Goal: Task Accomplishment & Management: Manage account settings

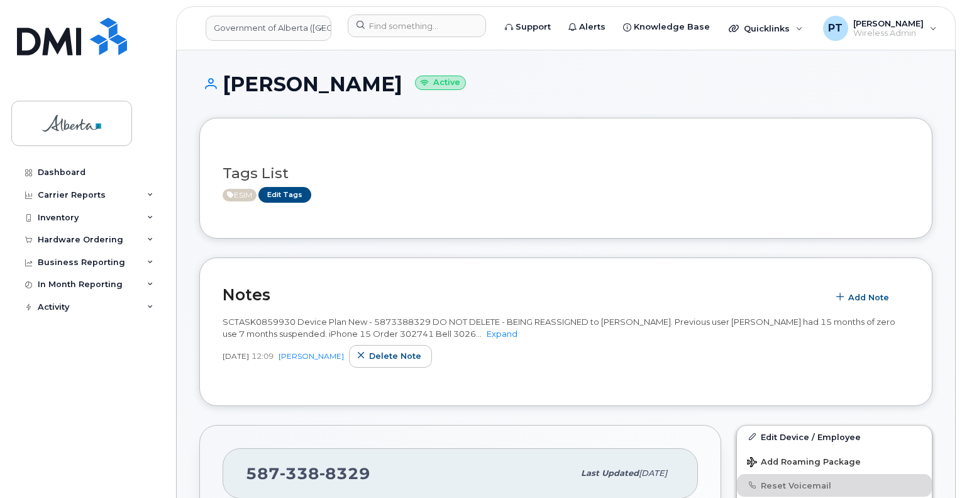
scroll to position [315, 0]
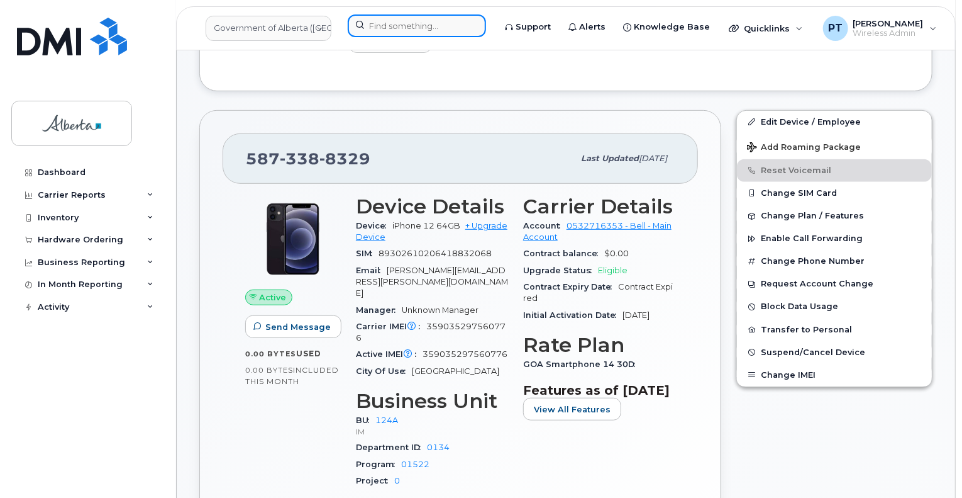
click at [384, 25] on input at bounding box center [417, 25] width 138 height 23
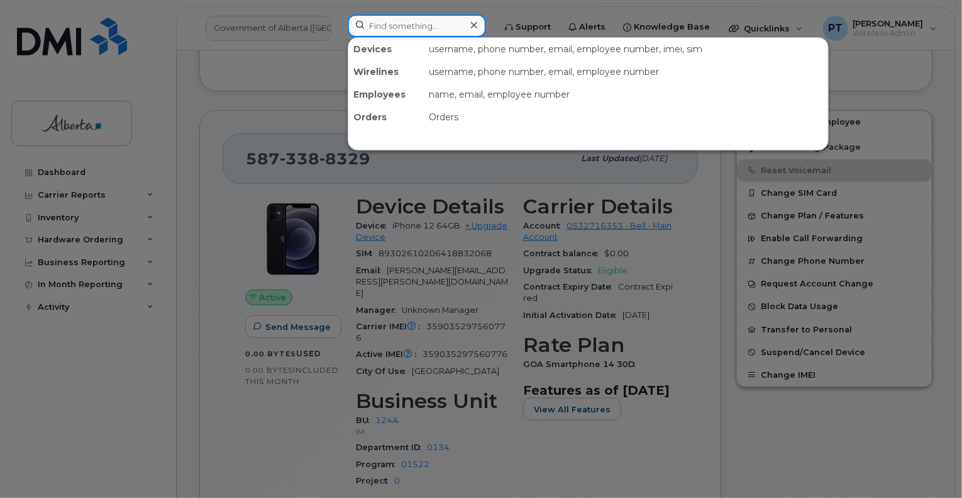
paste input "5873388329"
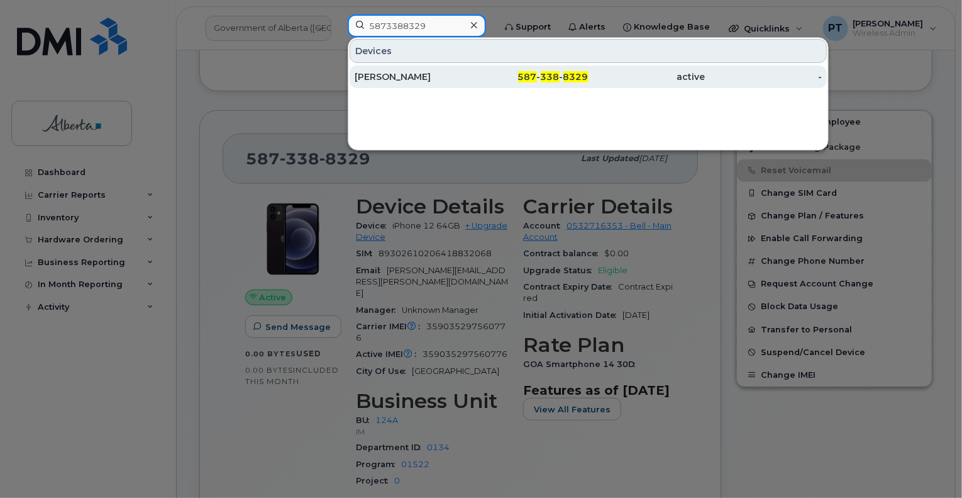
type input "5873388329"
click at [383, 77] on div "Leslie Hankinson" at bounding box center [413, 76] width 117 height 13
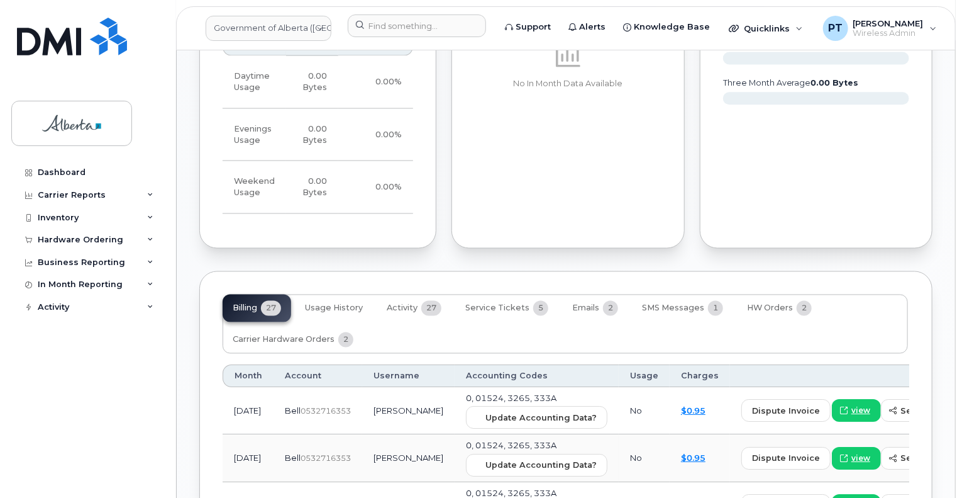
scroll to position [1006, 0]
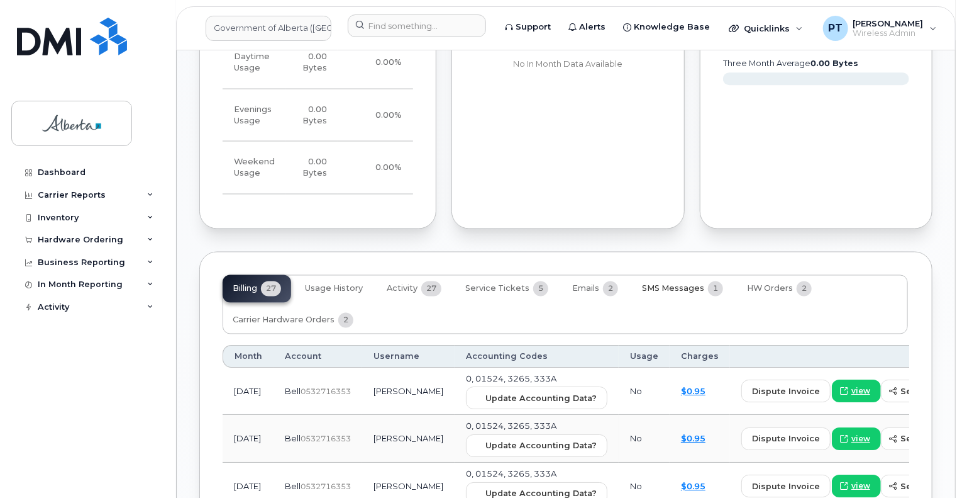
click at [665, 284] on span "SMS Messages" at bounding box center [673, 289] width 62 height 10
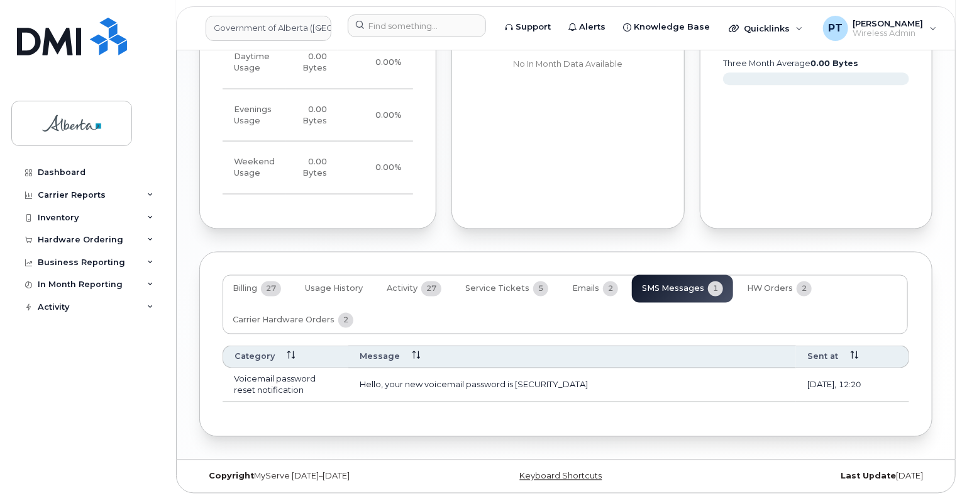
scroll to position [994, 0]
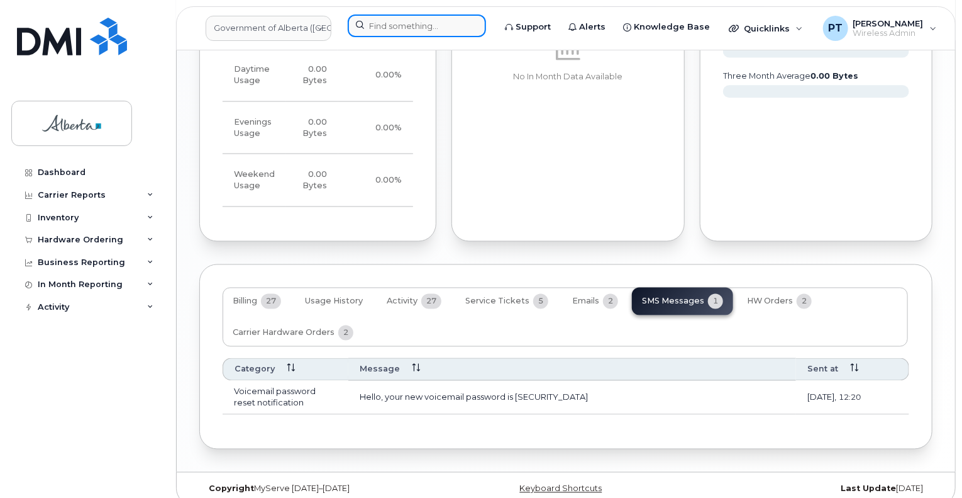
click at [377, 28] on input at bounding box center [417, 25] width 138 height 23
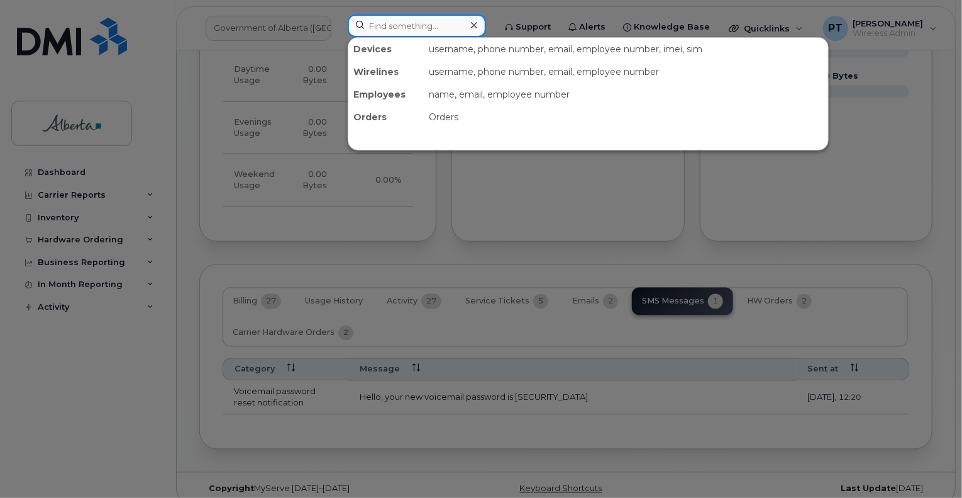
paste input "7802386475"
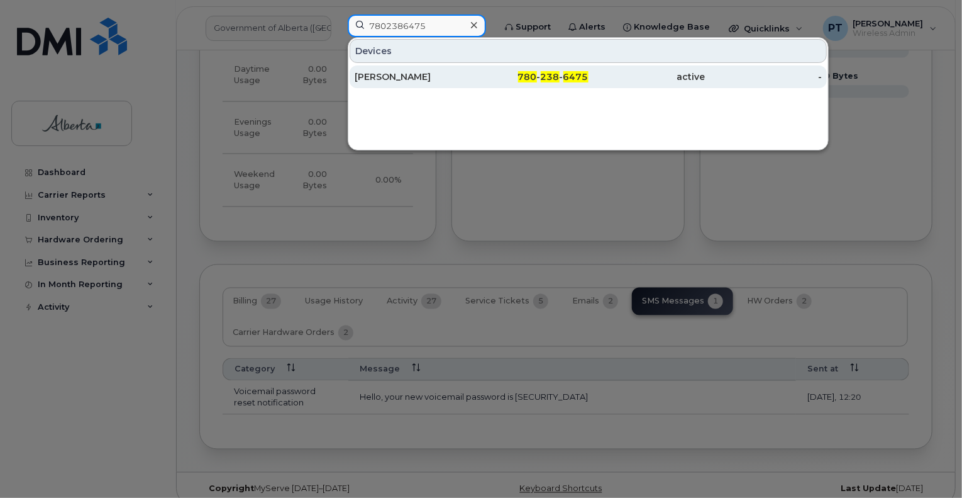
type input "7802386475"
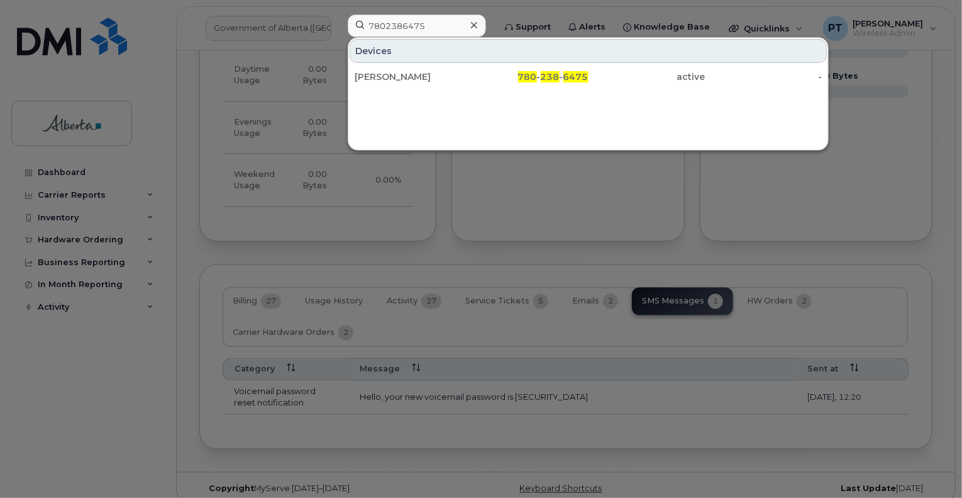
drag, startPoint x: 392, startPoint y: 75, endPoint x: 729, endPoint y: 138, distance: 343.0
click at [391, 75] on div "[PERSON_NAME]" at bounding box center [413, 76] width 117 height 13
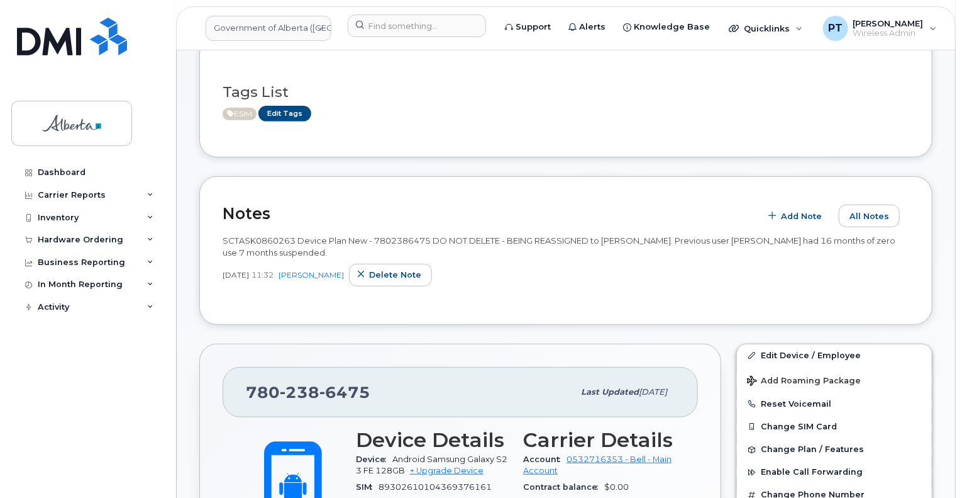
scroll to position [189, 0]
drag, startPoint x: 808, startPoint y: 351, endPoint x: 556, endPoint y: 306, distance: 256.3
click at [808, 351] on link "Edit Device / Employee" at bounding box center [834, 354] width 195 height 23
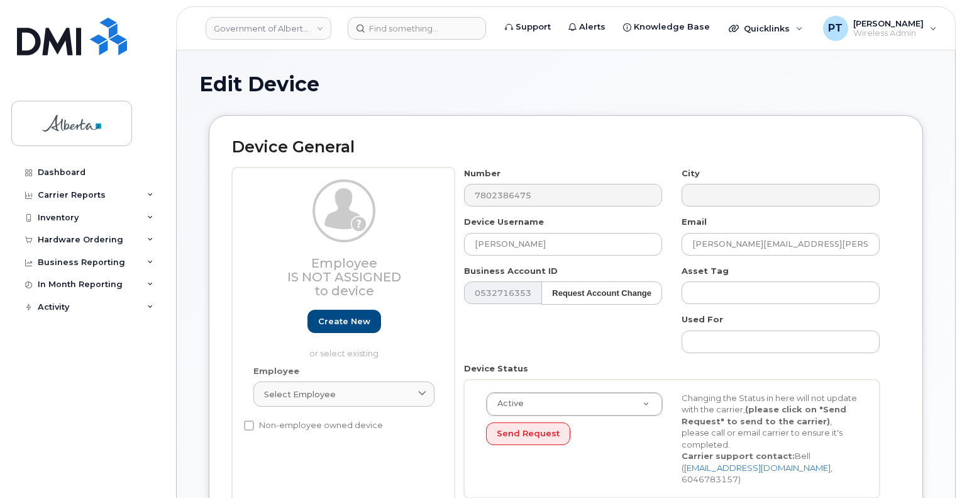
select select "4120335"
drag, startPoint x: 543, startPoint y: 247, endPoint x: 443, endPoint y: 253, distance: 100.8
click at [443, 253] on div "Employee Is not assigned to device Create new or select existing Employee Selec…" at bounding box center [566, 337] width 668 height 340
paste input "[PERSON_NAME]"
type input "Jodi Arneson"
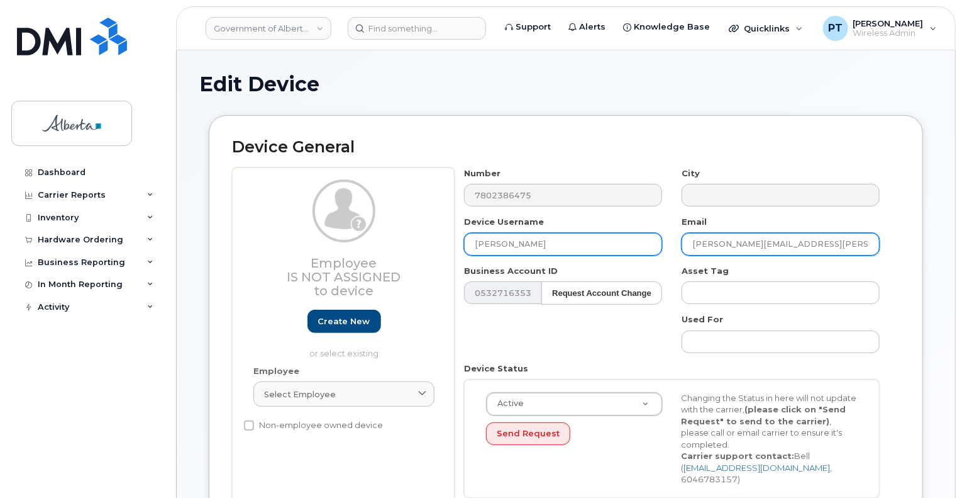
drag, startPoint x: 805, startPoint y: 244, endPoint x: 645, endPoint y: 246, distance: 159.8
click at [645, 246] on div "Number 7802386475 City Device Username Jodi Arneson Email michelle.wozny@gov.ab…" at bounding box center [672, 337] width 435 height 340
paste input "Jodi.Arneson"
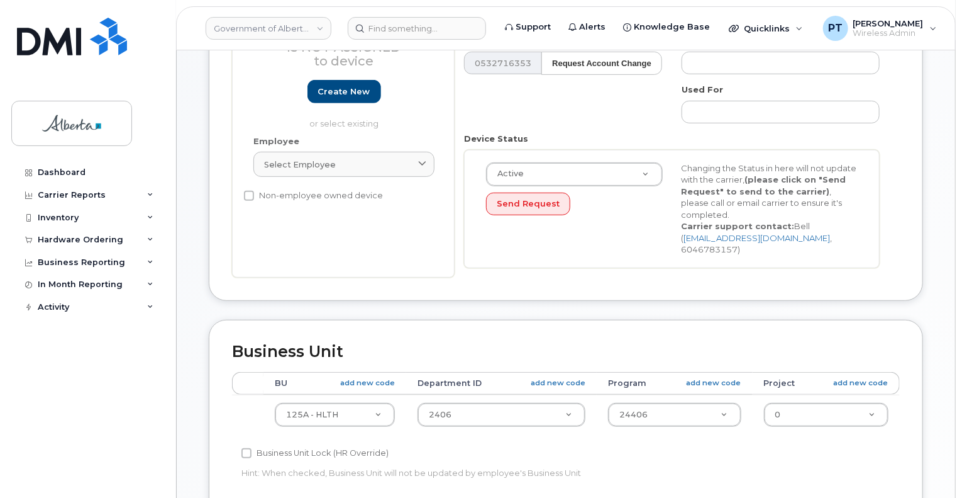
scroll to position [315, 0]
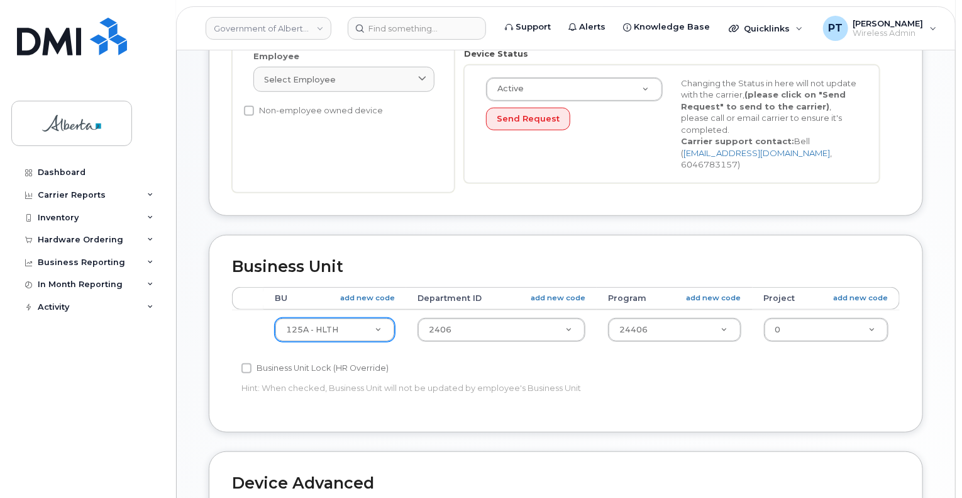
type input "Jodi.Arneson@gov.ab.ca"
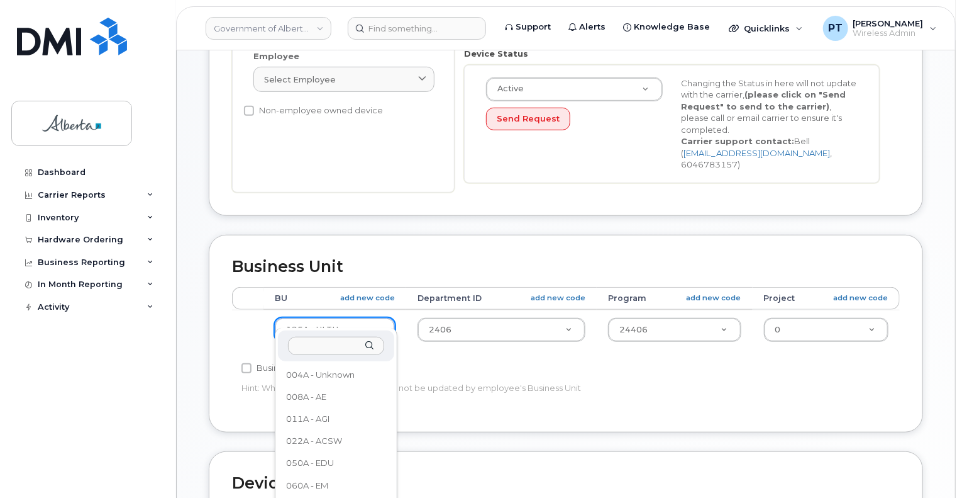
scroll to position [133, 0]
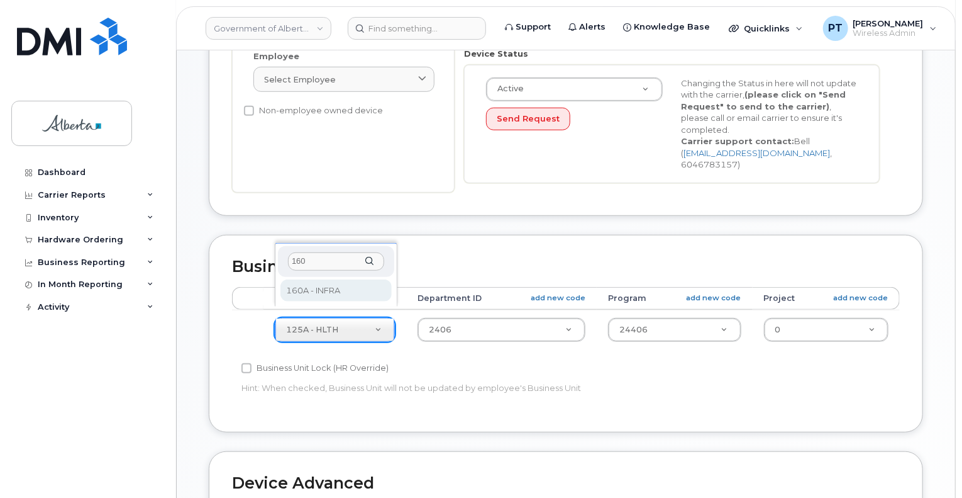
type input "160"
select select "4681665"
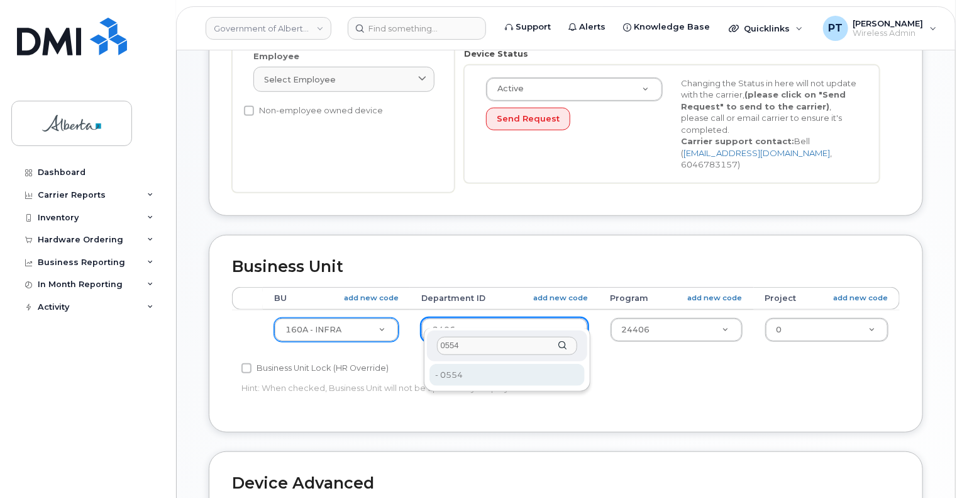
type input "0554"
type input "4752321"
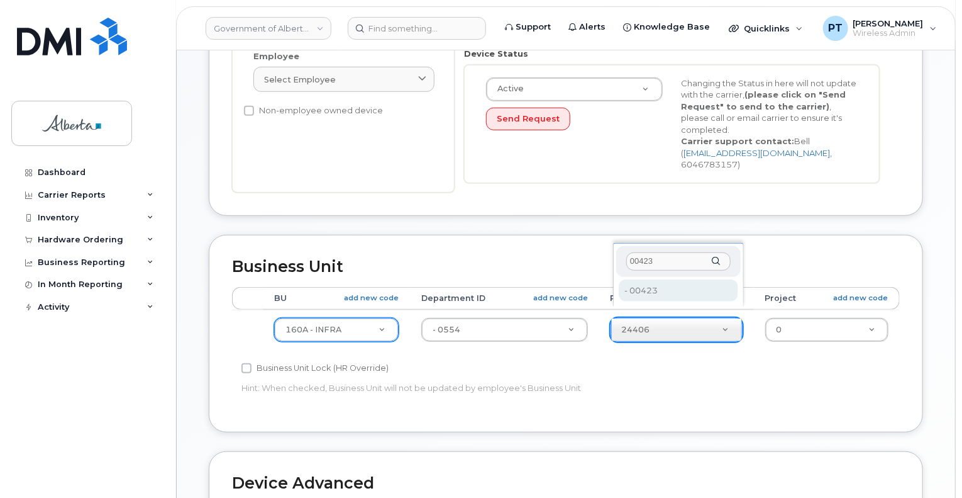
type input "00423"
type input "4753226"
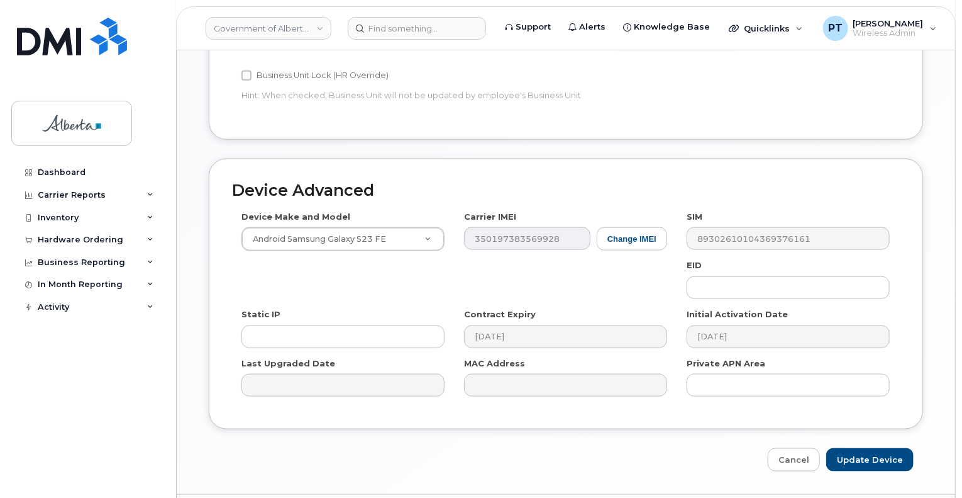
scroll to position [629, 0]
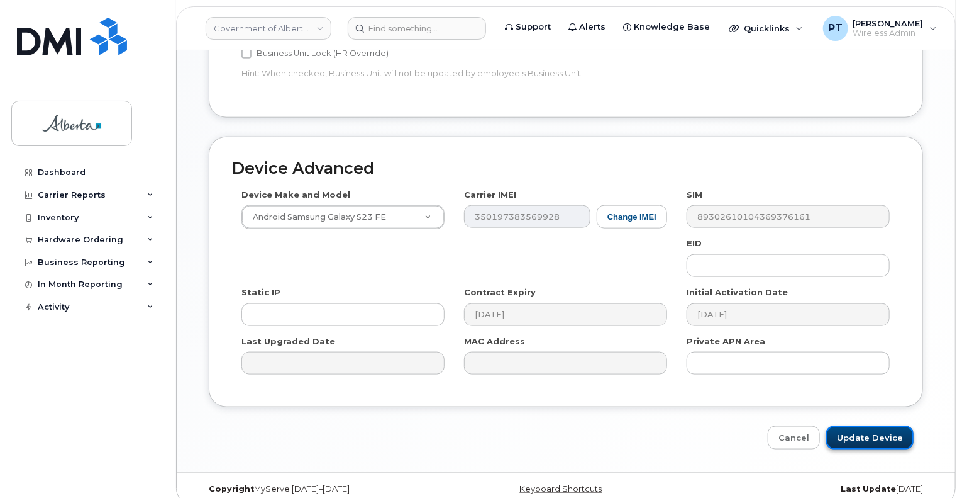
click at [867, 426] on input "Update Device" at bounding box center [870, 437] width 87 height 23
type input "Saving..."
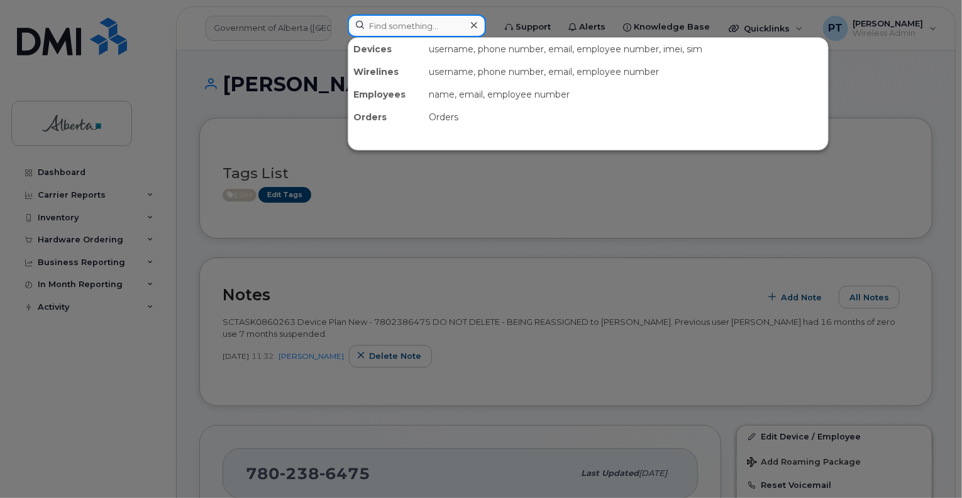
click at [418, 28] on input at bounding box center [417, 25] width 138 height 23
paste input "5873856796"
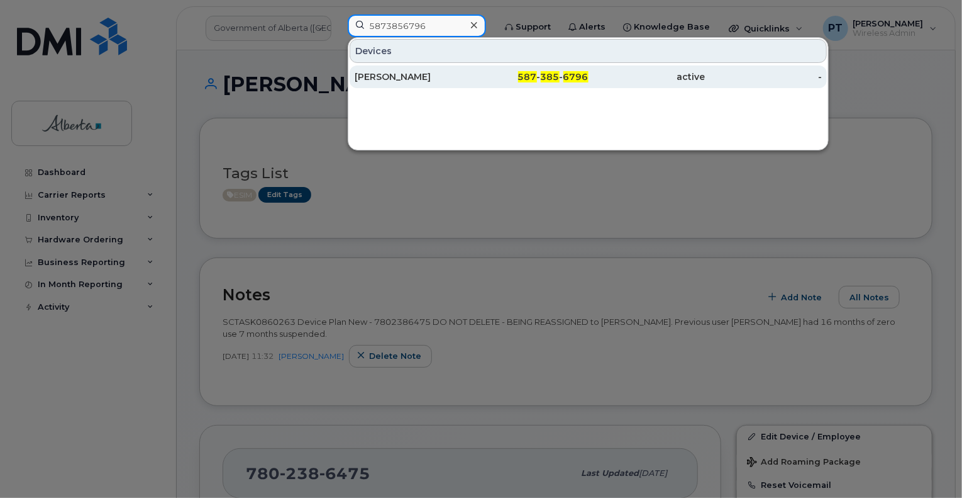
type input "5873856796"
click at [393, 72] on div "[PERSON_NAME]" at bounding box center [413, 76] width 117 height 13
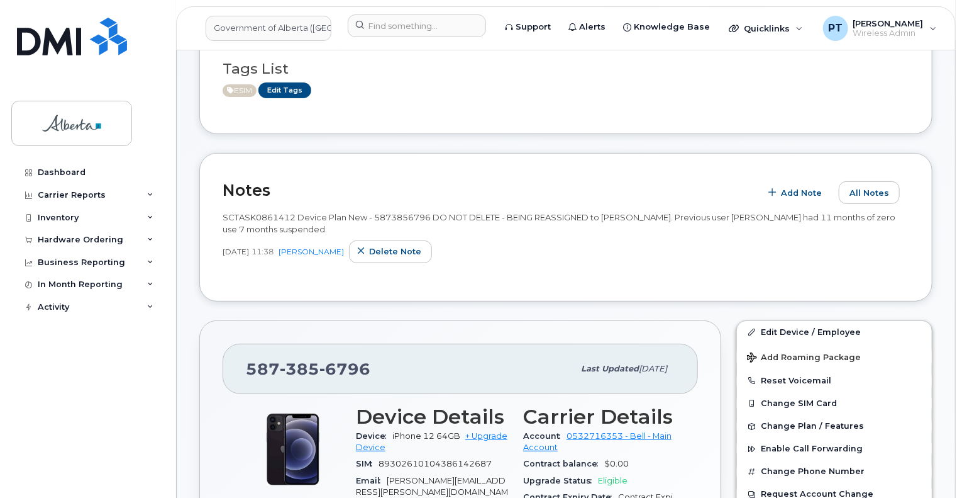
scroll to position [126, 0]
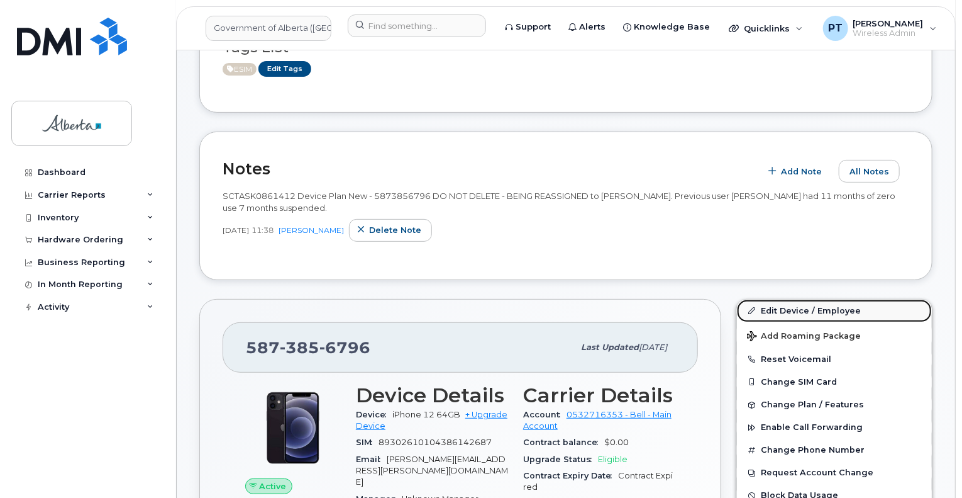
click at [799, 306] on link "Edit Device / Employee" at bounding box center [834, 310] width 195 height 23
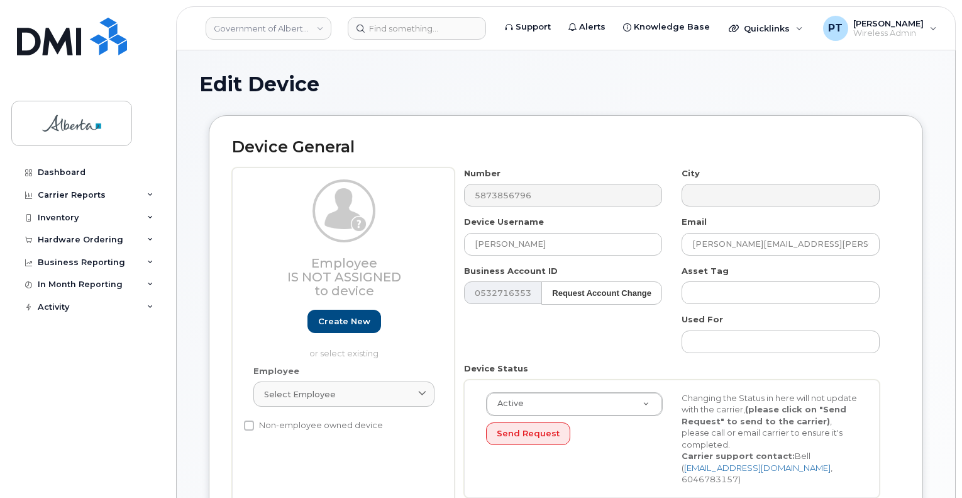
select select "4120330"
drag, startPoint x: 530, startPoint y: 250, endPoint x: 458, endPoint y: 246, distance: 71.8
click at [458, 246] on div "Device Username [PERSON_NAME]" at bounding box center [564, 236] width 218 height 40
paste input "[PERSON_NAME]"
type input "Natoya Beadle"
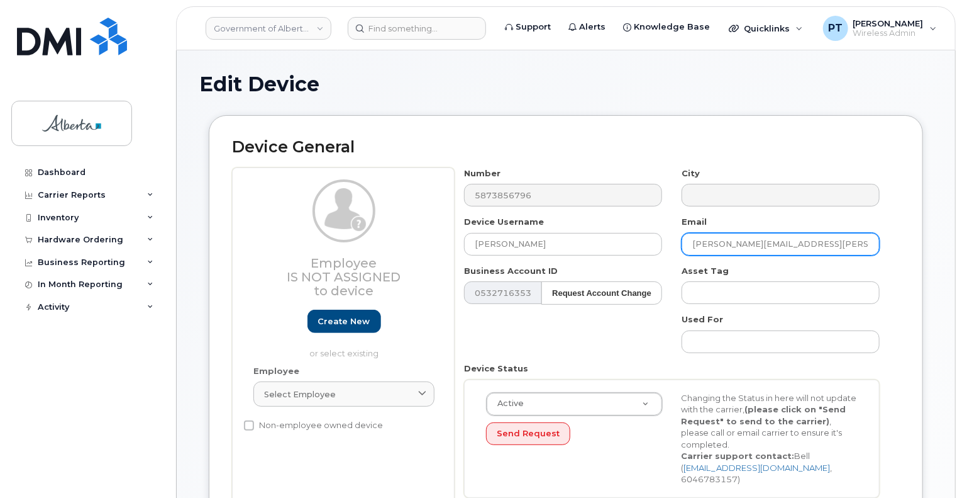
click at [733, 244] on input "Sarah.Davis@gov.ab.ca" at bounding box center [781, 244] width 198 height 23
paste input "Natoya.Beadle"
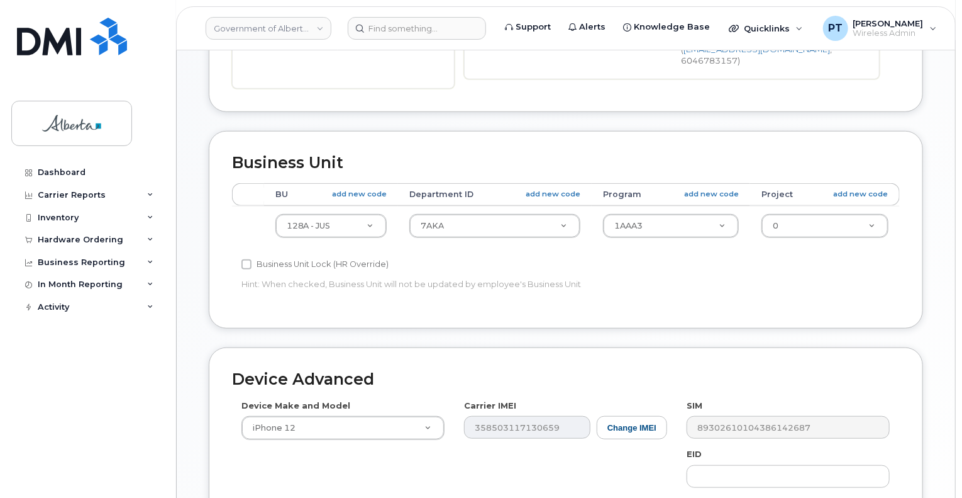
scroll to position [440, 0]
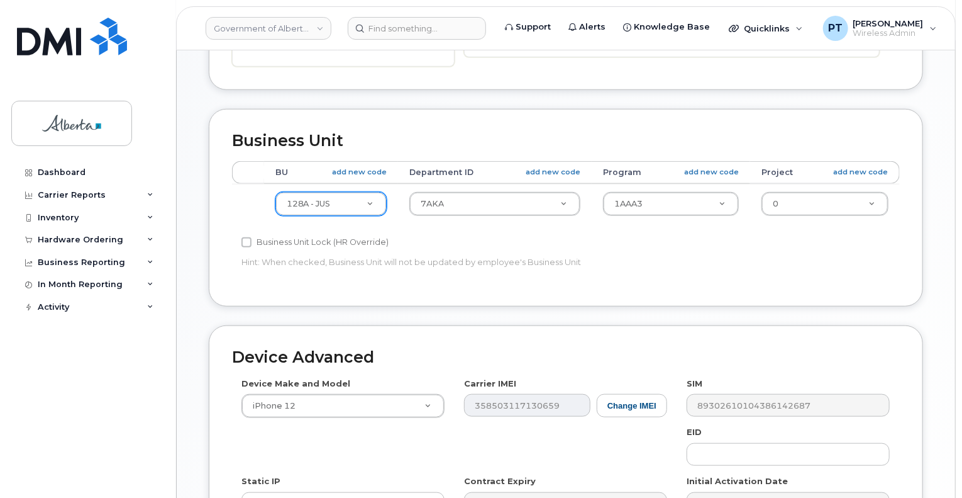
type input "Natoya.Beadle@gov.ab.ca"
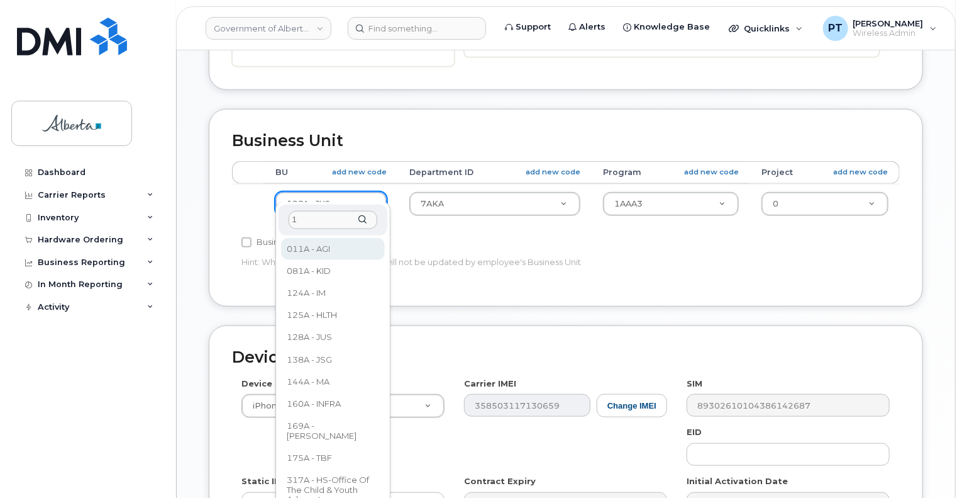
scroll to position [0, 0]
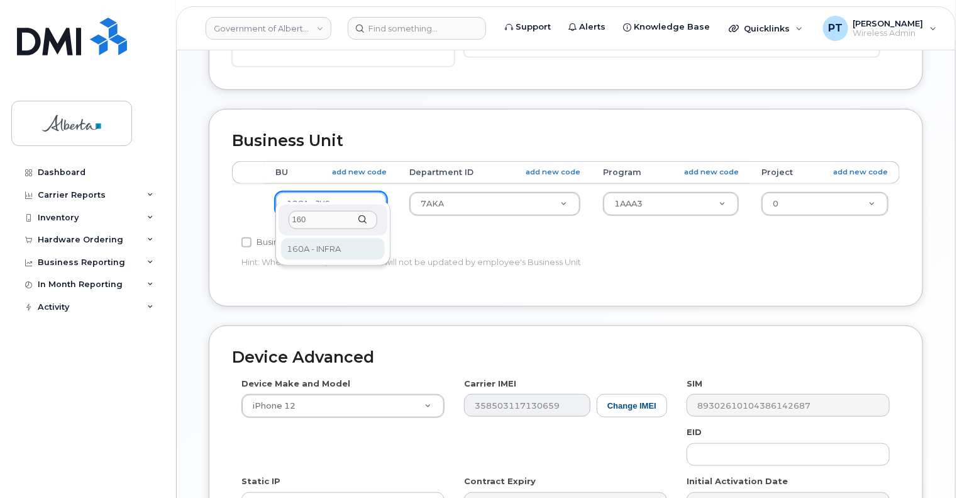
type input "160"
select select "4681665"
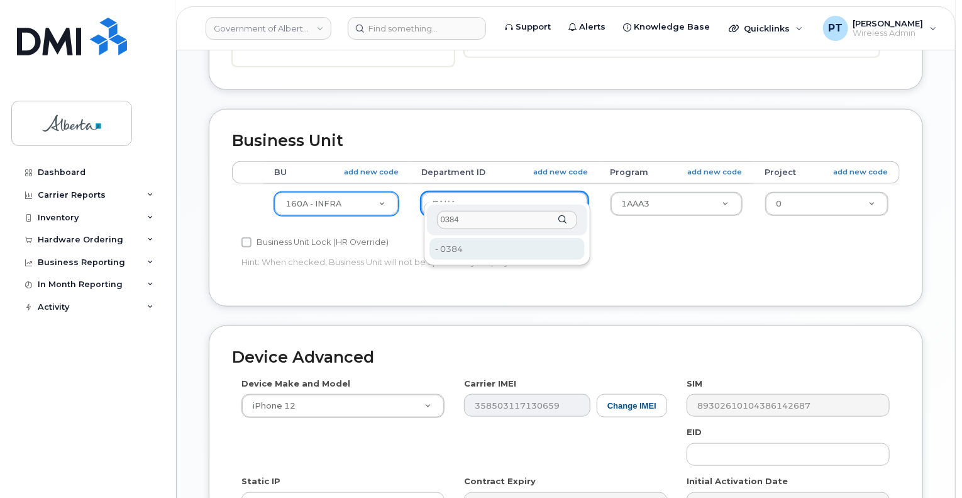
type input "0384"
type input "4752221"
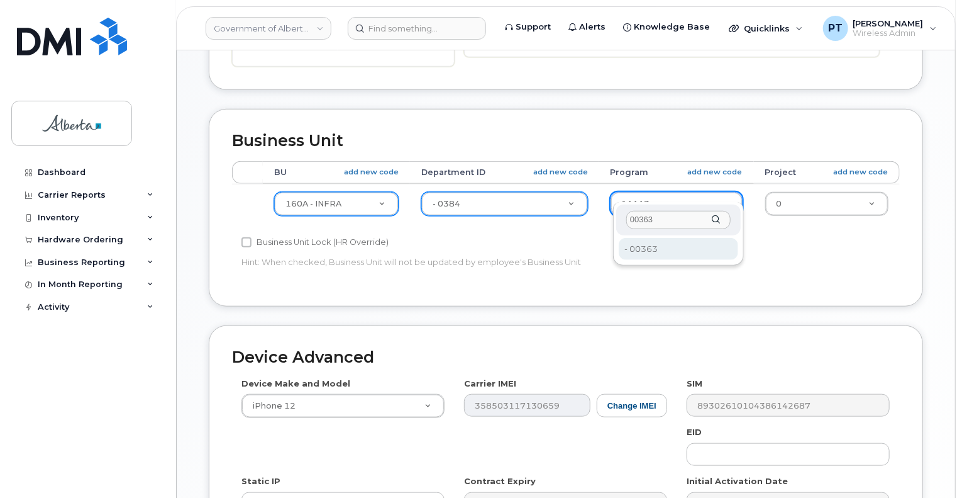
type input "00363"
type input "4753363"
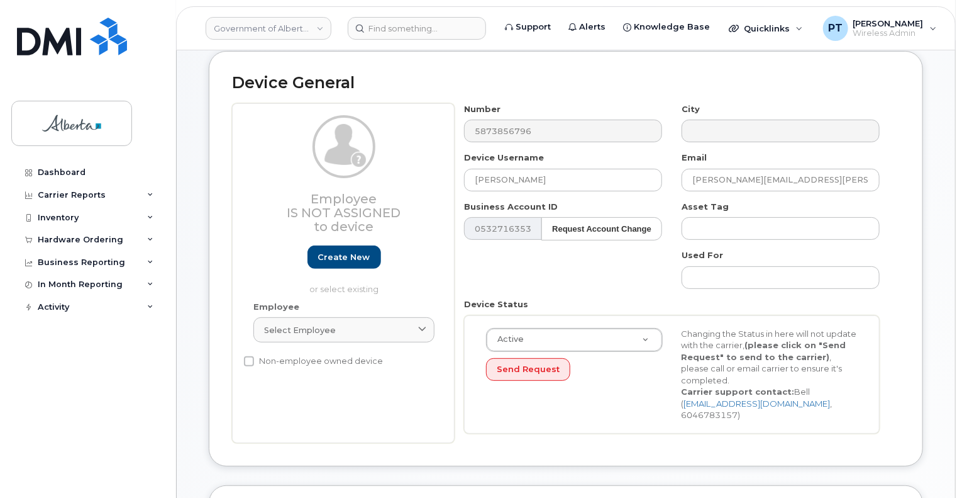
scroll to position [63, 0]
click at [431, 27] on input at bounding box center [417, 28] width 138 height 23
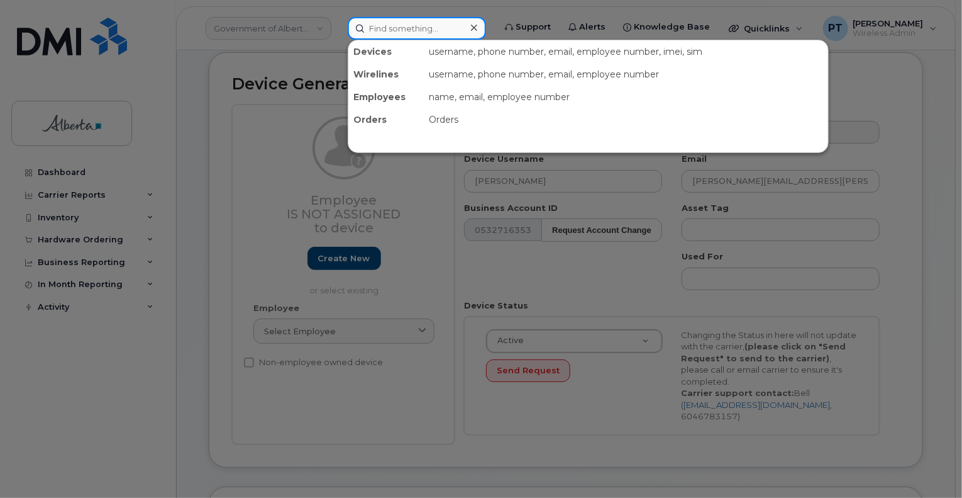
paste input "4036512341"
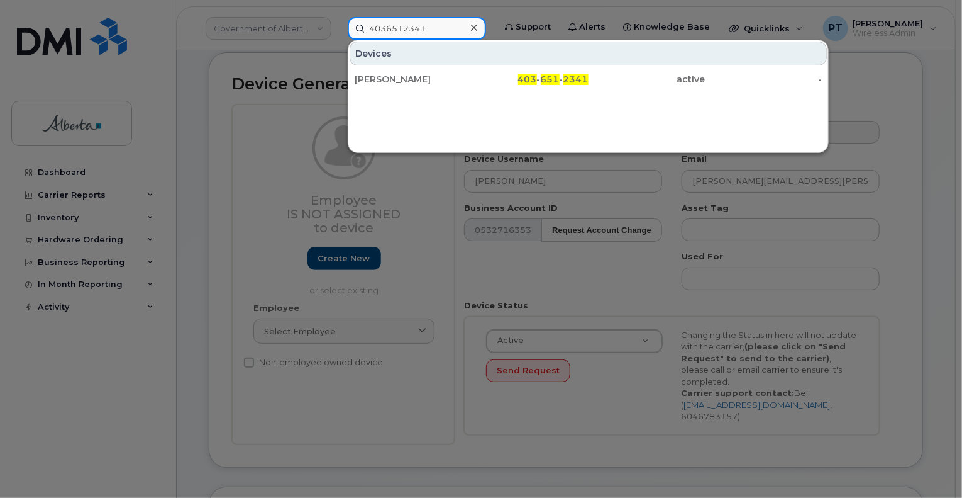
type input "4036512341"
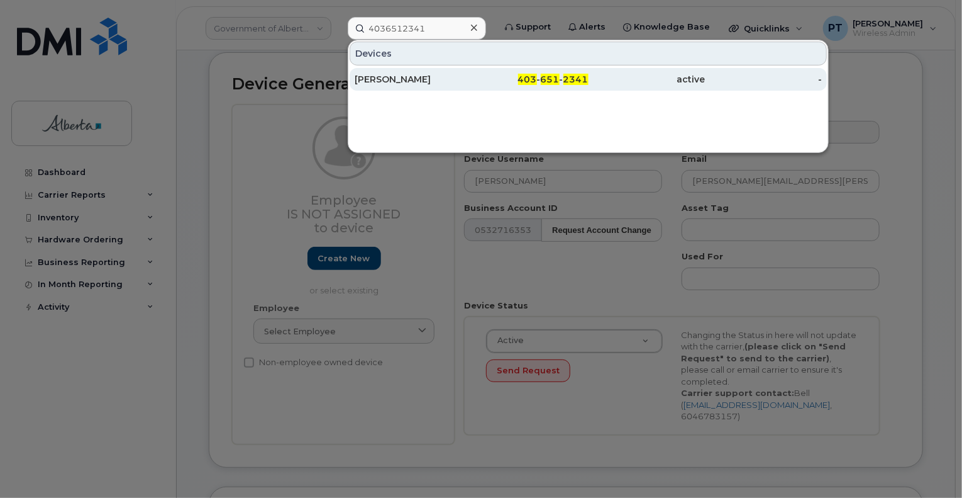
click at [367, 78] on div "Kirk Hawthorn" at bounding box center [413, 79] width 117 height 13
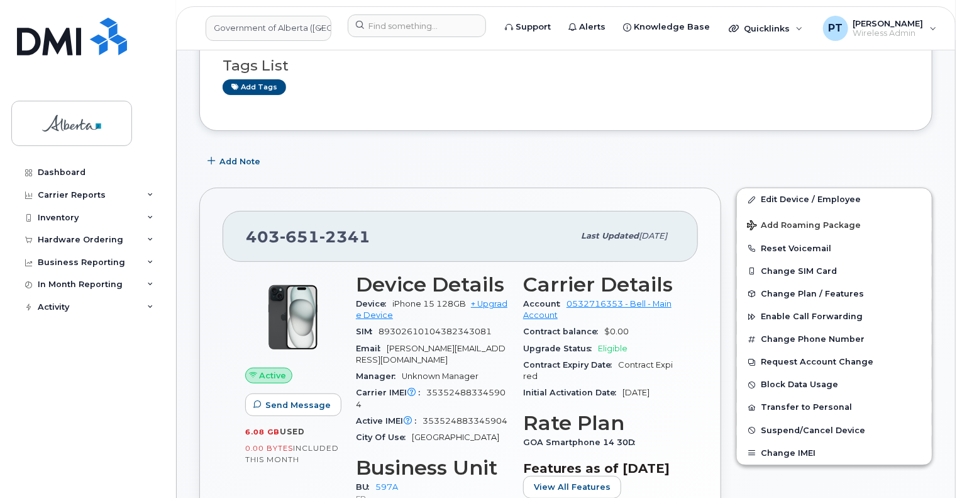
scroll to position [126, 0]
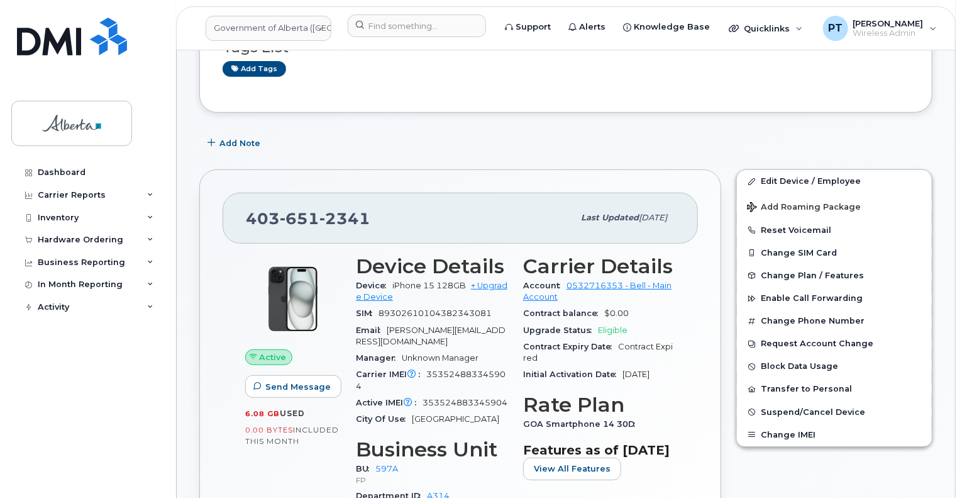
click at [477, 369] on span "353524883345904" at bounding box center [431, 379] width 150 height 21
copy span "353524883345904"
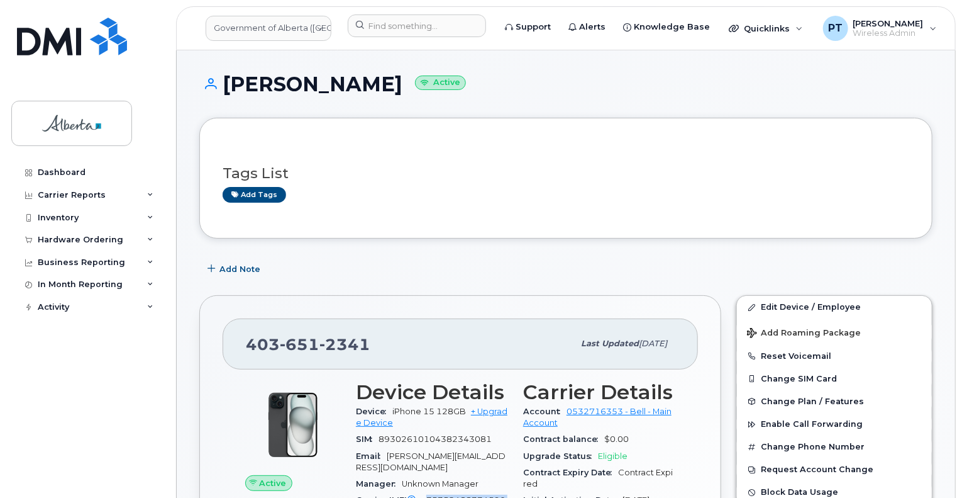
scroll to position [0, 0]
click at [242, 269] on span "Add Note" at bounding box center [240, 269] width 41 height 12
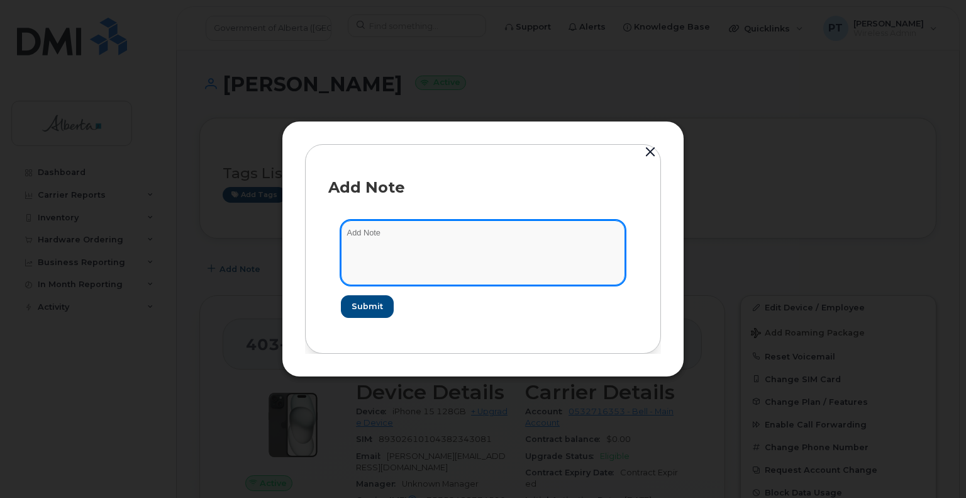
paste textarea "SCTASK0861823"
click at [528, 236] on textarea "SCTASK0861823" at bounding box center [483, 252] width 284 height 64
paste textarea "Plan User Transfer - 4036512341 iPhone 15 IMEI 353524883345904 s/n MXP40DC6F3 F…"
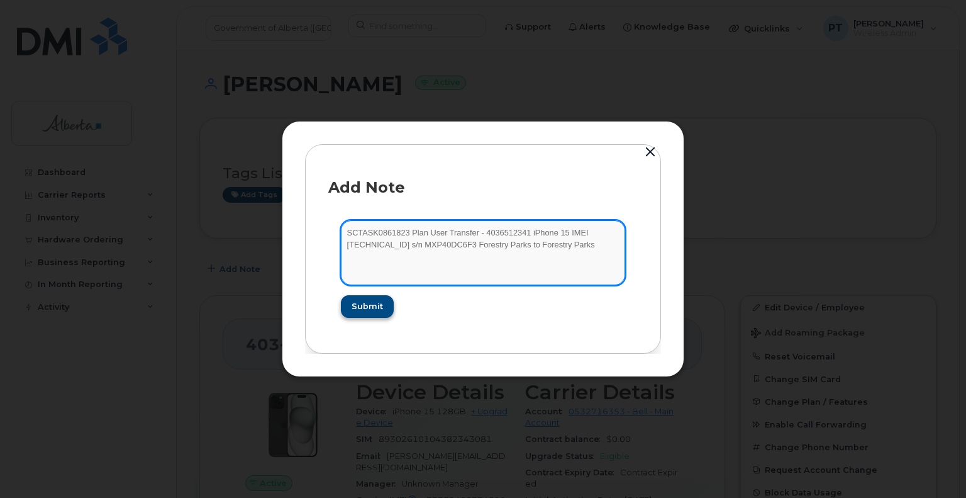
type textarea "SCTASK0861823 Plan User Transfer - 4036512341 iPhone 15 IMEI 353524883345904 s/…"
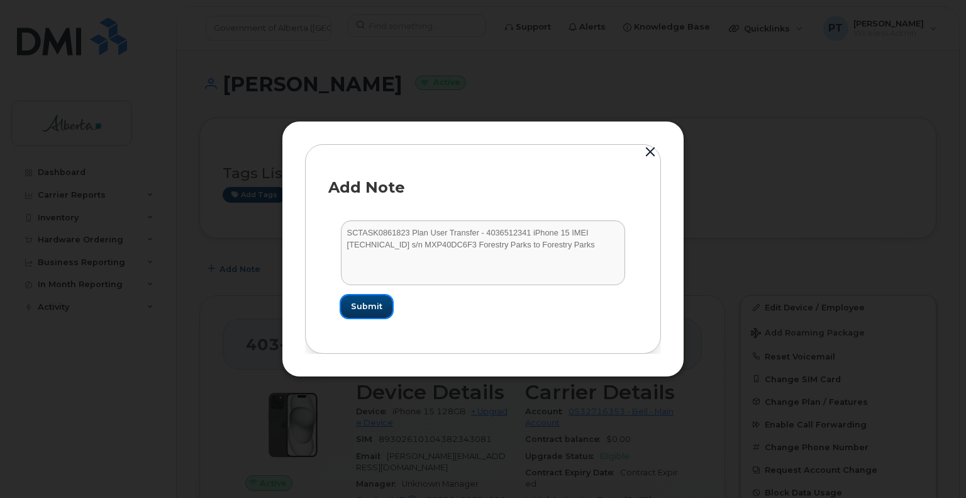
click at [366, 306] on span "Submit" at bounding box center [366, 306] width 31 height 12
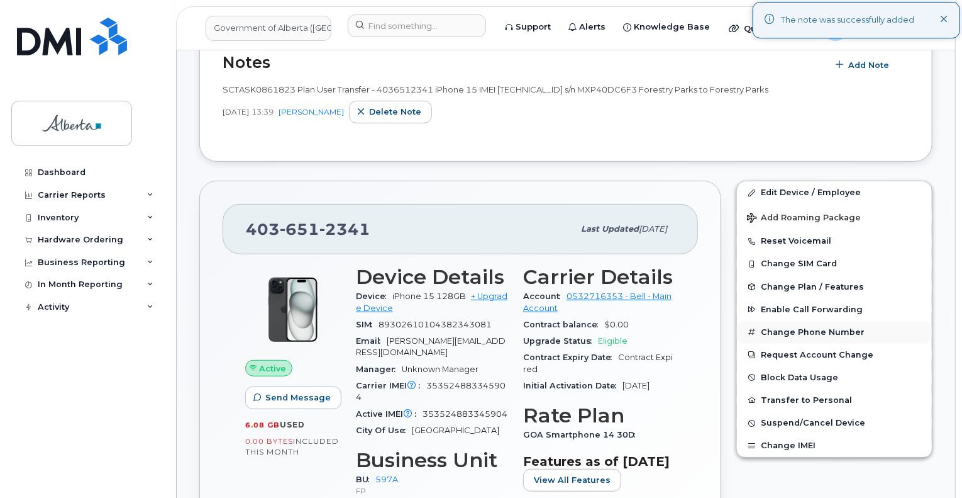
scroll to position [252, 0]
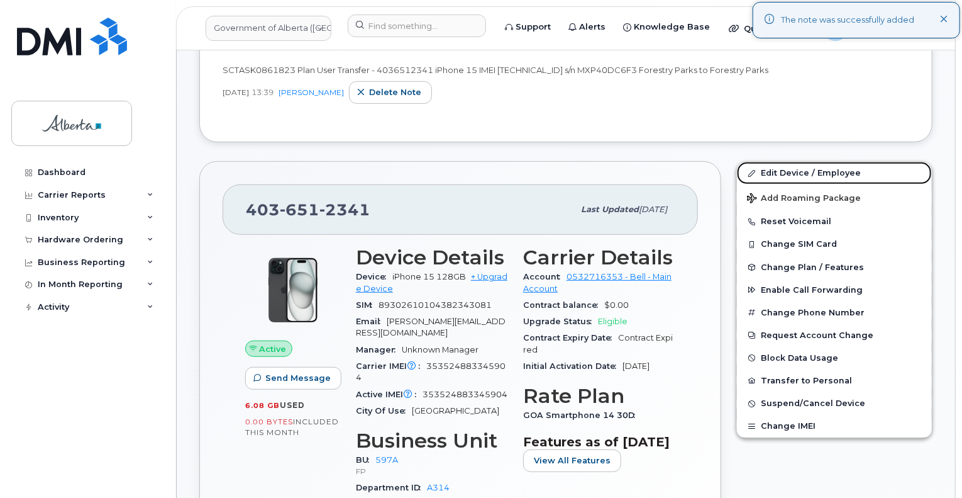
drag, startPoint x: 783, startPoint y: 168, endPoint x: 949, endPoint y: 233, distance: 178.5
click at [783, 168] on link "Edit Device / Employee" at bounding box center [834, 173] width 195 height 23
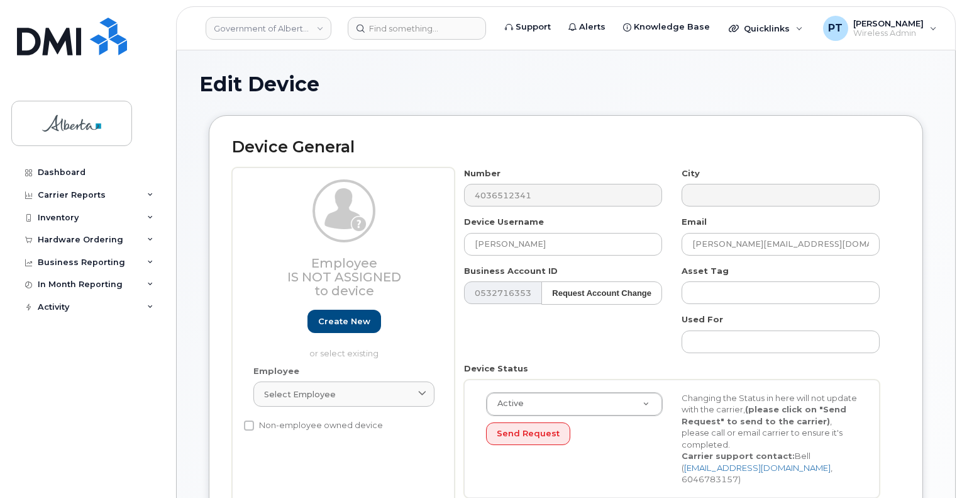
select select "4797726"
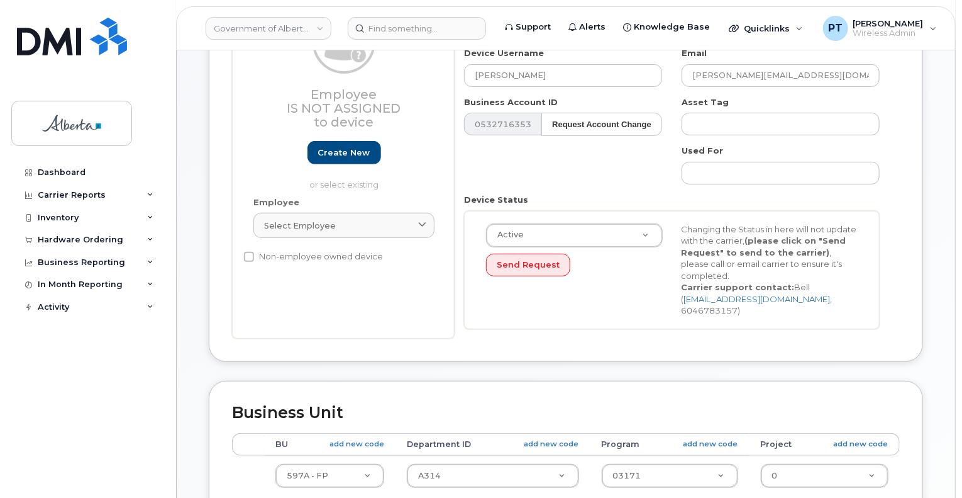
scroll to position [315, 0]
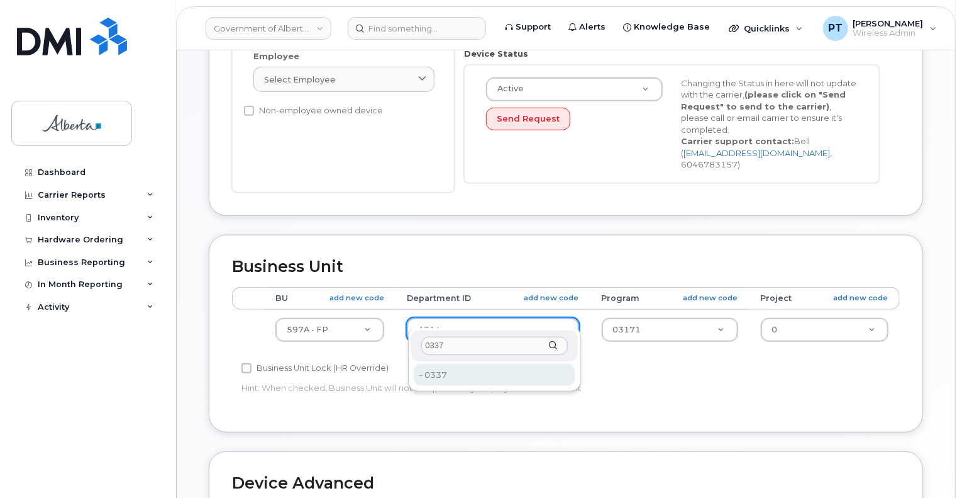
type input "0337"
type input "4752186"
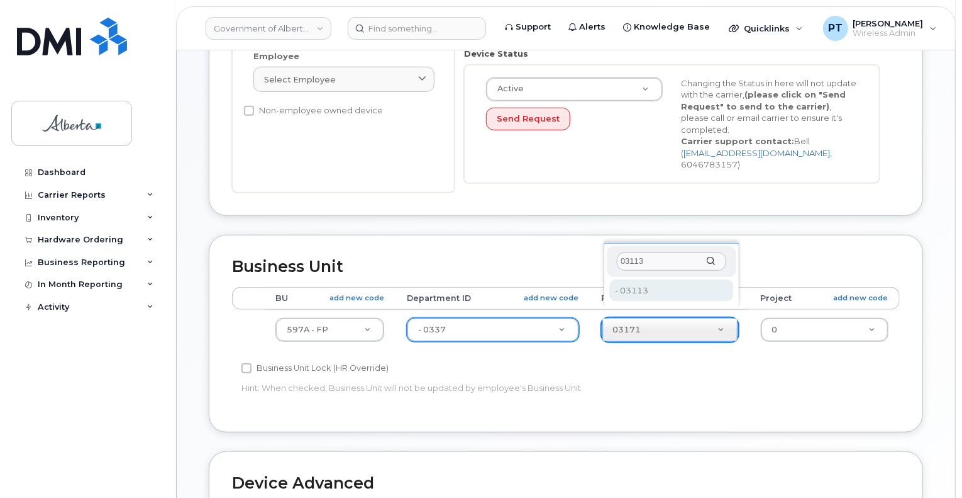
type input "03113"
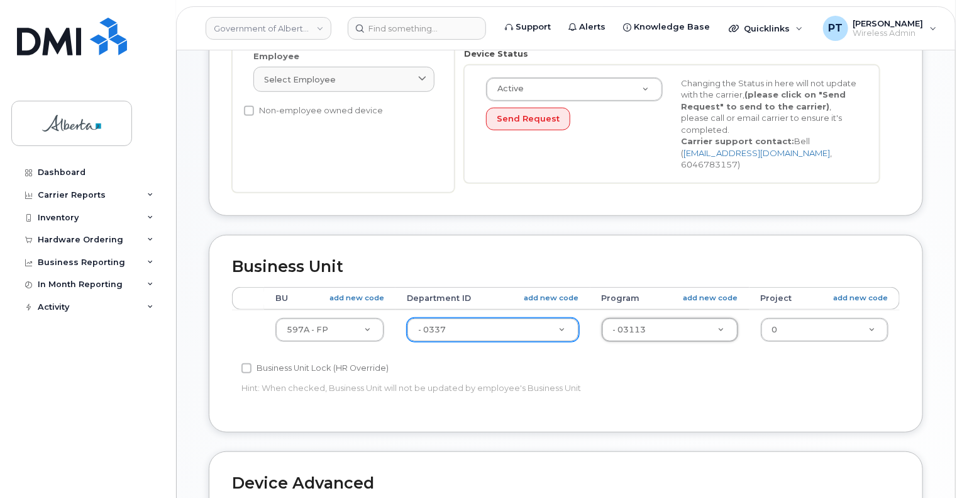
type input "4753437"
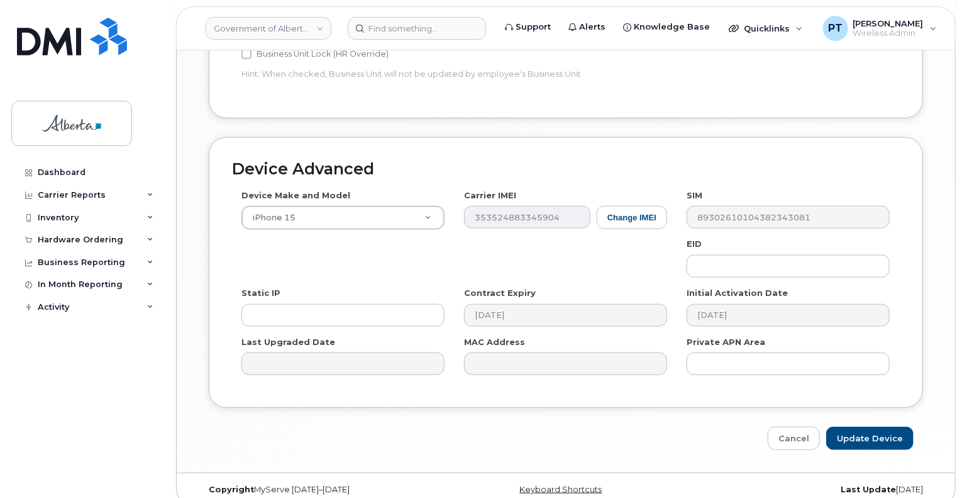
scroll to position [629, 0]
click at [869, 426] on input "Update Device" at bounding box center [870, 437] width 87 height 23
type input "Saving..."
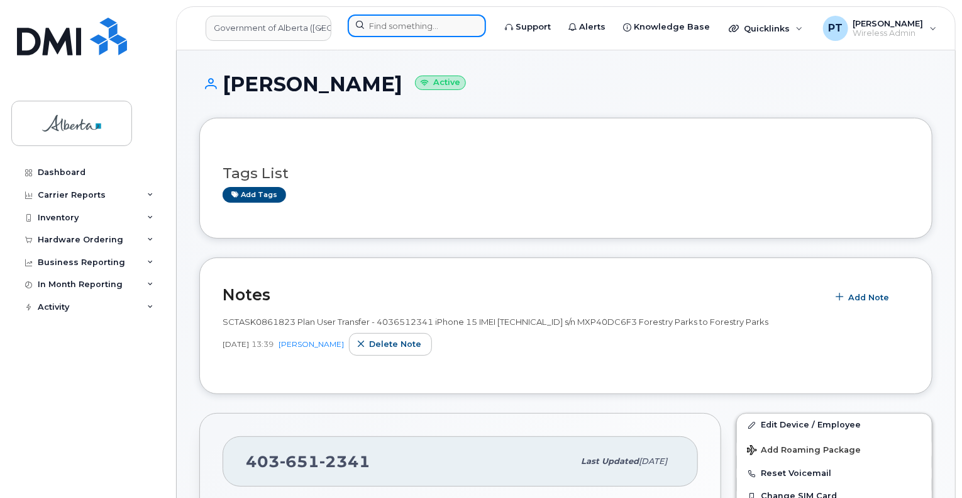
click at [418, 21] on input at bounding box center [417, 25] width 138 height 23
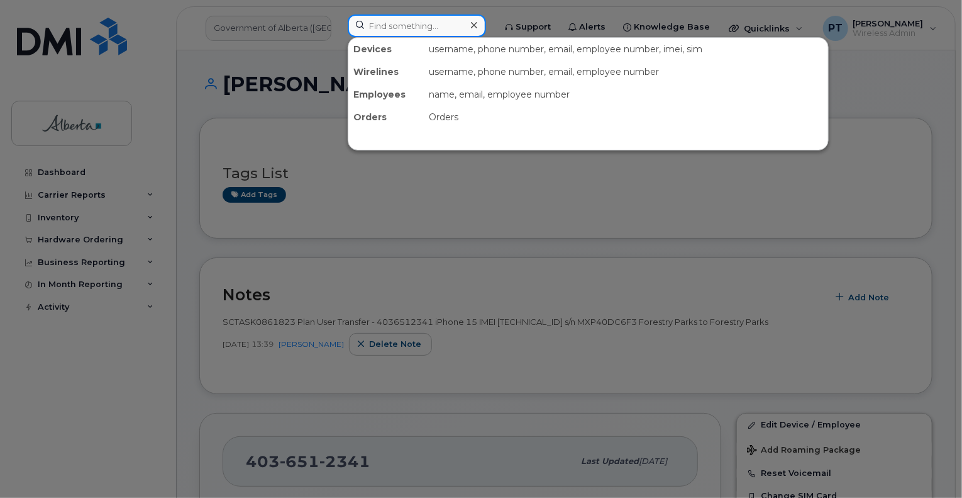
paste input "7802386475"
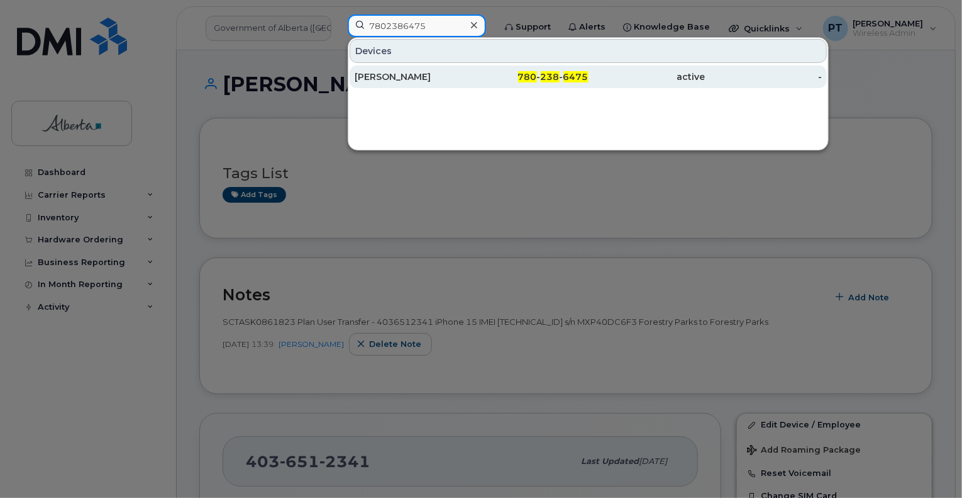
type input "7802386475"
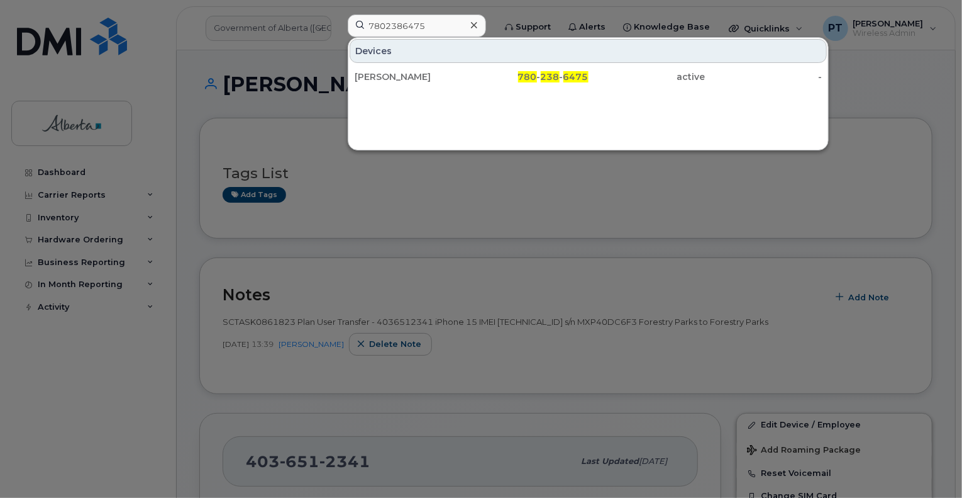
drag, startPoint x: 393, startPoint y: 79, endPoint x: 302, endPoint y: 65, distance: 91.7
click at [393, 79] on div "[PERSON_NAME]" at bounding box center [413, 76] width 117 height 13
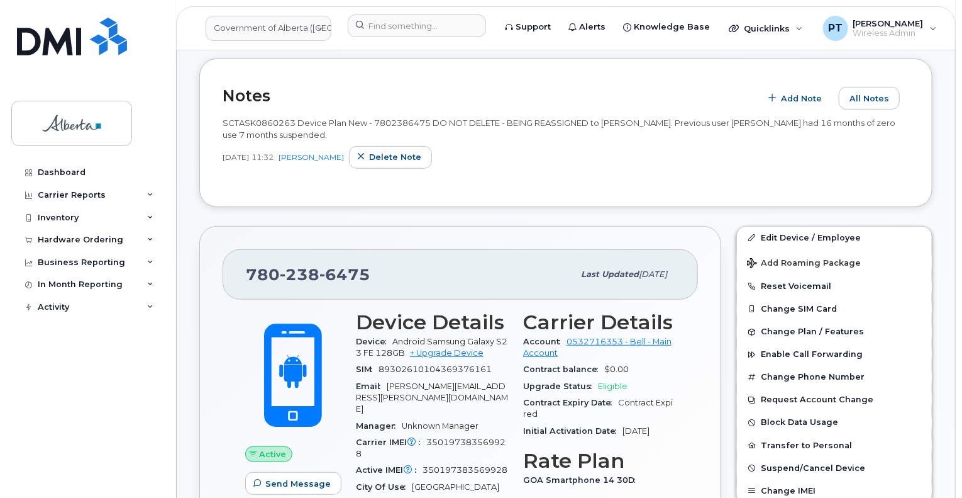
scroll to position [126, 0]
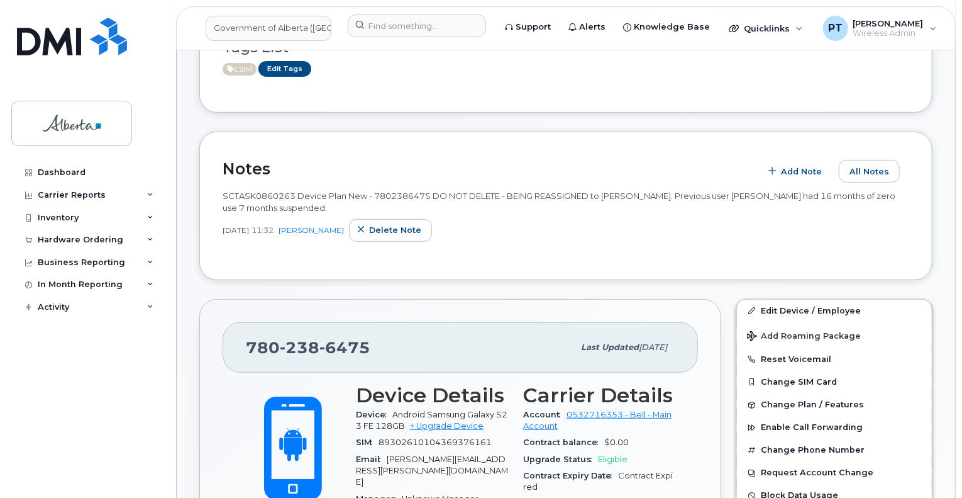
click at [219, 193] on div "Notes Add Note All Notes SCTASK0860263 Device Plan New - 7802386475 DO NOT DELE…" at bounding box center [565, 205] width 733 height 148
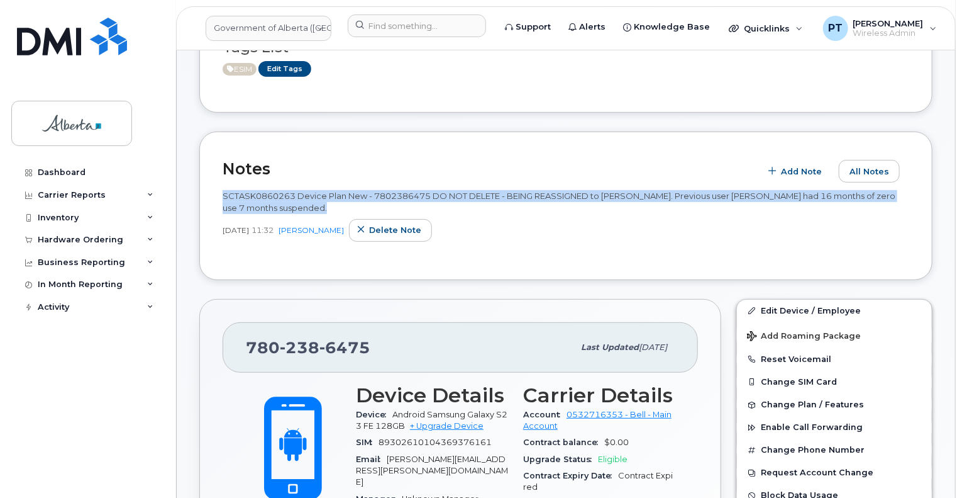
drag, startPoint x: 224, startPoint y: 194, endPoint x: 310, endPoint y: 210, distance: 87.7
click at [310, 210] on div "SCTASK0860263 Device Plan New - 7802386475 DO NOT DELETE - BEING REASSIGNED to …" at bounding box center [566, 201] width 687 height 23
copy span "SCTASK0860263 Device Plan New - 7802386475 DO NOT DELETE - BEING REASSIGNED to …"
drag, startPoint x: 393, startPoint y: 231, endPoint x: 537, endPoint y: 43, distance: 236.4
click at [393, 231] on span "Delete note" at bounding box center [395, 230] width 52 height 12
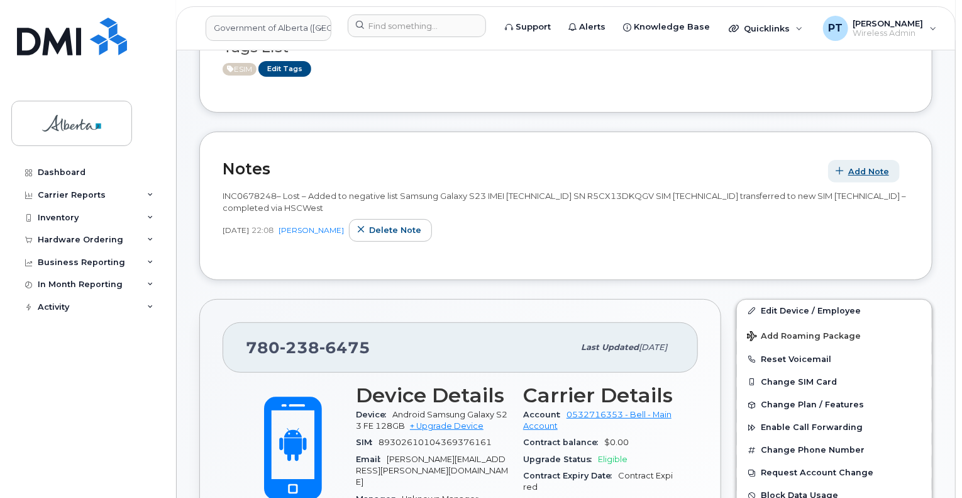
click at [850, 176] on span "Add Note" at bounding box center [869, 171] width 41 height 12
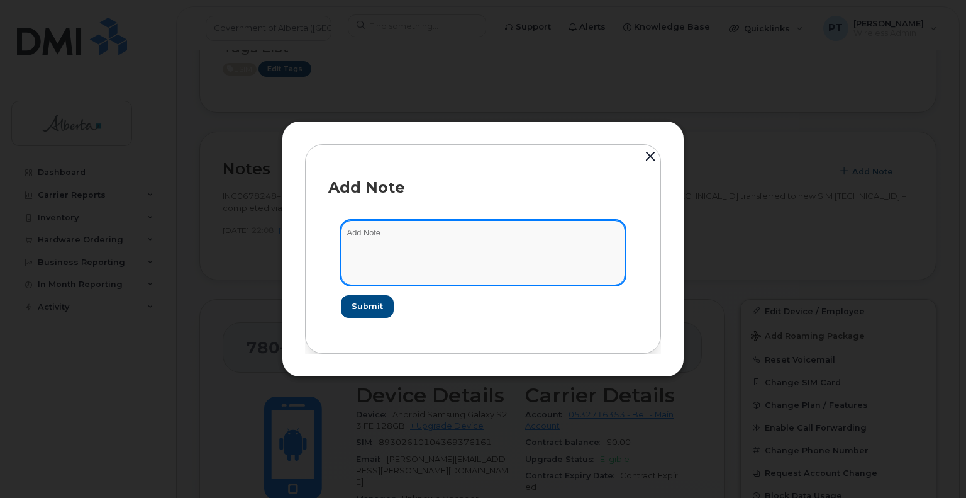
click at [396, 226] on textarea at bounding box center [483, 252] width 284 height 64
paste textarea "SCTASK0860263 Device Plan New - 7802386475 DO NOT DELETE - BEING REASSIGNED to …"
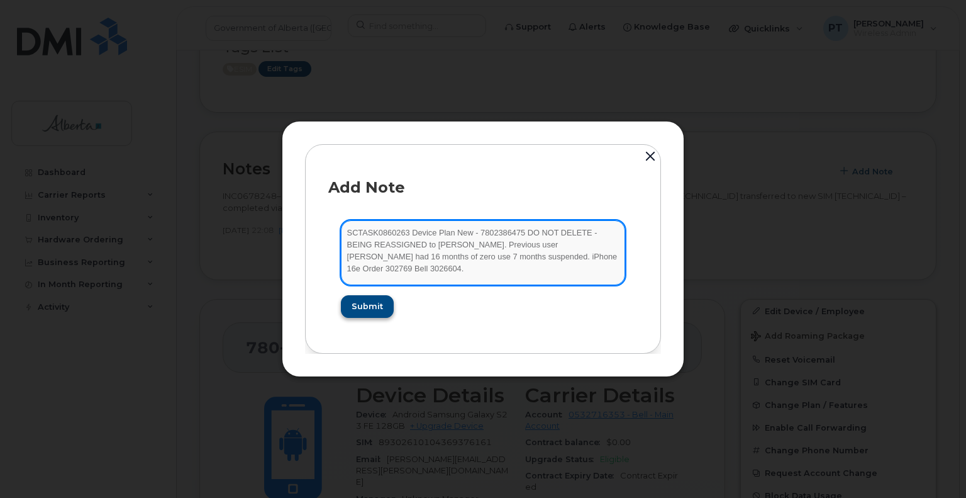
type textarea "SCTASK0860263 Device Plan New - 7802386475 DO NOT DELETE - BEING REASSIGNED to …"
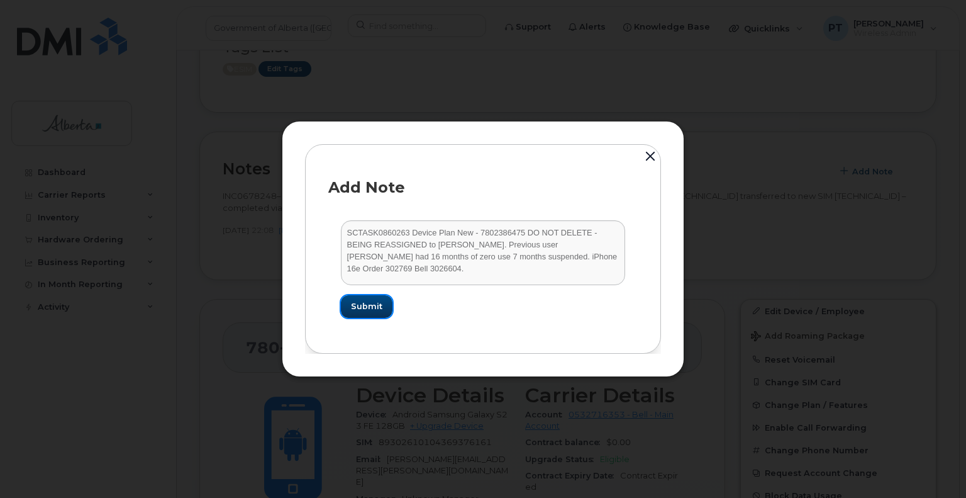
click at [359, 306] on span "Submit" at bounding box center [366, 306] width 31 height 12
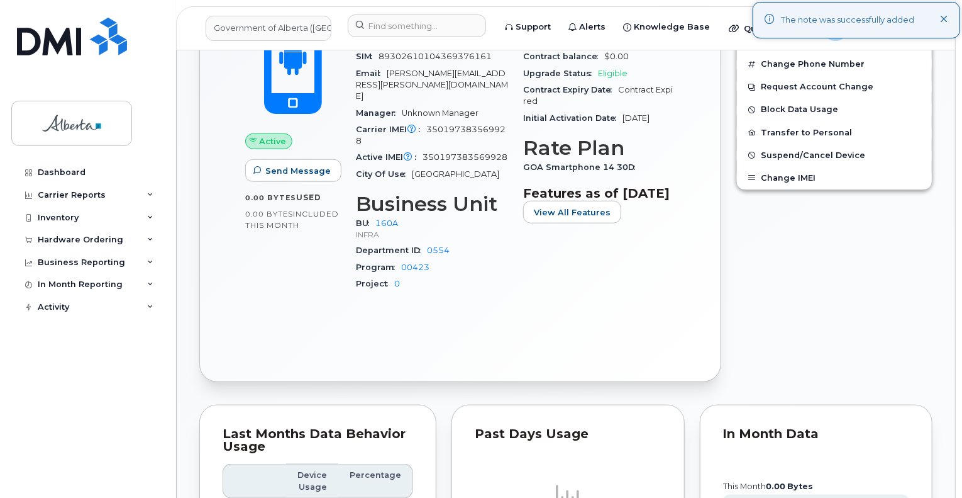
scroll to position [566, 0]
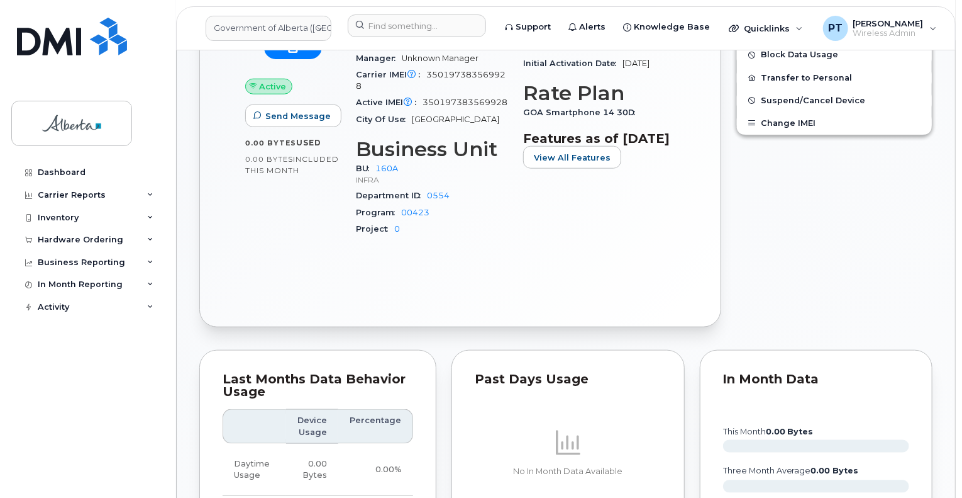
click at [828, 256] on div "Edit Device / Employee Add Roaming Package Reset Voicemail Change SIM Card Chan…" at bounding box center [834, 93] width 211 height 484
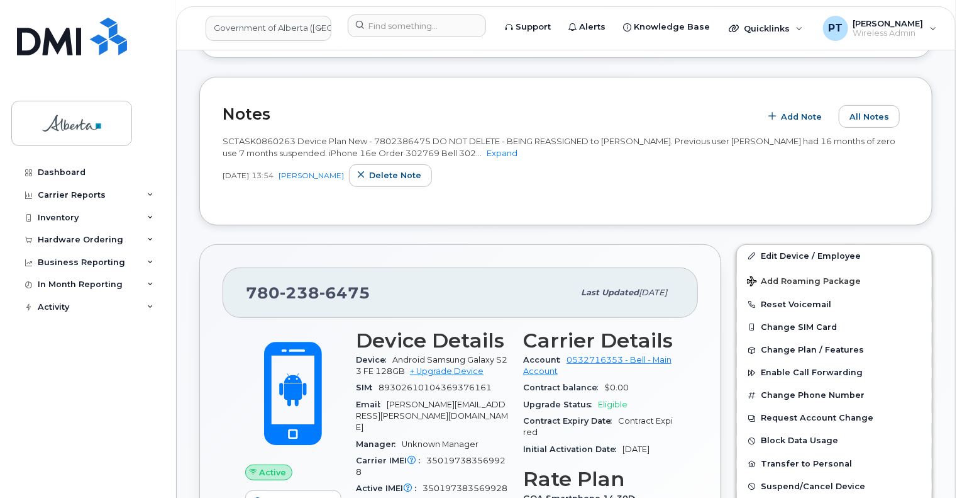
scroll to position [189, 0]
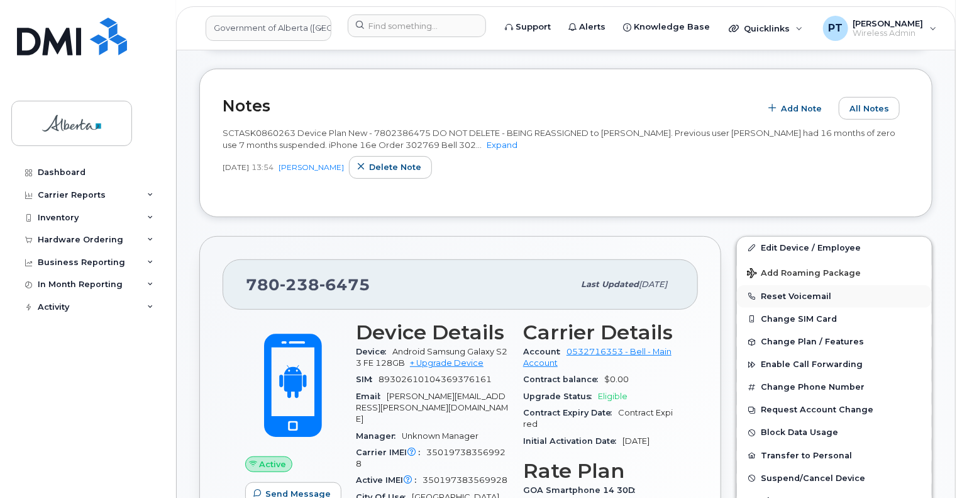
click at [790, 295] on button "Reset Voicemail" at bounding box center [834, 296] width 195 height 23
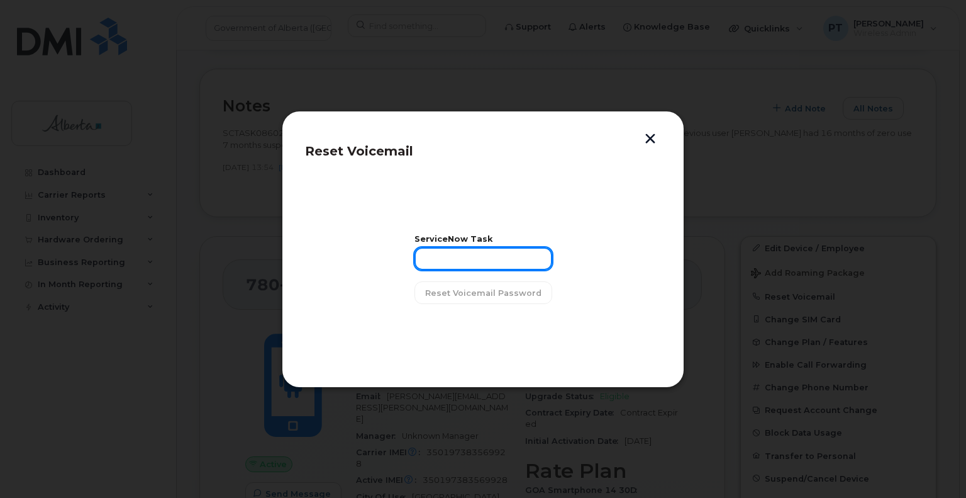
click at [487, 256] on input "text" at bounding box center [484, 258] width 138 height 23
paste input "SCTASK0860263"
type input "SCTASK0860263"
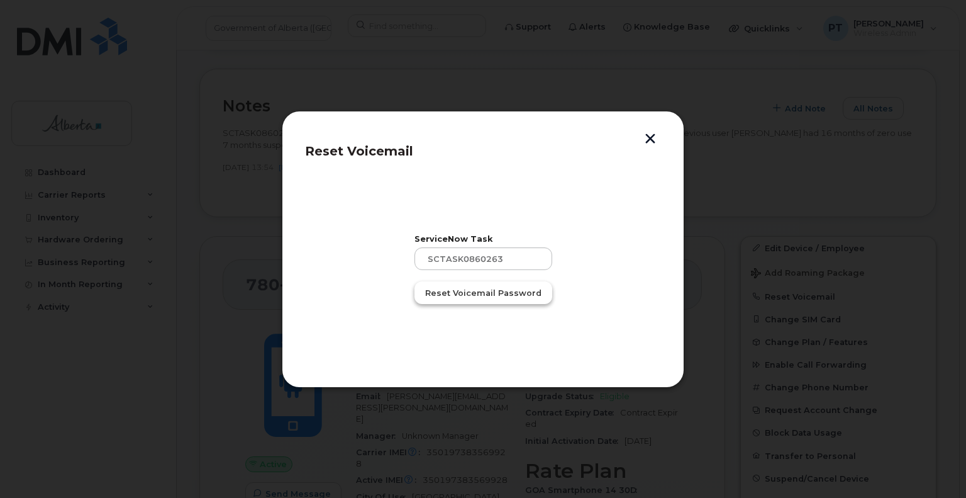
click at [491, 295] on span "Reset Voicemail Password" at bounding box center [483, 293] width 116 height 12
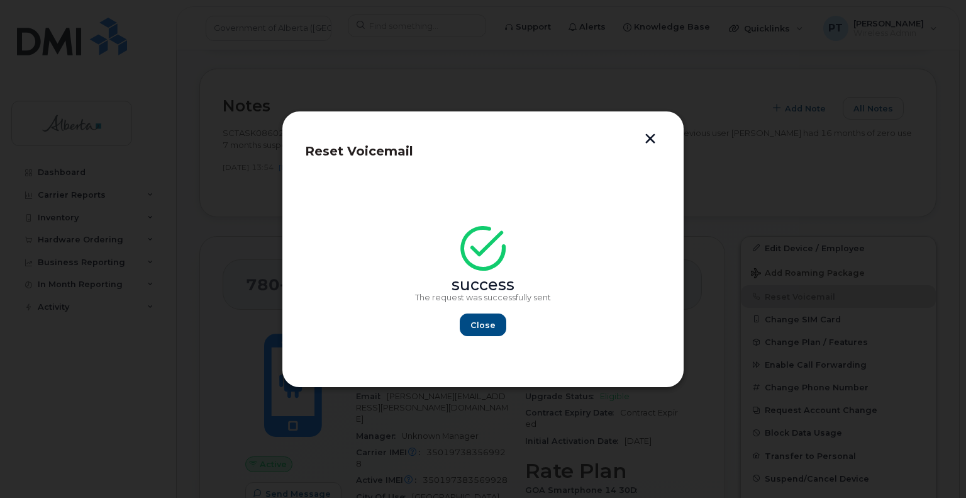
click at [654, 138] on button "button" at bounding box center [650, 139] width 19 height 13
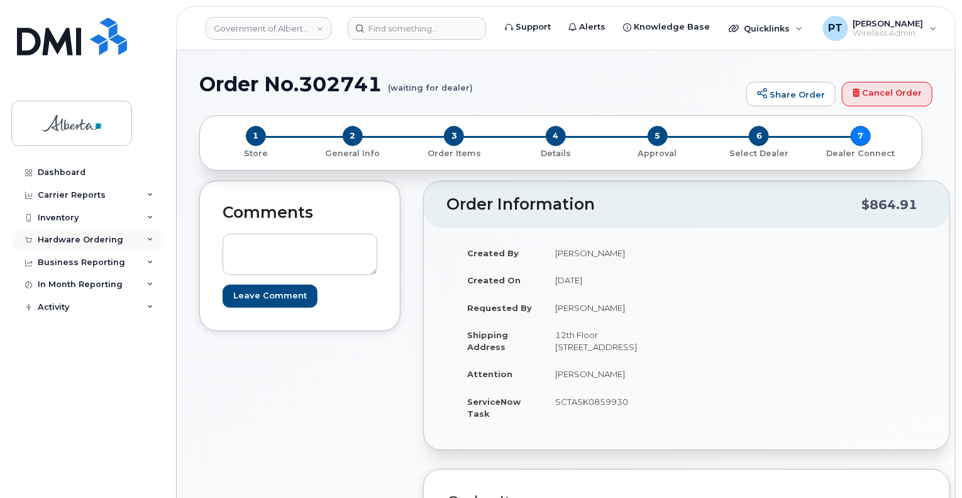
click at [57, 237] on div "Hardware Ordering" at bounding box center [81, 240] width 86 height 10
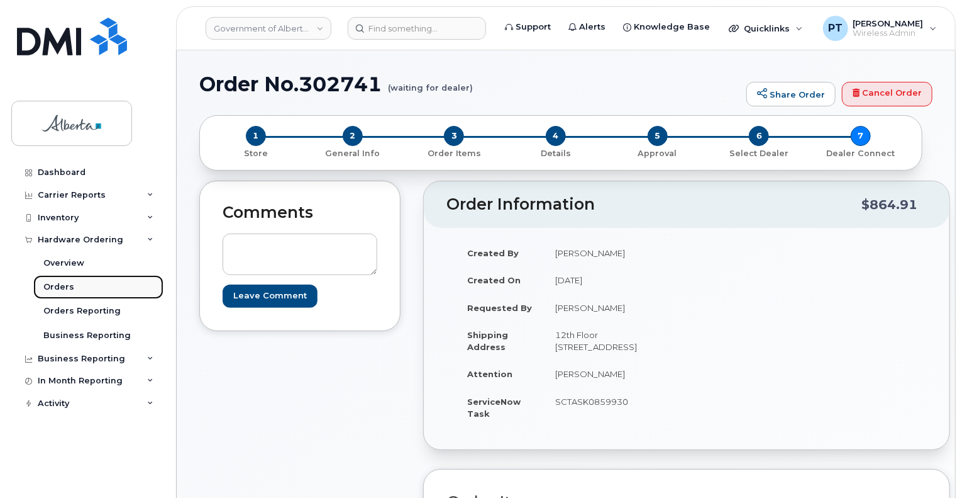
click at [57, 286] on div "Orders" at bounding box center [58, 286] width 31 height 11
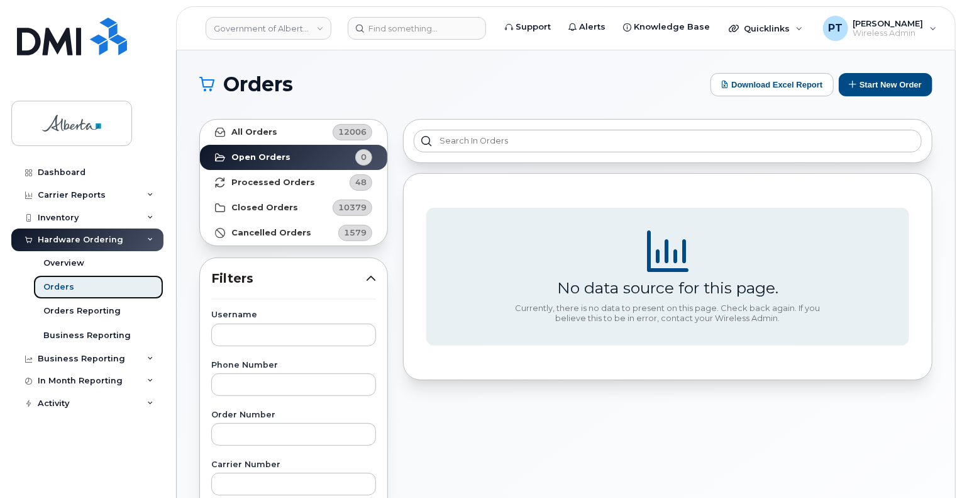
click at [67, 285] on div "Orders" at bounding box center [58, 286] width 31 height 11
click at [874, 86] on button "Start New Order" at bounding box center [886, 84] width 94 height 23
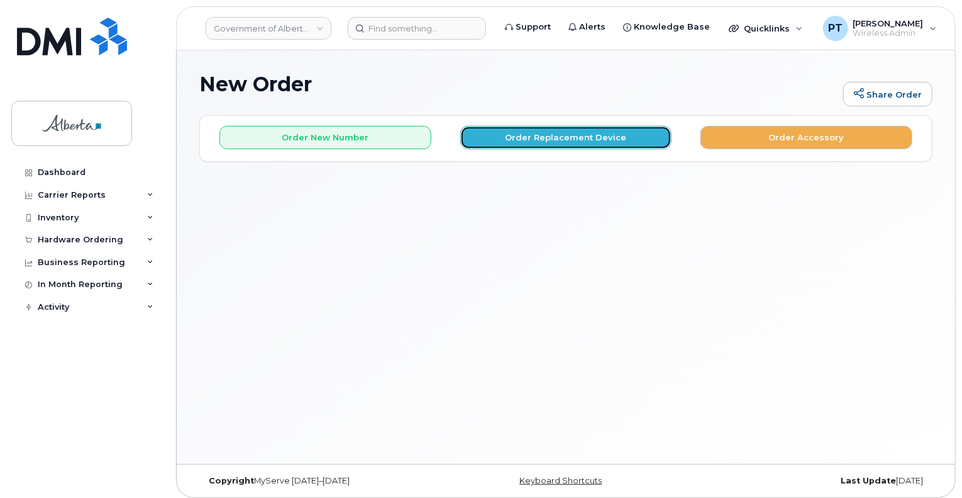
click at [554, 140] on button "Order Replacement Device" at bounding box center [566, 137] width 212 height 23
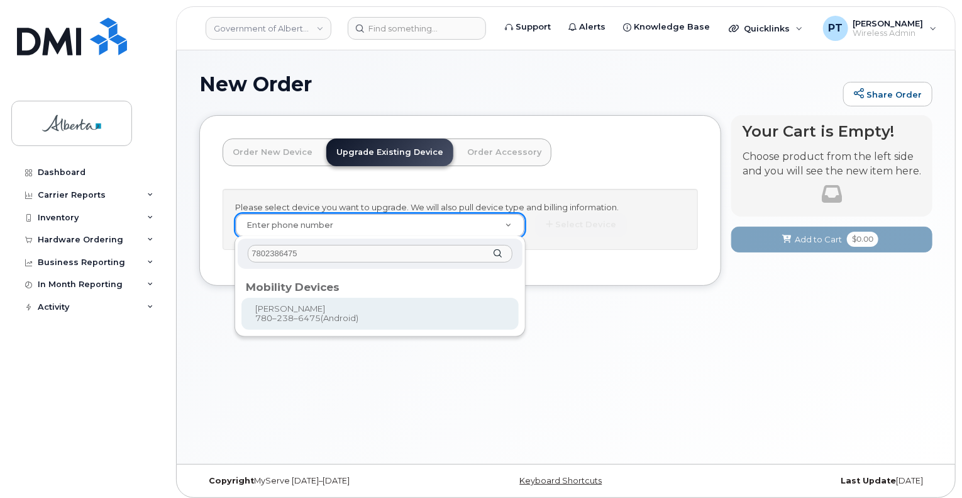
type input "7802386475"
type input "996395"
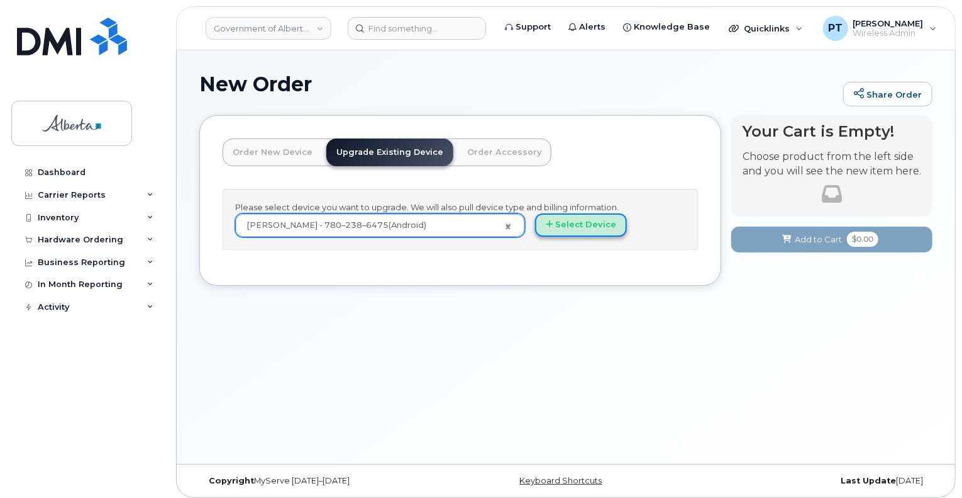
click at [591, 230] on button "Select Device" at bounding box center [581, 224] width 92 height 23
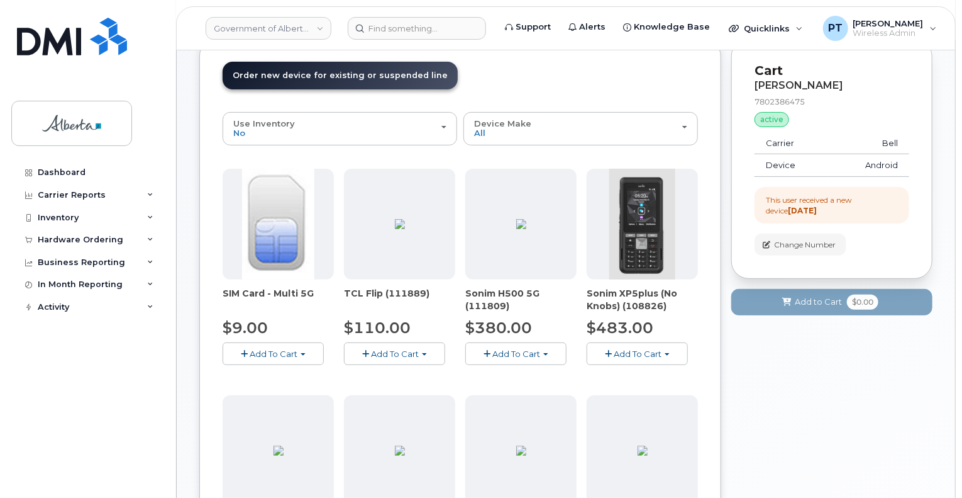
scroll to position [440, 0]
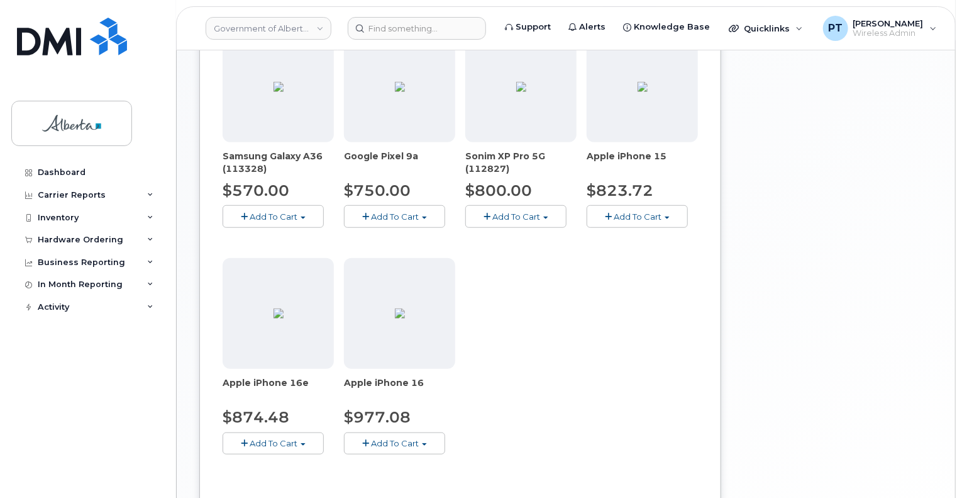
click at [247, 446] on button "Add To Cart" at bounding box center [273, 443] width 101 height 22
click at [274, 469] on span "Model Black 128 GB is available" at bounding box center [312, 466] width 131 height 10
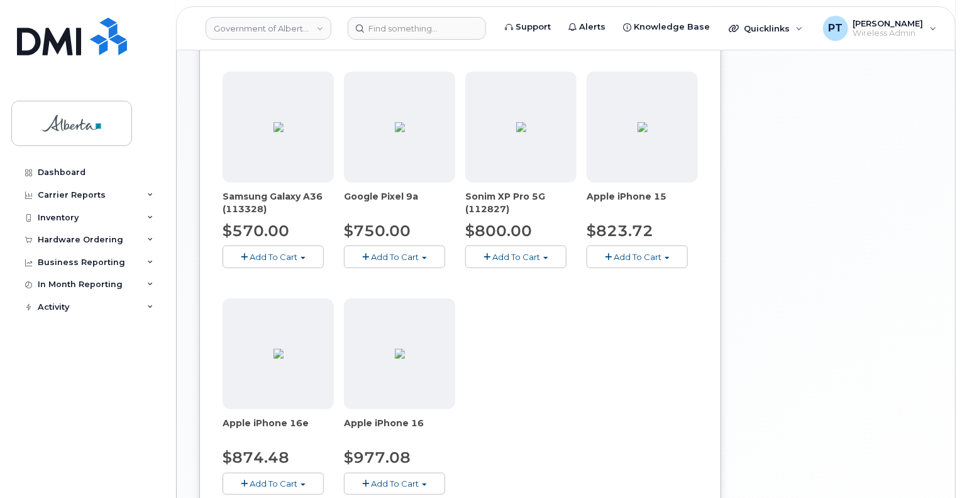
scroll to position [498, 0]
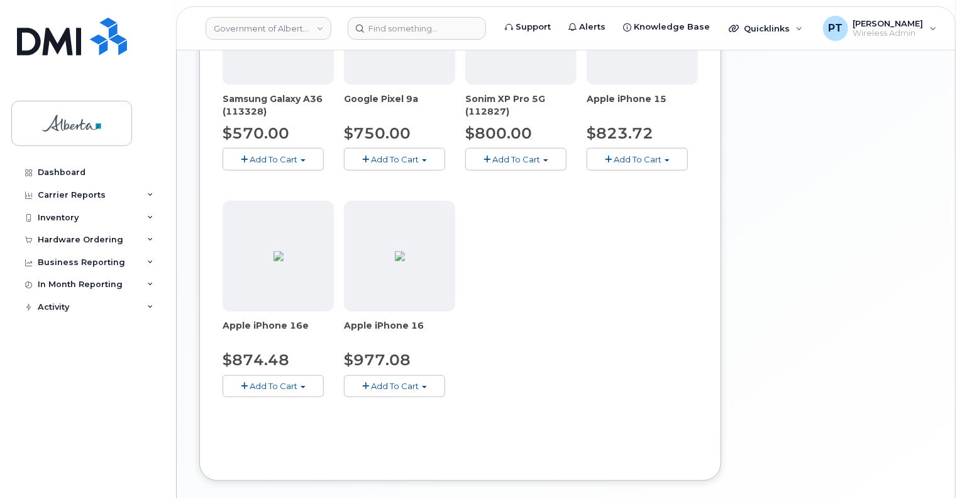
click at [278, 377] on button "Add To Cart" at bounding box center [273, 386] width 101 height 22
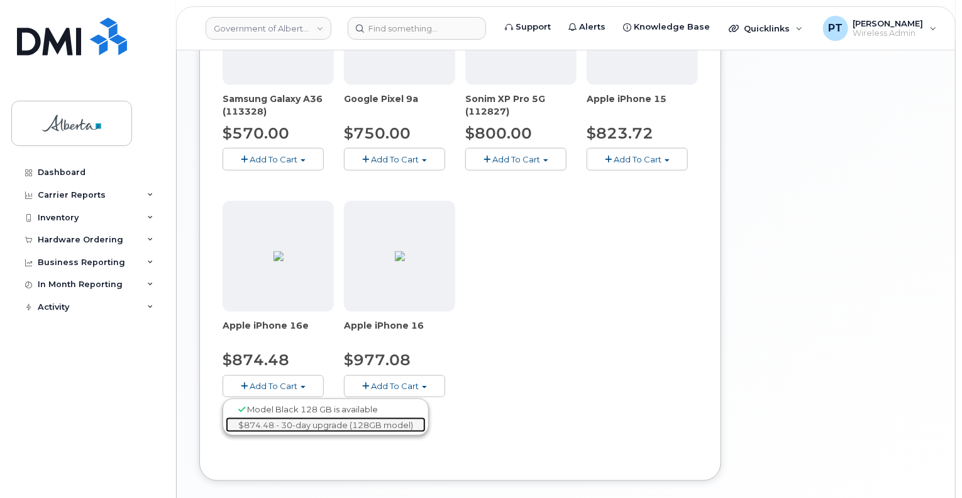
click at [289, 421] on link "$874.48 - 30-day upgrade (128GB model)" at bounding box center [326, 425] width 200 height 16
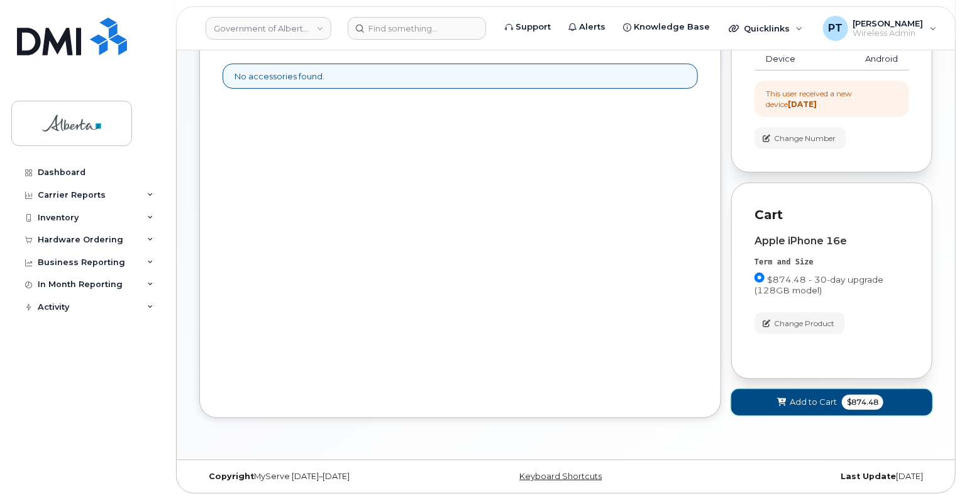
click at [790, 398] on span "Add to Cart" at bounding box center [813, 402] width 47 height 12
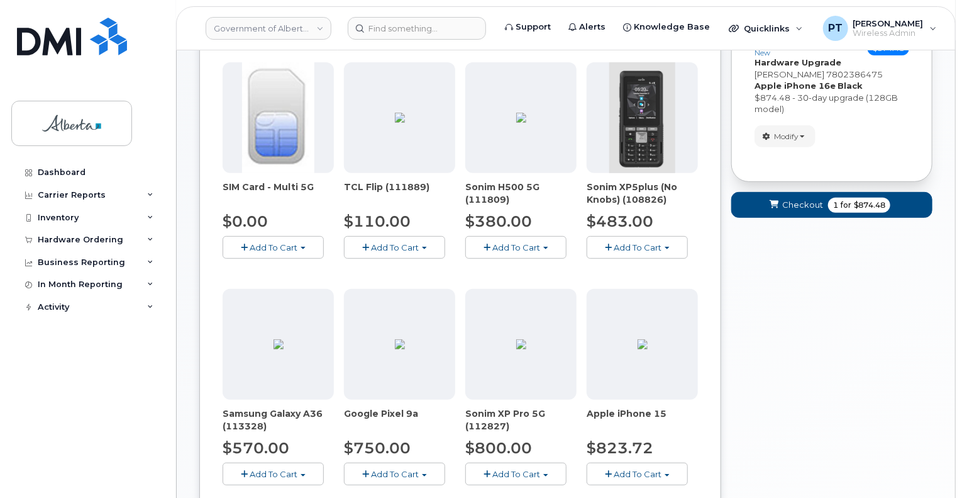
click at [789, 384] on div "Your Cart is Empty! Choose product from the left side and you will see the new …" at bounding box center [832, 373] width 201 height 882
click at [799, 203] on span "Checkout" at bounding box center [802, 205] width 41 height 12
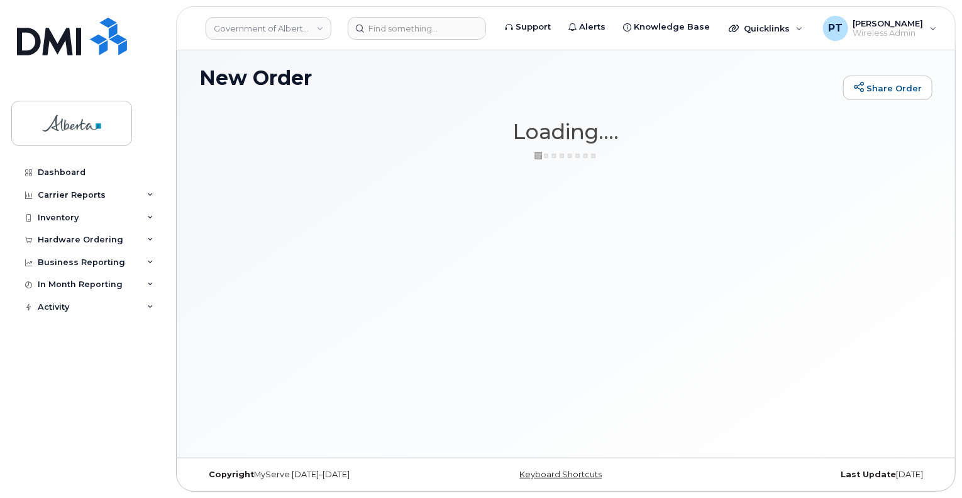
scroll to position [6, 0]
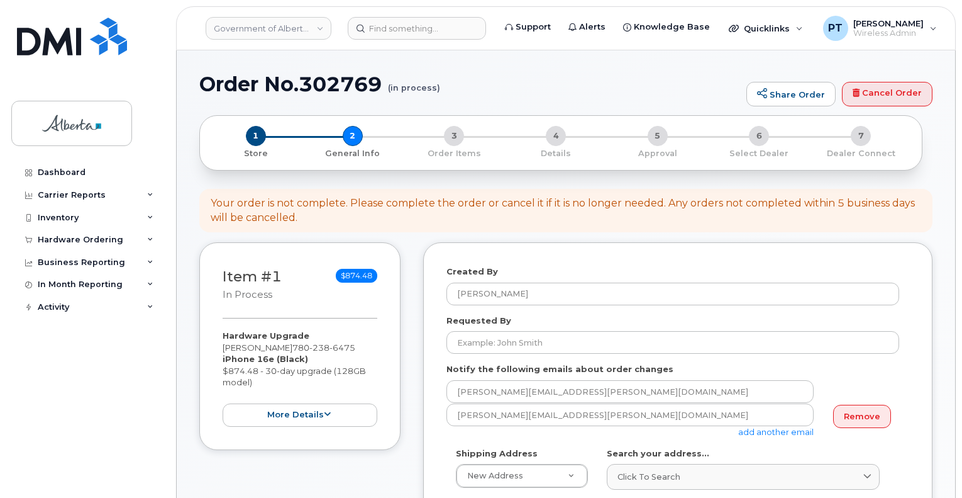
select select
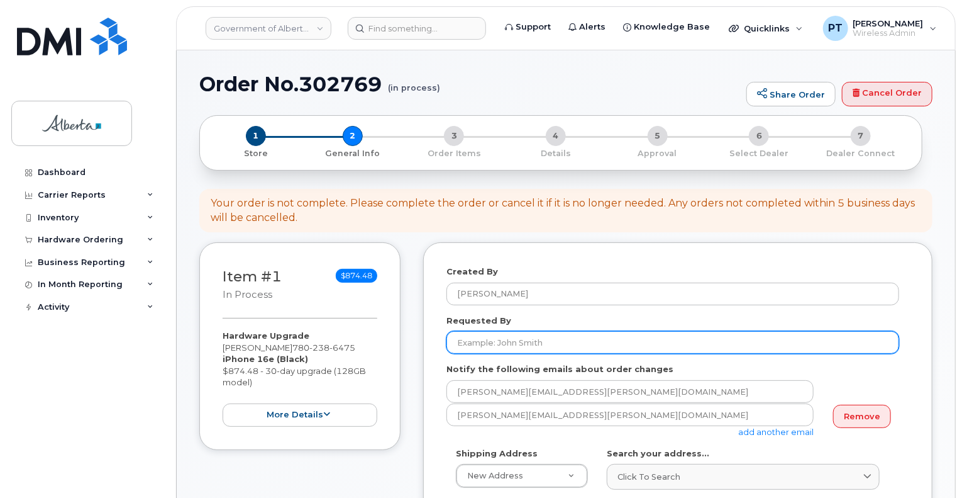
drag, startPoint x: 0, startPoint y: 0, endPoint x: 540, endPoint y: 345, distance: 640.9
click at [540, 345] on input "Requested By" at bounding box center [673, 342] width 453 height 23
click at [639, 342] on input "Requested By" at bounding box center [673, 342] width 453 height 23
paste input "[PERSON_NAME]"
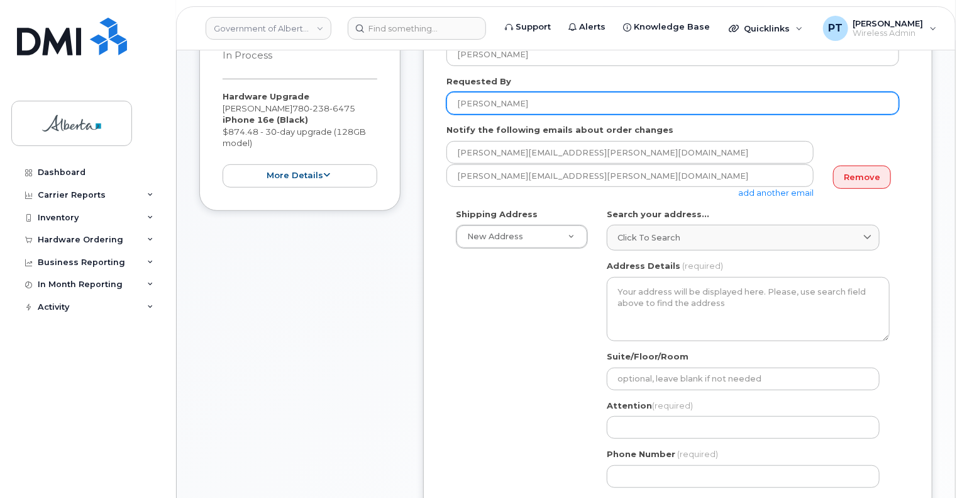
scroll to position [252, 0]
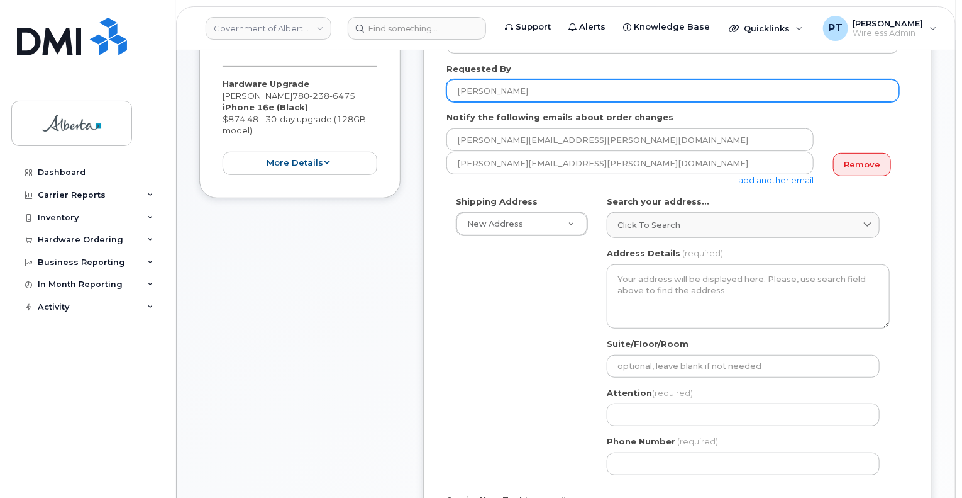
type input "[PERSON_NAME]"
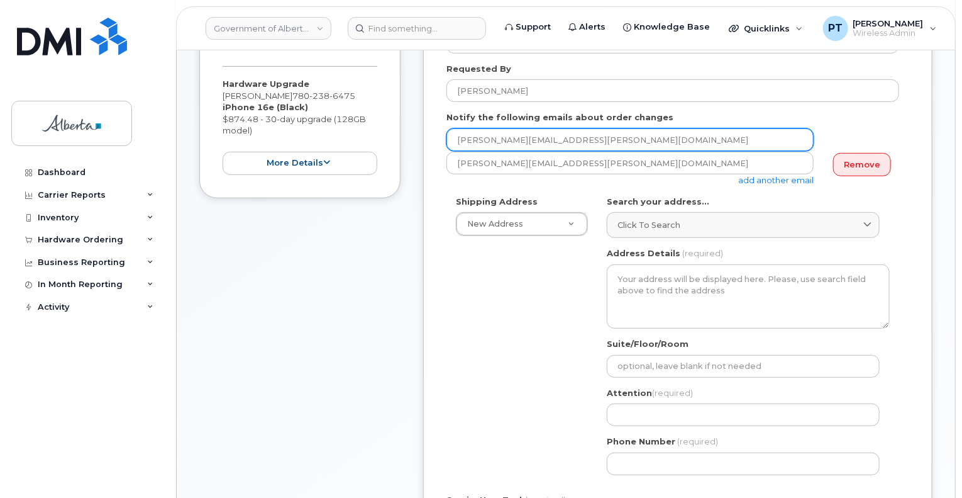
drag, startPoint x: 569, startPoint y: 143, endPoint x: 391, endPoint y: 138, distance: 177.4
click at [391, 138] on div "Item #1 in process $874.48 Hardware Upgrade [PERSON_NAME] [PHONE_NUMBER] iPhone…" at bounding box center [565, 373] width 733 height 764
paste input "[PERSON_NAME].[PERSON_NAME]"
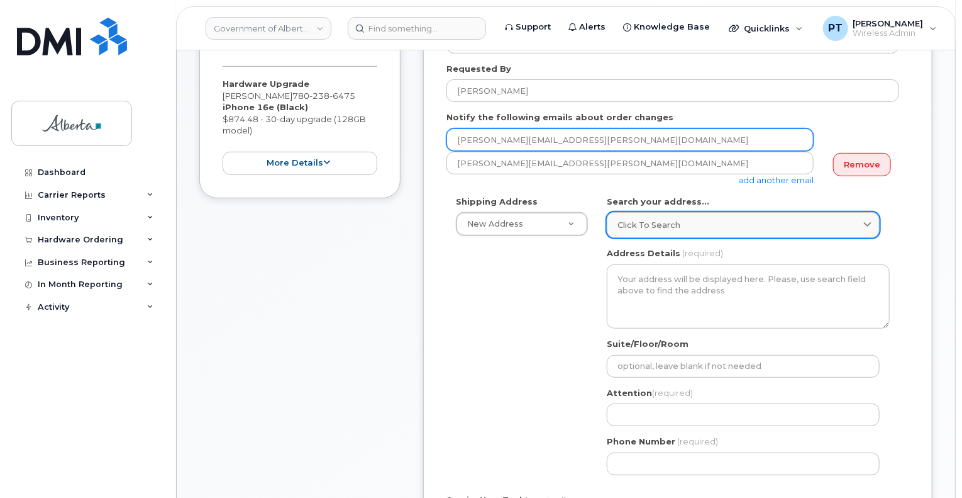
type input "[PERSON_NAME][EMAIL_ADDRESS][PERSON_NAME][DOMAIN_NAME]"
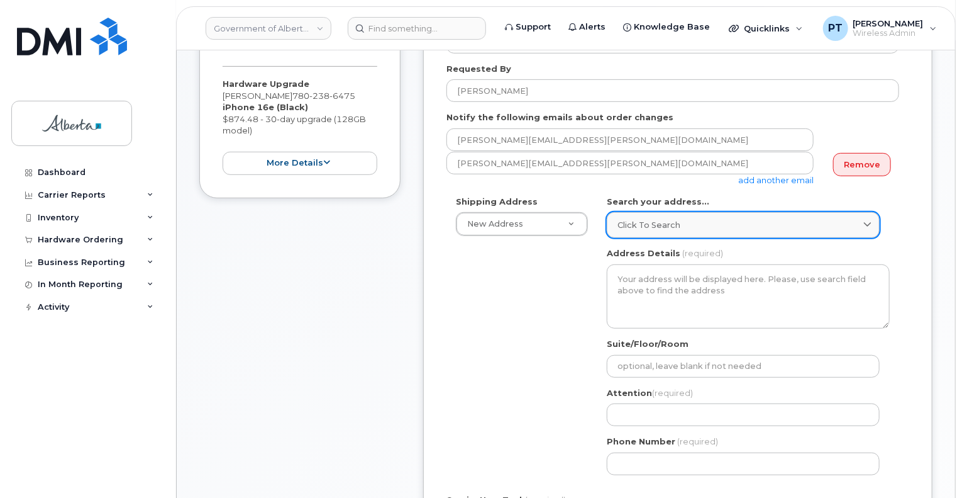
click at [715, 224] on div "Click to search" at bounding box center [744, 225] width 252 height 12
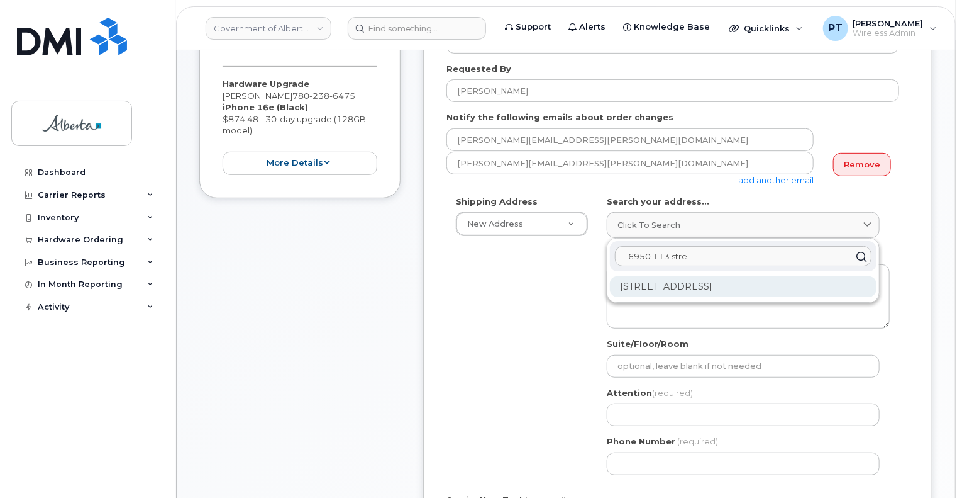
type input "6950 113 stre"
click at [694, 282] on div "[STREET_ADDRESS]" at bounding box center [743, 286] width 267 height 21
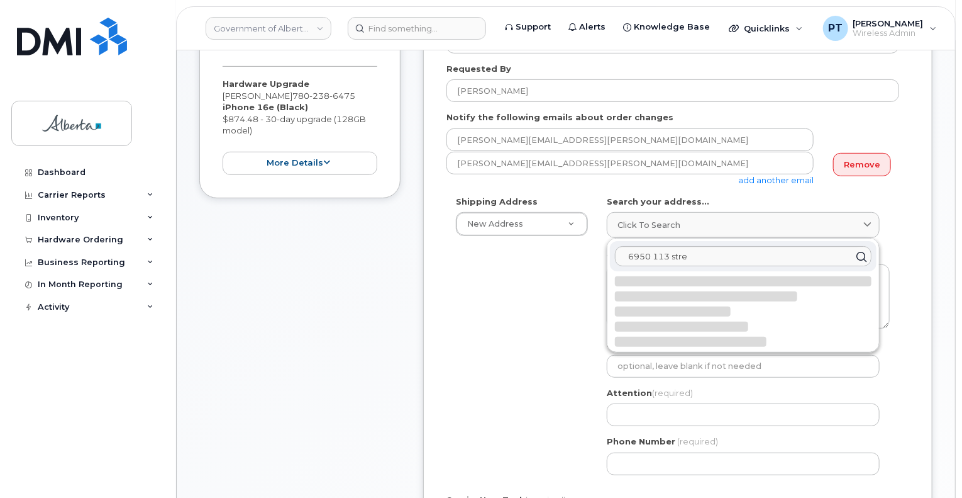
select select
type textarea "[STREET_ADDRESS]"
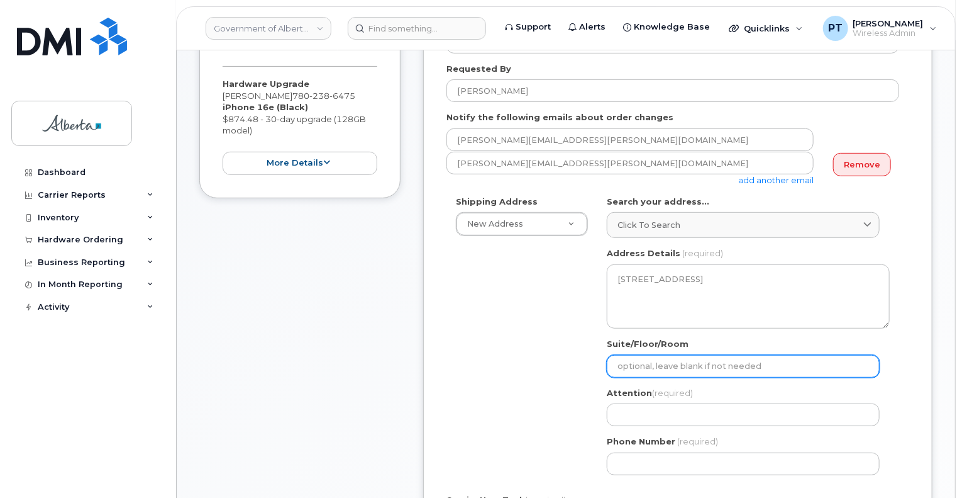
click at [682, 369] on input "Suite/Floor/Room" at bounding box center [743, 366] width 273 height 23
select select
type input "3"
select select
type input "3r"
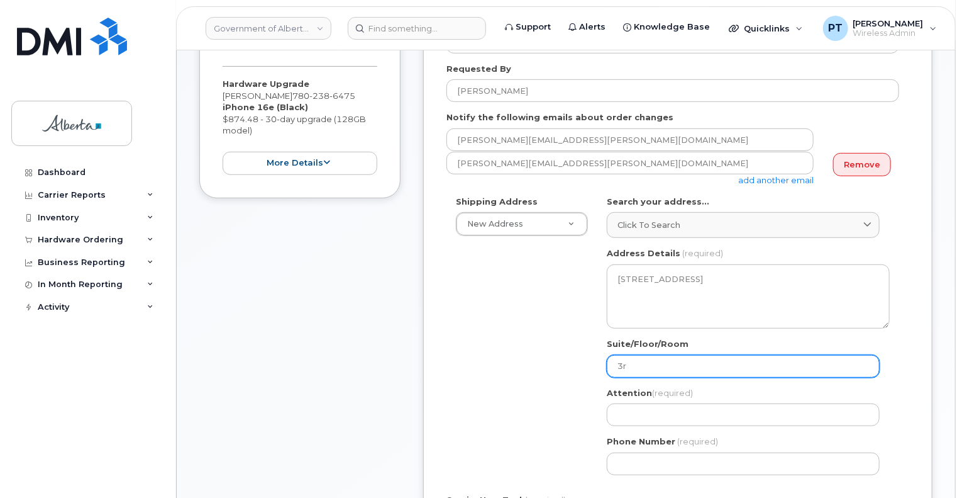
select select
type input "3rd"
select select
type input "3rd f"
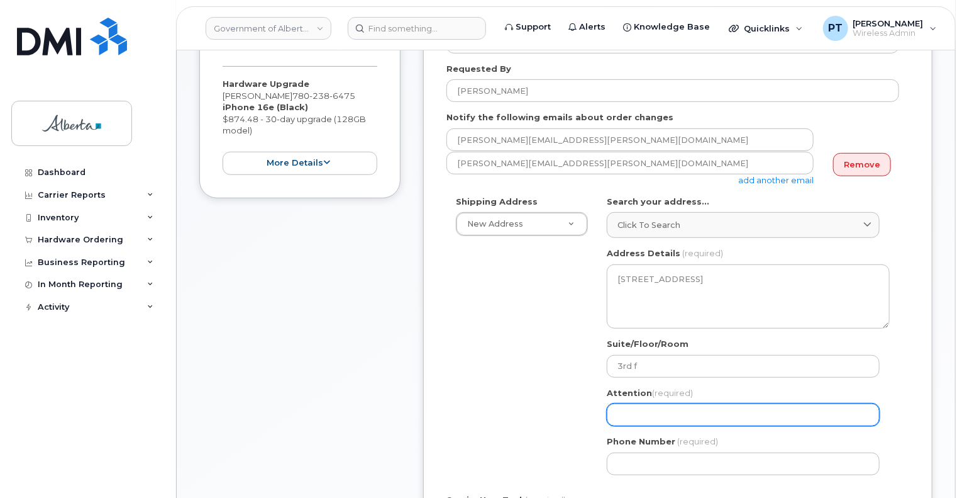
click at [690, 418] on input "Attention (required)" at bounding box center [743, 414] width 273 height 23
paste input "[PERSON_NAME]"
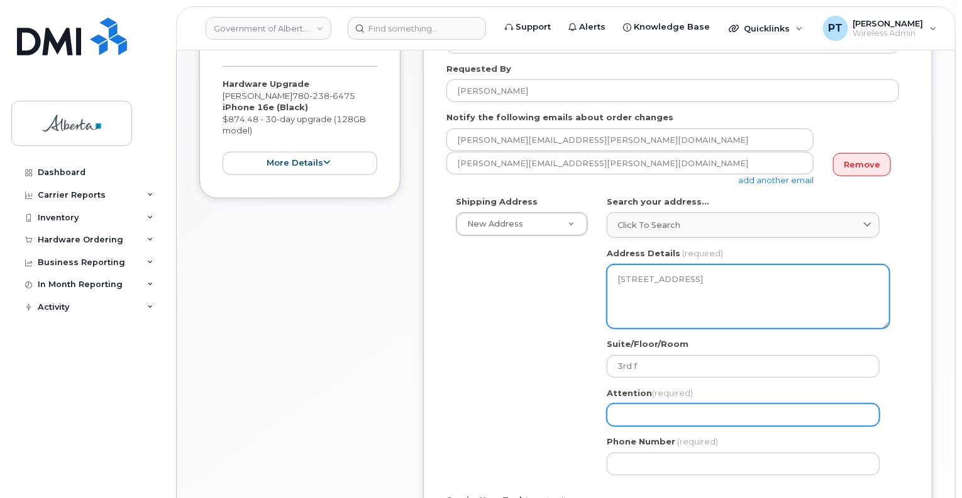
select select
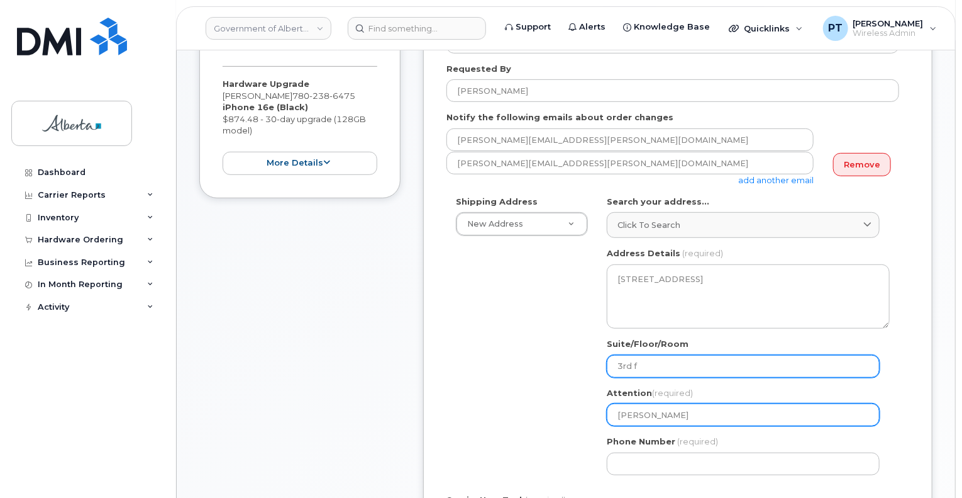
type input "[PERSON_NAME]"
click at [657, 360] on input "3rd f" at bounding box center [743, 366] width 273 height 23
type input "3rd Floor"
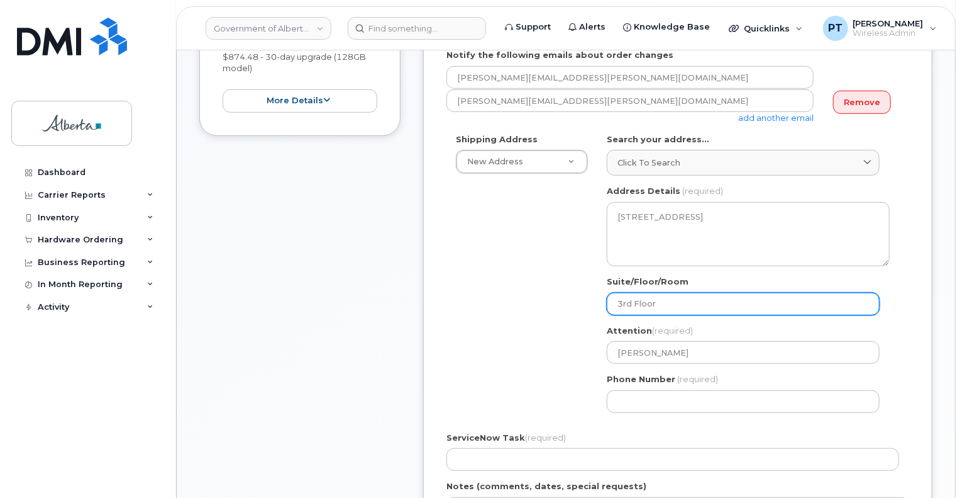
scroll to position [315, 0]
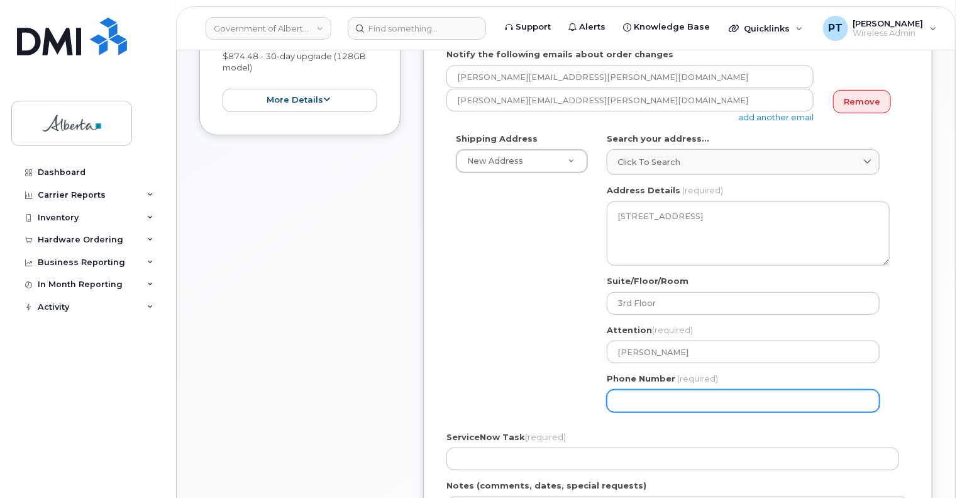
click at [669, 400] on input "Phone Number" at bounding box center [743, 400] width 273 height 23
click at [628, 406] on input "Phone Number" at bounding box center [743, 400] width 273 height 23
paste input "5879301101"
select select
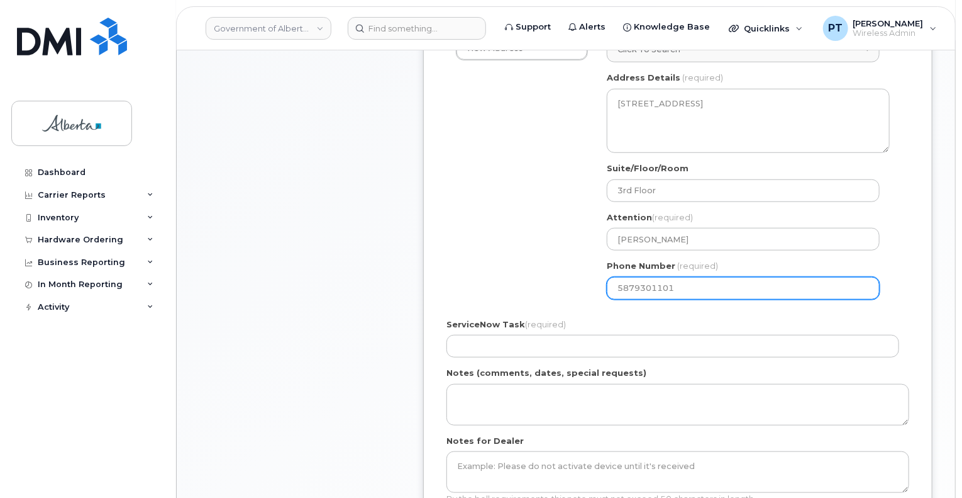
scroll to position [440, 0]
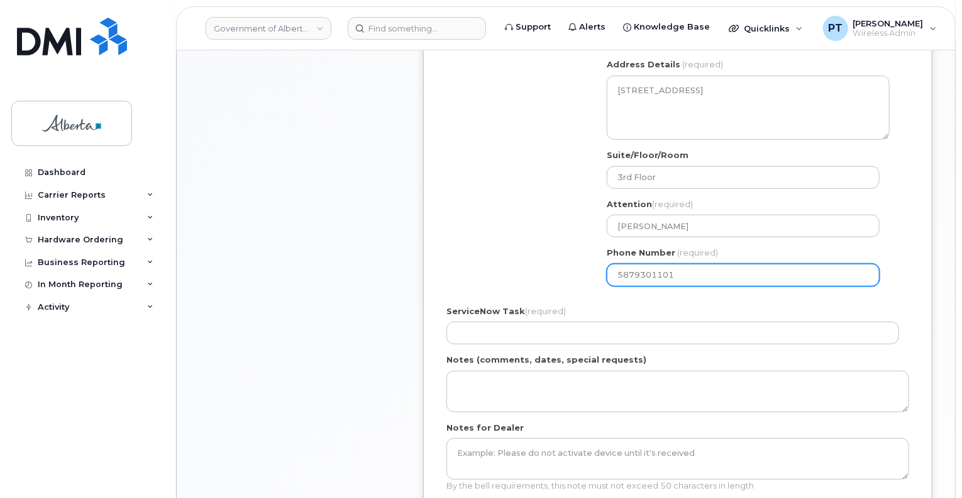
type input "5879301101"
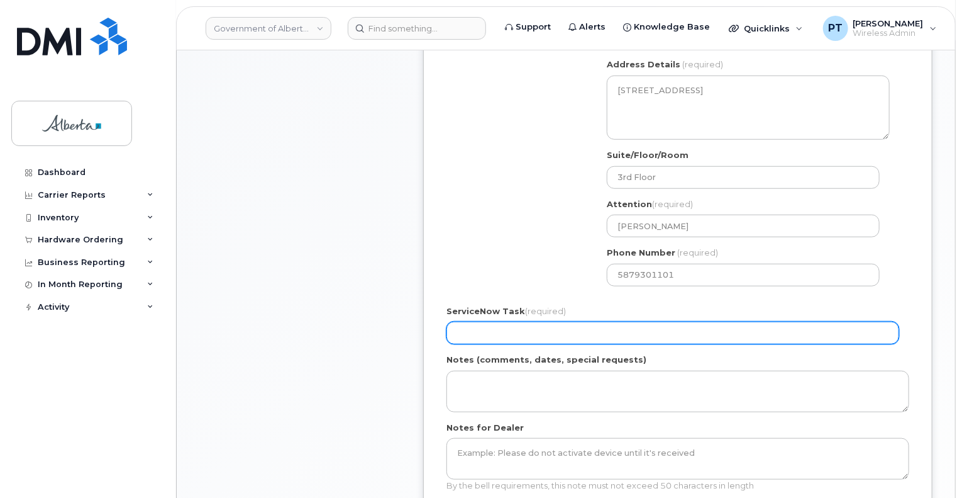
click at [560, 330] on input "ServiceNow Task (required)" at bounding box center [673, 332] width 453 height 23
paste input "SCTASK0860263"
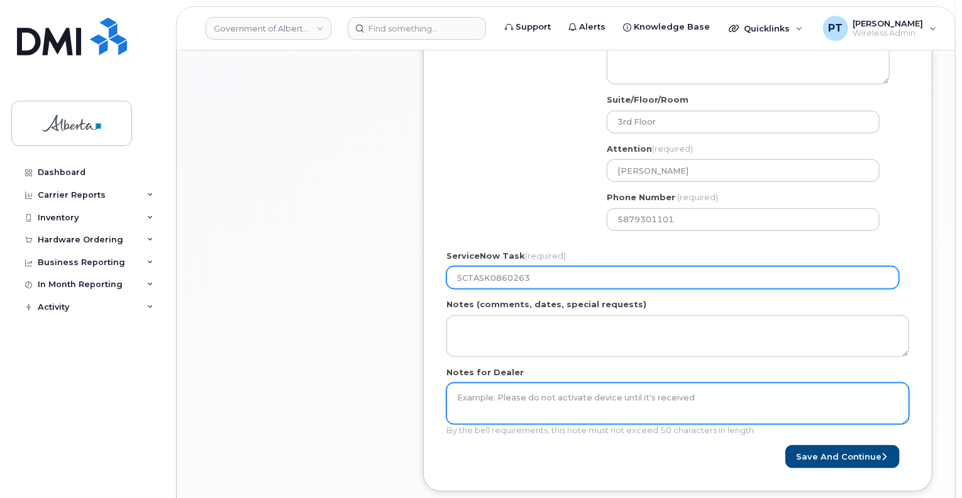
scroll to position [503, 0]
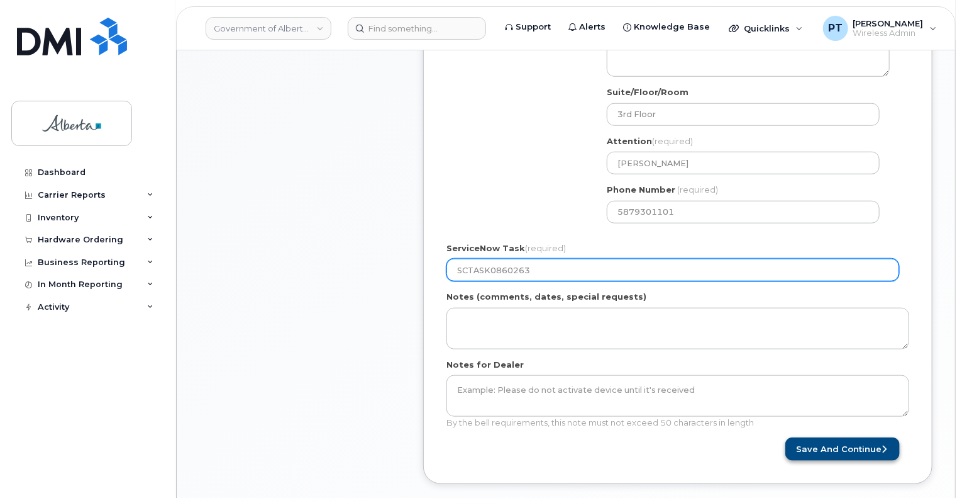
type input "SCTASK0860263"
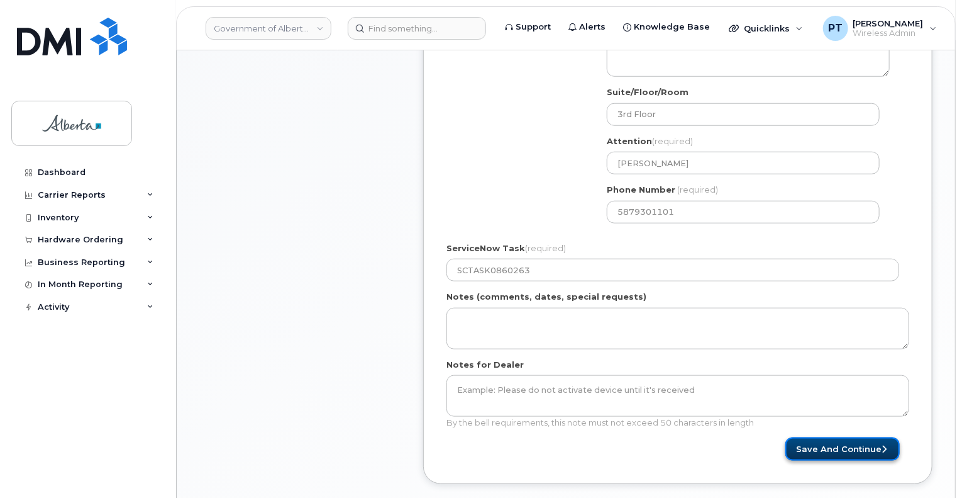
click at [812, 445] on button "Save and Continue" at bounding box center [843, 448] width 114 height 23
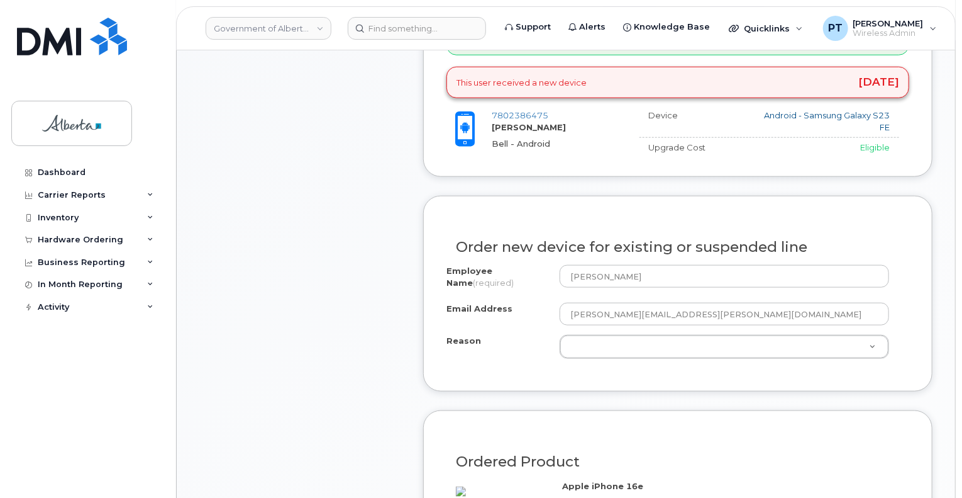
scroll to position [629, 0]
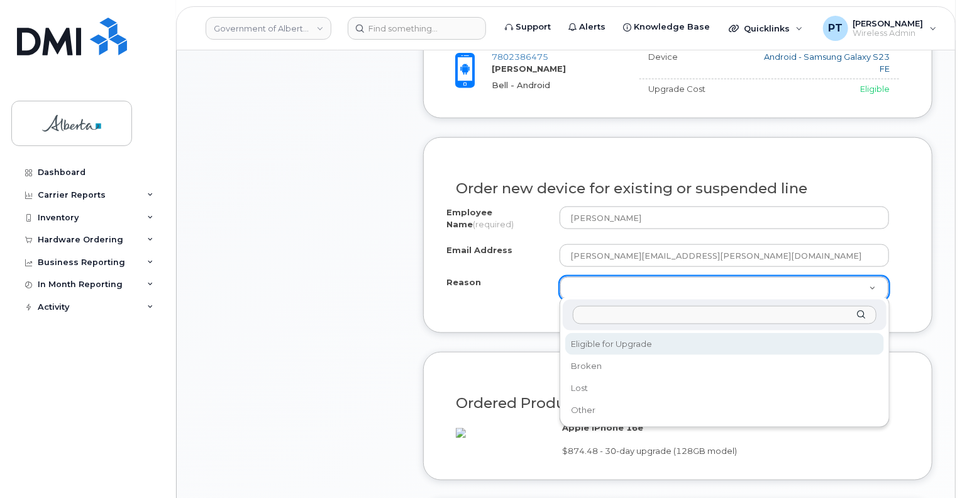
select select "eligible_for_upgrade"
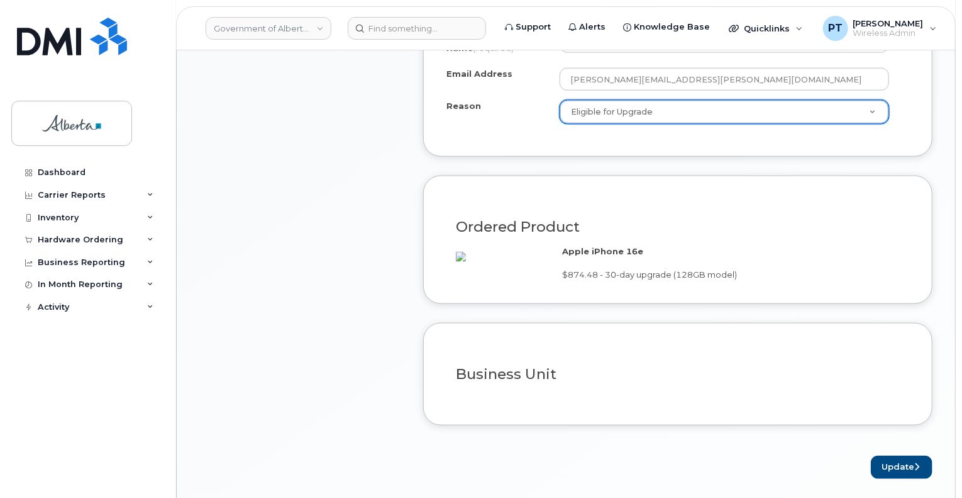
scroll to position [818, 0]
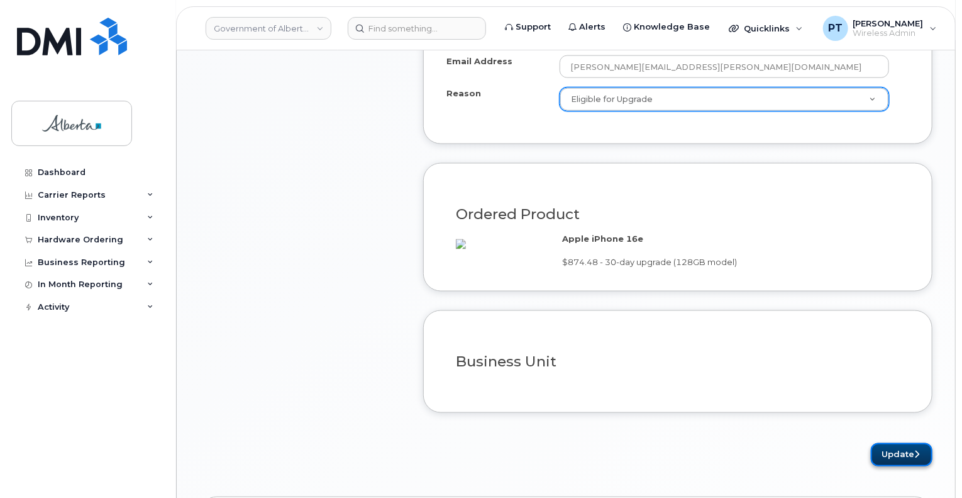
click at [878, 466] on button "Update" at bounding box center [902, 454] width 62 height 23
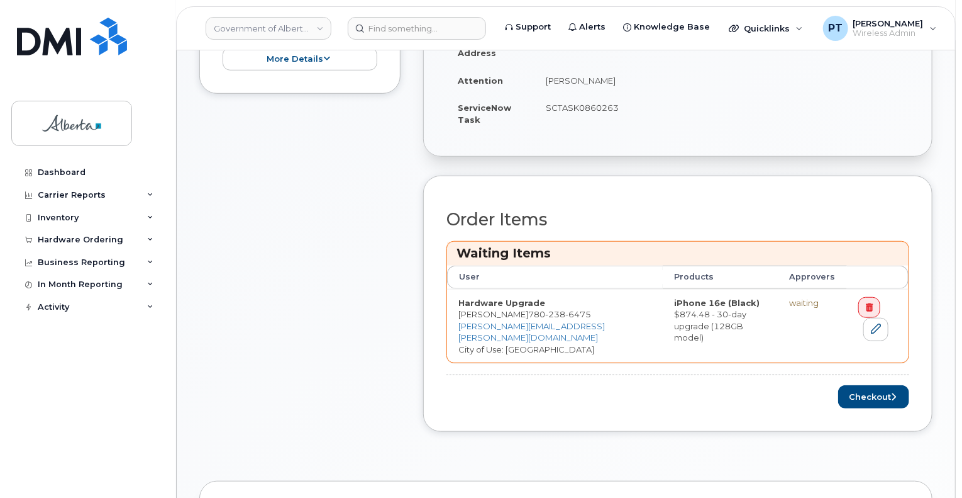
scroll to position [440, 0]
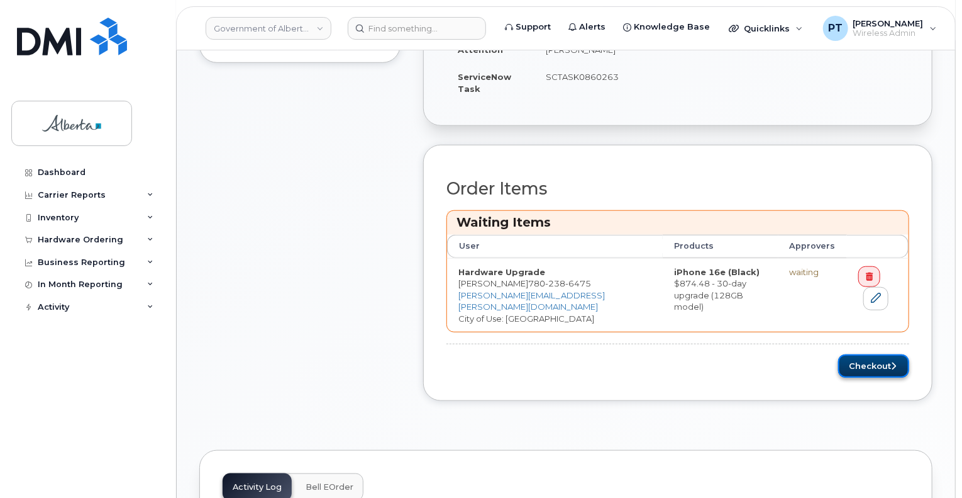
click at [875, 370] on button "Checkout" at bounding box center [873, 365] width 71 height 23
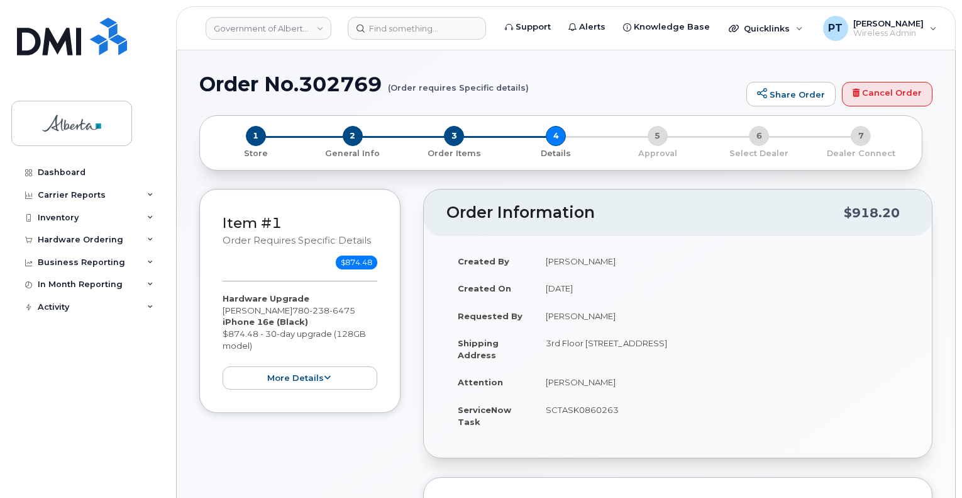
select select
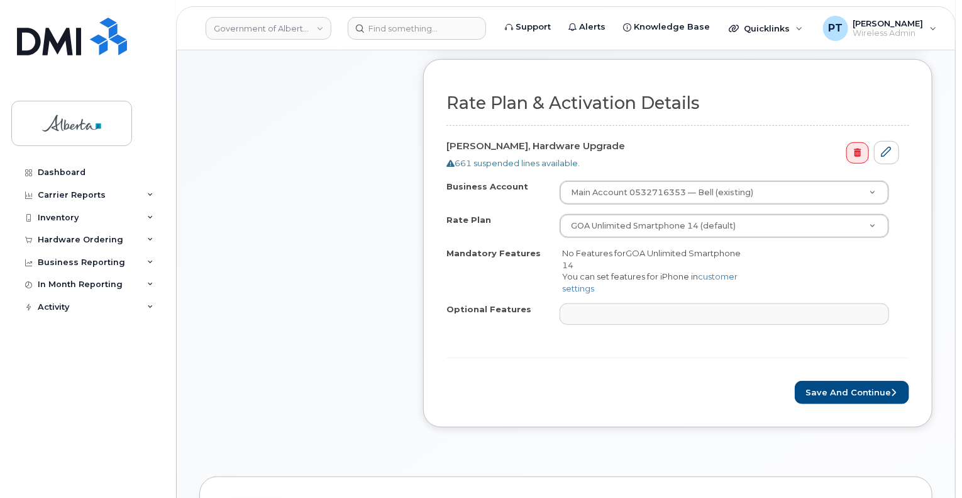
scroll to position [440, 0]
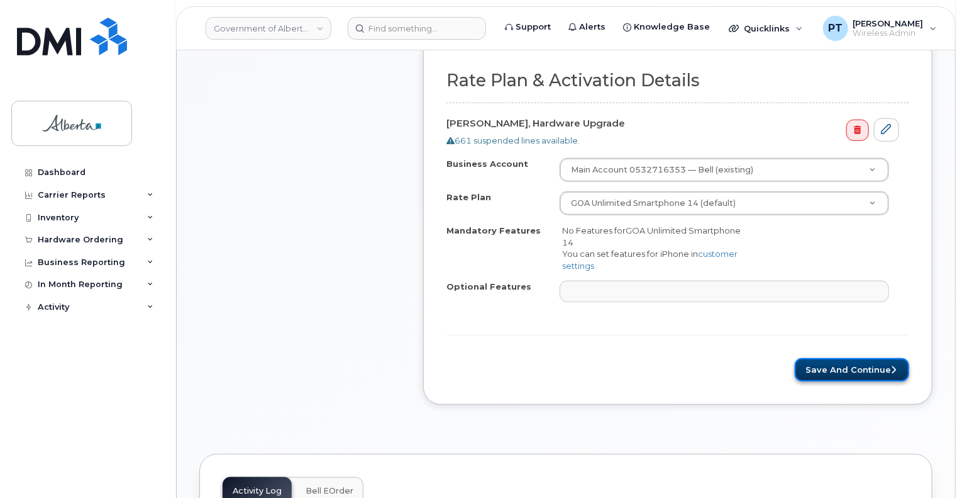
click at [852, 367] on button "Save and Continue" at bounding box center [852, 369] width 114 height 23
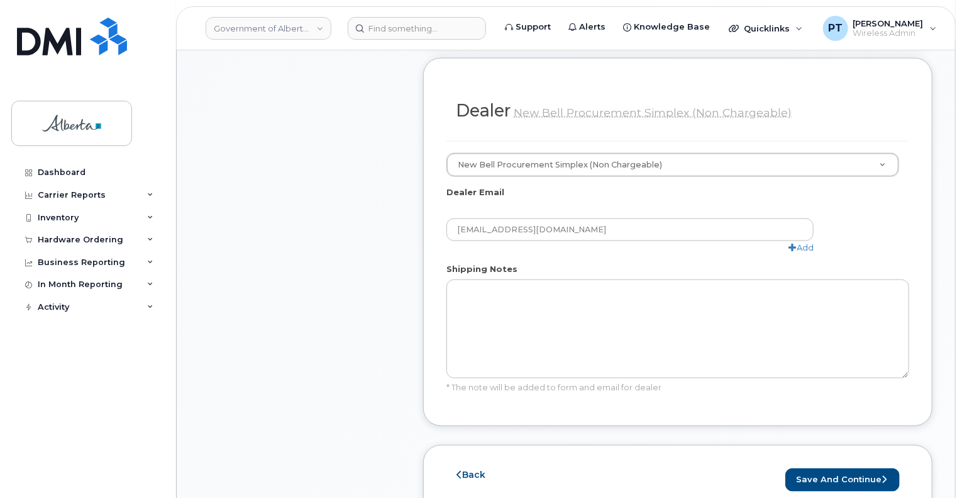
scroll to position [755, 0]
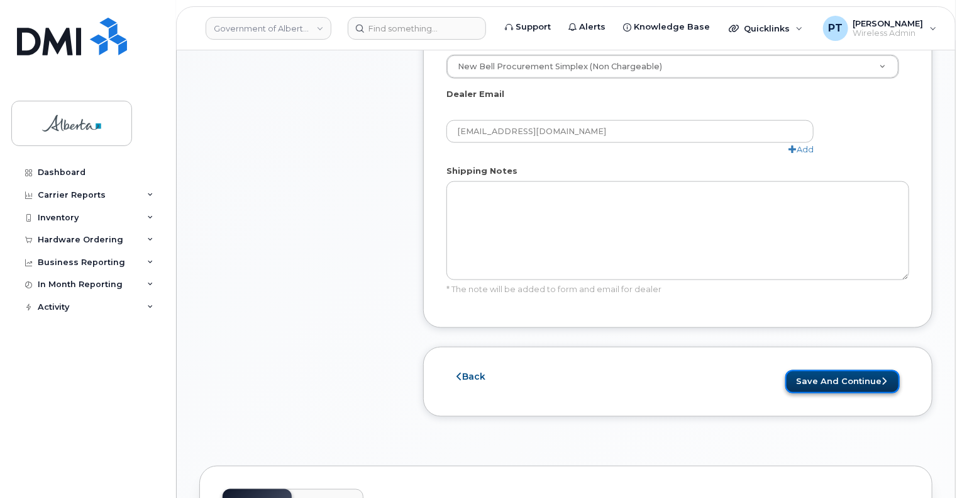
click at [842, 370] on button "Save and Continue" at bounding box center [843, 381] width 114 height 23
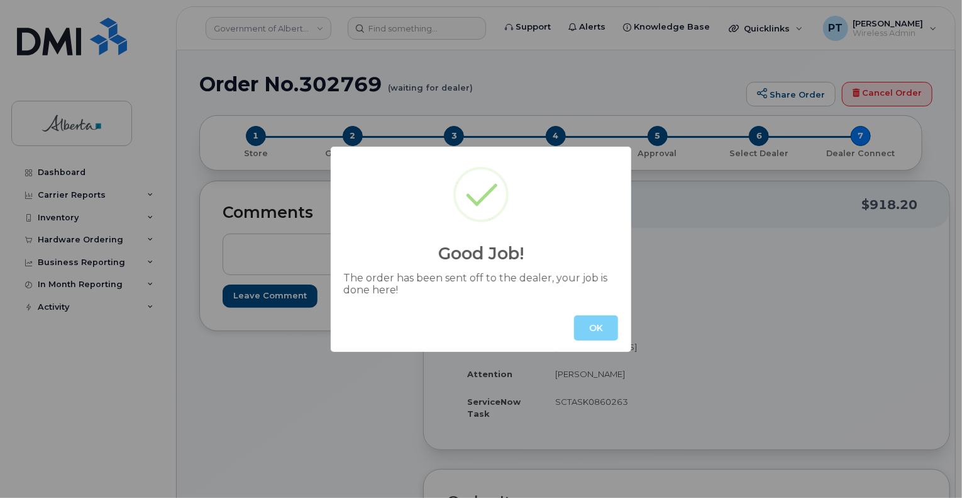
drag, startPoint x: 584, startPoint y: 334, endPoint x: 577, endPoint y: 332, distance: 6.6
click at [584, 334] on button "OK" at bounding box center [596, 327] width 44 height 25
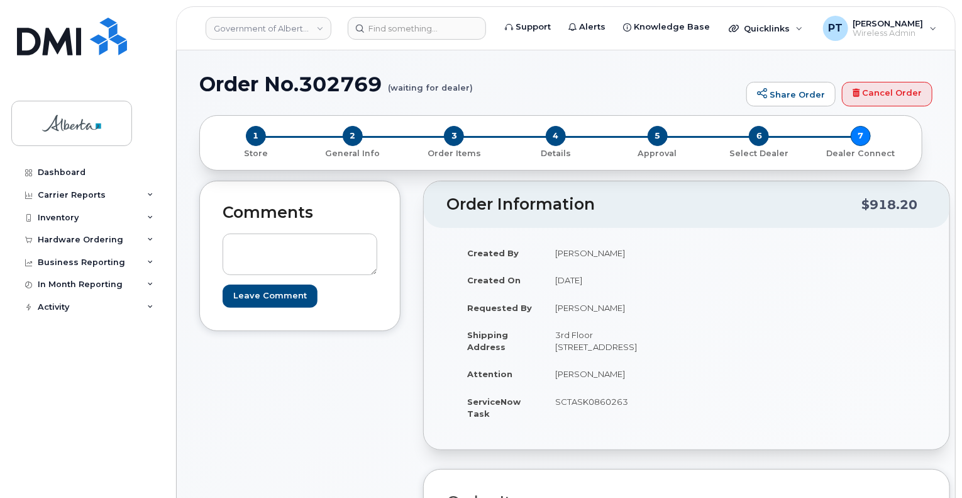
click at [330, 87] on h1 "Order No.302769 (waiting for dealer)" at bounding box center [469, 84] width 541 height 22
copy h1 "302769"
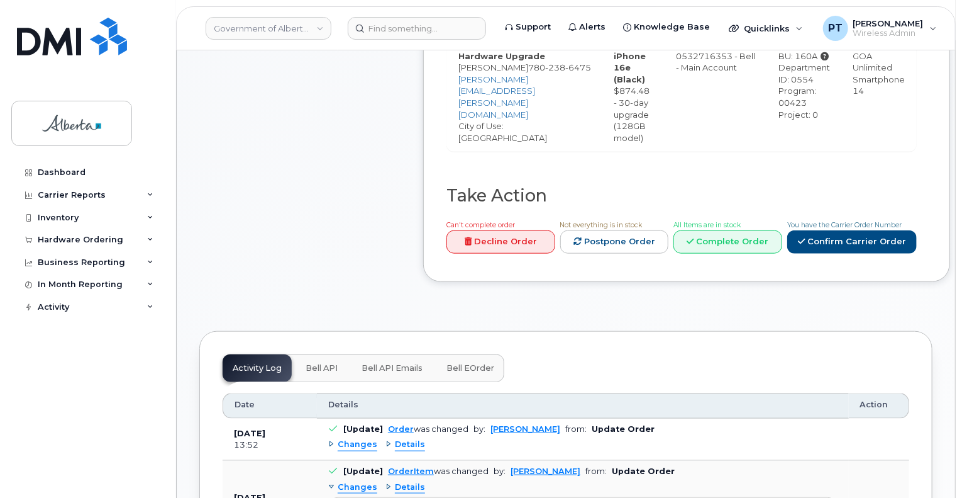
scroll to position [692, 0]
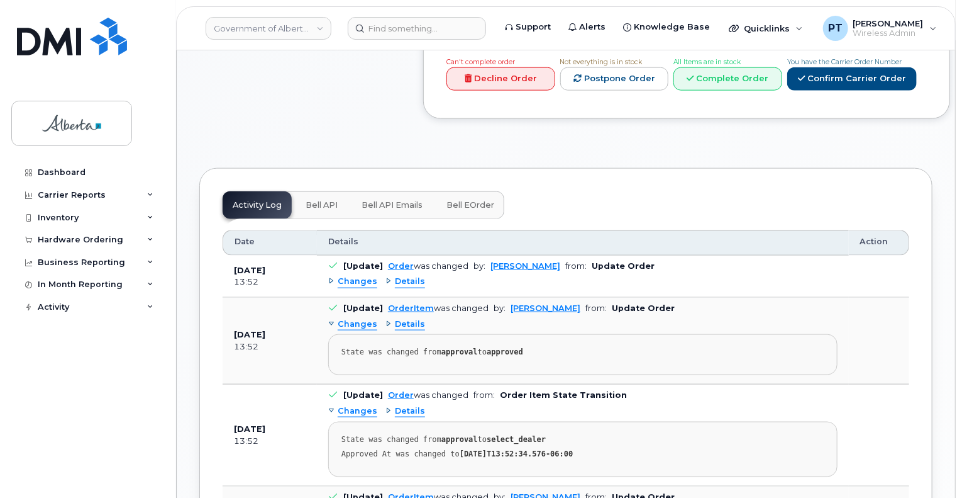
click at [306, 201] on span "Bell API" at bounding box center [322, 205] width 32 height 10
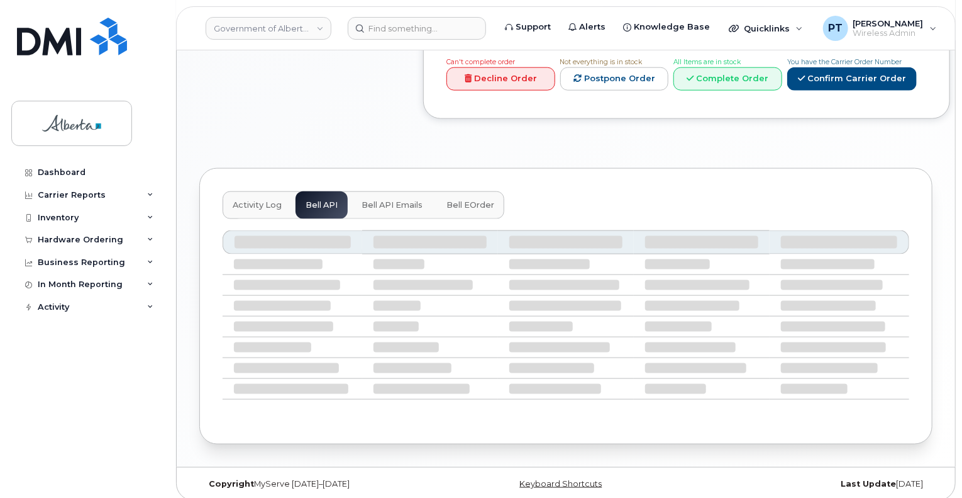
scroll to position [586, 0]
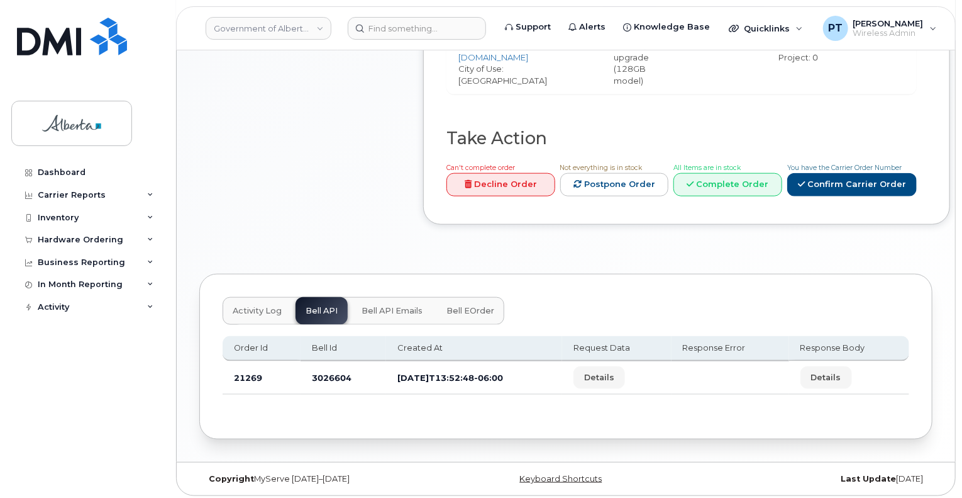
click at [327, 379] on td "3026604" at bounding box center [344, 377] width 86 height 33
click at [327, 377] on td "3026604" at bounding box center [344, 377] width 86 height 33
copy td "3026604"
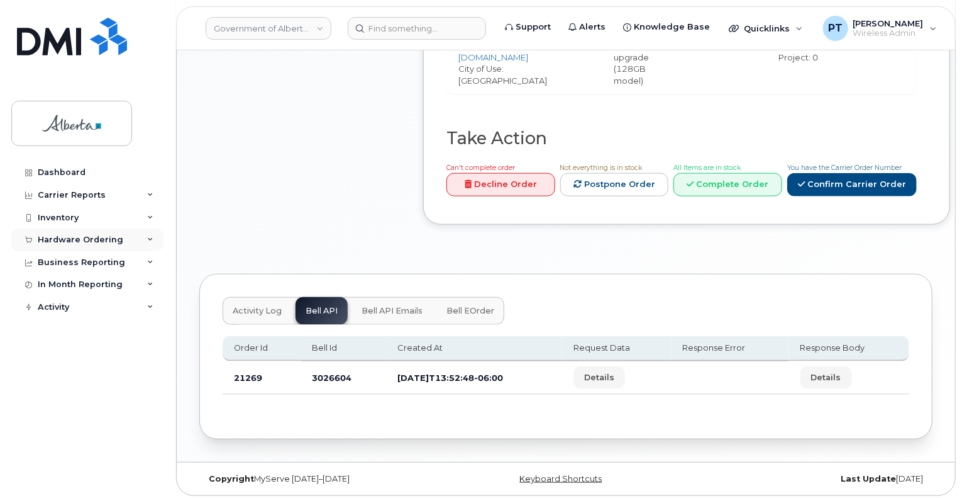
click at [64, 242] on div "Hardware Ordering" at bounding box center [81, 240] width 86 height 10
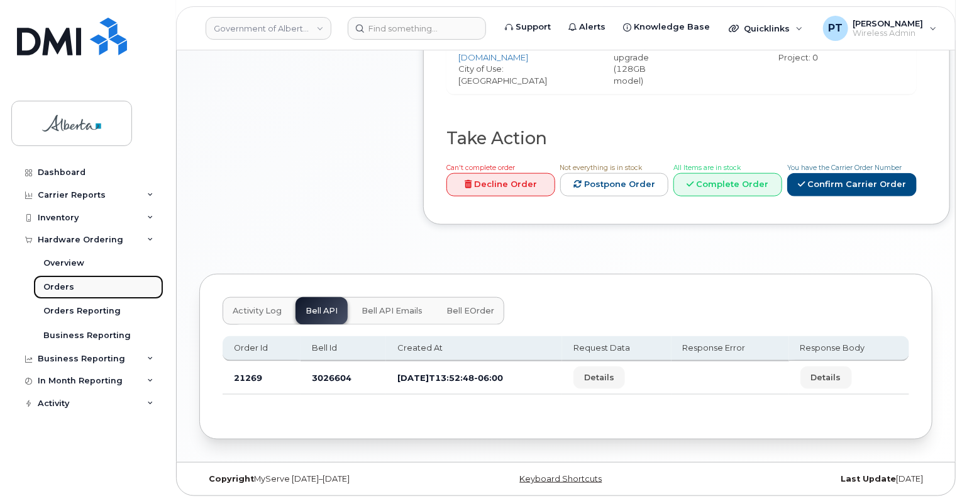
click at [57, 286] on div "Orders" at bounding box center [58, 286] width 31 height 11
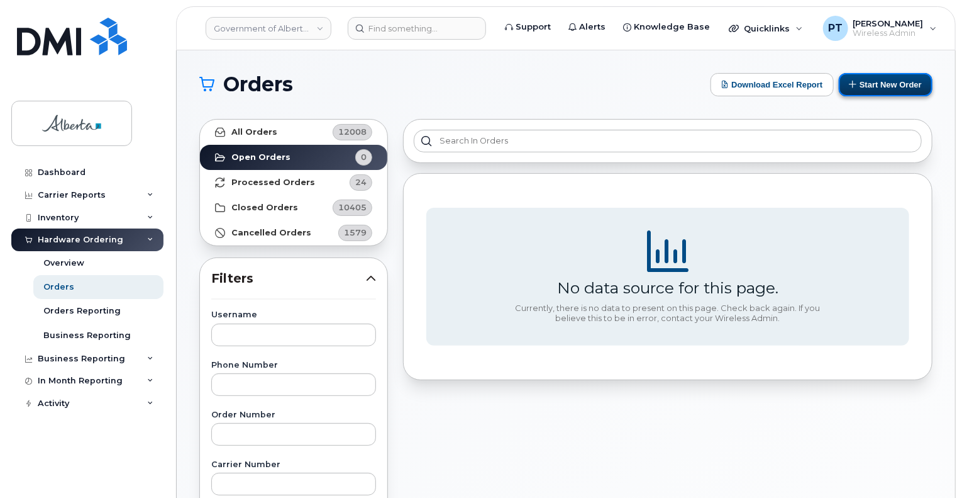
click at [866, 90] on button "Start New Order" at bounding box center [886, 84] width 94 height 23
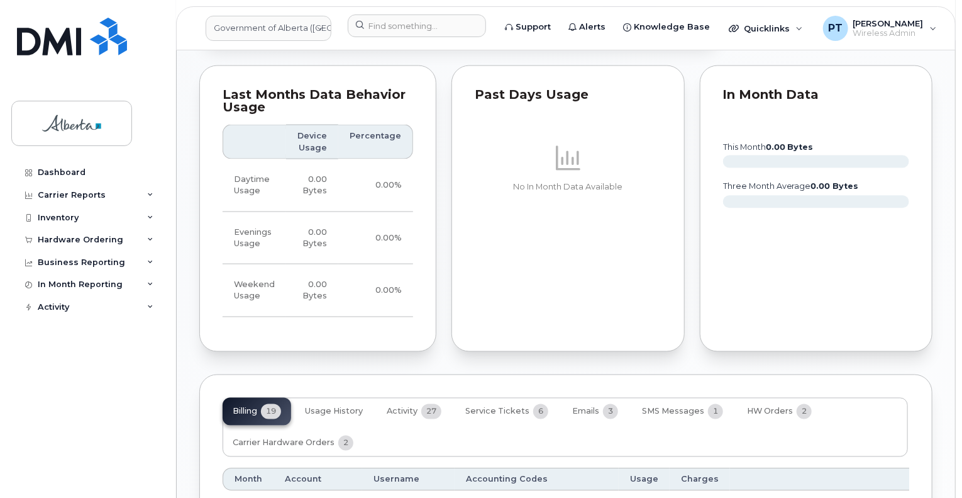
scroll to position [1195, 0]
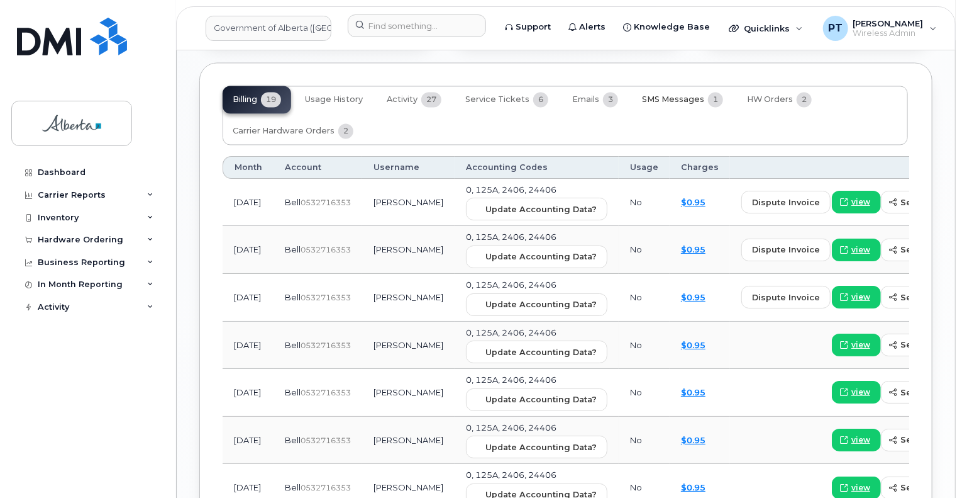
click at [674, 95] on span "SMS Messages" at bounding box center [673, 100] width 62 height 10
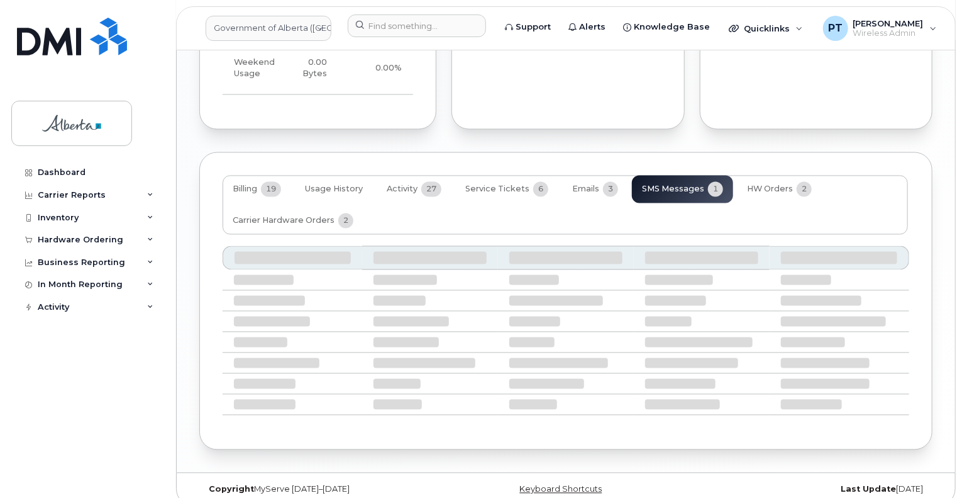
scroll to position [994, 0]
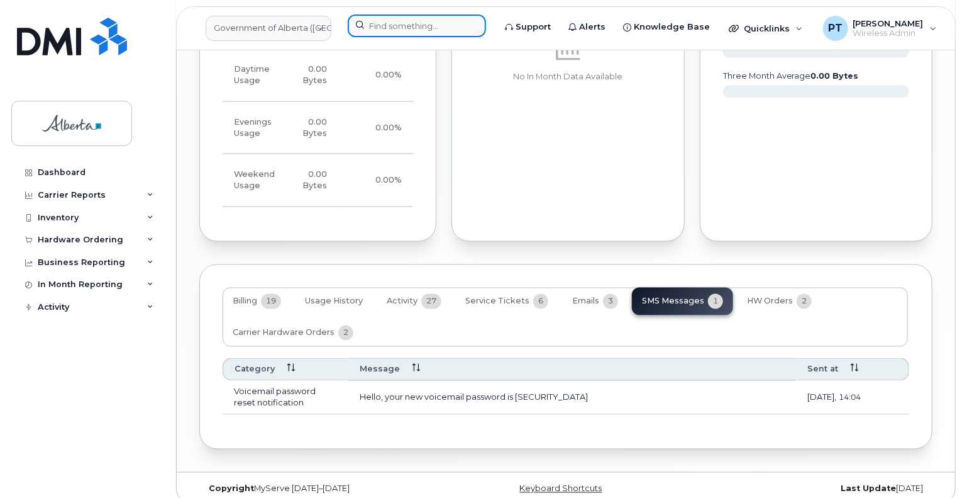
click at [418, 20] on input at bounding box center [417, 25] width 138 height 23
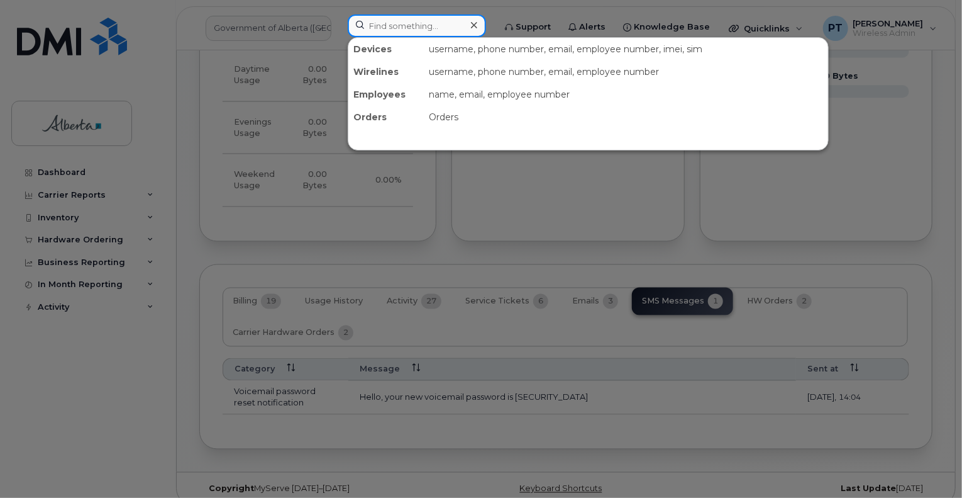
paste input "5873856796"
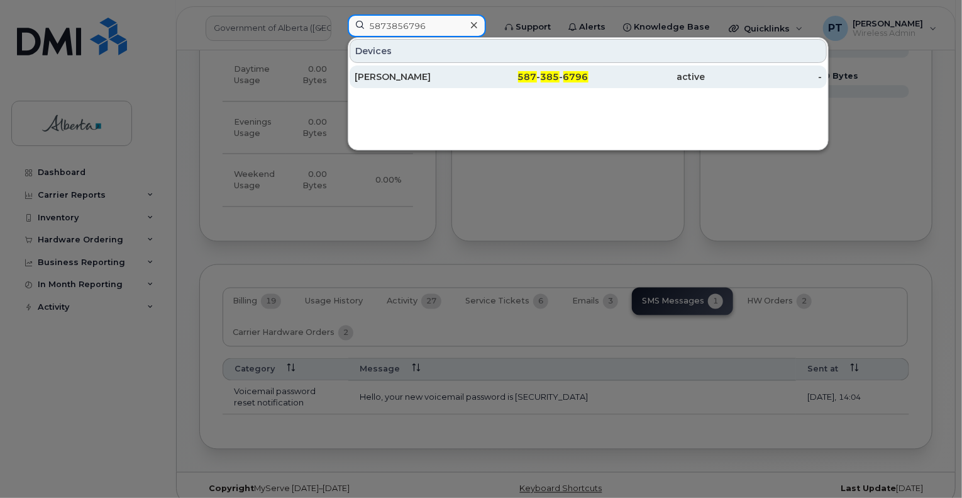
type input "5873856796"
click at [387, 75] on div "[PERSON_NAME]" at bounding box center [413, 76] width 117 height 13
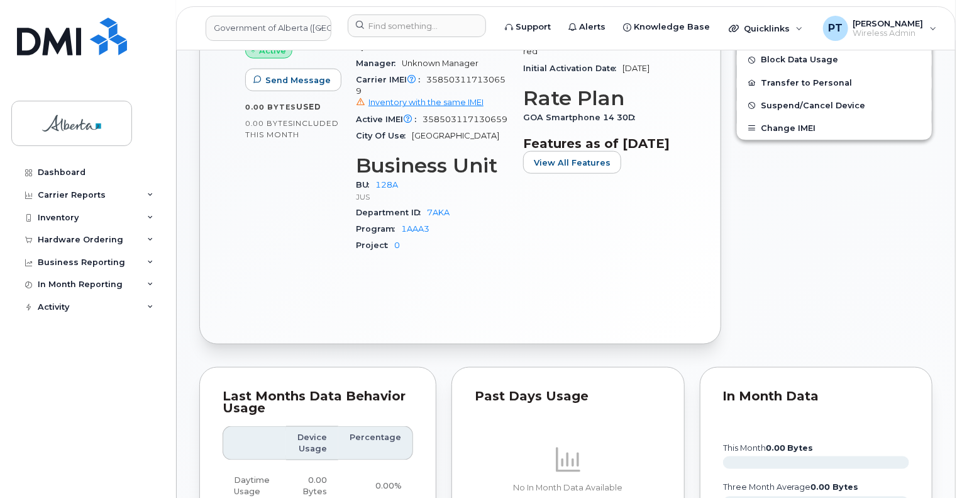
scroll to position [566, 0]
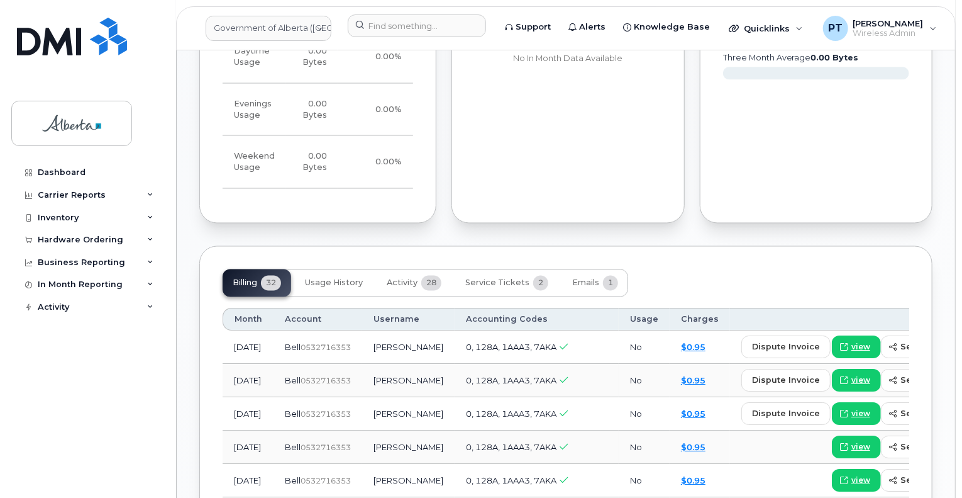
scroll to position [1069, 0]
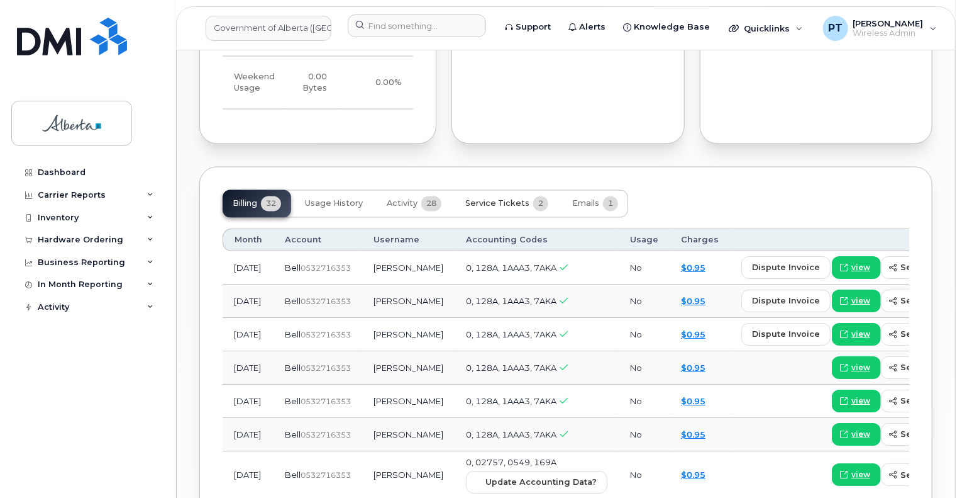
click at [486, 199] on span "Service Tickets" at bounding box center [497, 204] width 64 height 10
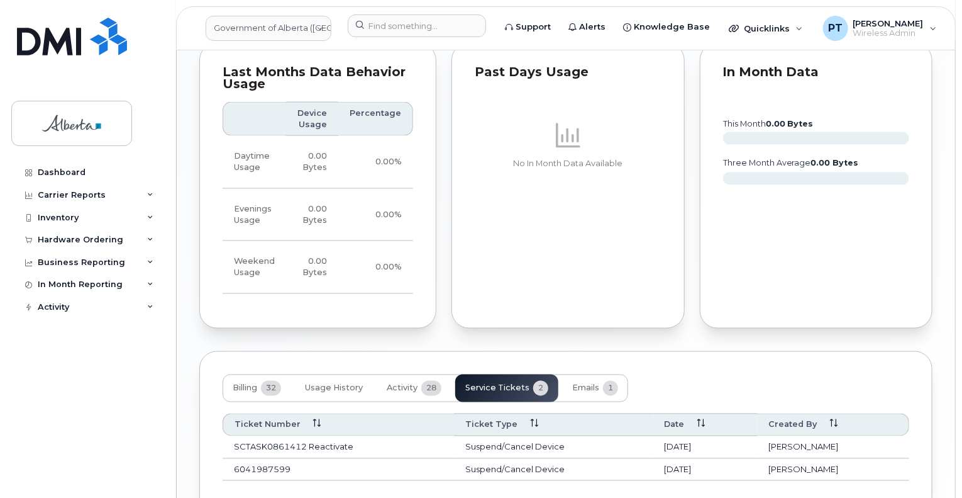
scroll to position [962, 0]
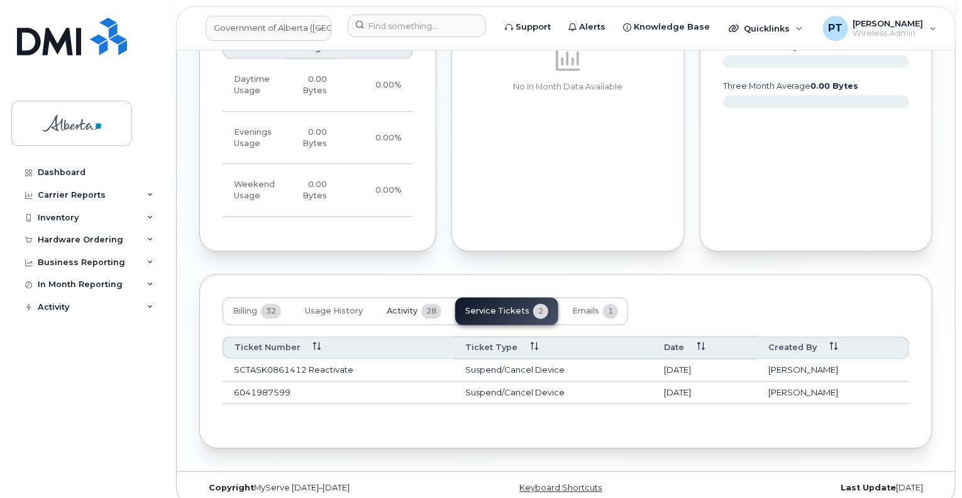
drag, startPoint x: 401, startPoint y: 297, endPoint x: 406, endPoint y: 289, distance: 9.6
click at [401, 306] on span "Activity" at bounding box center [402, 311] width 31 height 10
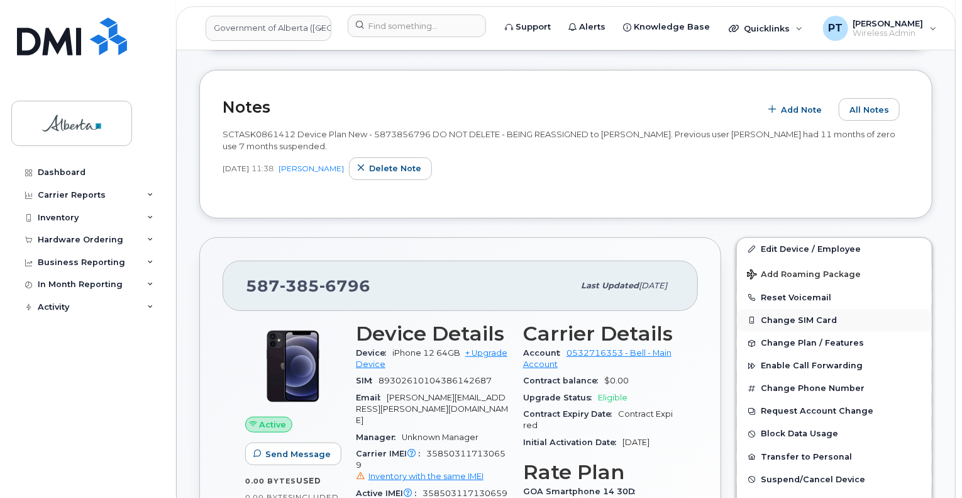
scroll to position [189, 0]
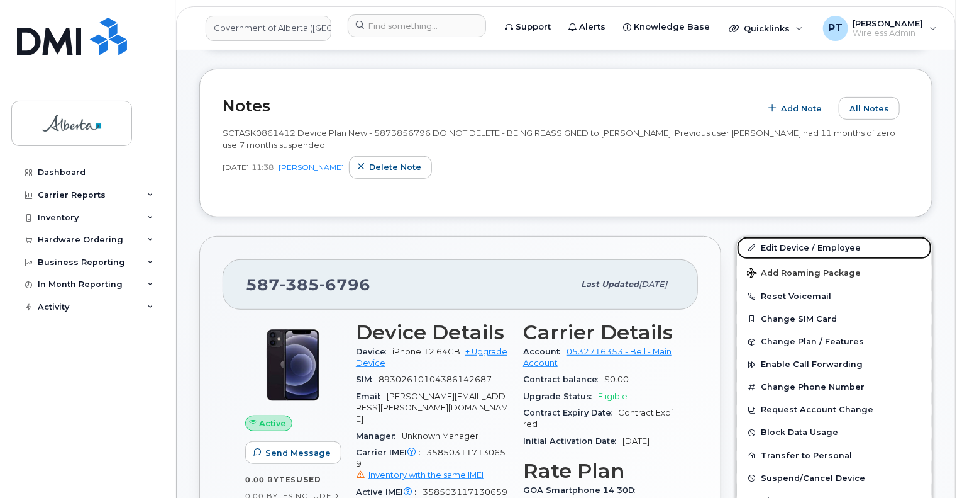
drag, startPoint x: 784, startPoint y: 245, endPoint x: 933, endPoint y: 304, distance: 161.0
click at [784, 245] on link "Edit Device / Employee" at bounding box center [834, 248] width 195 height 23
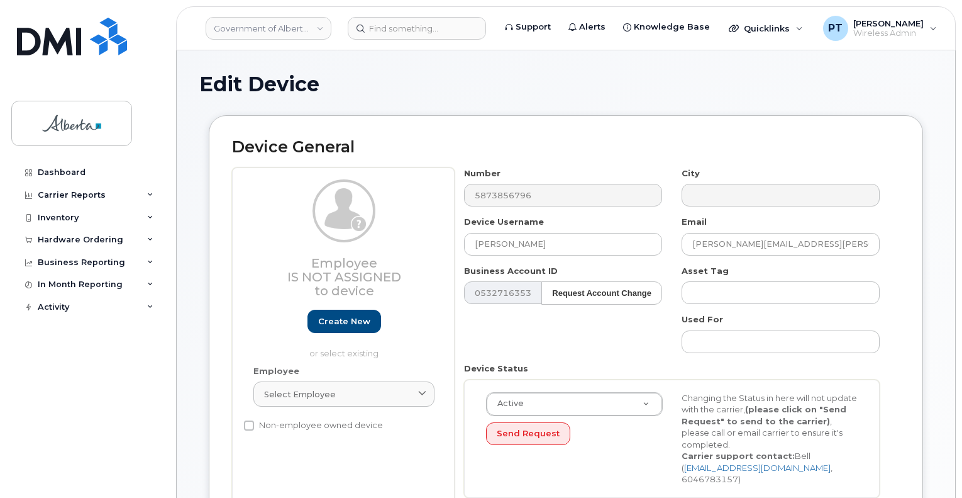
select select "4120330"
drag, startPoint x: 573, startPoint y: 242, endPoint x: 445, endPoint y: 233, distance: 128.6
click at [430, 247] on div "Employee Is not assigned to device Create new or select existing Employee Selec…" at bounding box center [566, 337] width 668 height 340
paste input "[PERSON_NAME]"
type input "[PERSON_NAME]"
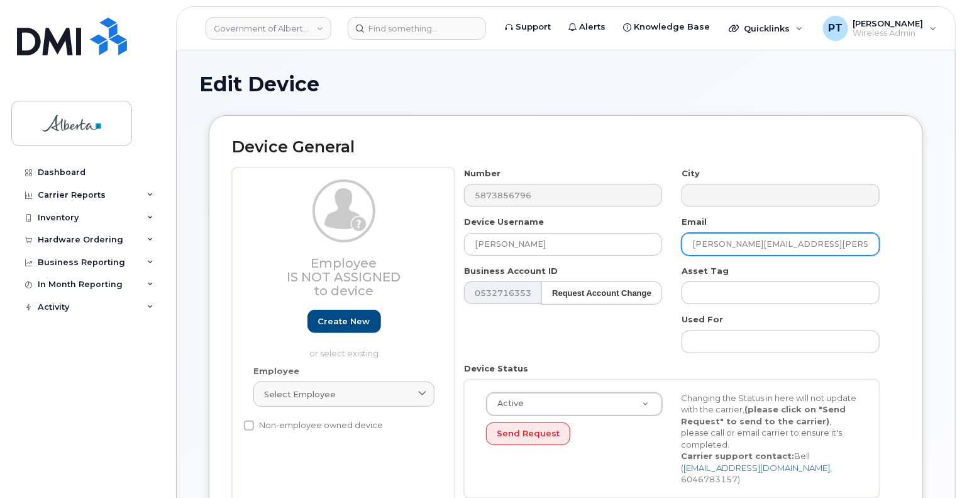
drag, startPoint x: 797, startPoint y: 242, endPoint x: 667, endPoint y: 237, distance: 129.7
click at [666, 240] on div "Number 5873856796 City Device Username Natoya Beadle Email Sarah.Davis@gov.ab.c…" at bounding box center [672, 337] width 435 height 340
paste input "Natoya.Beadle"
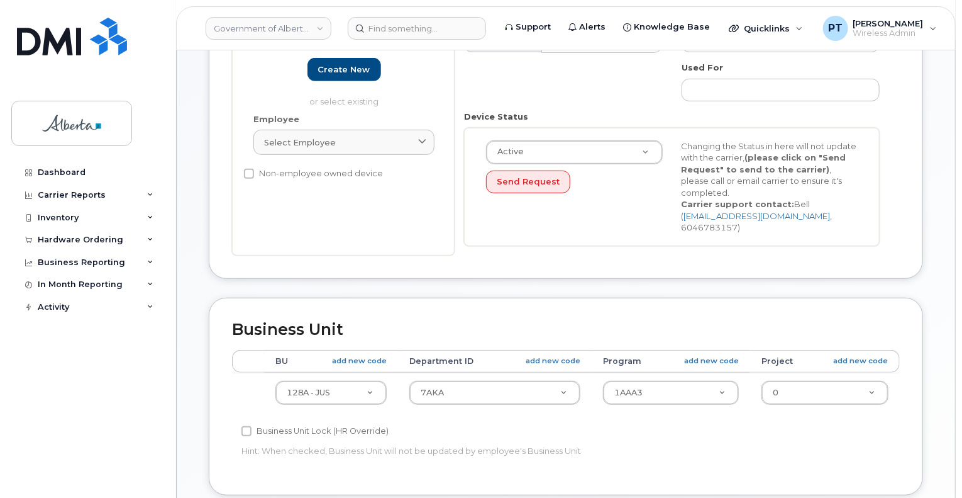
scroll to position [377, 0]
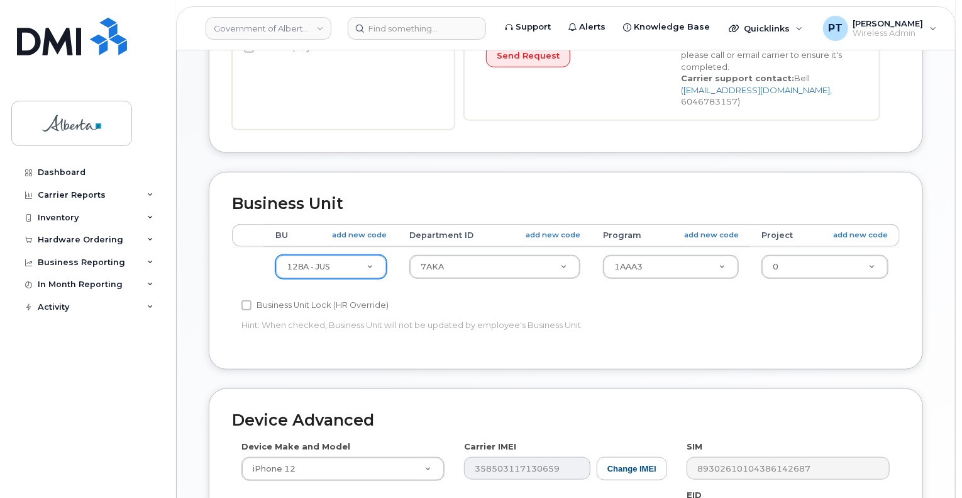
type input "[PERSON_NAME][EMAIL_ADDRESS][PERSON_NAME][DOMAIN_NAME]"
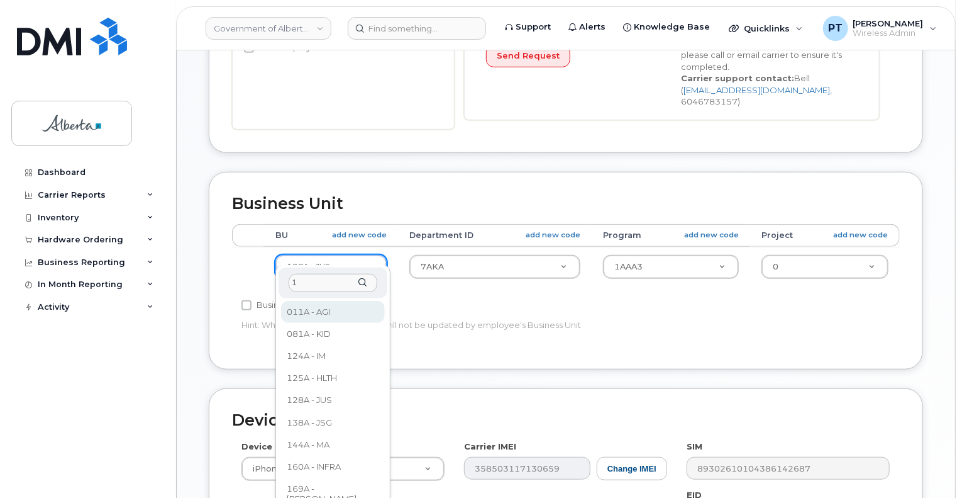
scroll to position [0, 0]
type input "160"
select select "4681665"
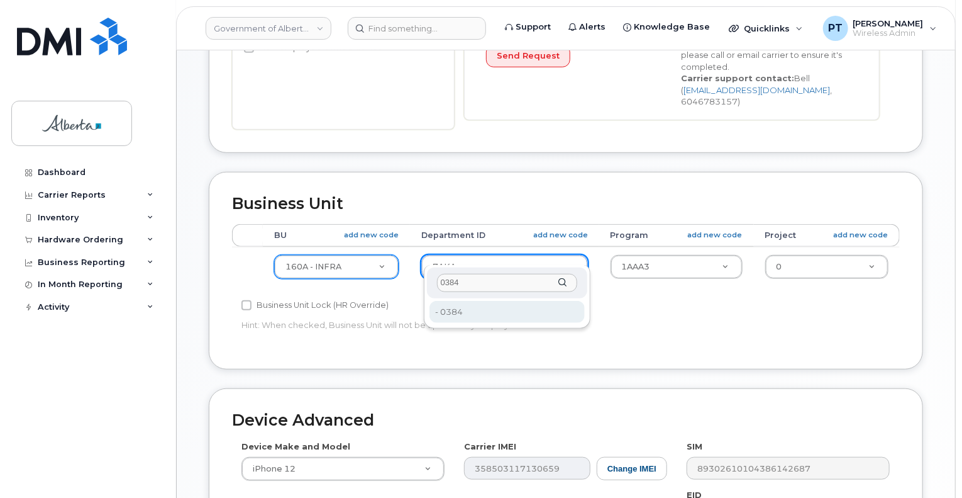
type input "0384"
type input "4752221"
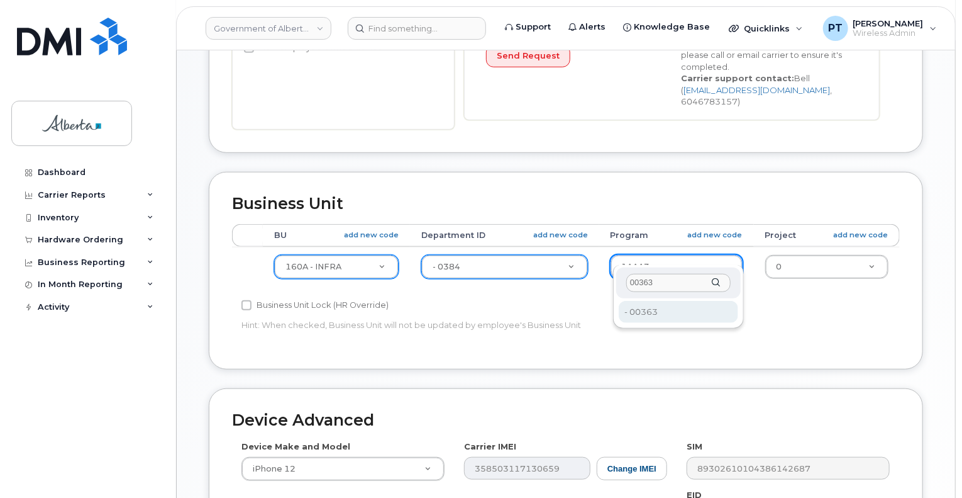
type input "00363"
type input "4753363"
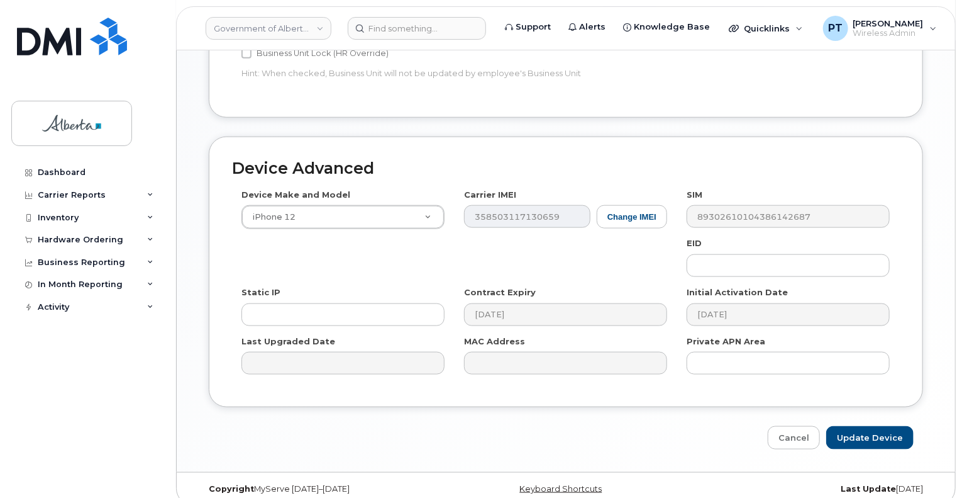
scroll to position [629, 0]
click at [851, 426] on input "Update Device" at bounding box center [870, 437] width 87 height 23
type input "Saving..."
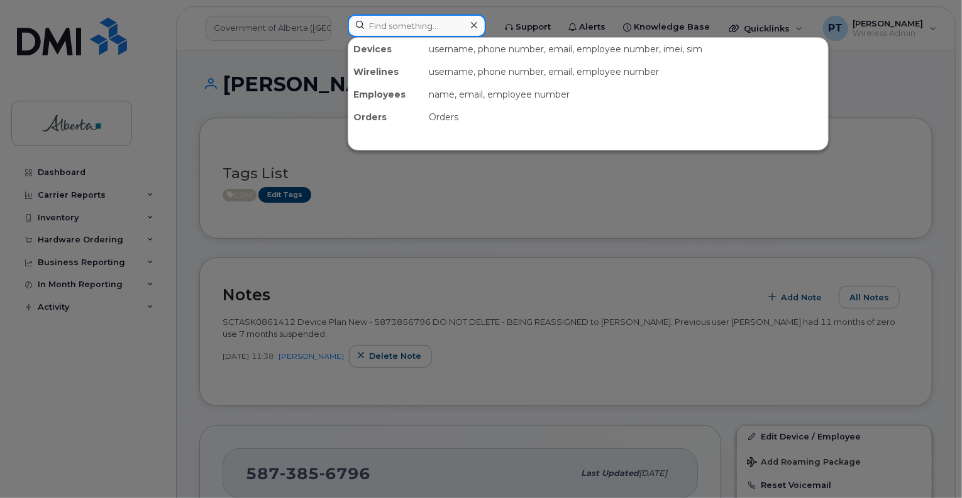
click at [406, 25] on input at bounding box center [417, 25] width 138 height 23
paste input "5873346354"
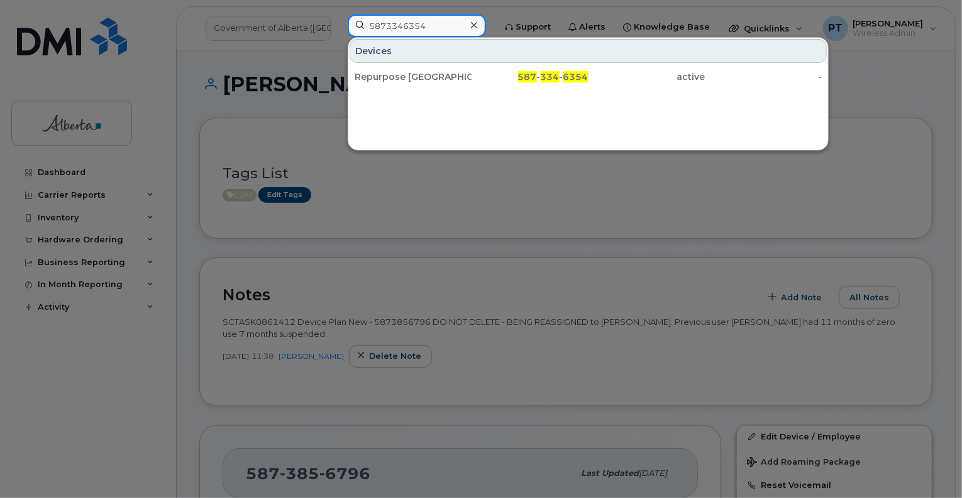
type input "5873346354"
drag, startPoint x: 381, startPoint y: 75, endPoint x: 148, endPoint y: 220, distance: 274.0
click at [381, 75] on div "Repurpose [GEOGRAPHIC_DATA]" at bounding box center [413, 76] width 117 height 13
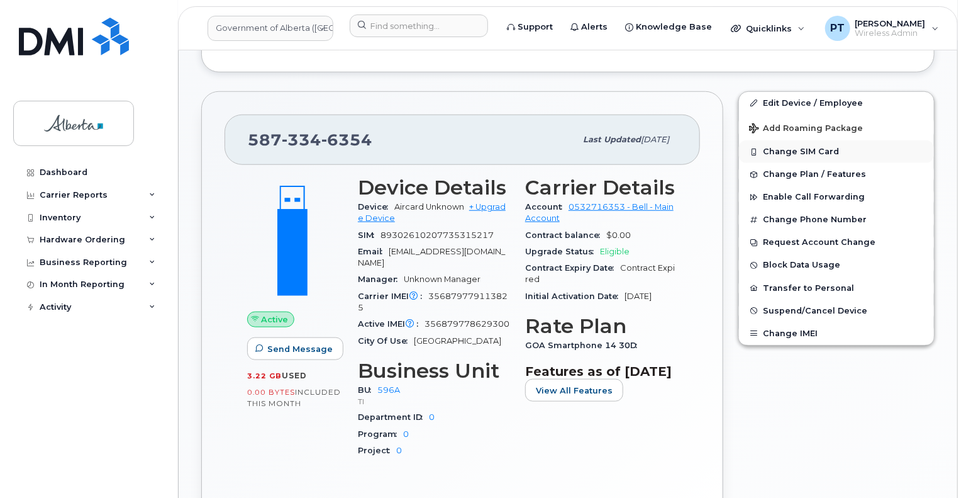
scroll to position [503, 0]
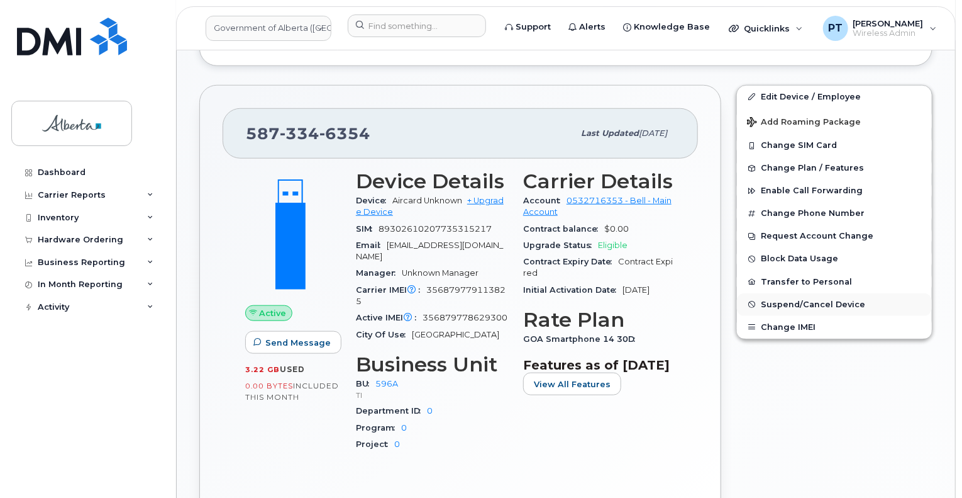
click at [775, 303] on span "Suspend/Cancel Device" at bounding box center [813, 303] width 104 height 9
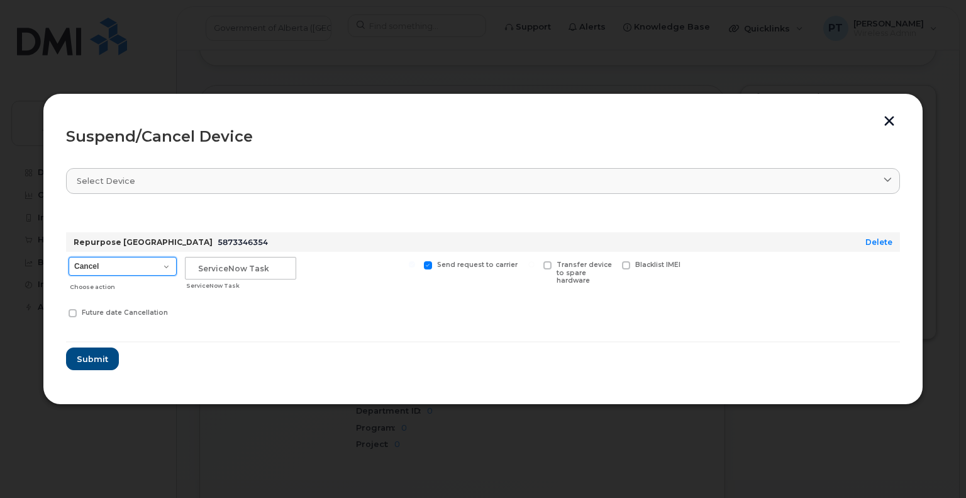
click at [113, 271] on select "Cancel Suspend - Extend Suspension Suspend - Reduced Rate Suspend - Lost Device…" at bounding box center [123, 266] width 108 height 19
select select "[object Object]"
click at [69, 257] on select "Cancel Suspend - Extend Suspension Suspend - Reduced Rate Suspend - Lost Device…" at bounding box center [123, 266] width 108 height 19
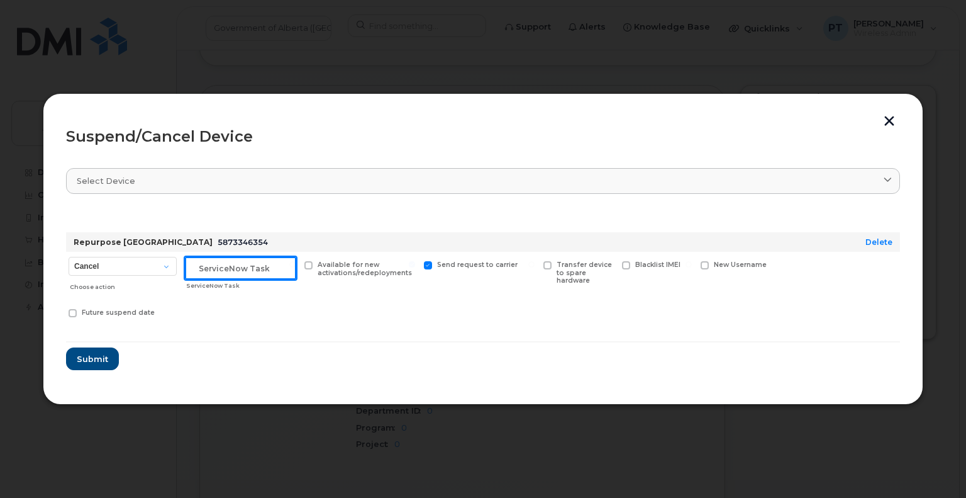
click at [246, 269] on input "text" at bounding box center [240, 268] width 111 height 23
paste input "SCTASK0856209"
type input "SCTASK0856209 Suspend"
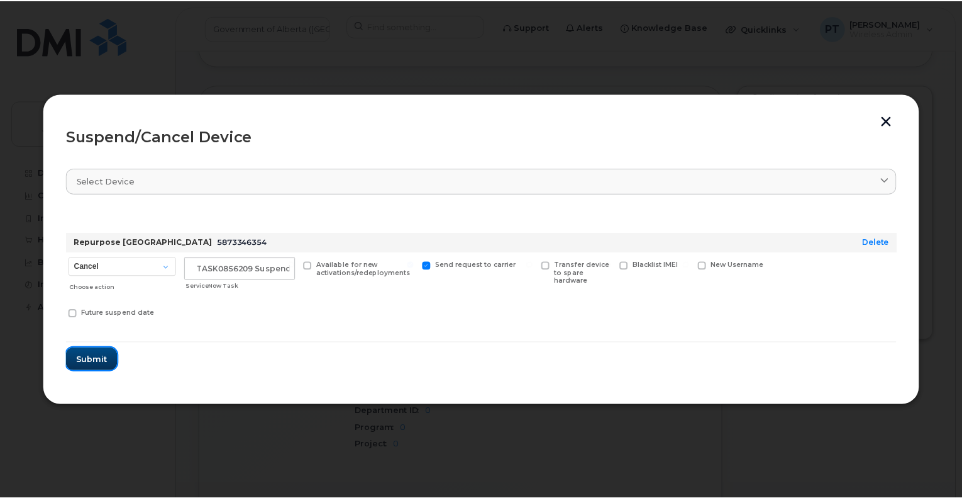
scroll to position [0, 0]
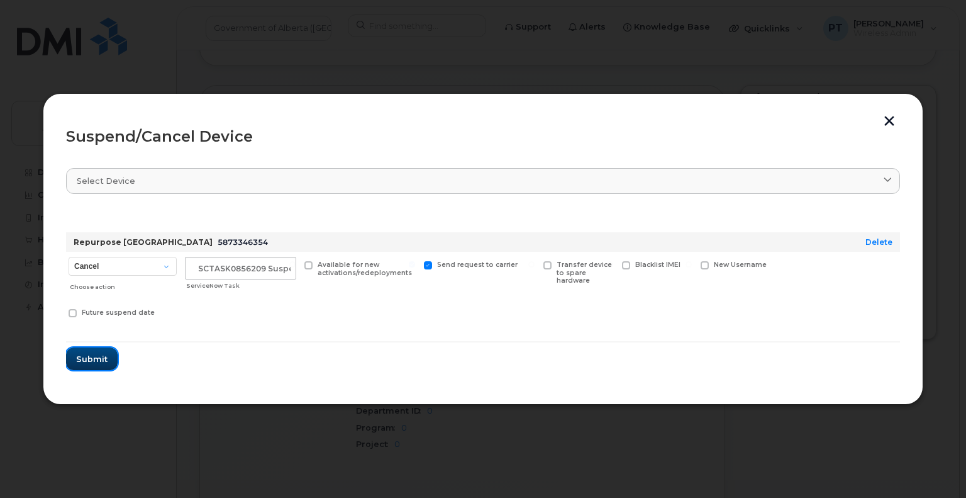
click at [94, 361] on span "Submit" at bounding box center [91, 359] width 31 height 12
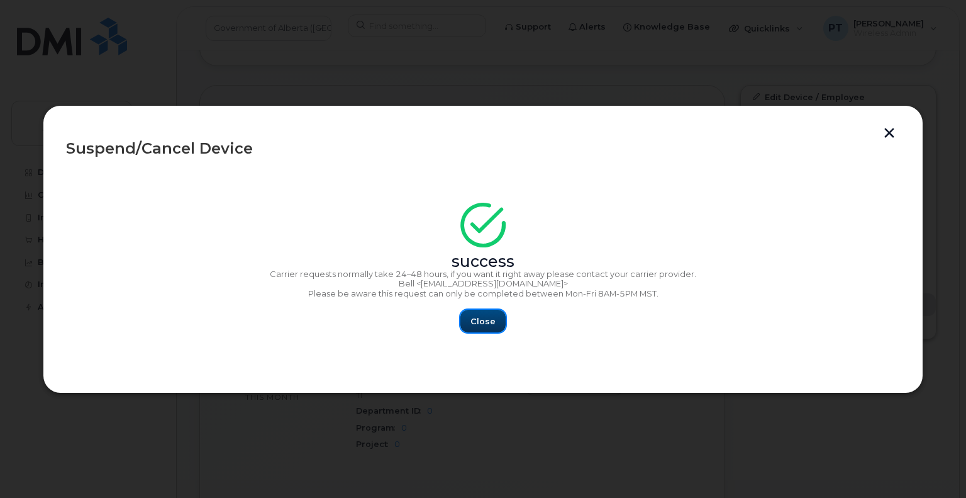
click at [482, 330] on button "Close" at bounding box center [482, 320] width 45 height 23
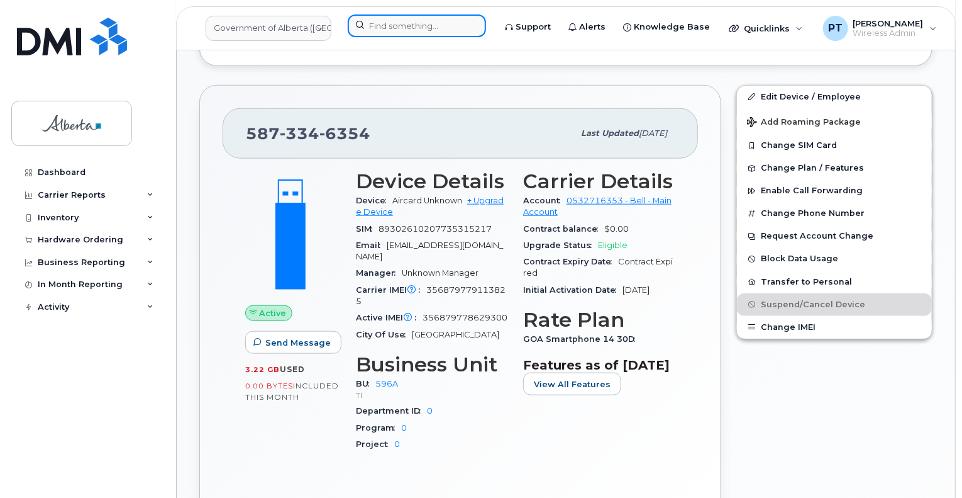
click at [376, 26] on input at bounding box center [417, 25] width 138 height 23
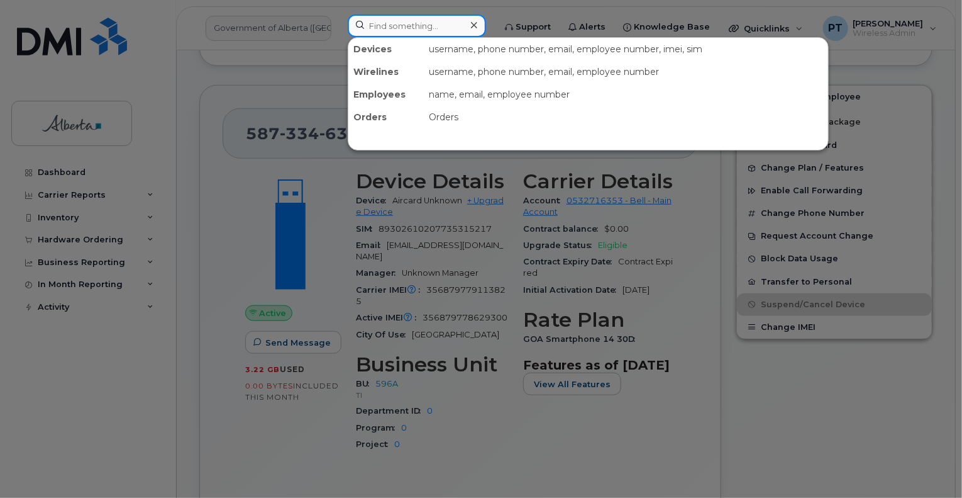
paste input "5873856796"
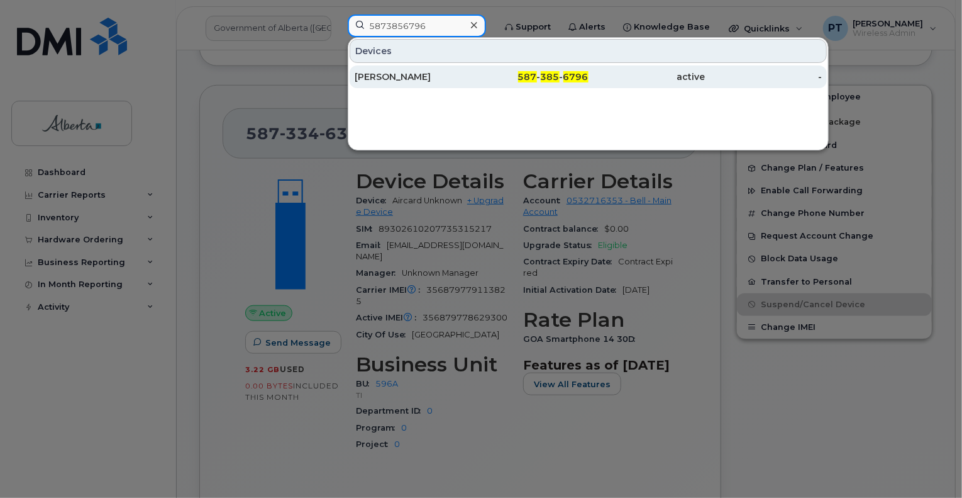
type input "5873856796"
click at [395, 80] on div "Natoya Beadle" at bounding box center [413, 76] width 117 height 13
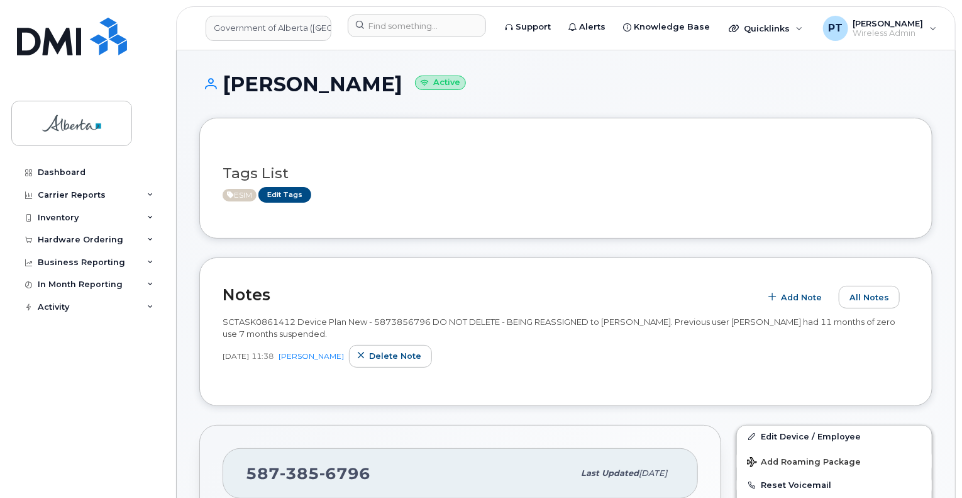
click at [223, 321] on span "SCTASK0861412 Device Plan New - 5873856796 DO NOT DELETE - BEING REASSIGNED to …" at bounding box center [559, 327] width 673 height 22
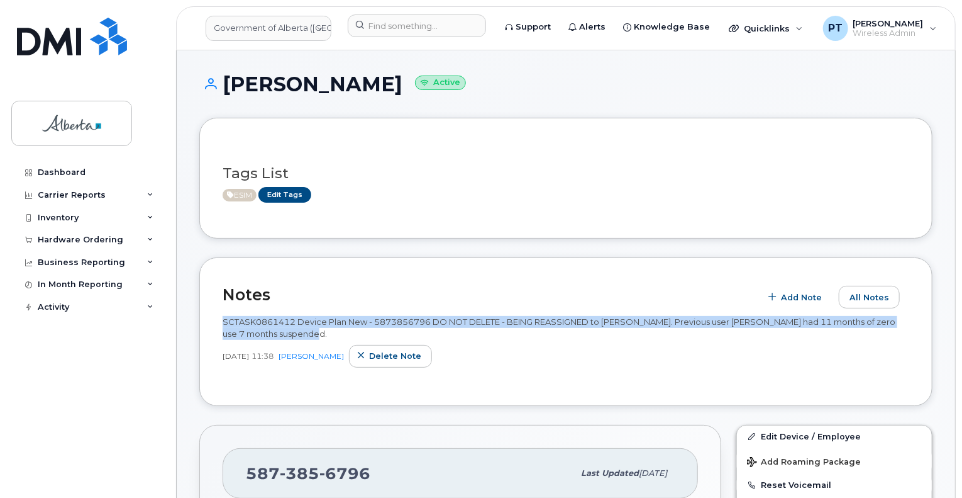
drag, startPoint x: 223, startPoint y: 321, endPoint x: 306, endPoint y: 335, distance: 84.1
click at [306, 335] on div "SCTASK0861412 Device Plan New - 5873856796 DO NOT DELETE - BEING REASSIGNED to …" at bounding box center [566, 327] width 687 height 23
copy span "SCTASK0861412 Device Plan New - 5873856796 DO NOT DELETE - BEING REASSIGNED to …"
drag, startPoint x: 386, startPoint y: 357, endPoint x: 527, endPoint y: 50, distance: 337.7
click at [386, 357] on span "Delete note" at bounding box center [395, 356] width 52 height 12
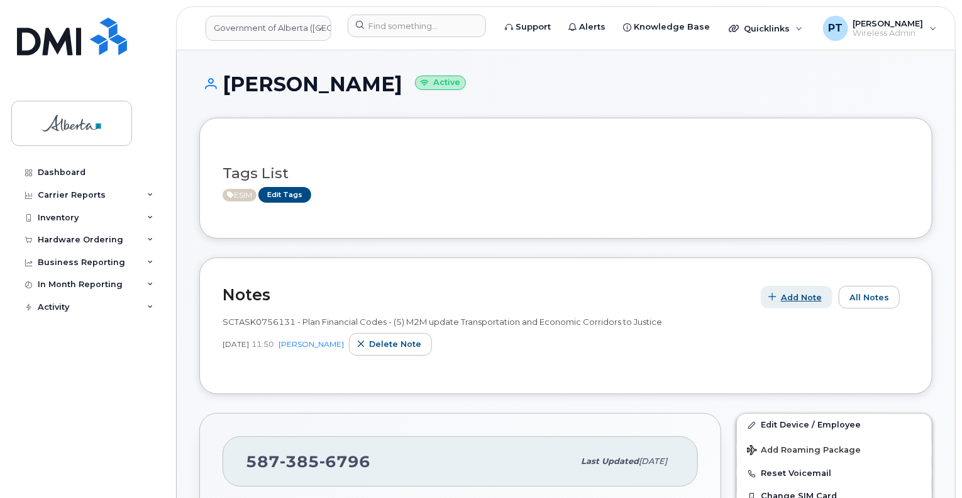
click at [802, 297] on span "Add Note" at bounding box center [801, 297] width 41 height 12
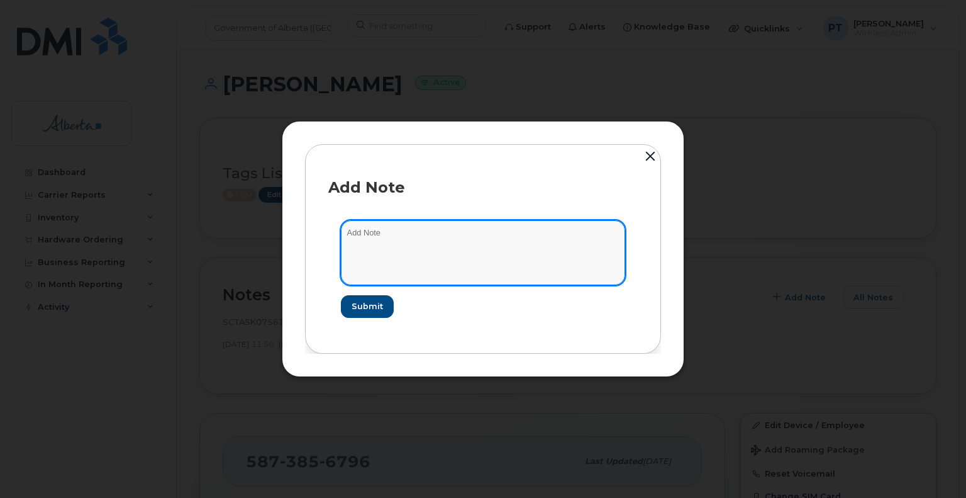
paste textarea "SCTASK0861412 Device Plan New - 5873856796 DO NOT DELETE - BEING REASSIGNED to …"
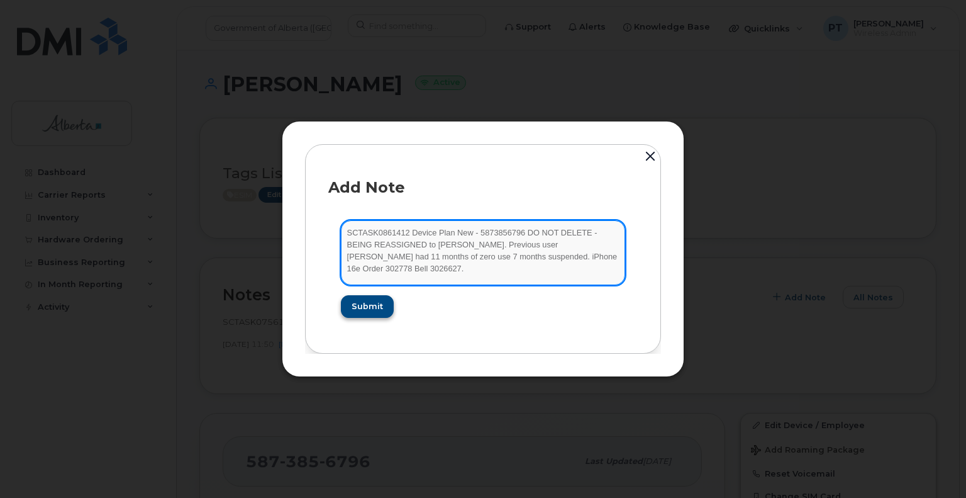
type textarea "SCTASK0861412 Device Plan New - 5873856796 DO NOT DELETE - BEING REASSIGNED to …"
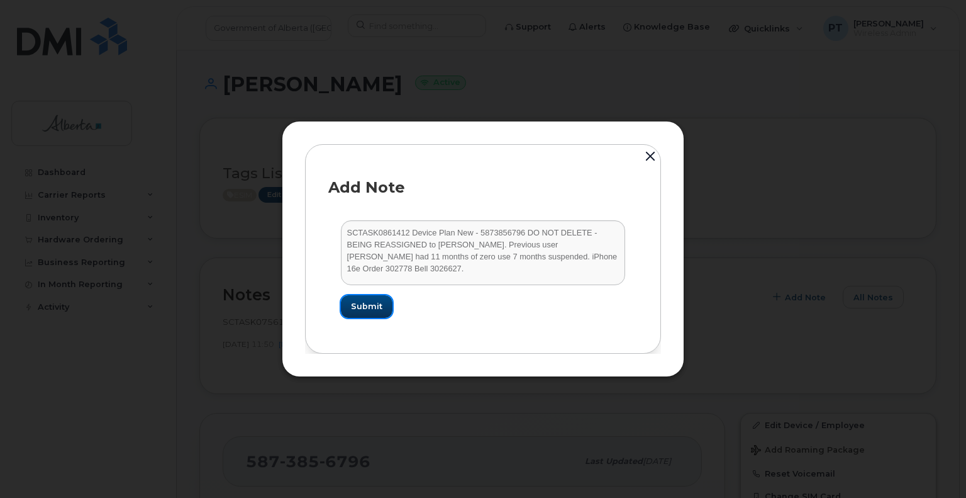
click at [374, 307] on span "Submit" at bounding box center [366, 306] width 31 height 12
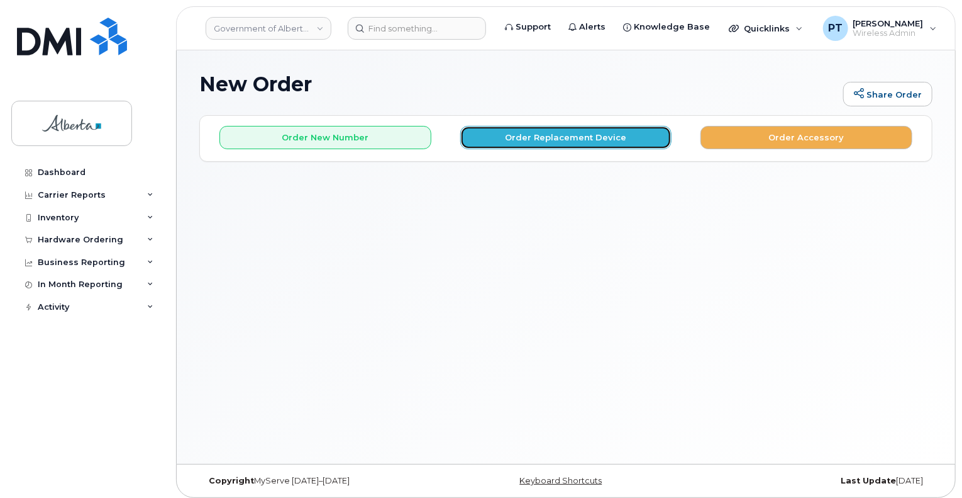
click at [542, 142] on button "Order Replacement Device" at bounding box center [566, 137] width 212 height 23
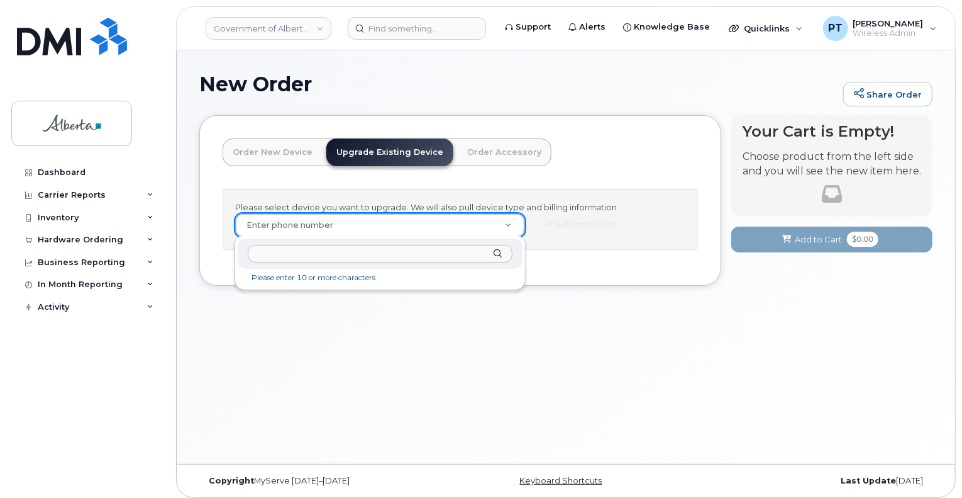
drag, startPoint x: 327, startPoint y: 218, endPoint x: 303, endPoint y: 231, distance: 27.6
click at [302, 252] on input "text" at bounding box center [380, 254] width 264 height 18
paste input "5873856796"
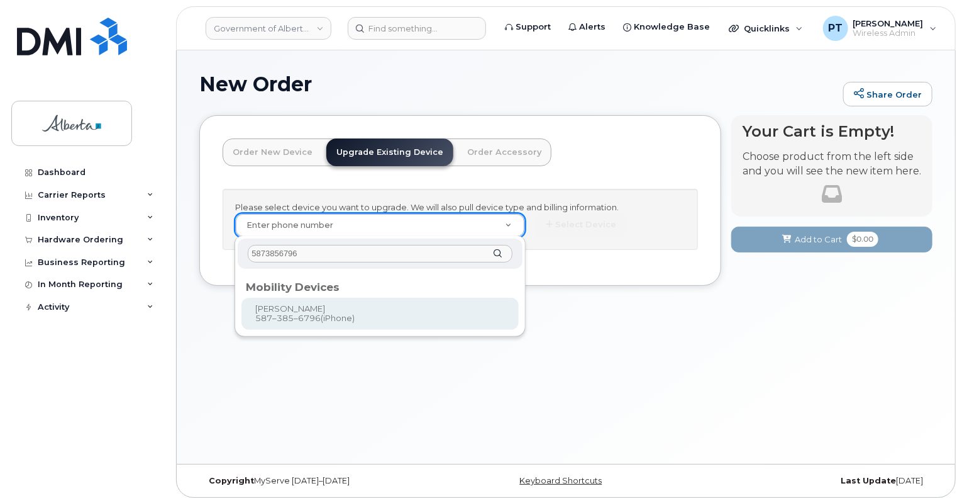
type input "5873856796"
type input "815367"
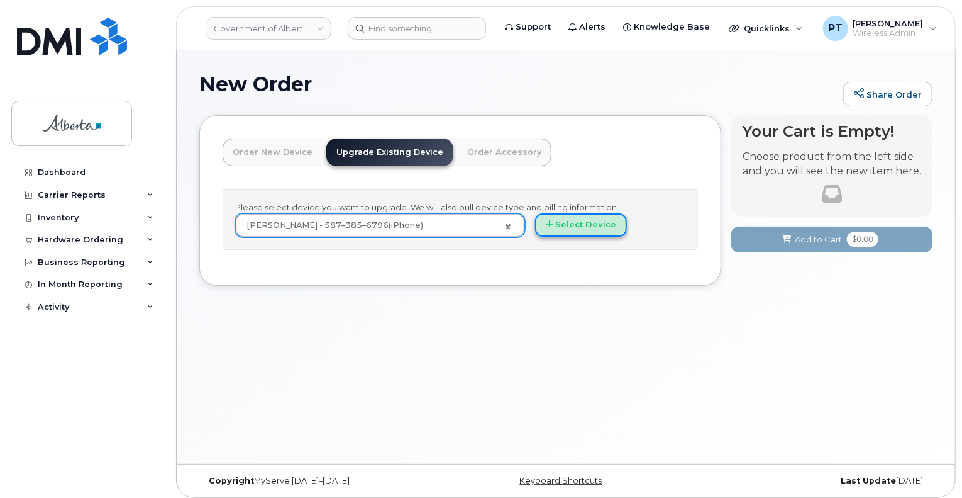
click at [597, 231] on button "Select Device" at bounding box center [581, 224] width 92 height 23
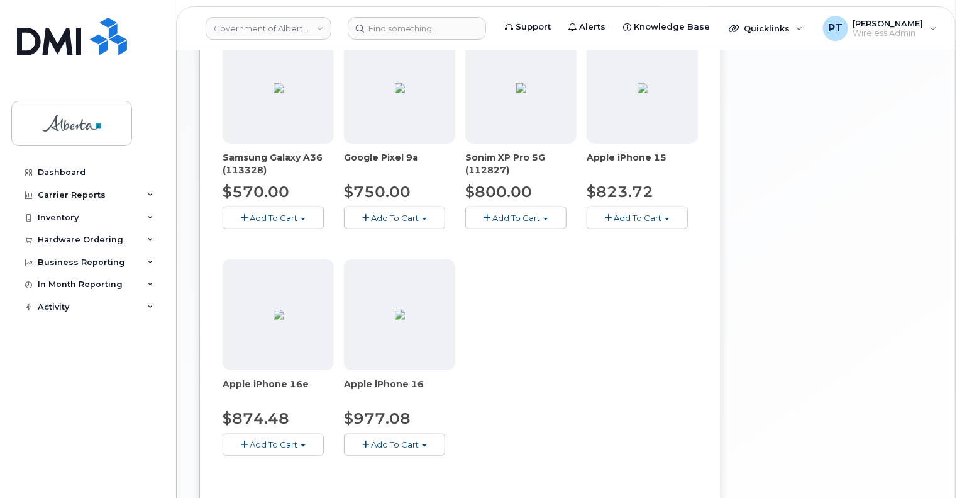
scroll to position [503, 0]
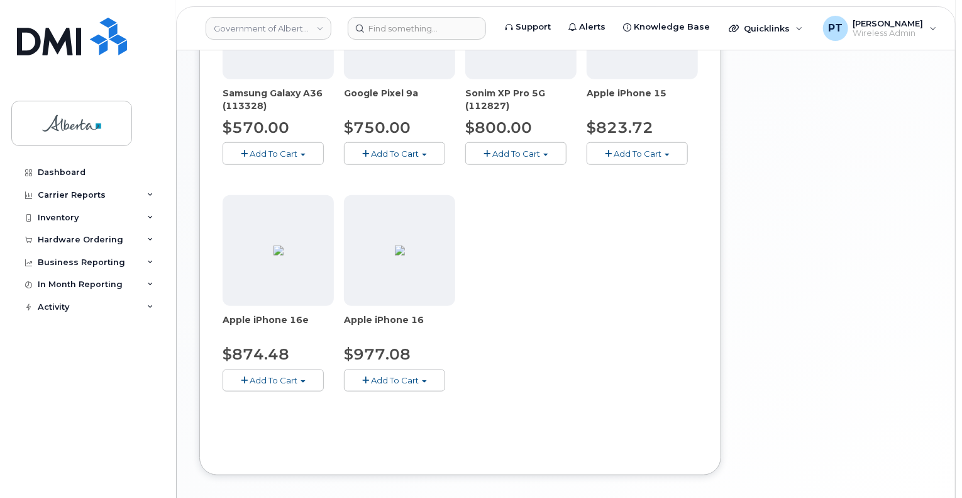
click at [268, 384] on button "Add To Cart" at bounding box center [273, 380] width 101 height 22
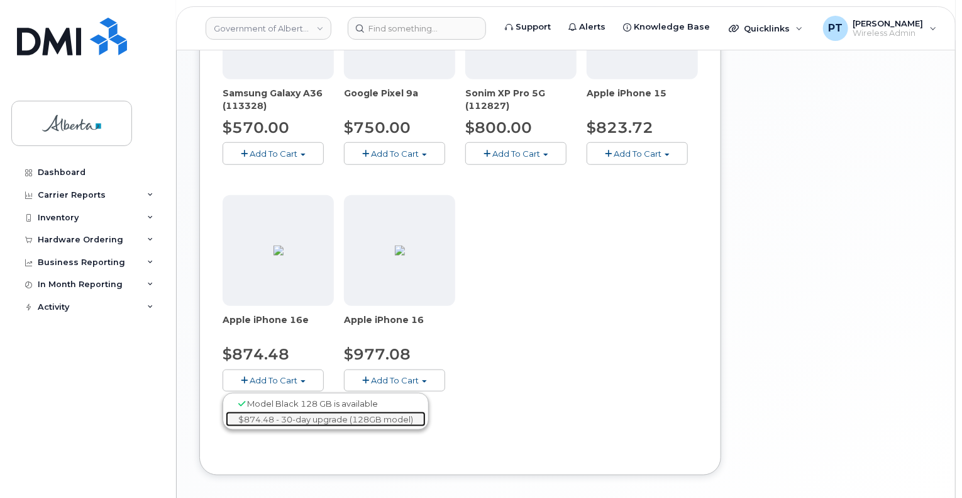
click at [283, 421] on link "$874.48 - 30-day upgrade (128GB model)" at bounding box center [326, 419] width 200 height 16
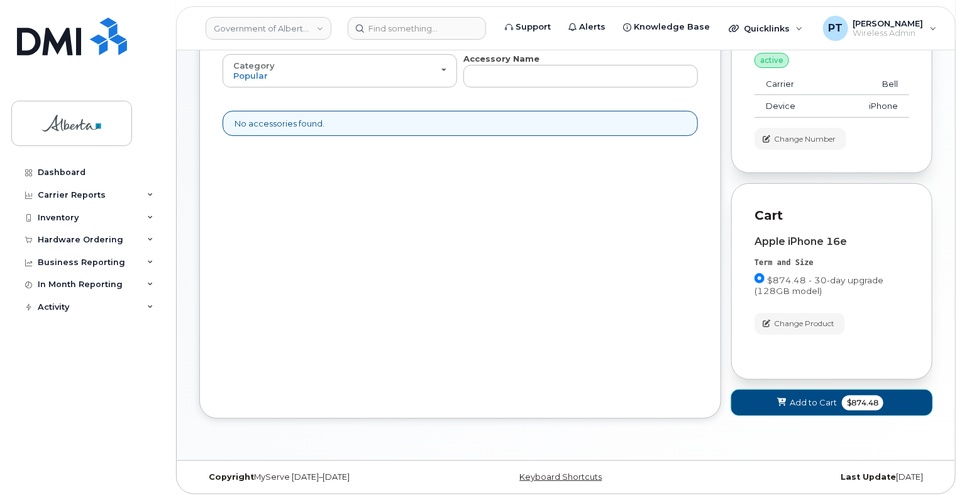
click at [781, 400] on icon at bounding box center [781, 402] width 9 height 8
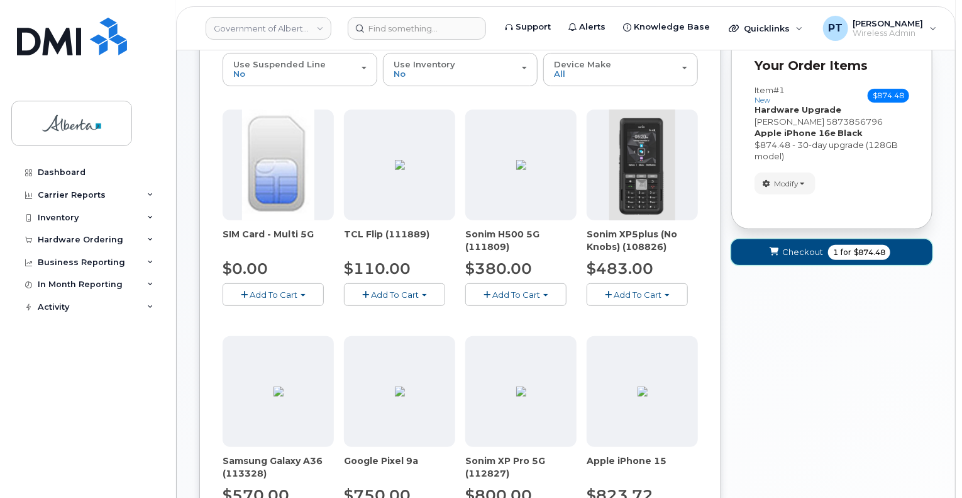
click at [785, 256] on span "Checkout" at bounding box center [802, 252] width 41 height 12
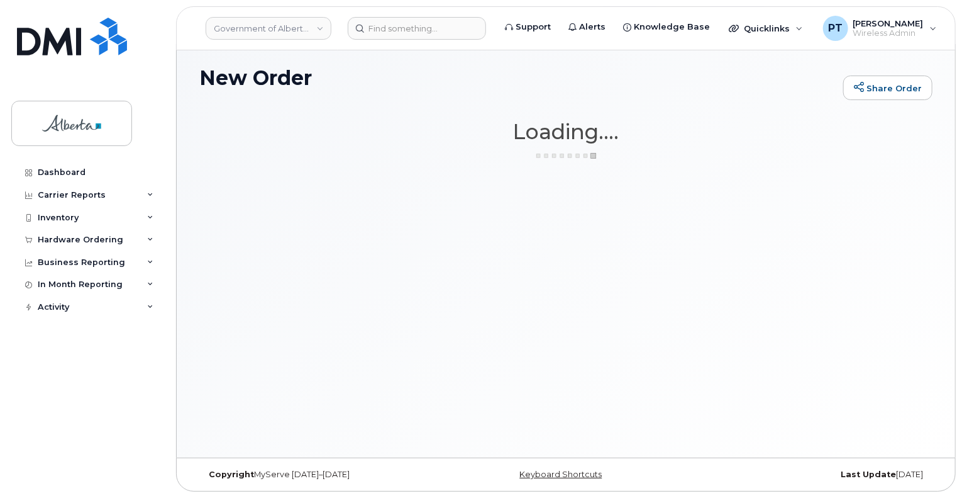
scroll to position [6, 0]
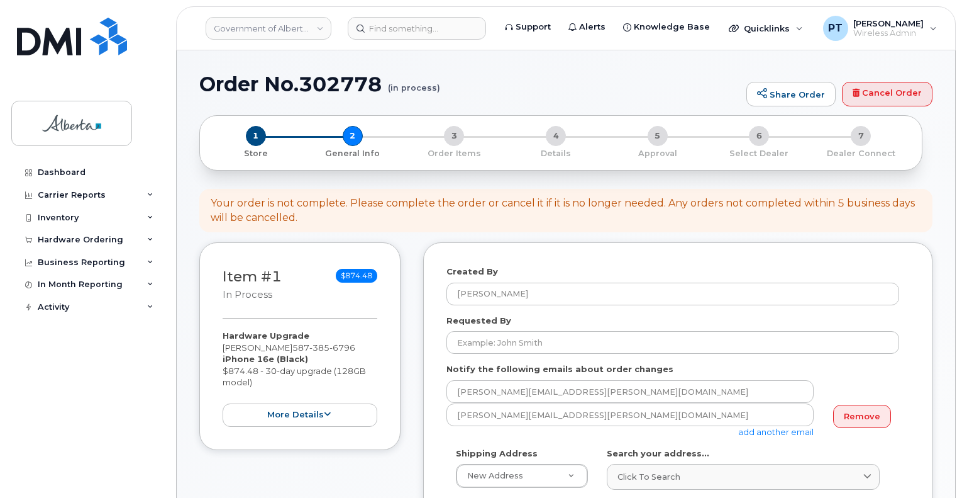
select select
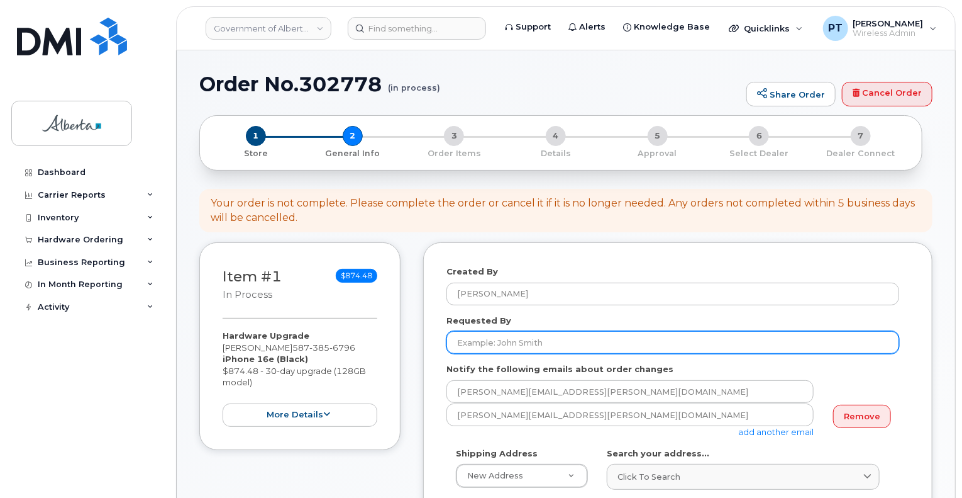
click at [539, 342] on input "Requested By" at bounding box center [673, 342] width 453 height 23
type input "e"
click at [616, 339] on input "Requested By" at bounding box center [673, 342] width 453 height 23
paste input "[PERSON_NAME]"
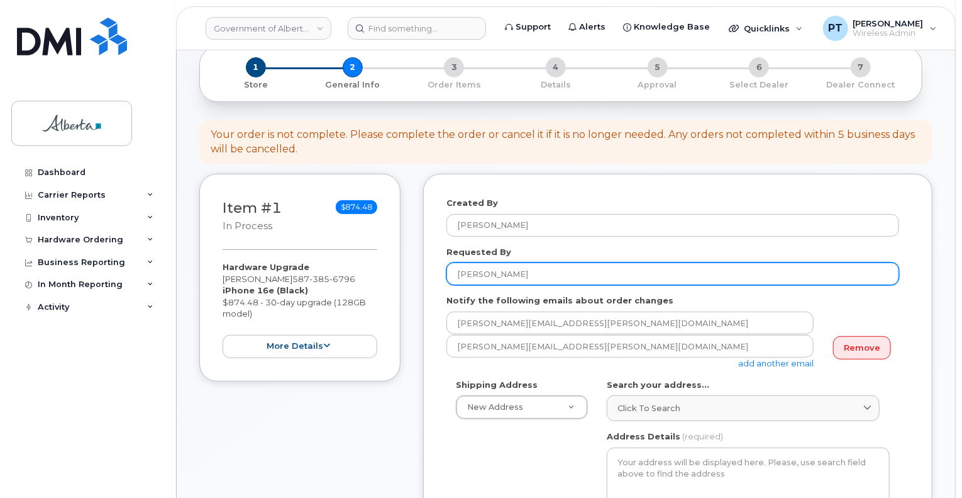
scroll to position [189, 0]
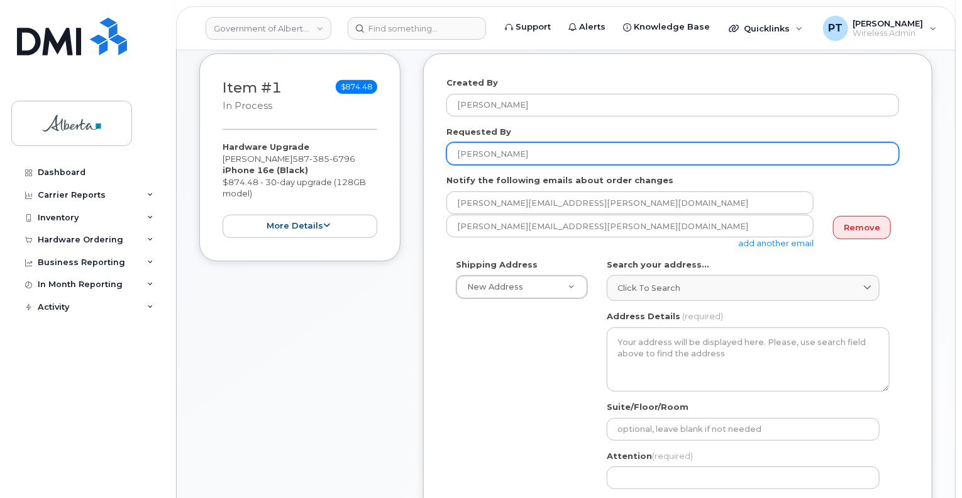
type input "[PERSON_NAME]"
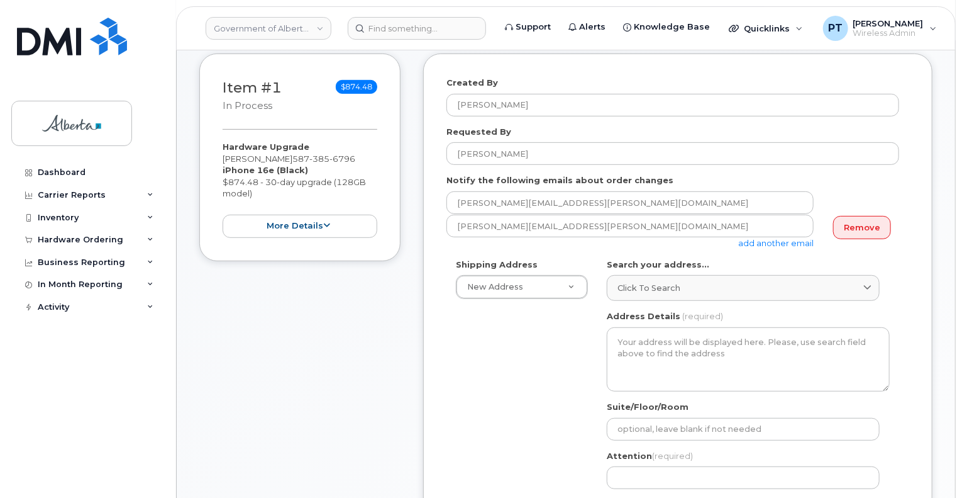
click at [790, 244] on link "add another email" at bounding box center [775, 243] width 75 height 10
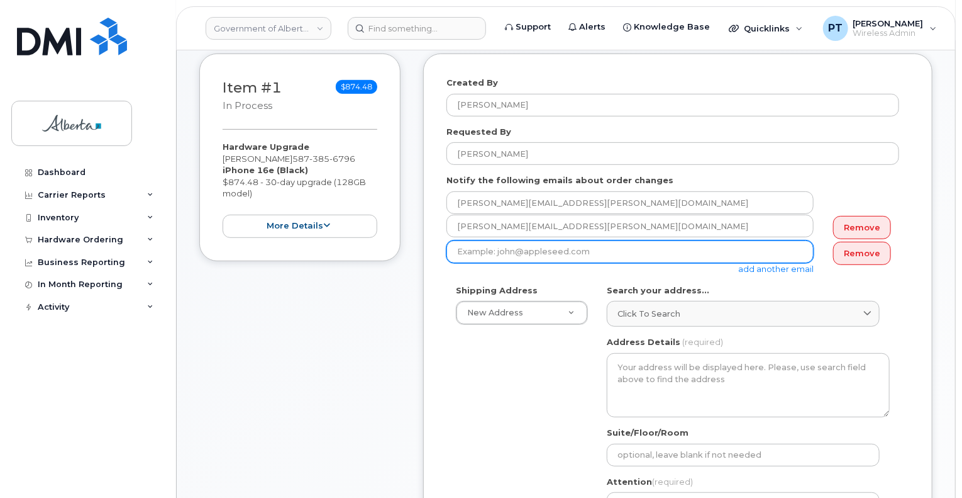
click at [567, 250] on input "email" at bounding box center [630, 251] width 367 height 23
paste input "[PERSON_NAME][EMAIL_ADDRESS][PERSON_NAME][DOMAIN_NAME]"
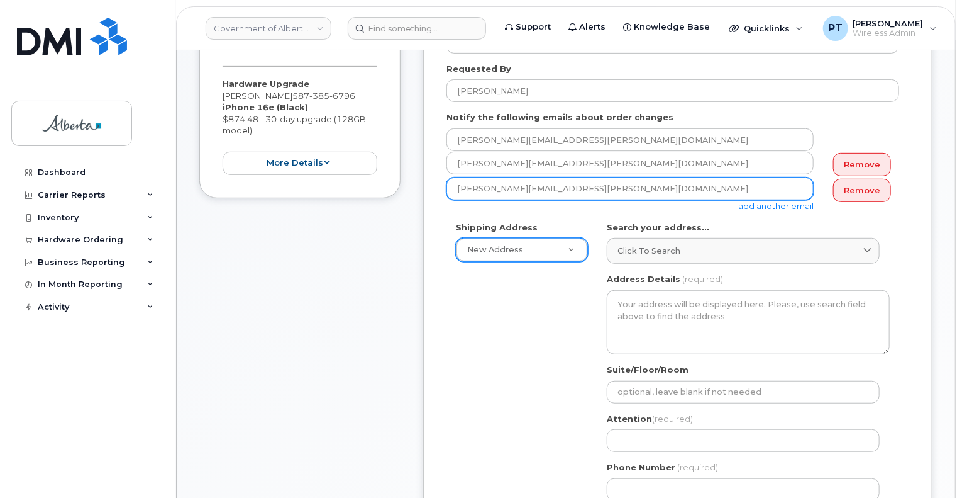
scroll to position [315, 0]
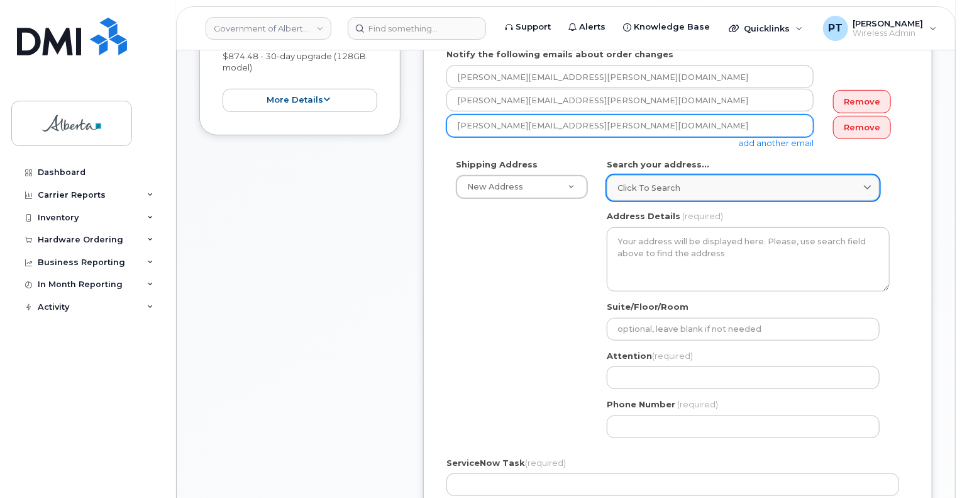
type input "[PERSON_NAME][EMAIL_ADDRESS][PERSON_NAME][DOMAIN_NAME]"
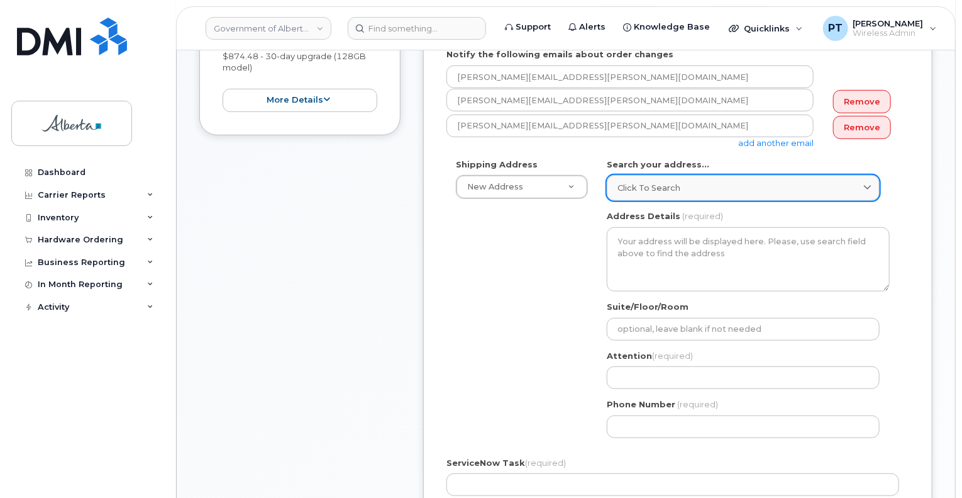
click at [702, 186] on div "Click to search" at bounding box center [744, 188] width 252 height 12
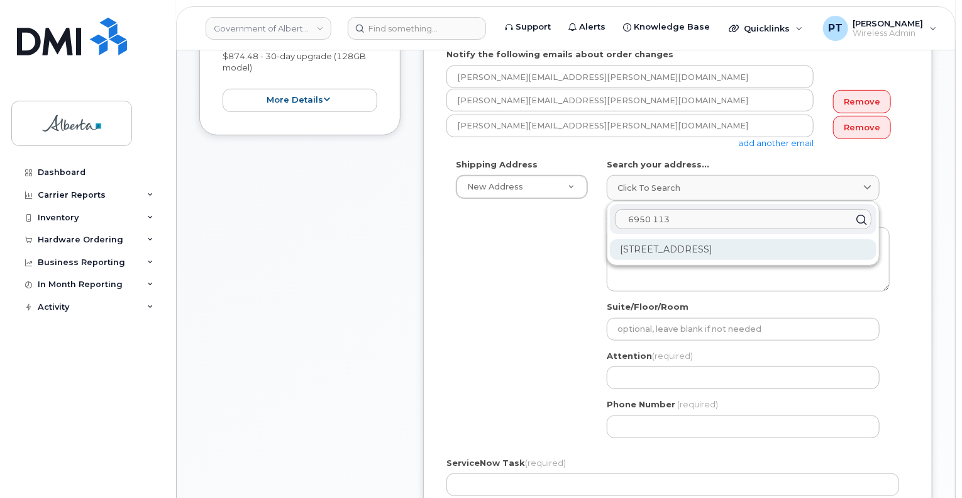
type input "6950 113"
click at [732, 254] on div "[STREET_ADDRESS]" at bounding box center [743, 249] width 267 height 21
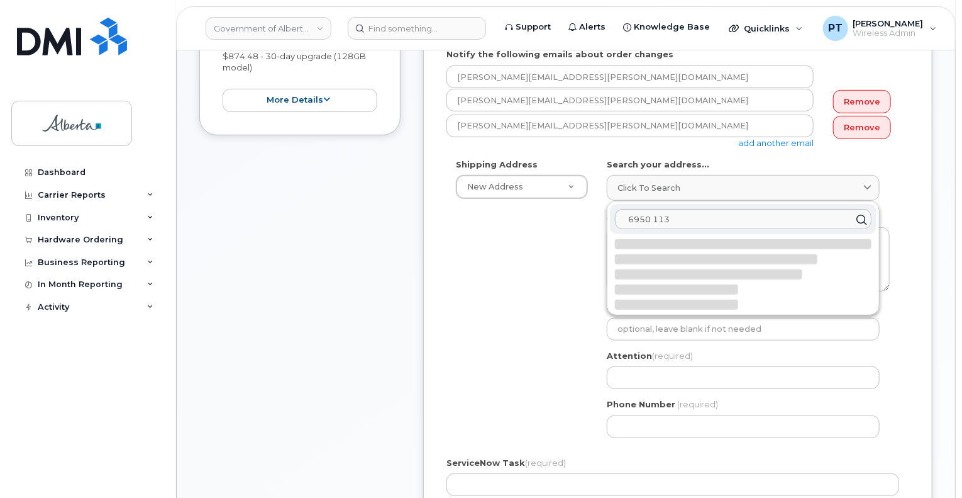
select select
type textarea "[STREET_ADDRESS]"
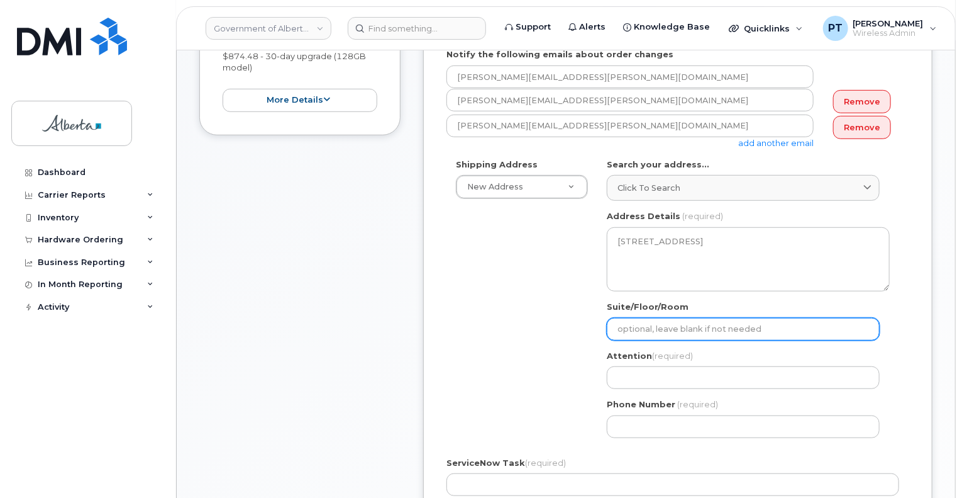
click at [714, 336] on input "Suite/Floor/Room" at bounding box center [743, 329] width 273 height 23
type input "Main Floor"
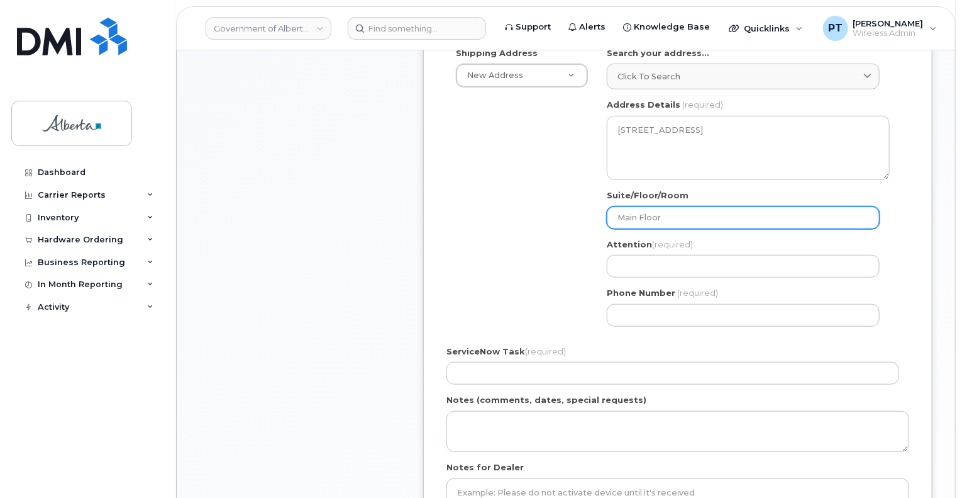
scroll to position [440, 0]
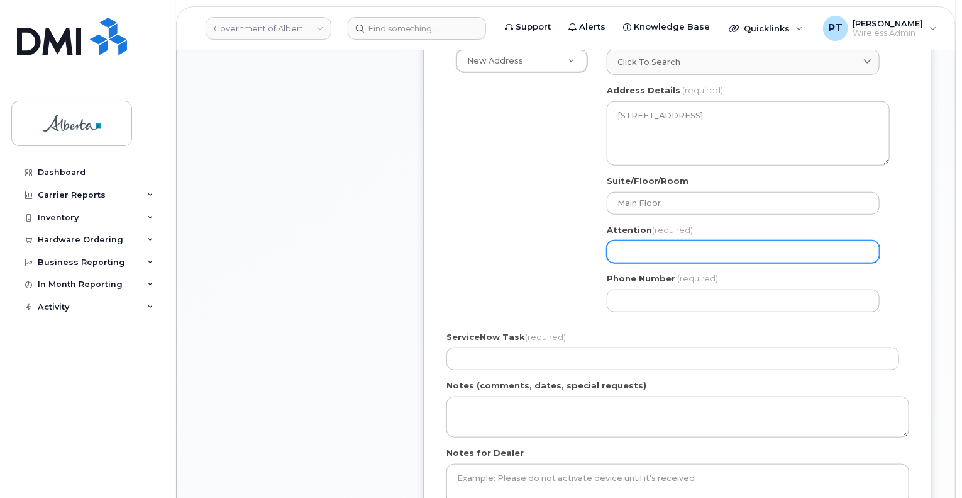
drag, startPoint x: 682, startPoint y: 257, endPoint x: 674, endPoint y: 259, distance: 9.2
click at [681, 257] on input "Attention (required)" at bounding box center [743, 251] width 273 height 23
click at [681, 252] on input "Attention (required)" at bounding box center [743, 251] width 273 height 23
paste input "[PERSON_NAME]"
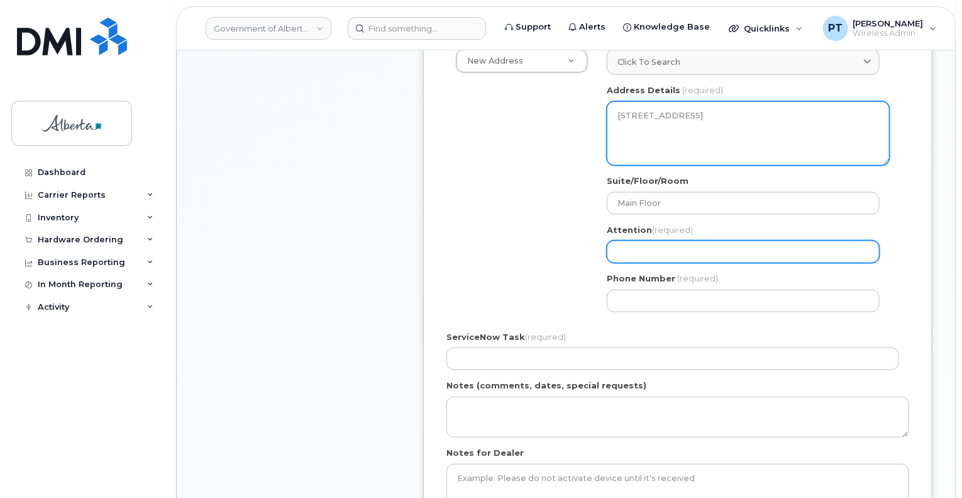
select select
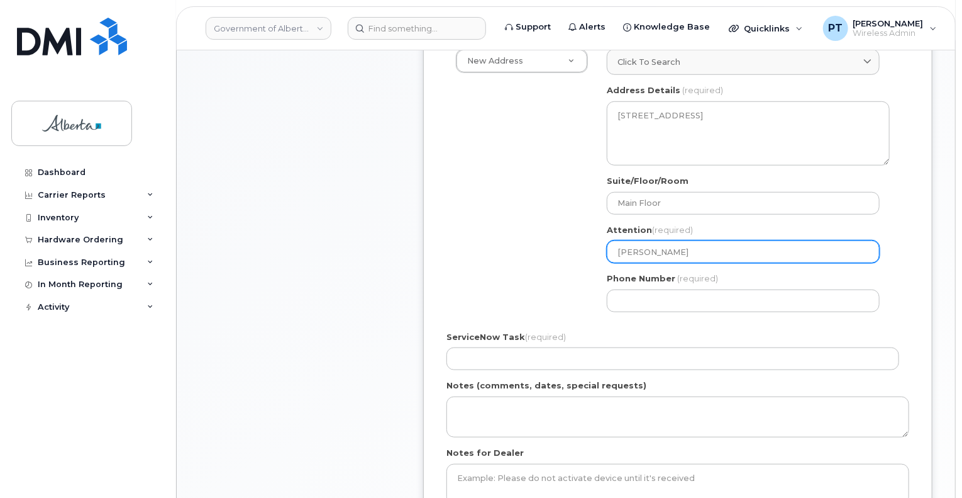
type input "[PERSON_NAME]"
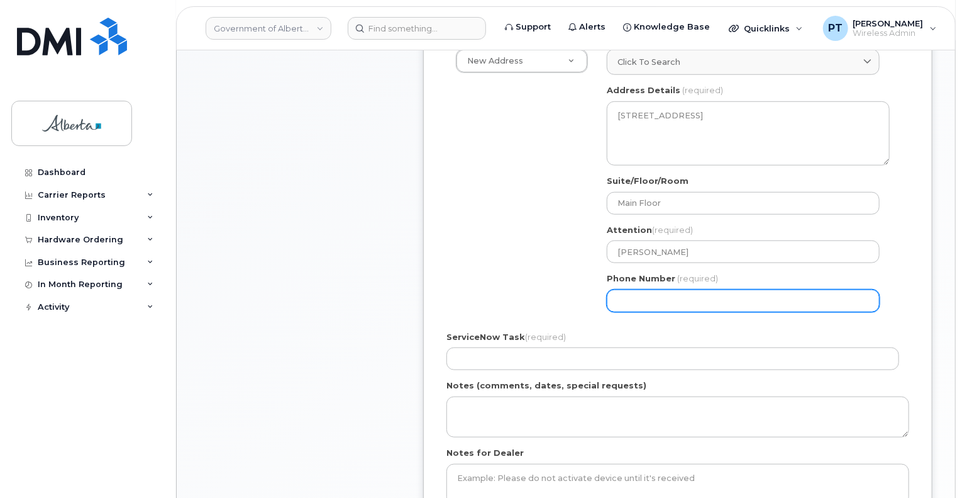
click at [695, 301] on input "Phone Number" at bounding box center [743, 300] width 273 height 23
paste input "7806385674"
select select
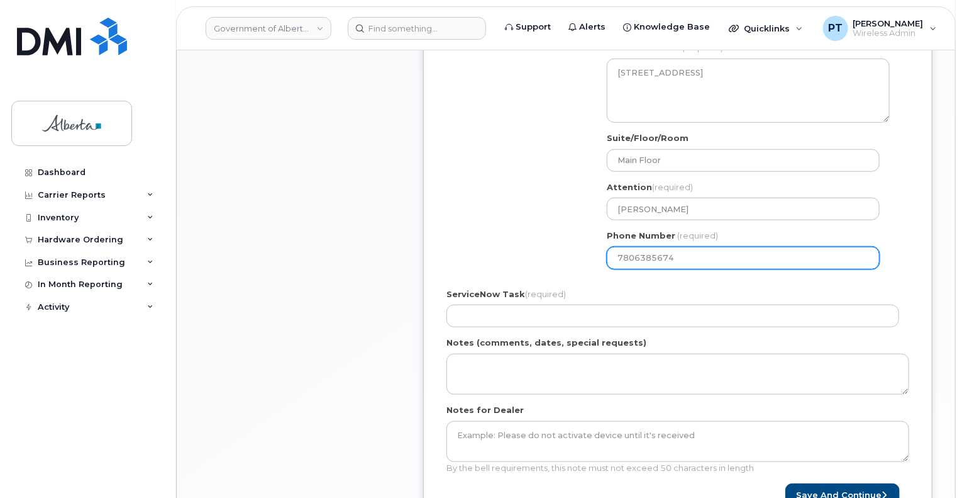
scroll to position [503, 0]
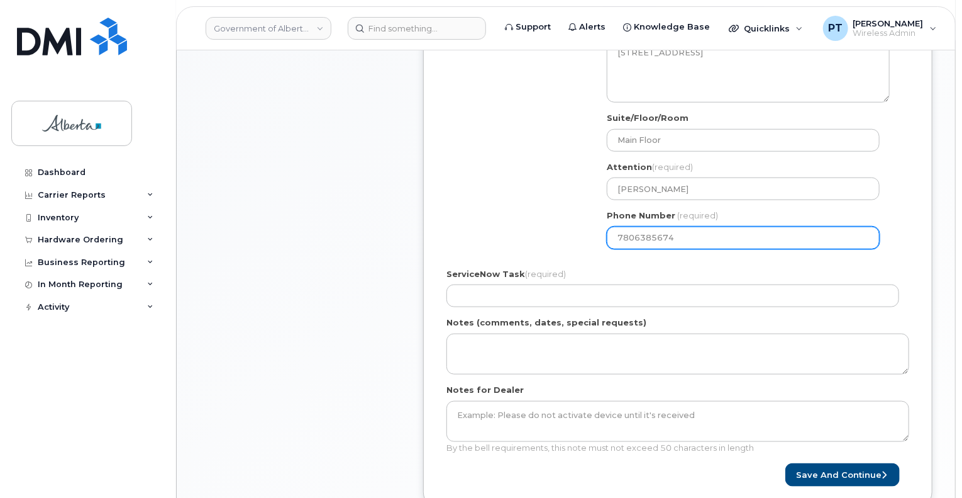
type input "7806385674"
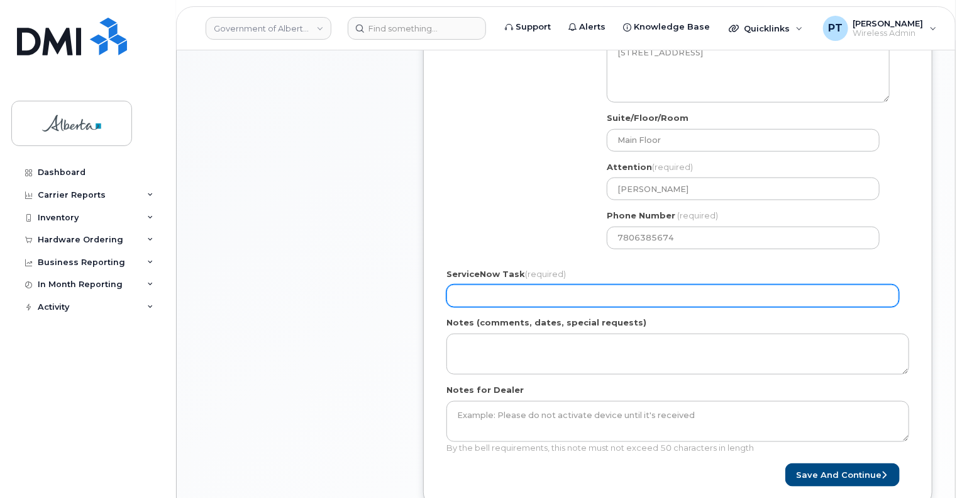
click at [456, 295] on input "ServiceNow Task (required)" at bounding box center [673, 295] width 453 height 23
paste input "SCTASK0861412"
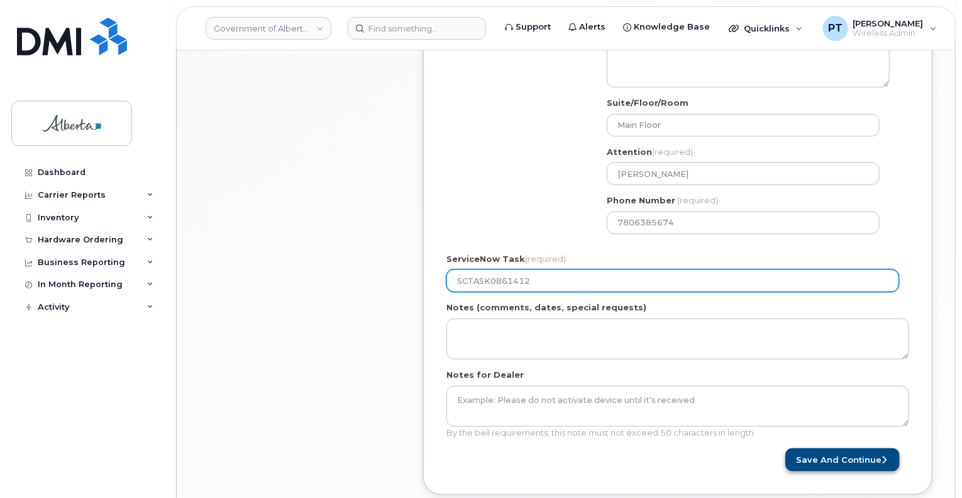
scroll to position [566, 0]
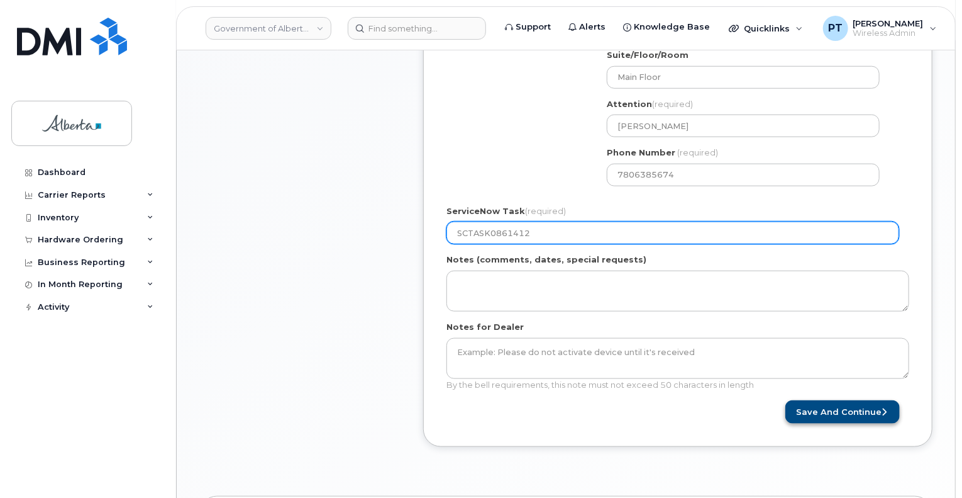
type input "SCTASK0861412"
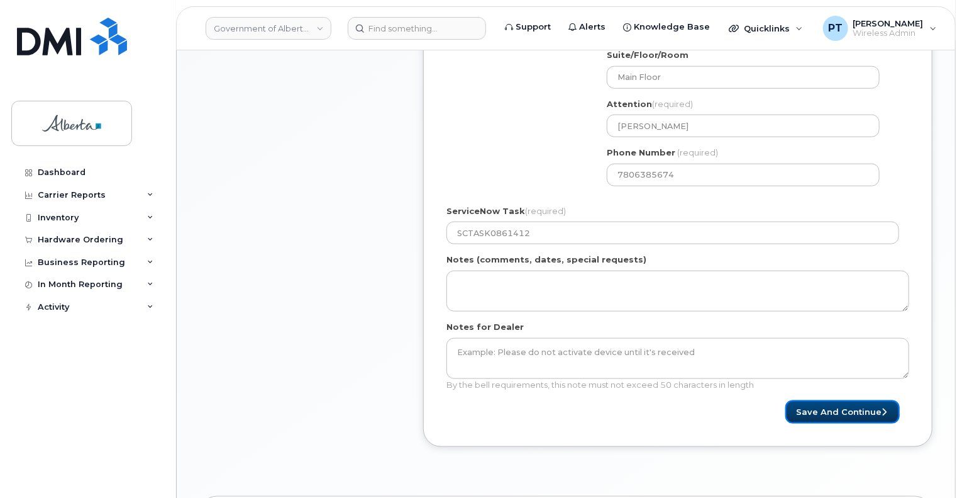
drag, startPoint x: 824, startPoint y: 407, endPoint x: 905, endPoint y: 392, distance: 82.5
click at [824, 408] on button "Save and Continue" at bounding box center [843, 411] width 114 height 23
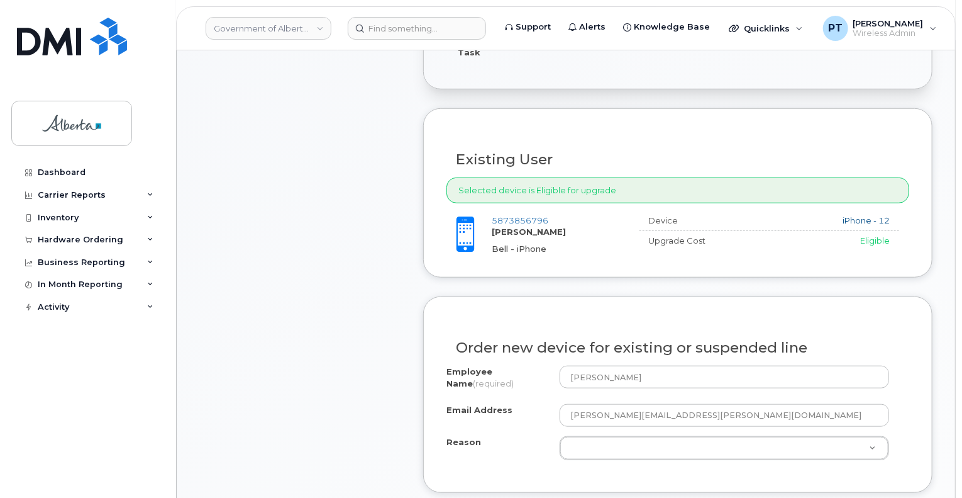
scroll to position [440, 0]
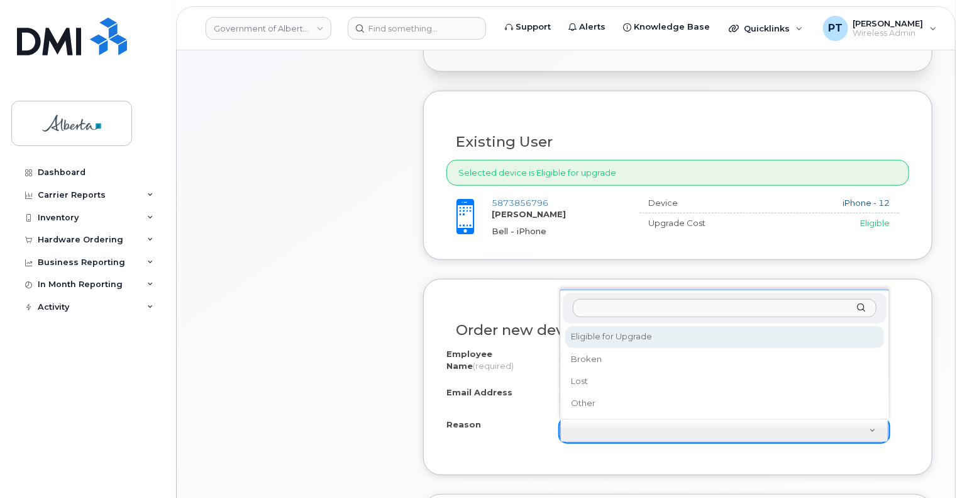
select select "eligible_for_upgrade"
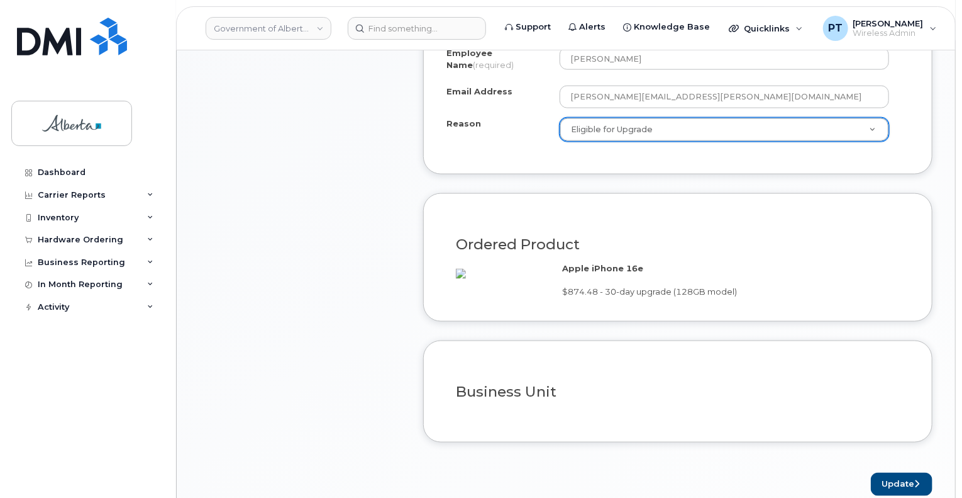
scroll to position [755, 0]
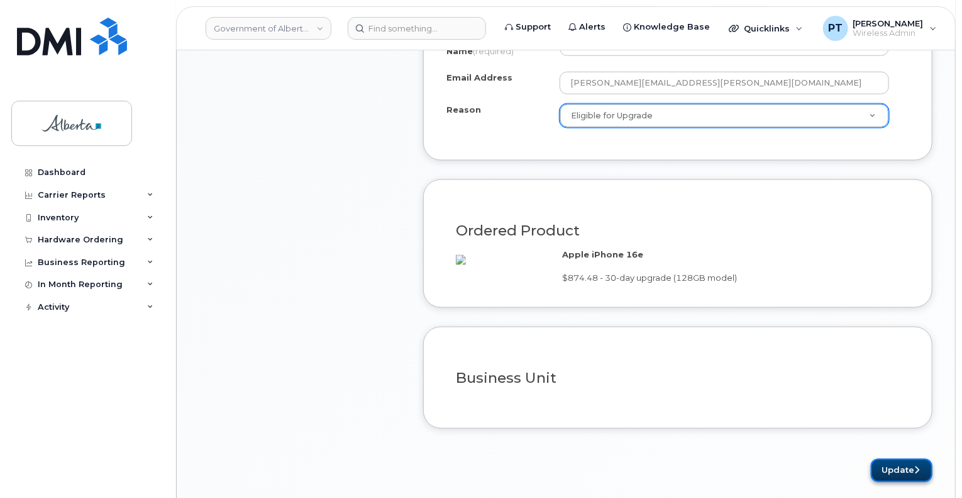
click at [893, 476] on button "Update" at bounding box center [902, 470] width 62 height 23
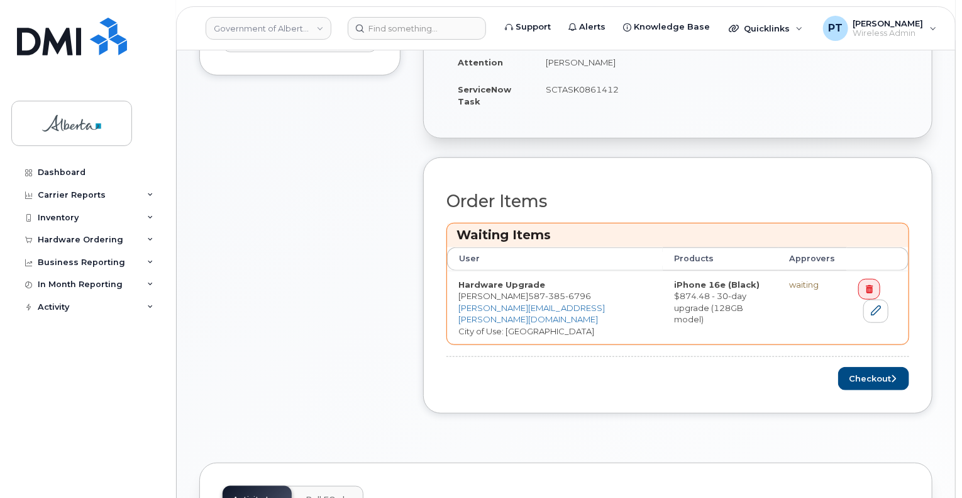
scroll to position [440, 0]
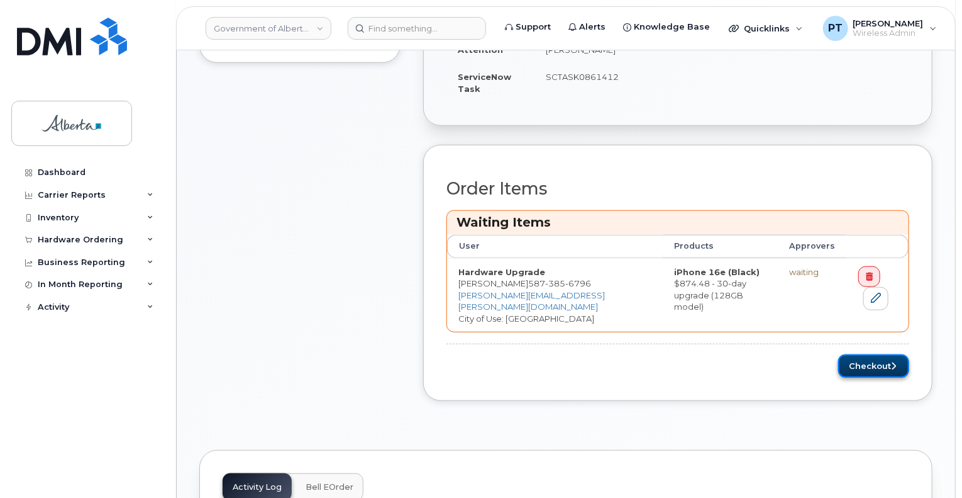
click at [870, 360] on button "Checkout" at bounding box center [873, 365] width 71 height 23
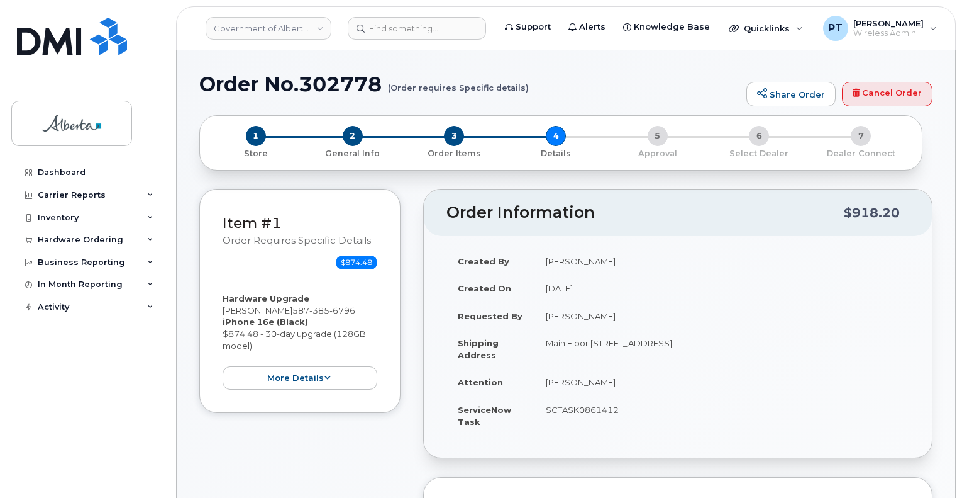
select select
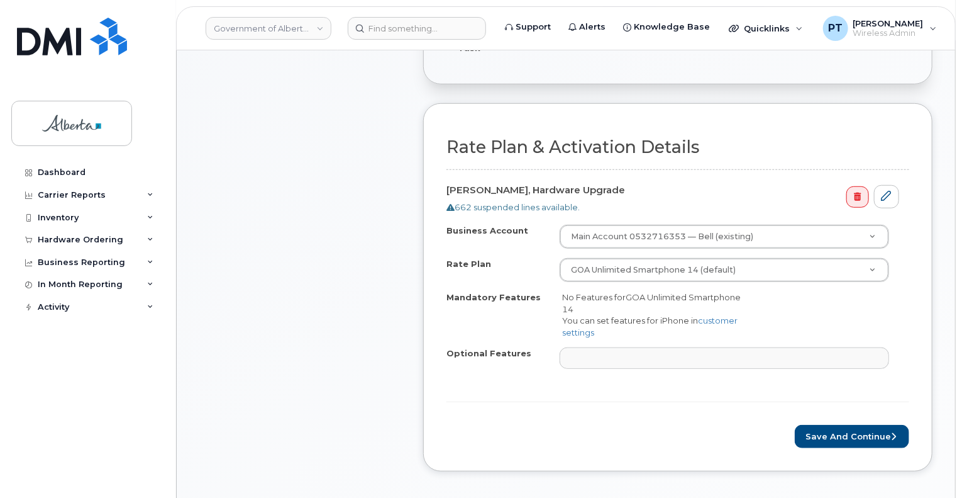
scroll to position [440, 0]
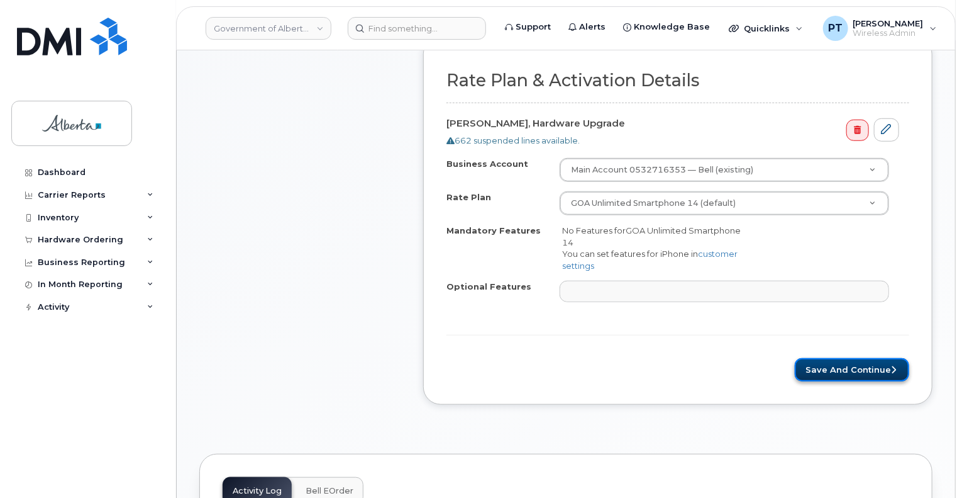
click at [843, 367] on button "Save and Continue" at bounding box center [852, 369] width 114 height 23
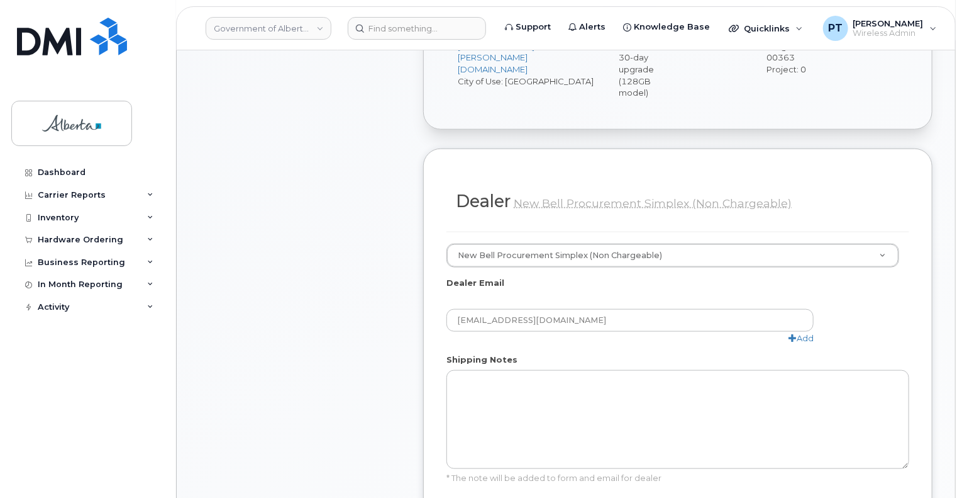
scroll to position [818, 0]
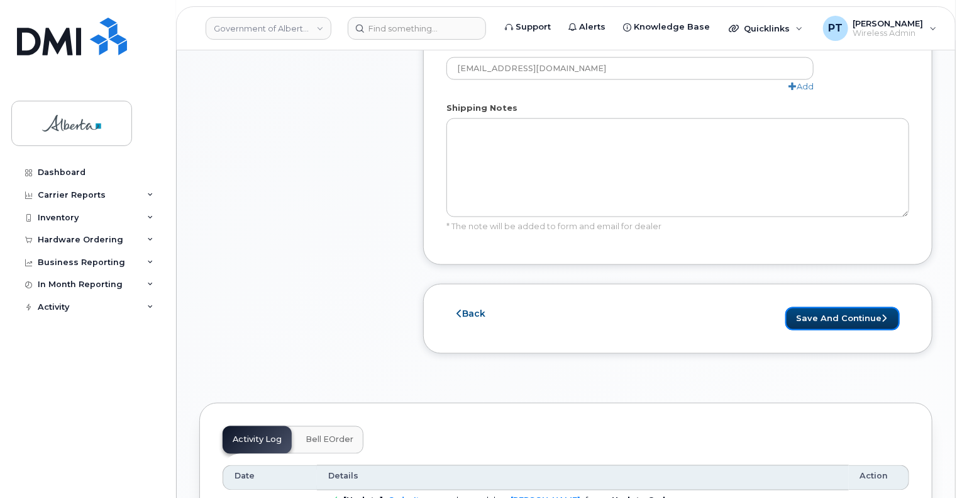
drag, startPoint x: 866, startPoint y: 289, endPoint x: 925, endPoint y: 328, distance: 71.4
click at [866, 307] on button "Save and Continue" at bounding box center [843, 318] width 114 height 23
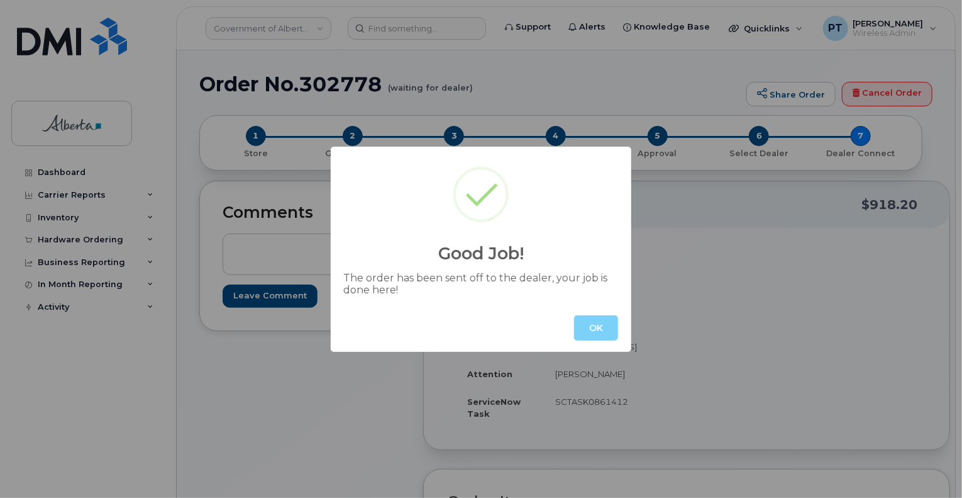
click at [586, 327] on button "OK" at bounding box center [596, 327] width 44 height 25
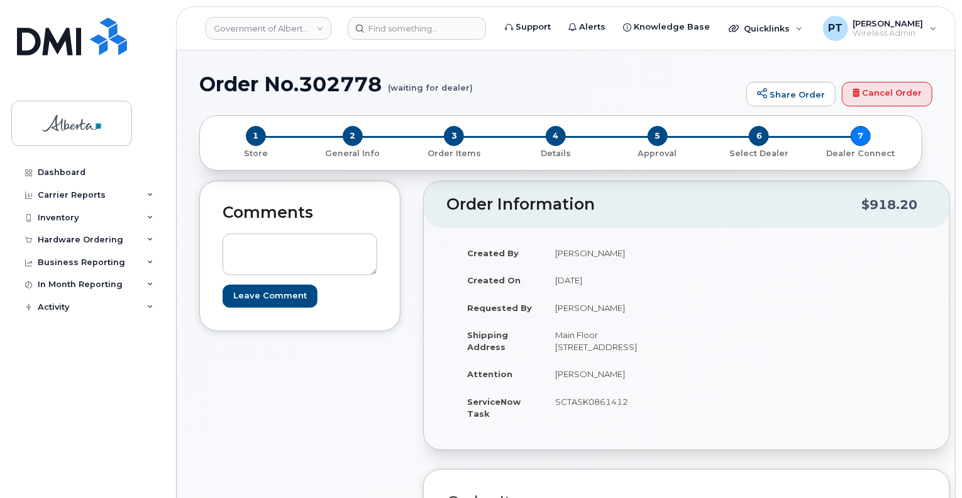
click at [352, 86] on h1 "Order No.302778 (waiting for dealer)" at bounding box center [469, 84] width 541 height 22
copy h1 "302778"
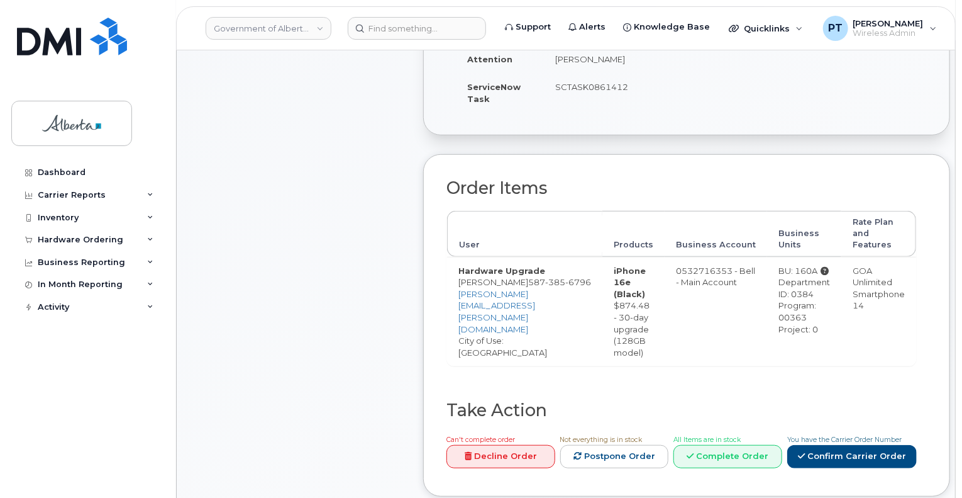
scroll to position [629, 0]
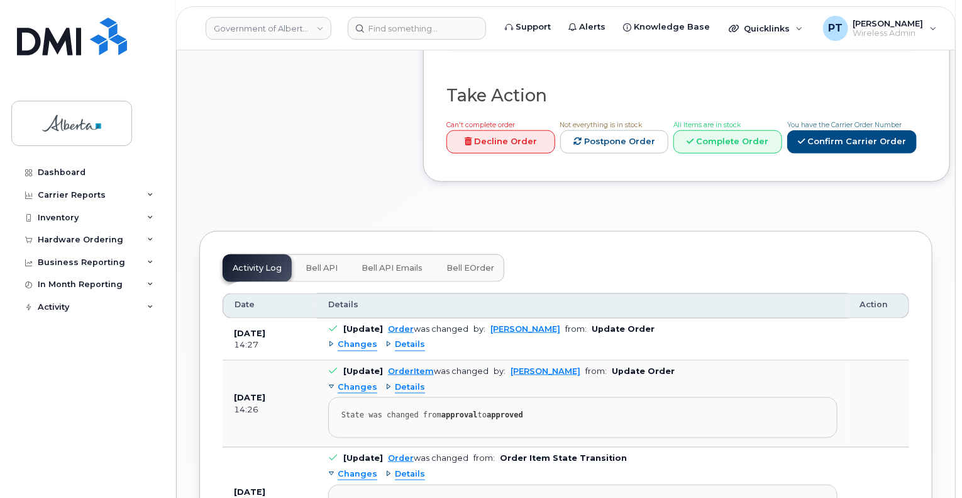
drag, startPoint x: 321, startPoint y: 265, endPoint x: 311, endPoint y: 274, distance: 13.5
click at [321, 265] on span "Bell API" at bounding box center [322, 268] width 32 height 10
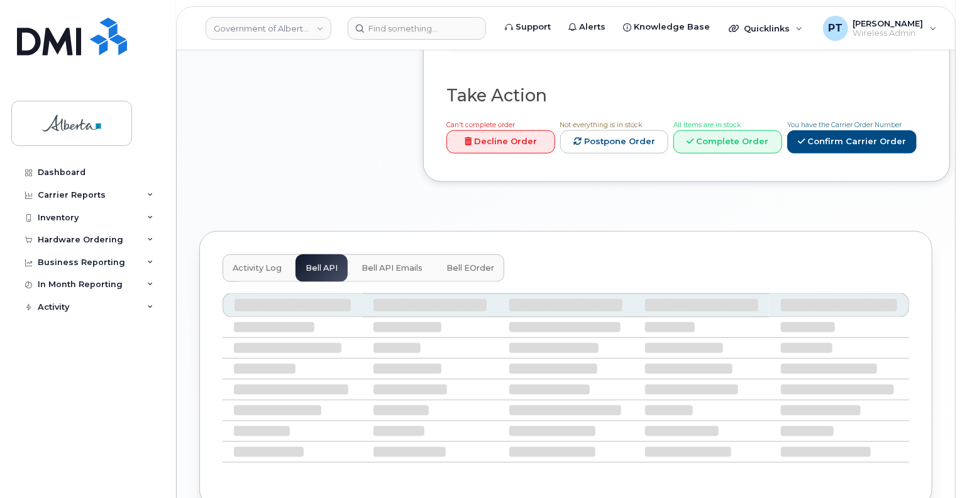
scroll to position [586, 0]
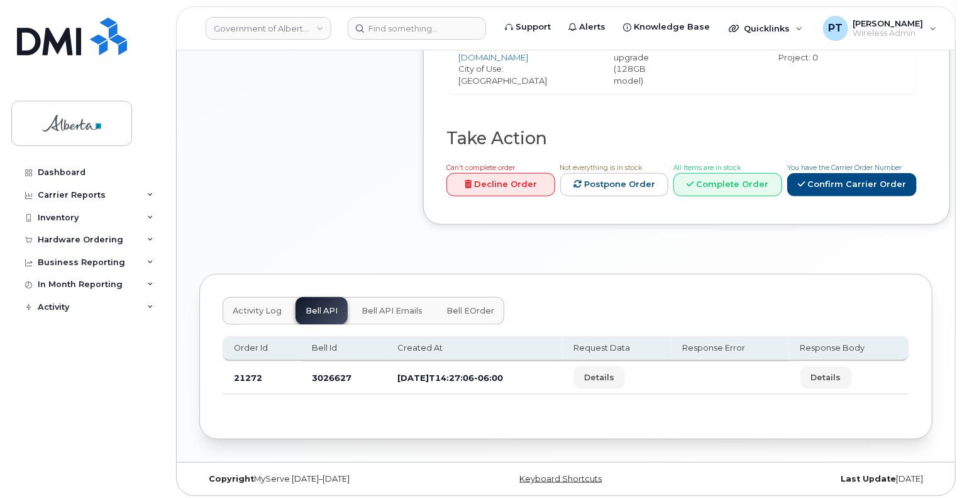
click at [332, 370] on td "3026627" at bounding box center [344, 377] width 86 height 33
copy td "3026627"
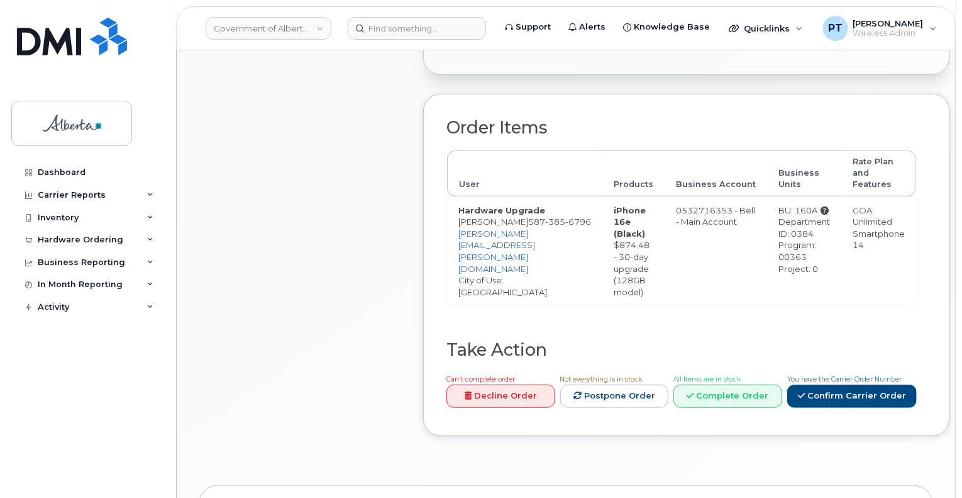
scroll to position [335, 0]
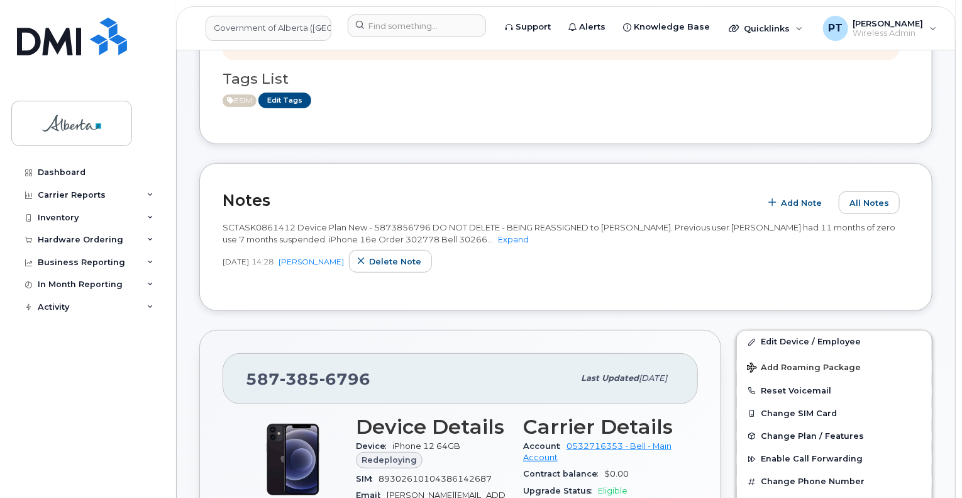
scroll to position [315, 0]
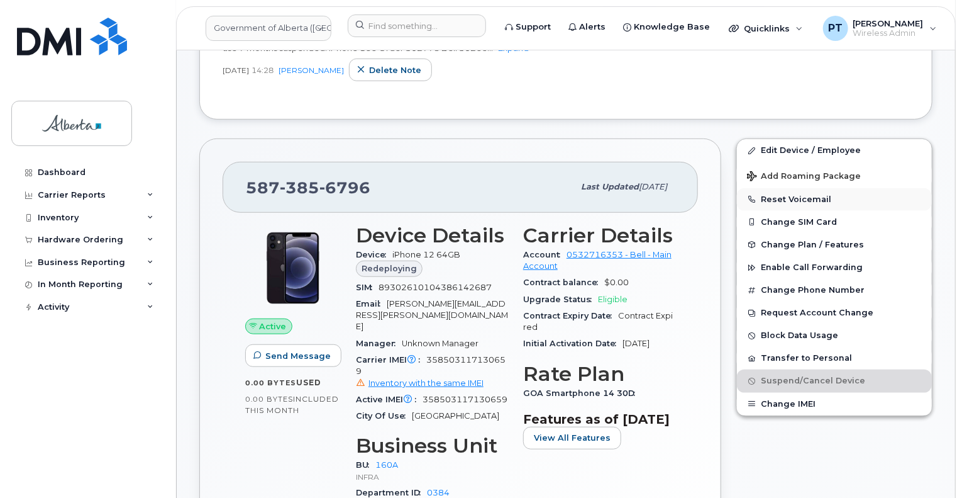
click at [782, 196] on button "Reset Voicemail" at bounding box center [834, 199] width 195 height 23
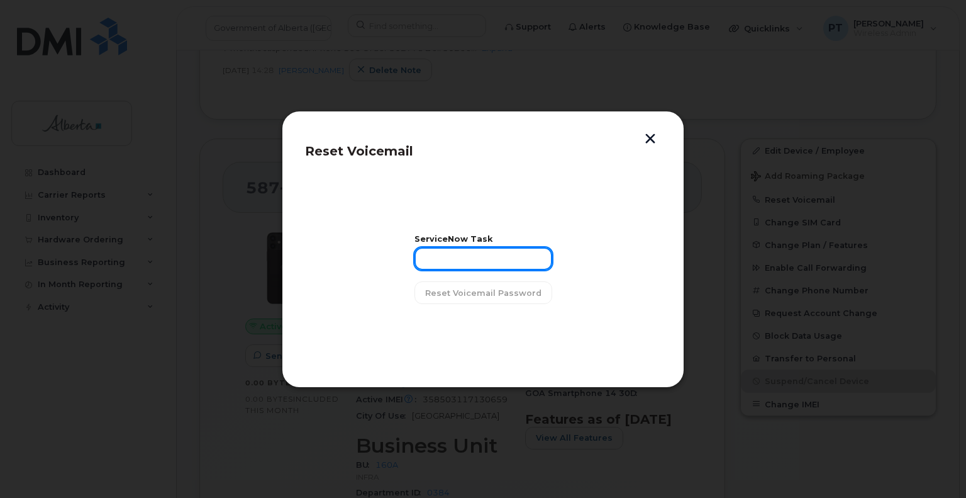
click at [443, 253] on input "text" at bounding box center [484, 258] width 138 height 23
paste input "SCTASK0861412"
type input "SCTASK0861412"
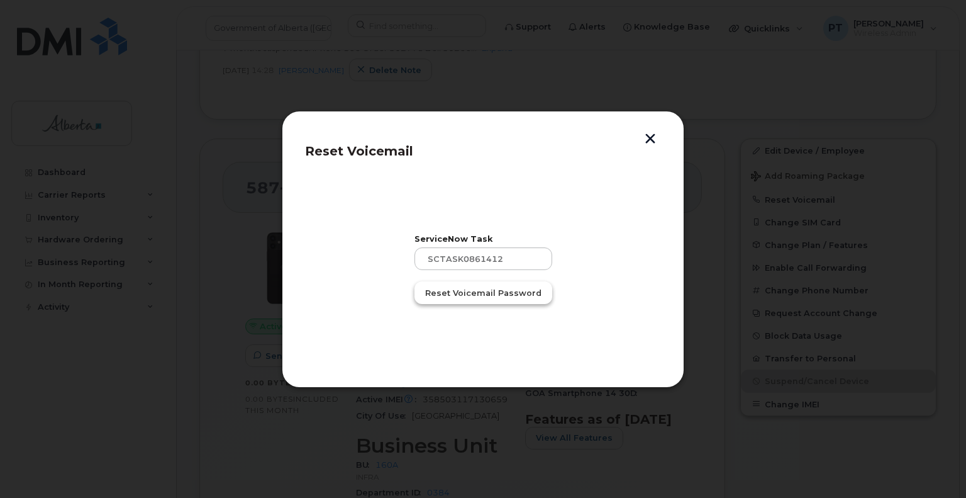
click at [462, 296] on span "Reset Voicemail Password" at bounding box center [483, 293] width 116 height 12
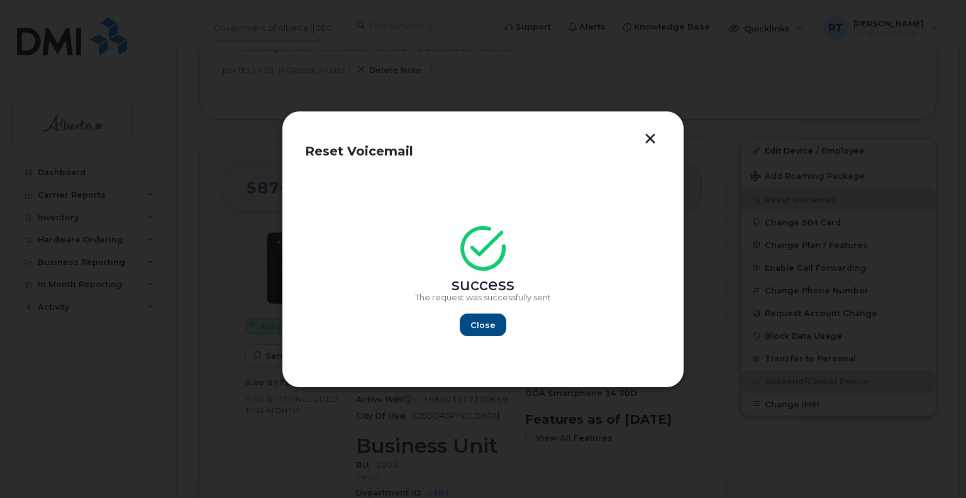
click at [649, 135] on button "button" at bounding box center [650, 139] width 19 height 13
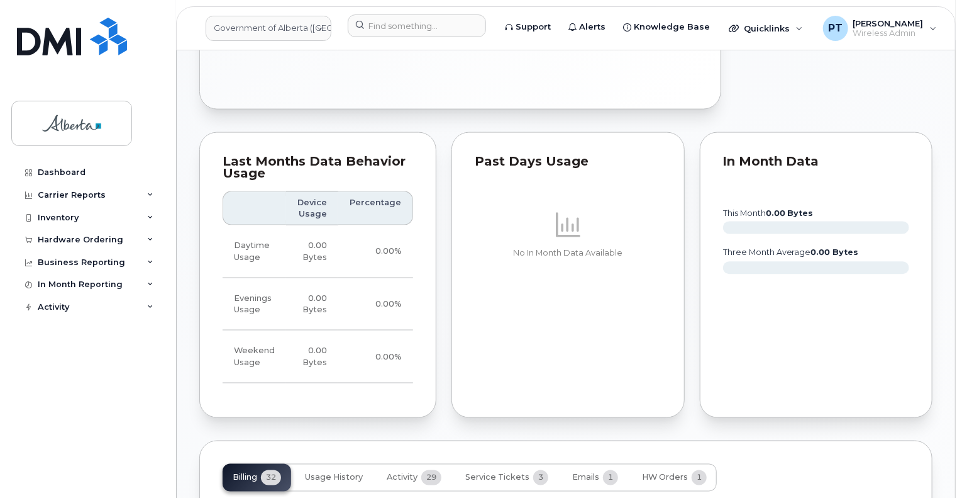
scroll to position [1069, 0]
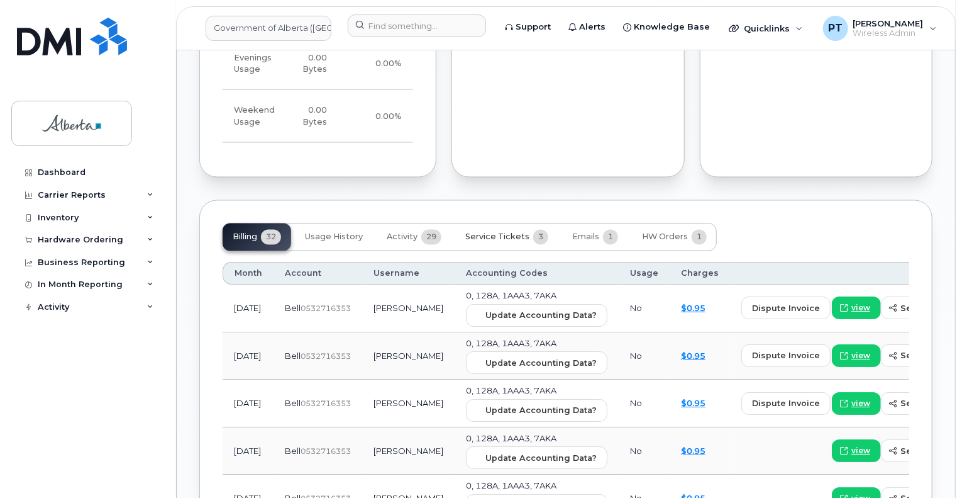
click at [487, 232] on span "Service Tickets" at bounding box center [497, 237] width 64 height 10
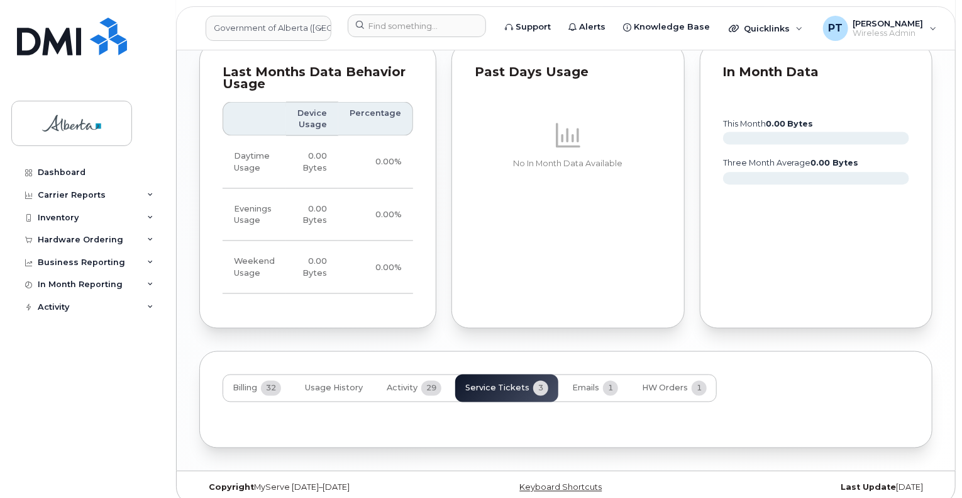
scroll to position [1018, 0]
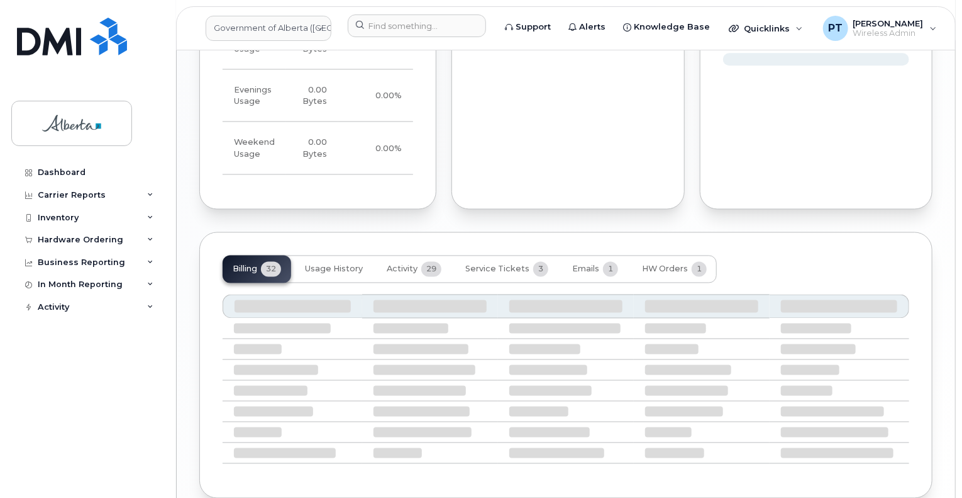
scroll to position [1086, 0]
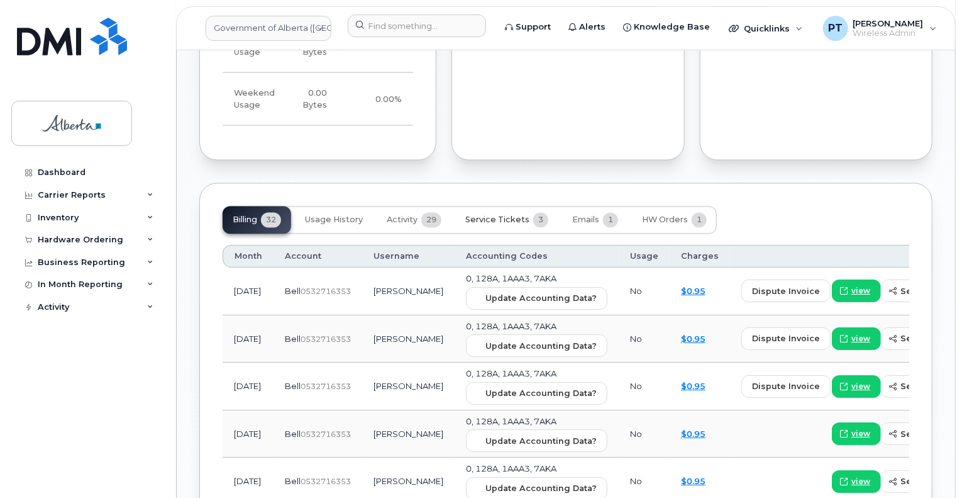
click at [512, 215] on span "Service Tickets" at bounding box center [497, 220] width 64 height 10
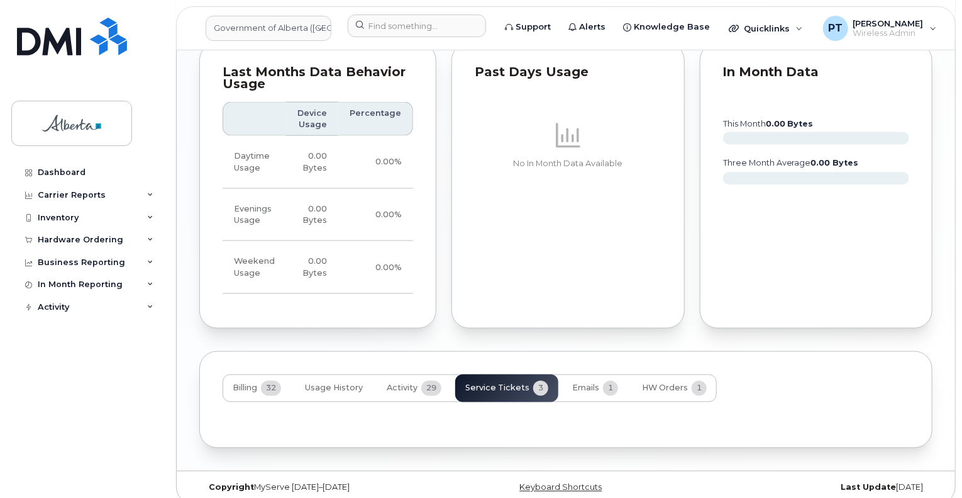
scroll to position [1018, 0]
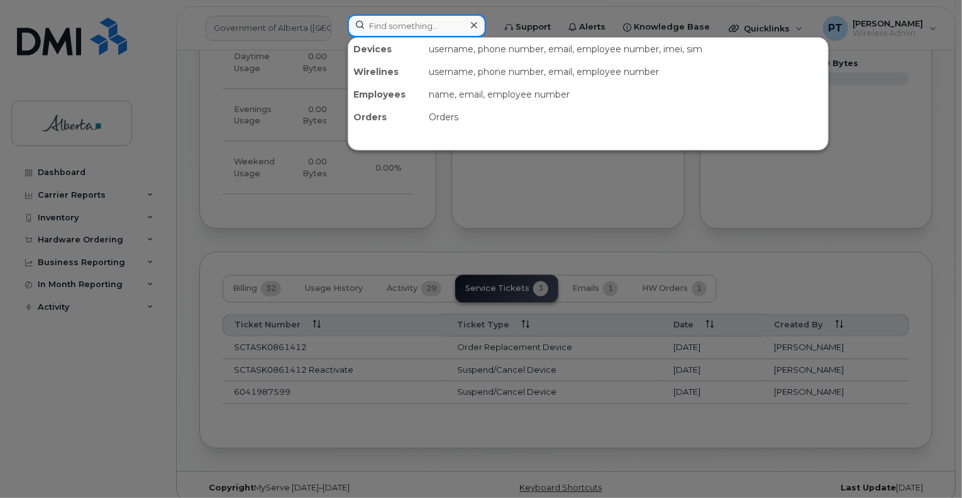
click at [434, 25] on input at bounding box center [417, 25] width 138 height 23
paste input "5873856796"
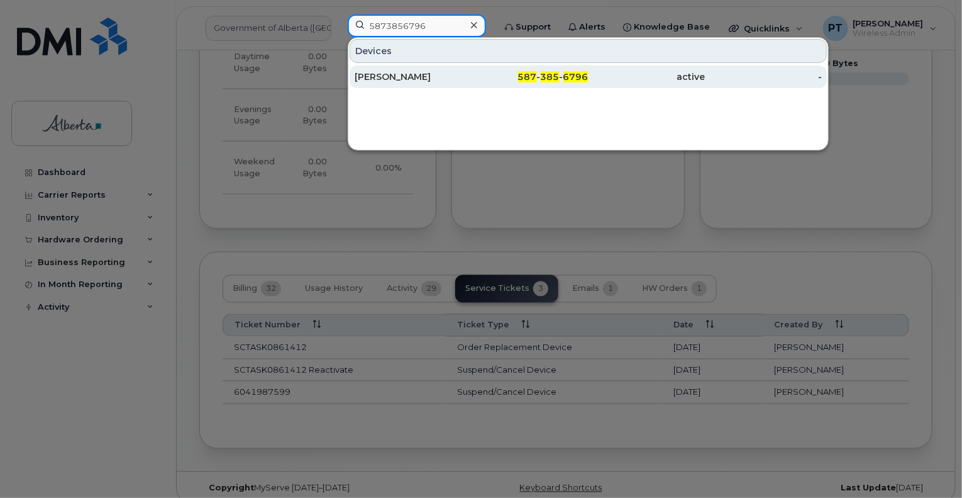
type input "5873856796"
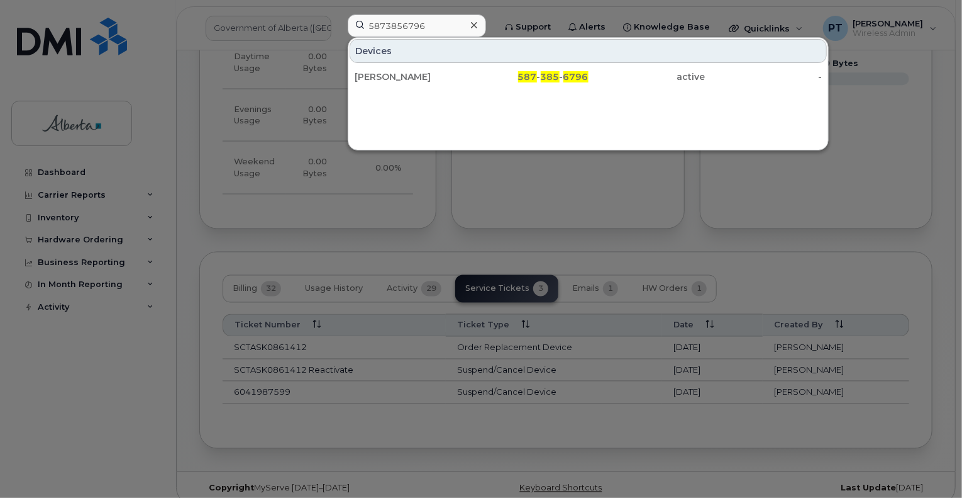
drag, startPoint x: 399, startPoint y: 78, endPoint x: 436, endPoint y: 233, distance: 159.6
click at [399, 77] on div "[PERSON_NAME]" at bounding box center [413, 76] width 117 height 13
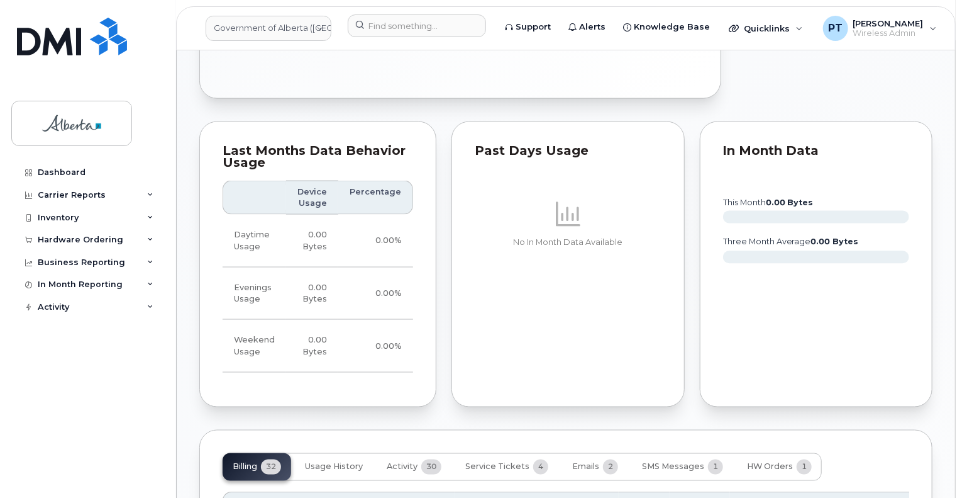
scroll to position [944, 0]
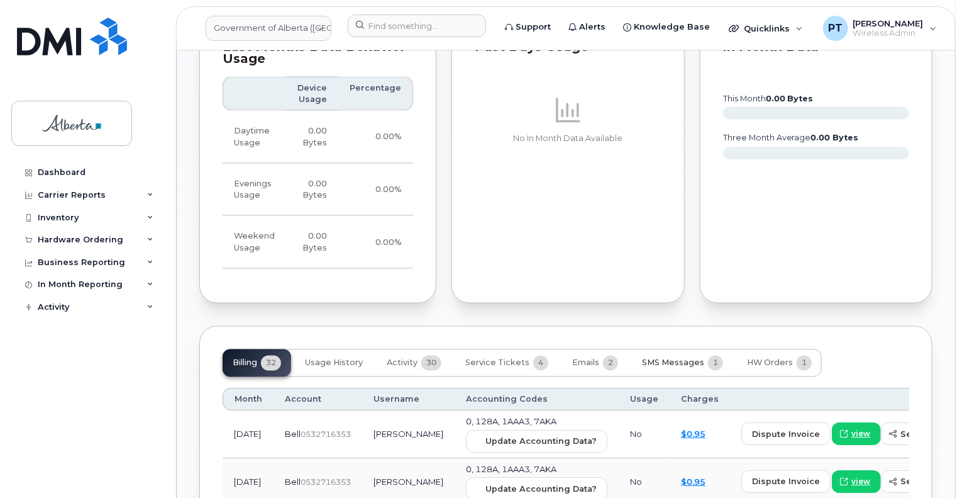
click at [670, 358] on span "SMS Messages" at bounding box center [673, 363] width 62 height 10
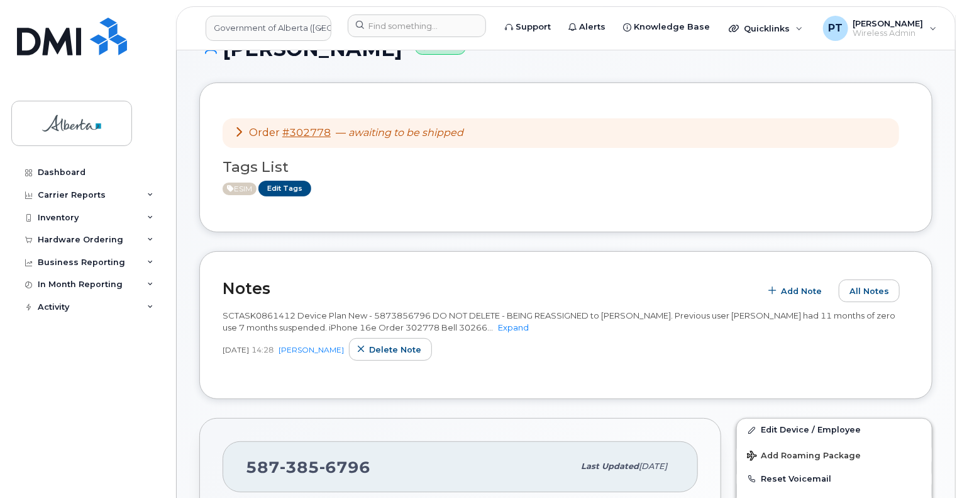
scroll to position [0, 0]
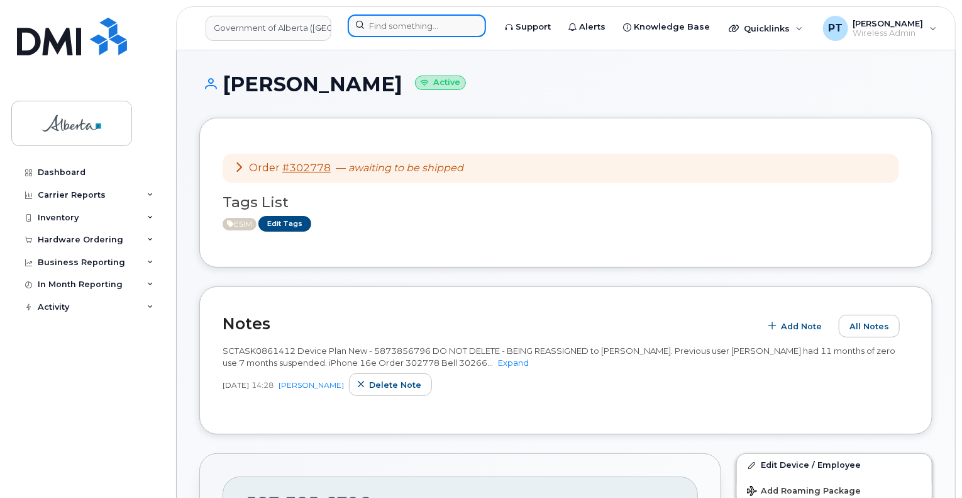
click at [385, 28] on input at bounding box center [417, 25] width 138 height 23
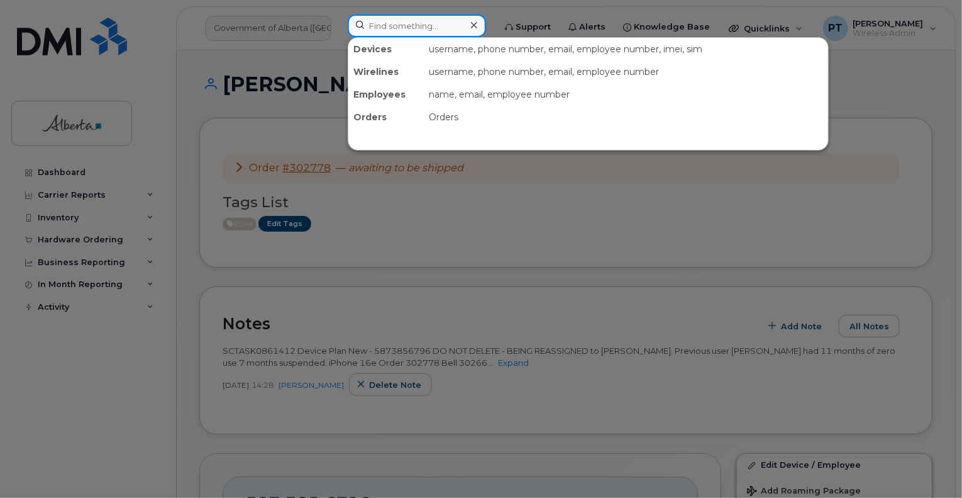
paste input "5873346354"
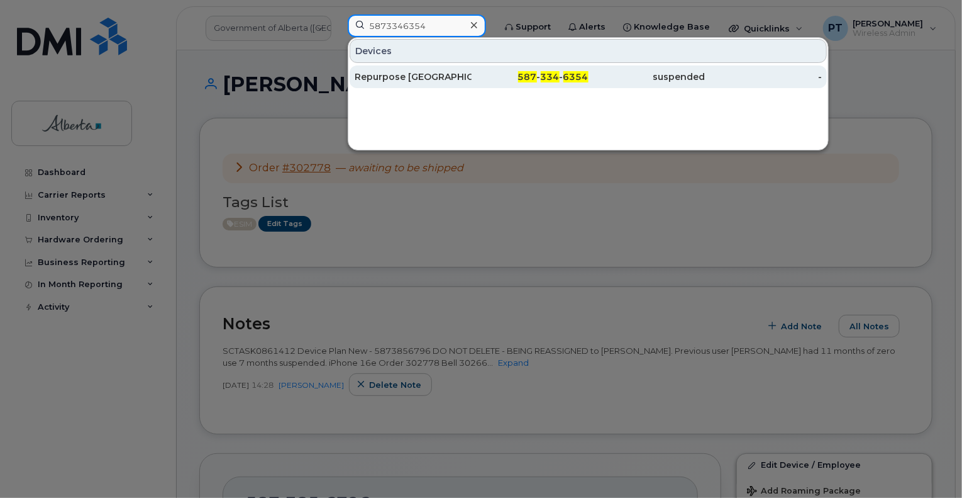
type input "5873346354"
click at [395, 77] on div "Repurpose [GEOGRAPHIC_DATA]" at bounding box center [413, 76] width 117 height 13
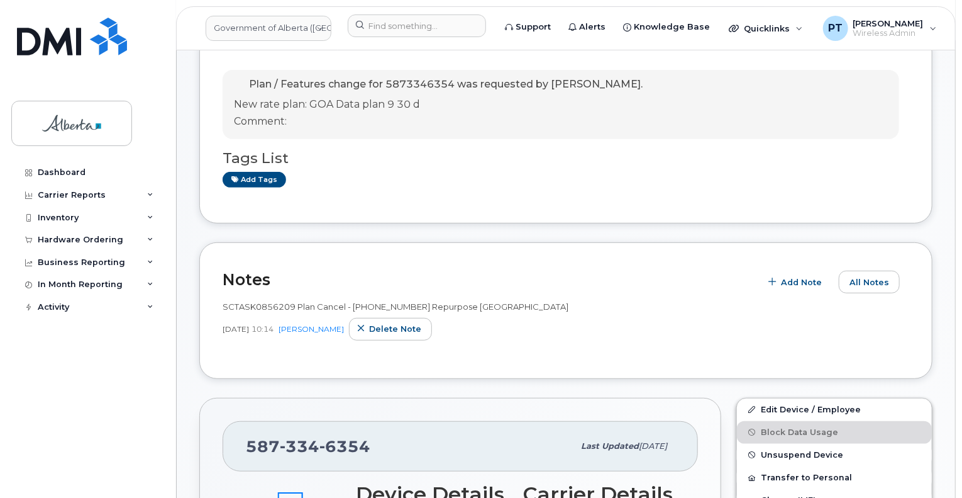
scroll to position [189, 0]
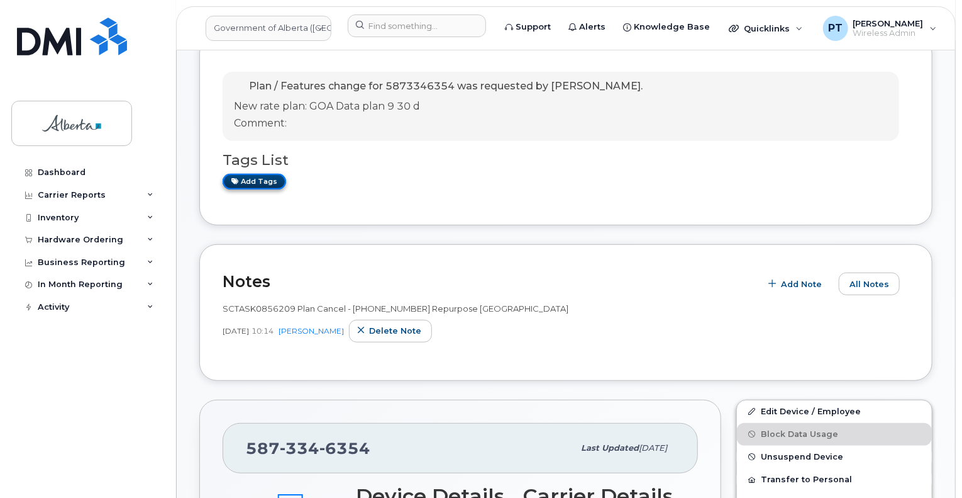
click at [254, 178] on link "Add tags" at bounding box center [255, 182] width 64 height 16
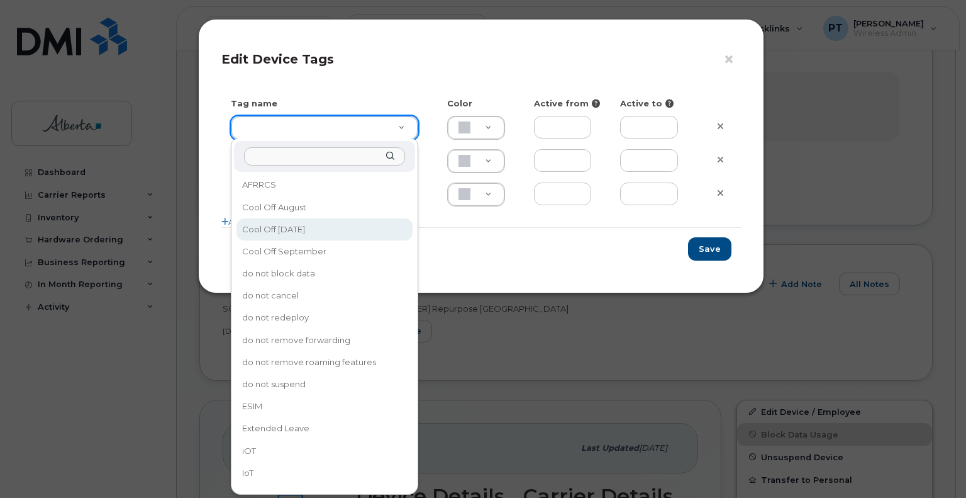
type input "Cool Off October 15"
type input "D6CDC1"
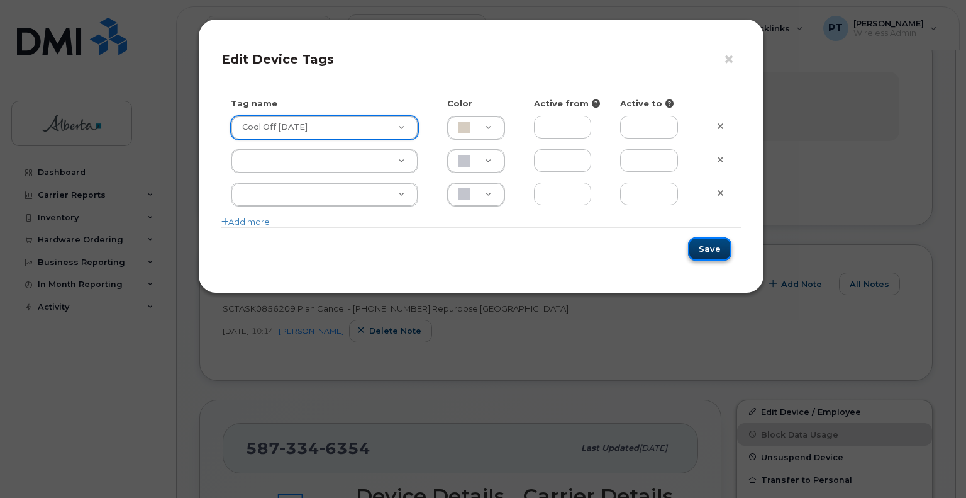
click at [707, 250] on button "Save" at bounding box center [709, 248] width 43 height 23
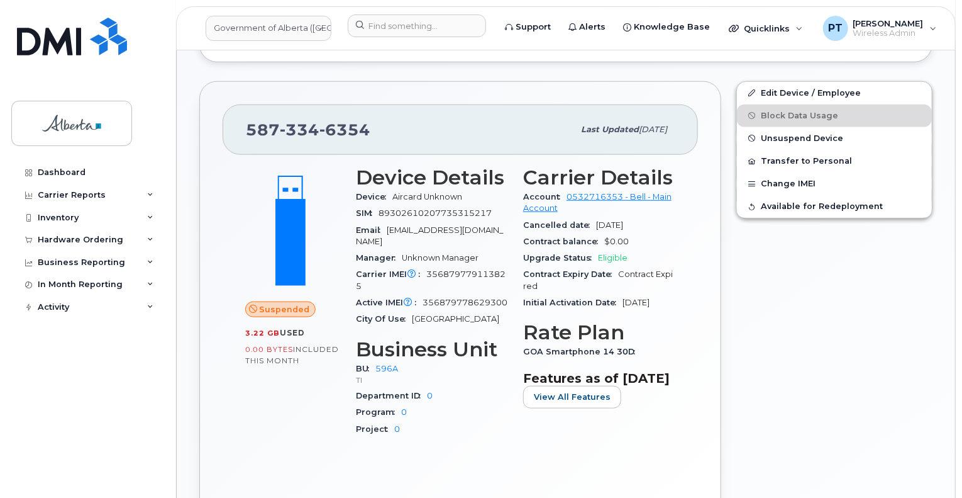
scroll to position [566, 0]
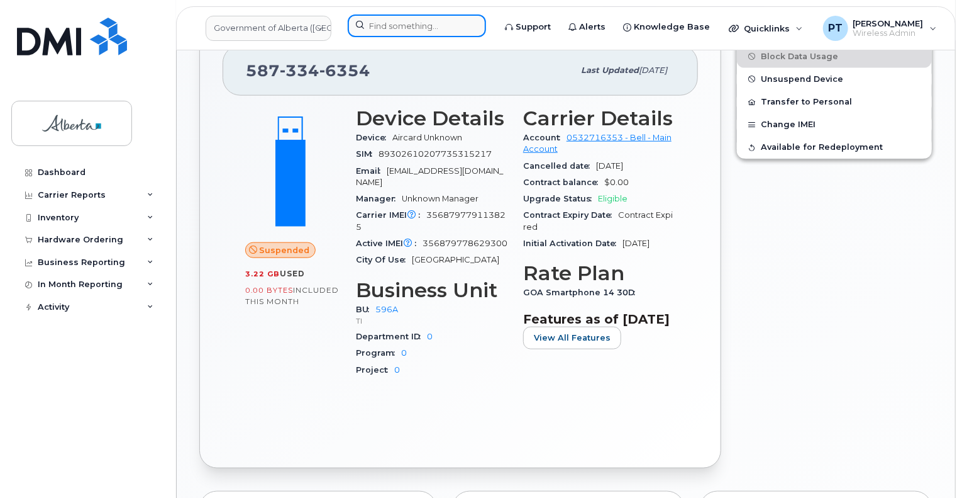
click at [423, 30] on input at bounding box center [417, 25] width 138 height 23
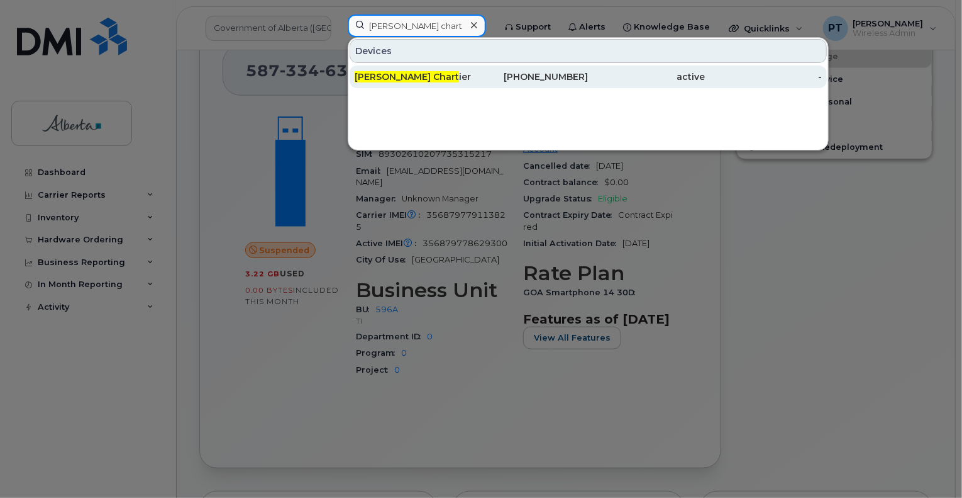
type input "taylor chart"
click at [518, 80] on div "403-715-8621" at bounding box center [530, 76] width 117 height 13
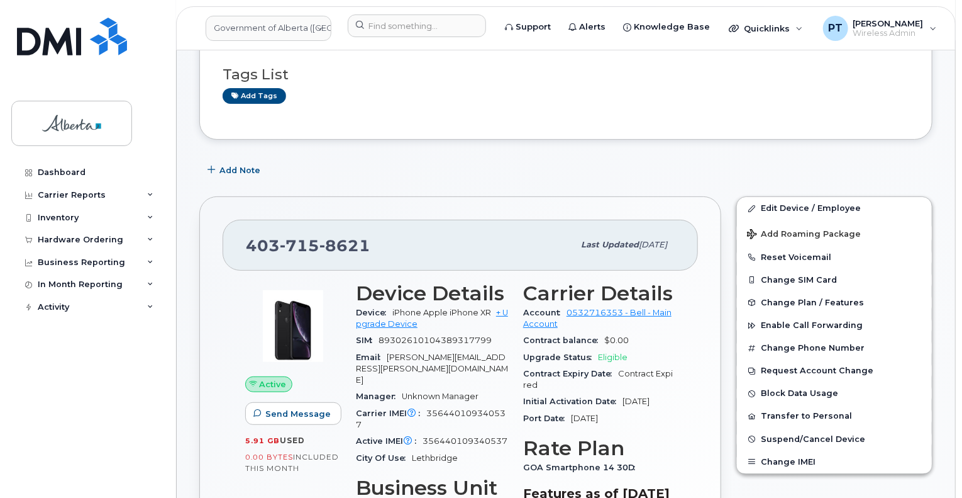
scroll to position [189, 0]
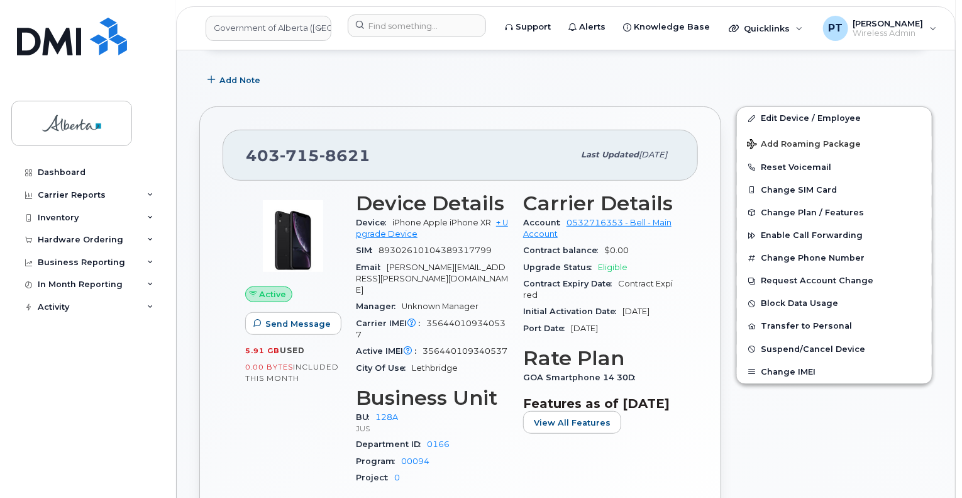
click at [473, 318] on span "356440109340537" at bounding box center [431, 328] width 150 height 21
copy span "356440109340537"
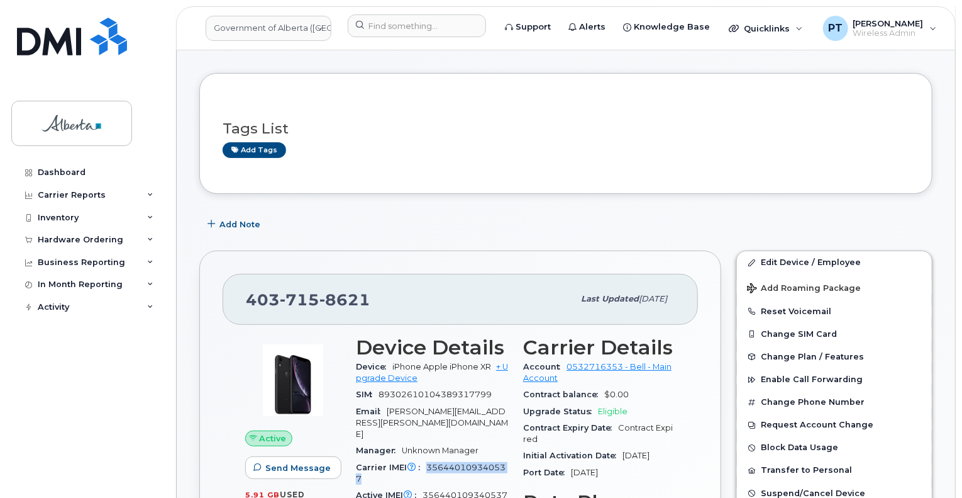
scroll to position [0, 0]
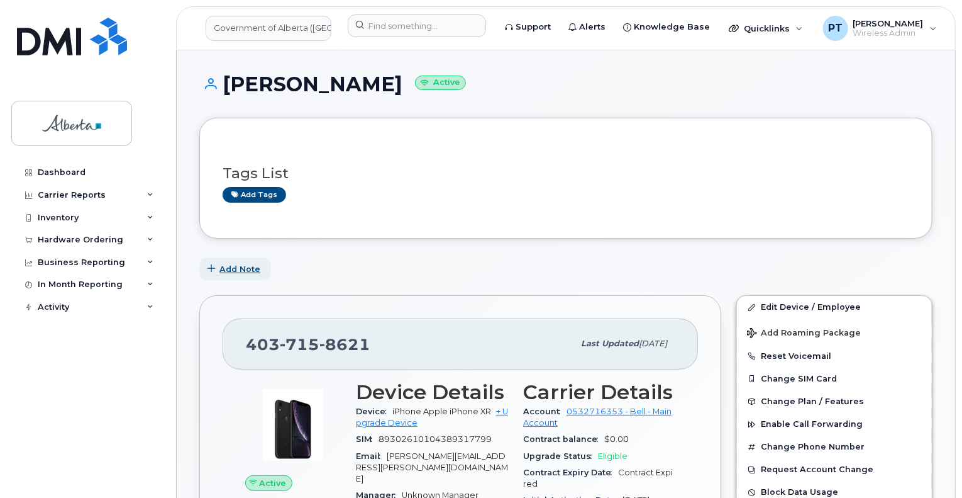
click at [244, 264] on span "Add Note" at bounding box center [240, 269] width 41 height 12
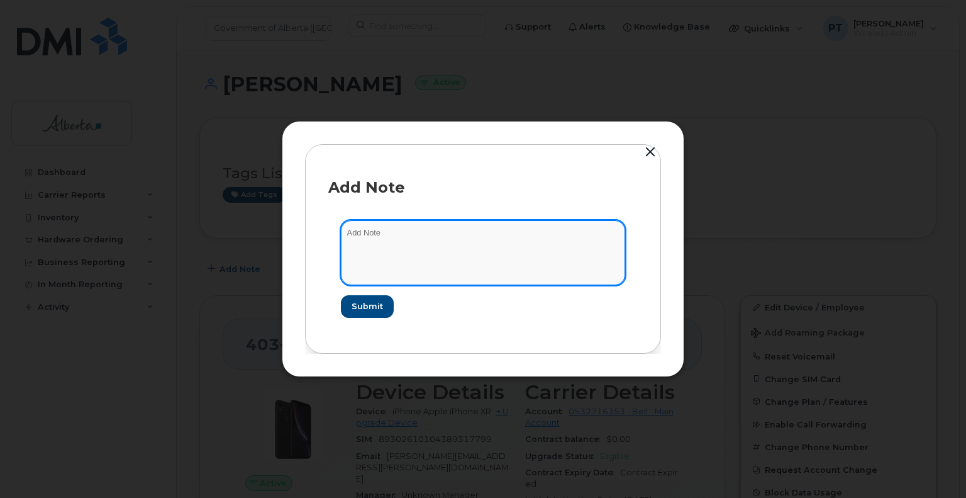
paste textarea "SCTASK0862630"
click at [498, 232] on textarea "SCTASK0862630" at bounding box center [483, 252] width 284 height 64
paste textarea "Device Replace - (1) iPhone 15 Order 302785 Bell 3026650"
type textarea "SCTASK0862630 Device Replace - (1) iPhone 15 Order 302785 Bell 3026650"
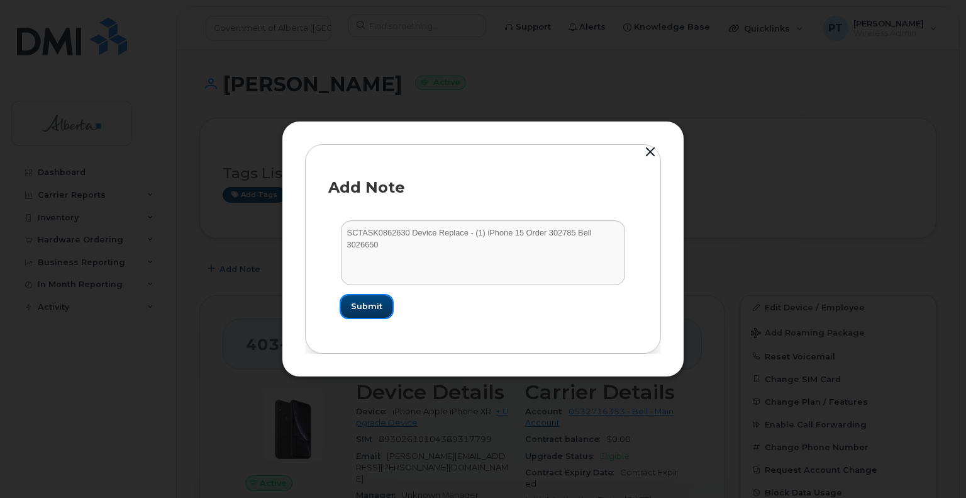
click at [367, 303] on span "Submit" at bounding box center [366, 306] width 31 height 12
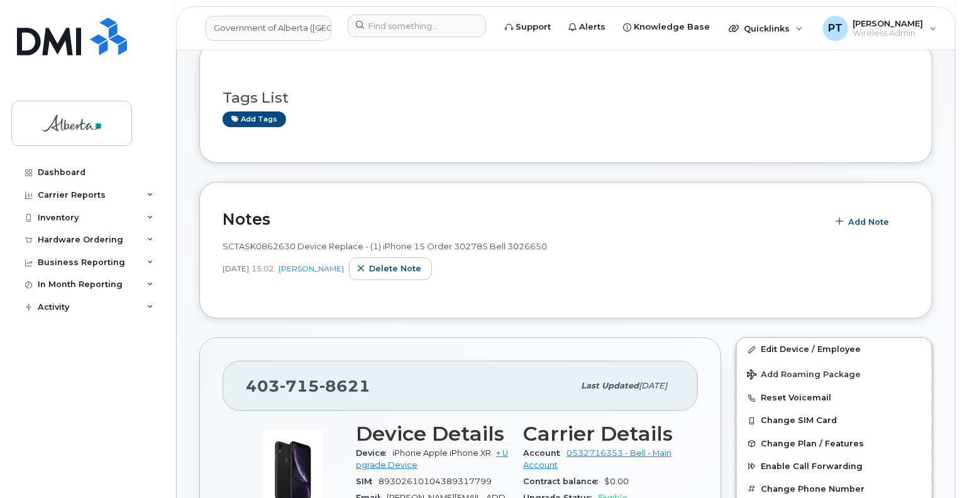
scroll to position [63, 0]
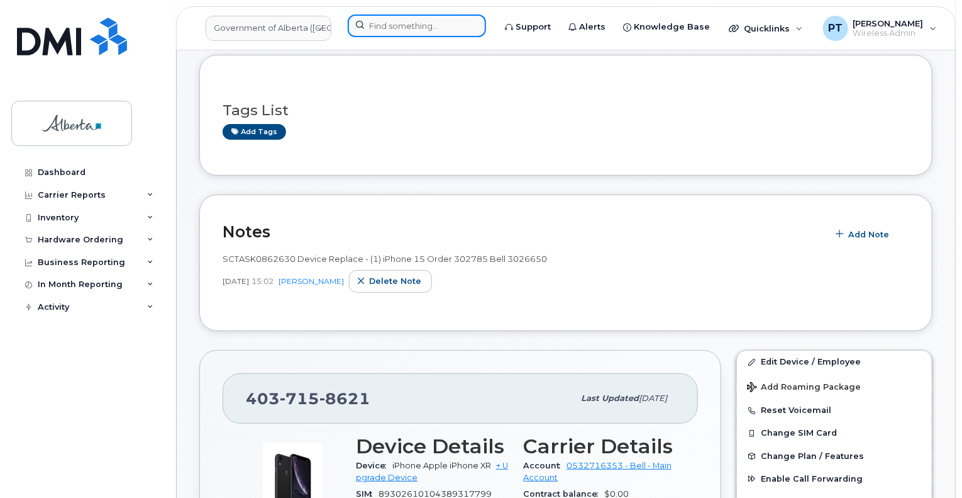
click at [440, 27] on input at bounding box center [417, 25] width 138 height 23
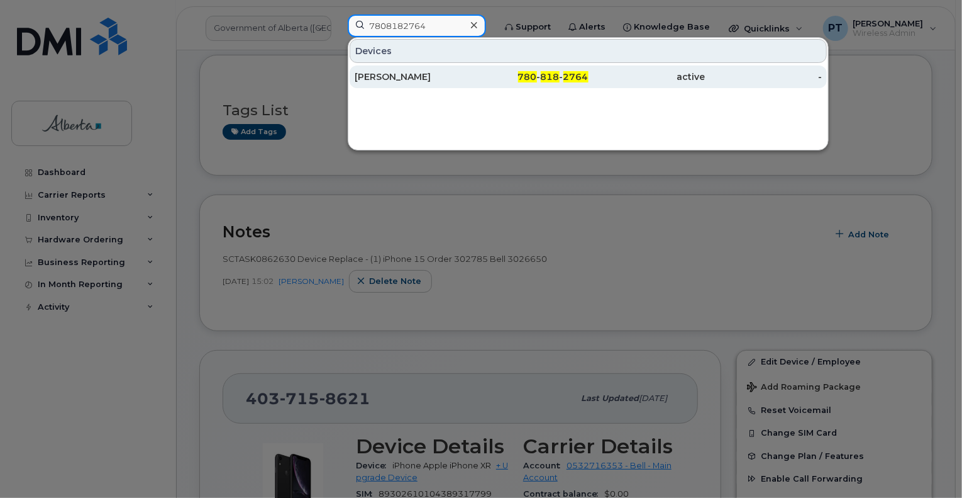
type input "7808182764"
click at [393, 76] on div "Dominic Ross" at bounding box center [413, 76] width 117 height 13
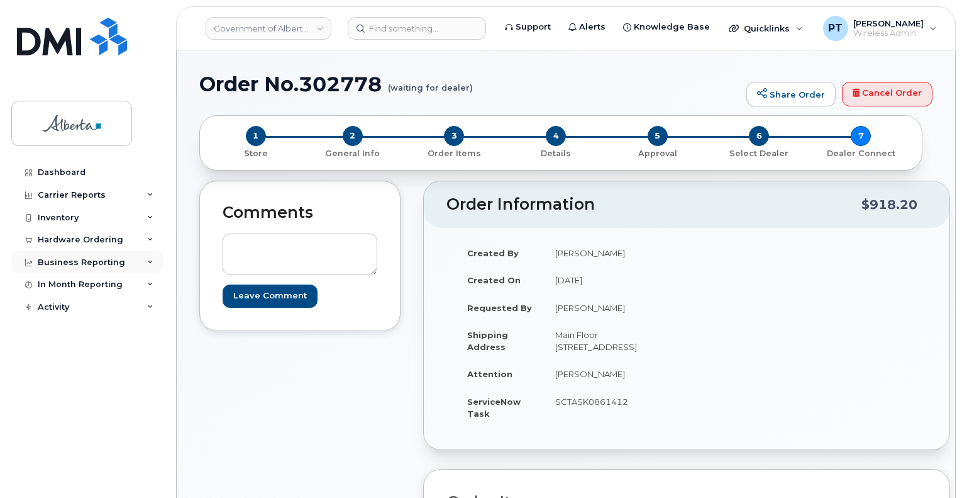
scroll to position [335, 0]
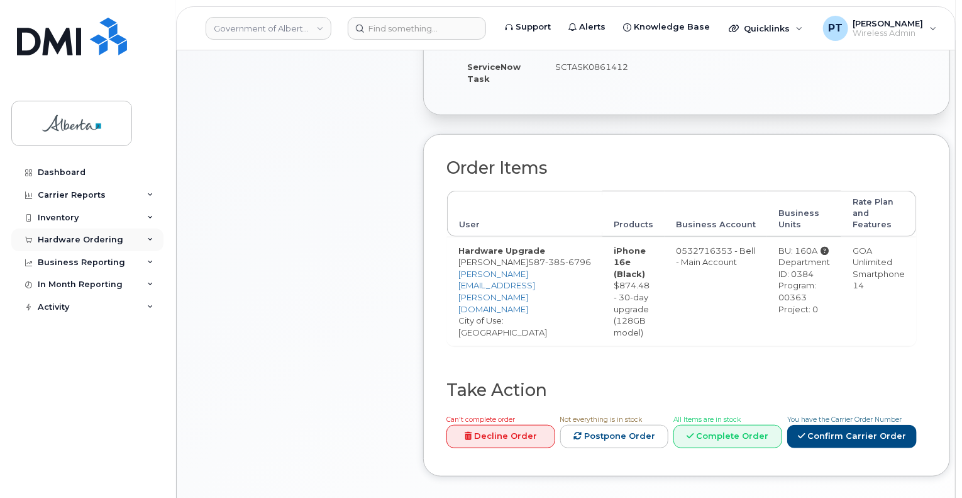
click at [108, 243] on div "Hardware Ordering" at bounding box center [81, 240] width 86 height 10
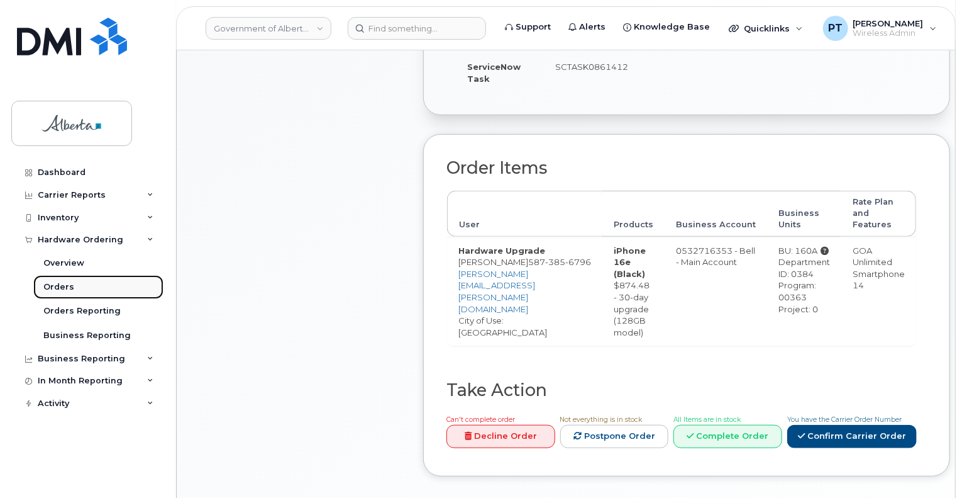
click at [73, 287] on link "Orders" at bounding box center [98, 287] width 130 height 24
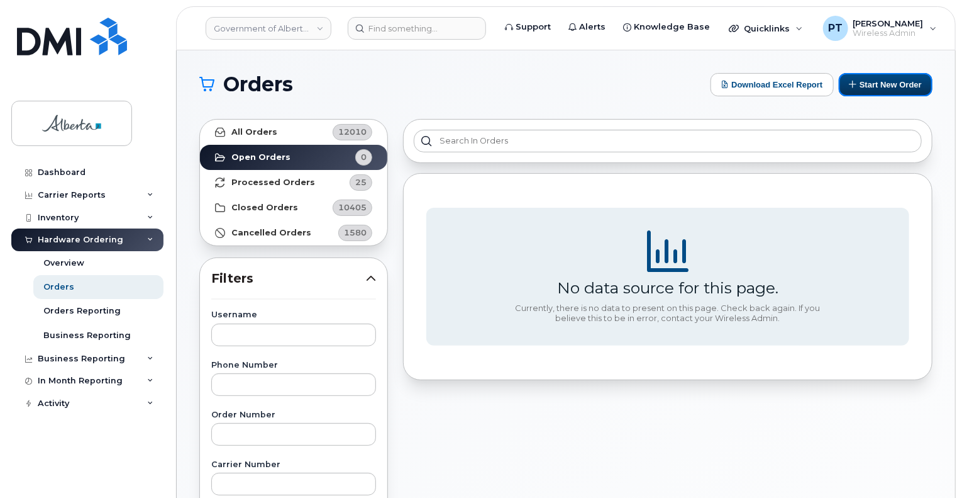
drag, startPoint x: 882, startPoint y: 82, endPoint x: 616, endPoint y: 220, distance: 299.3
click at [882, 82] on button "Start New Order" at bounding box center [886, 84] width 94 height 23
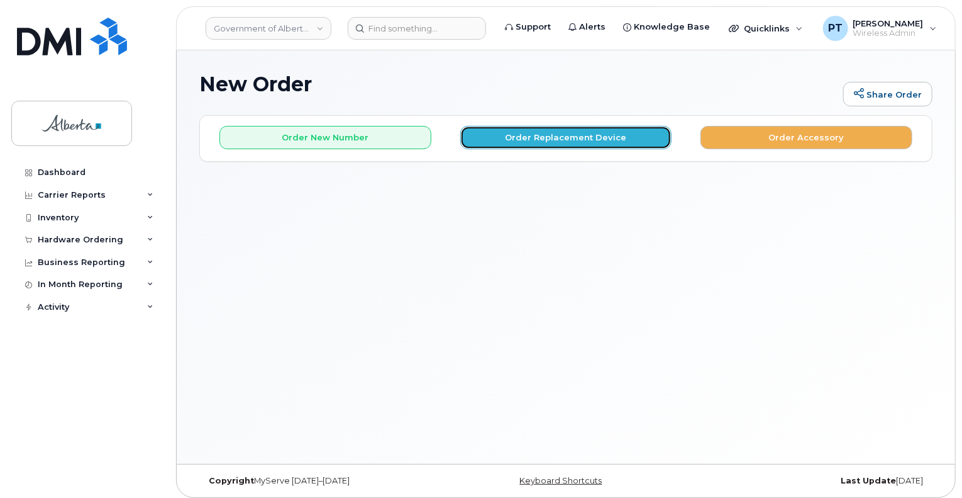
click at [587, 139] on button "Order Replacement Device" at bounding box center [566, 137] width 212 height 23
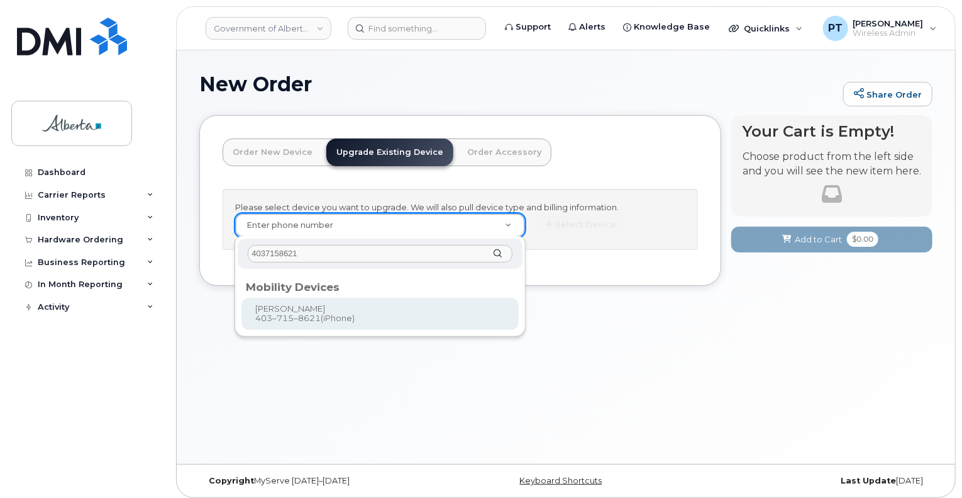
type input "4037158621"
type input "789822"
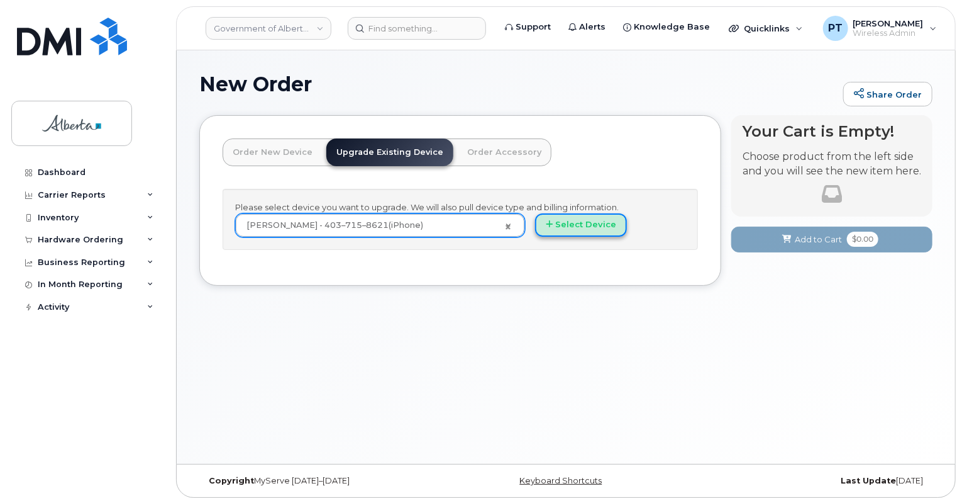
click at [576, 223] on button "Select Device" at bounding box center [581, 224] width 92 height 23
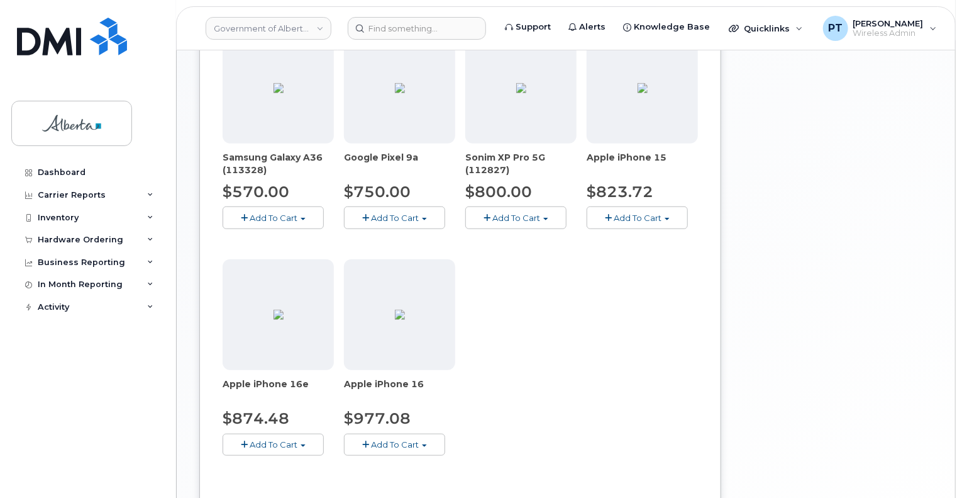
scroll to position [440, 0]
click at [628, 192] on span "$823.72" at bounding box center [620, 190] width 67 height 18
click at [628, 214] on span "Add To Cart" at bounding box center [638, 216] width 48 height 10
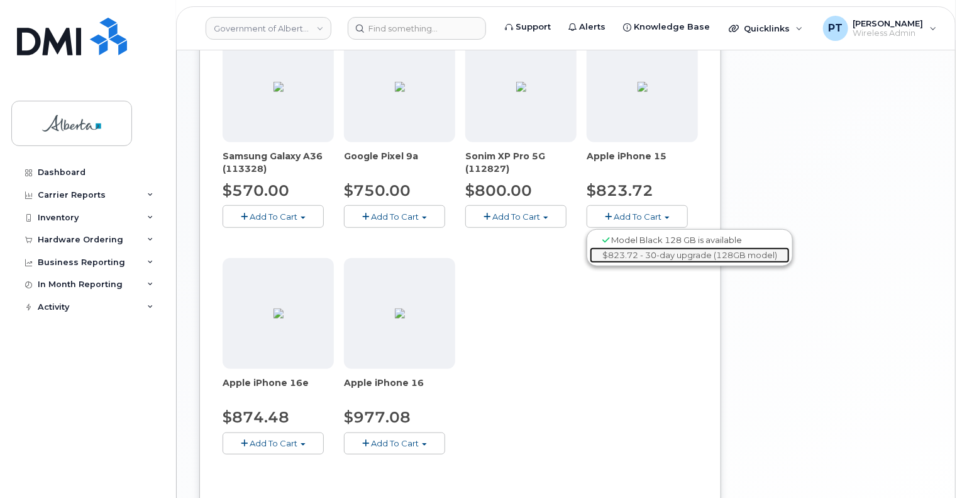
click at [614, 255] on link "$823.72 - 30-day upgrade (128GB model)" at bounding box center [690, 255] width 200 height 16
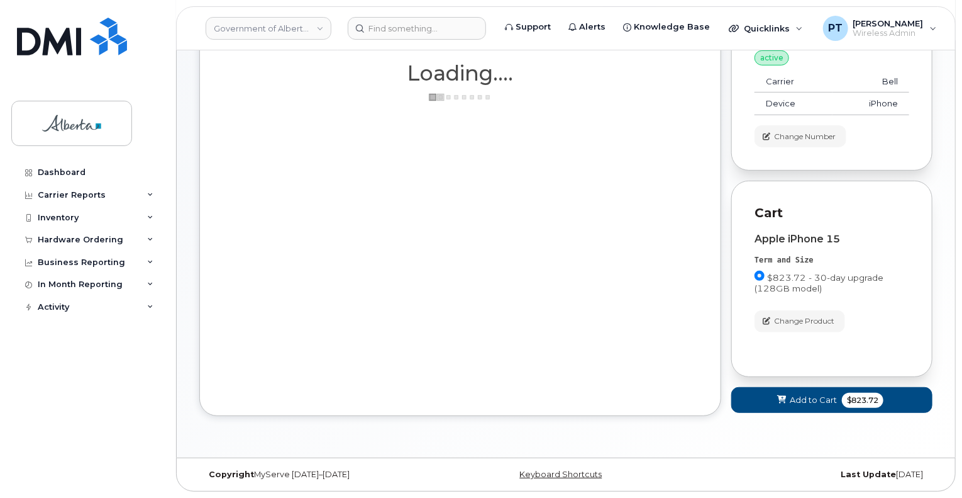
scroll to position [136, 0]
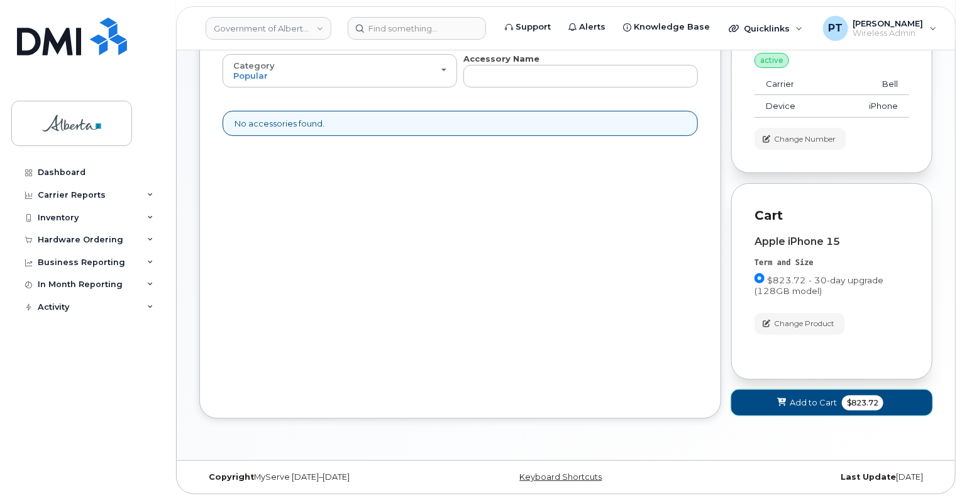
click at [798, 403] on span "Add to Cart" at bounding box center [813, 402] width 47 height 12
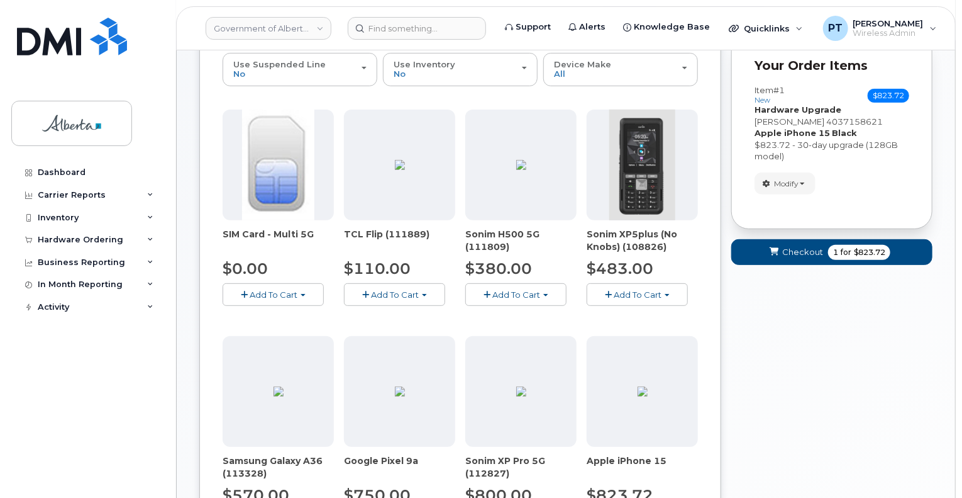
click at [796, 384] on div "Your Cart is Empty! Choose product from the left side and you will see the new …" at bounding box center [832, 420] width 201 height 882
click at [791, 248] on span "Checkout" at bounding box center [802, 252] width 41 height 12
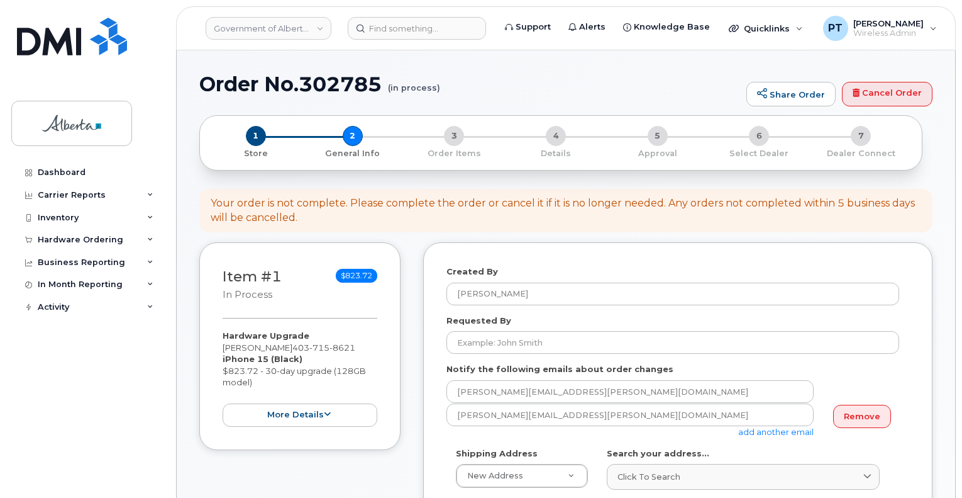
select select
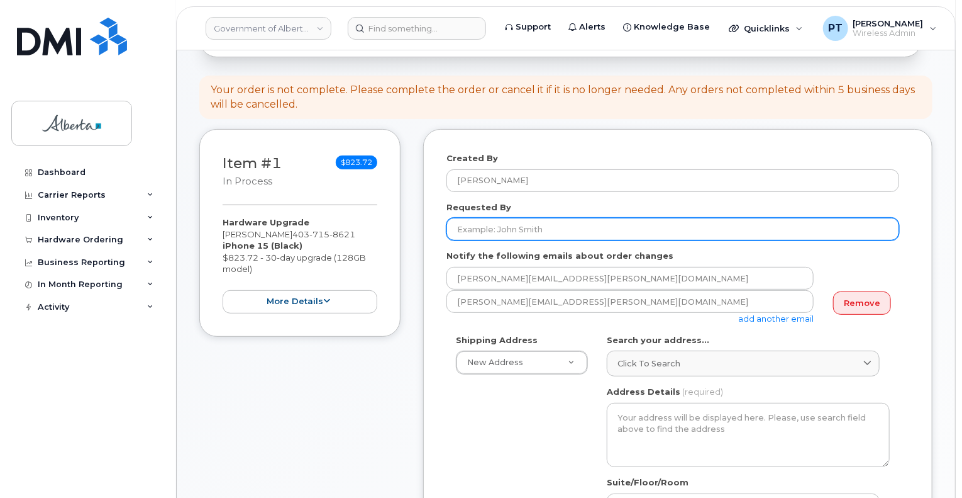
scroll to position [126, 0]
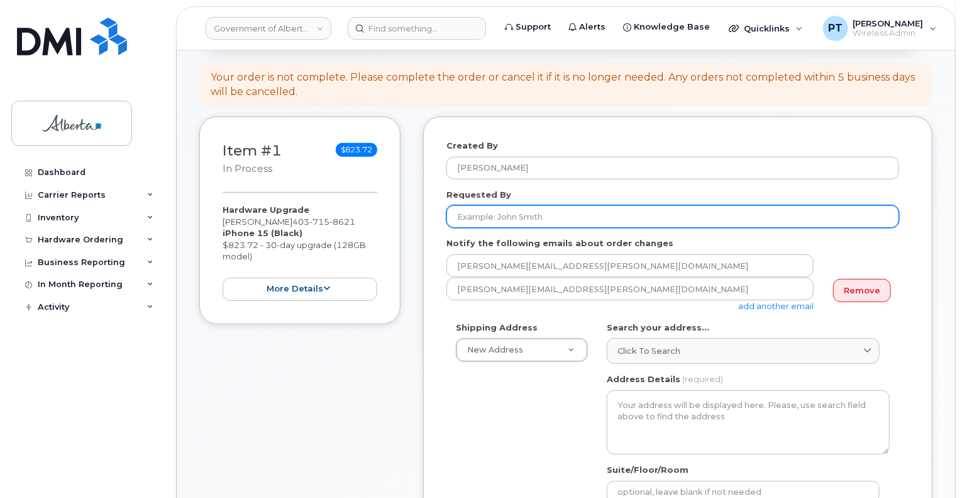
click at [481, 222] on input "Requested By" at bounding box center [673, 216] width 453 height 23
paste input "Claudia Turner"
type input "Claudia Turner"
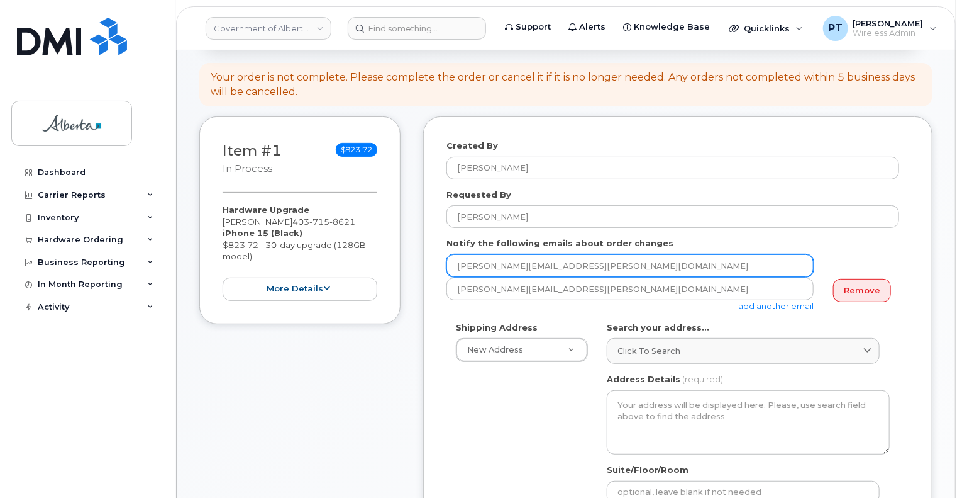
drag, startPoint x: 598, startPoint y: 259, endPoint x: 415, endPoint y: 259, distance: 183.0
click at [415, 259] on div "Item #1 in process $823.72 Hardware Upgrade Taylor Chartier 403 715 8621 iPhone…" at bounding box center [565, 498] width 733 height 764
paste input "Claudia.Turn"
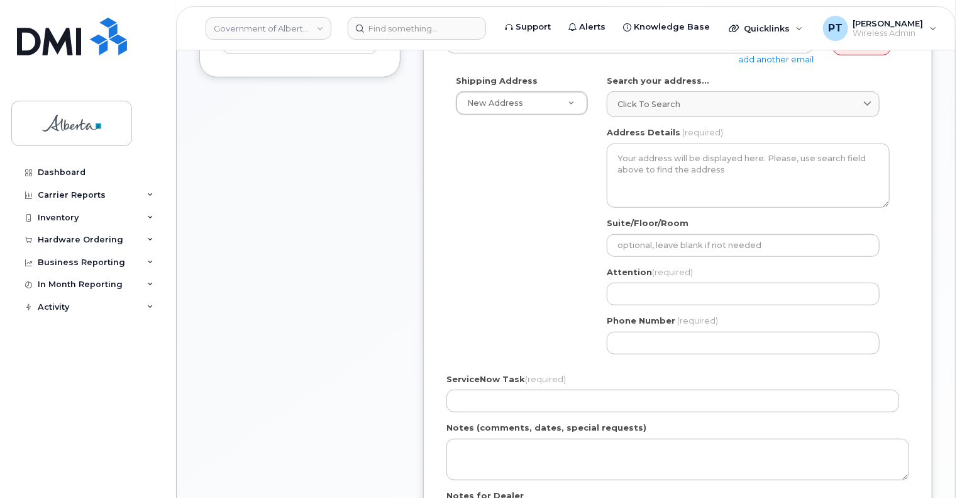
scroll to position [377, 0]
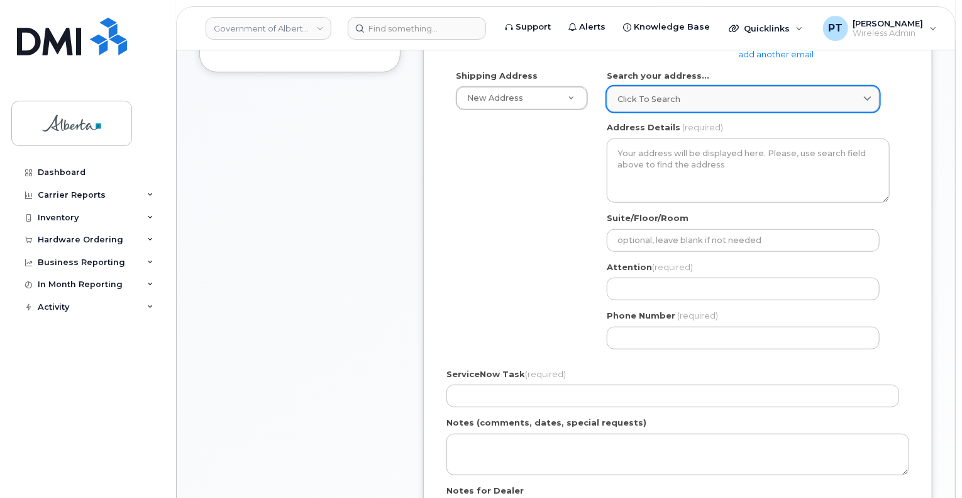
type input "Claudia.Turner@gov.ab.ca"
click at [674, 103] on span "Click to search" at bounding box center [649, 99] width 63 height 12
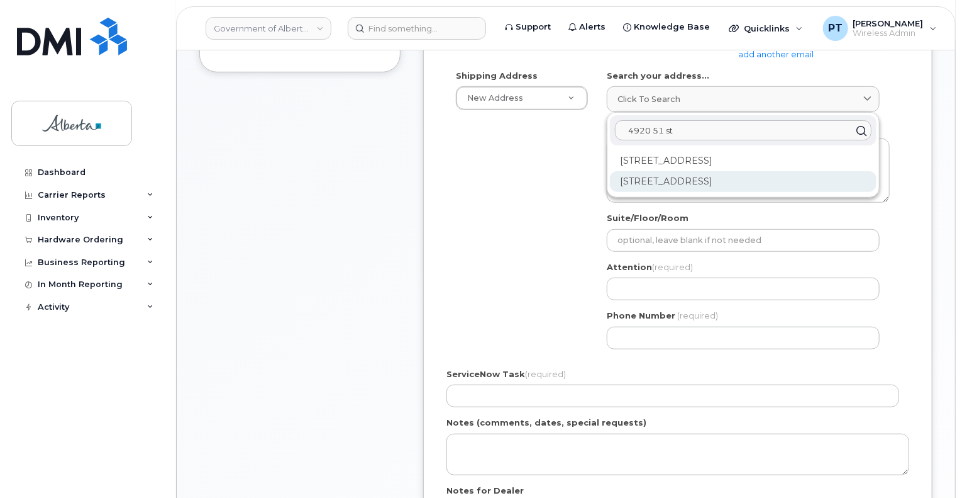
type input "4920 51 st"
click at [679, 182] on div "4920 51 St Red Deer AB T4N 6K8" at bounding box center [743, 181] width 267 height 21
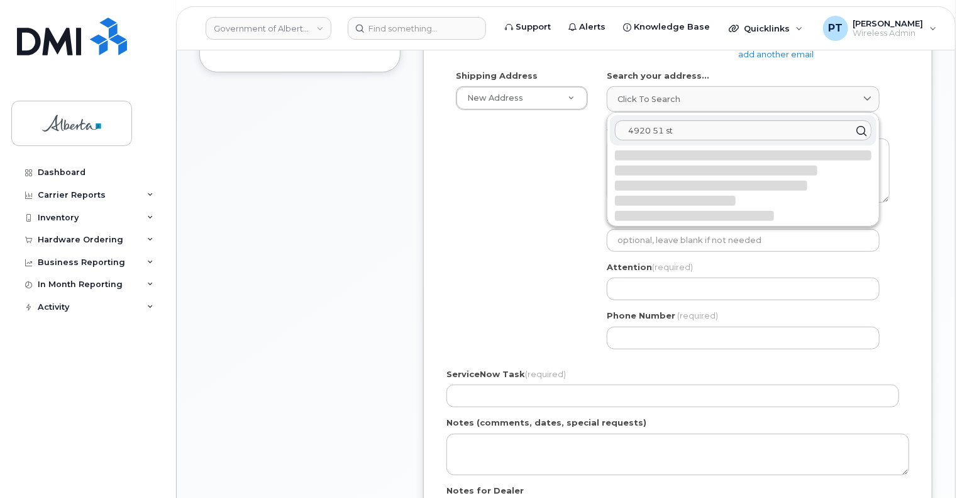
select select
type textarea "4920 51 St RED DEER AB T4N 6K8 CANADA"
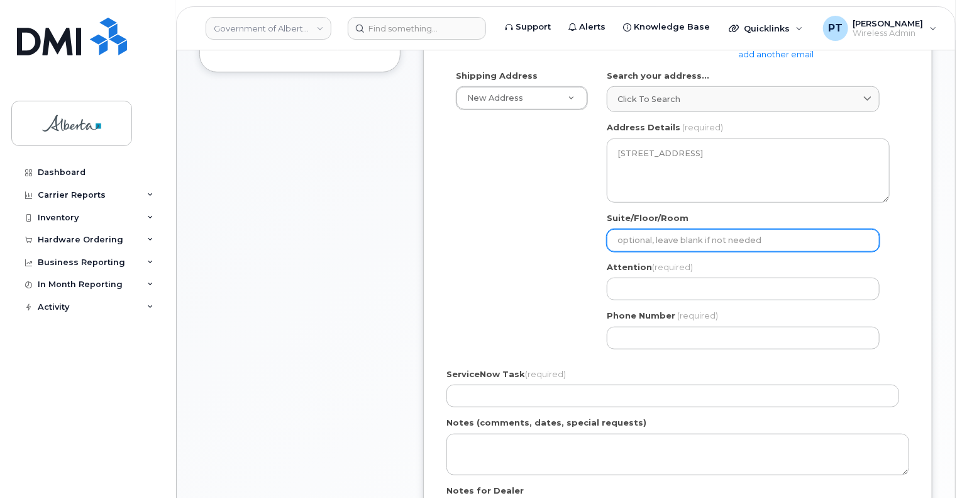
click at [664, 240] on input "Suite/Floor/Room" at bounding box center [743, 240] width 273 height 23
paste input "Room 601"
select select
type input "Room 601"
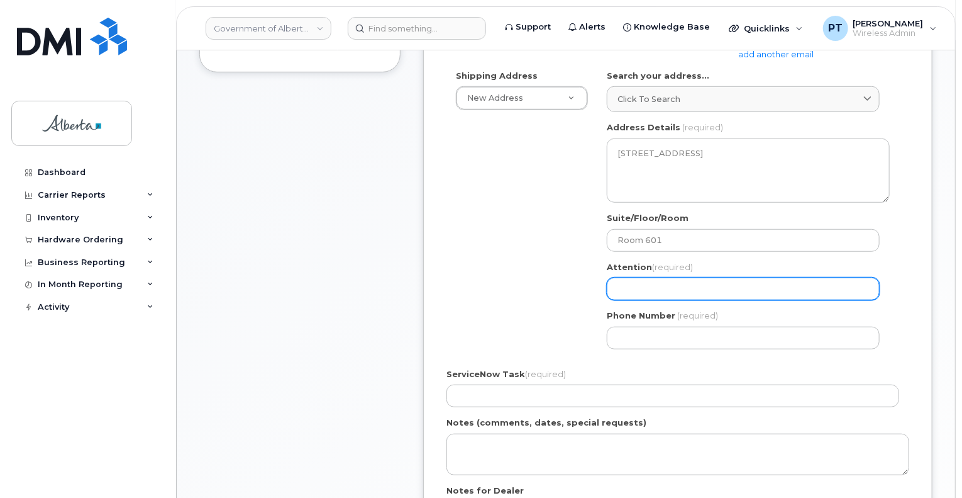
click at [684, 283] on input "Attention (required)" at bounding box center [743, 288] width 273 height 23
paste input "Claudia Turner"
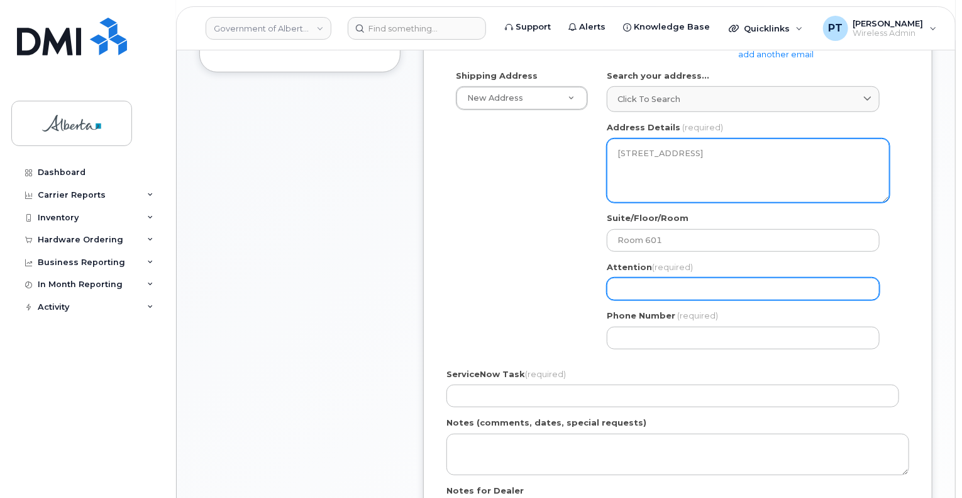
select select
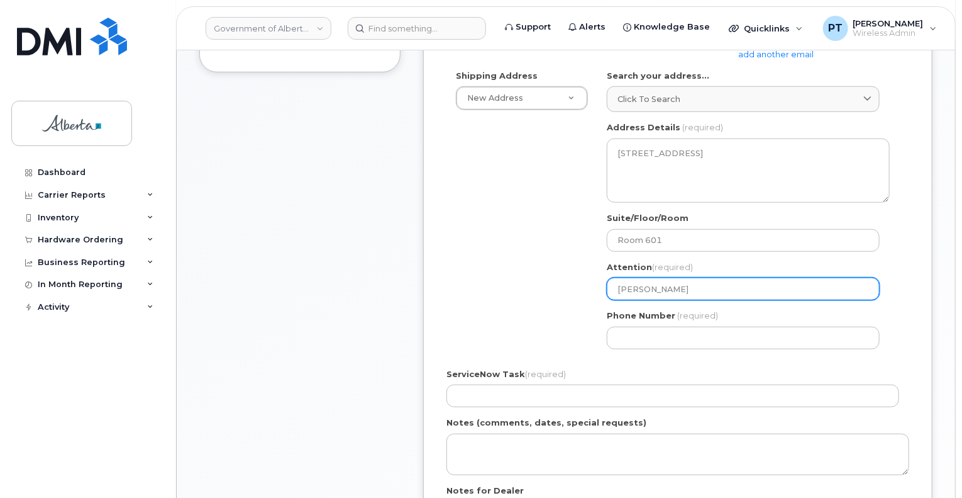
type input "Claudia Turner"
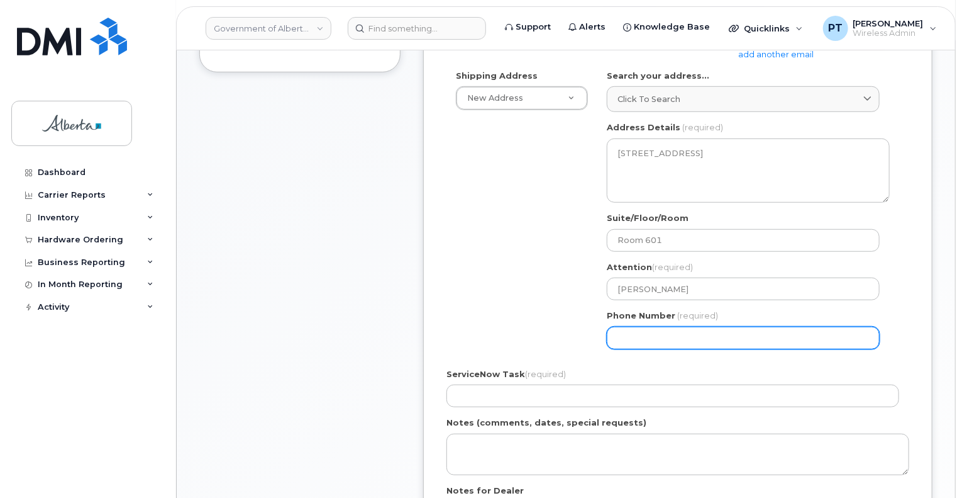
click at [720, 345] on input "Phone Number" at bounding box center [743, 337] width 273 height 23
paste input "4033407091"
select select
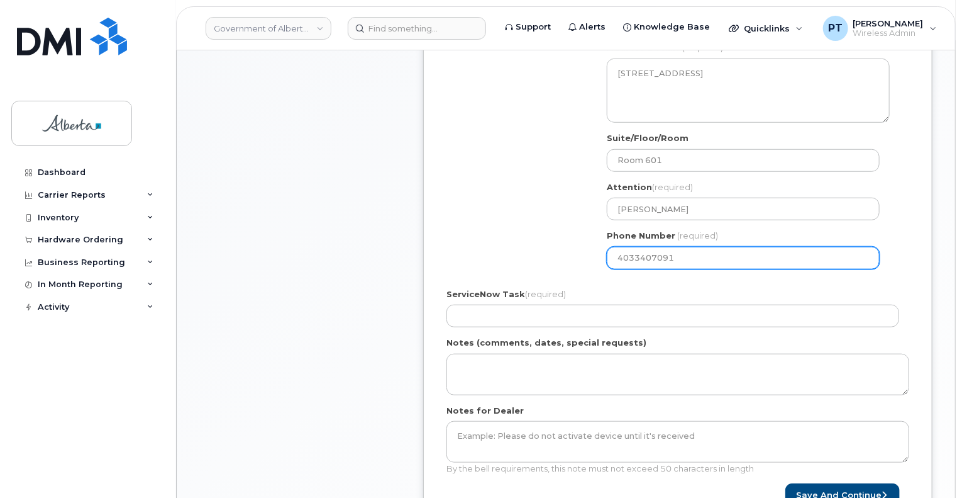
scroll to position [566, 0]
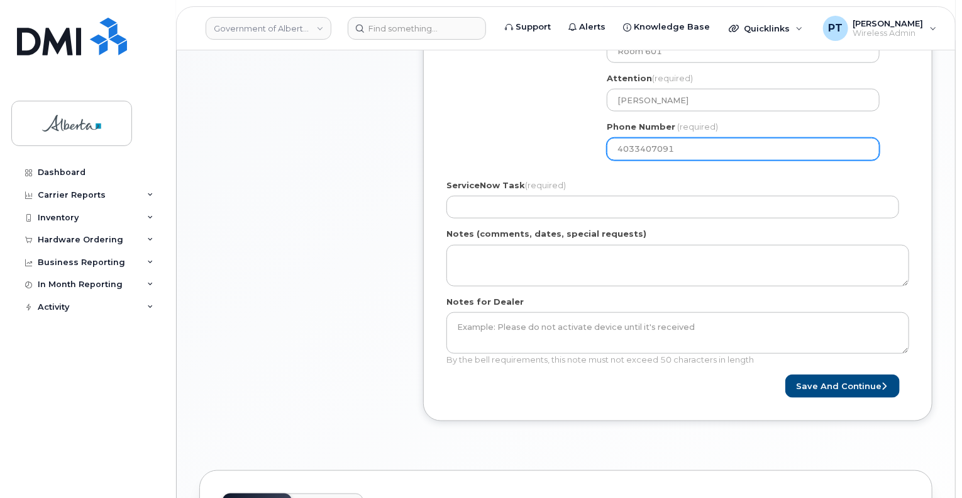
type input "4033407091"
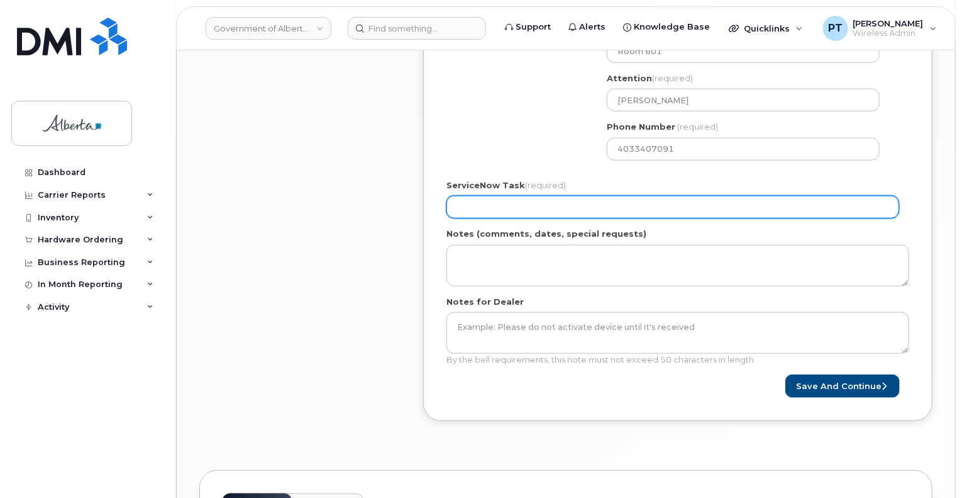
click at [534, 204] on input "ServiceNow Task (required)" at bounding box center [673, 207] width 453 height 23
paste input "SCTASK0862630"
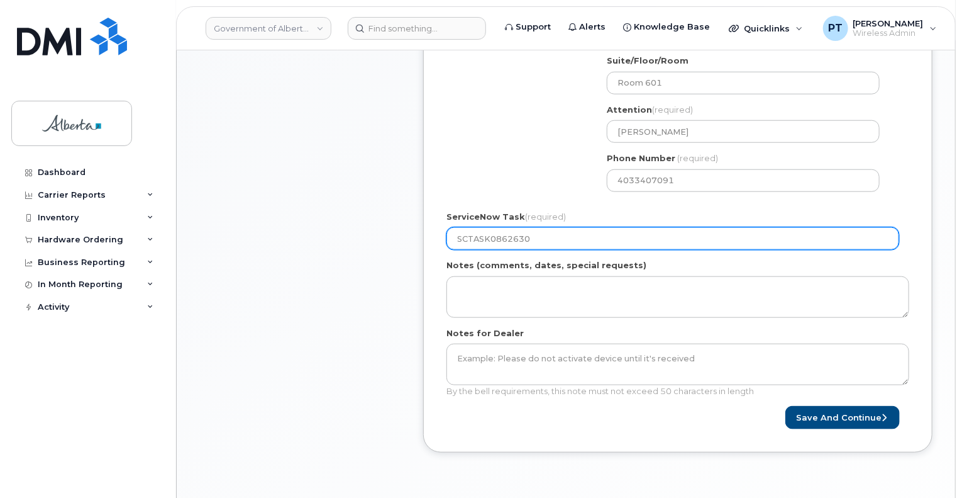
scroll to position [629, 0]
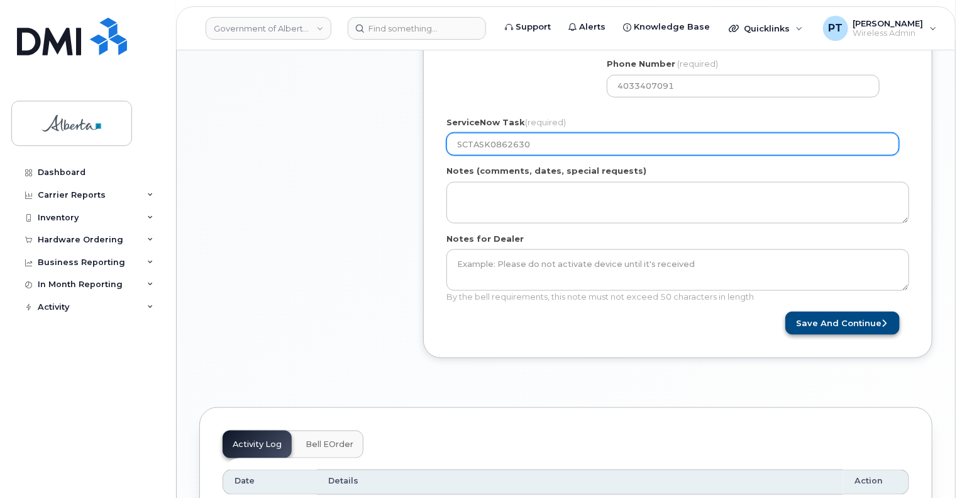
type input "SCTASK0862630"
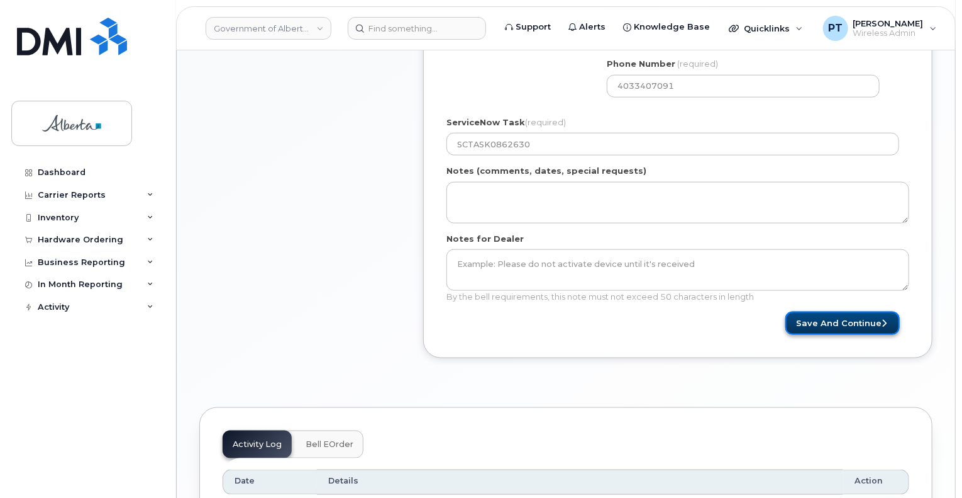
click at [835, 321] on button "Save and Continue" at bounding box center [843, 322] width 114 height 23
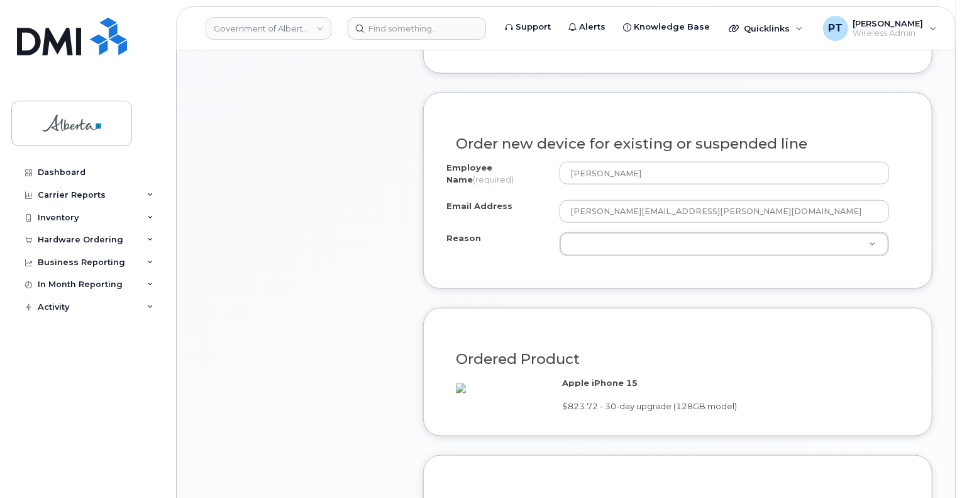
scroll to position [629, 0]
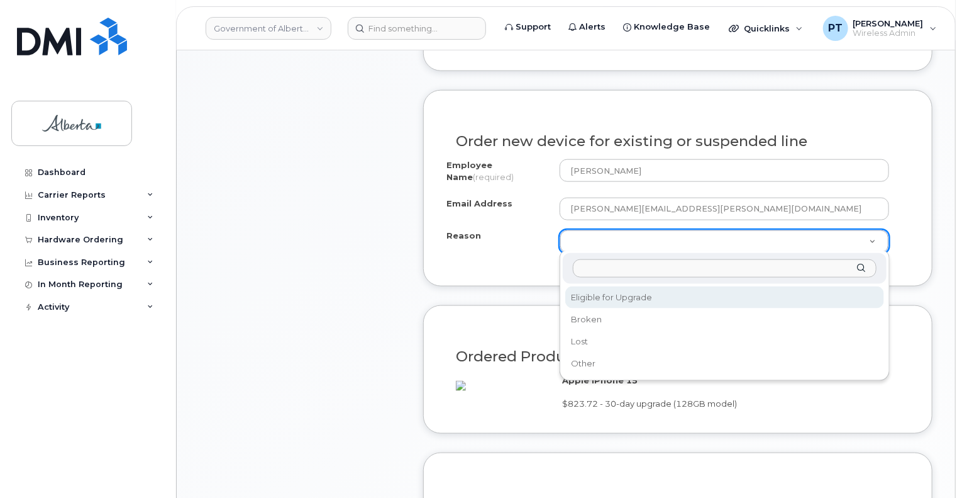
select select "eligible_for_upgrade"
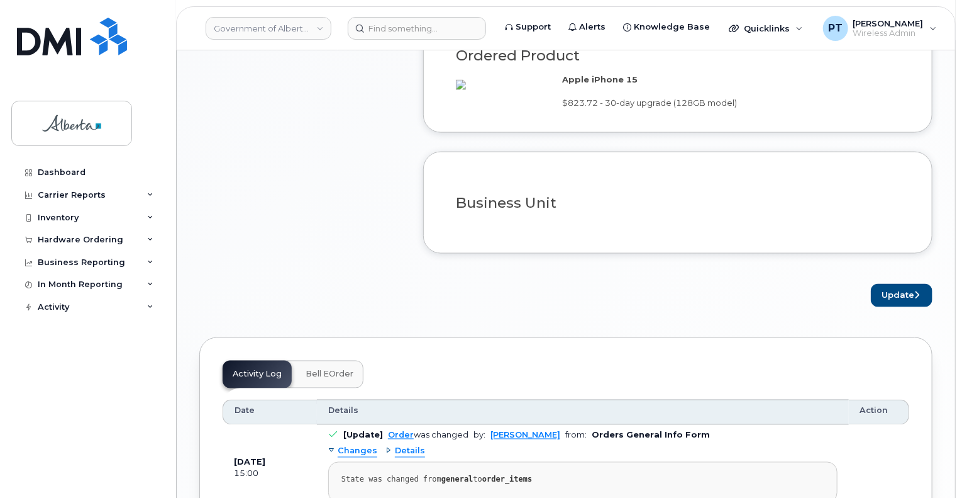
scroll to position [944, 0]
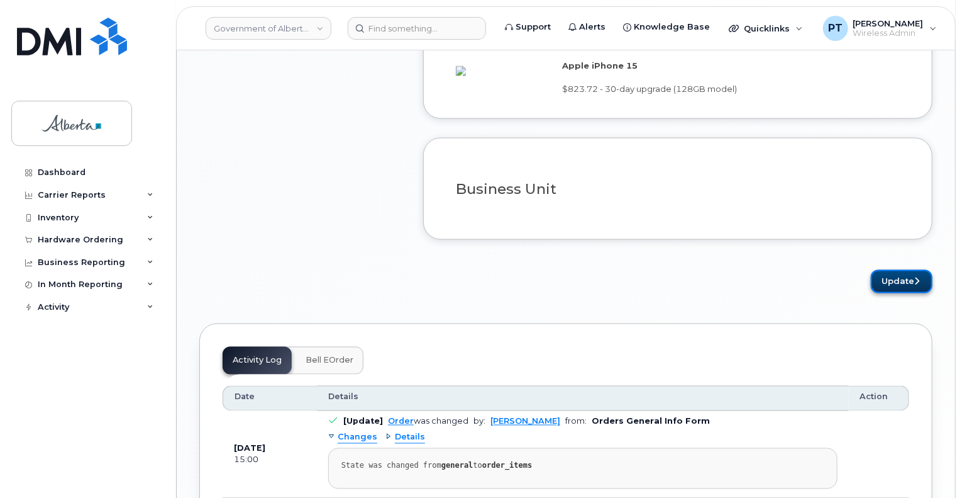
click at [915, 293] on button "Update" at bounding box center [902, 281] width 62 height 23
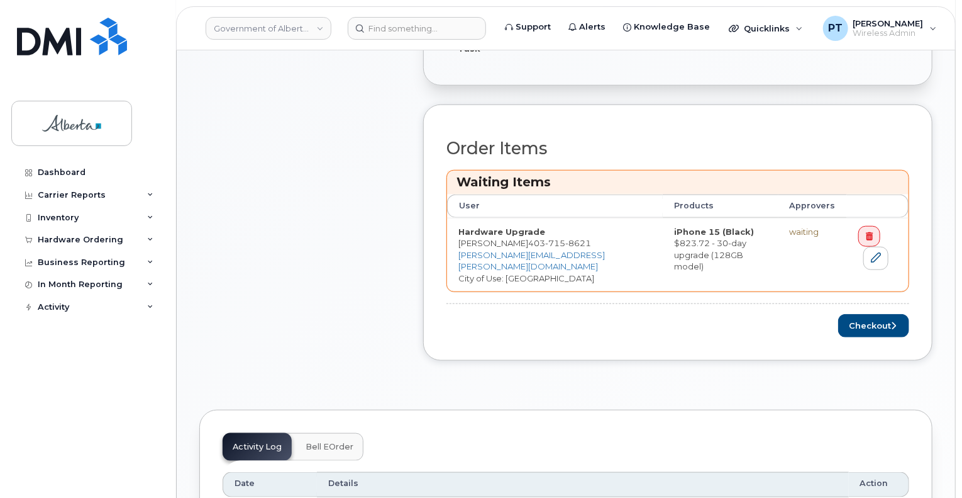
scroll to position [503, 0]
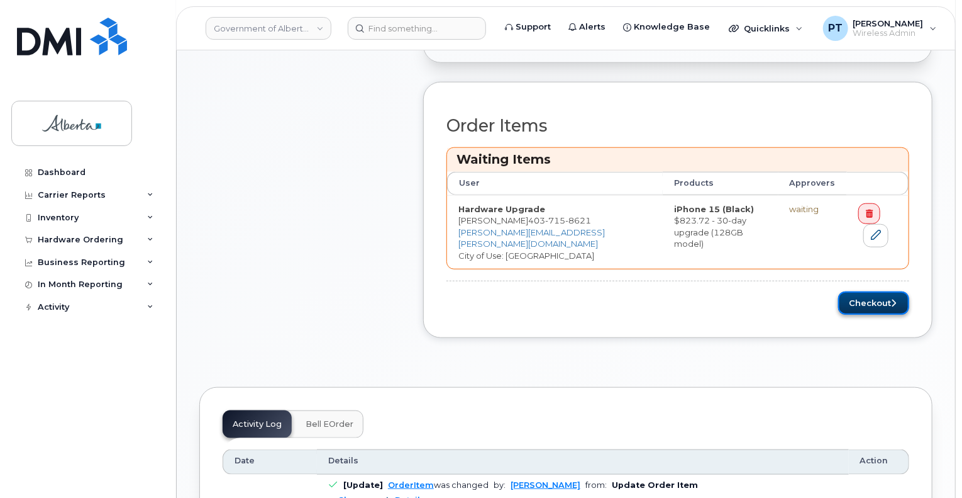
click at [857, 302] on button "Checkout" at bounding box center [873, 302] width 71 height 23
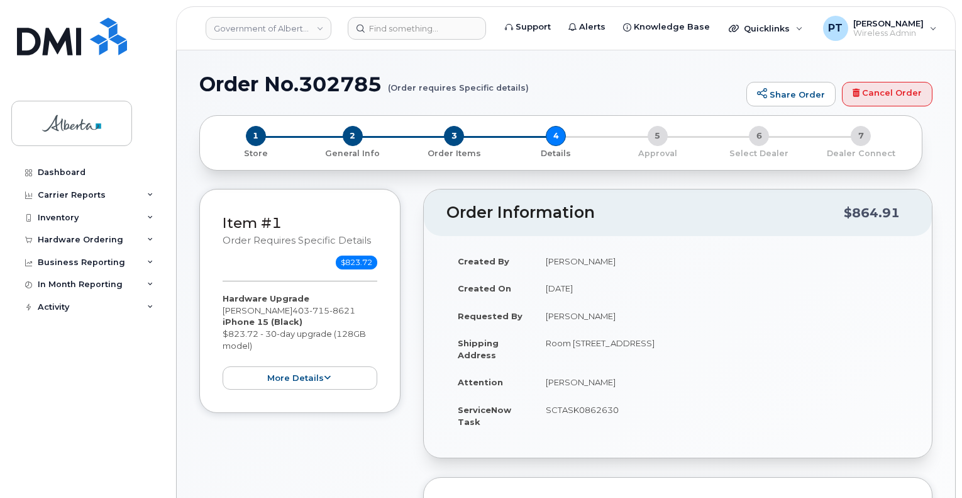
select select
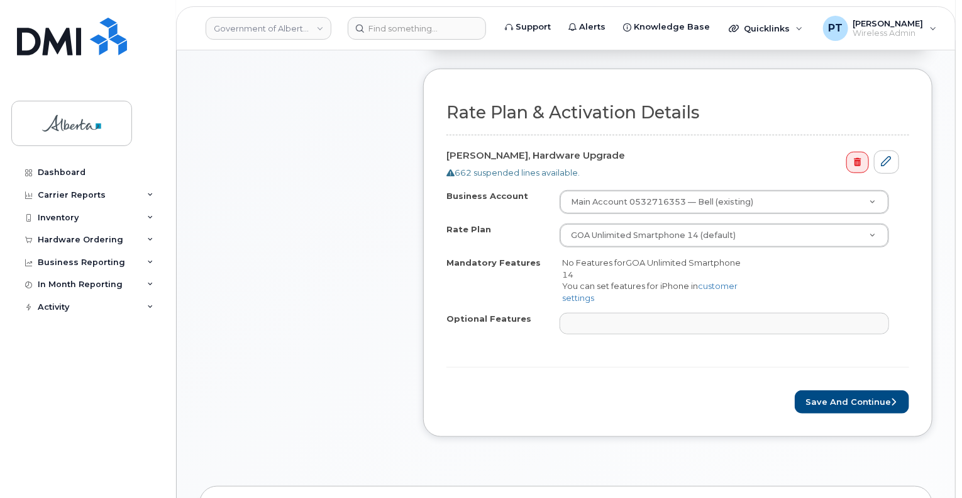
scroll to position [440, 0]
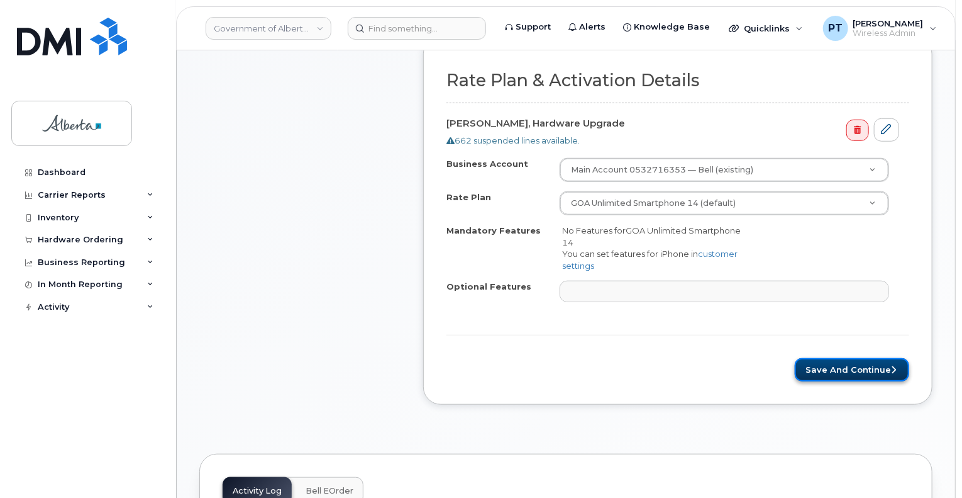
click at [825, 364] on button "Save and Continue" at bounding box center [852, 369] width 114 height 23
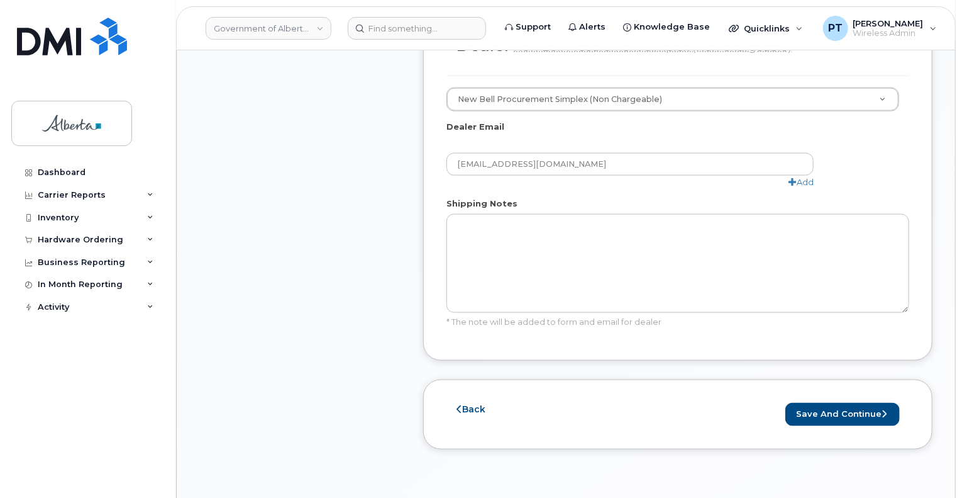
scroll to position [755, 0]
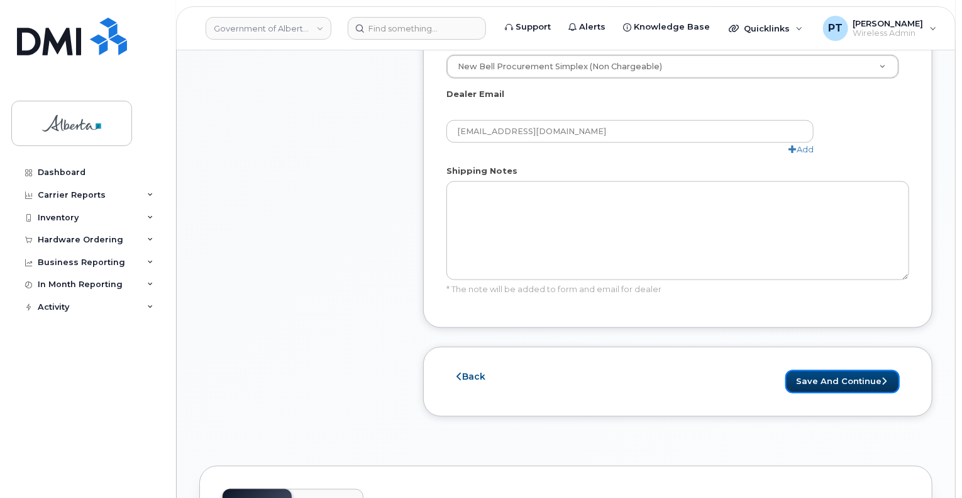
drag, startPoint x: 863, startPoint y: 355, endPoint x: 953, endPoint y: 324, distance: 95.1
click at [863, 370] on button "Save and Continue" at bounding box center [843, 381] width 114 height 23
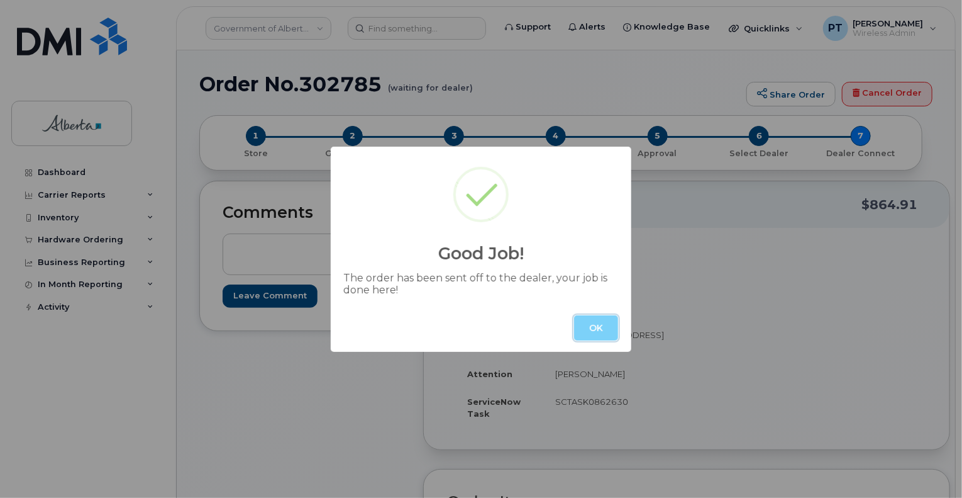
drag, startPoint x: 587, startPoint y: 321, endPoint x: 571, endPoint y: 309, distance: 20.1
click at [586, 321] on button "OK" at bounding box center [596, 327] width 44 height 25
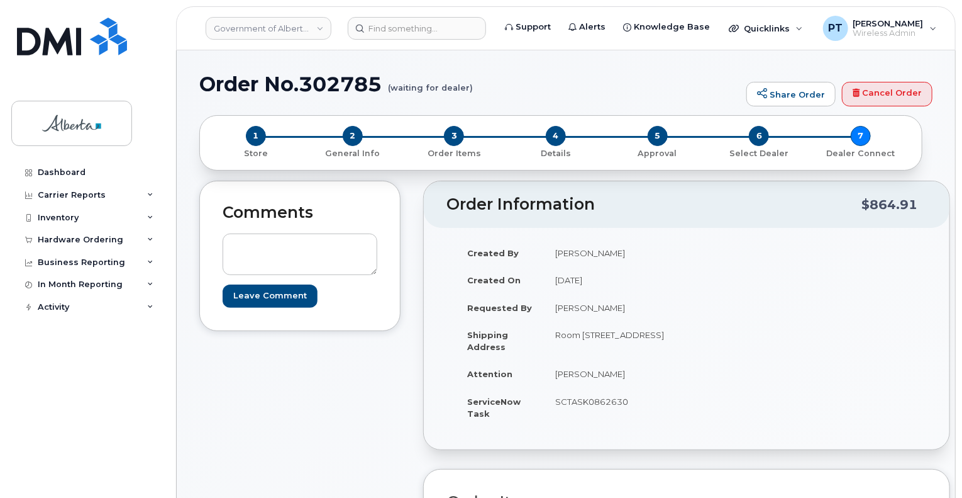
click at [331, 85] on h1 "Order No.302785 (waiting for dealer)" at bounding box center [469, 84] width 541 height 22
copy h1 "302785"
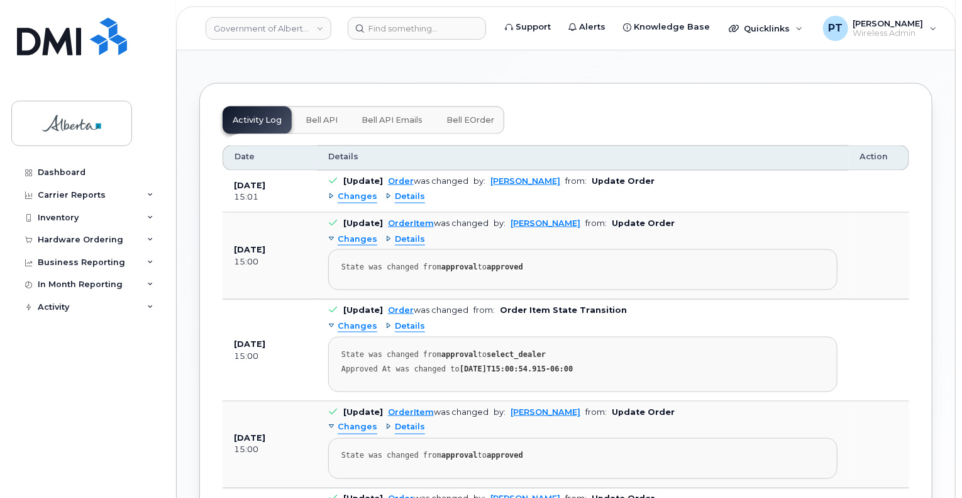
scroll to position [755, 0]
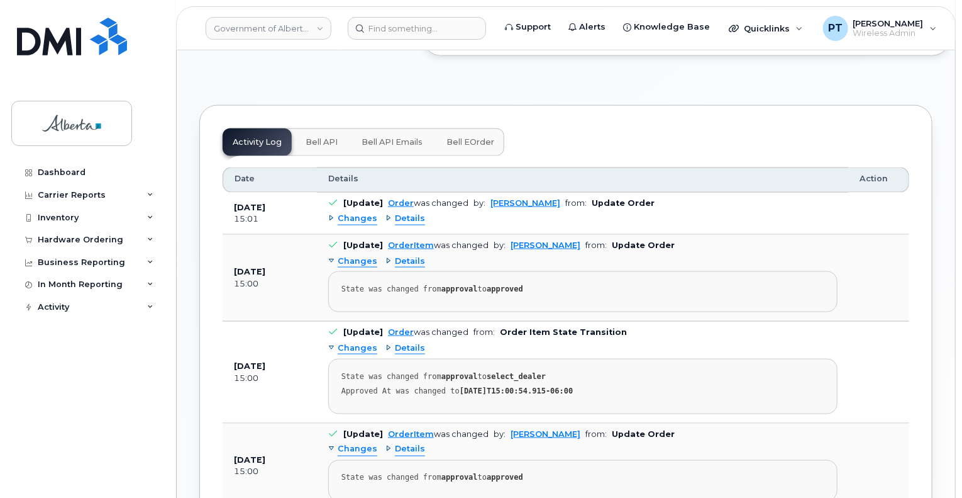
click at [318, 137] on span "Bell API" at bounding box center [322, 142] width 32 height 10
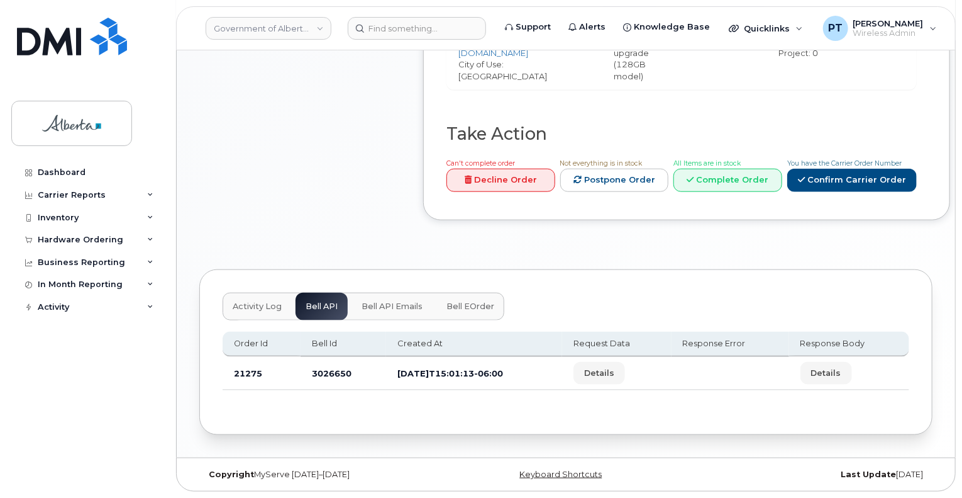
scroll to position [575, 0]
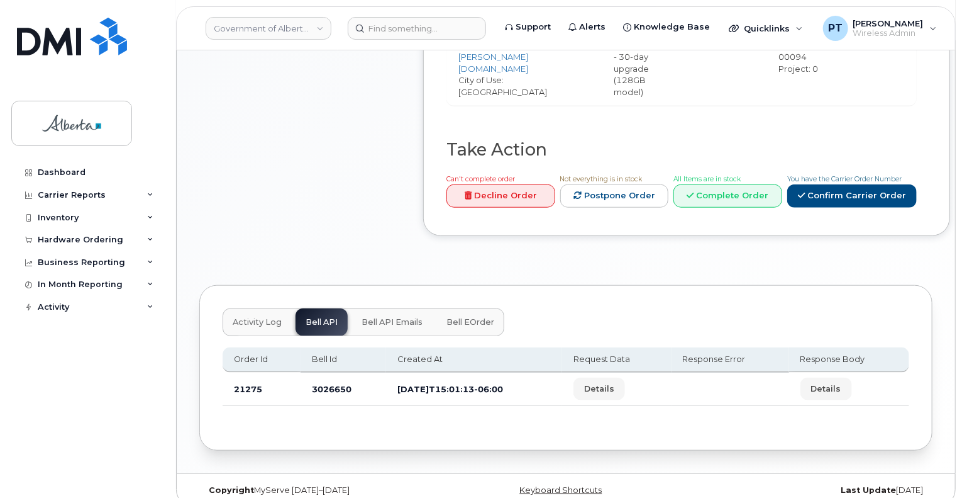
click at [325, 374] on td "3026650" at bounding box center [344, 388] width 86 height 33
copy td "3026650"
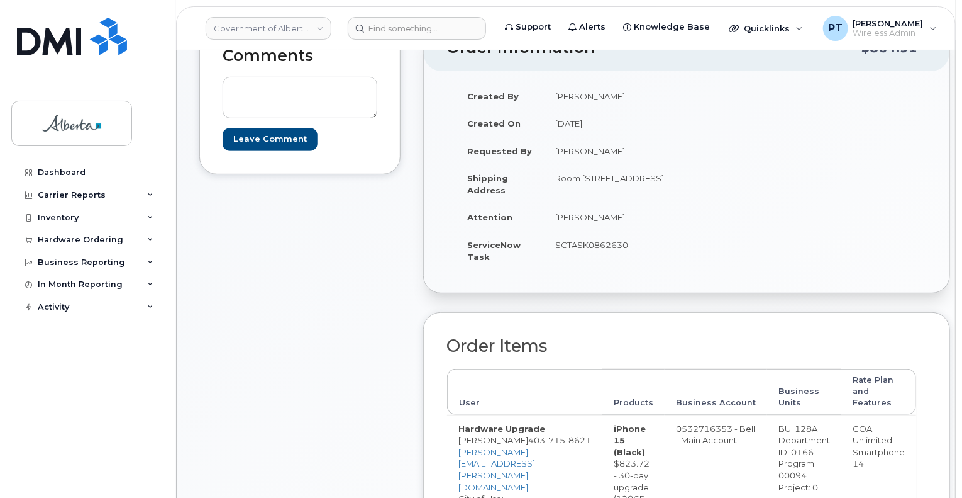
scroll to position [135, 0]
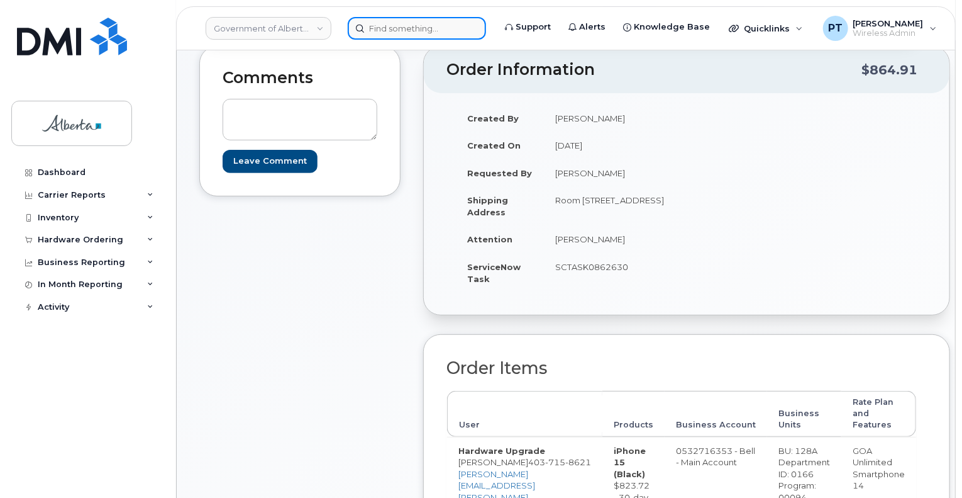
click at [406, 30] on input at bounding box center [417, 28] width 138 height 23
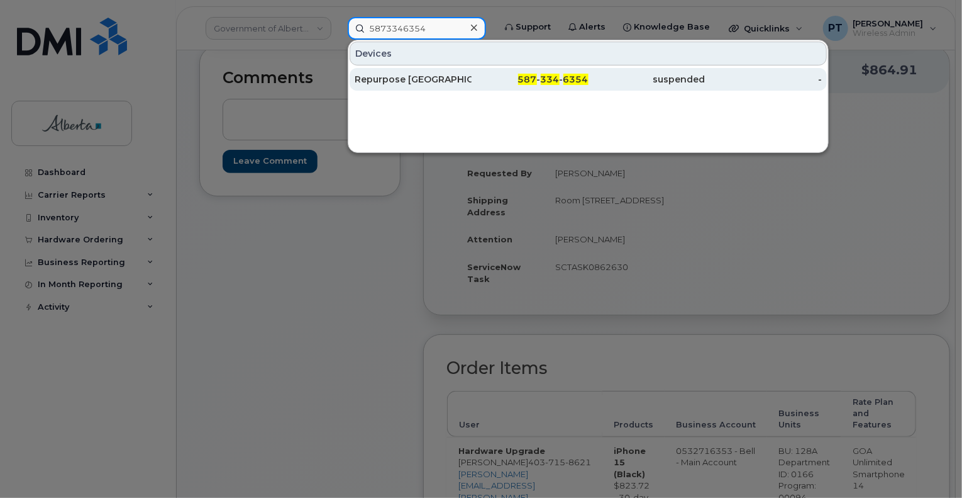
type input "5873346354"
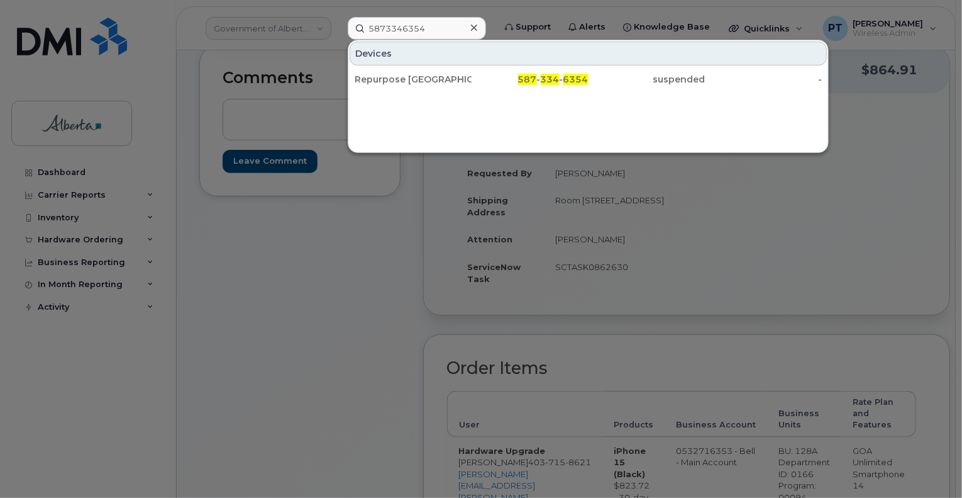
drag, startPoint x: 385, startPoint y: 85, endPoint x: 384, endPoint y: 98, distance: 13.3
click at [385, 85] on div "Repurpose Edmonton" at bounding box center [413, 79] width 117 height 23
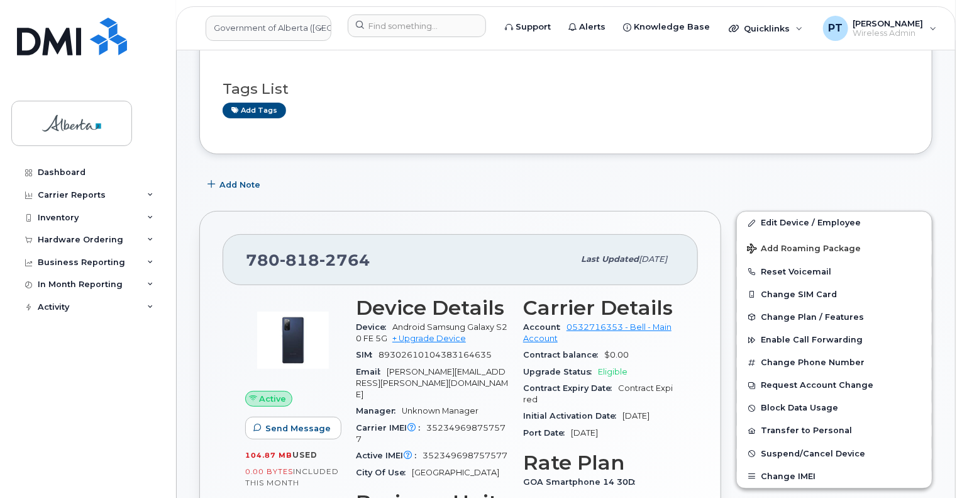
scroll to position [63, 0]
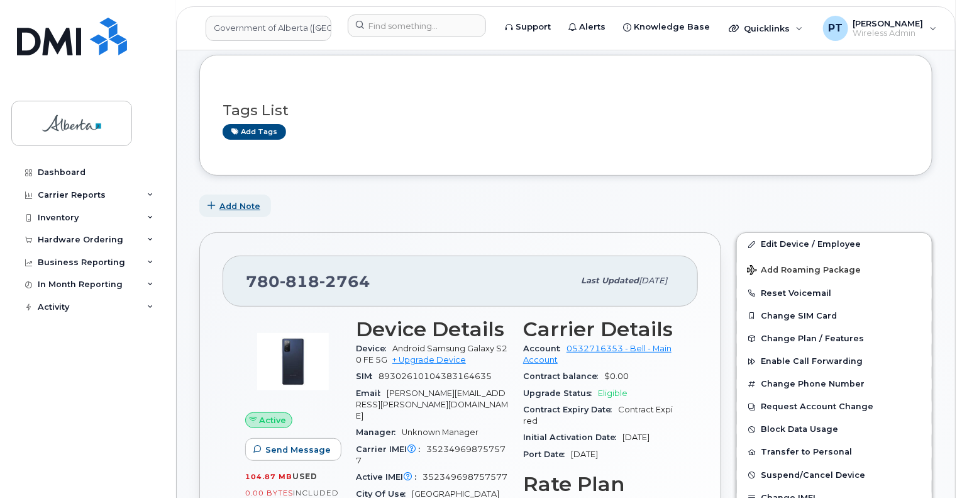
click at [243, 206] on span "Add Note" at bounding box center [240, 206] width 41 height 12
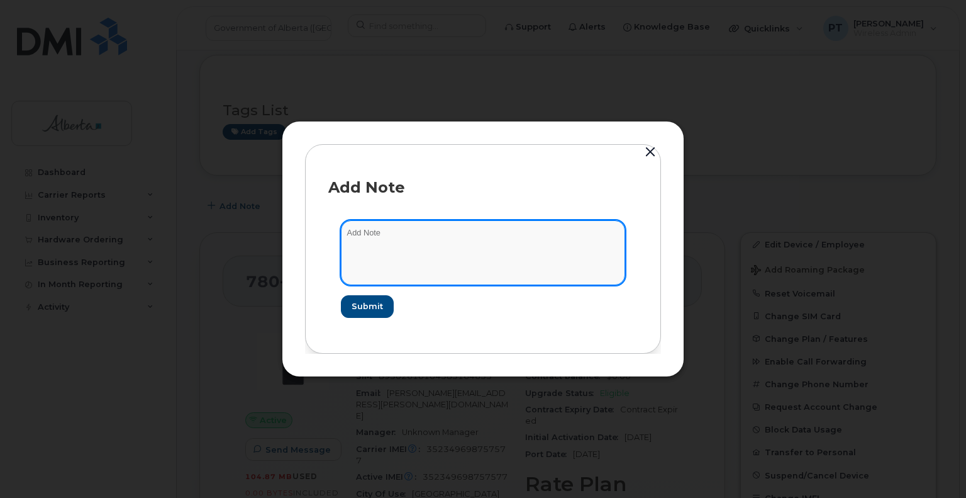
click at [383, 237] on textarea at bounding box center [483, 252] width 284 height 64
paste textarea "SCTASK0862805 Plan User Termination - (1) Cancel 7808182764 Repurpose [GEOGRAPH…"
type textarea "SCTASK0862805 Plan User Termination - (1) Cancel 7808182764 Repurpose [GEOGRAPH…"
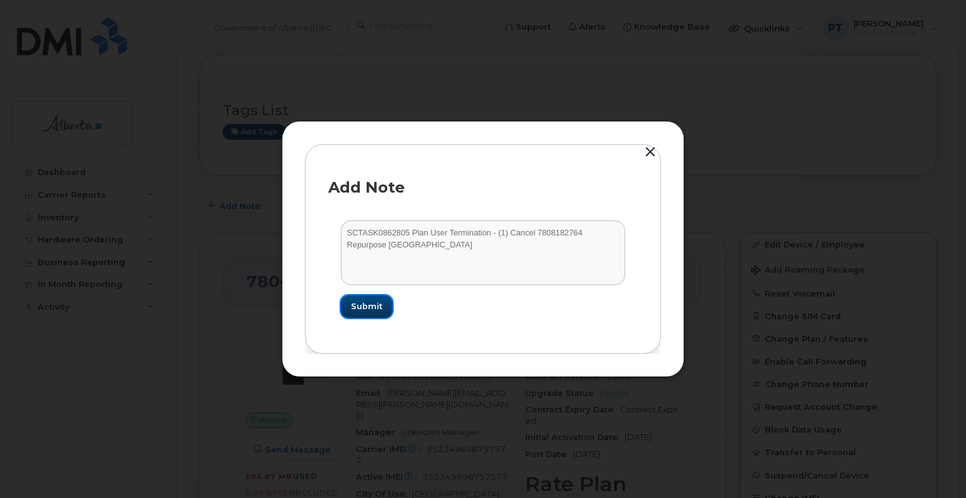
click at [357, 300] on span "Submit" at bounding box center [366, 306] width 31 height 12
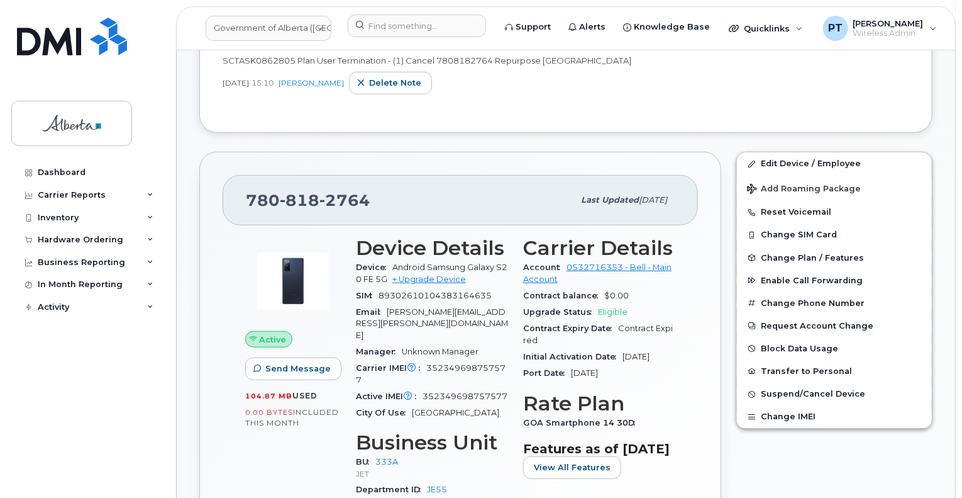
scroll to position [315, 0]
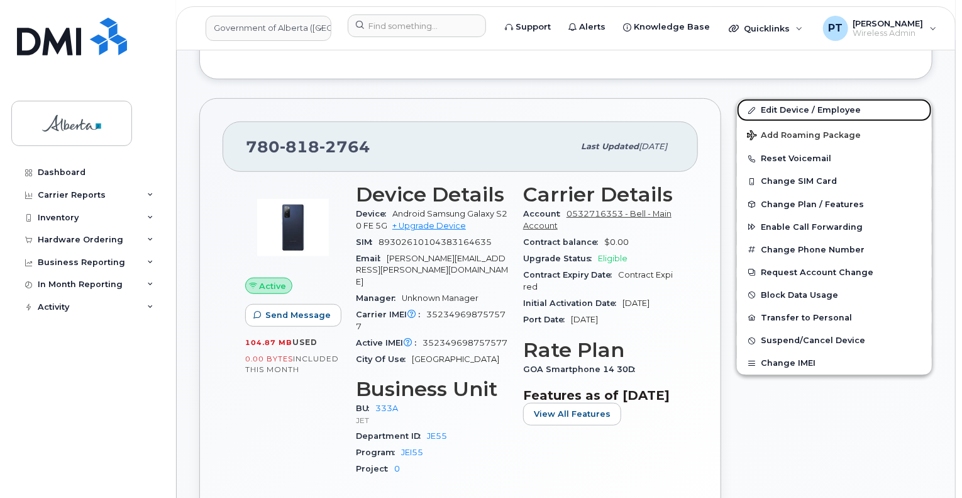
click at [799, 108] on link "Edit Device / Employee" at bounding box center [834, 110] width 195 height 23
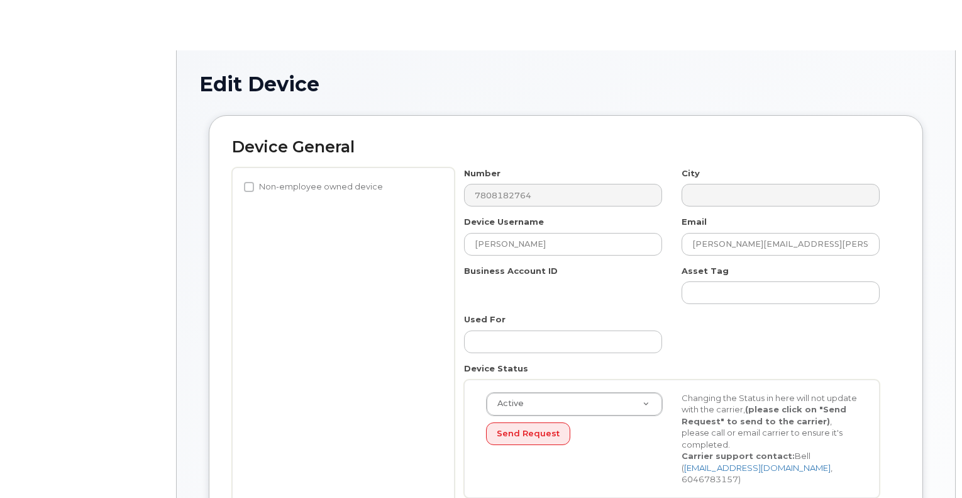
select select "4206363"
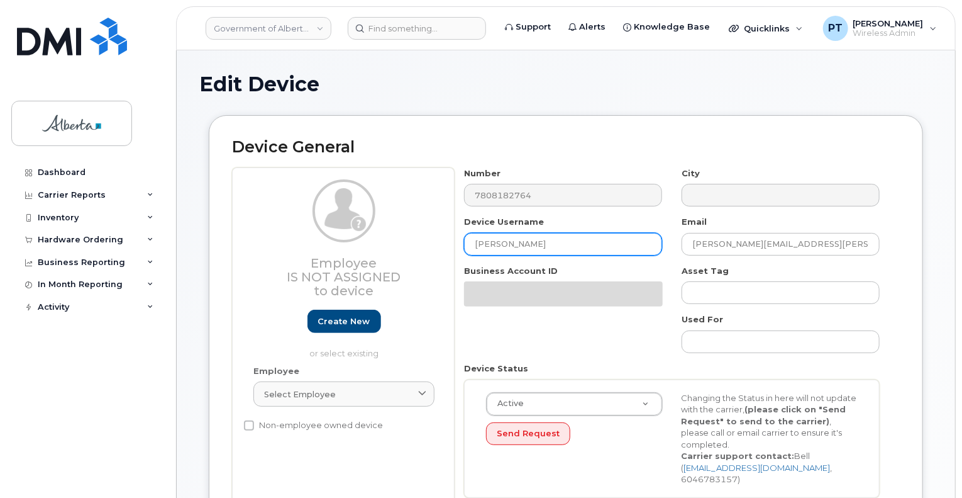
drag, startPoint x: 533, startPoint y: 245, endPoint x: 342, endPoint y: 225, distance: 193.0
click at [342, 225] on div "Employee Is not assigned to device Create new or select existing Employee Selec…" at bounding box center [566, 337] width 668 height 340
type input "Repurpose [GEOGRAPHIC_DATA]"
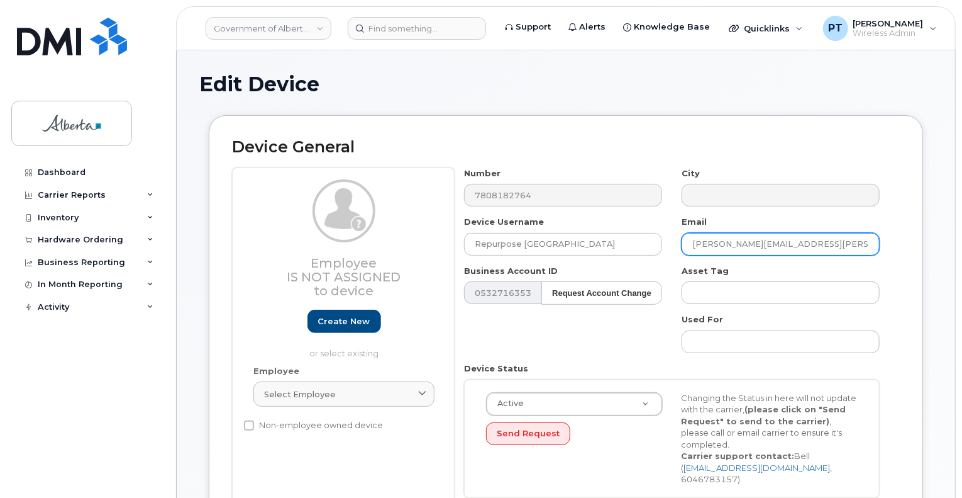
click at [701, 248] on input "Dominic.Ross@gov.ab.ca" at bounding box center [781, 244] width 198 height 23
drag, startPoint x: 825, startPoint y: 241, endPoint x: 535, endPoint y: 263, distance: 291.4
click at [535, 263] on div "Number 7808182764 City Device Username Repurpose Edmonton Email Dreominic.Ross@…" at bounding box center [672, 337] width 435 height 340
type input "[EMAIL_ADDRESS][DOMAIN_NAME]"
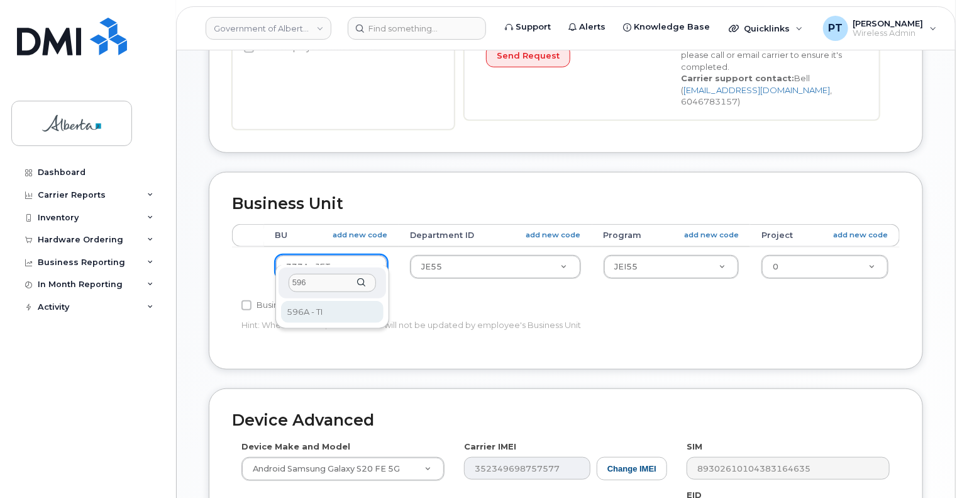
type input "596"
select select "4797729"
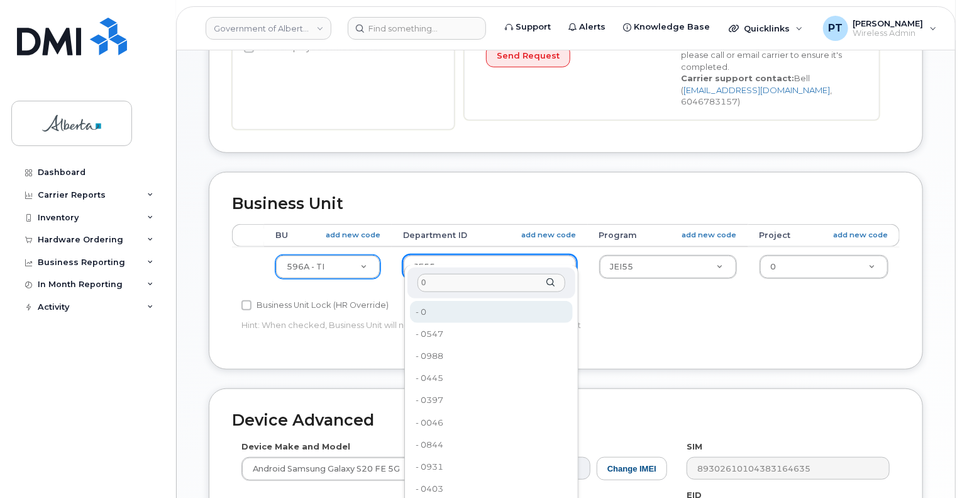
type input "0"
type input "4806341"
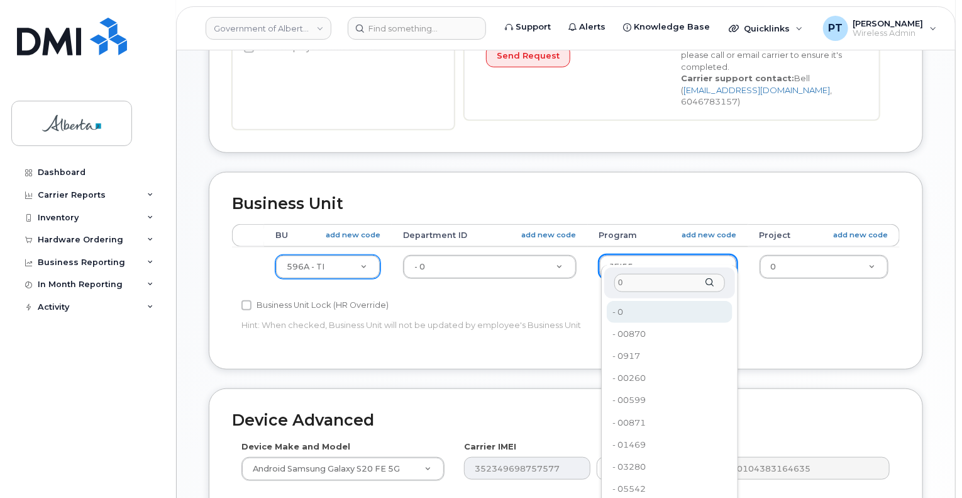
type input "0"
type input "4806366"
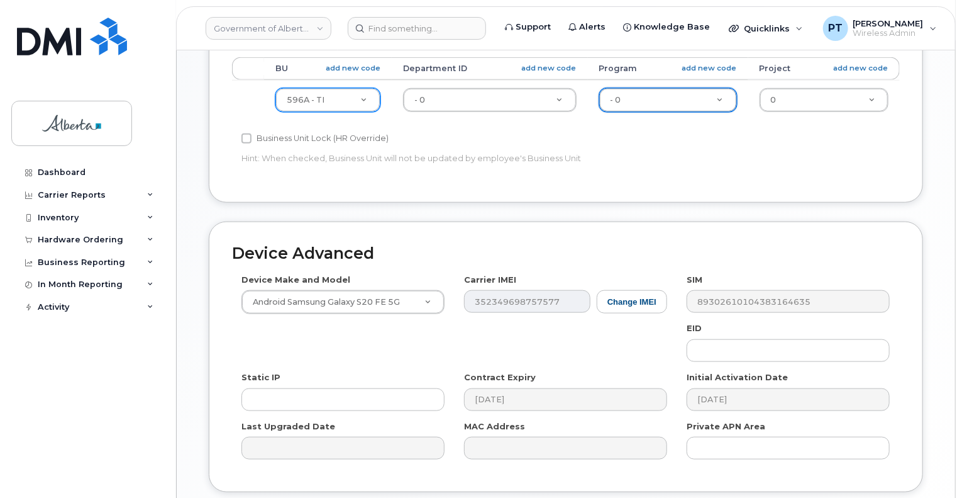
scroll to position [566, 0]
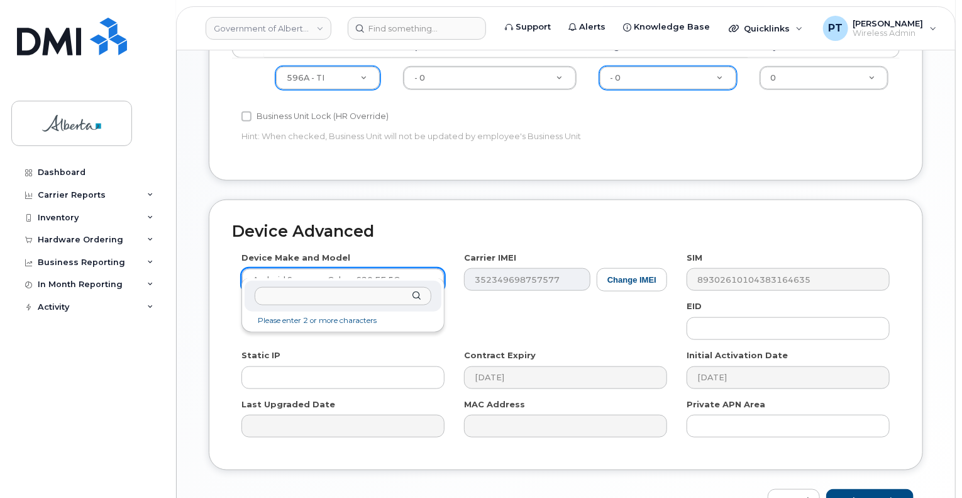
click at [345, 296] on input "text" at bounding box center [343, 296] width 177 height 18
type input "u"
type input "aircard un"
select select "971"
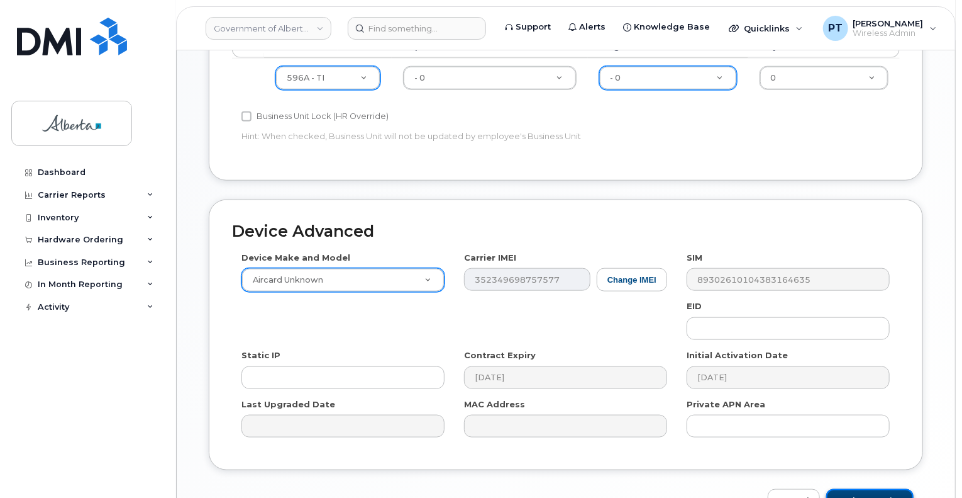
click at [883, 489] on input "Update Device" at bounding box center [870, 500] width 87 height 23
type input "Saving..."
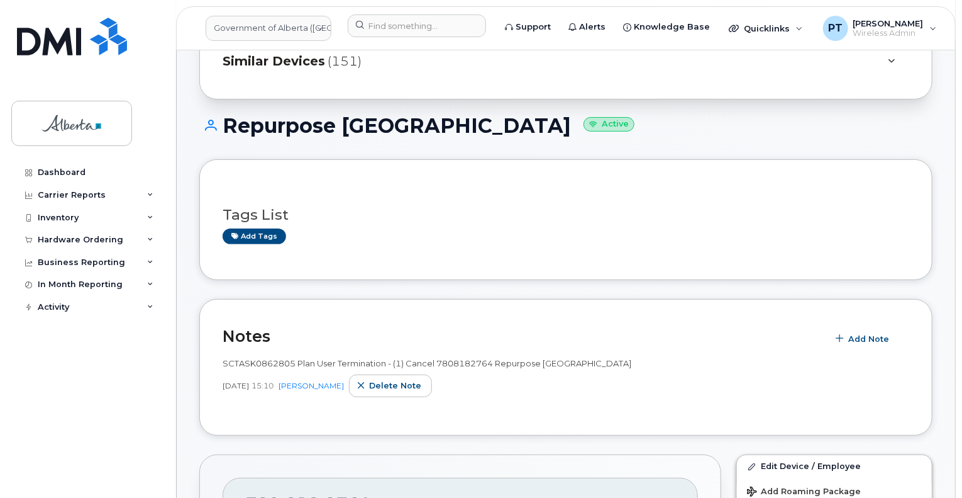
scroll to position [43, 0]
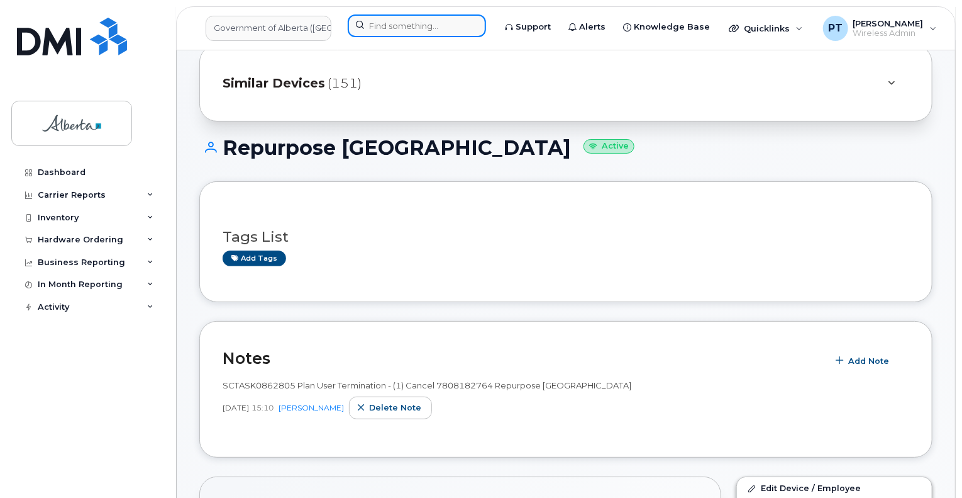
click at [417, 28] on input at bounding box center [417, 25] width 138 height 23
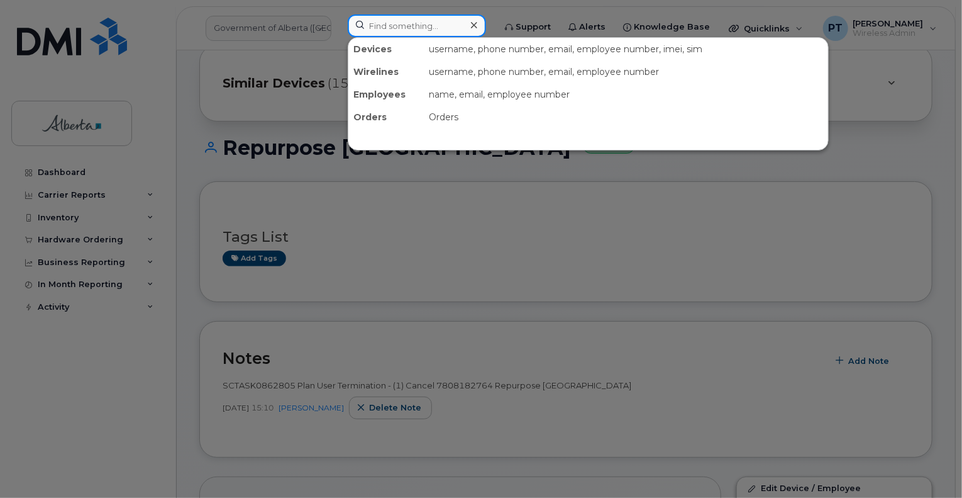
paste input "7802675920"
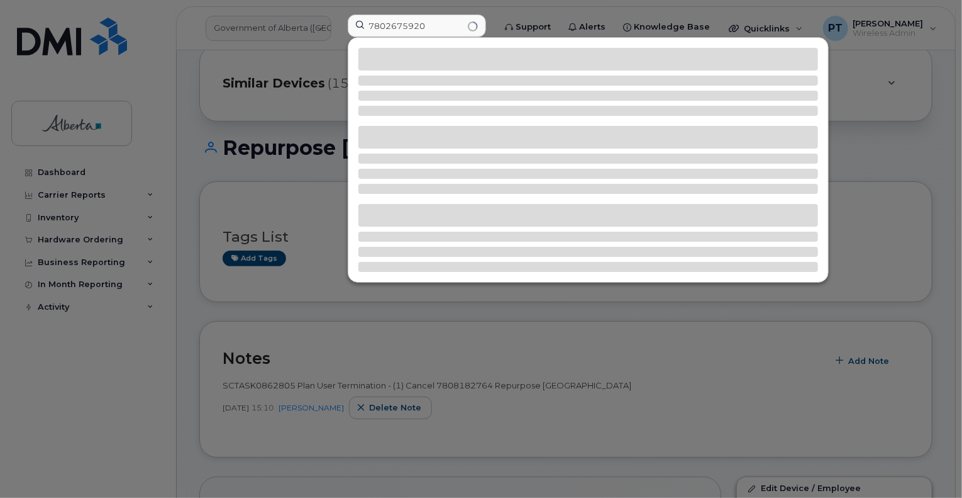
click at [545, 122] on div at bounding box center [588, 160] width 480 height 244
click at [432, 27] on input "7802675920" at bounding box center [417, 25] width 138 height 23
type input "7802675920"
click at [262, 138] on div at bounding box center [481, 249] width 962 height 498
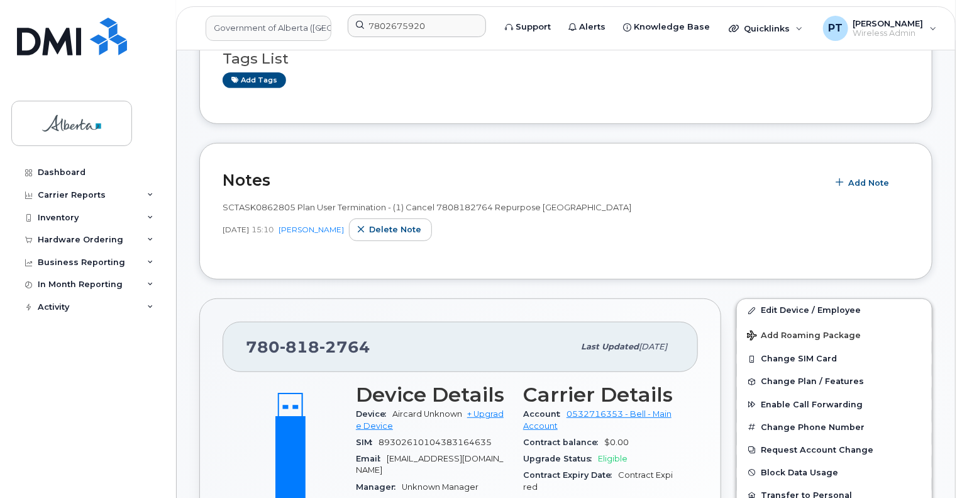
scroll to position [315, 0]
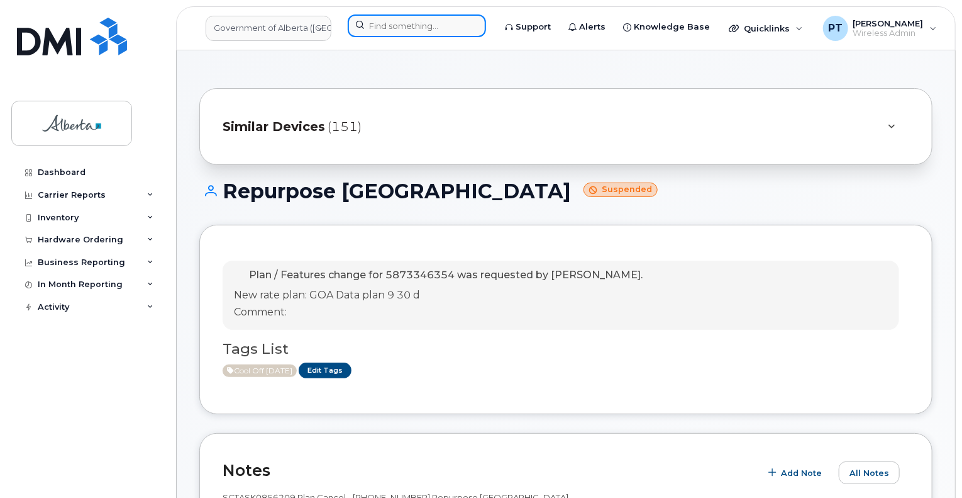
click at [455, 29] on input at bounding box center [417, 25] width 138 height 23
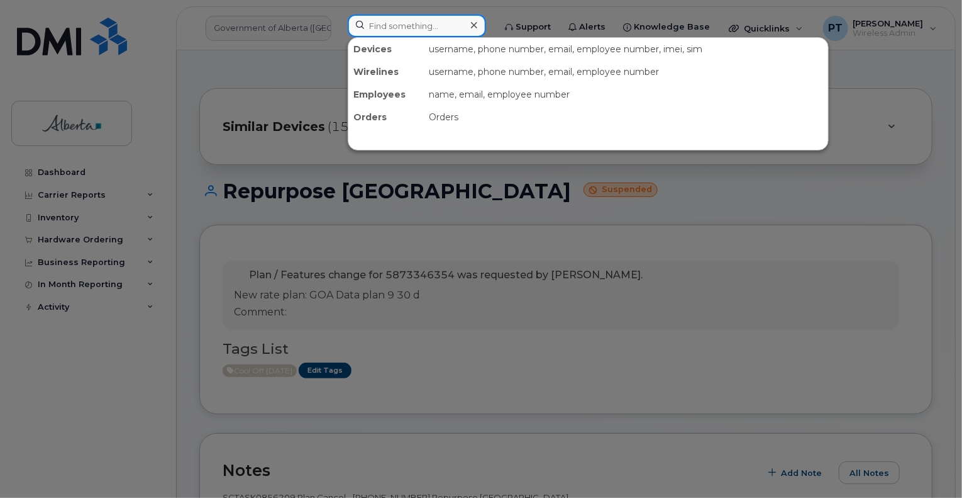
paste input "7802675920"
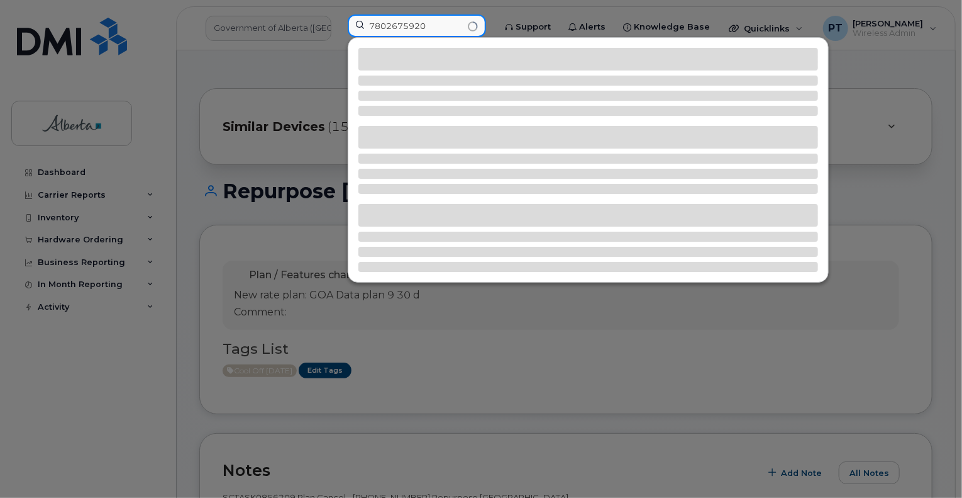
type input "7802675920"
click at [321, 65] on div at bounding box center [481, 249] width 962 height 498
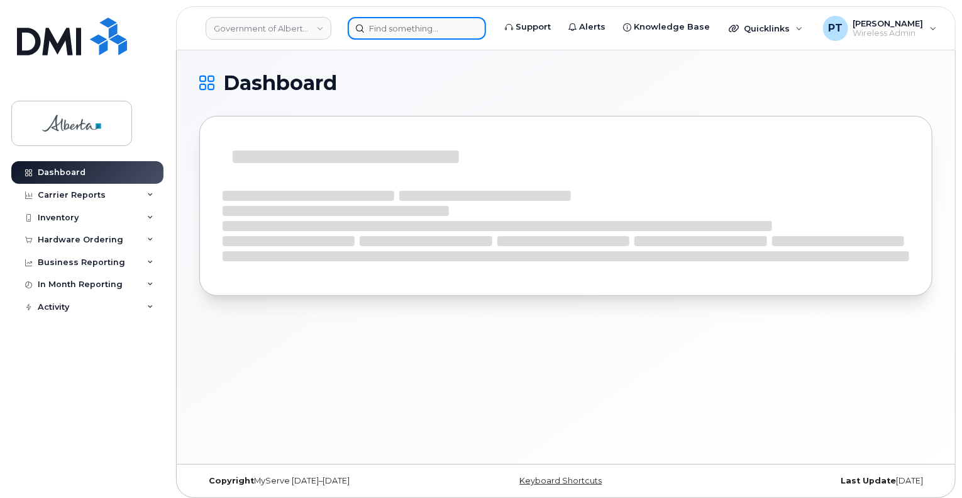
click at [426, 26] on input at bounding box center [417, 28] width 138 height 23
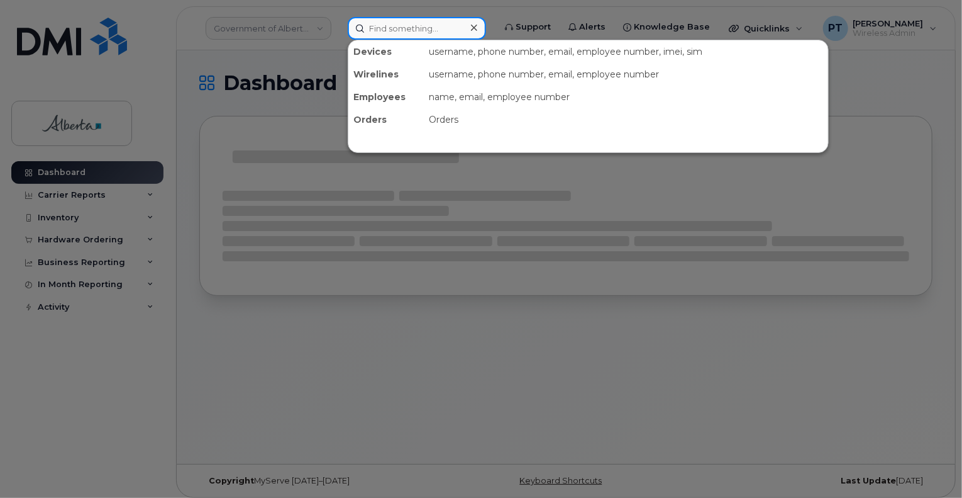
paste input "7802675920"
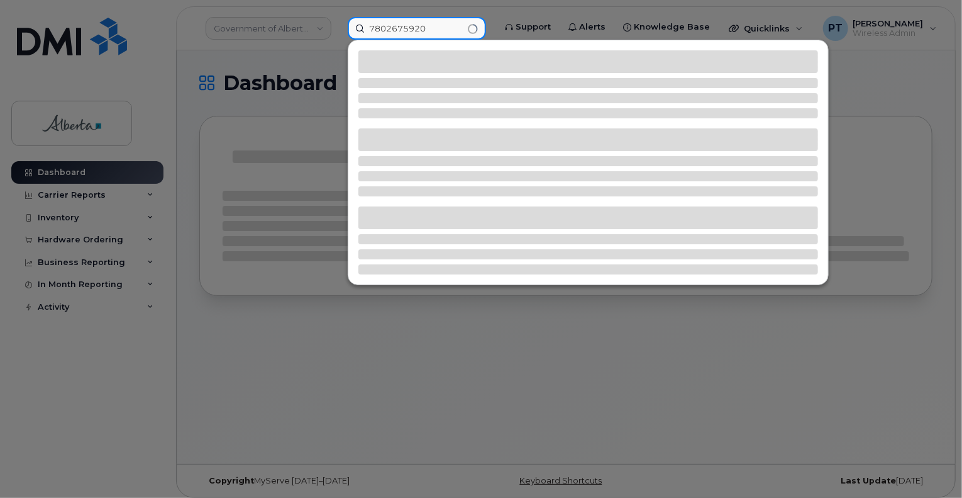
click at [425, 25] on input "7802675920" at bounding box center [417, 28] width 138 height 23
drag, startPoint x: 425, startPoint y: 27, endPoint x: 357, endPoint y: 22, distance: 68.7
click at [357, 22] on input "7802675920" at bounding box center [417, 28] width 138 height 23
type input "7808182764"
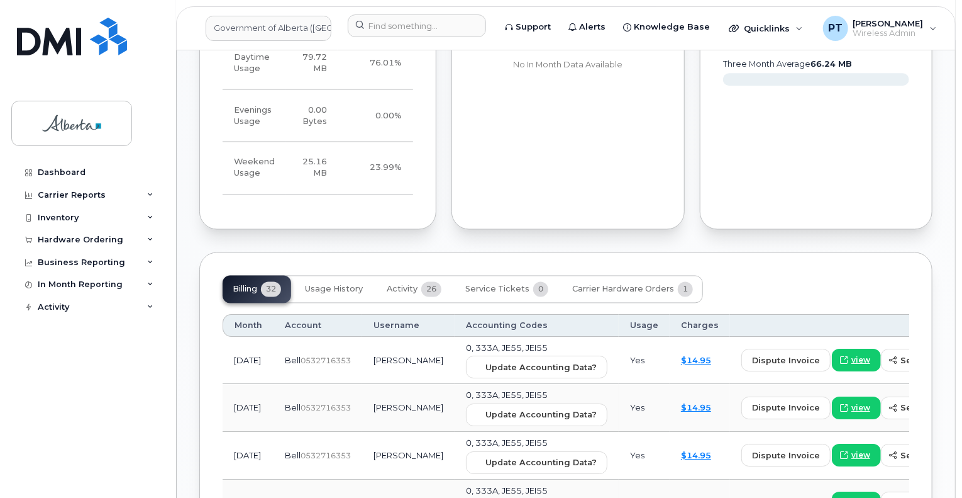
scroll to position [1132, 0]
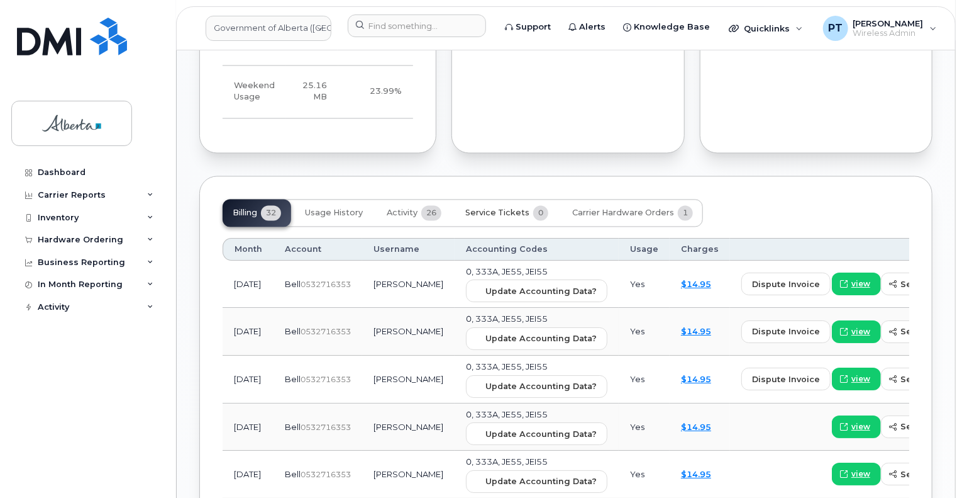
click at [491, 208] on span "Service Tickets" at bounding box center [497, 213] width 64 height 10
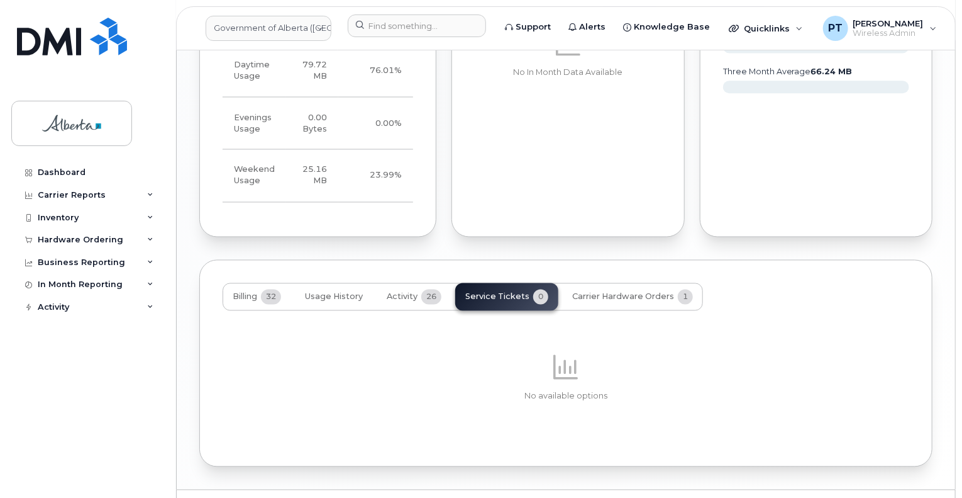
scroll to position [1078, 0]
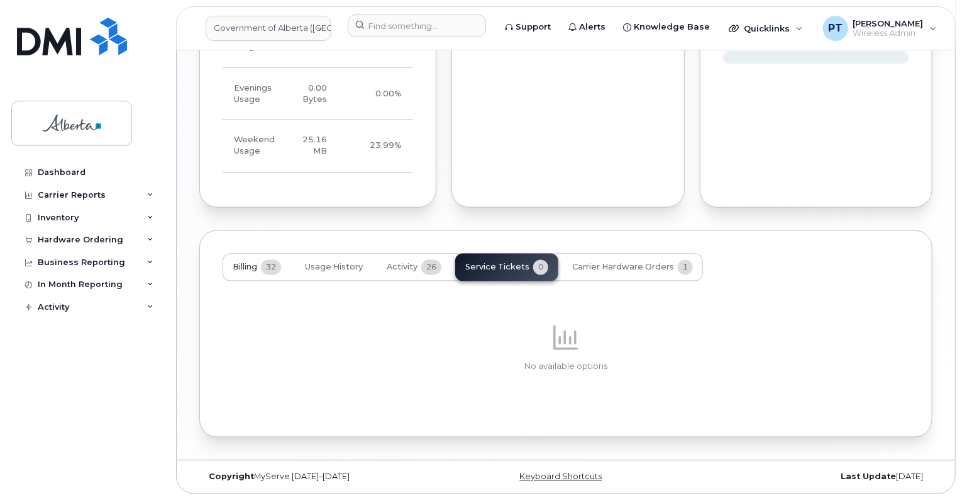
click at [250, 264] on span "Billing" at bounding box center [245, 267] width 25 height 10
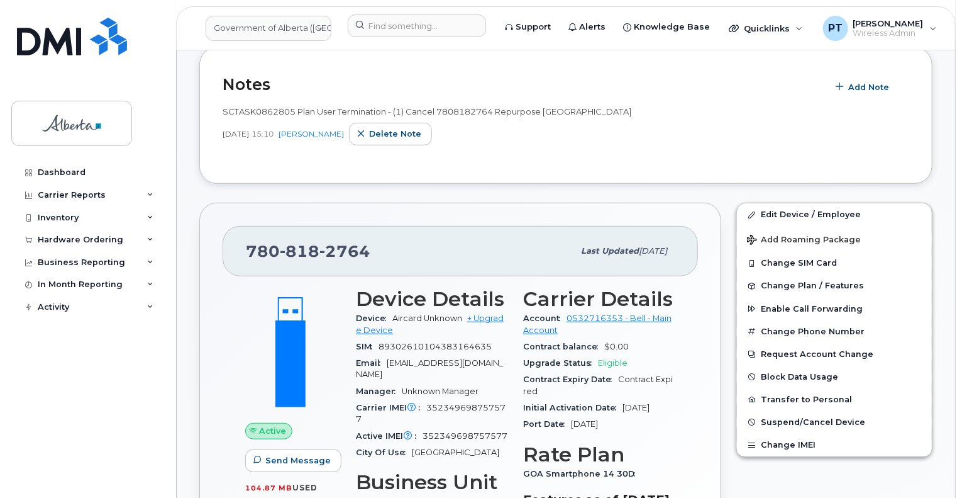
scroll to position [323, 0]
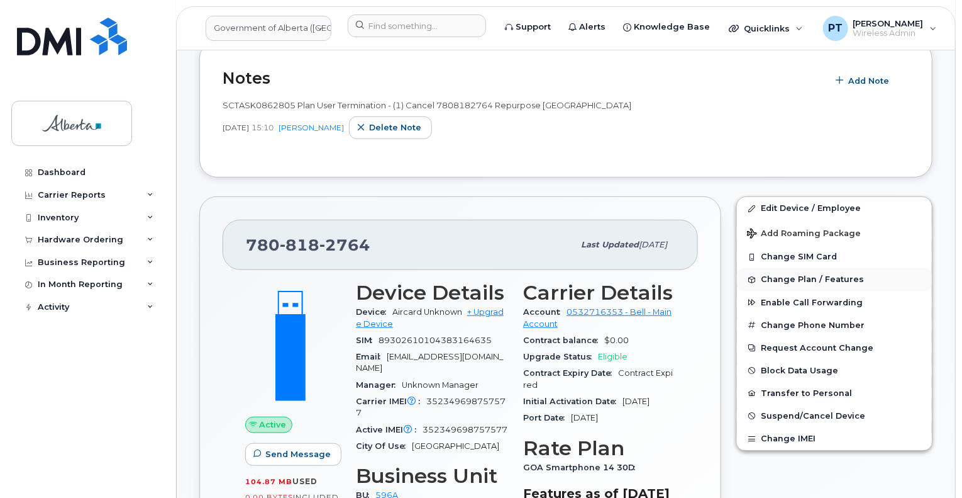
click at [776, 280] on span "Change Plan / Features" at bounding box center [812, 279] width 103 height 9
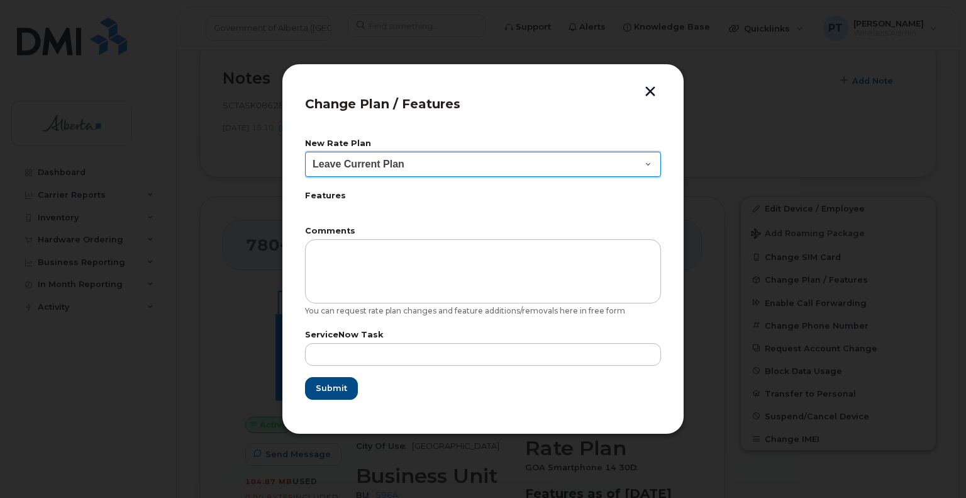
click at [538, 162] on select "Leave Current Plan GOA Data plan 9 30 d GOA–Unlimited Data Plan 9" at bounding box center [483, 164] width 356 height 25
select select "1790211"
click at [305, 152] on select "Leave Current Plan GOA Data plan 9 30 d GOA–Unlimited Data Plan 9" at bounding box center [483, 164] width 356 height 25
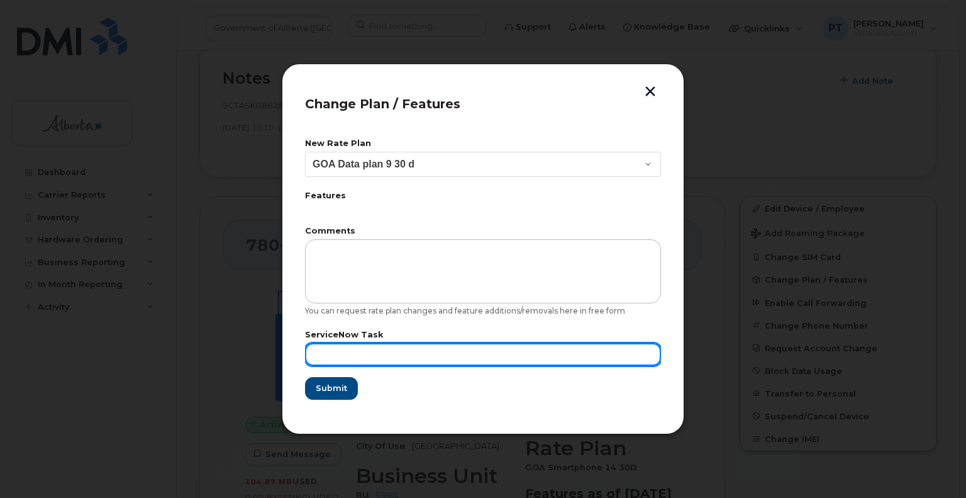
click at [369, 347] on input "text" at bounding box center [483, 354] width 356 height 23
paste input "SCTASK0862805"
type input "SCTASK0862805"
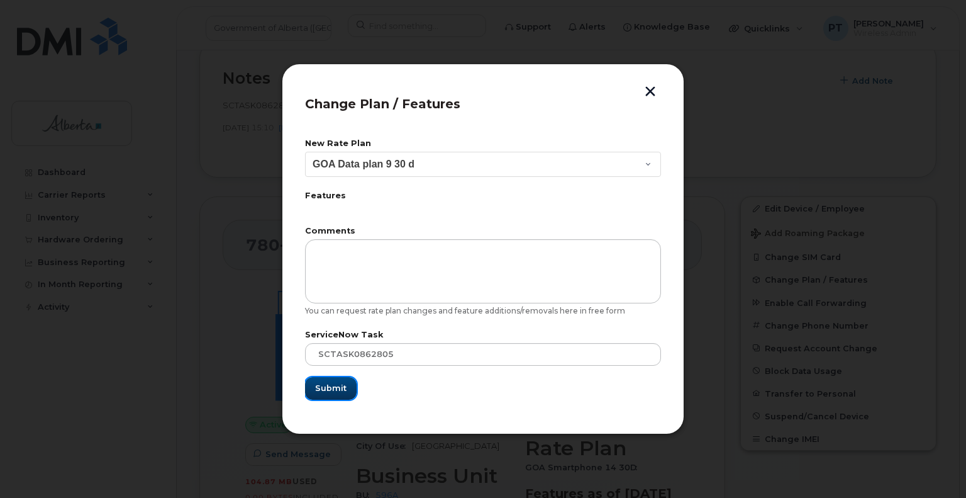
click at [328, 391] on span "Submit" at bounding box center [330, 388] width 31 height 12
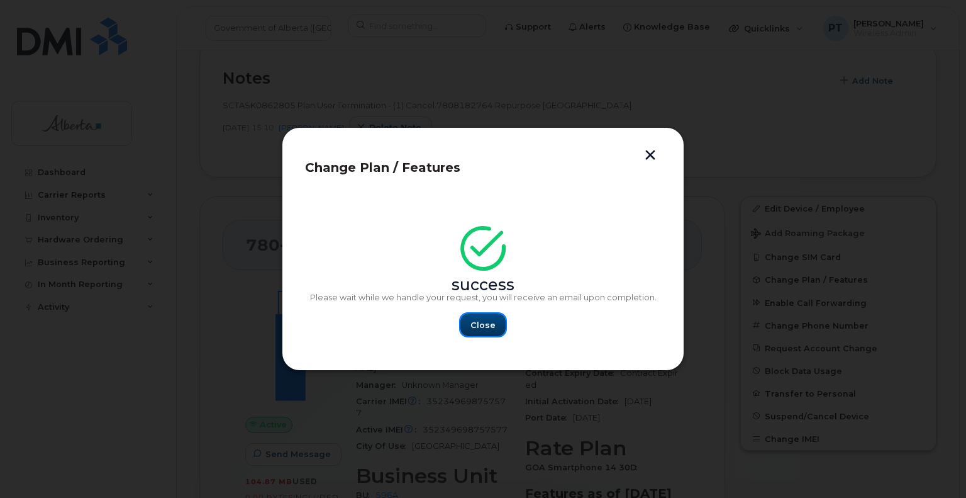
click at [484, 329] on span "Close" at bounding box center [482, 325] width 25 height 12
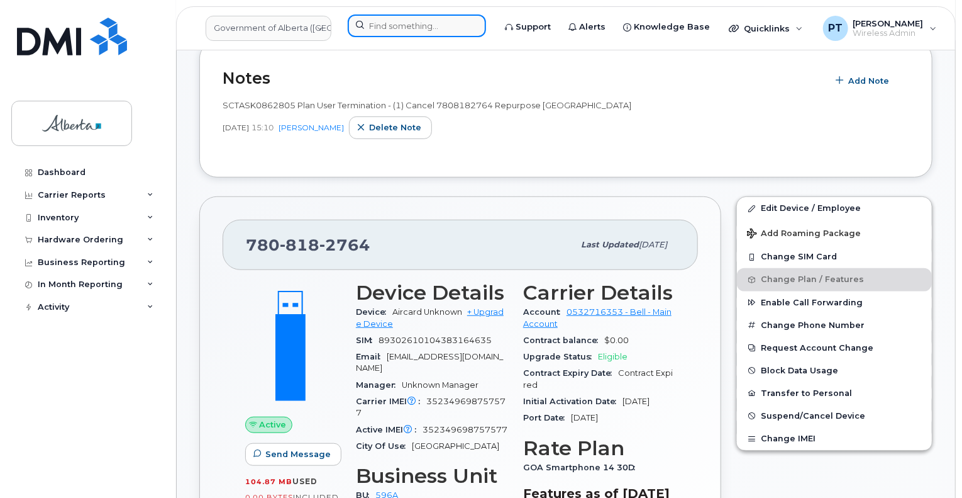
click at [409, 25] on input at bounding box center [417, 25] width 138 height 23
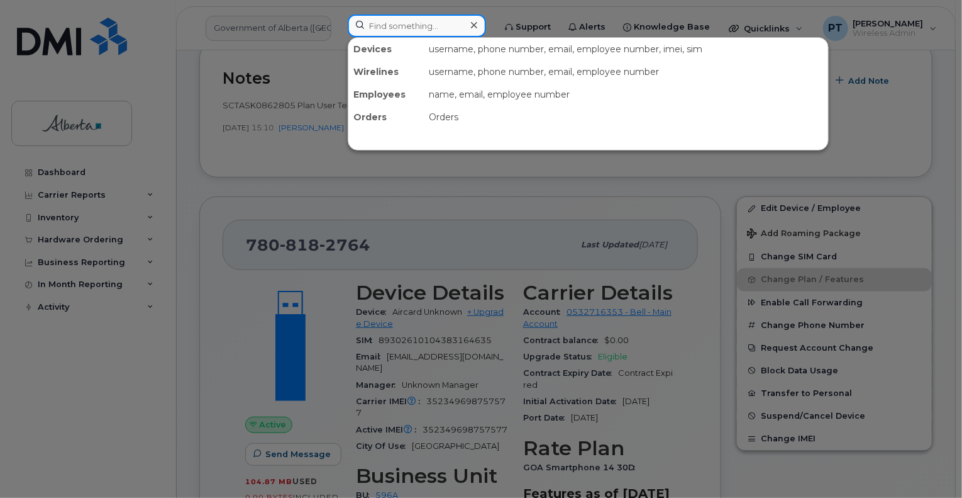
paste input "7802675920"
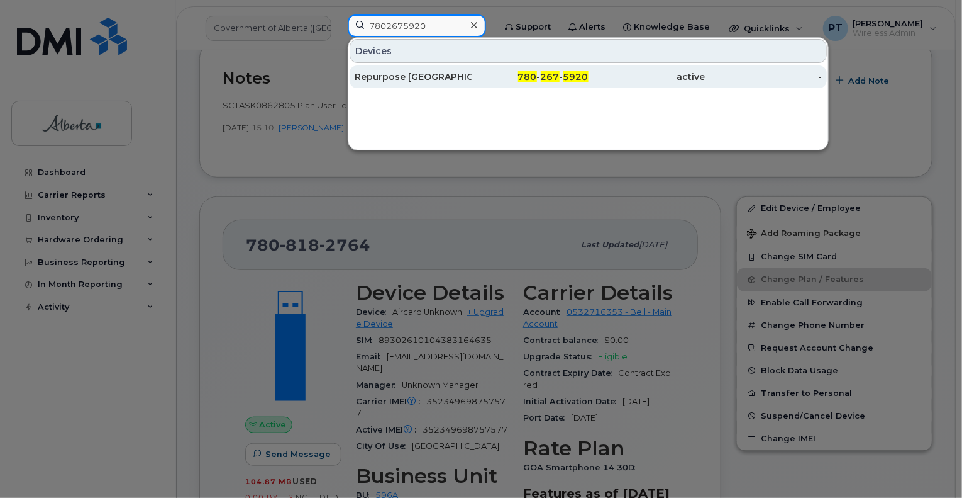
type input "7802675920"
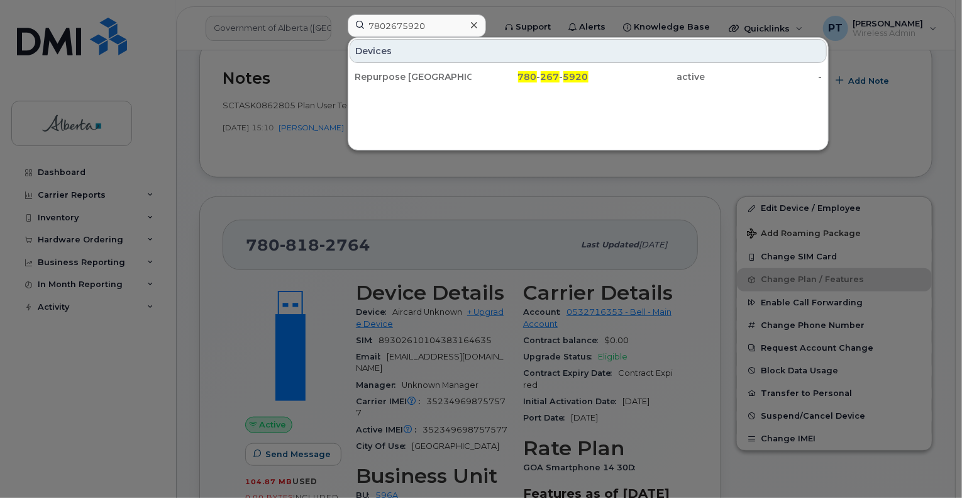
drag, startPoint x: 403, startPoint y: 73, endPoint x: 137, endPoint y: 101, distance: 267.6
click at [403, 73] on div "Repurpose [GEOGRAPHIC_DATA]" at bounding box center [413, 76] width 117 height 13
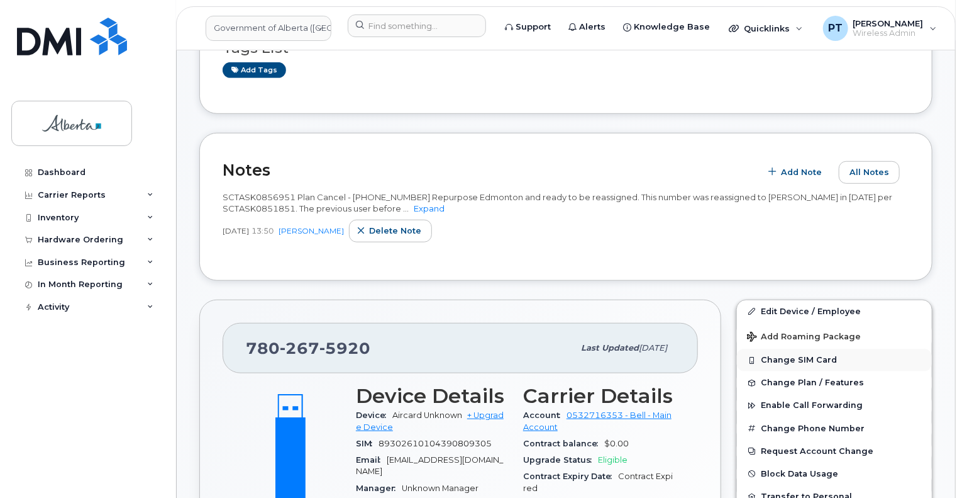
scroll to position [485, 0]
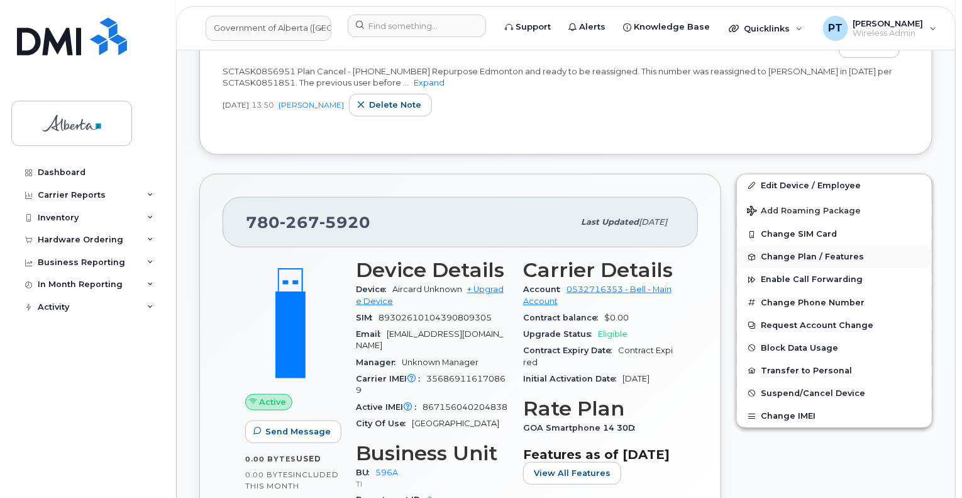
click at [789, 252] on span "Change Plan / Features" at bounding box center [812, 256] width 103 height 9
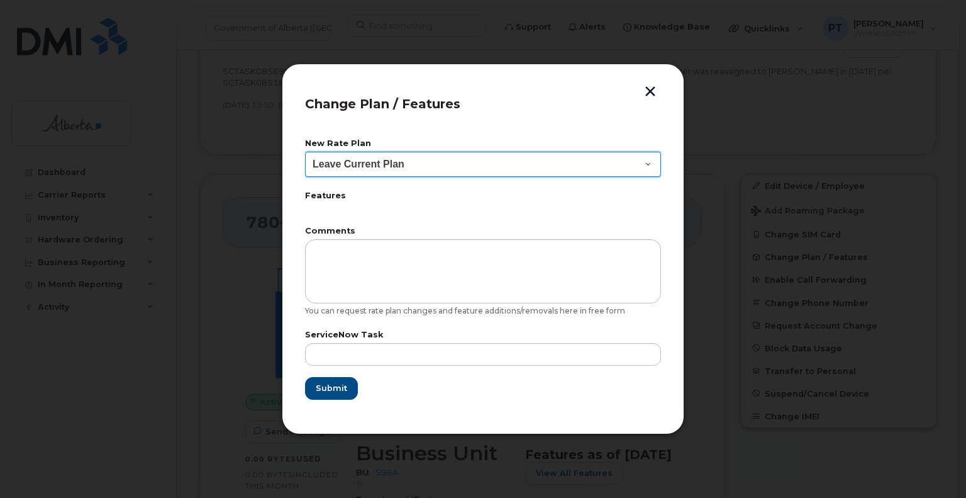
drag, startPoint x: 420, startPoint y: 168, endPoint x: 412, endPoint y: 175, distance: 11.1
click at [420, 168] on select "Leave Current Plan GOA–Unlimited Data Plan 9" at bounding box center [483, 164] width 356 height 25
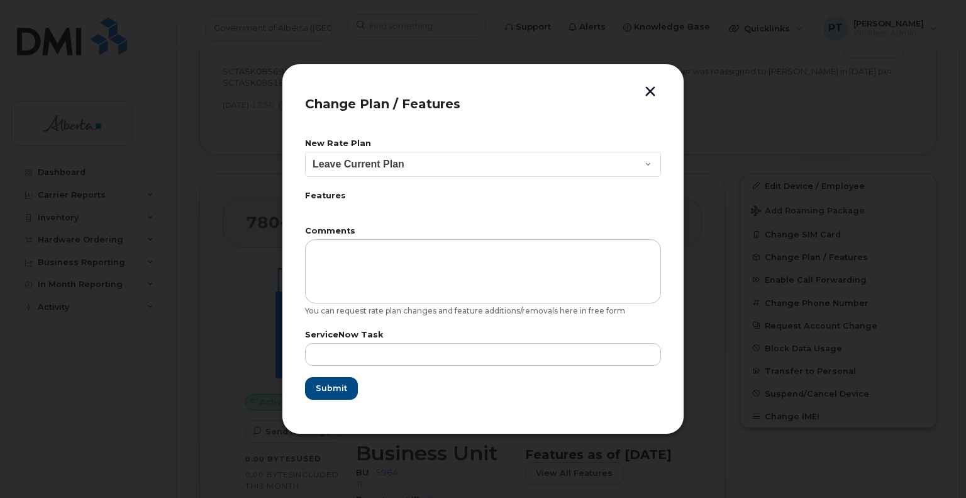
click at [655, 90] on button "button" at bounding box center [650, 92] width 19 height 13
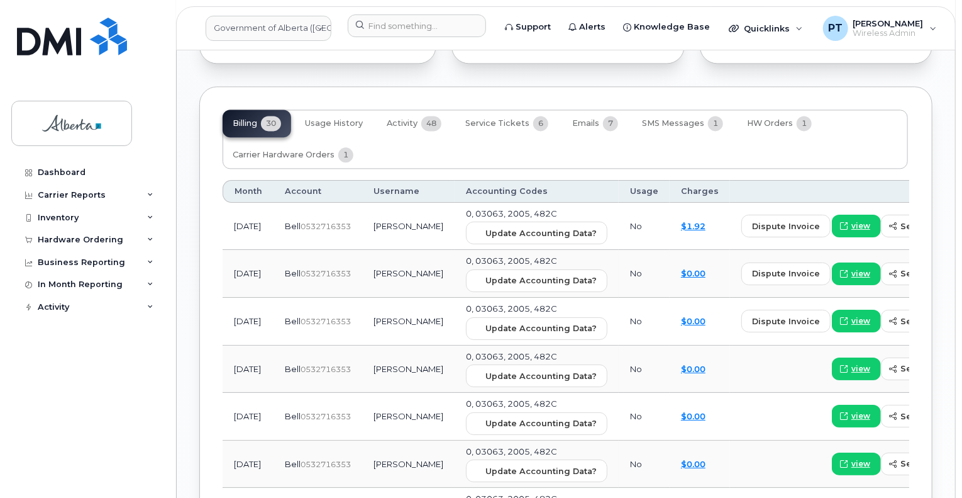
scroll to position [1366, 0]
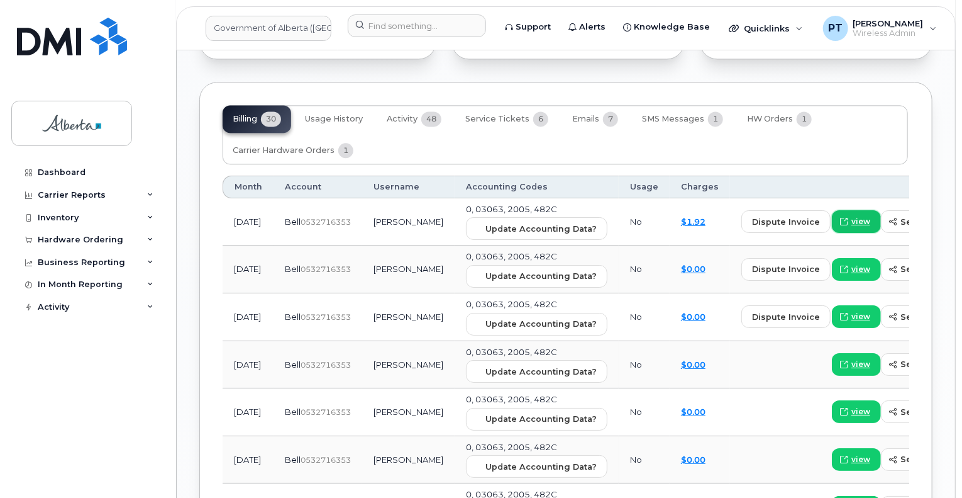
click at [852, 218] on span "view" at bounding box center [861, 221] width 19 height 11
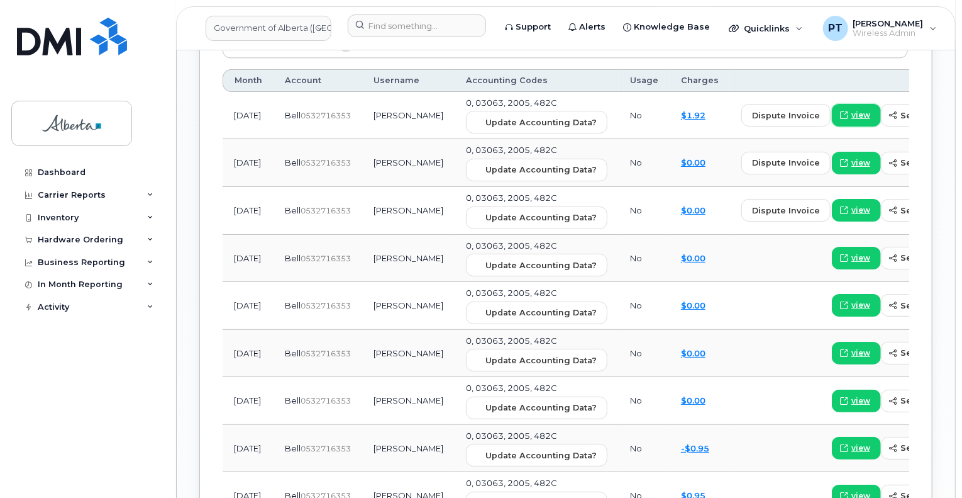
scroll to position [1303, 0]
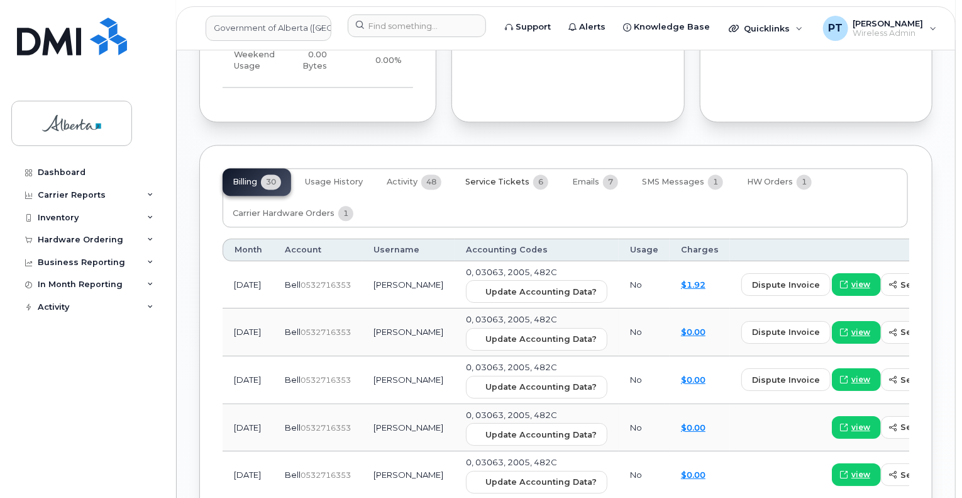
click at [487, 177] on span "Service Tickets" at bounding box center [497, 182] width 64 height 10
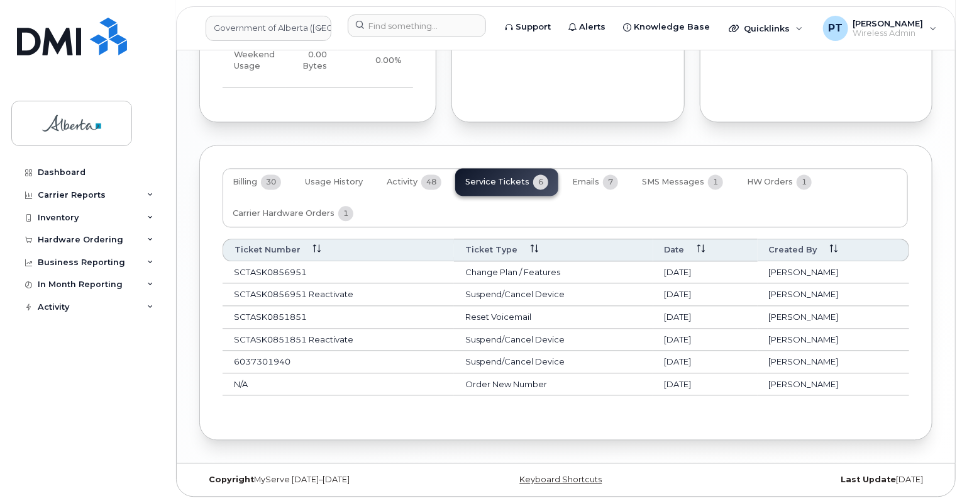
click at [484, 272] on td "Change Plan / Features" at bounding box center [553, 272] width 199 height 23
click at [584, 179] on span "Emails" at bounding box center [585, 182] width 27 height 10
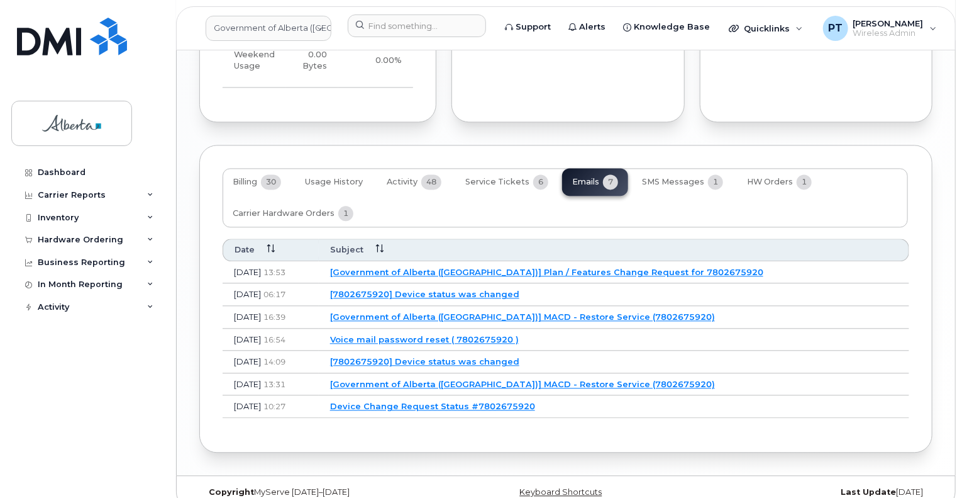
click at [470, 271] on link "[Government of Alberta (GOA)] Plan / Features Change Request for 7802675920" at bounding box center [546, 272] width 433 height 10
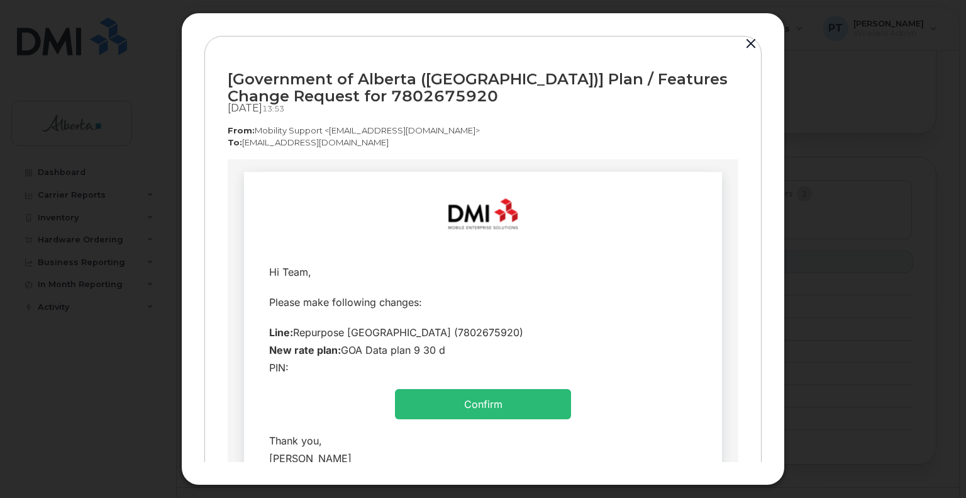
scroll to position [0, 0]
click at [751, 46] on button "button" at bounding box center [751, 44] width 19 height 18
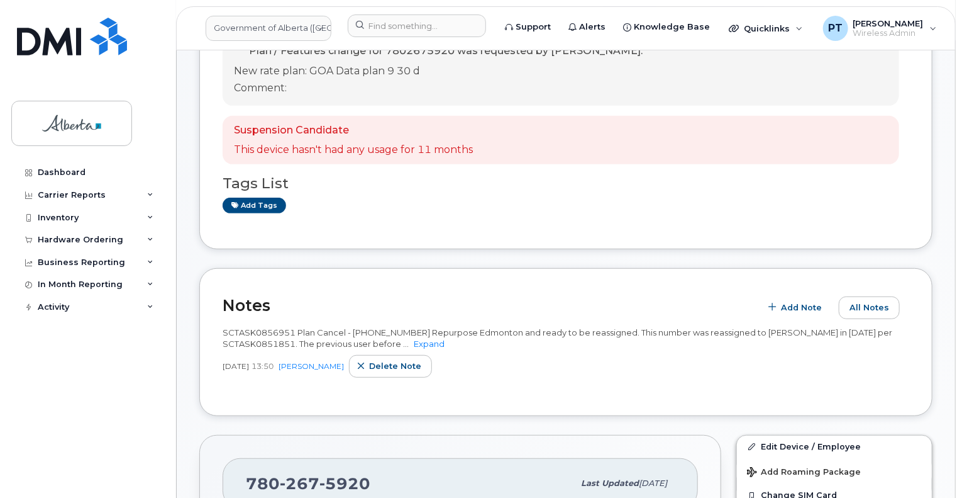
scroll to position [296, 0]
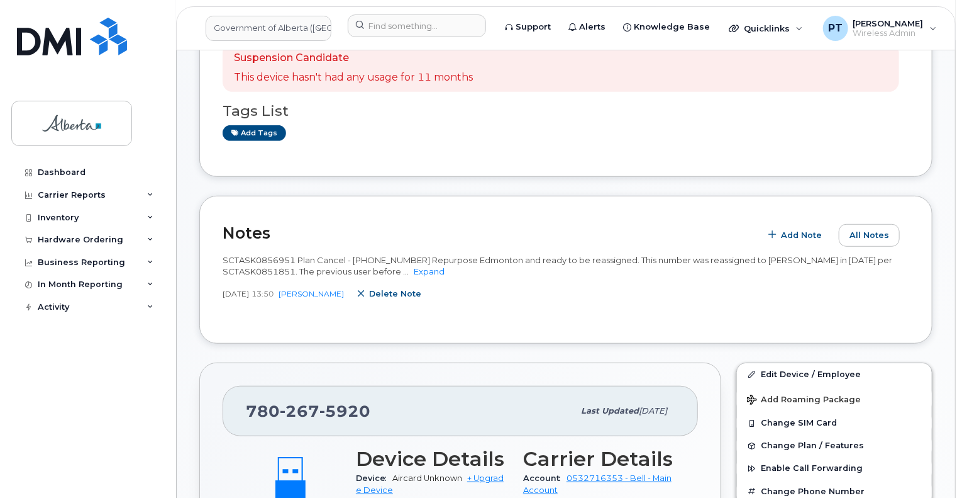
drag, startPoint x: 381, startPoint y: 298, endPoint x: 543, endPoint y: 45, distance: 300.5
click at [381, 298] on span "Delete note" at bounding box center [395, 293] width 52 height 12
click at [803, 234] on span "Add Note" at bounding box center [801, 235] width 41 height 12
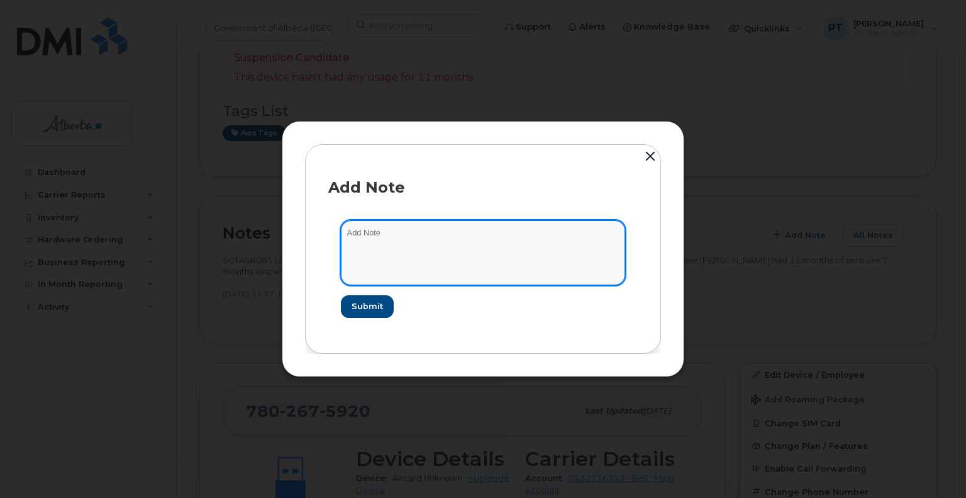
paste textarea "SCTASK0856951 Plan Cancel - [PHONE_NUMBER] Repurpose [GEOGRAPHIC_DATA]. This nu…"
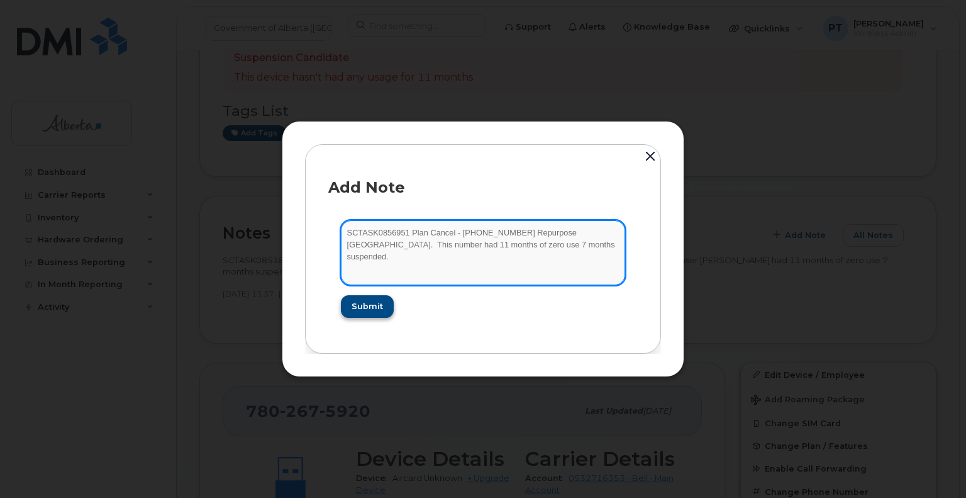
type textarea "SCTASK0856951 Plan Cancel - [PHONE_NUMBER] Repurpose [GEOGRAPHIC_DATA]. This nu…"
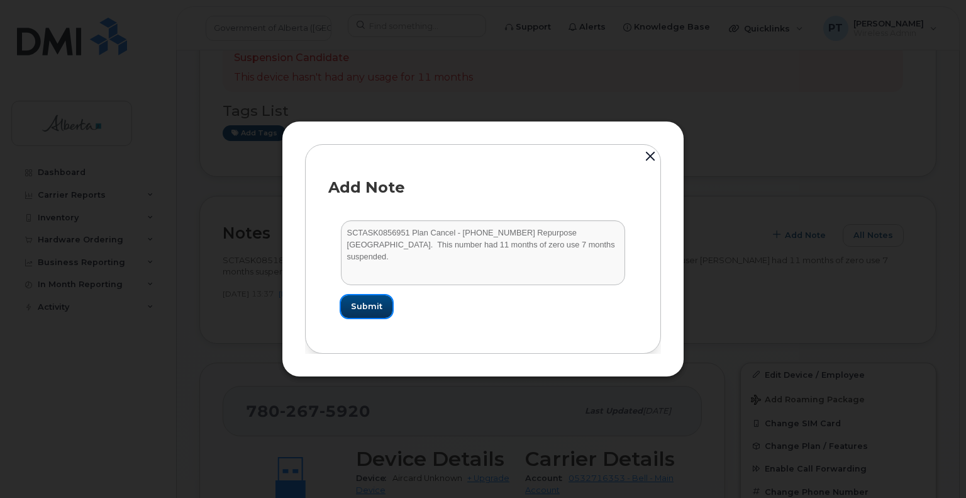
click at [367, 313] on button "Submit" at bounding box center [367, 306] width 52 height 23
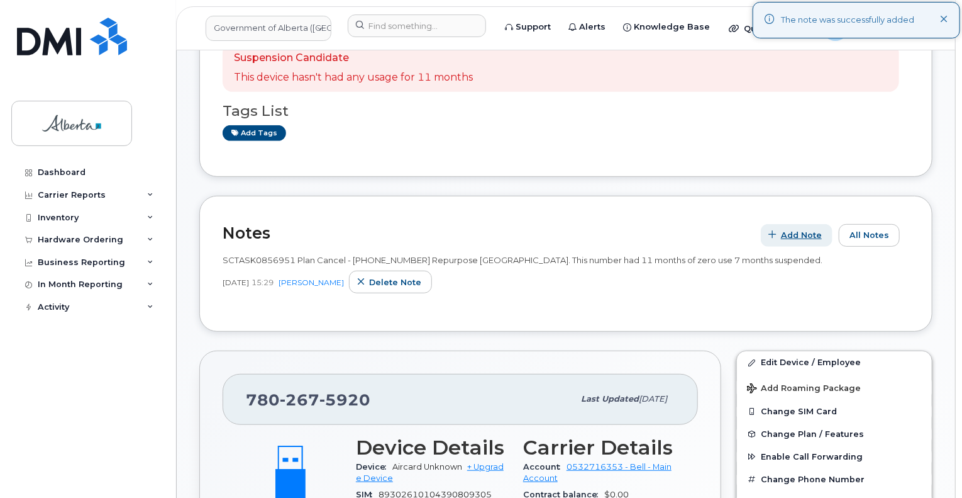
click at [805, 231] on span "Add Note" at bounding box center [801, 235] width 41 height 12
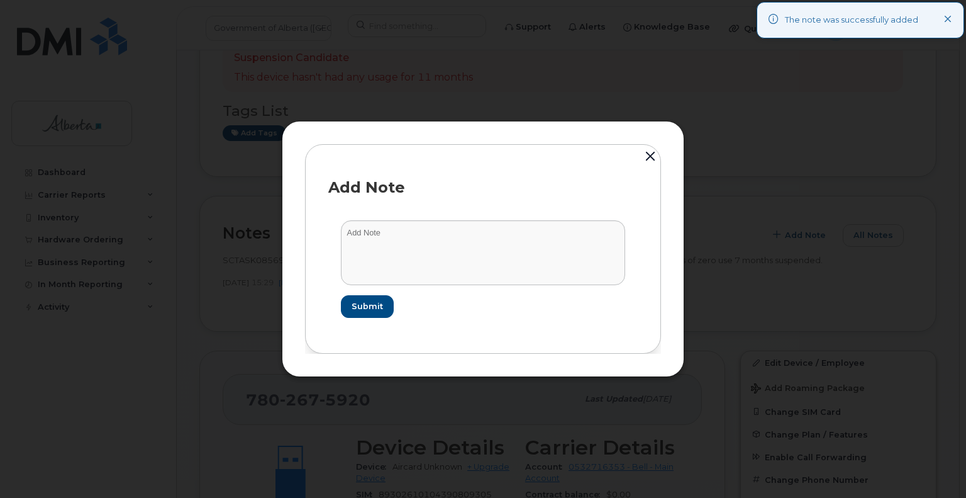
click at [646, 160] on button "button" at bounding box center [650, 157] width 19 height 28
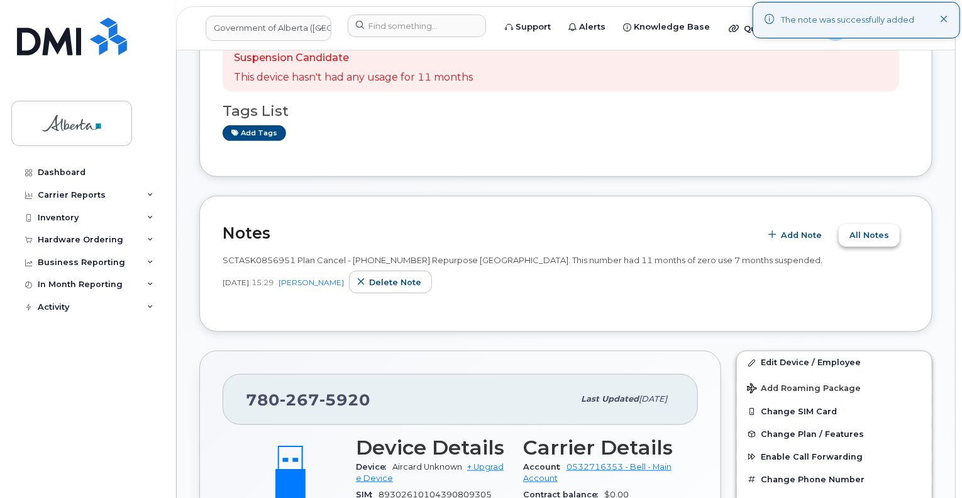
click at [860, 233] on span "All Notes" at bounding box center [870, 235] width 40 height 12
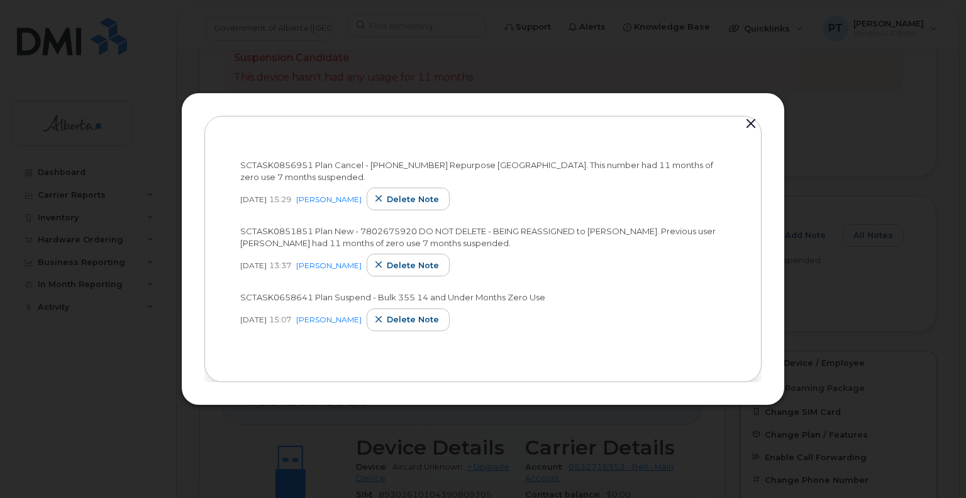
click at [751, 125] on button "button" at bounding box center [751, 124] width 19 height 18
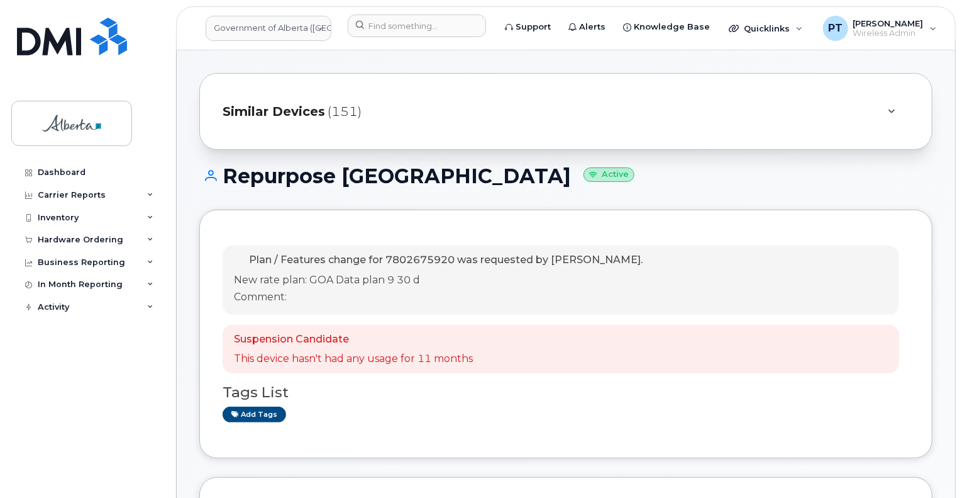
scroll to position [0, 0]
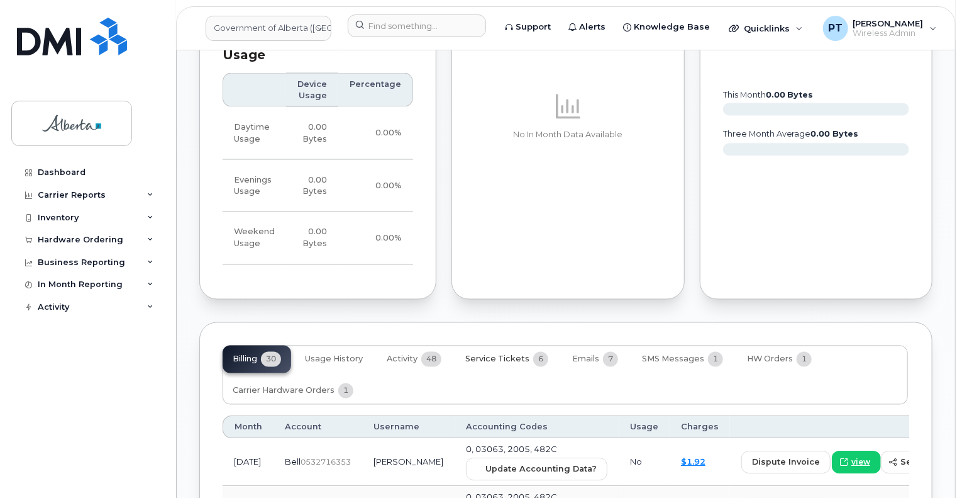
scroll to position [1113, 0]
click at [498, 359] on span "Service Tickets" at bounding box center [497, 360] width 64 height 10
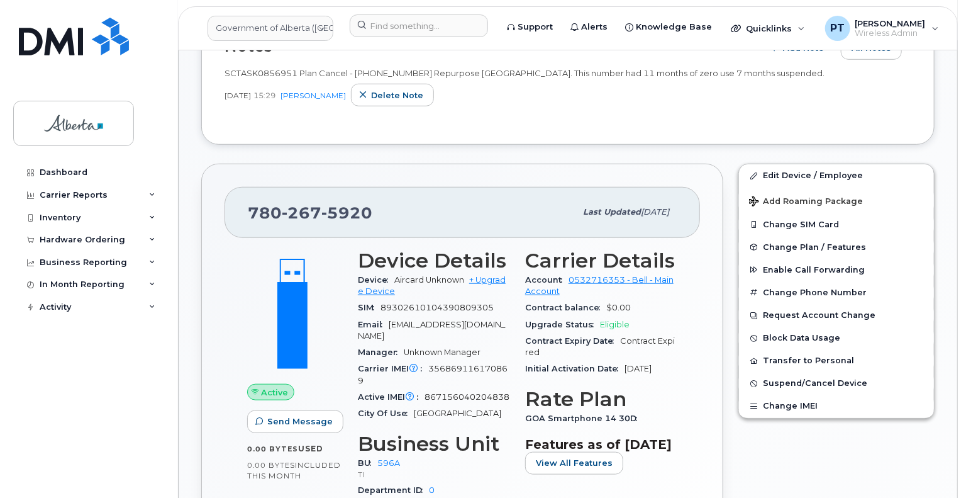
scroll to position [484, 0]
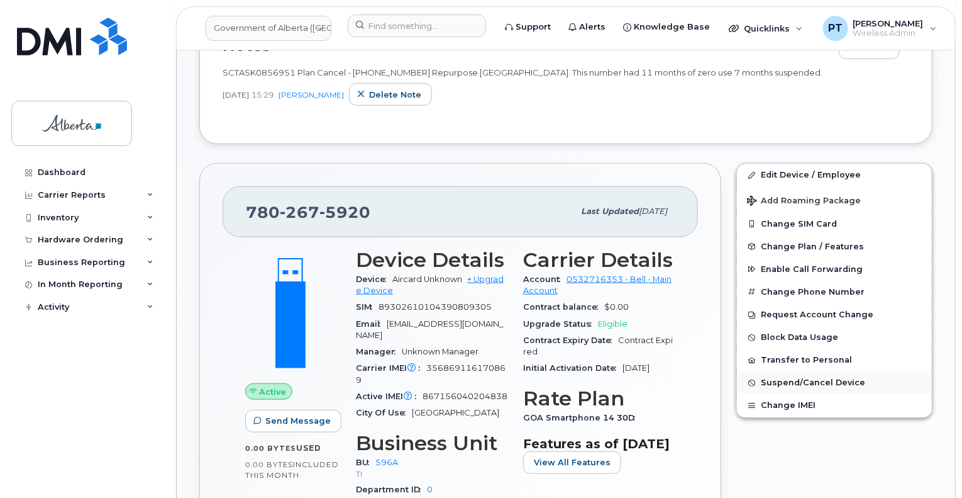
click at [815, 381] on span "Suspend/Cancel Device" at bounding box center [813, 382] width 104 height 9
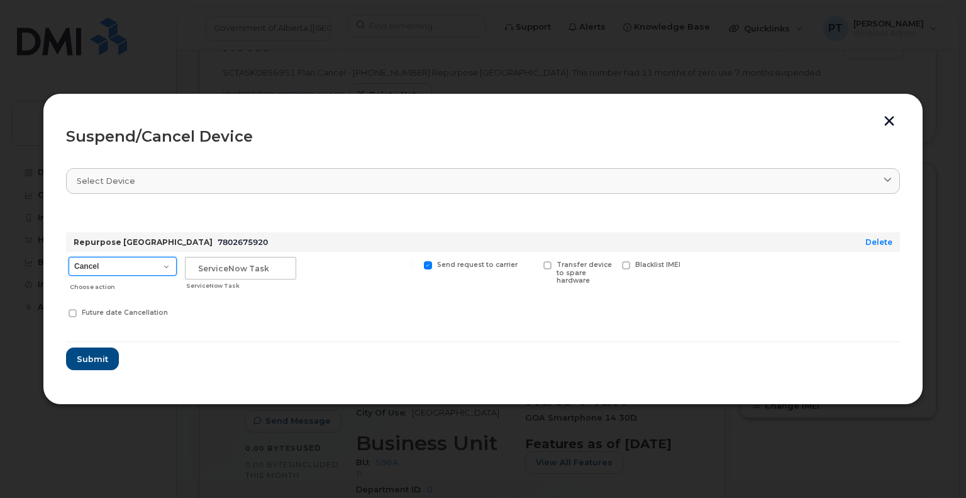
drag, startPoint x: 124, startPoint y: 261, endPoint x: 120, endPoint y: 274, distance: 13.1
click at [123, 261] on select "Cancel Suspend - Extend Suspension Suspend - Reduced Rate Suspend - Lost Device…" at bounding box center [123, 266] width 108 height 19
select select "[object Object]"
click at [69, 257] on select "Cancel Suspend - Extend Suspension Suspend - Reduced Rate Suspend - Lost Device…" at bounding box center [123, 266] width 108 height 19
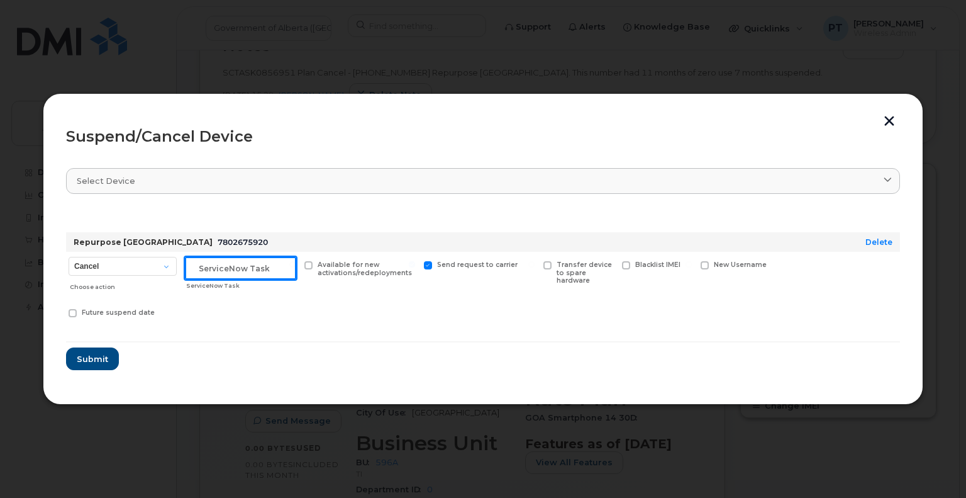
click at [230, 267] on input "text" at bounding box center [240, 268] width 111 height 23
click at [199, 269] on input "text" at bounding box center [240, 268] width 111 height 23
paste input "SCTASK0856951"
type input "SCTASK0856951 Suspend"
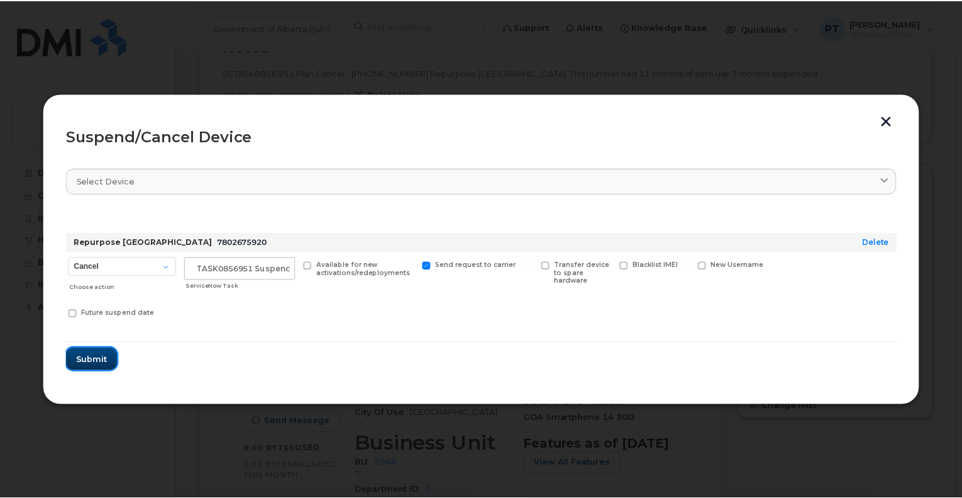
scroll to position [0, 0]
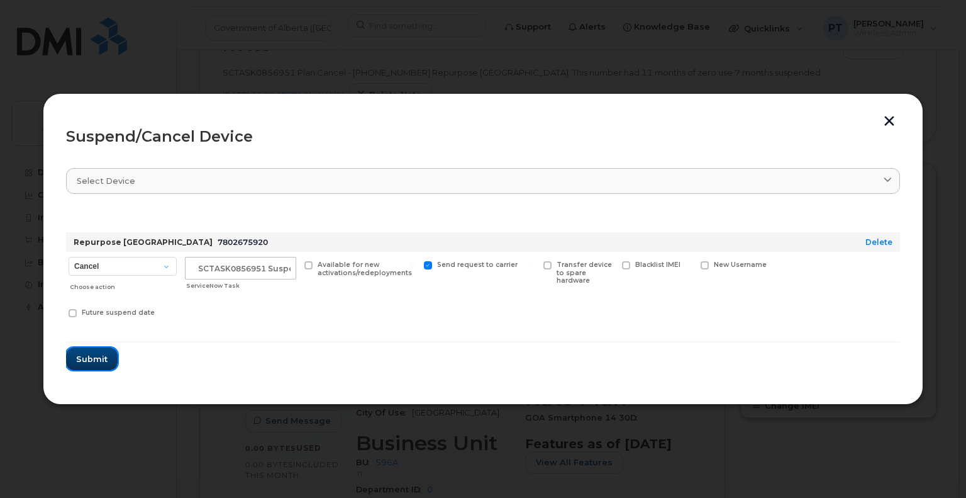
click at [89, 357] on span "Submit" at bounding box center [91, 359] width 31 height 12
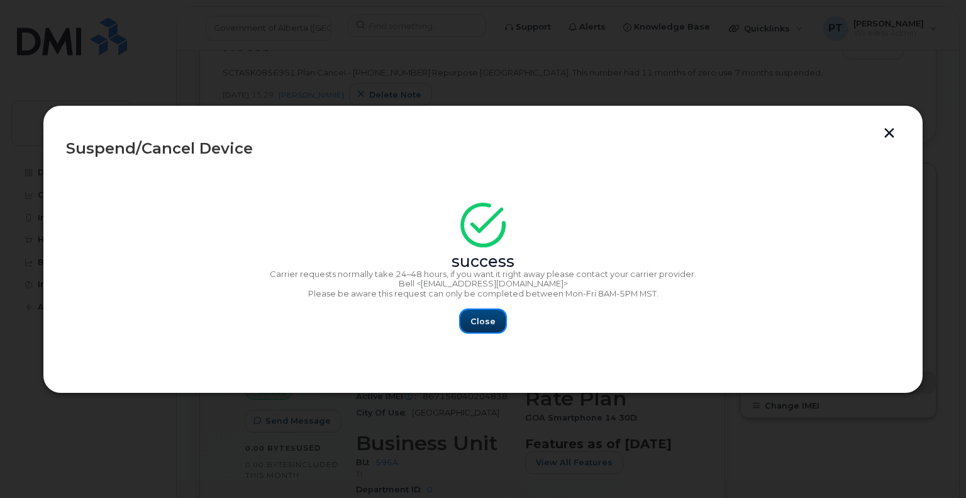
click at [491, 314] on button "Close" at bounding box center [482, 320] width 45 height 23
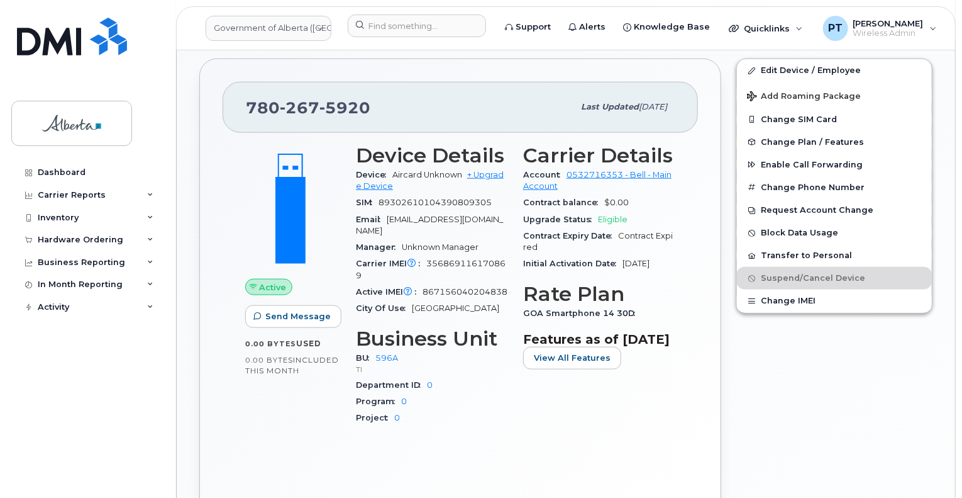
scroll to position [610, 0]
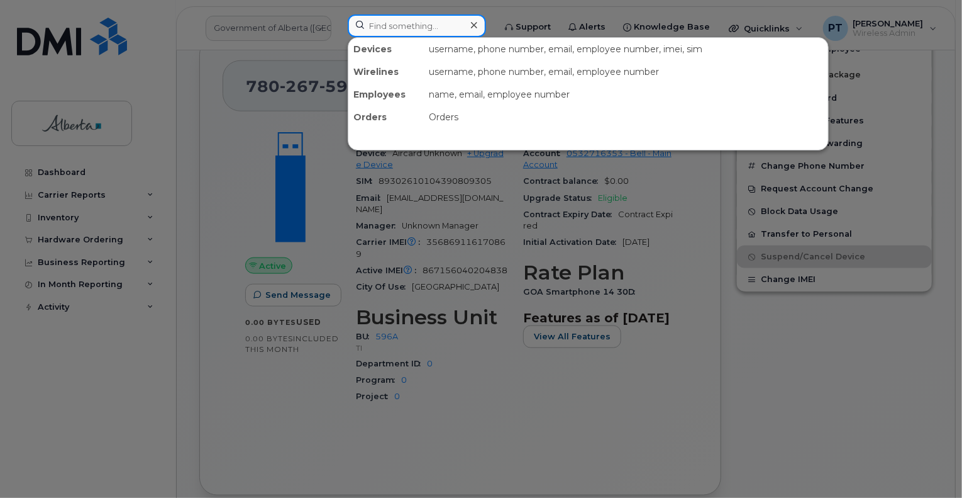
click at [398, 31] on input at bounding box center [417, 25] width 138 height 23
paste input "7802456647"
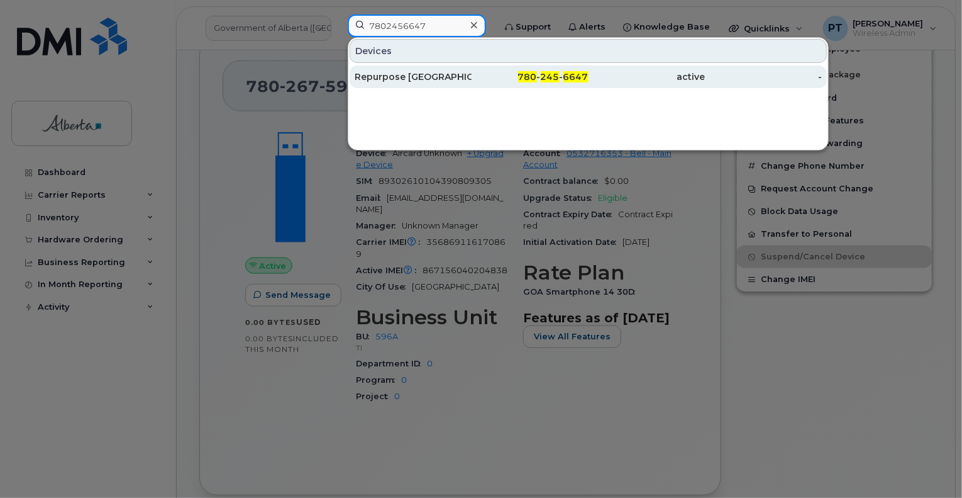
type input "7802456647"
click at [387, 75] on div "Repurpose [GEOGRAPHIC_DATA]" at bounding box center [413, 76] width 117 height 13
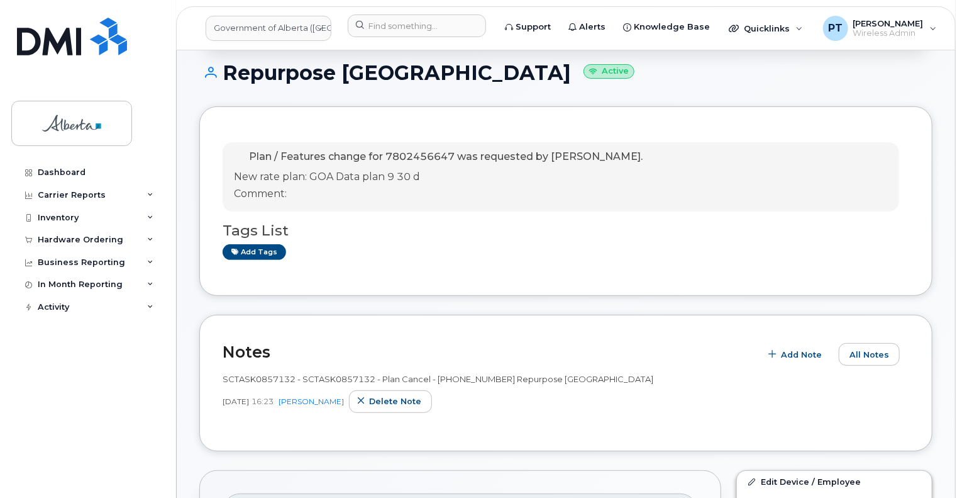
scroll to position [126, 0]
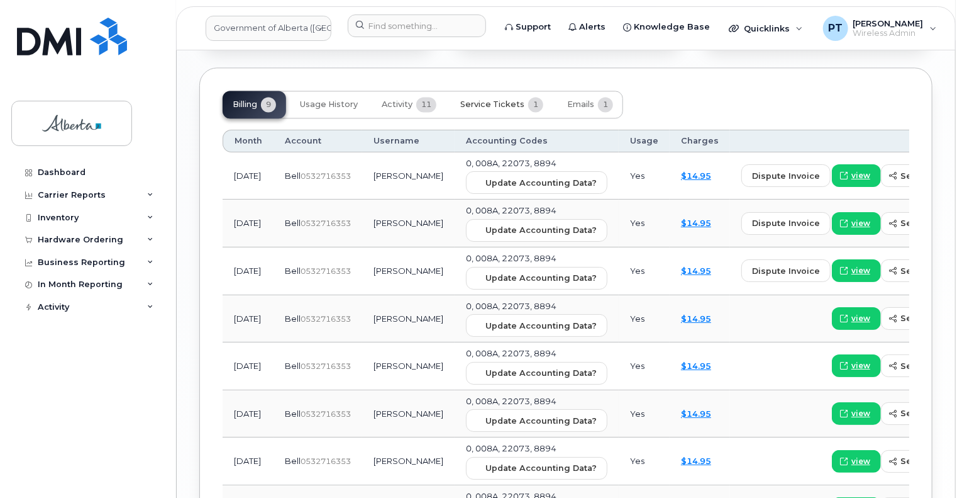
click at [485, 109] on button "Service Tickets 1" at bounding box center [501, 105] width 103 height 28
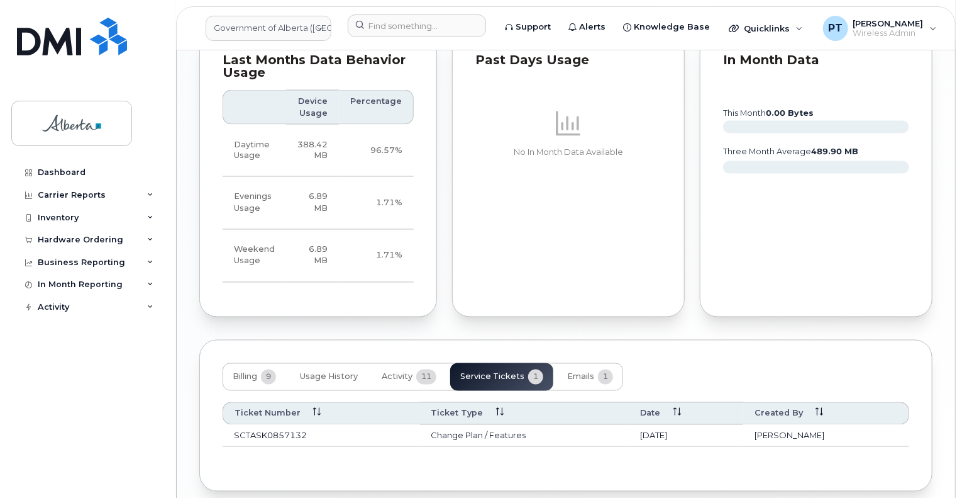
scroll to position [1103, 0]
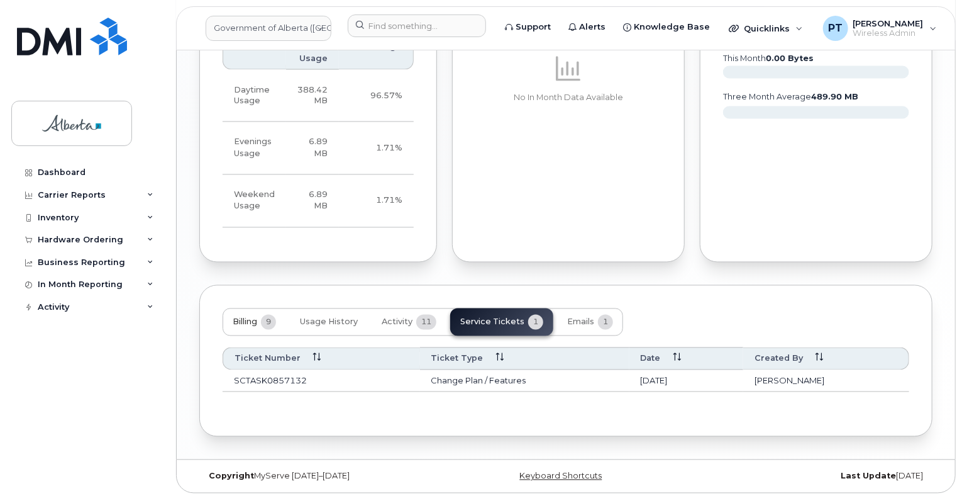
click at [247, 321] on span "Billing" at bounding box center [245, 322] width 25 height 10
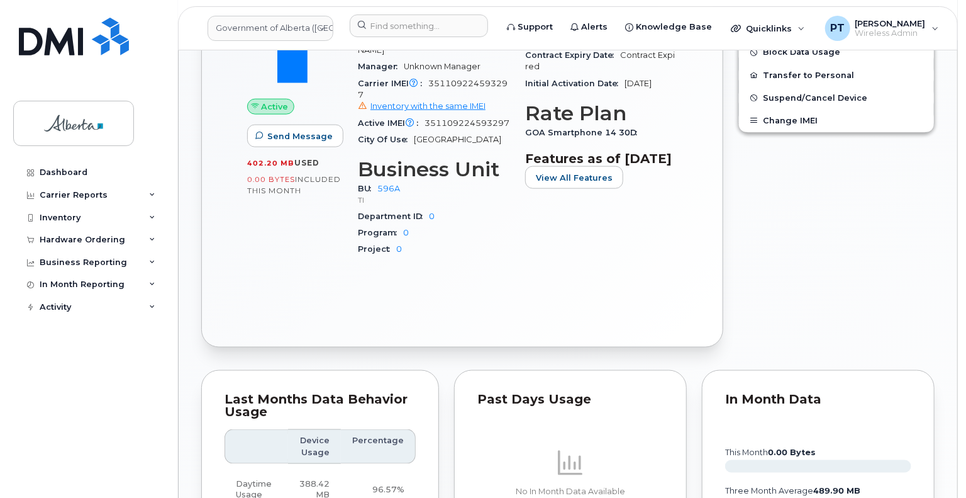
scroll to position [537, 0]
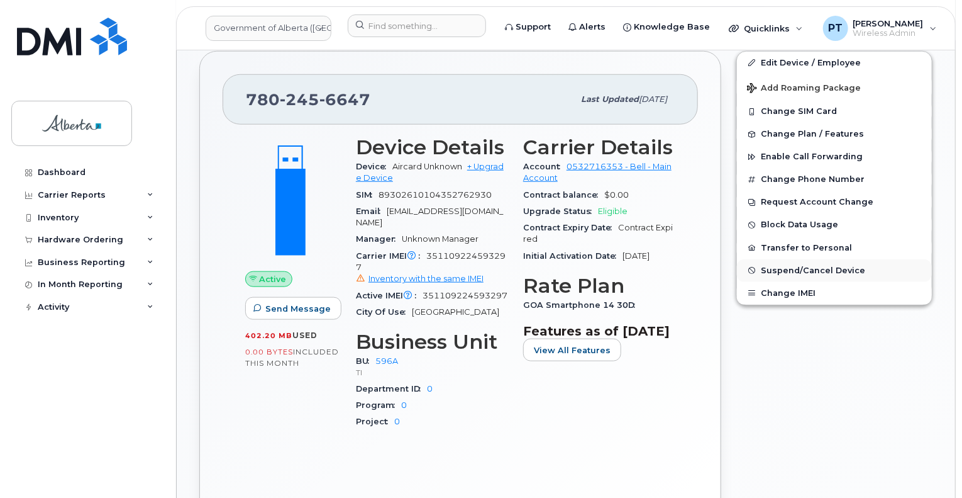
click at [774, 266] on span "Suspend/Cancel Device" at bounding box center [813, 269] width 104 height 9
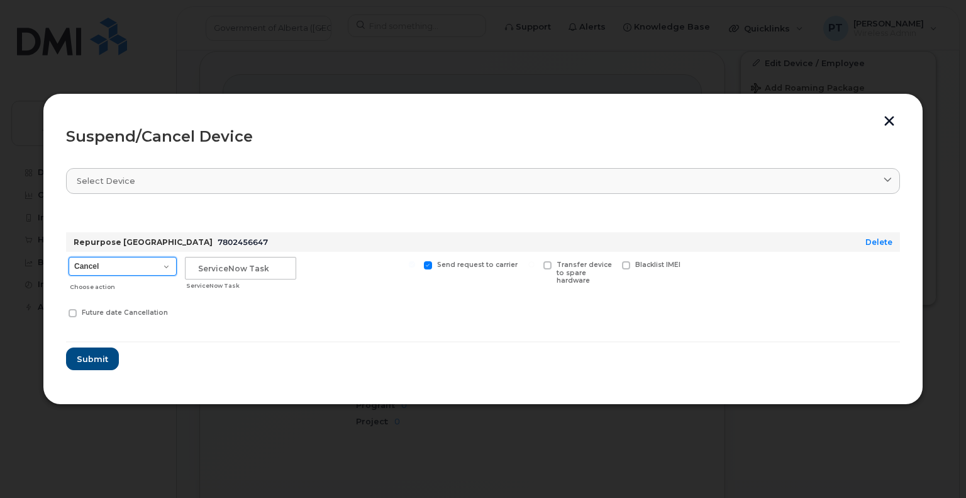
drag, startPoint x: 111, startPoint y: 264, endPoint x: 106, endPoint y: 274, distance: 11.0
click at [111, 264] on select "Cancel Suspend - Extend Suspension Suspend - Reduced Rate Suspend - Lost Device…" at bounding box center [123, 266] width 108 height 19
select select "[object Object]"
click at [69, 257] on select "Cancel Suspend - Extend Suspension Suspend - Reduced Rate Suspend - Lost Device…" at bounding box center [123, 266] width 108 height 19
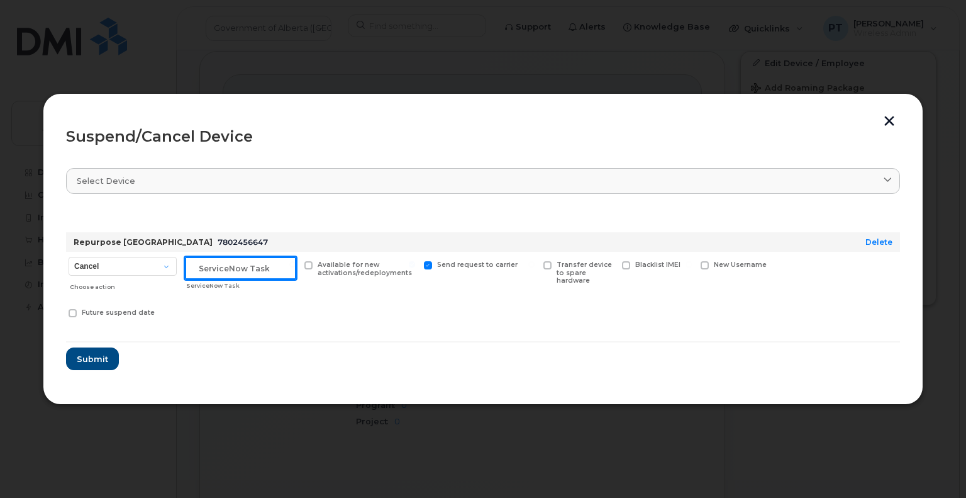
click at [238, 270] on input "text" at bounding box center [240, 268] width 111 height 23
paste input "SCTASK0857132"
type input "SCTASK0857132 Suspend"
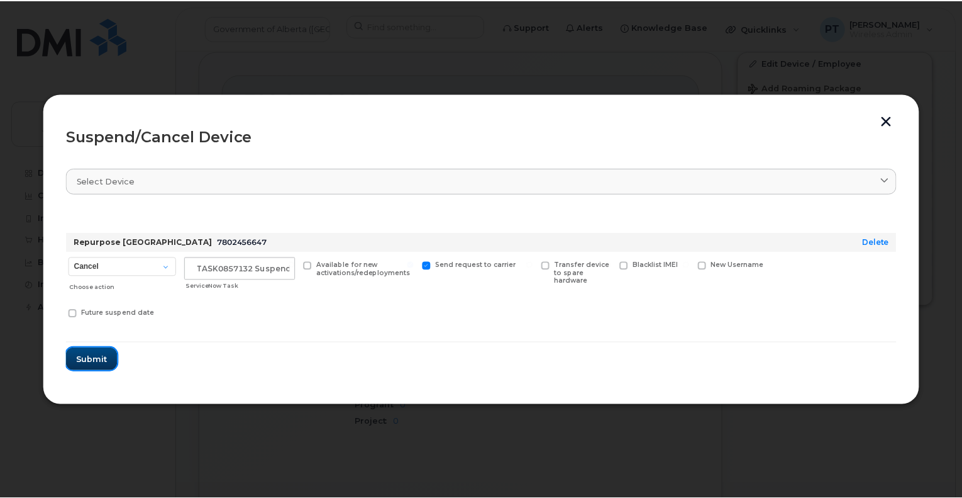
scroll to position [0, 0]
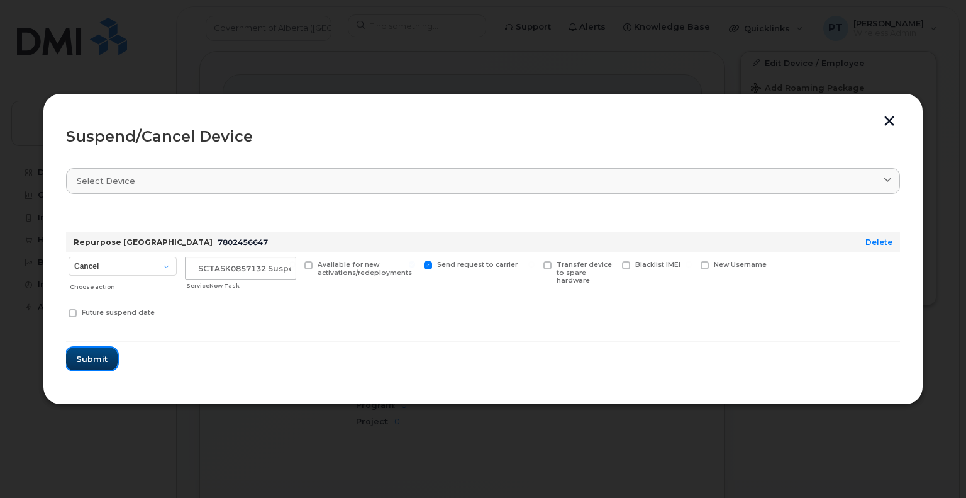
click at [90, 354] on span "Submit" at bounding box center [91, 359] width 31 height 12
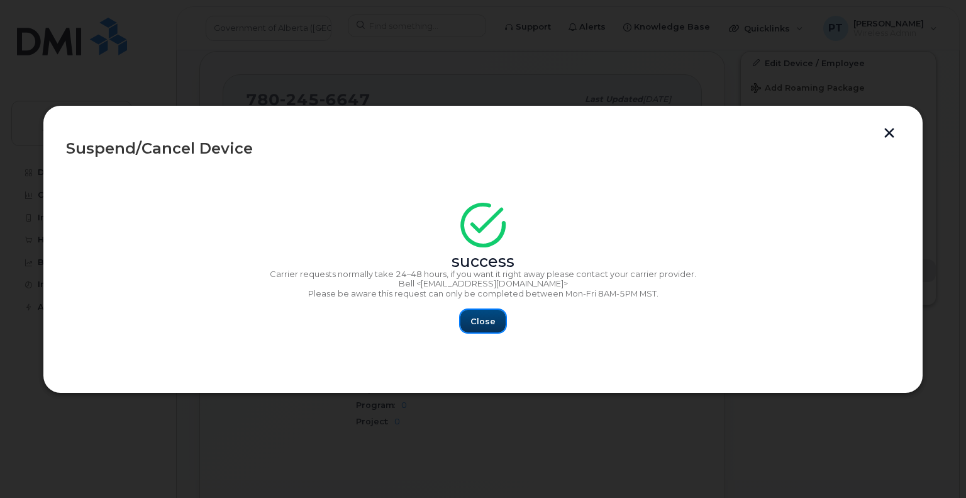
click at [484, 314] on button "Close" at bounding box center [482, 320] width 45 height 23
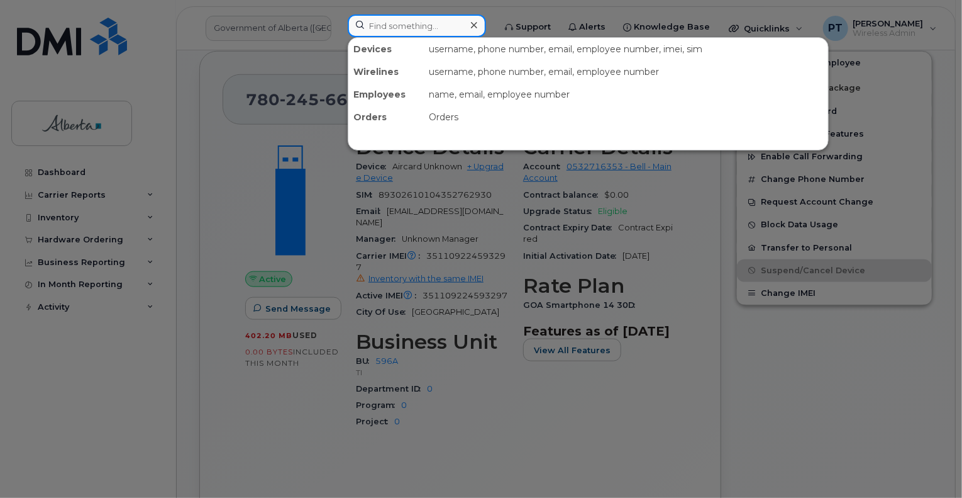
click at [385, 29] on input at bounding box center [417, 25] width 138 height 23
paste input "7807213556"
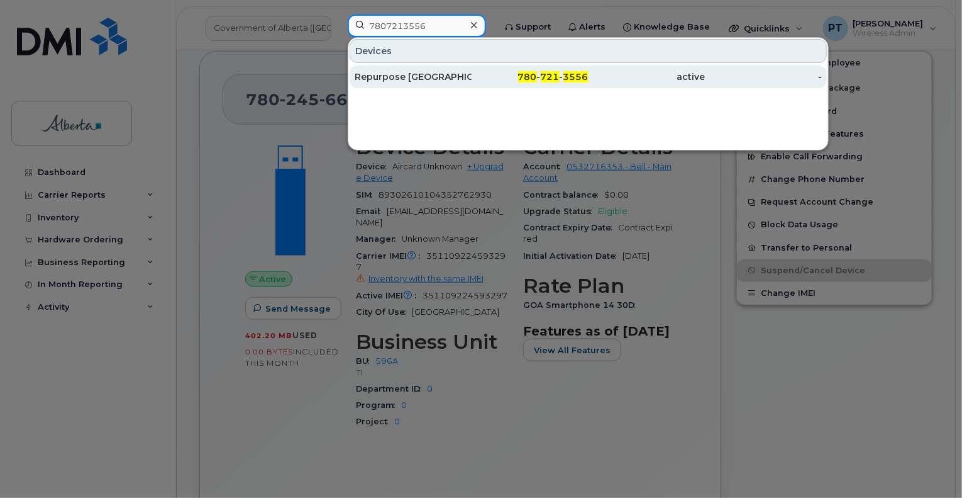
type input "7807213556"
click at [399, 76] on div "Repurpose [GEOGRAPHIC_DATA]" at bounding box center [413, 76] width 117 height 13
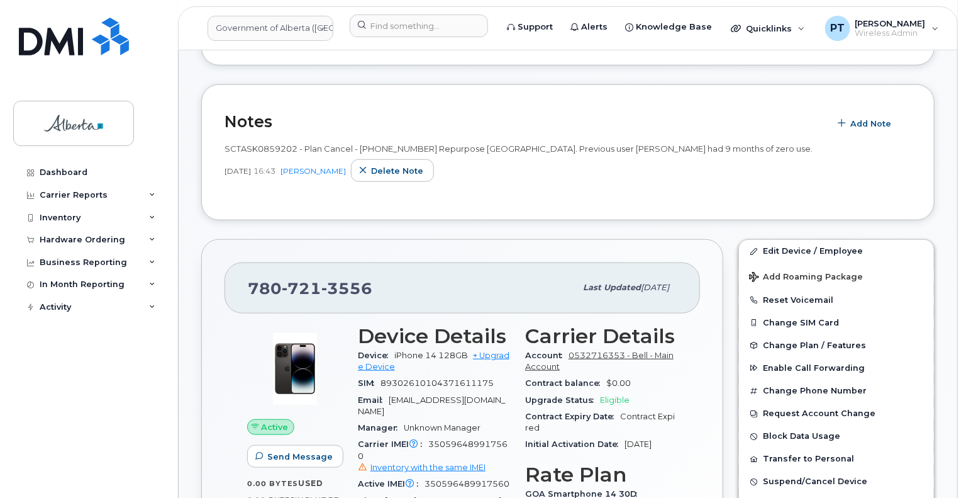
scroll to position [484, 0]
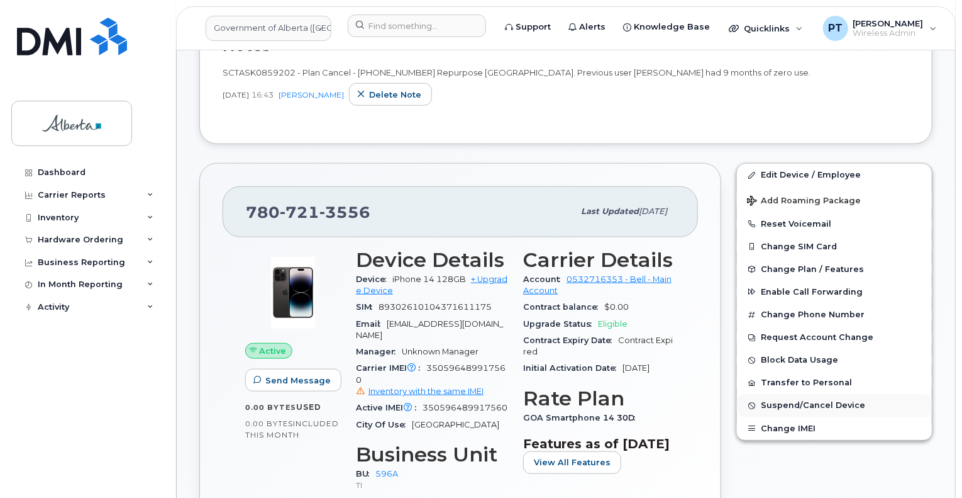
click at [784, 401] on span "Suspend/Cancel Device" at bounding box center [813, 405] width 104 height 9
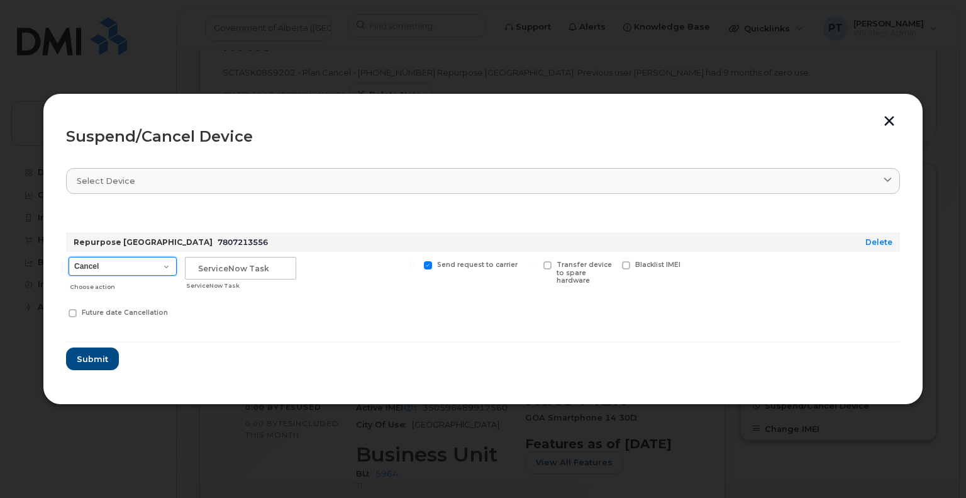
click at [106, 264] on select "Cancel Suspend - Extend Suspension Suspend - Reduced Rate Suspend - Lost Device…" at bounding box center [123, 266] width 108 height 19
select select "[object Object]"
click at [69, 257] on select "Cancel Suspend - Extend Suspension Suspend - Reduced Rate Suspend - Lost Device…" at bounding box center [123, 266] width 108 height 19
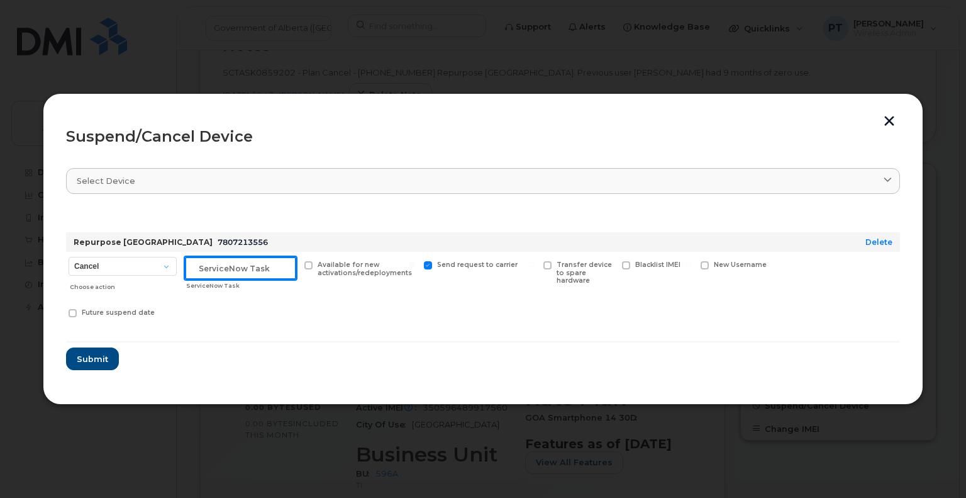
click at [228, 274] on input "text" at bounding box center [240, 268] width 111 height 23
click at [242, 270] on input "text" at bounding box center [240, 268] width 111 height 23
paste input "SCTASK0859202"
type input "SCTASK0859202 Suspend"
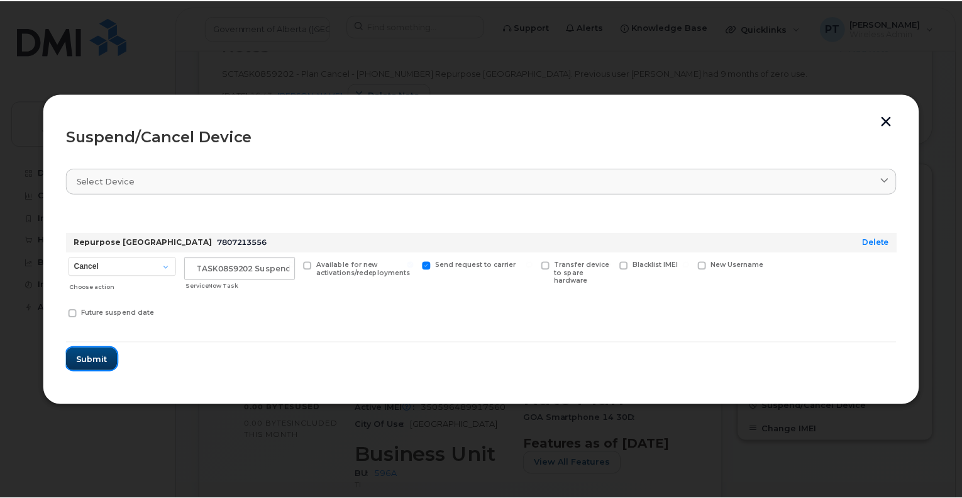
scroll to position [0, 0]
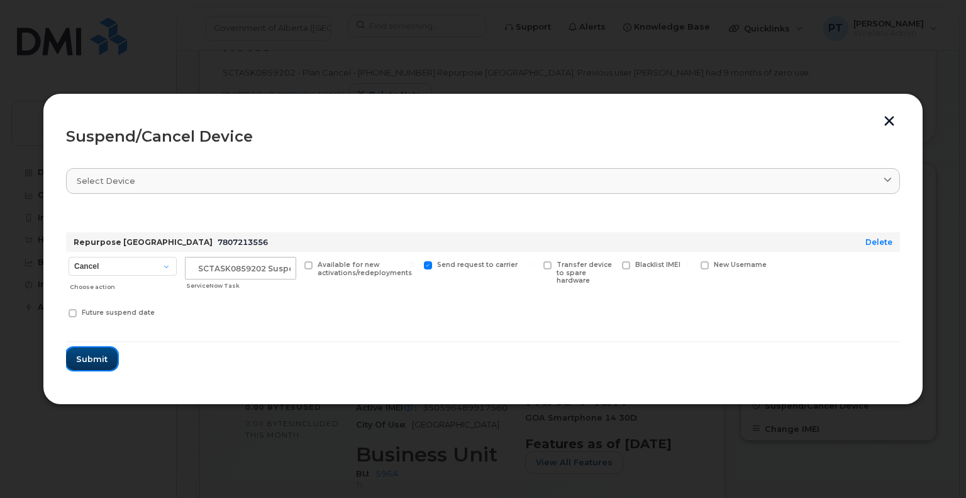
click at [99, 359] on span "Submit" at bounding box center [91, 359] width 31 height 12
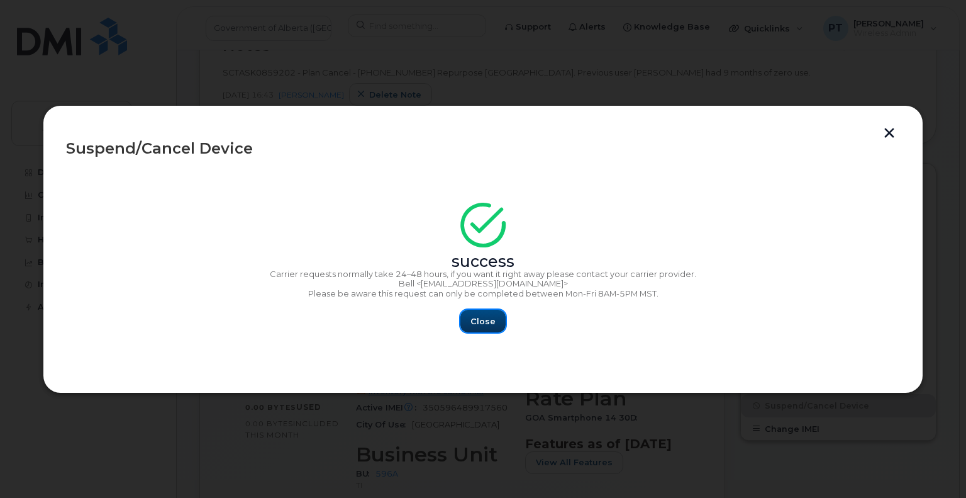
click at [481, 321] on span "Close" at bounding box center [482, 321] width 25 height 12
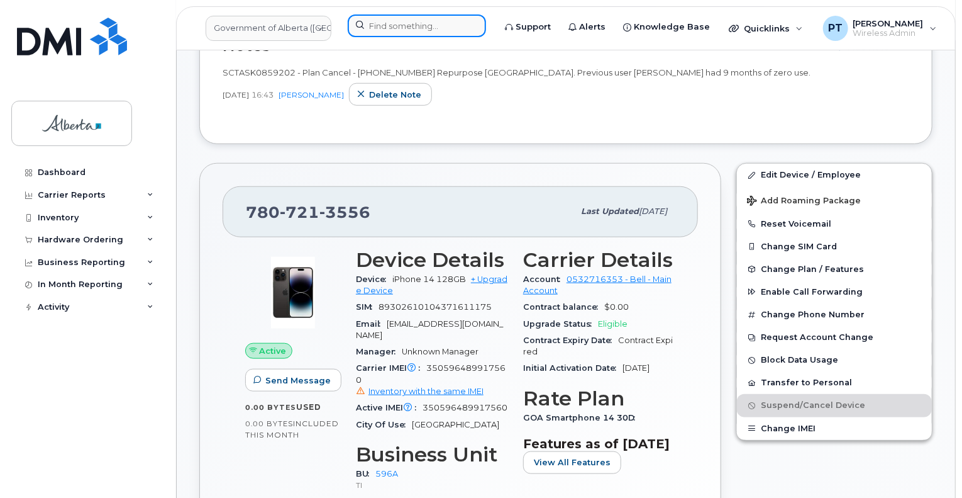
click at [431, 25] on input at bounding box center [417, 25] width 138 height 23
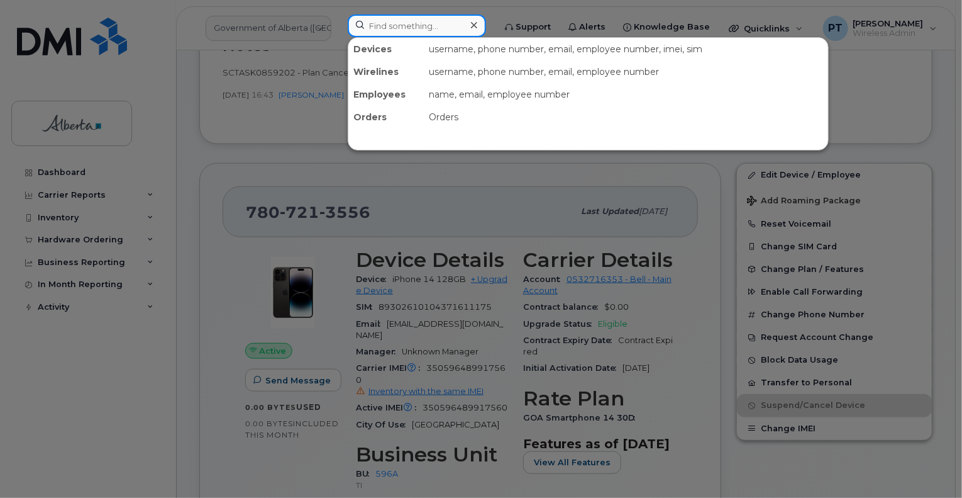
paste input "5872201654"
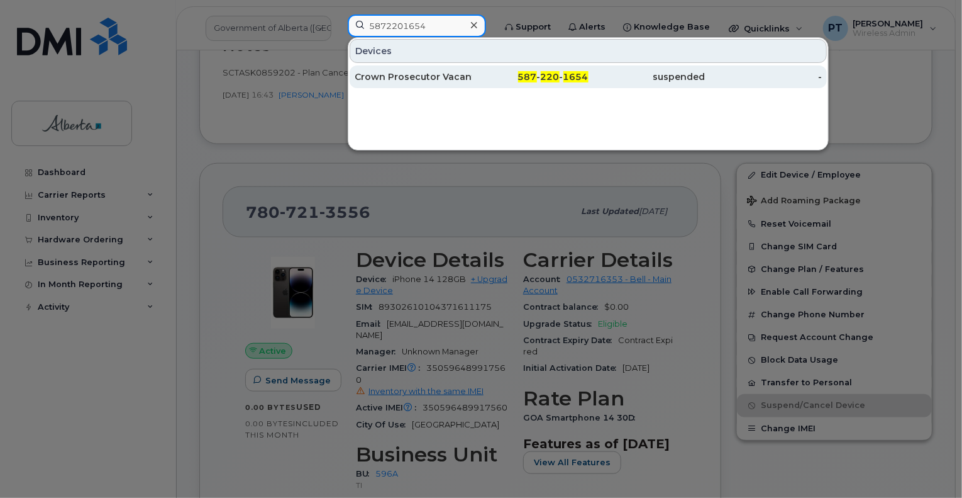
type input "5872201654"
click at [390, 76] on div "Crown Prosecutor Vacant" at bounding box center [413, 76] width 117 height 13
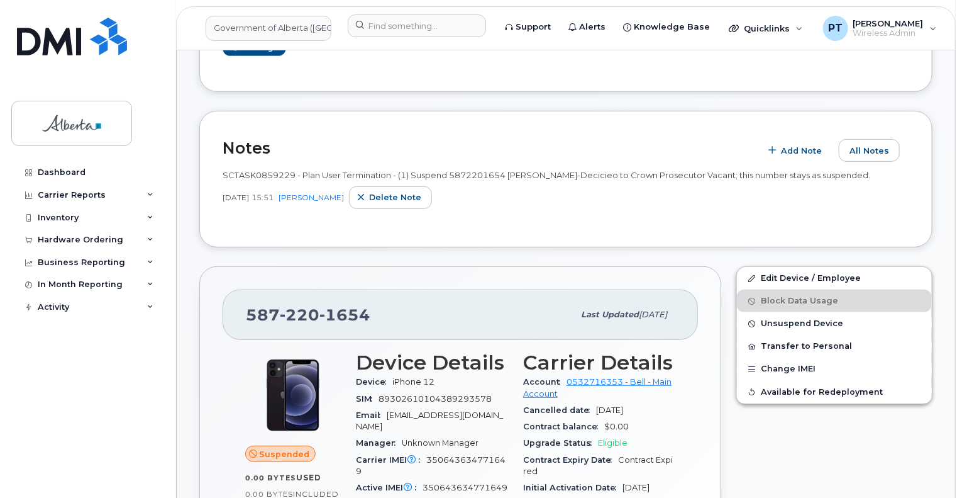
scroll to position [252, 0]
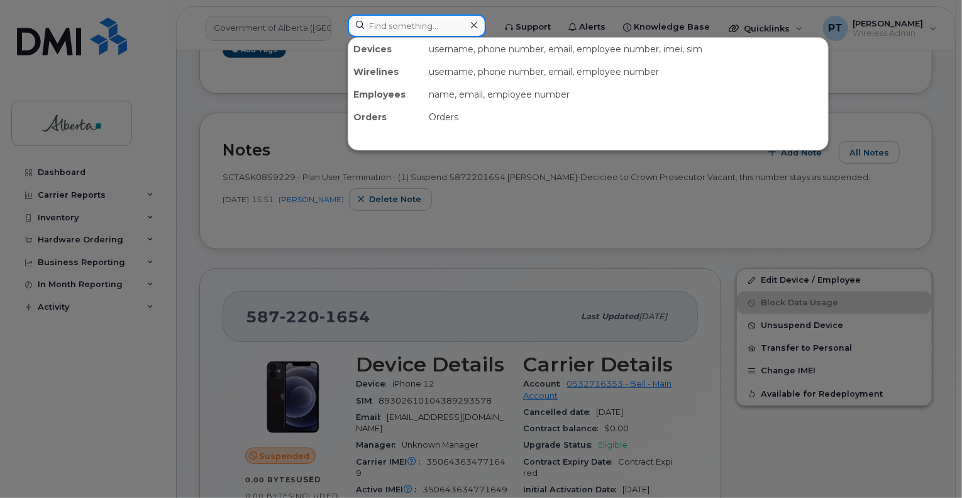
click at [375, 25] on input at bounding box center [417, 25] width 138 height 23
paste input "7807213556"
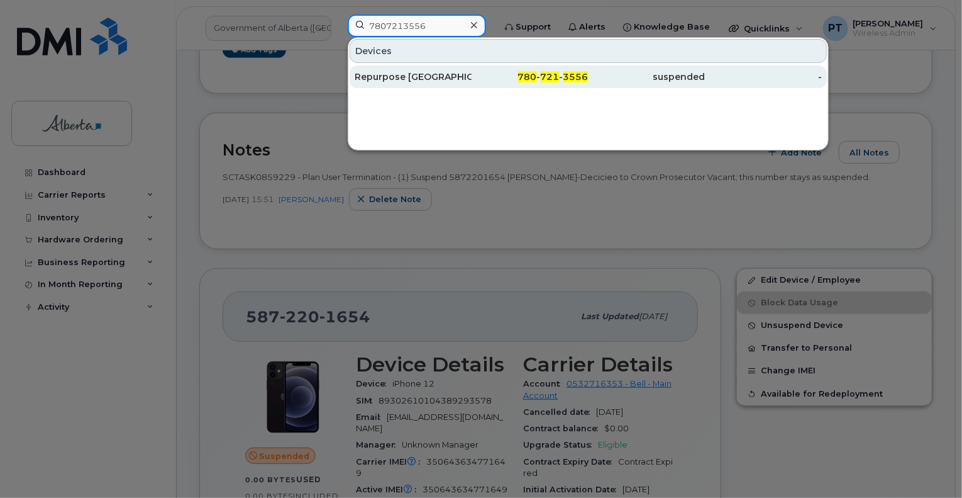
type input "7807213556"
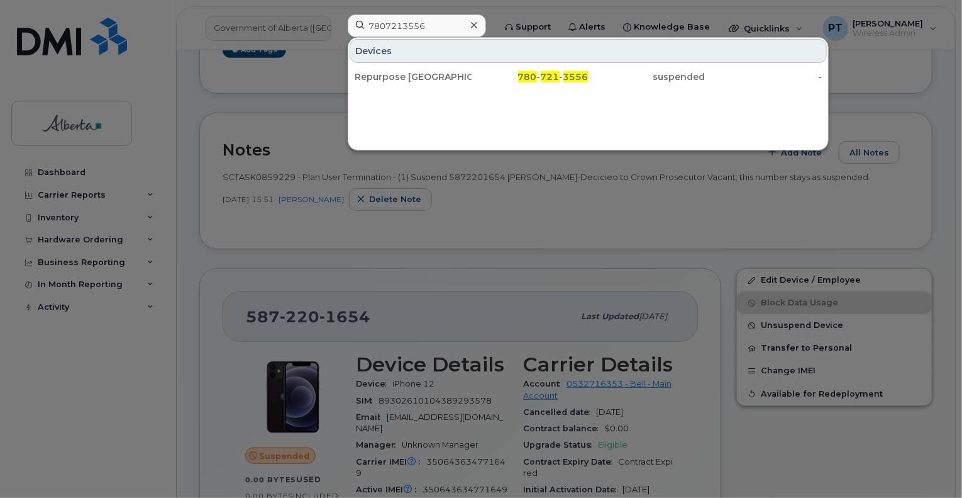
drag, startPoint x: 389, startPoint y: 75, endPoint x: 397, endPoint y: 97, distance: 22.9
click at [388, 76] on div "Repurpose [GEOGRAPHIC_DATA]" at bounding box center [413, 76] width 117 height 13
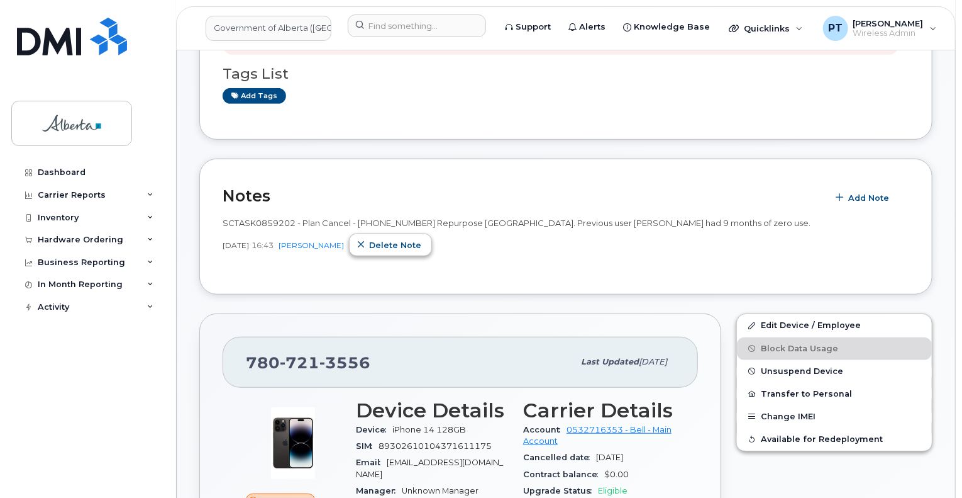
scroll to position [315, 0]
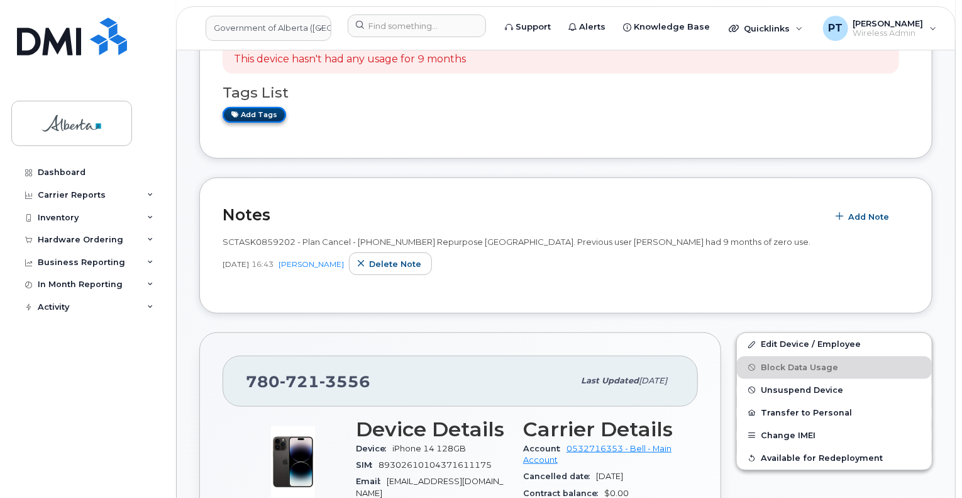
click at [256, 114] on link "Add tags" at bounding box center [255, 115] width 64 height 16
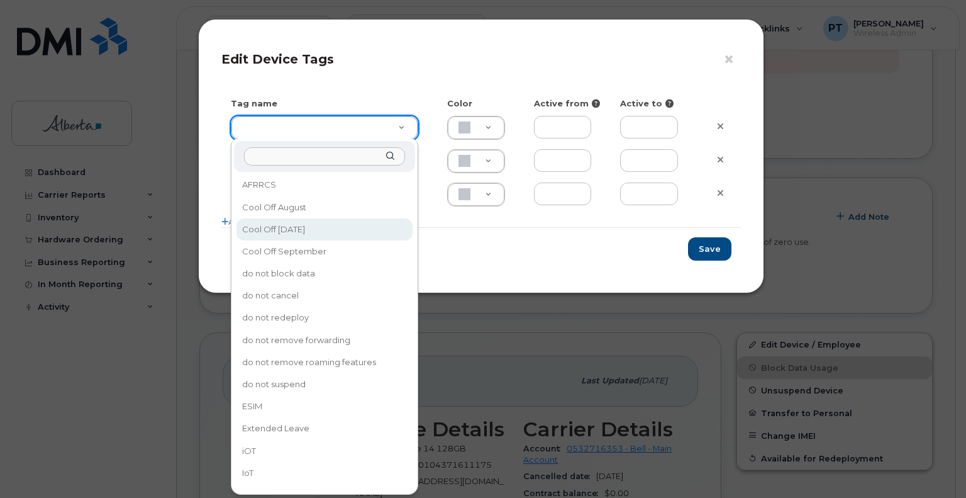
type input "Cool Off [DATE]"
type input "D6CDC1"
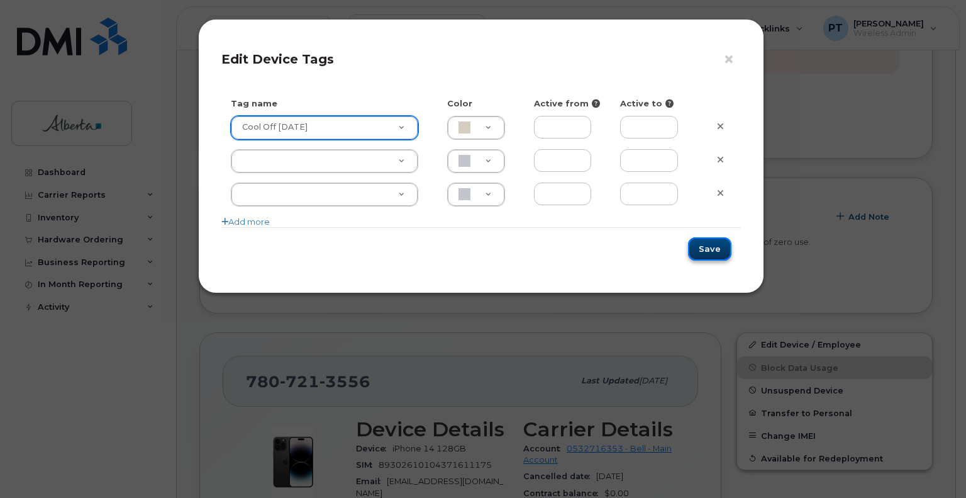
click at [716, 254] on button "Save" at bounding box center [709, 248] width 43 height 23
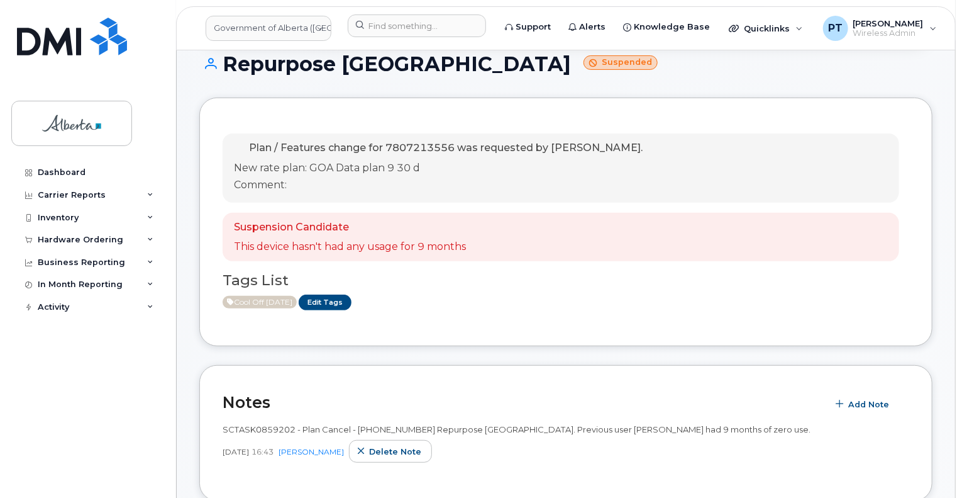
scroll to position [126, 0]
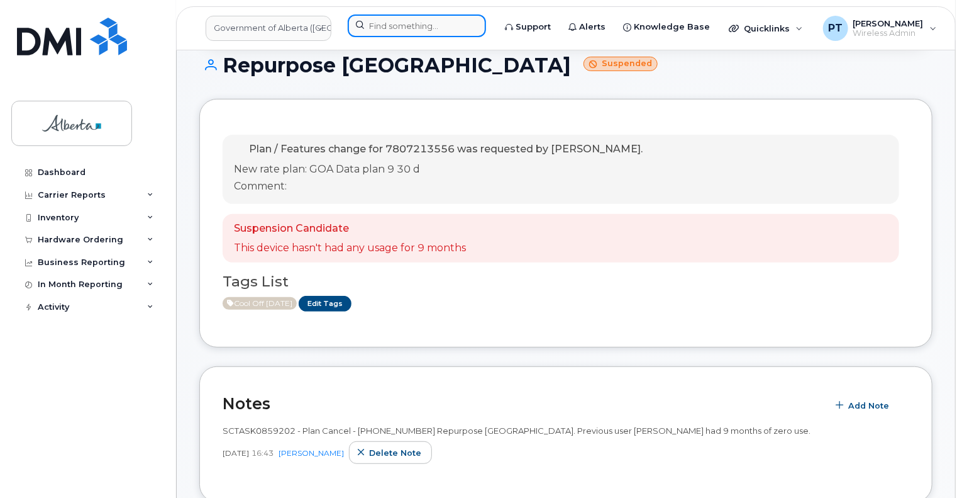
click at [406, 26] on input at bounding box center [417, 25] width 138 height 23
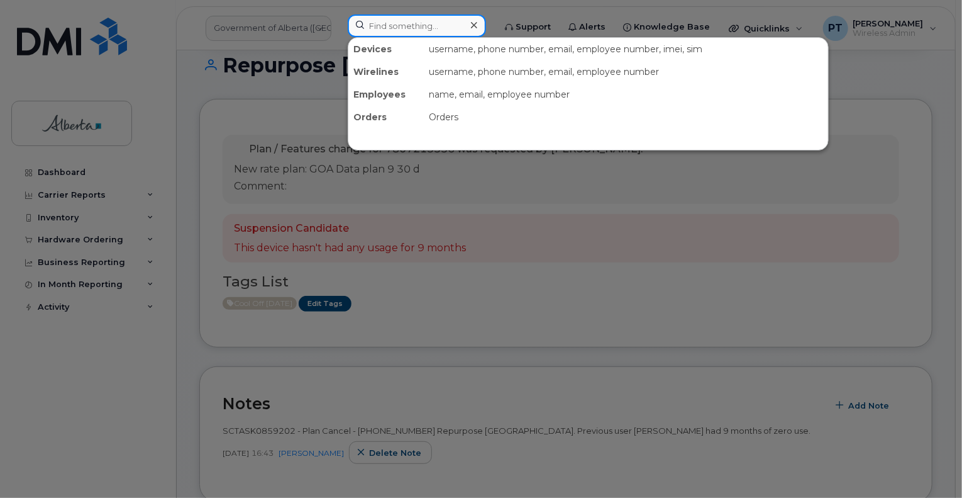
paste input "7802456647"
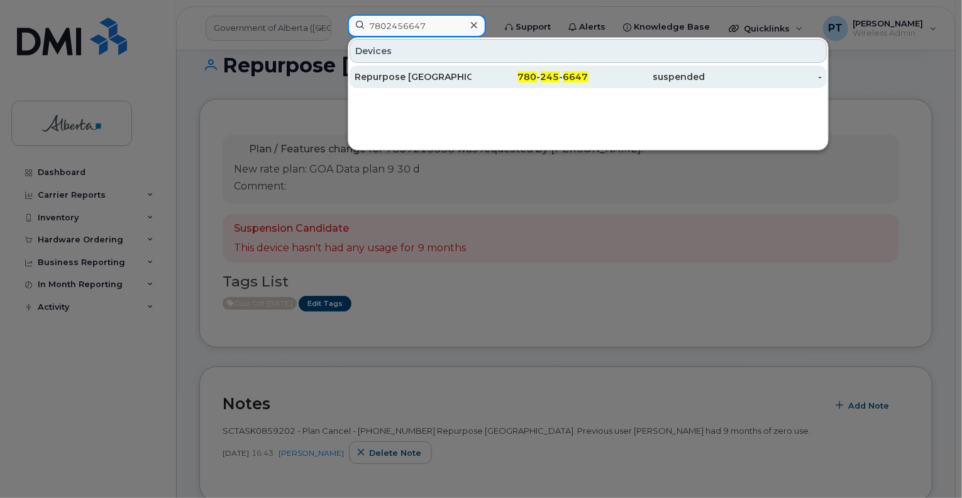
type input "7802456647"
click at [390, 75] on div "Repurpose [GEOGRAPHIC_DATA]" at bounding box center [413, 76] width 117 height 13
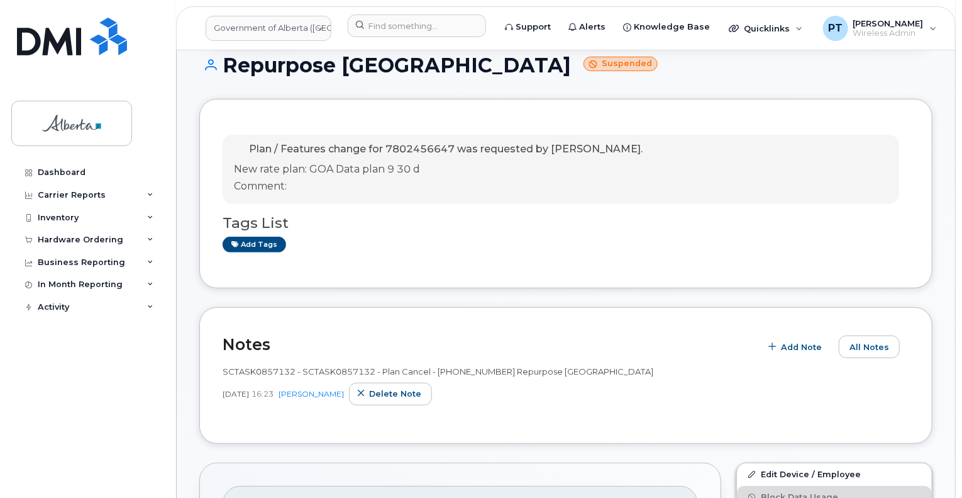
scroll to position [232, 0]
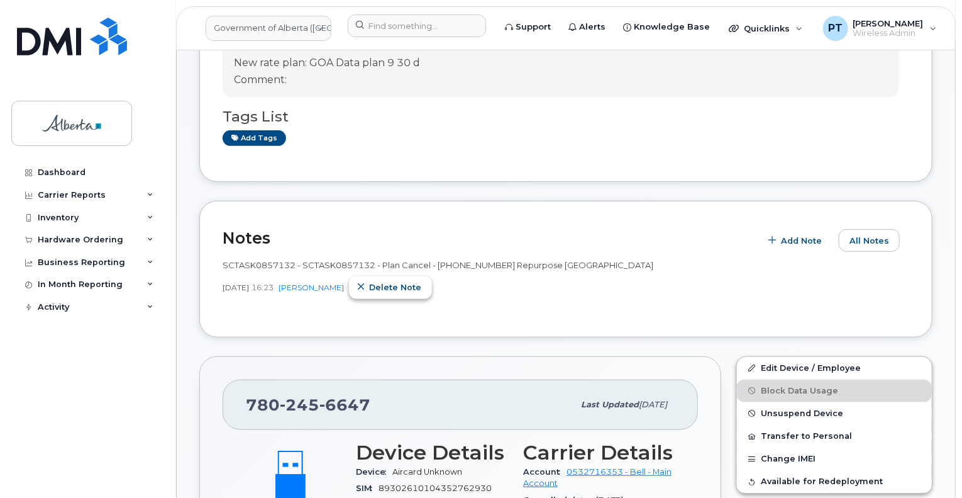
click at [385, 286] on span "Delete note" at bounding box center [395, 287] width 52 height 12
click at [858, 238] on span "Add Note" at bounding box center [869, 241] width 41 height 12
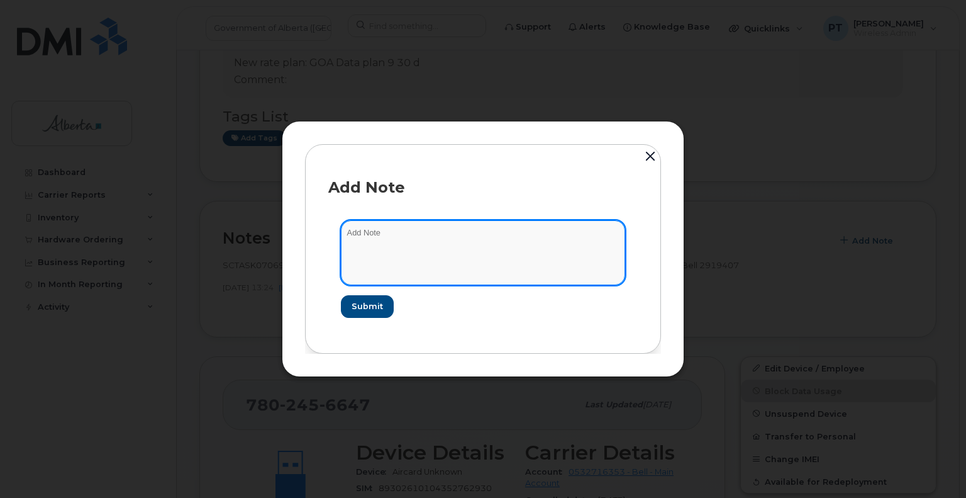
paste textarea "SCTASK0857132 - Plan Cancel - [PHONE_NUMBER] Repurpose [GEOGRAPHIC_DATA]"
click at [414, 232] on textarea "SCTASK0857132 - Plan Cancel - [PHONE_NUMBER] Repurpose [GEOGRAPHIC_DATA]" at bounding box center [483, 252] width 284 height 64
click at [408, 233] on textarea "SCTASK0857132 - Plan Cancel - [PHONE_NUMBER] Repurpose [GEOGRAPHIC_DATA]" at bounding box center [483, 252] width 284 height 64
type textarea "SCTASK0857132 Plan Cancel - [PHONE_NUMBER] Repurpose [GEOGRAPHIC_DATA]"
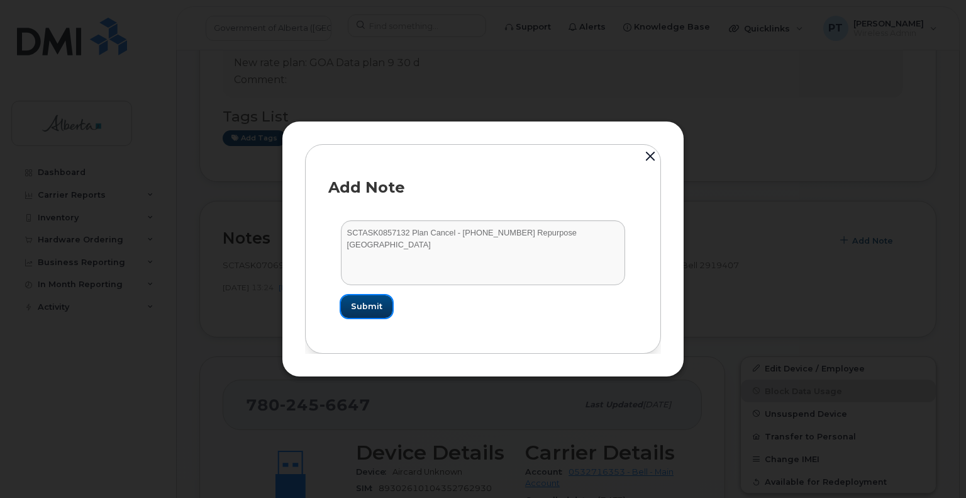
click at [372, 307] on span "Submit" at bounding box center [366, 306] width 31 height 12
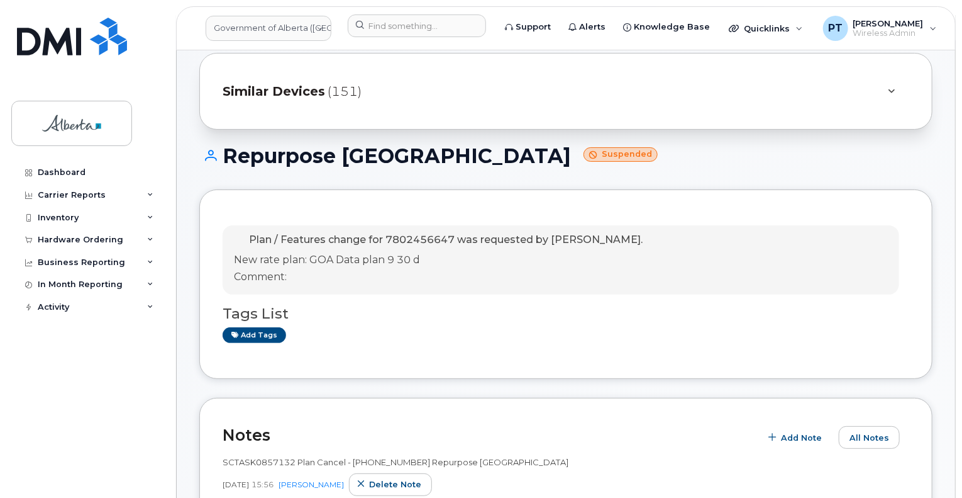
scroll to position [63, 0]
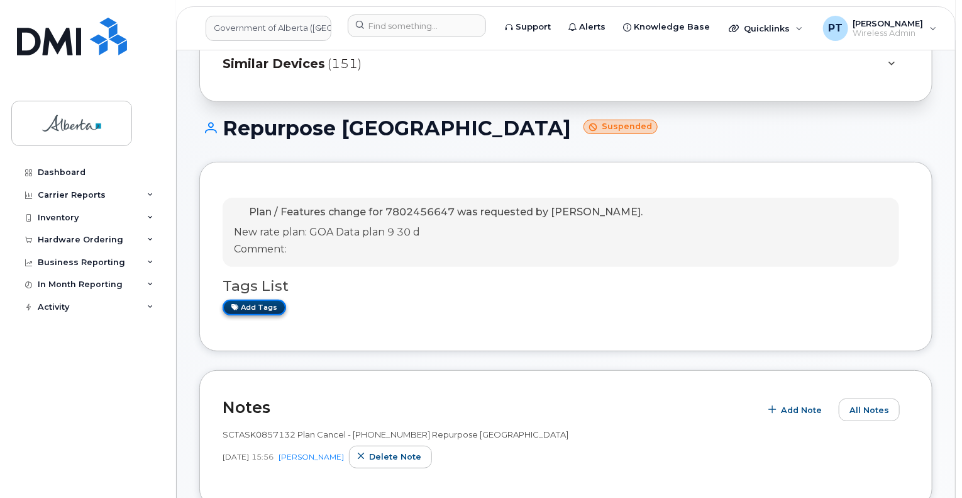
click at [262, 303] on link "Add tags" at bounding box center [255, 307] width 64 height 16
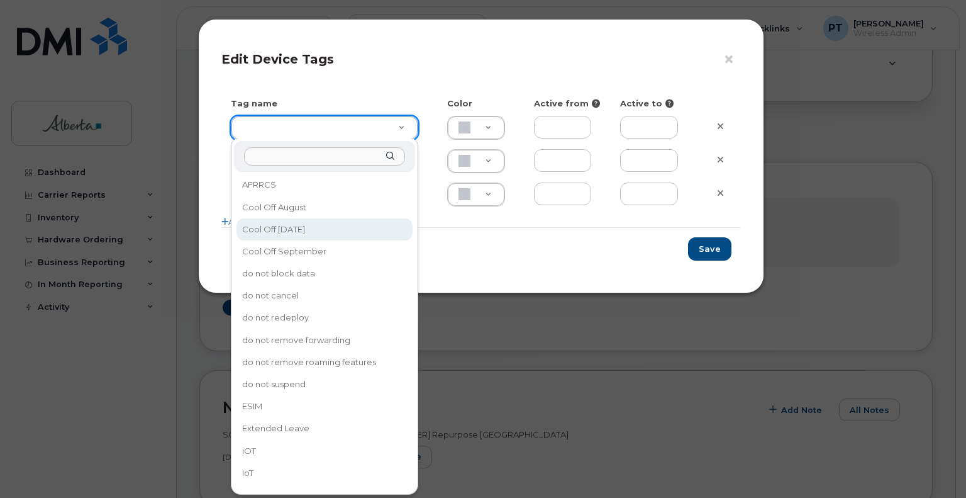
type input "Cool Off [DATE]"
type input "D6CDC1"
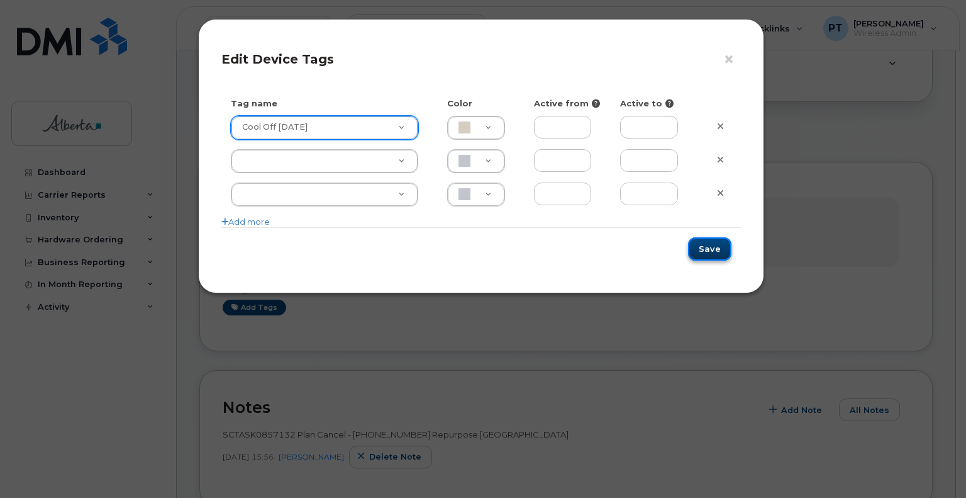
click at [706, 245] on button "Save" at bounding box center [709, 248] width 43 height 23
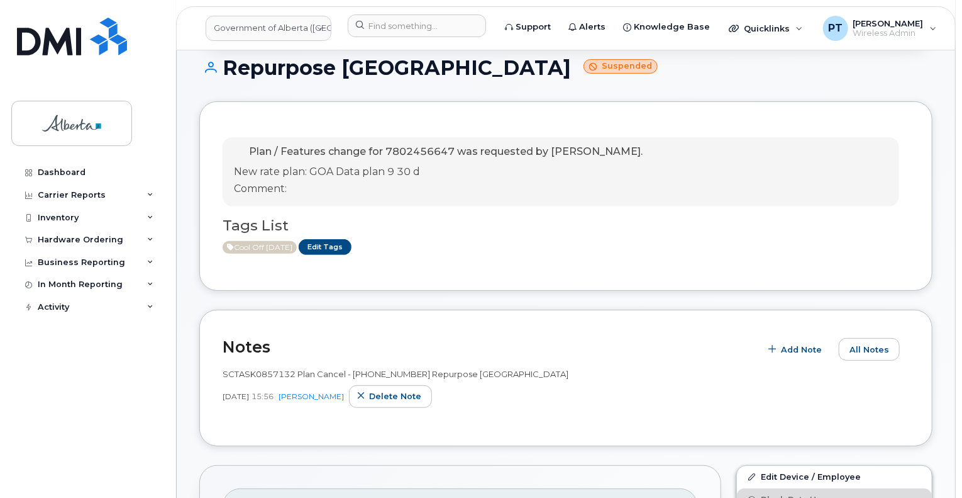
scroll to position [252, 0]
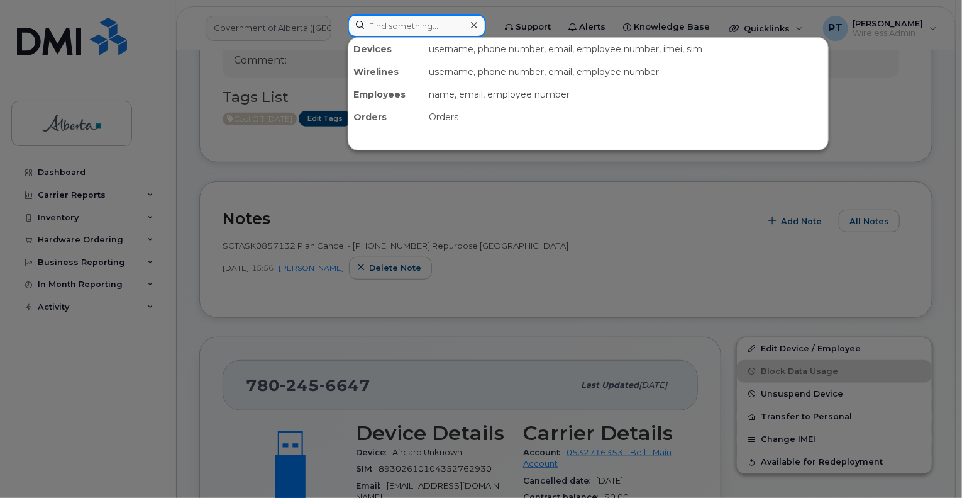
click at [446, 25] on input at bounding box center [417, 25] width 138 height 23
paste input "7802675920"
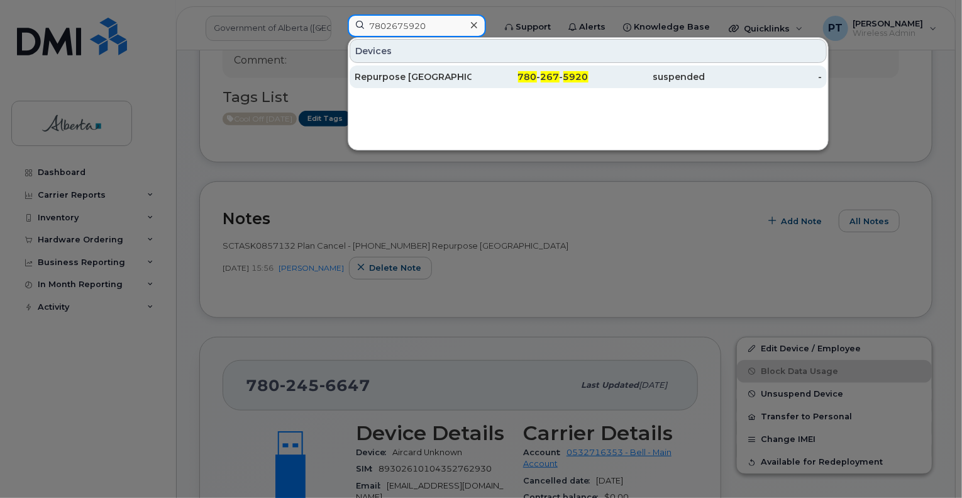
type input "7802675920"
click at [408, 77] on div "Repurpose [GEOGRAPHIC_DATA]" at bounding box center [413, 76] width 117 height 13
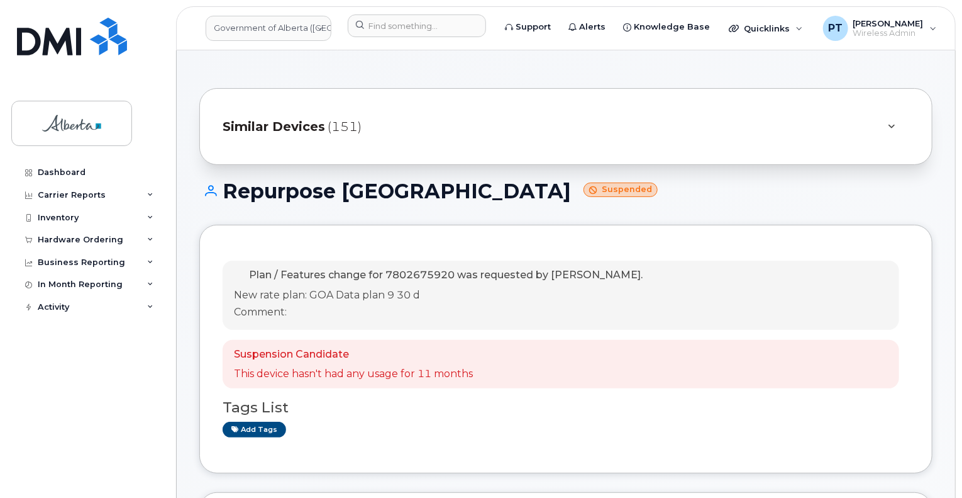
scroll to position [252, 0]
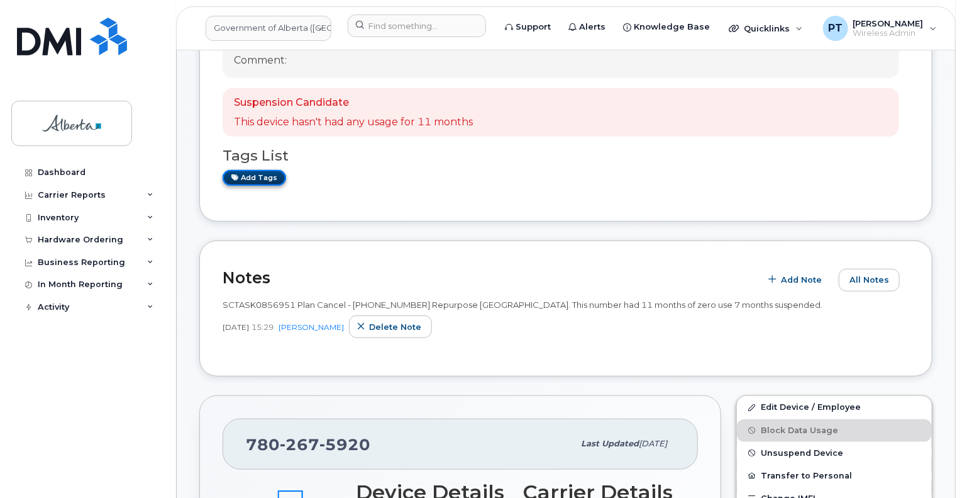
click at [256, 181] on link "Add tags" at bounding box center [255, 178] width 64 height 16
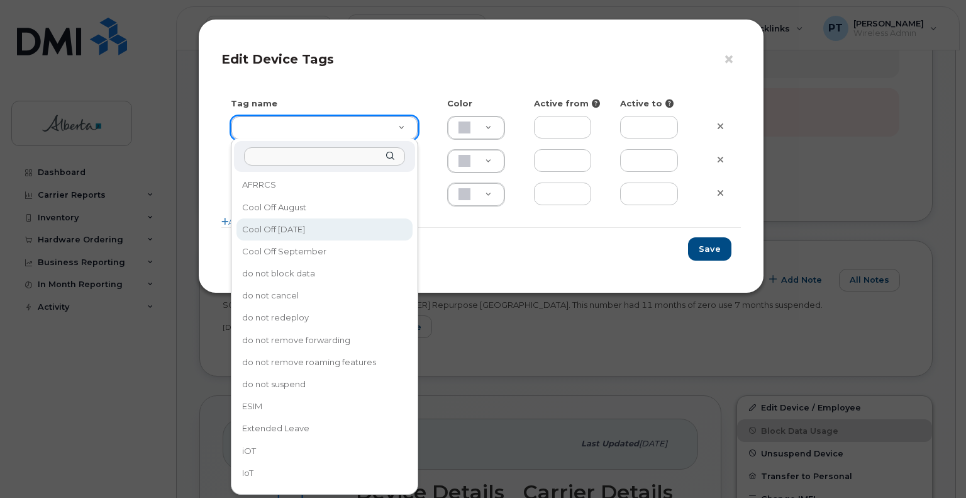
type input "Cool Off [DATE]"
type input "D6CDC1"
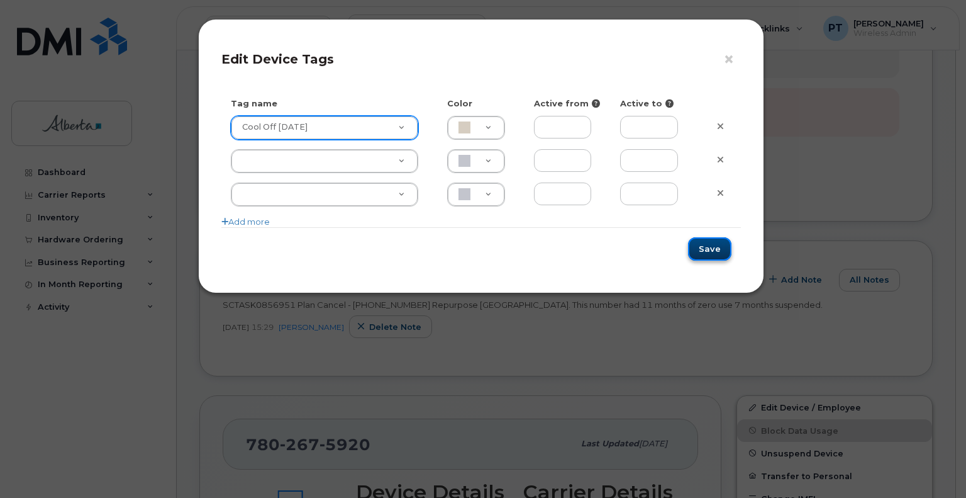
click at [710, 255] on button "Save" at bounding box center [709, 248] width 43 height 23
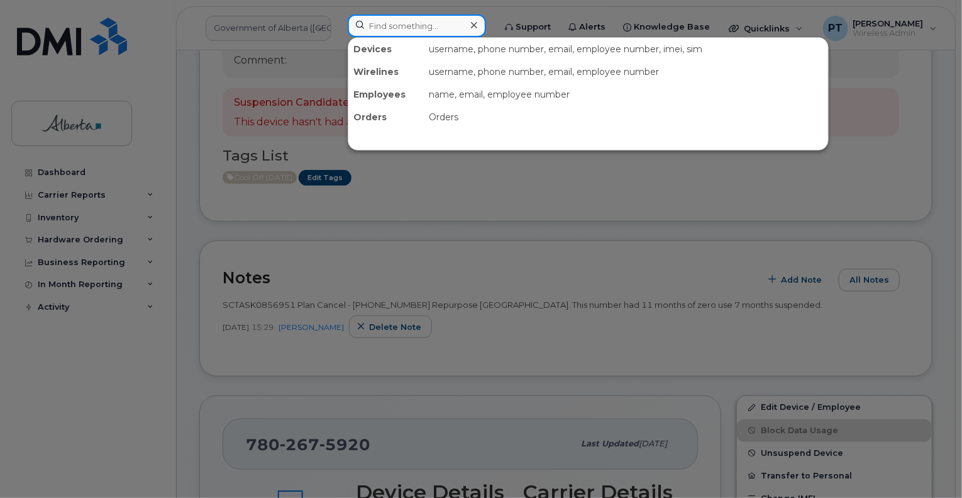
click at [411, 27] on input at bounding box center [417, 25] width 138 height 23
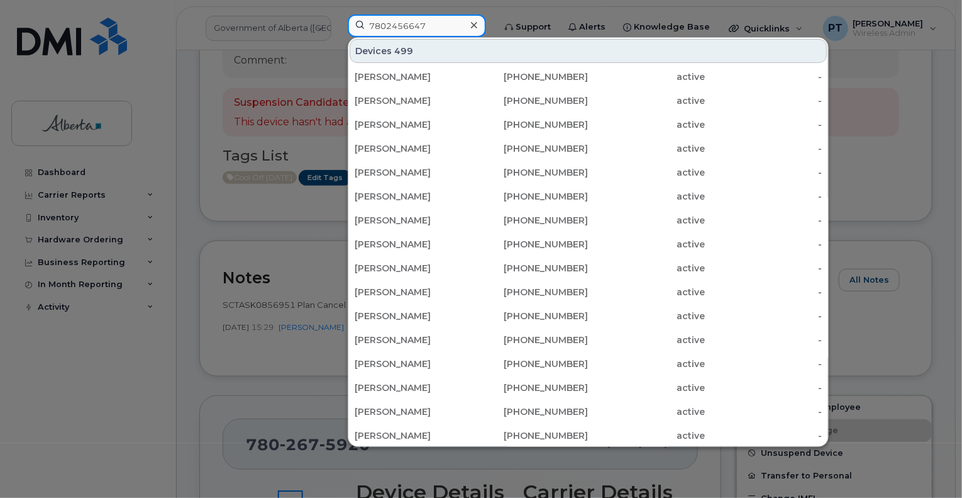
type input "7802456647"
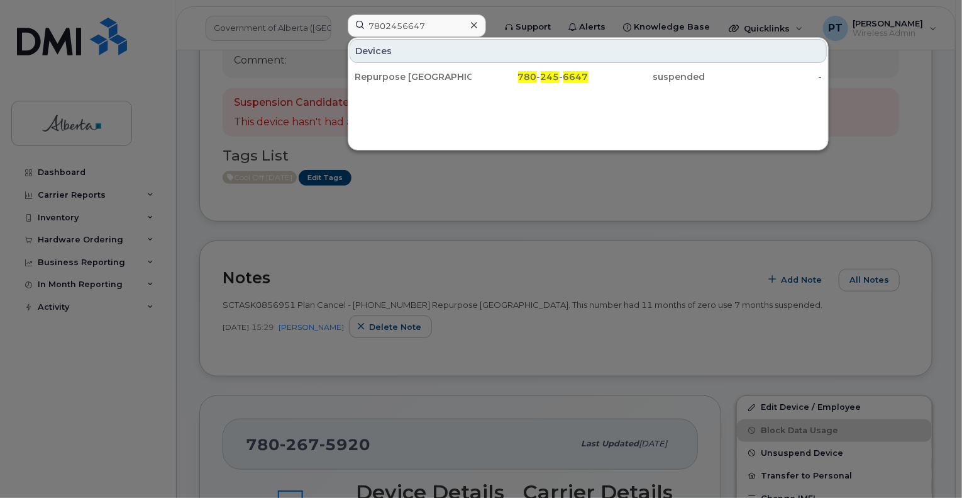
drag, startPoint x: 385, startPoint y: 84, endPoint x: 377, endPoint y: 105, distance: 22.1
click at [385, 85] on div "Repurpose [GEOGRAPHIC_DATA]" at bounding box center [413, 76] width 117 height 23
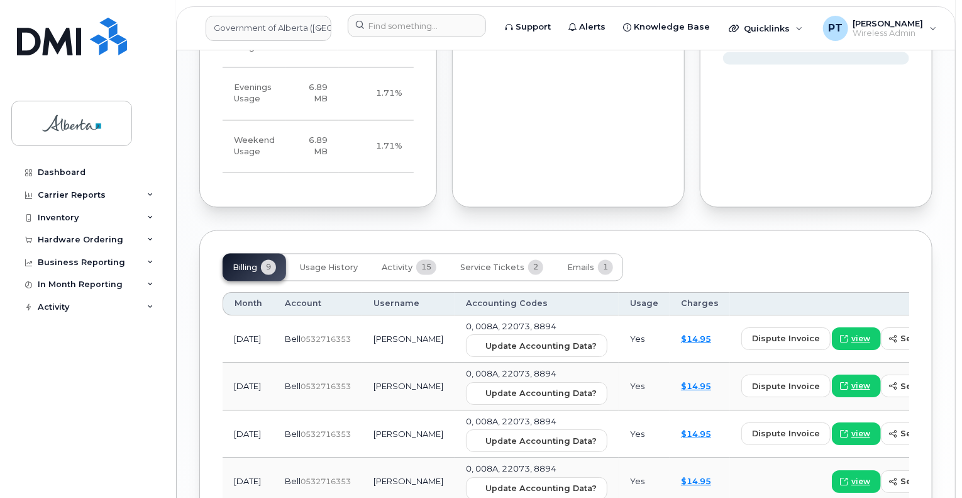
scroll to position [1108, 0]
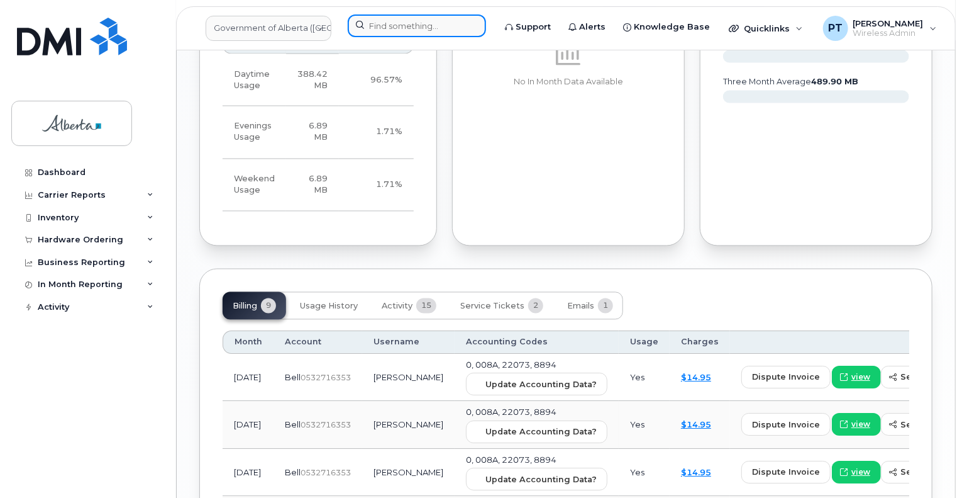
click at [423, 31] on input at bounding box center [417, 25] width 138 height 23
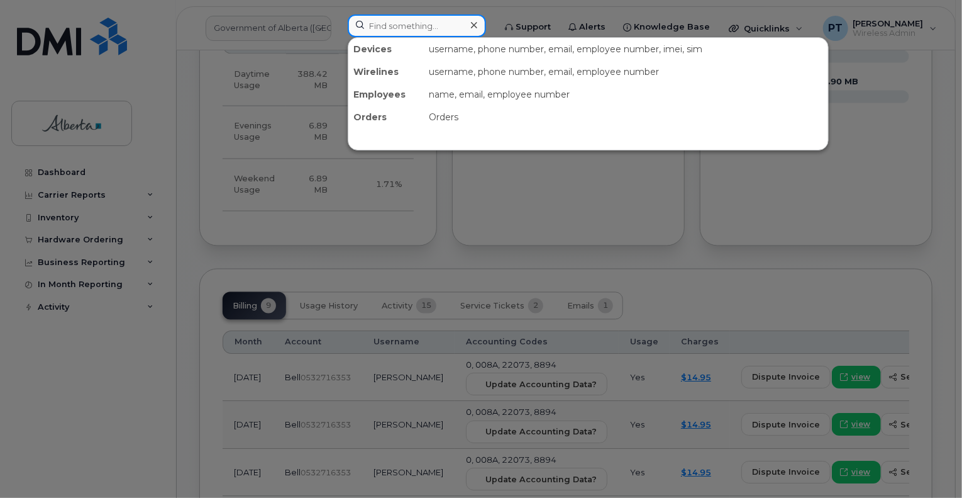
paste input "7802675920"
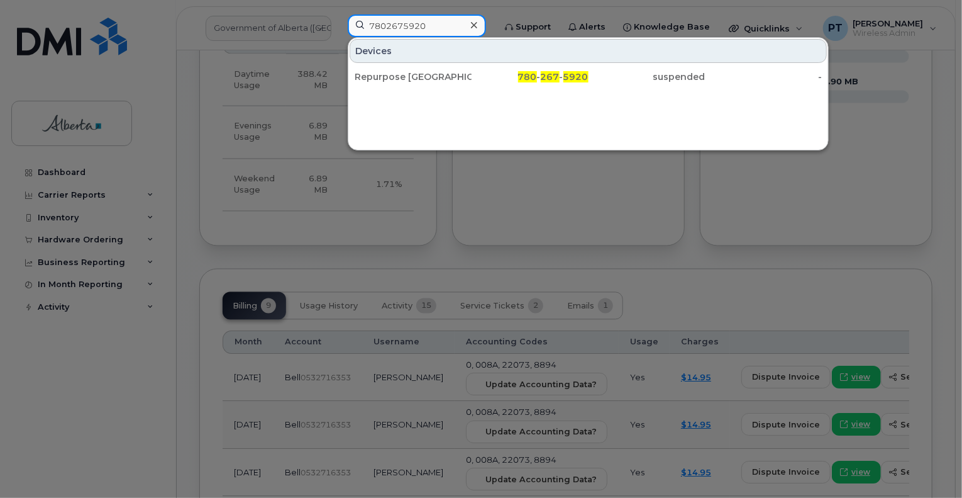
type input "7802675920"
drag, startPoint x: 398, startPoint y: 75, endPoint x: 964, endPoint y: 115, distance: 567.5
click at [398, 74] on div "Repurpose [GEOGRAPHIC_DATA]" at bounding box center [413, 76] width 117 height 13
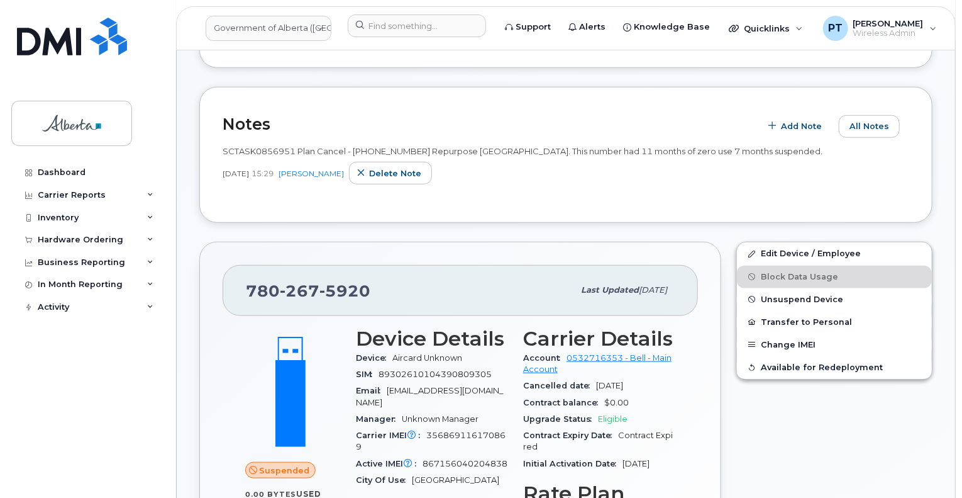
scroll to position [232, 0]
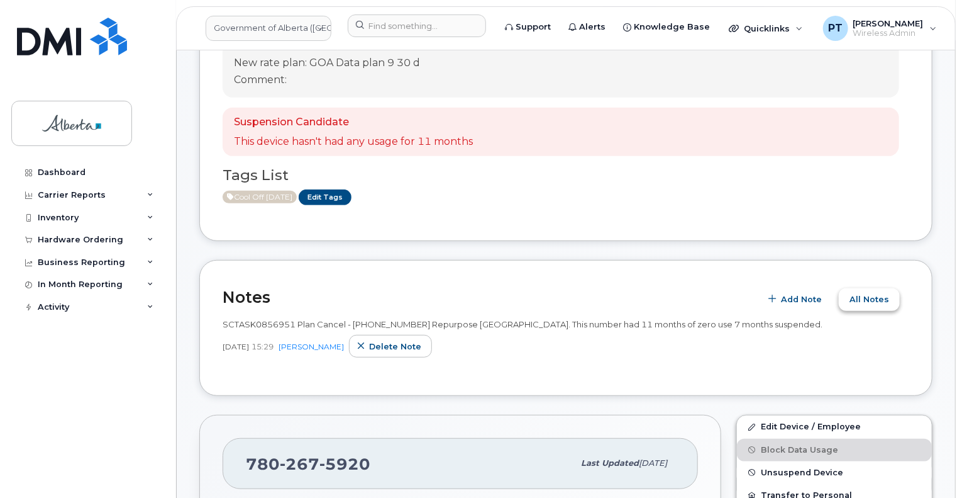
click at [871, 296] on span "All Notes" at bounding box center [870, 299] width 40 height 12
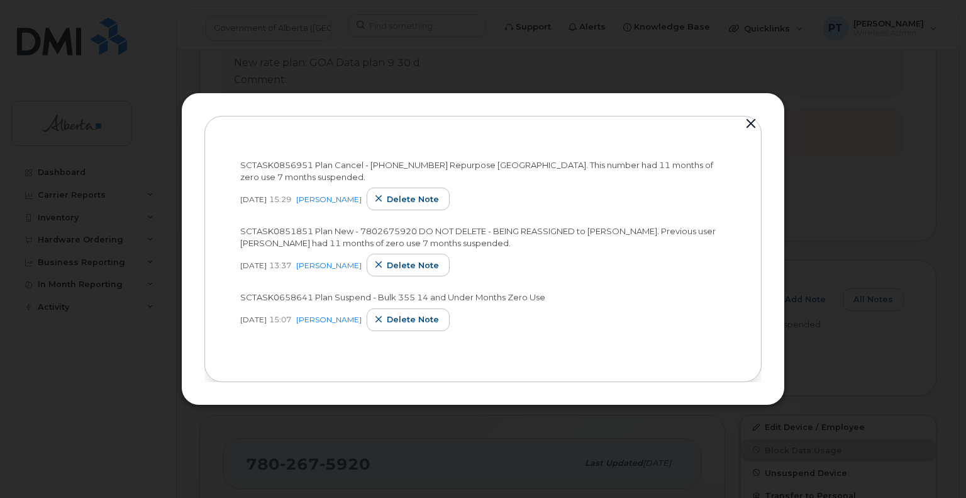
click at [752, 122] on button "button" at bounding box center [751, 124] width 19 height 18
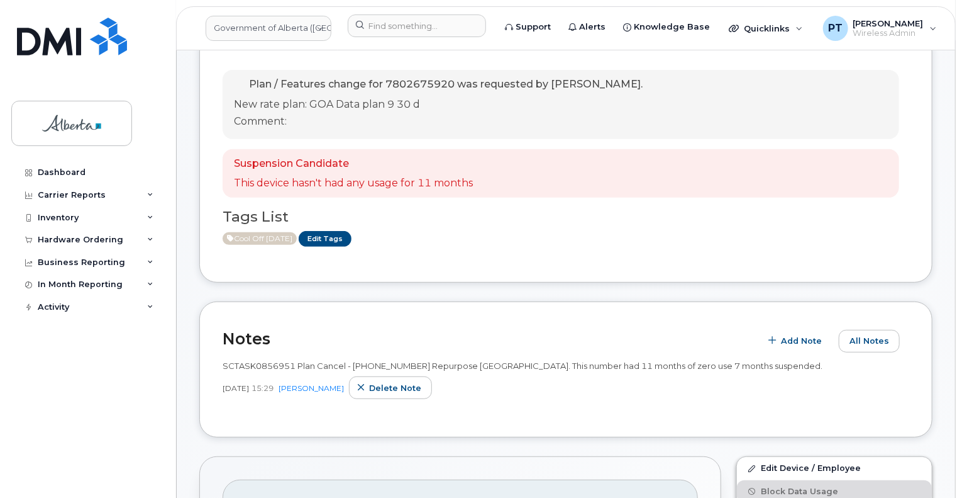
scroll to position [169, 0]
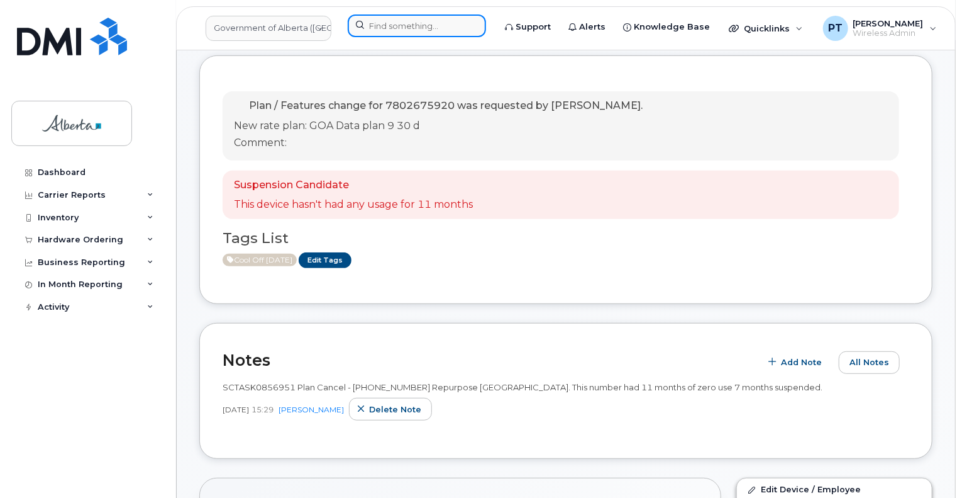
click at [433, 29] on input at bounding box center [417, 25] width 138 height 23
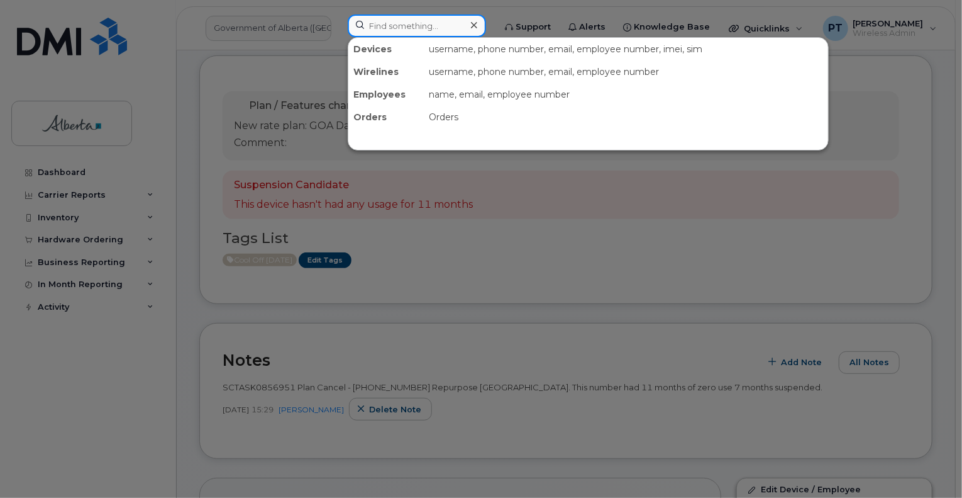
paste input "5873356934"
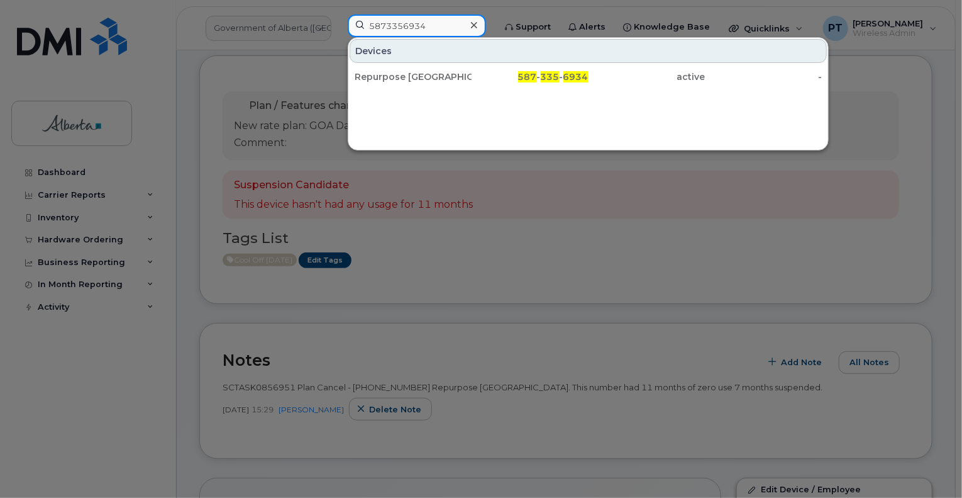
type input "5873356934"
click at [408, 75] on div "Repurpose [GEOGRAPHIC_DATA]" at bounding box center [413, 76] width 117 height 13
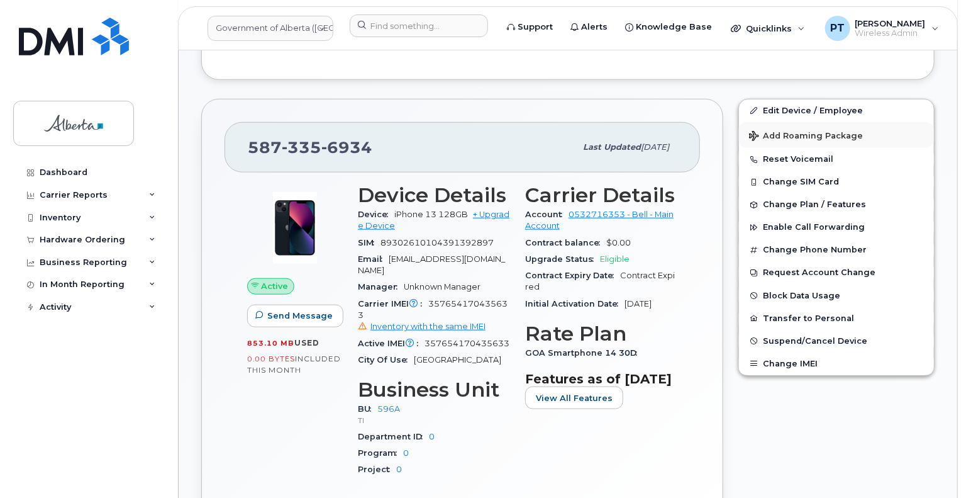
scroll to position [610, 0]
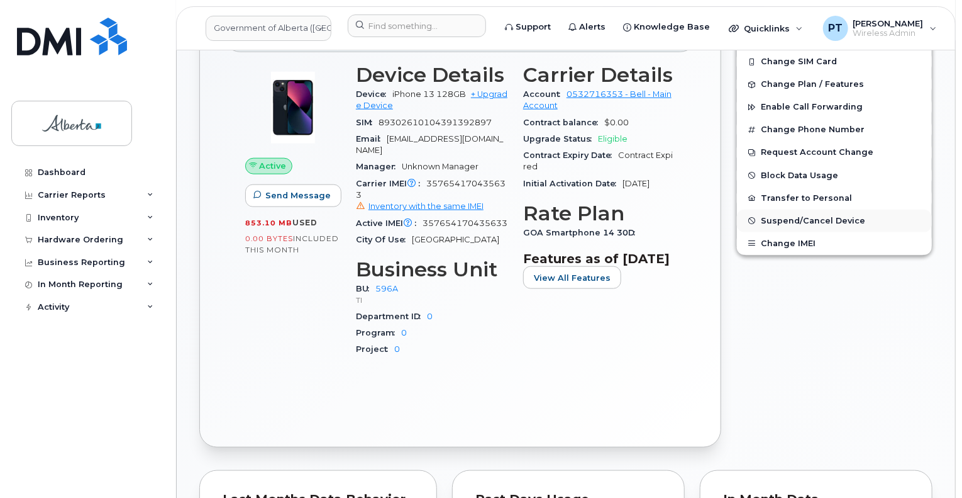
click at [794, 213] on button "Suspend/Cancel Device" at bounding box center [834, 220] width 195 height 23
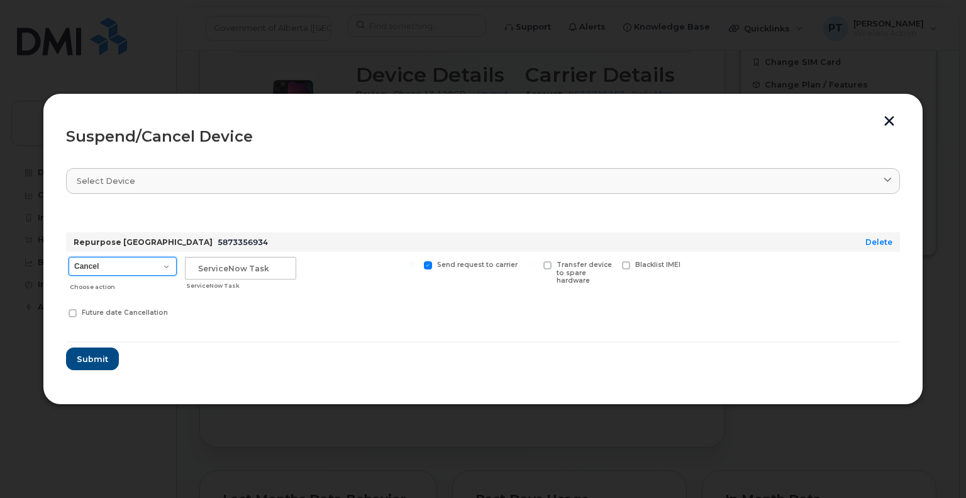
click at [108, 269] on select "Cancel Suspend - Extend Suspension Suspend - Reduced Rate Suspend - Lost Device…" at bounding box center [123, 266] width 108 height 19
select select "[object Object]"
click at [69, 257] on select "Cancel Suspend - Extend Suspension Suspend - Reduced Rate Suspend - Lost Device…" at bounding box center [123, 266] width 108 height 19
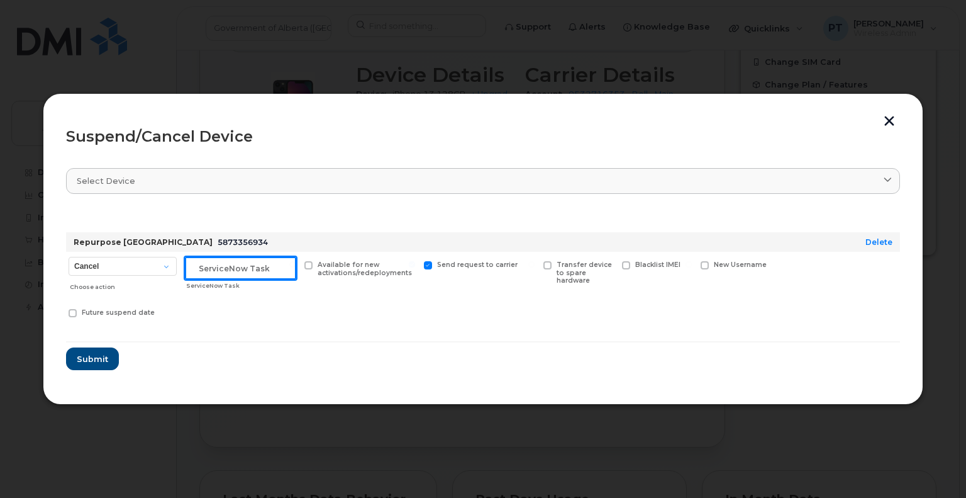
click at [223, 271] on input "text" at bounding box center [240, 268] width 111 height 23
click at [239, 272] on input "text" at bounding box center [240, 268] width 111 height 23
paste input "SCTASK0859500"
type input "SCTASK0859500 Supsend"
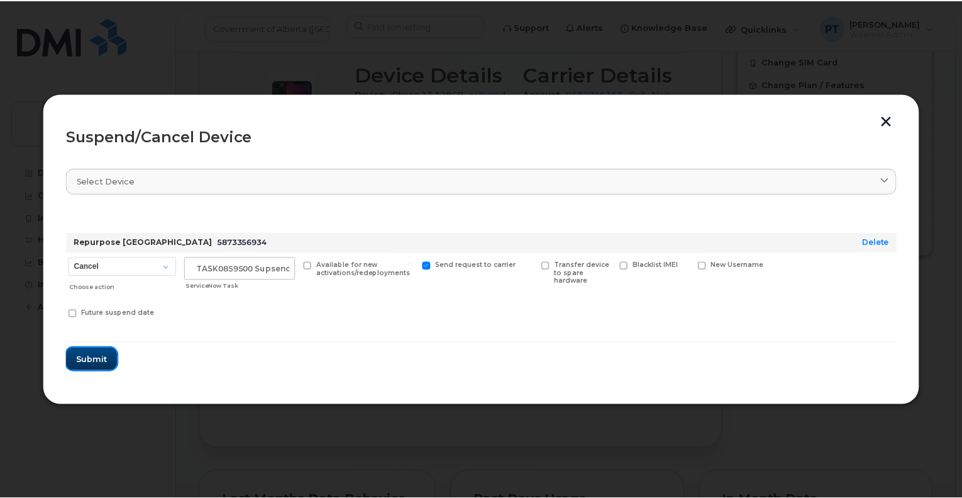
scroll to position [0, 0]
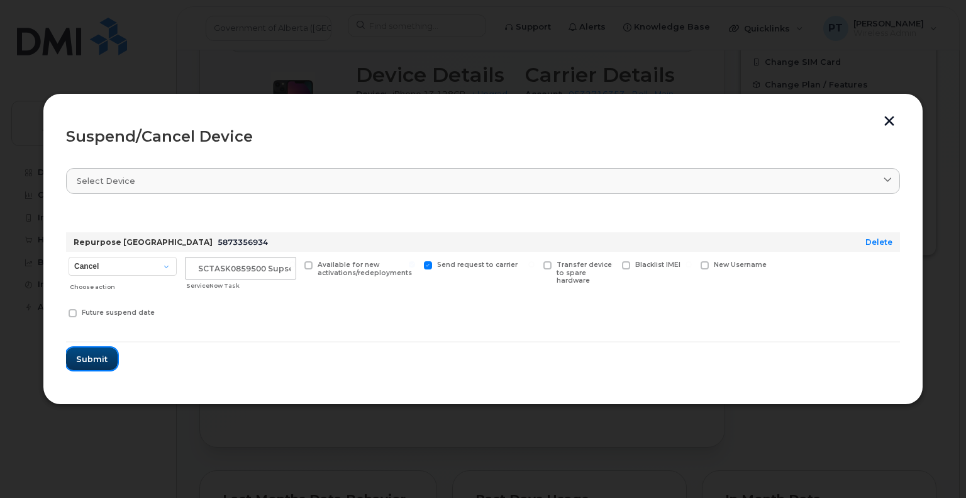
click at [91, 353] on span "Submit" at bounding box center [91, 359] width 31 height 12
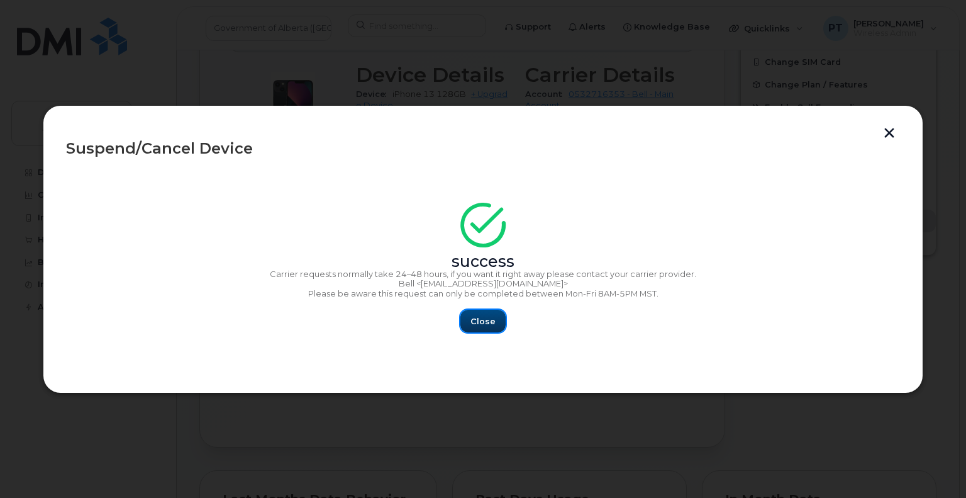
click at [470, 313] on button "Close" at bounding box center [482, 320] width 45 height 23
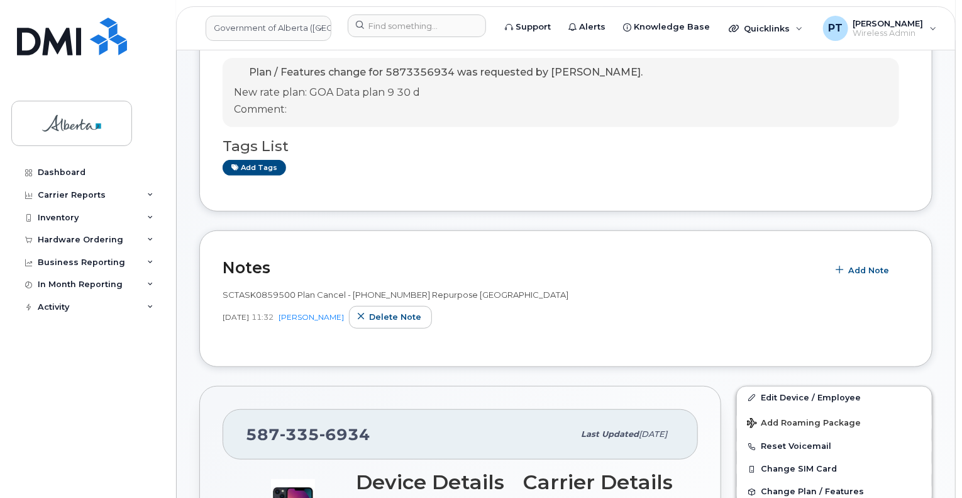
scroll to position [106, 0]
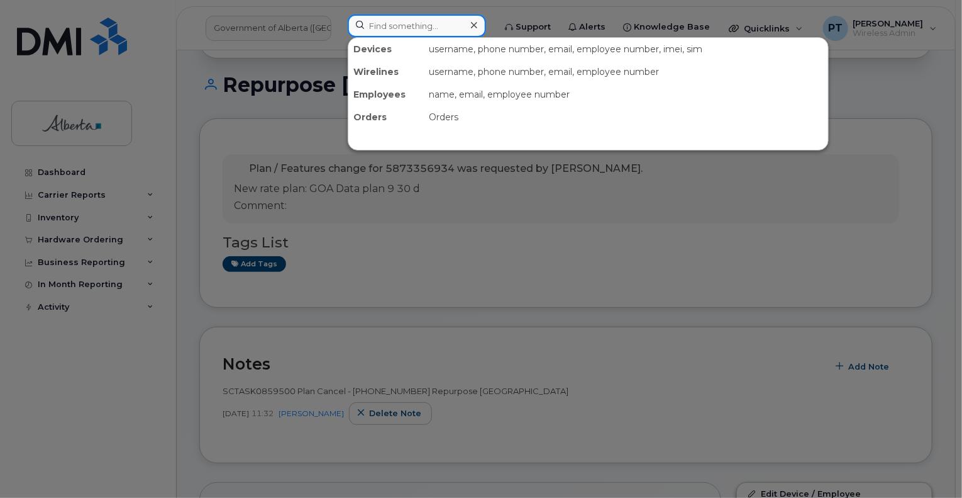
click at [421, 25] on input at bounding box center [417, 25] width 138 height 23
paste input "5873858607"
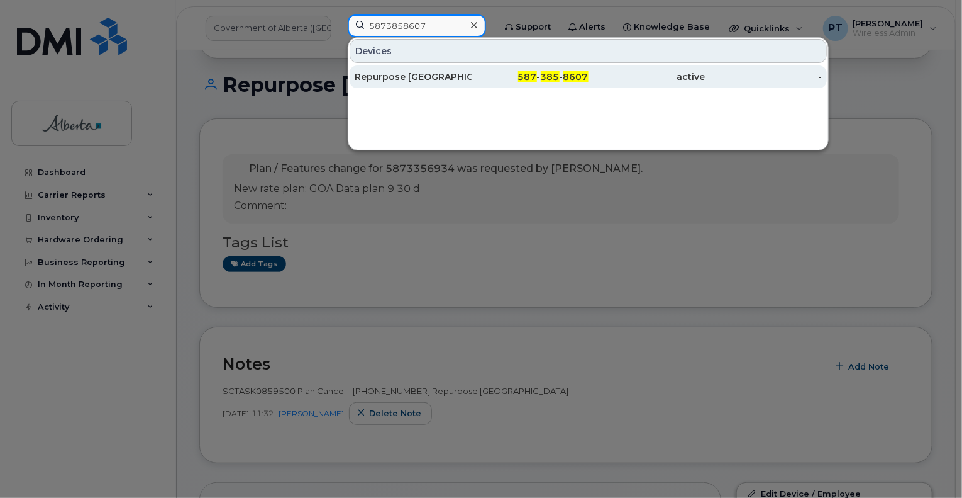
type input "5873858607"
click at [428, 78] on div "Repurpose [GEOGRAPHIC_DATA]" at bounding box center [413, 76] width 117 height 13
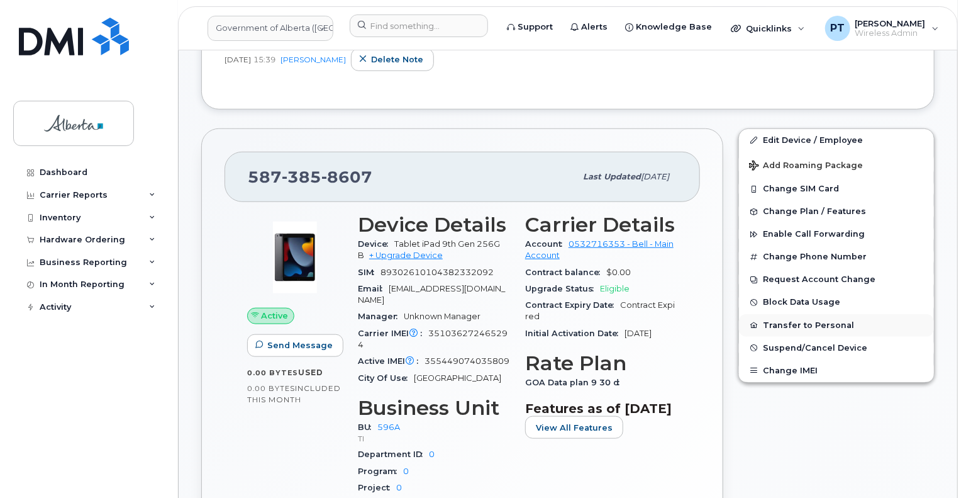
scroll to position [440, 0]
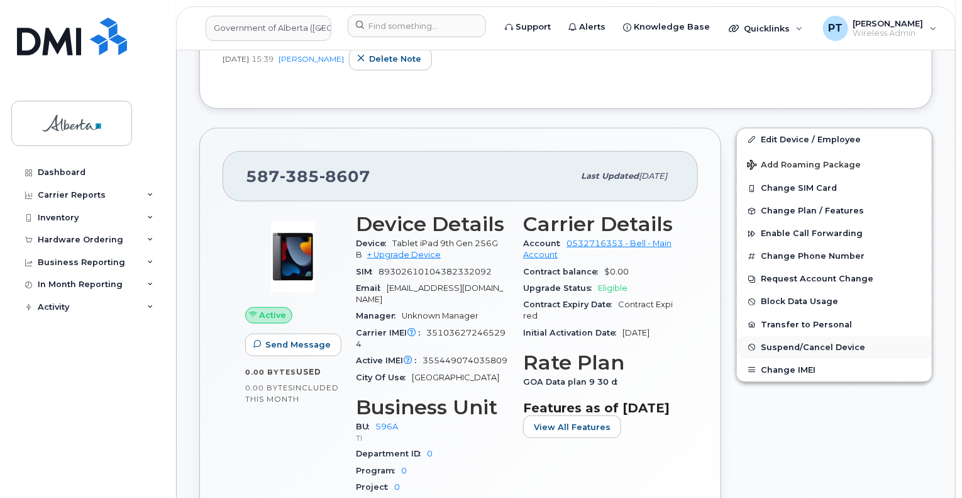
click at [777, 346] on span "Suspend/Cancel Device" at bounding box center [813, 346] width 104 height 9
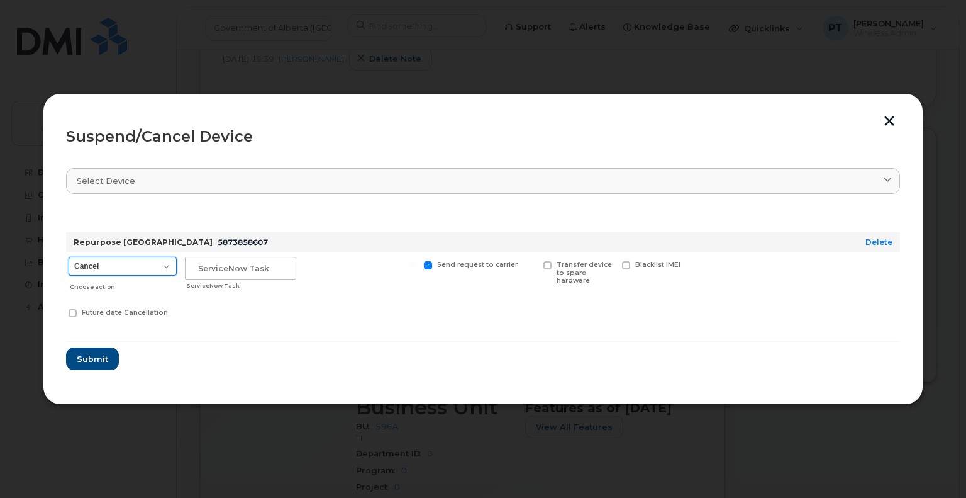
click at [128, 269] on select "Cancel Suspend - Extend Suspension Suspend - Reduced Rate Suspend - Lost Device…" at bounding box center [123, 266] width 108 height 19
select select "[object Object]"
click at [69, 257] on select "Cancel Suspend - Extend Suspension Suspend - Reduced Rate Suspend - Lost Device…" at bounding box center [123, 266] width 108 height 19
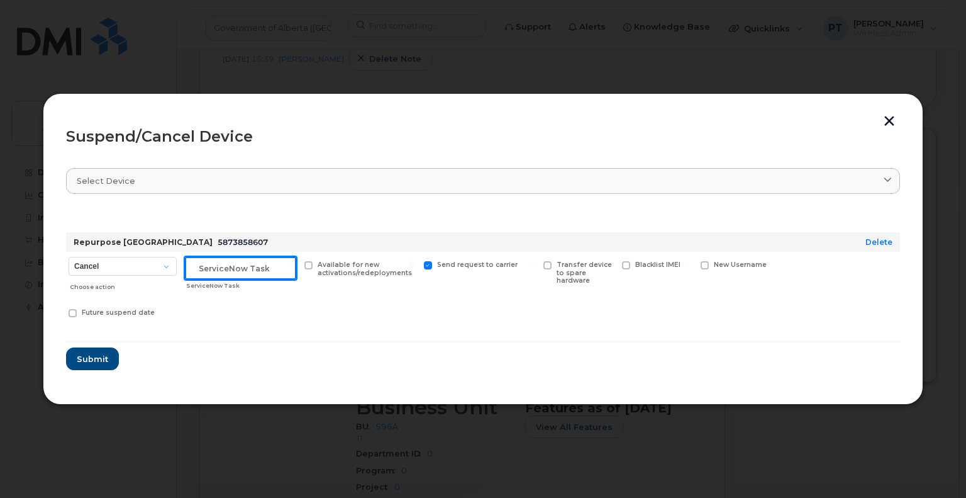
click at [234, 271] on input "text" at bounding box center [240, 268] width 111 height 23
click at [229, 270] on input "text" at bounding box center [240, 268] width 111 height 23
paste input "SCTASK0859500"
type input "SCTASK0859500 Suspend"
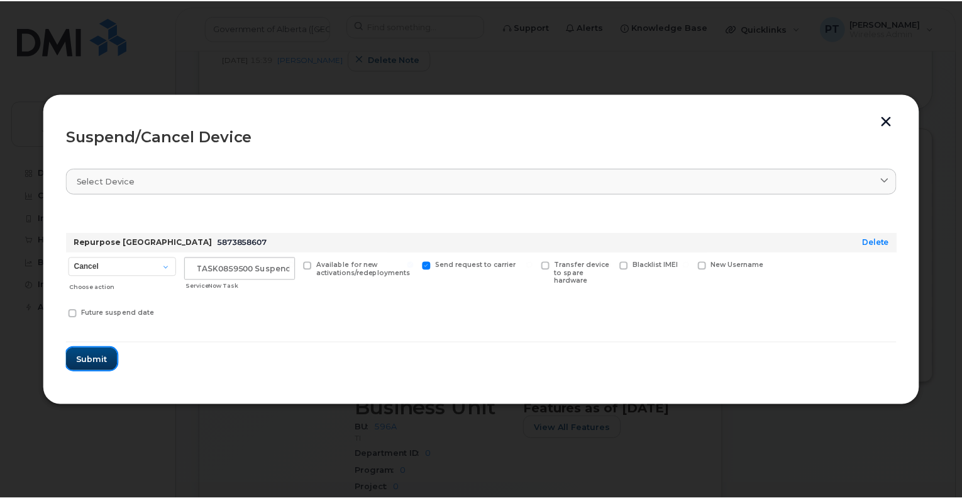
scroll to position [0, 0]
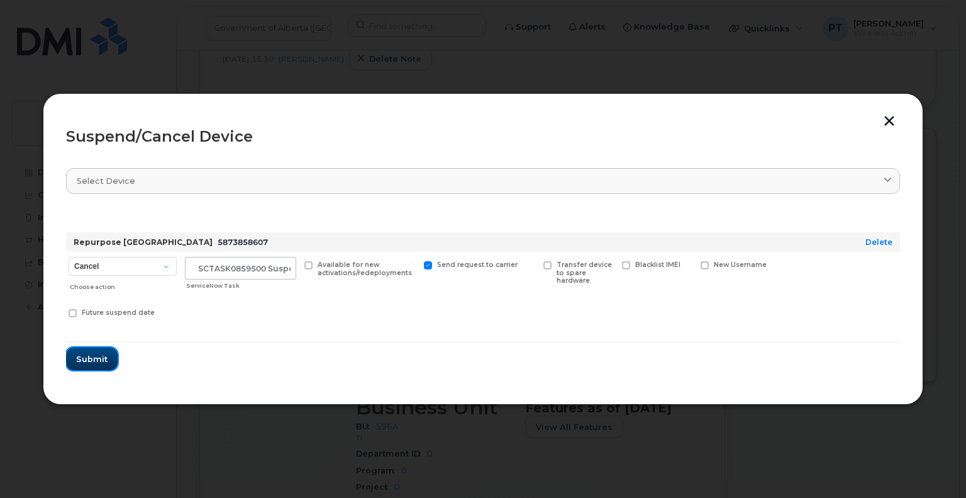
click at [81, 359] on span "Submit" at bounding box center [91, 359] width 31 height 12
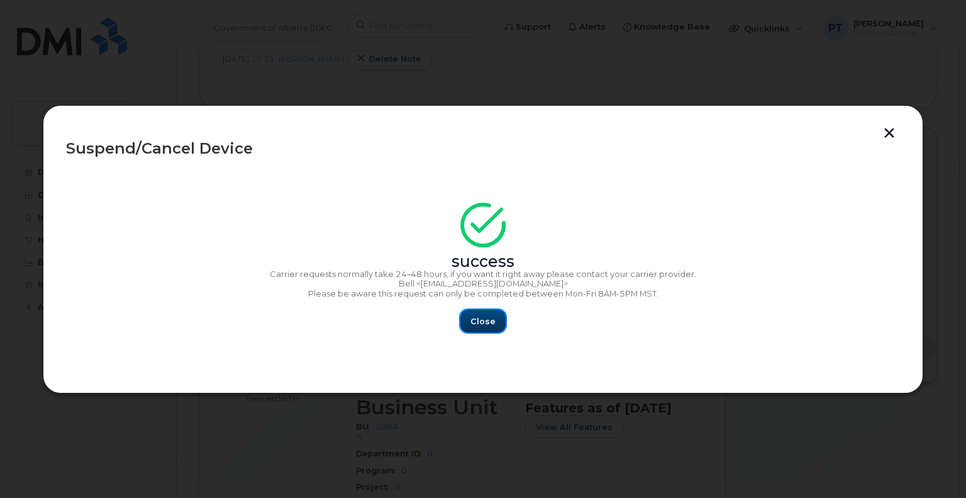
click at [479, 321] on span "Close" at bounding box center [482, 321] width 25 height 12
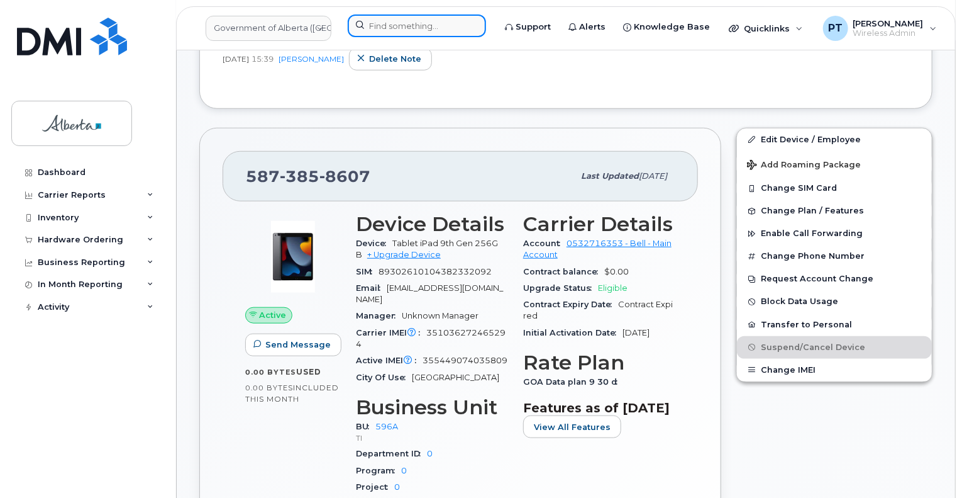
click at [407, 30] on input at bounding box center [417, 25] width 138 height 23
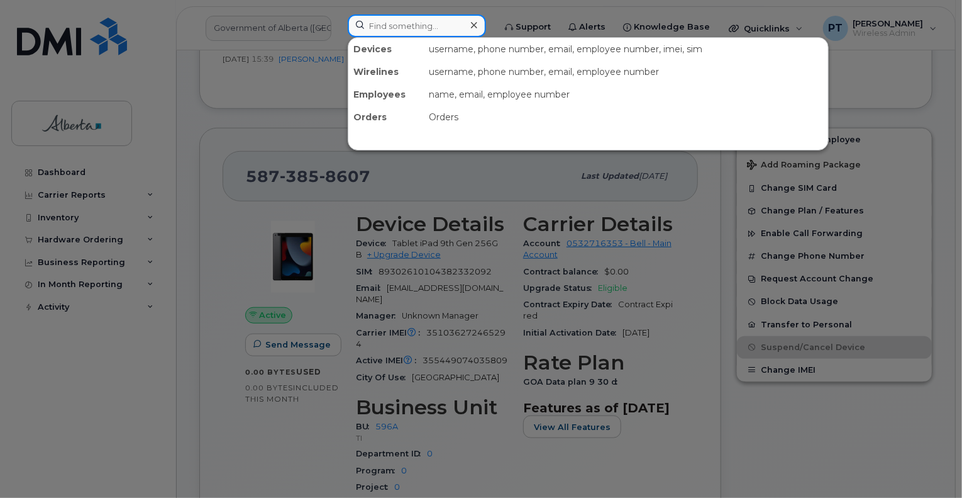
paste input "8255231646"
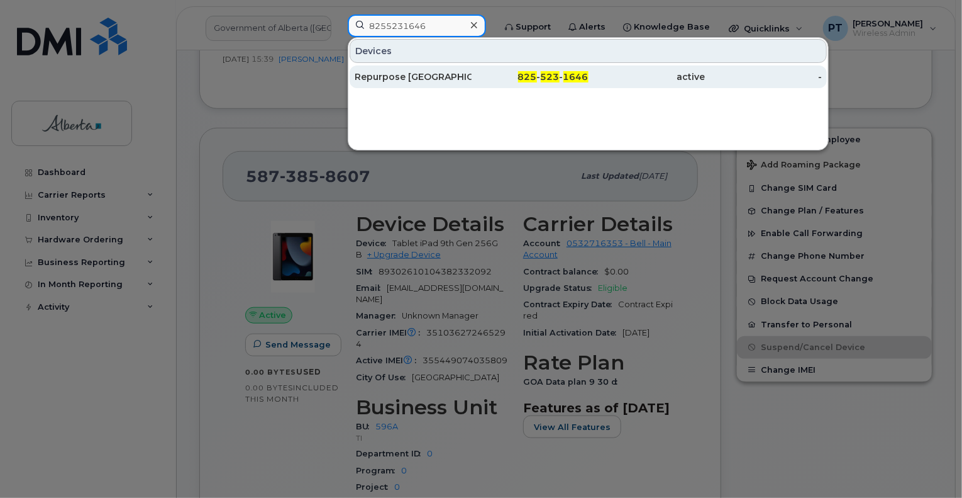
type input "8255231646"
click at [387, 75] on div "Repurpose [GEOGRAPHIC_DATA]" at bounding box center [413, 76] width 117 height 13
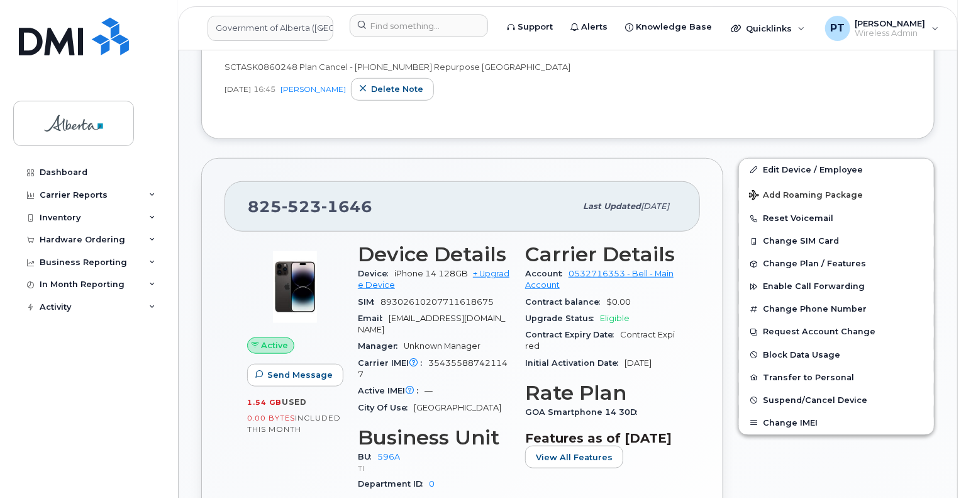
scroll to position [440, 0]
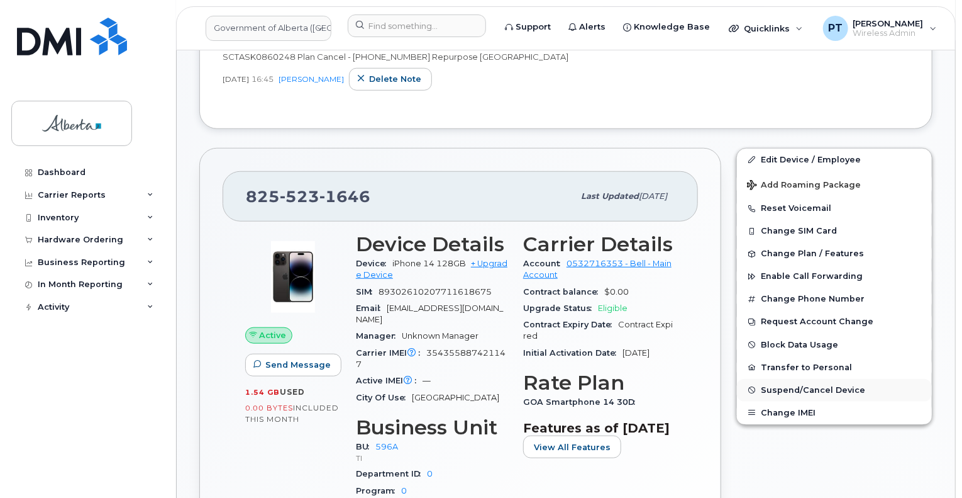
click at [781, 387] on span "Suspend/Cancel Device" at bounding box center [813, 389] width 104 height 9
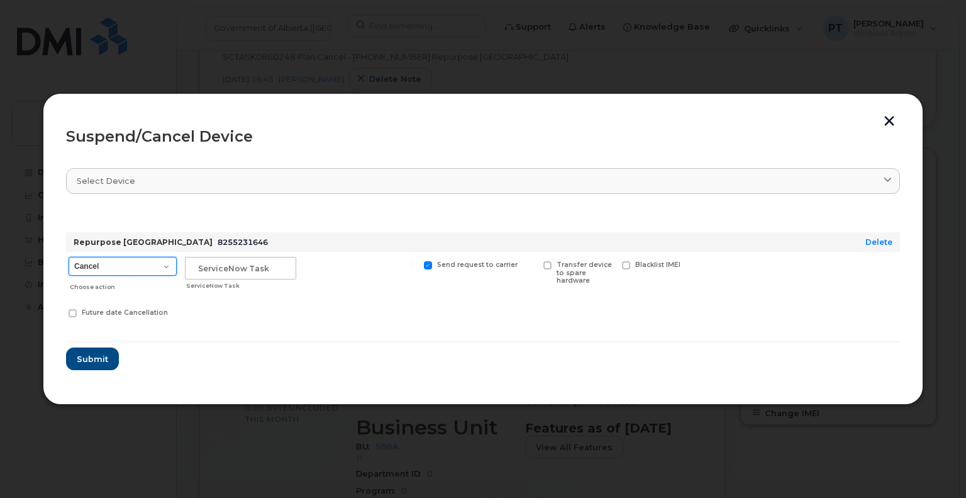
click at [139, 265] on select "Cancel Suspend - Extend Suspension Suspend - Reduced Rate Suspend - Lost Device…" at bounding box center [123, 266] width 108 height 19
select select "[object Object]"
click at [69, 257] on select "Cancel Suspend - Extend Suspension Suspend - Reduced Rate Suspend - Lost Device…" at bounding box center [123, 266] width 108 height 19
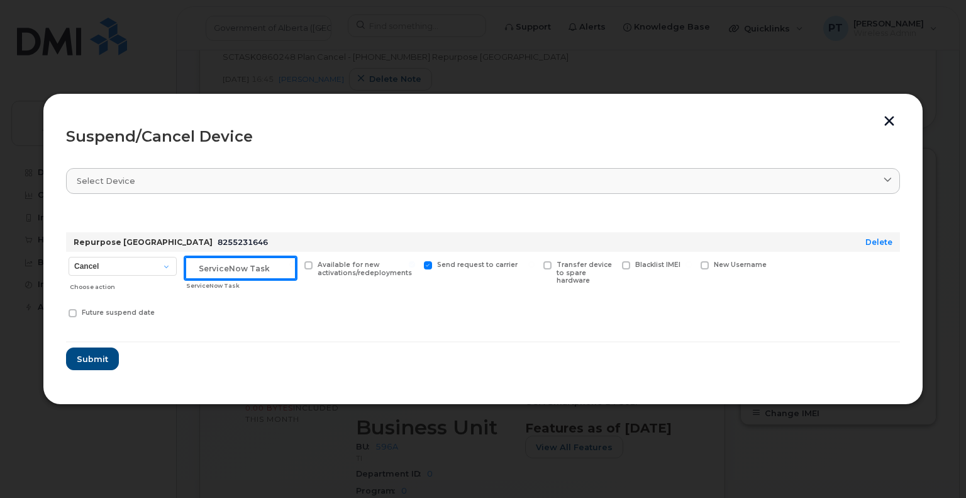
click at [231, 276] on input "text" at bounding box center [240, 268] width 111 height 23
click at [247, 270] on input "text" at bounding box center [240, 268] width 111 height 23
paste input "SCTASK0860248"
type input "SCTASK0860248 Suspend"
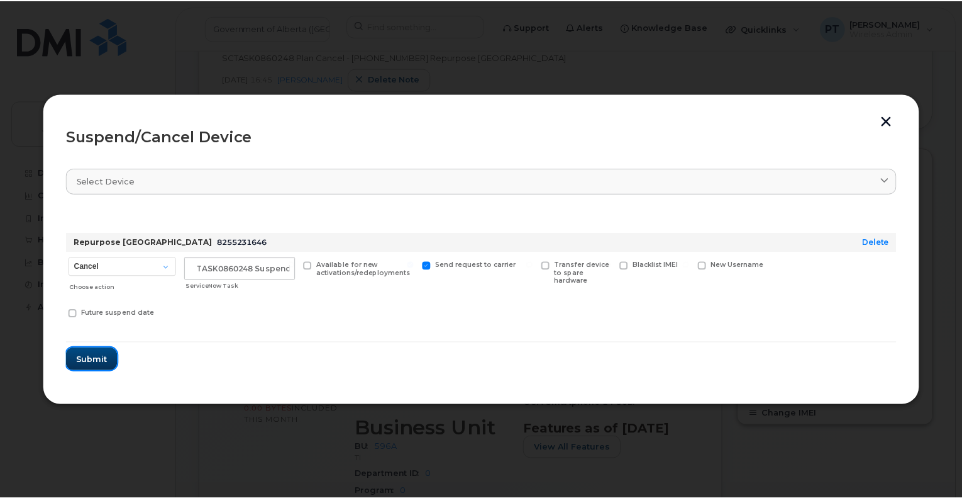
scroll to position [0, 0]
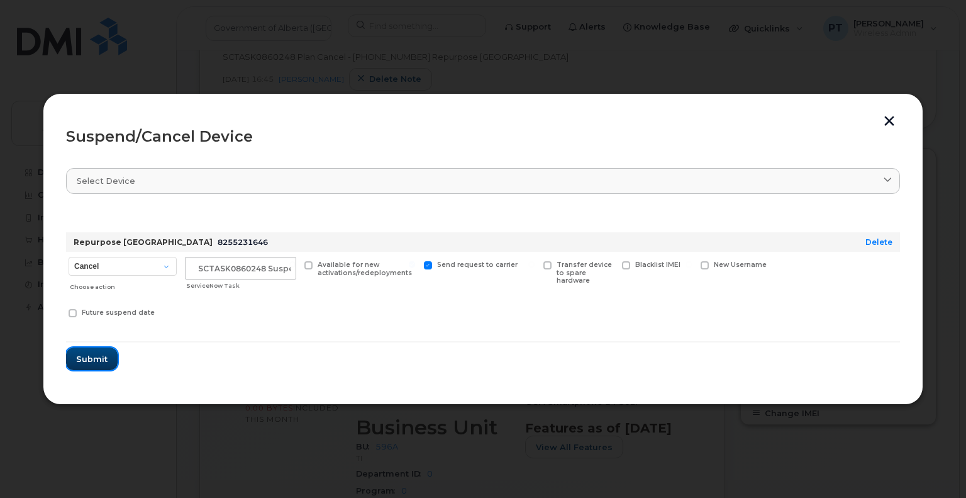
click at [101, 354] on span "Submit" at bounding box center [91, 359] width 31 height 12
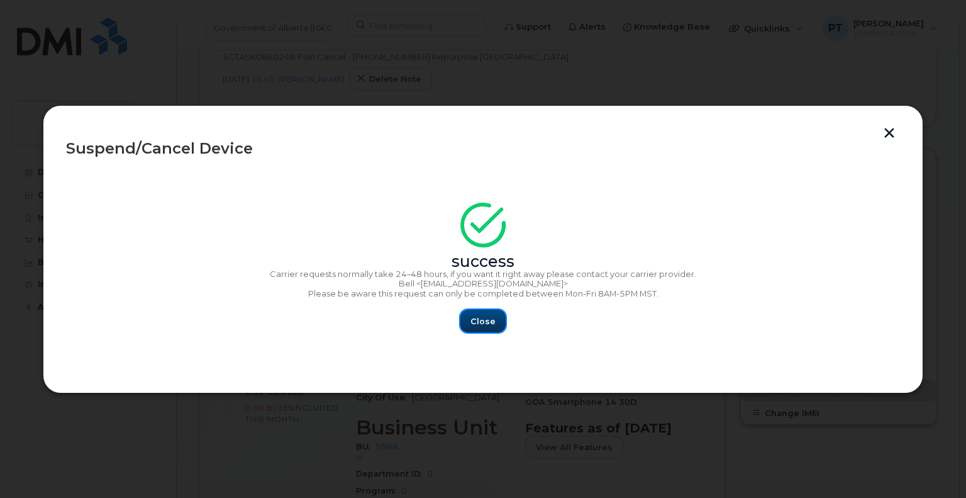
drag, startPoint x: 473, startPoint y: 324, endPoint x: 468, endPoint y: 314, distance: 11.3
click at [473, 324] on span "Close" at bounding box center [482, 321] width 25 height 12
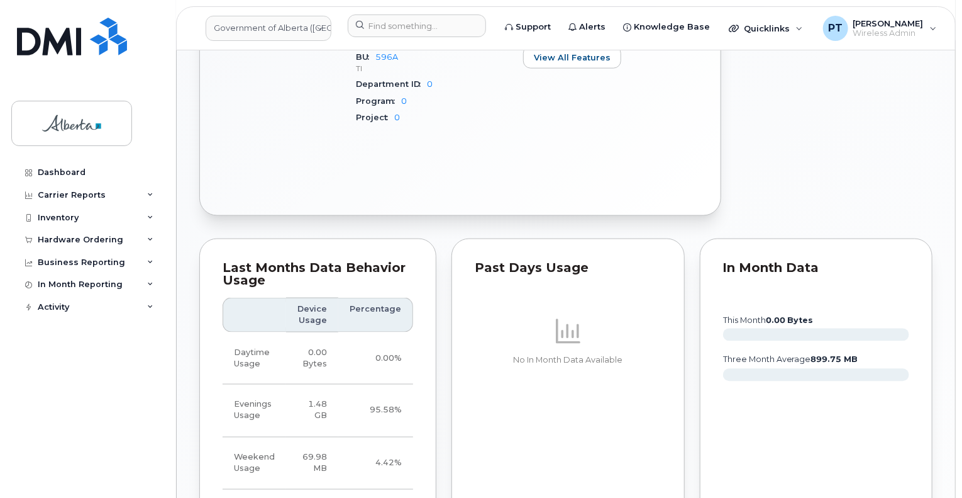
scroll to position [692, 0]
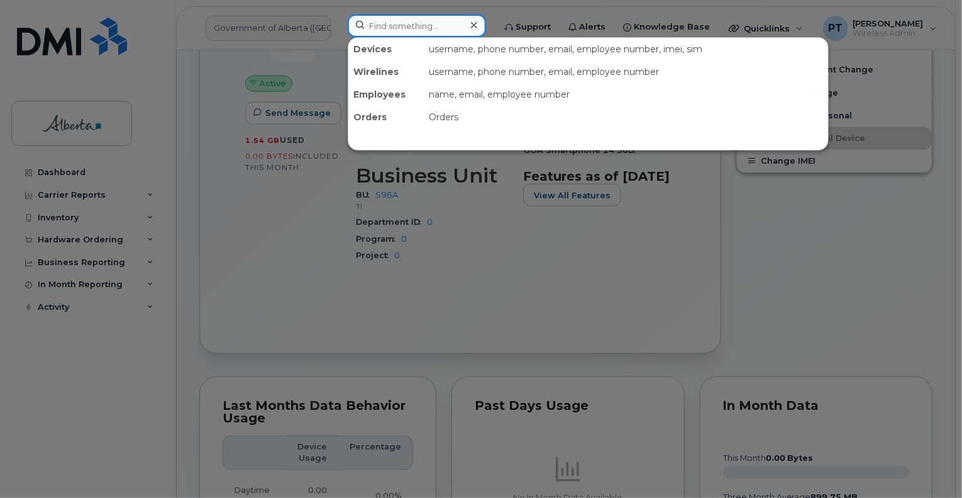
click at [396, 27] on input at bounding box center [417, 25] width 138 height 23
paste input "5873356934"
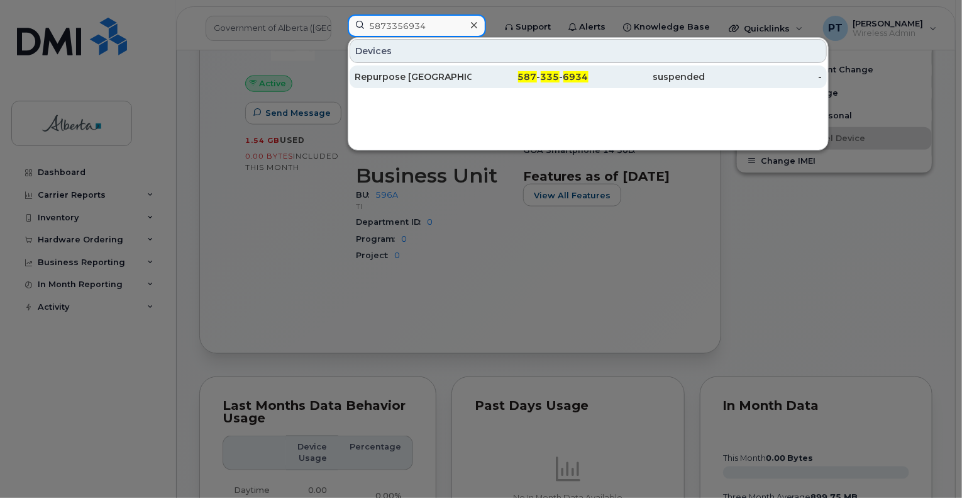
type input "5873356934"
click at [398, 79] on div "Repurpose [GEOGRAPHIC_DATA]" at bounding box center [413, 76] width 117 height 13
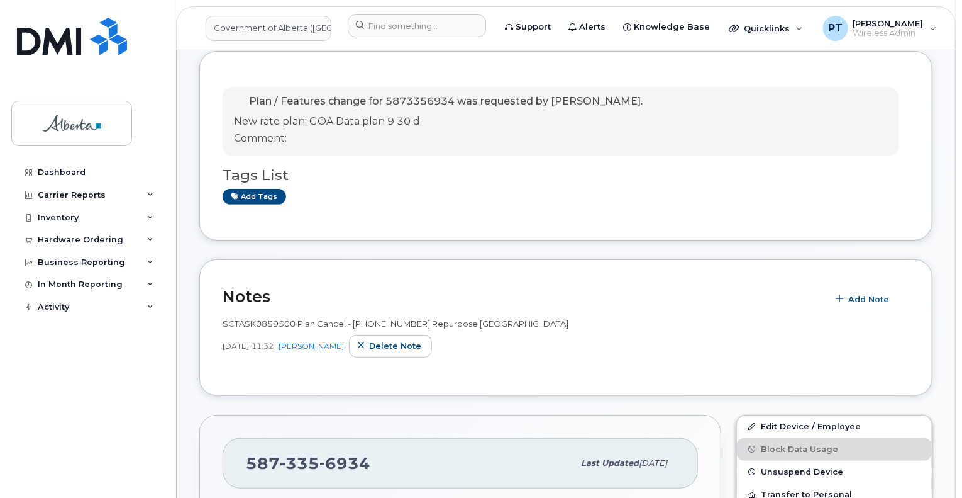
scroll to position [189, 0]
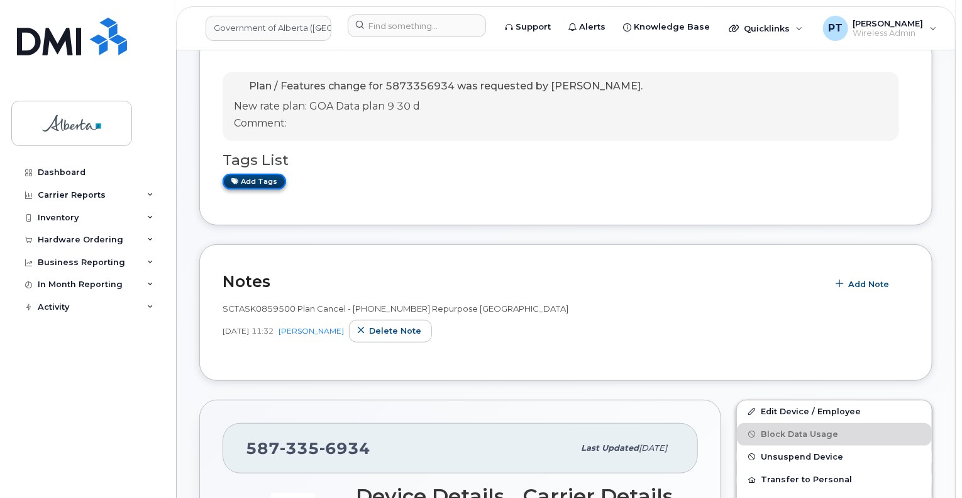
click at [255, 180] on link "Add tags" at bounding box center [255, 182] width 64 height 16
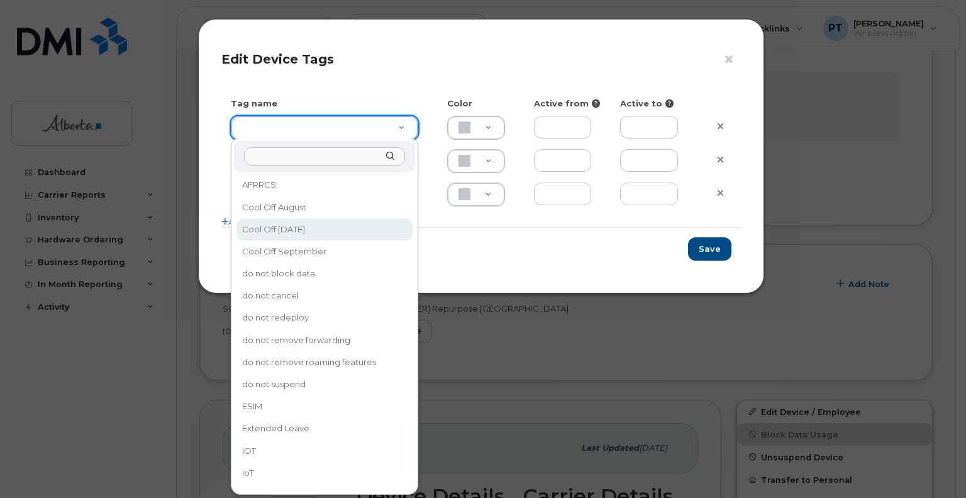
type input "Cool Off [DATE]"
type input "D6CDC1"
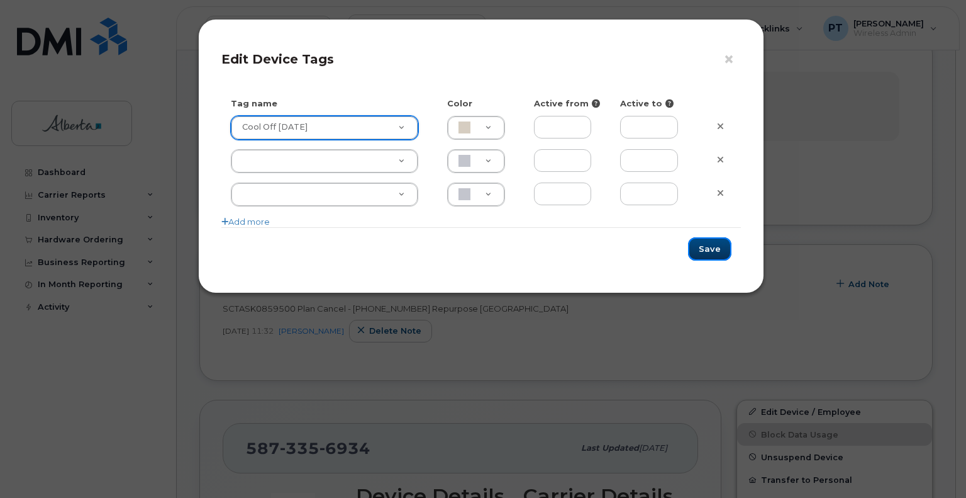
click at [707, 248] on button "Save" at bounding box center [709, 248] width 43 height 23
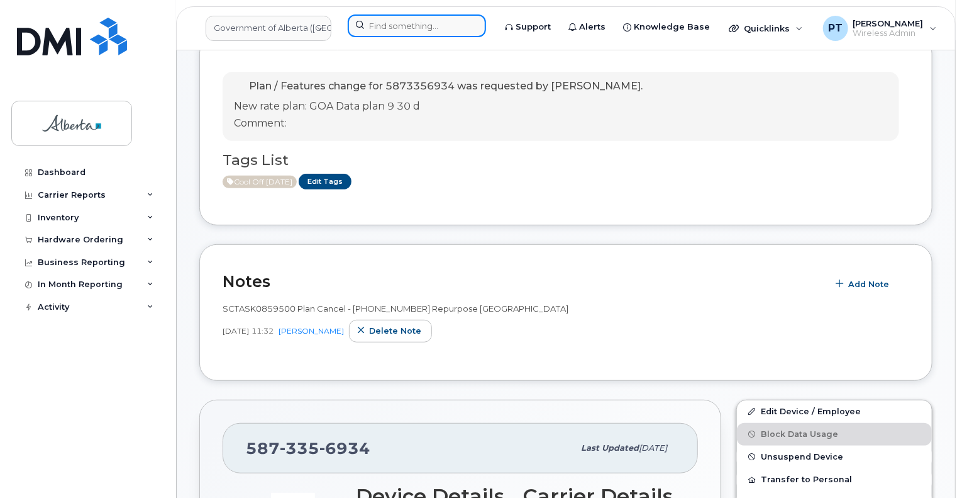
click at [375, 28] on input at bounding box center [417, 25] width 138 height 23
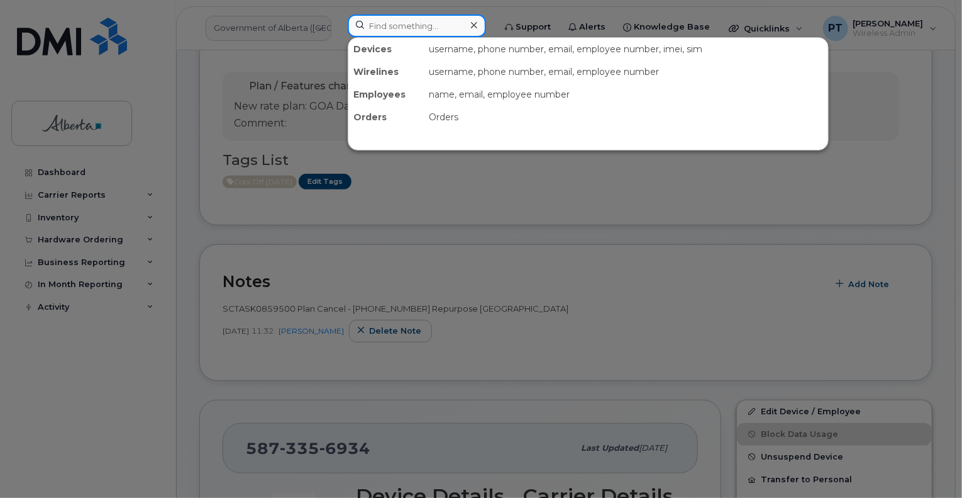
paste input "8255231646"
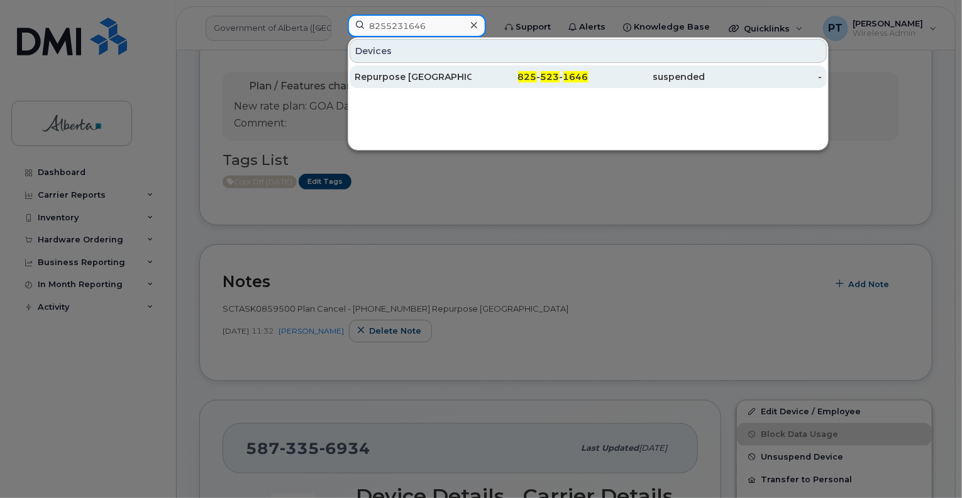
type input "8255231646"
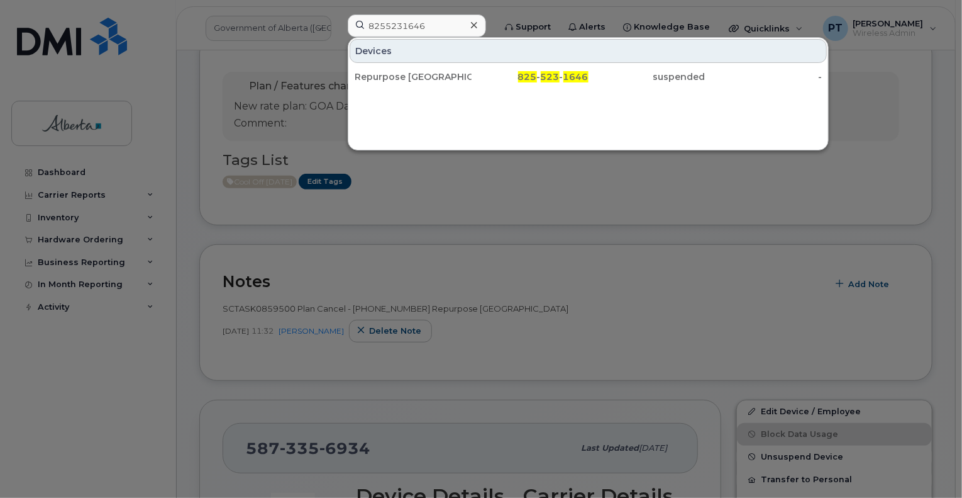
drag, startPoint x: 385, startPoint y: 75, endPoint x: 335, endPoint y: 138, distance: 80.6
click at [385, 74] on div "Repurpose [GEOGRAPHIC_DATA]" at bounding box center [413, 76] width 117 height 13
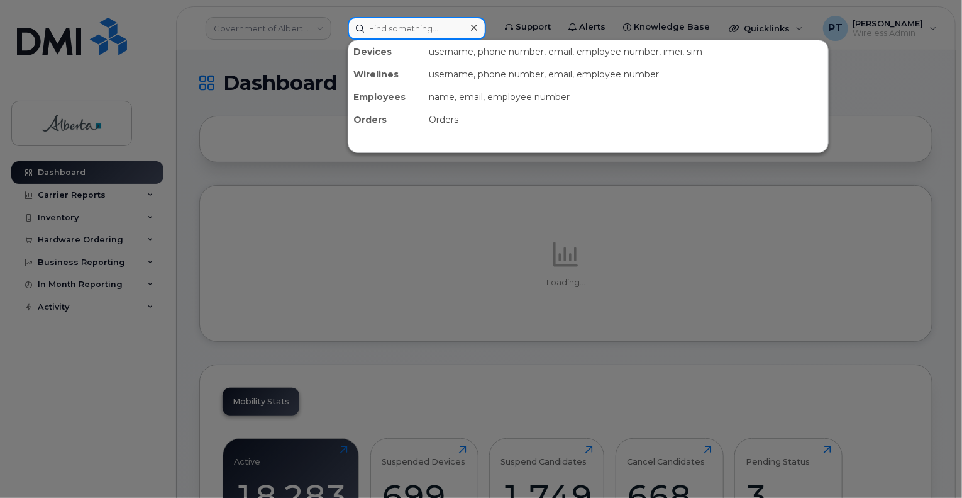
paste input "5873858607"
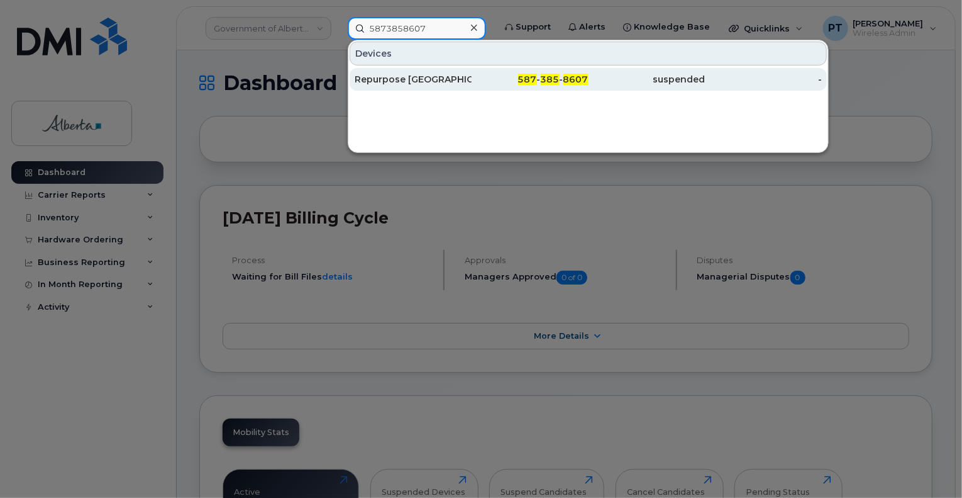
type input "5873858607"
click at [381, 79] on div "Repurpose [GEOGRAPHIC_DATA]" at bounding box center [413, 79] width 117 height 13
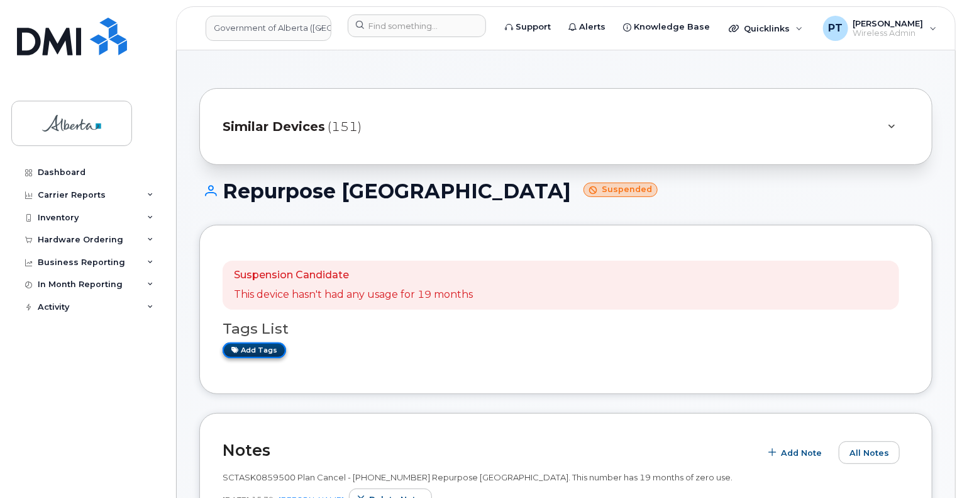
click at [253, 350] on link "Add tags" at bounding box center [255, 350] width 64 height 16
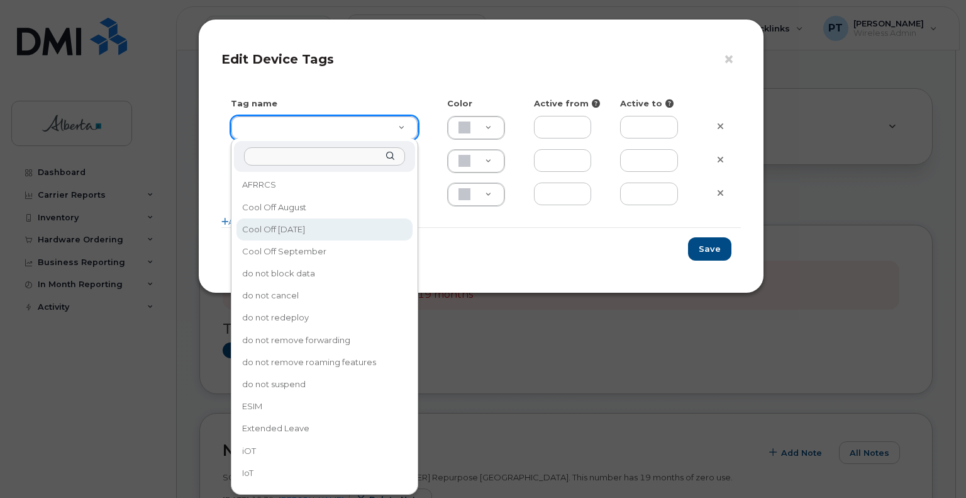
type input "Cool Off [DATE]"
type input "D6CDC1"
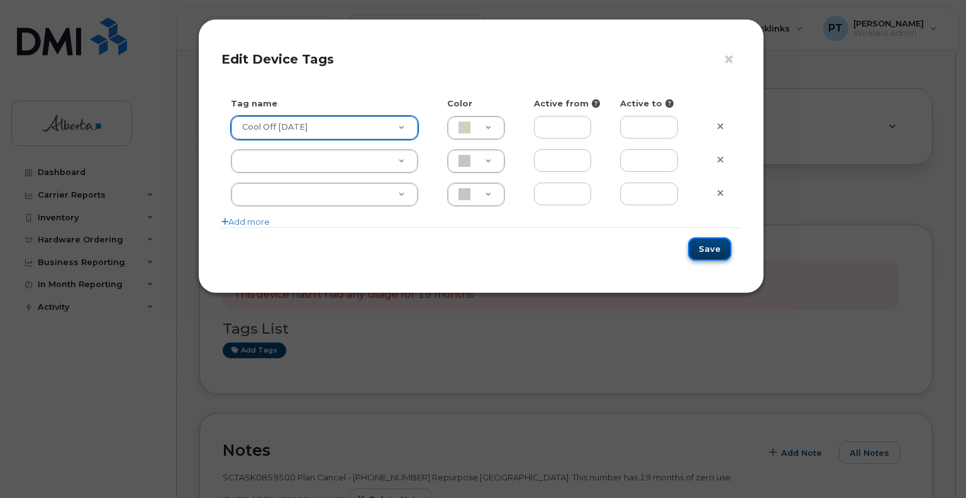
click at [714, 252] on button "Save" at bounding box center [709, 248] width 43 height 23
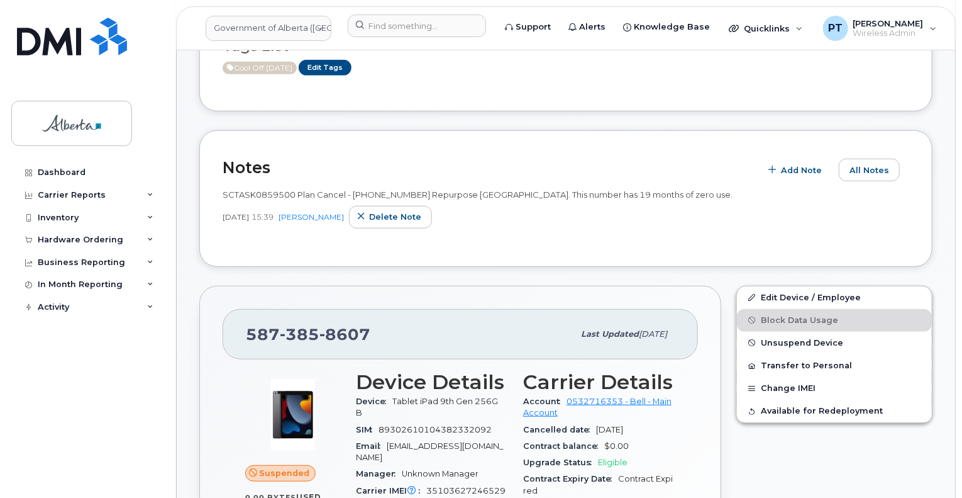
scroll to position [315, 0]
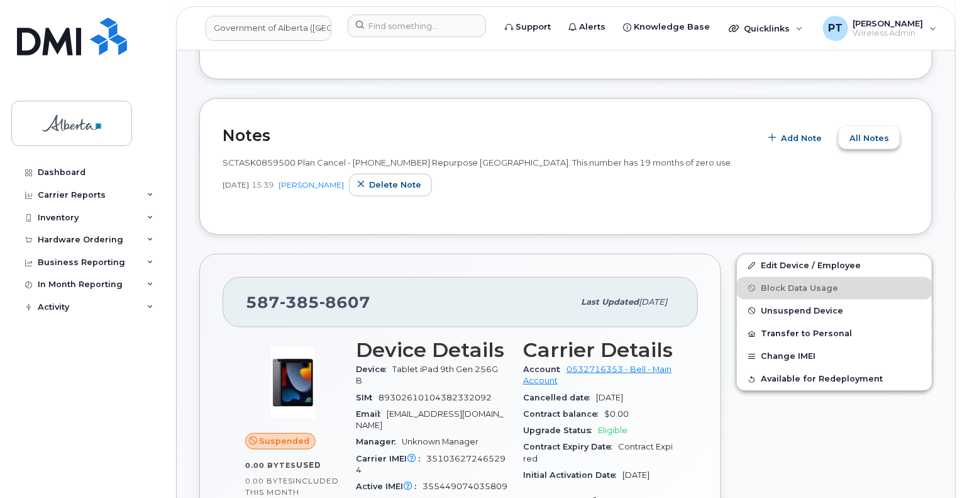
click at [865, 139] on span "All Notes" at bounding box center [870, 138] width 40 height 12
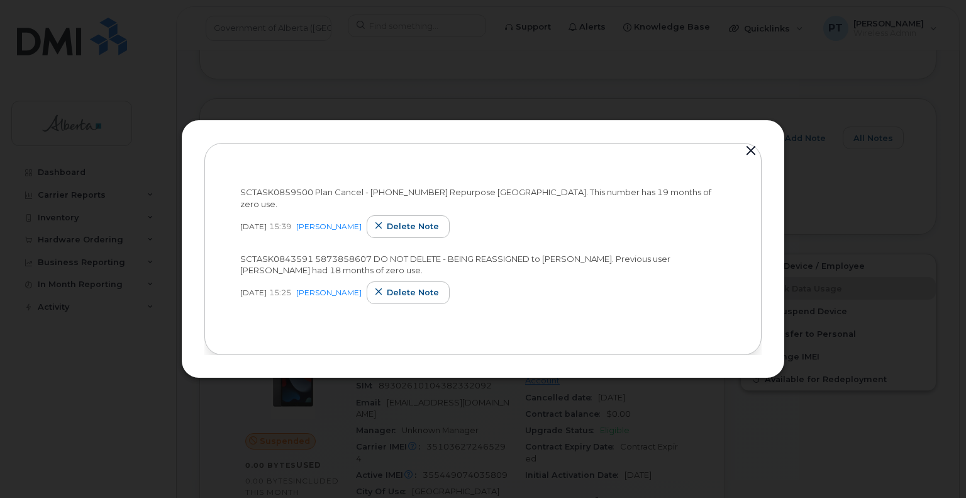
click at [753, 155] on button "button" at bounding box center [751, 151] width 19 height 18
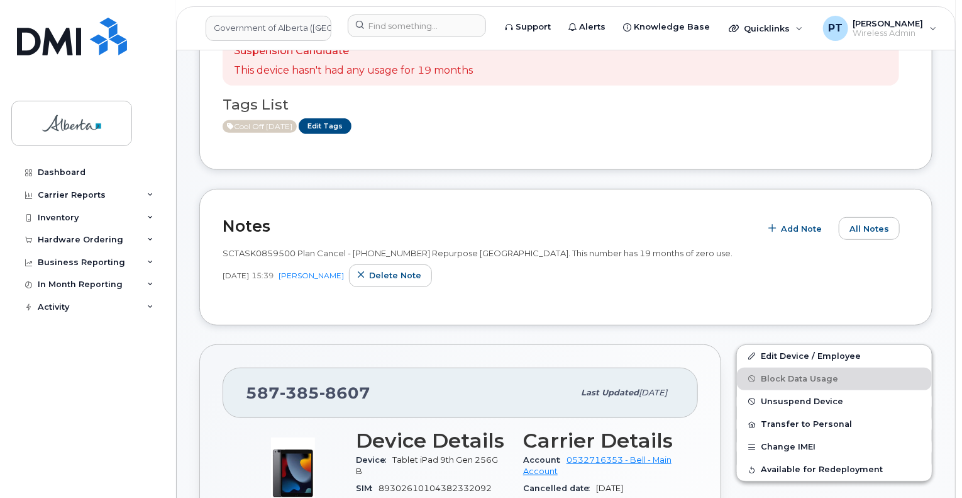
scroll to position [126, 0]
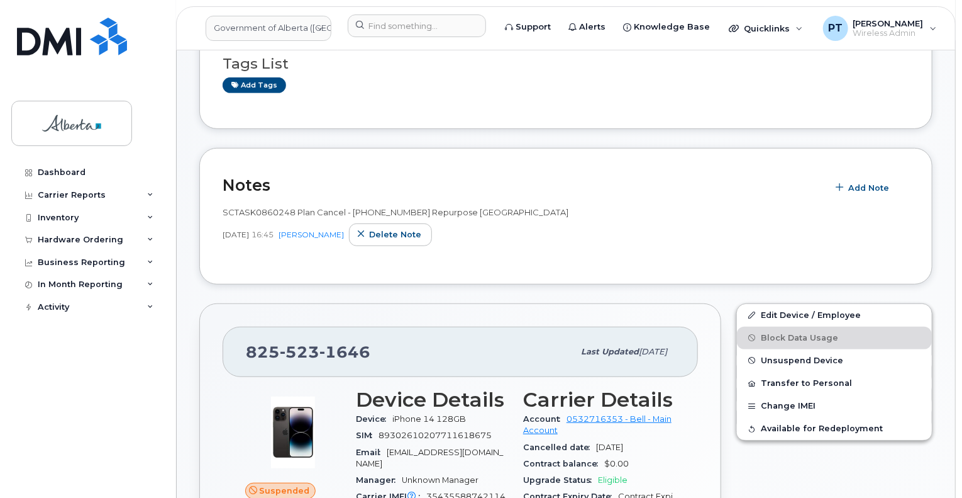
scroll to position [106, 0]
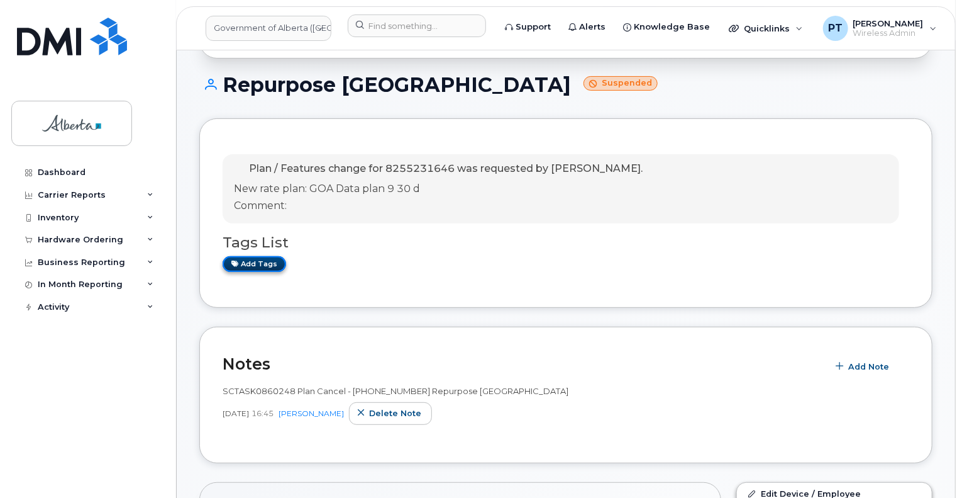
click at [259, 259] on link "Add tags" at bounding box center [255, 264] width 64 height 16
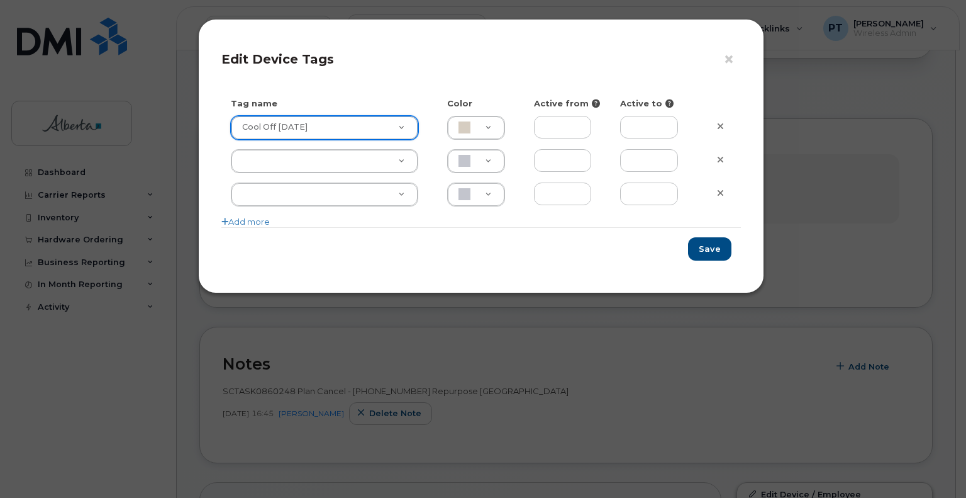
type input "Cool Off [DATE]"
type input "D6CDC1"
click at [702, 247] on button "Save" at bounding box center [709, 248] width 43 height 23
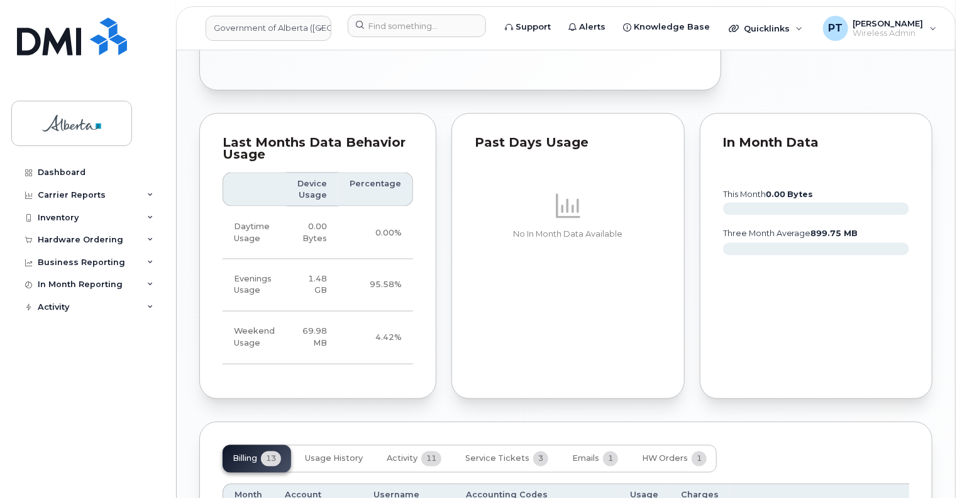
scroll to position [1069, 0]
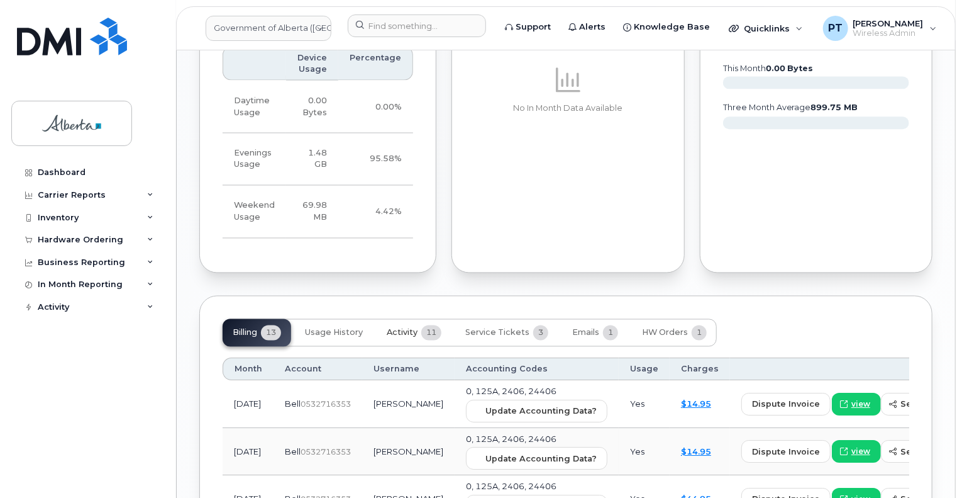
click at [401, 330] on span "Activity" at bounding box center [402, 333] width 31 height 10
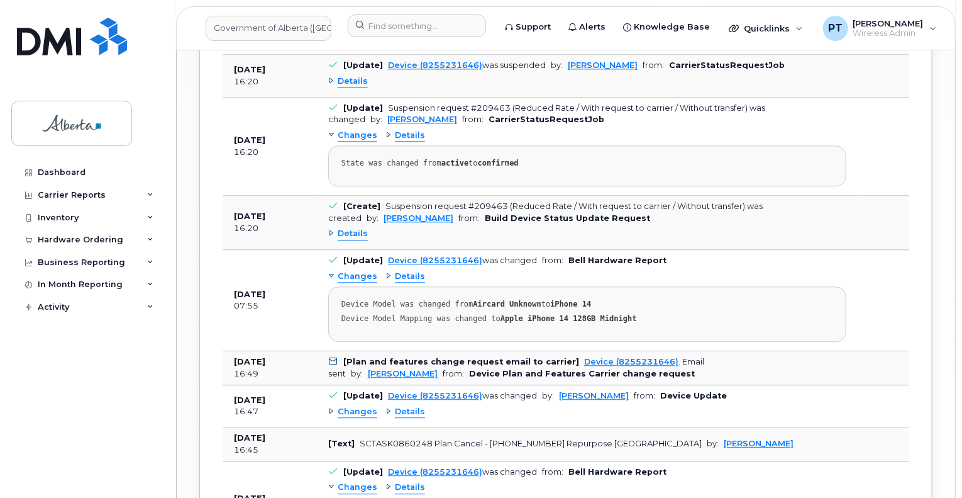
scroll to position [1442, 0]
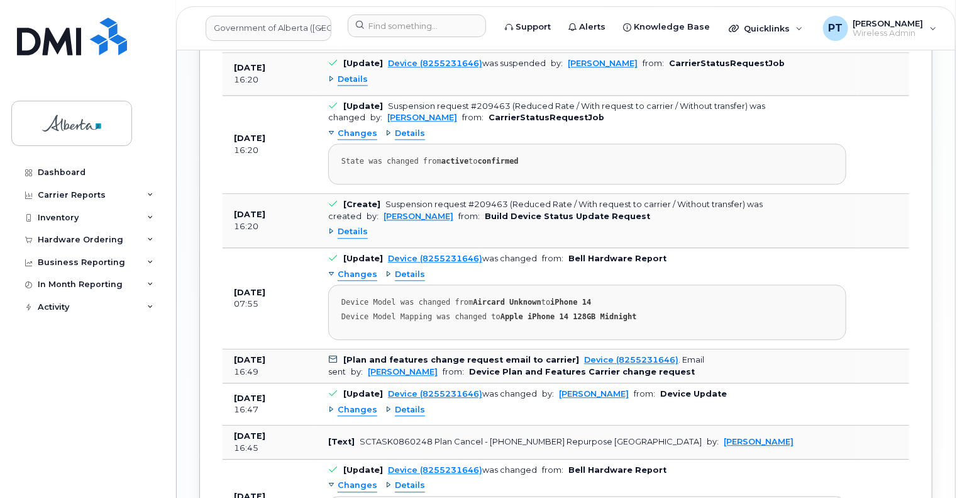
click at [352, 409] on span "Changes" at bounding box center [358, 410] width 40 height 12
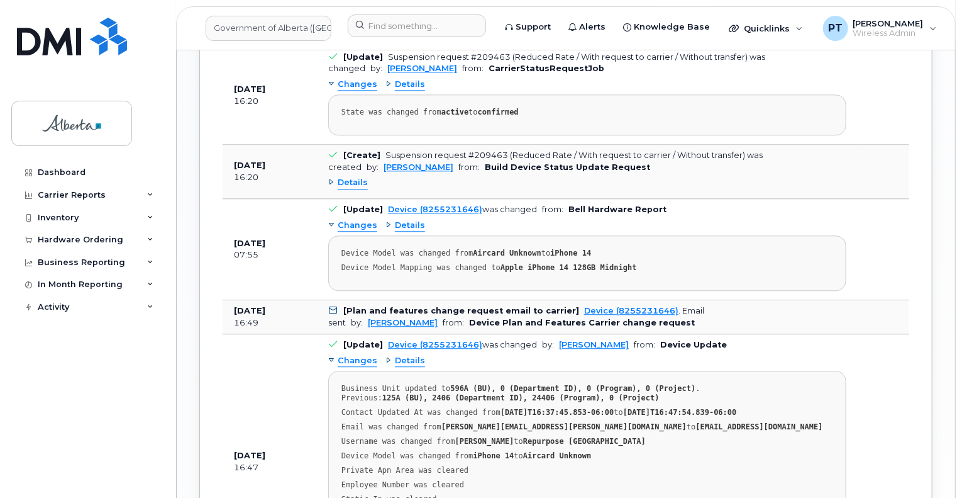
scroll to position [1505, 0]
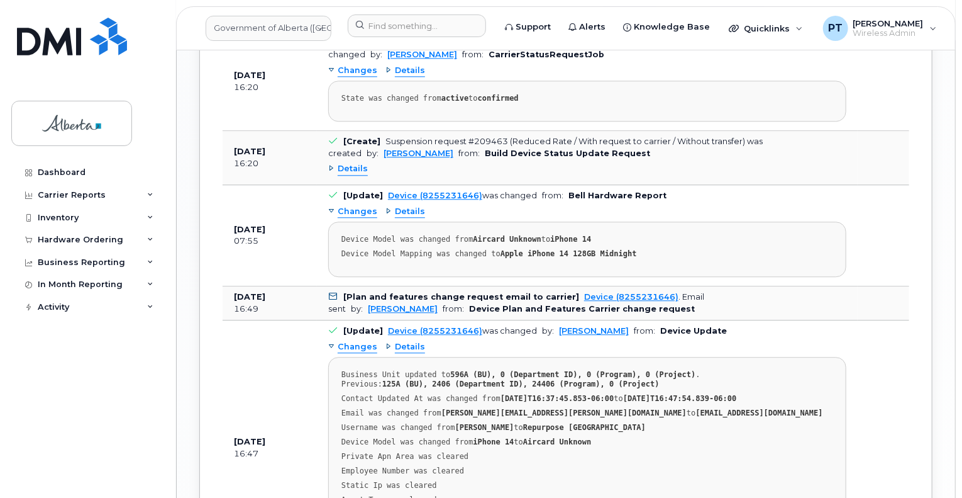
click at [357, 343] on span "Changes" at bounding box center [358, 347] width 40 height 12
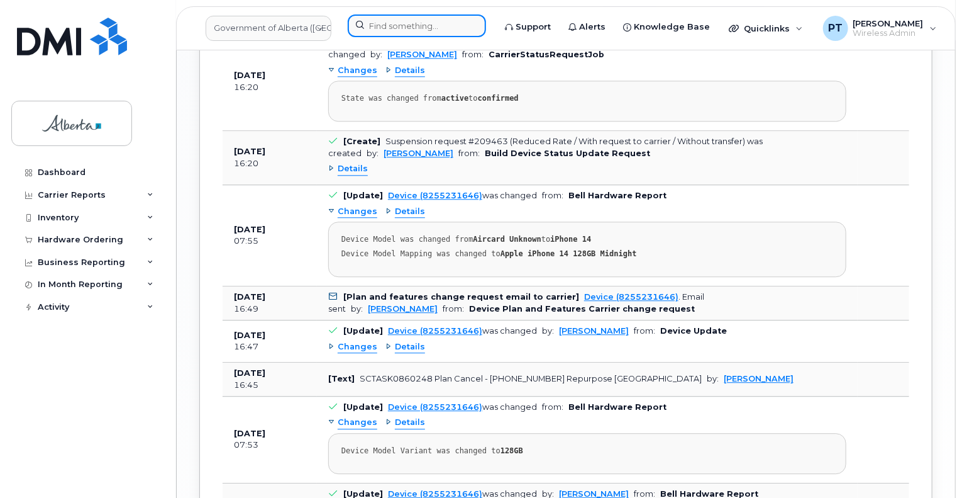
click at [413, 24] on input at bounding box center [417, 25] width 138 height 23
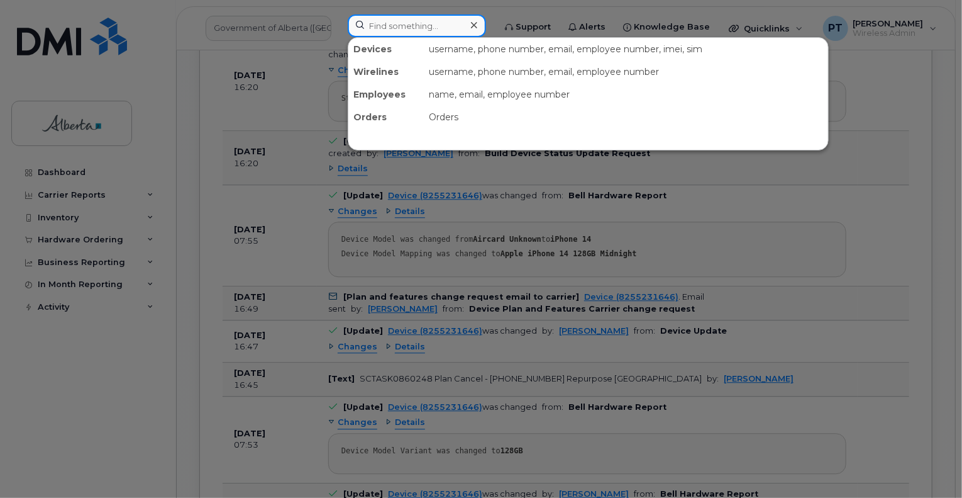
paste input "5873389039"
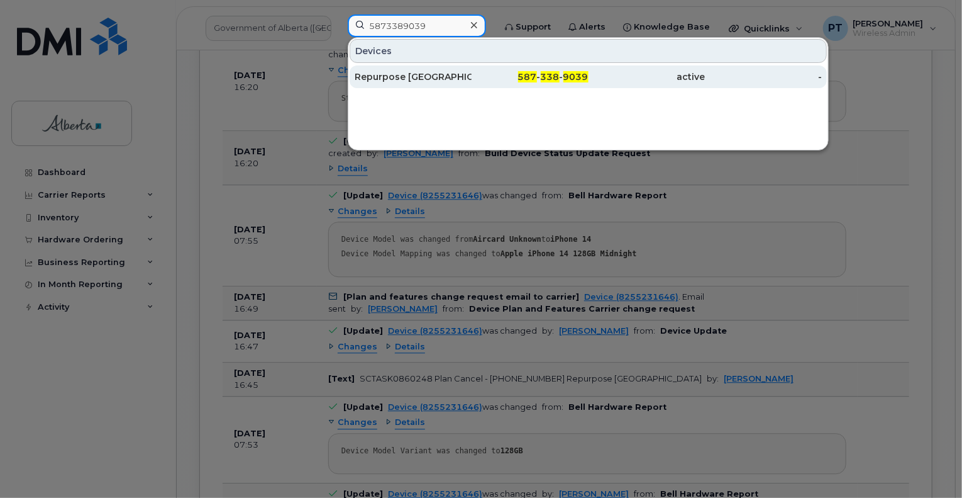
type input "5873389039"
click at [370, 74] on div "Repurpose [GEOGRAPHIC_DATA]" at bounding box center [413, 76] width 117 height 13
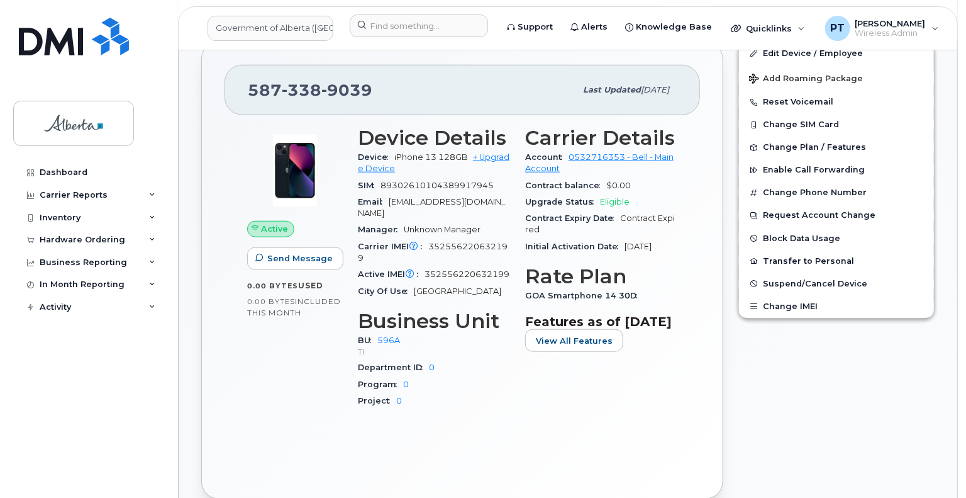
scroll to position [672, 0]
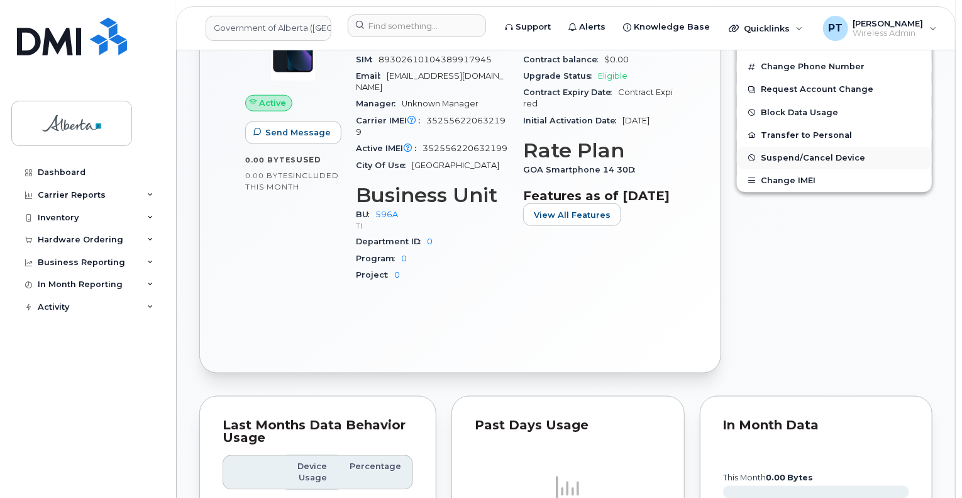
click at [782, 155] on span "Suspend/Cancel Device" at bounding box center [813, 157] width 104 height 9
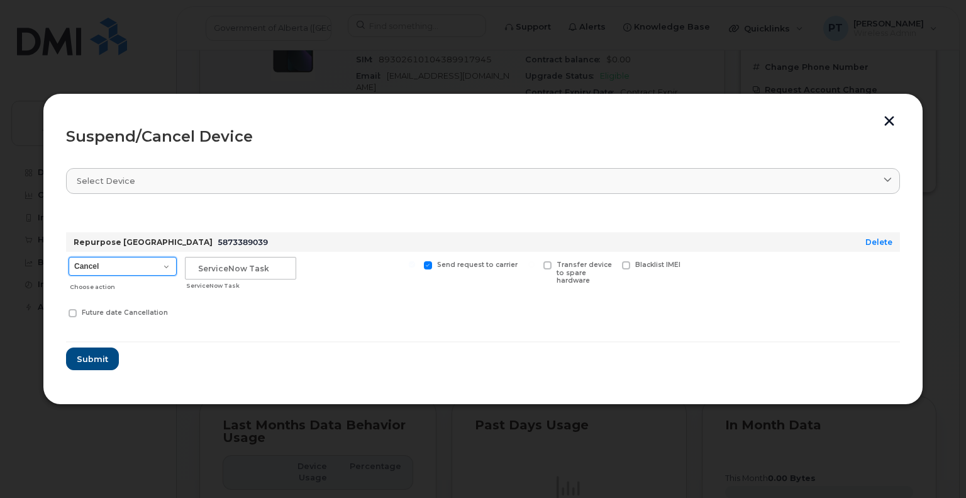
click at [130, 265] on select "Cancel Suspend - Extend Suspension Suspend - Reduced Rate Suspend - Lost Device…" at bounding box center [123, 266] width 108 height 19
select select "[object Object]"
click at [69, 257] on select "Cancel Suspend - Extend Suspension Suspend - Reduced Rate Suspend - Lost Device…" at bounding box center [123, 266] width 108 height 19
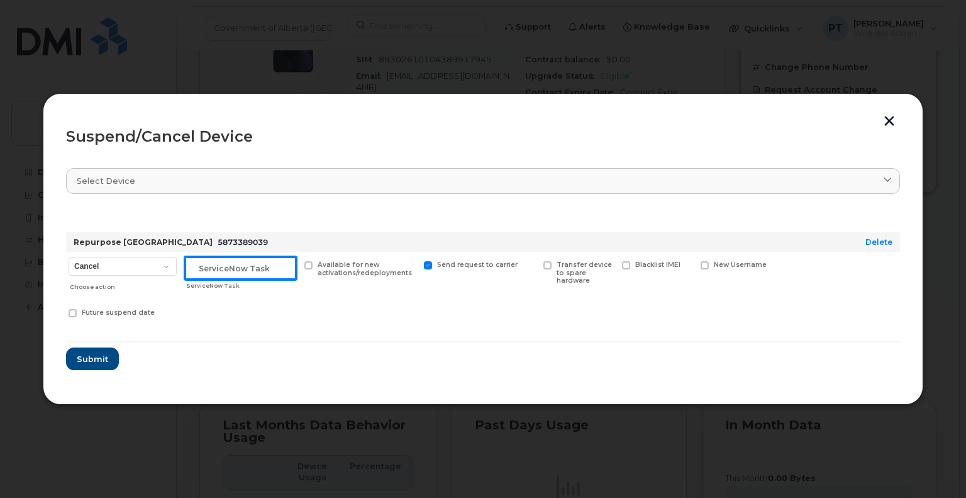
click at [218, 270] on input "text" at bounding box center [240, 268] width 111 height 23
click at [243, 266] on input "text" at bounding box center [240, 268] width 111 height 23
paste input "SCTASK0860224"
type input "SCTASK0860224 Suspend"
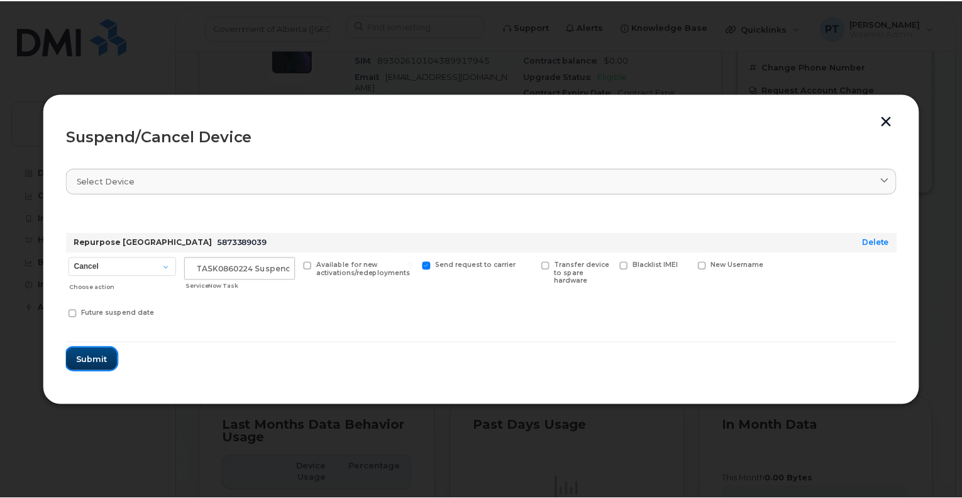
scroll to position [0, 0]
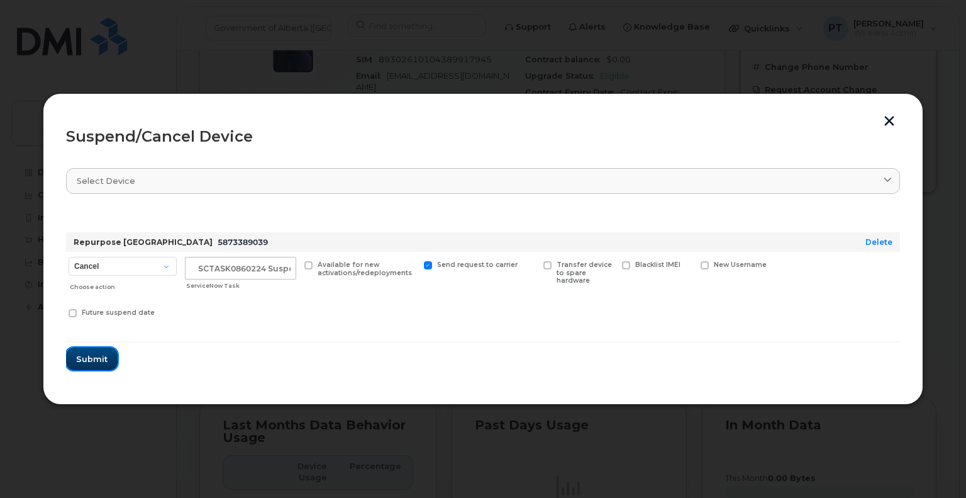
click at [75, 359] on button "Submit" at bounding box center [92, 358] width 52 height 23
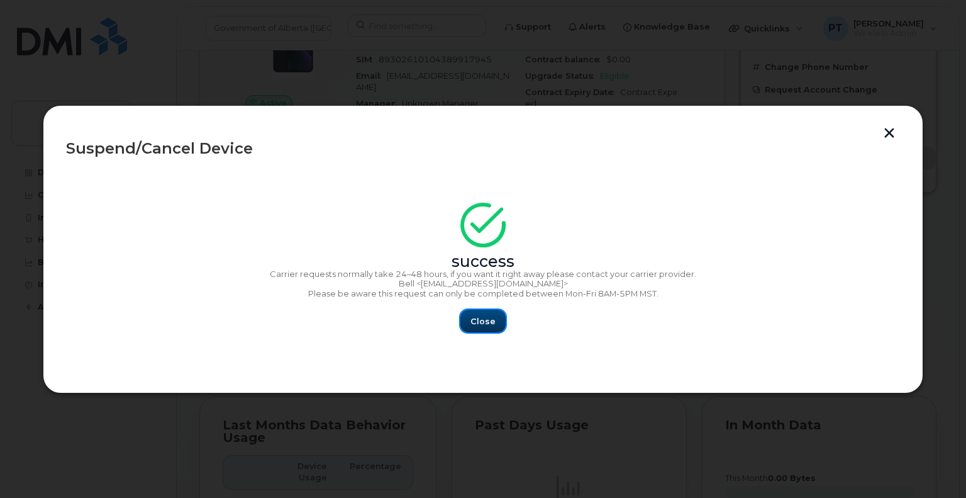
click at [478, 321] on span "Close" at bounding box center [482, 321] width 25 height 12
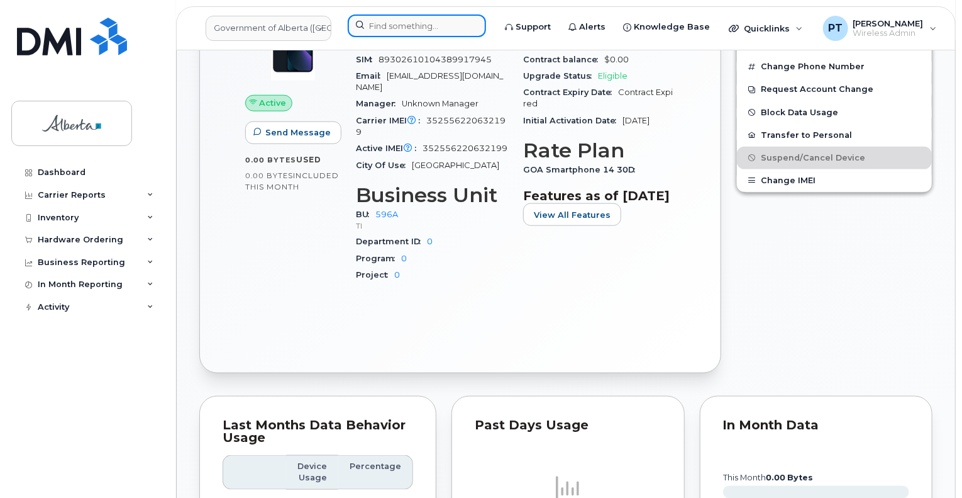
click at [409, 25] on input at bounding box center [417, 25] width 138 height 23
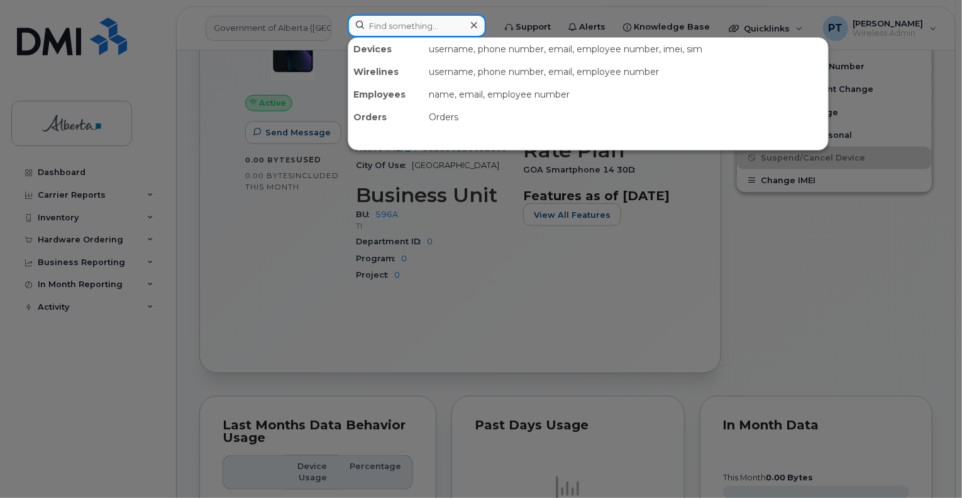
paste input "5879850054"
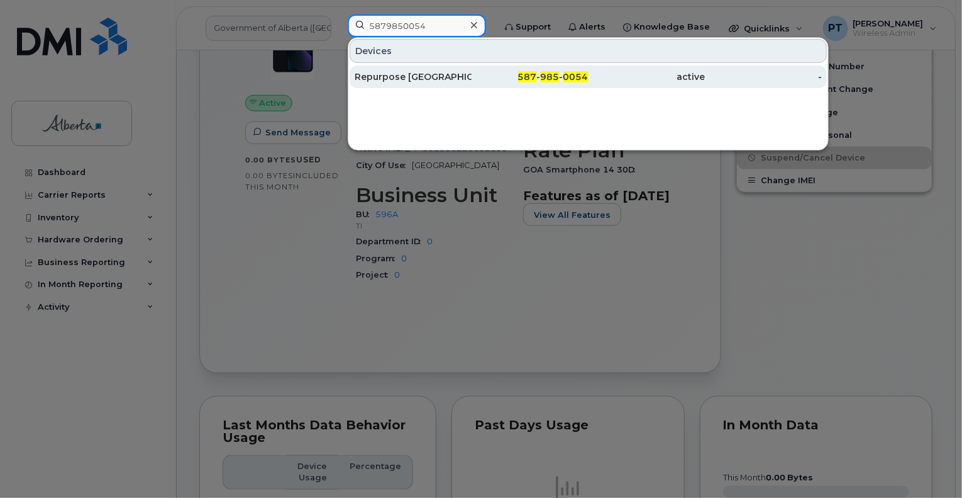
type input "5879850054"
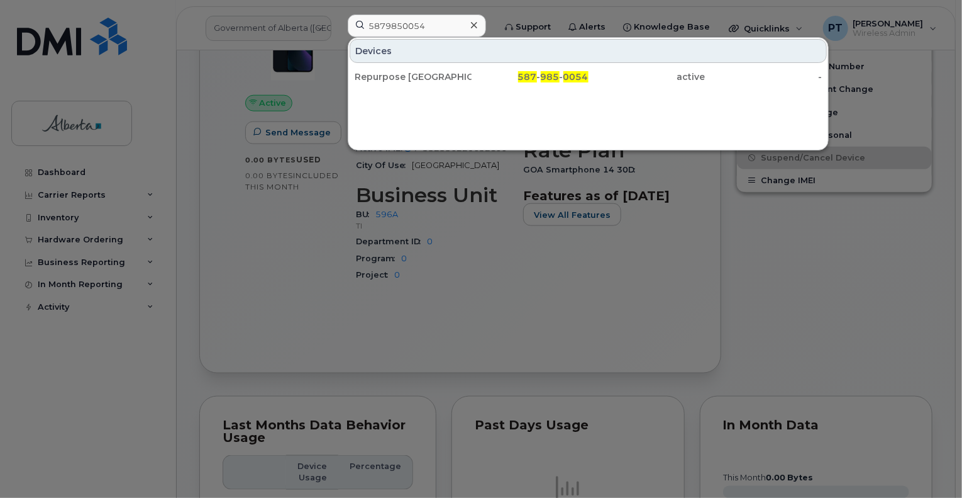
drag, startPoint x: 397, startPoint y: 78, endPoint x: 428, endPoint y: 146, distance: 74.6
click at [397, 78] on div "Repurpose [GEOGRAPHIC_DATA]" at bounding box center [413, 76] width 117 height 13
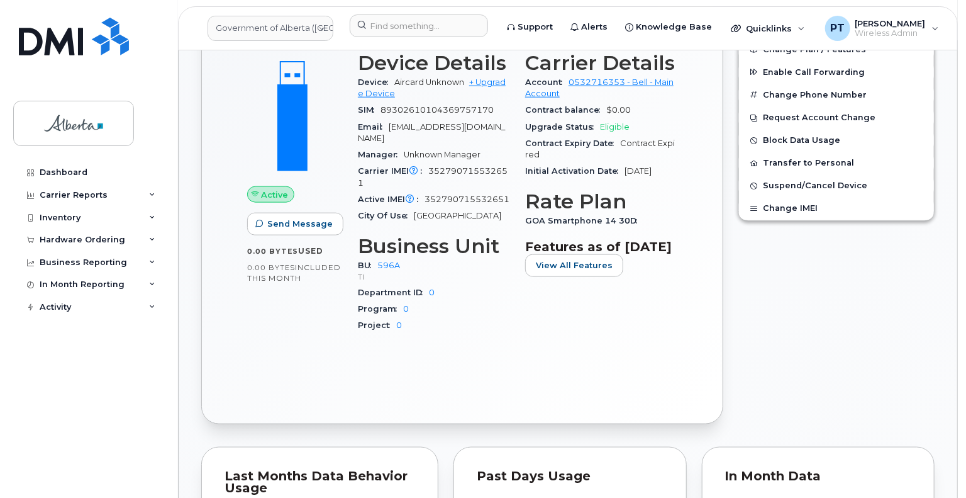
scroll to position [547, 0]
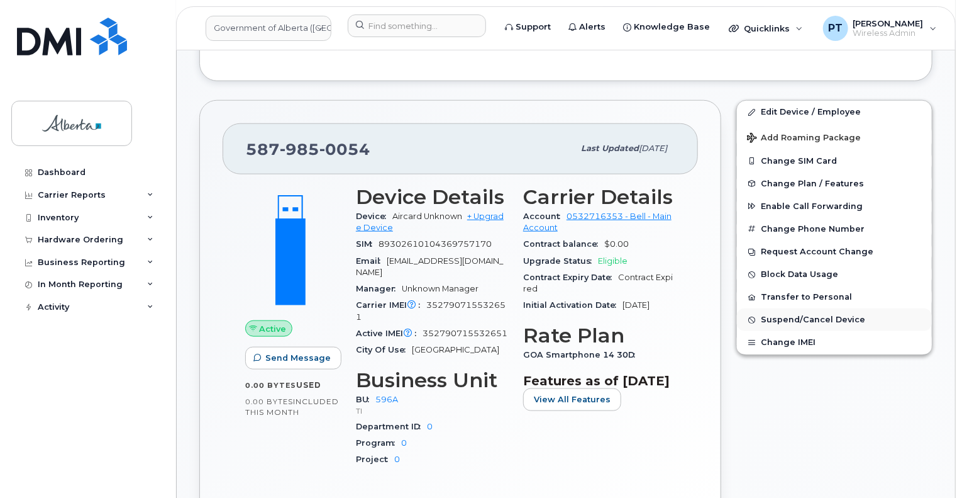
click at [788, 318] on span "Suspend/Cancel Device" at bounding box center [813, 319] width 104 height 9
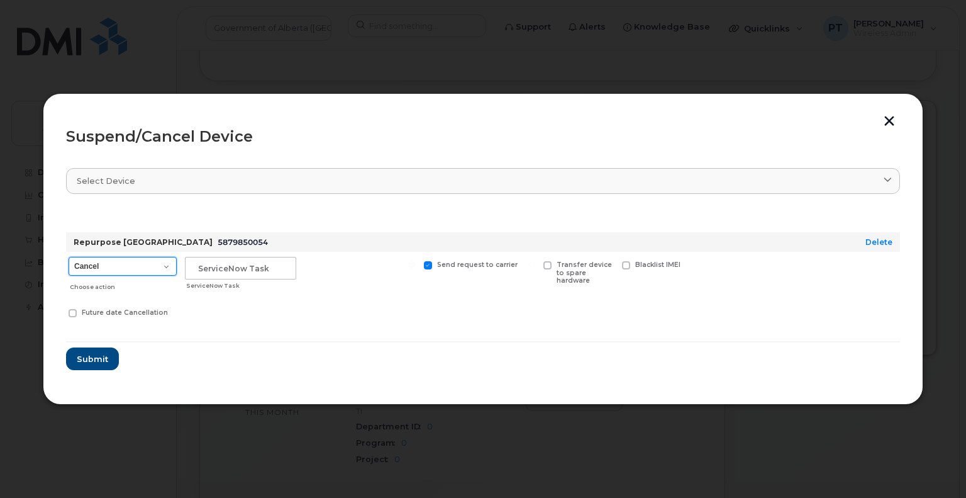
drag, startPoint x: 153, startPoint y: 267, endPoint x: 147, endPoint y: 274, distance: 9.4
click at [153, 267] on select "Cancel Suspend - Extend Suspension Suspend - Reduced Rate Suspend - Lost Device…" at bounding box center [123, 266] width 108 height 19
select select "[object Object]"
click at [69, 257] on select "Cancel Suspend - Extend Suspension Suspend - Reduced Rate Suspend - Lost Device…" at bounding box center [123, 266] width 108 height 19
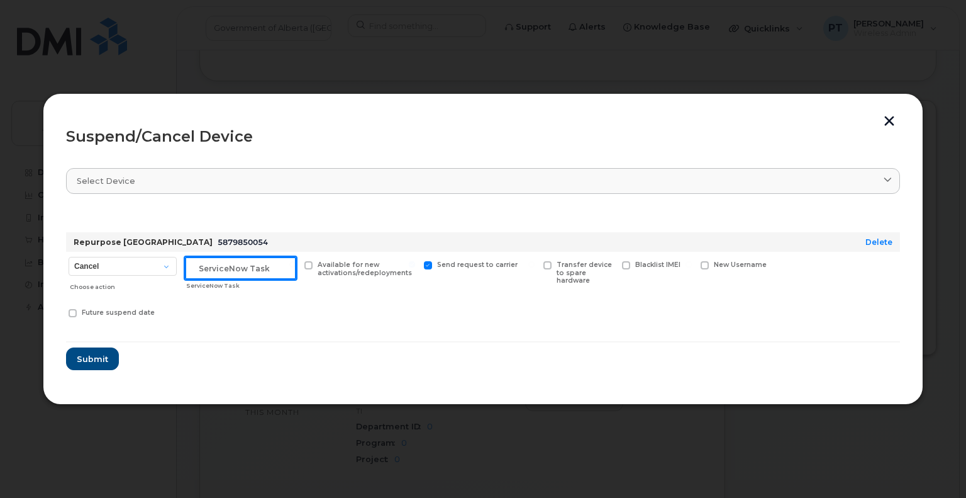
click at [231, 269] on input "text" at bounding box center [240, 268] width 111 height 23
paste input "SCTASK0860393"
type input "SCTASK0860393 Suspend"
click at [86, 360] on span "Submit" at bounding box center [91, 359] width 31 height 12
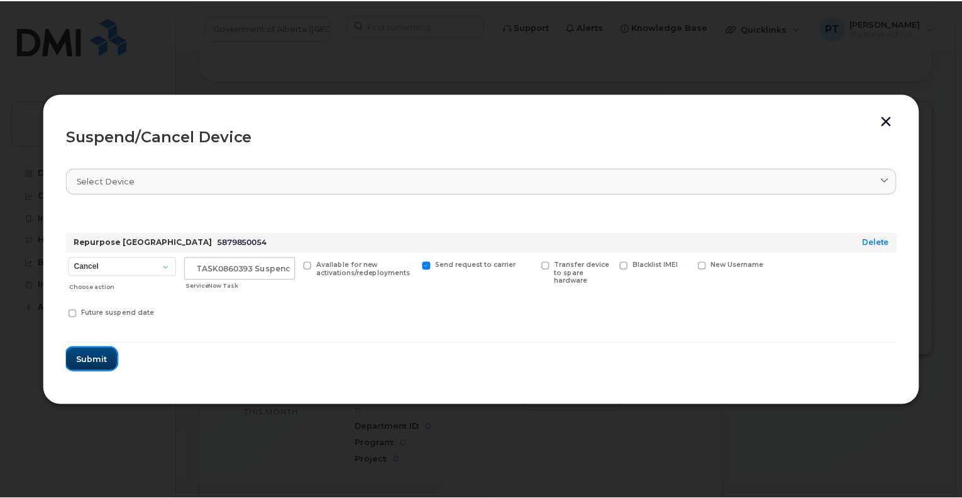
scroll to position [0, 0]
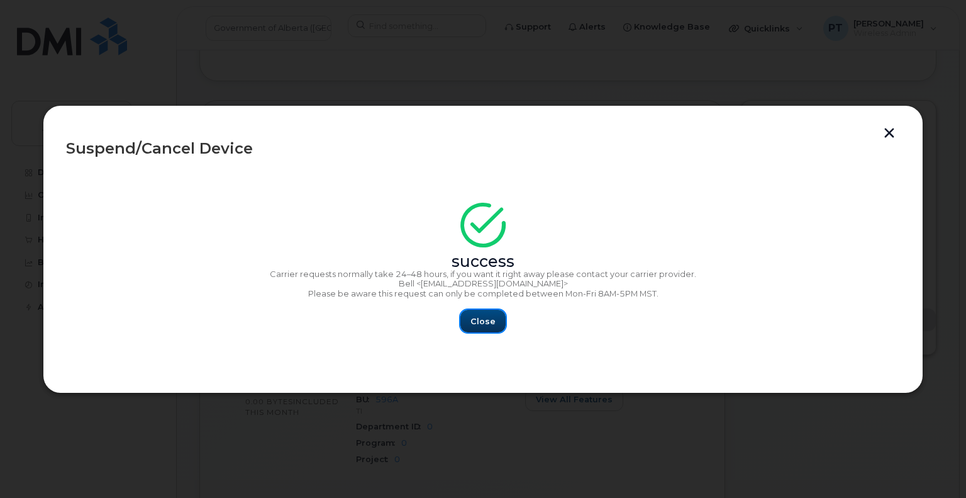
click at [476, 318] on span "Close" at bounding box center [482, 321] width 25 height 12
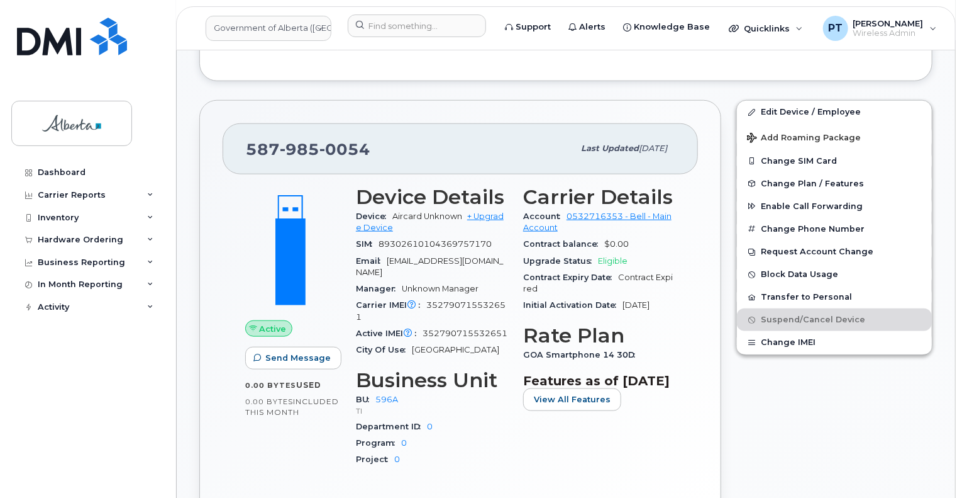
scroll to position [169, 0]
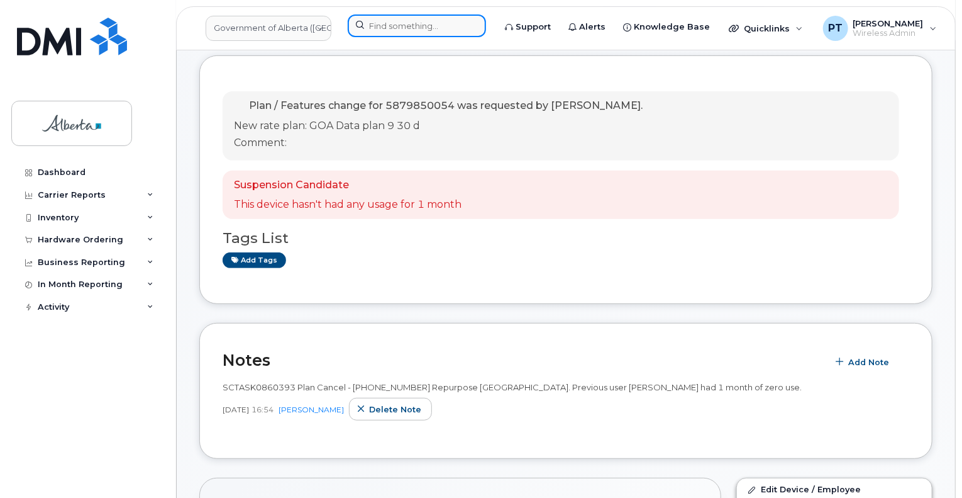
click at [398, 19] on input at bounding box center [417, 25] width 138 height 23
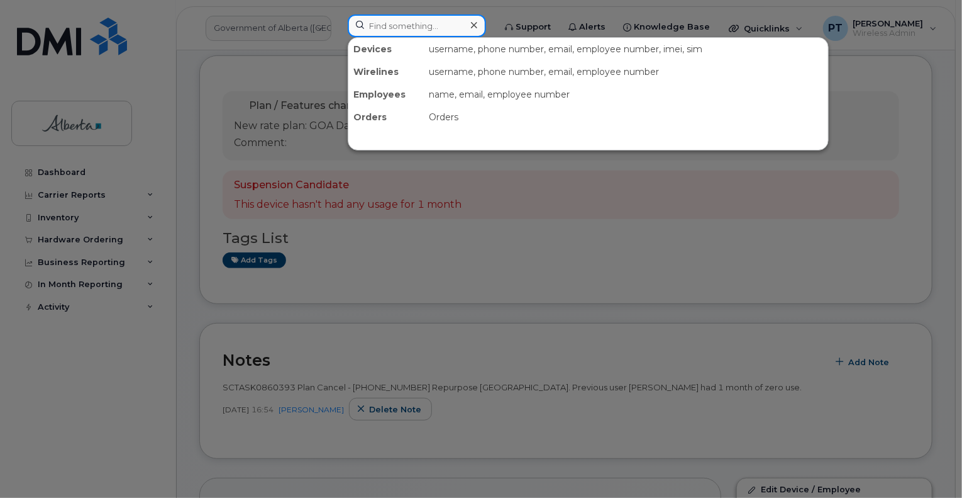
paste input "5873389039"
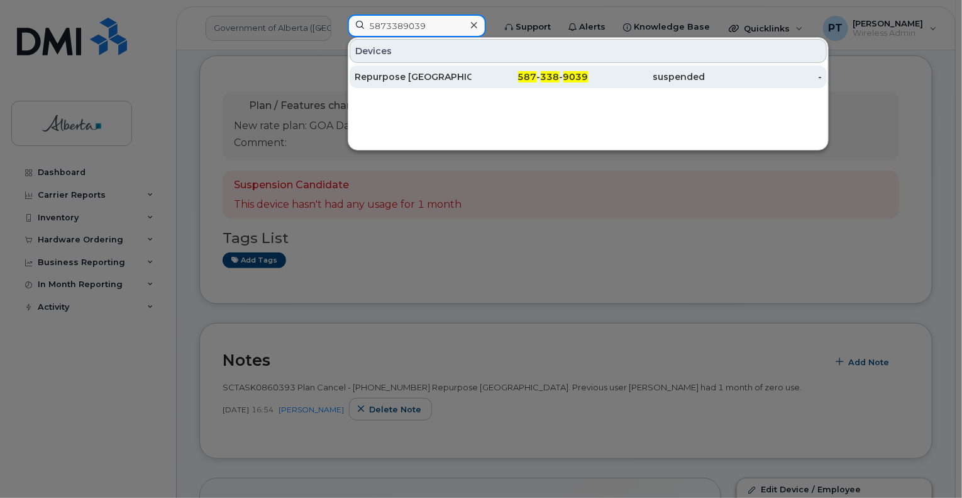
type input "5873389039"
click at [390, 77] on div "Repurpose [GEOGRAPHIC_DATA]" at bounding box center [413, 76] width 117 height 13
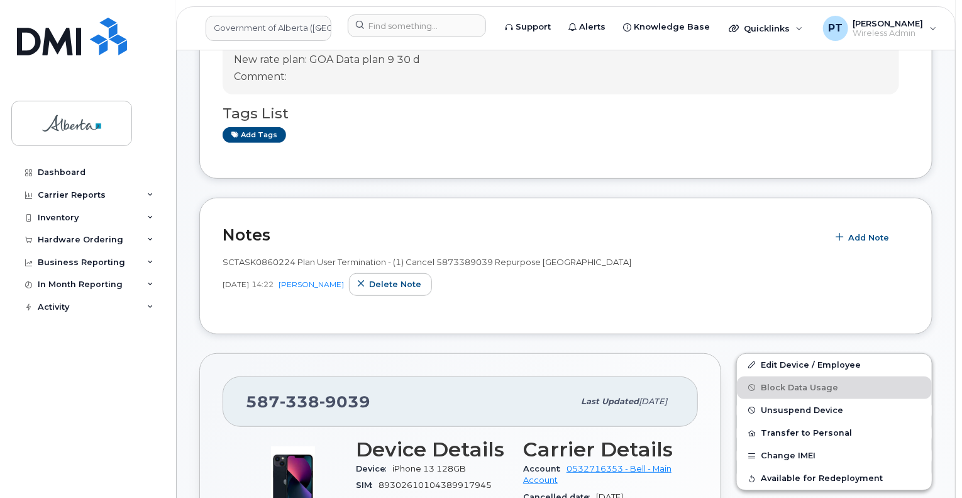
scroll to position [169, 0]
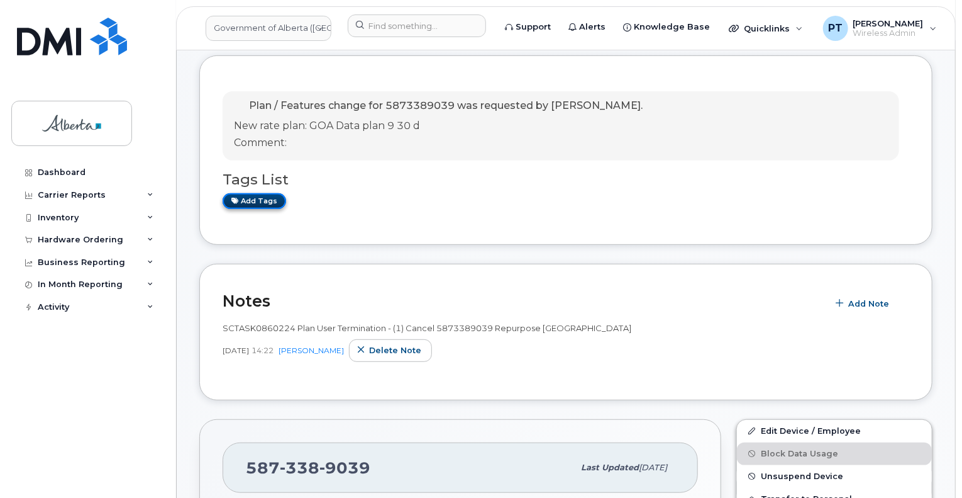
click at [243, 196] on link "Add tags" at bounding box center [255, 201] width 64 height 16
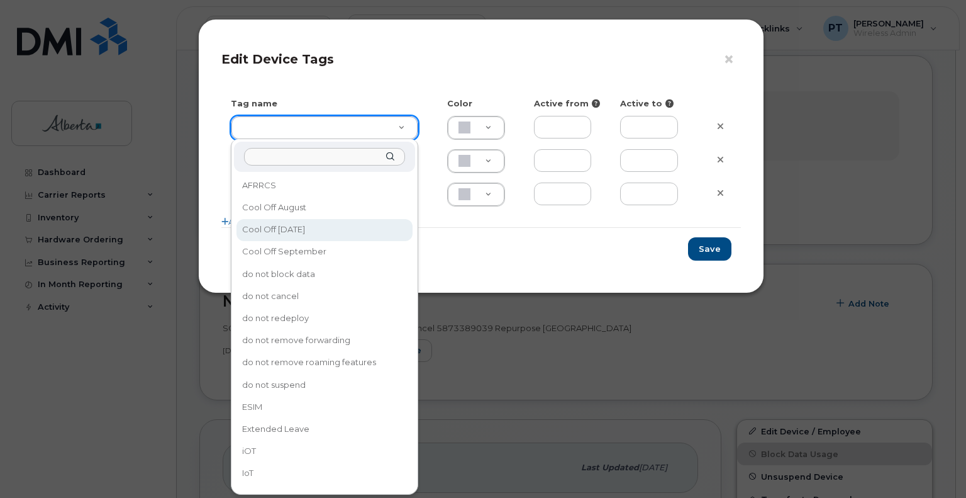
type input "Cool Off [DATE]"
type input "D6CDC1"
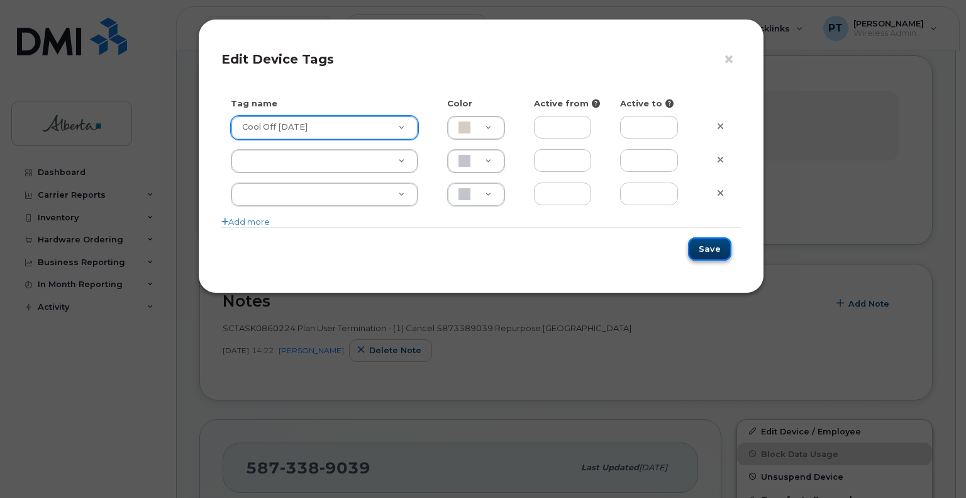
click at [696, 251] on button "Save" at bounding box center [709, 248] width 43 height 23
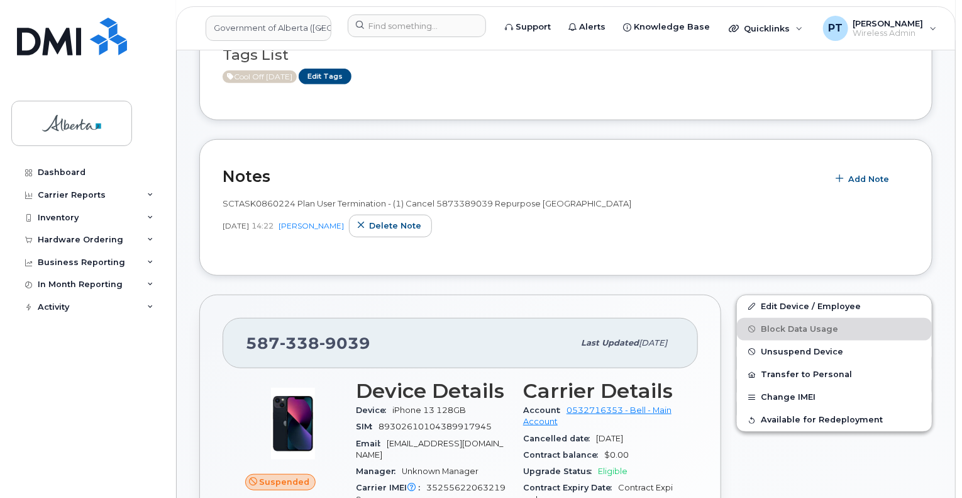
scroll to position [295, 0]
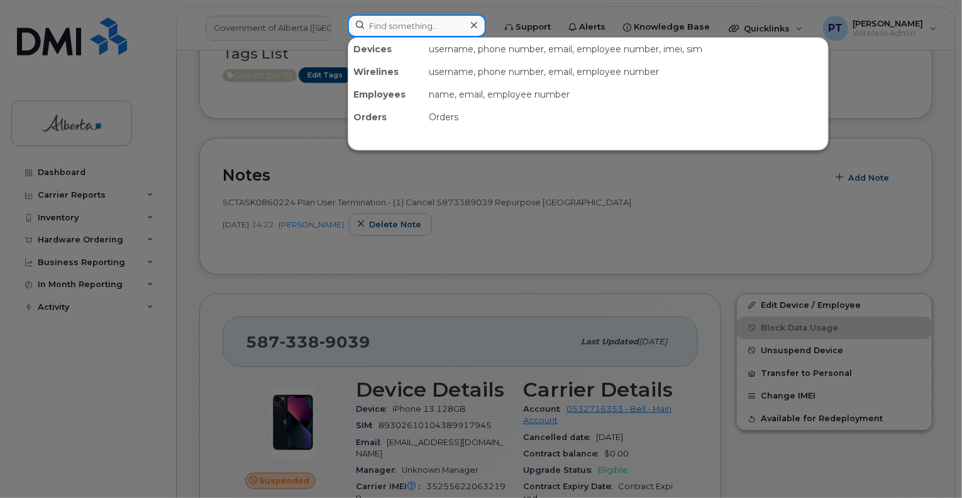
click at [365, 26] on input at bounding box center [417, 25] width 138 height 23
paste input "5879850054"
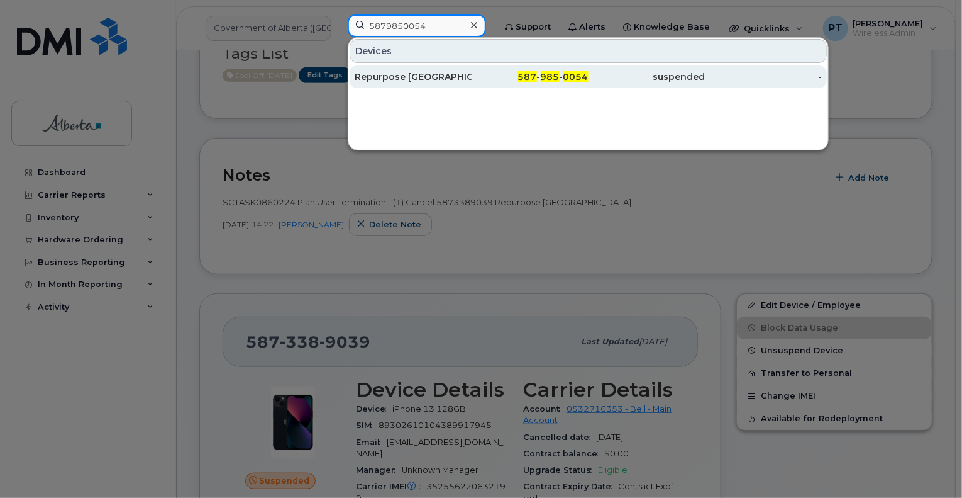
type input "5879850054"
click at [403, 75] on div "Repurpose [GEOGRAPHIC_DATA]" at bounding box center [413, 76] width 117 height 13
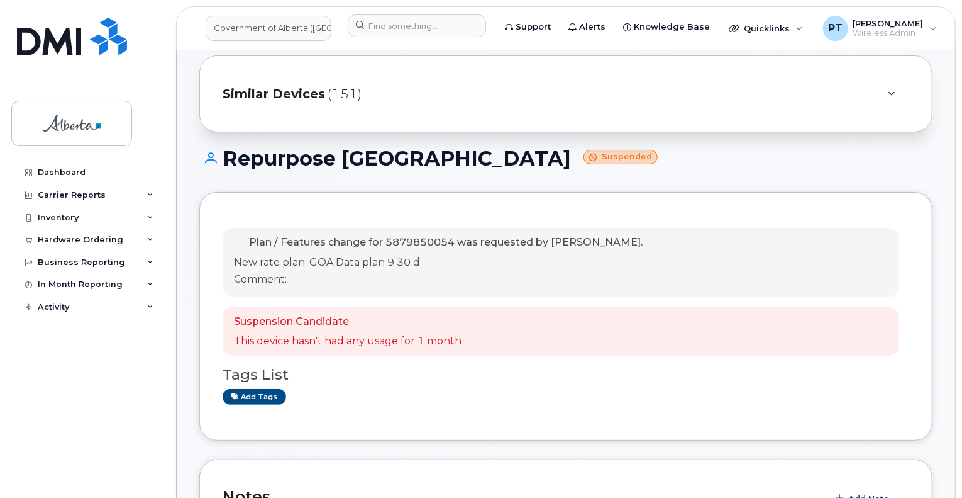
scroll to position [63, 0]
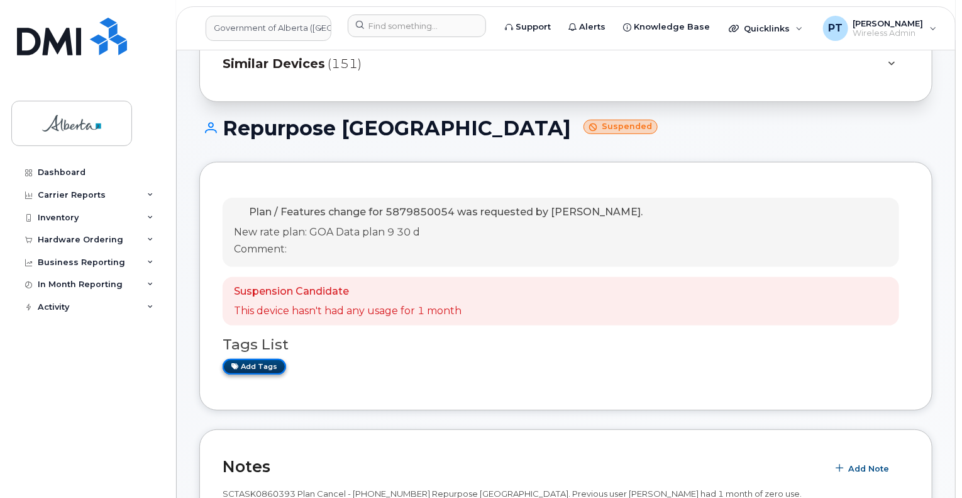
click at [266, 369] on link "Add tags" at bounding box center [255, 367] width 64 height 16
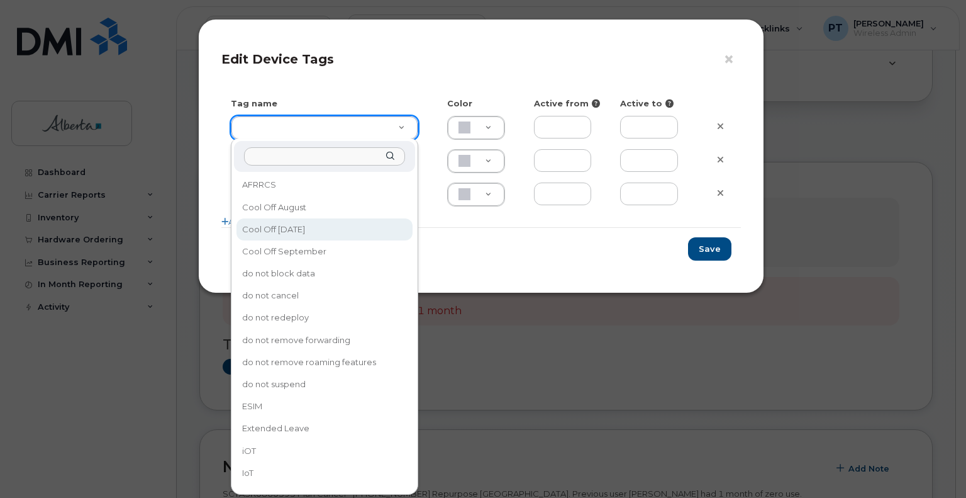
type input "Cool Off [DATE]"
type input "D6CDC1"
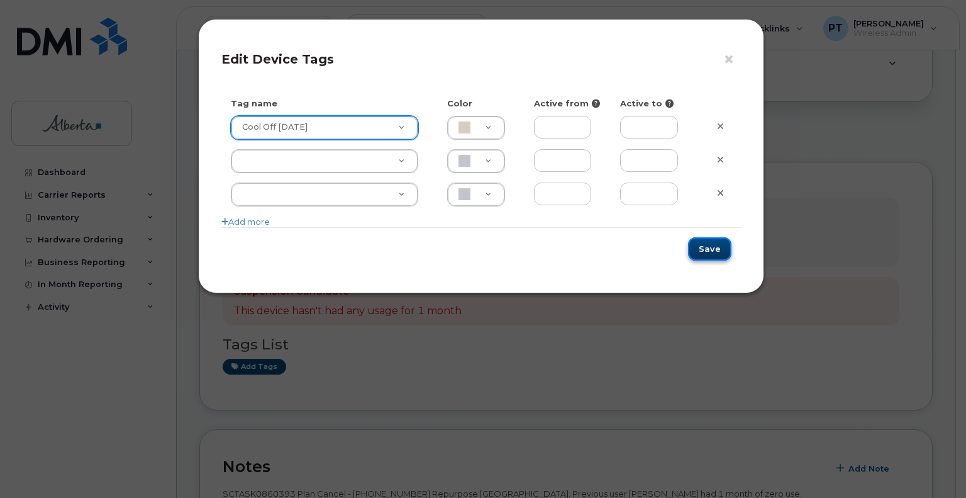
click at [721, 248] on button "Save" at bounding box center [709, 248] width 43 height 23
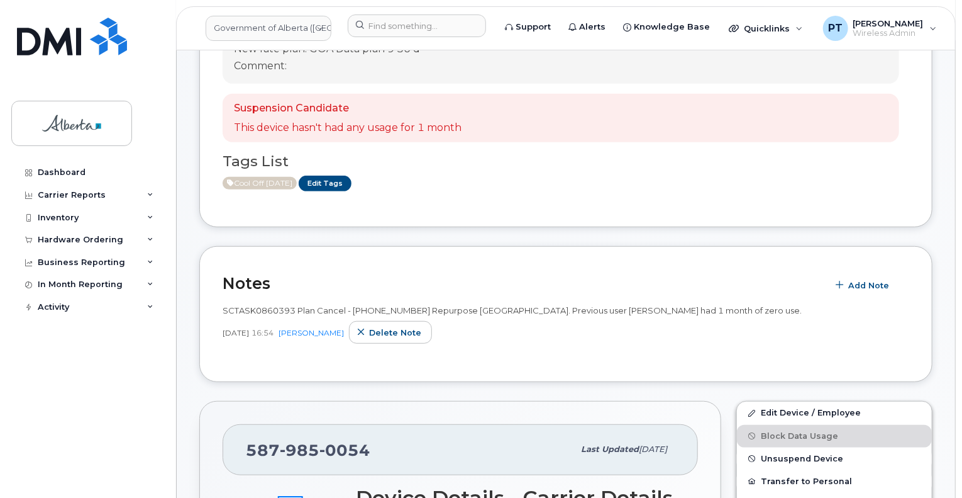
scroll to position [126, 0]
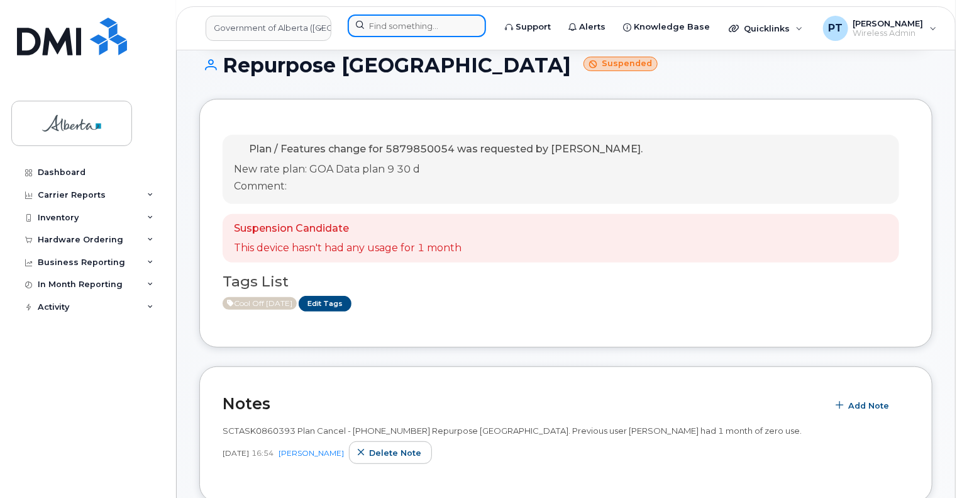
click at [380, 26] on input at bounding box center [417, 25] width 138 height 23
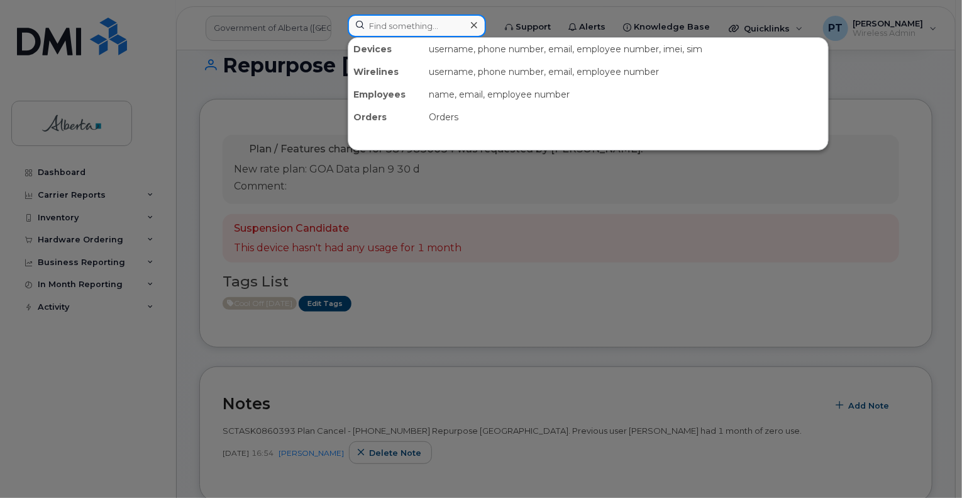
paste input "7809197722"
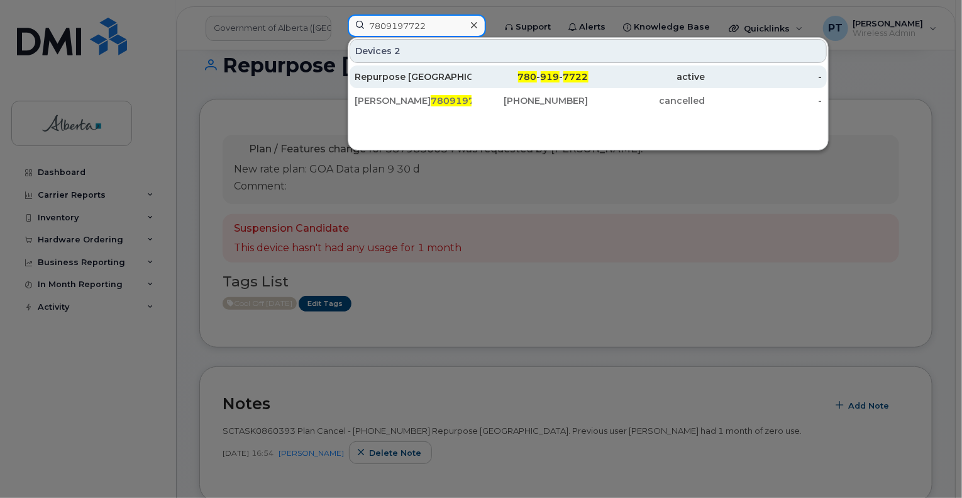
type input "7809197722"
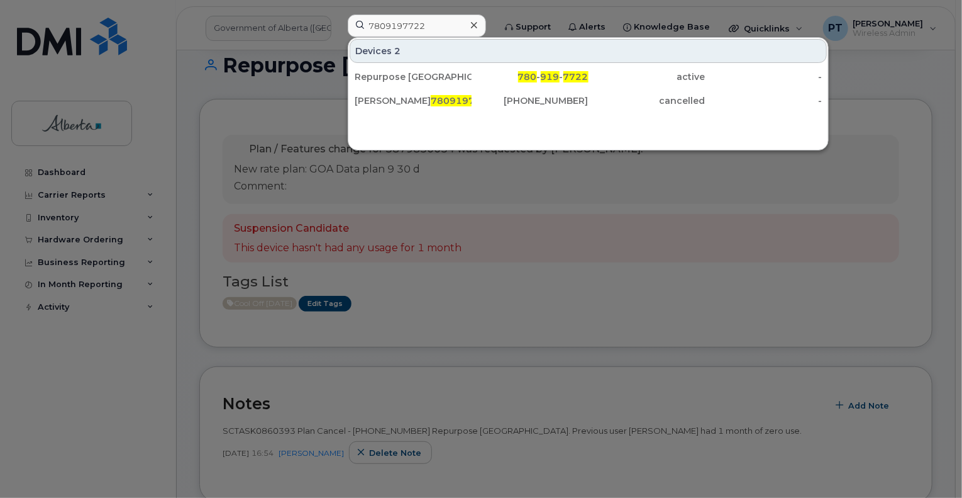
drag, startPoint x: 377, startPoint y: 78, endPoint x: 25, endPoint y: 193, distance: 370.6
click at [377, 78] on div "Repurpose [GEOGRAPHIC_DATA]" at bounding box center [413, 76] width 117 height 13
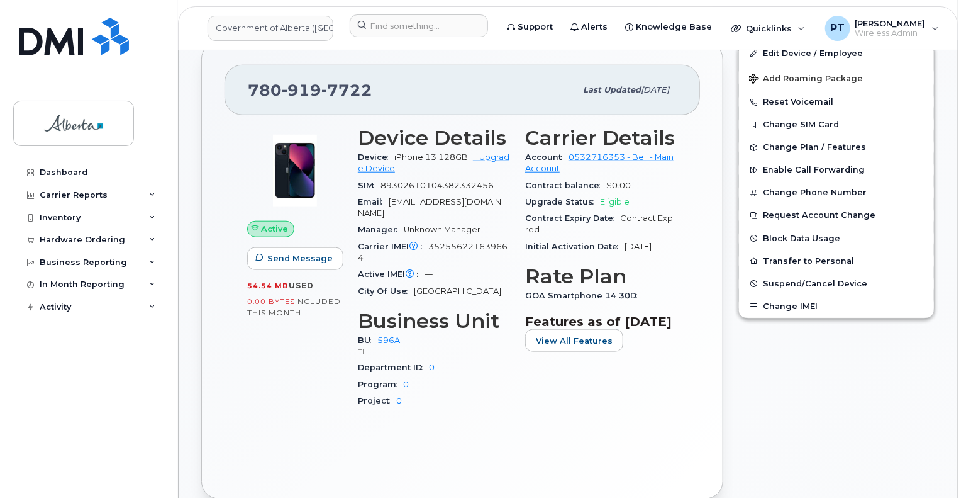
scroll to position [610, 0]
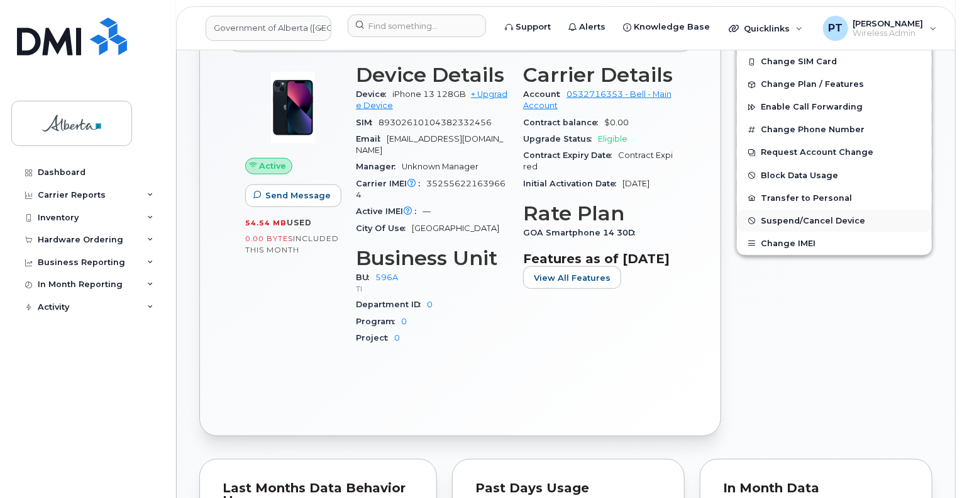
click at [790, 218] on span "Suspend/Cancel Device" at bounding box center [813, 220] width 104 height 9
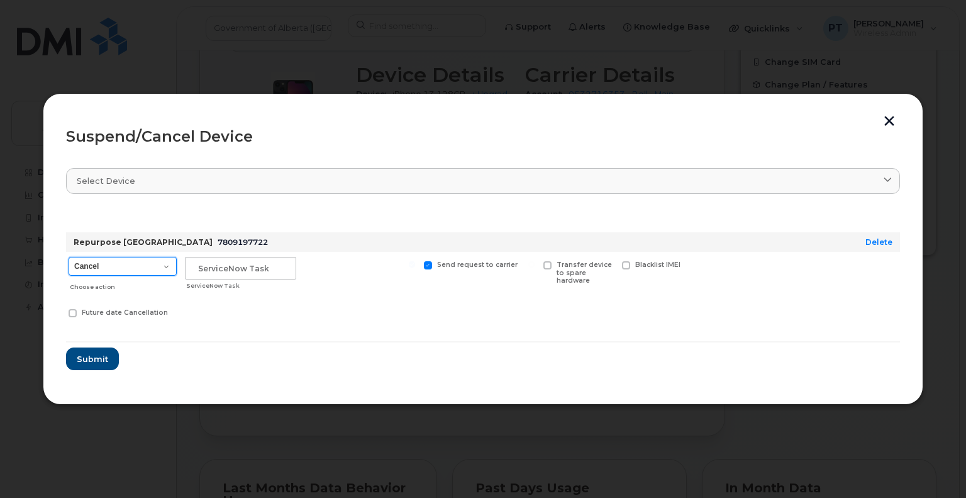
click at [89, 265] on select "Cancel Suspend - Extend Suspension Suspend - Reduced Rate Suspend - Lost Device…" at bounding box center [123, 266] width 108 height 19
select select "[object Object]"
click at [69, 257] on select "Cancel Suspend - Extend Suspension Suspend - Reduced Rate Suspend - Lost Device…" at bounding box center [123, 266] width 108 height 19
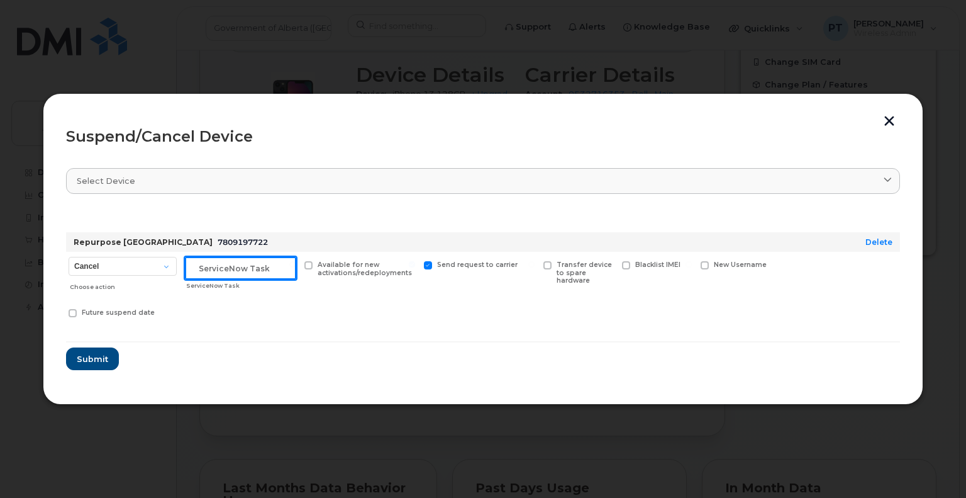
click at [212, 276] on input "text" at bounding box center [240, 268] width 111 height 23
type input "S"
click at [236, 264] on input "text" at bounding box center [240, 268] width 111 height 23
paste input "SCTASK0861257"
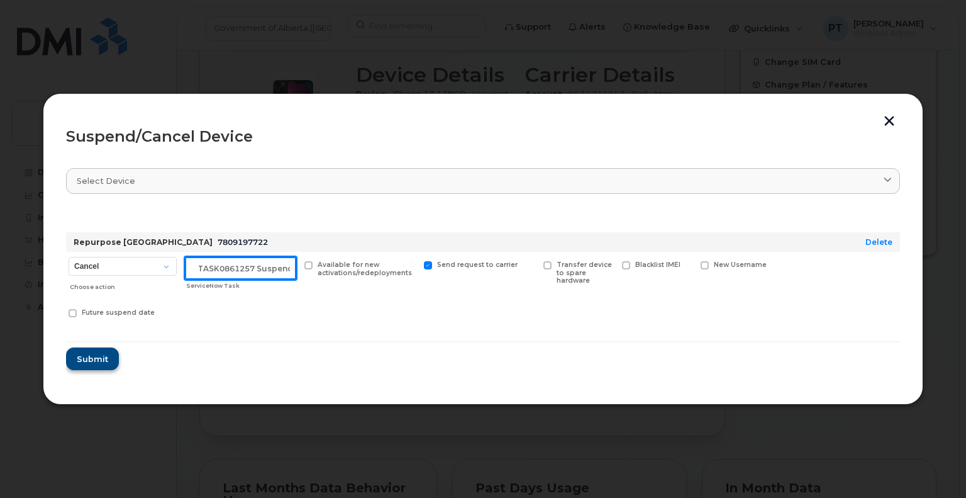
type input "SCTASK0861257 Suspend"
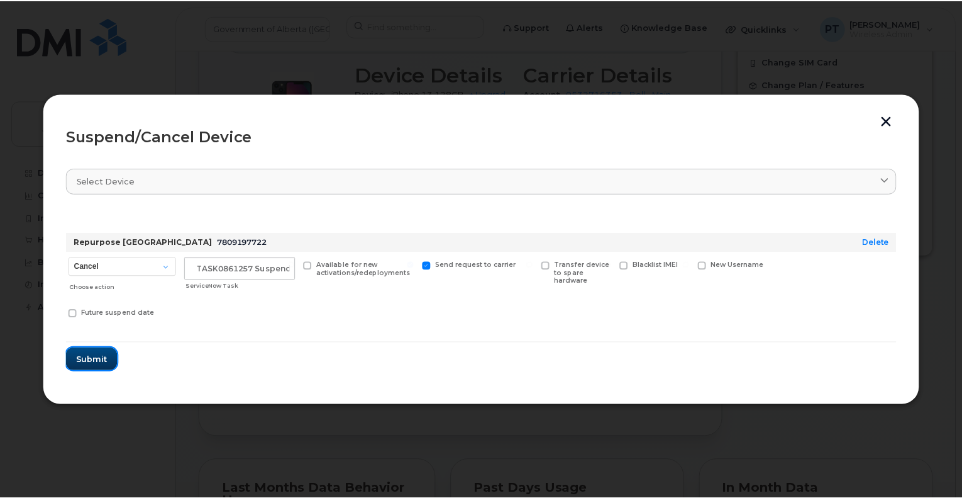
scroll to position [0, 0]
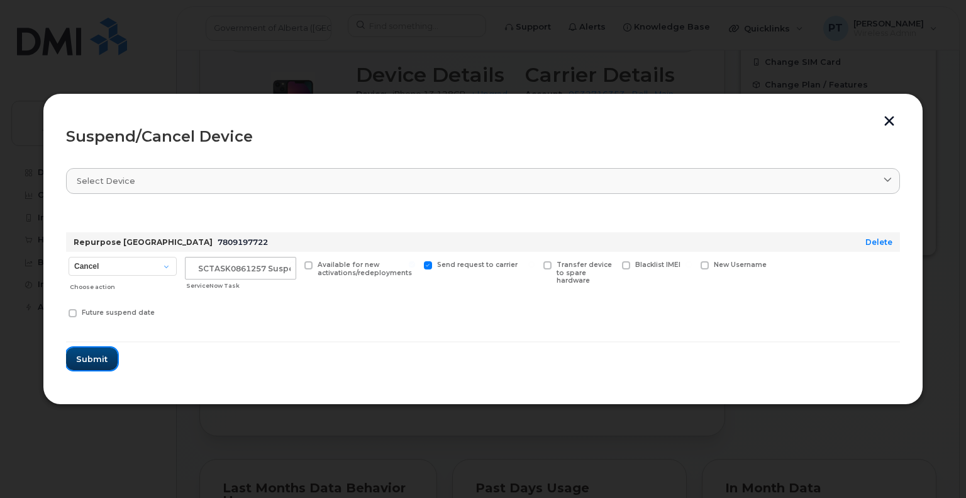
click at [97, 352] on button "Submit" at bounding box center [92, 358] width 52 height 23
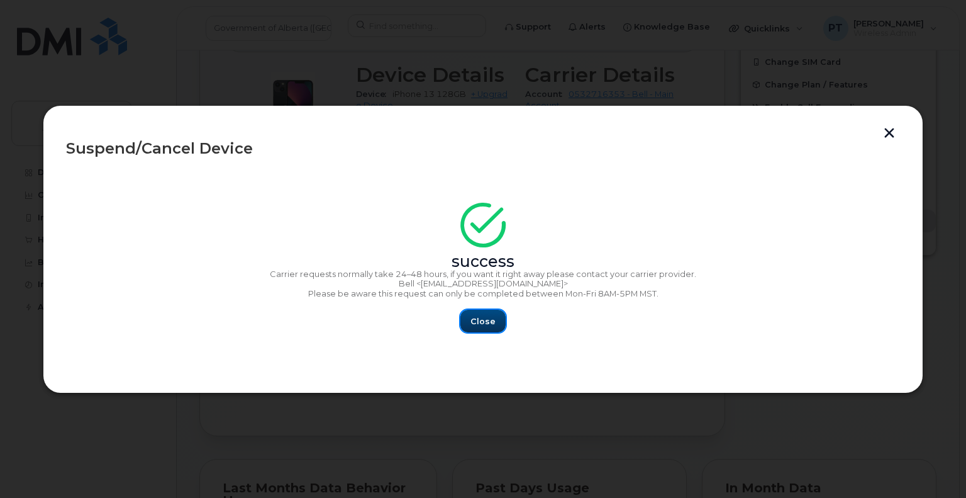
drag, startPoint x: 484, startPoint y: 319, endPoint x: 592, endPoint y: 377, distance: 122.1
click at [484, 320] on span "Close" at bounding box center [482, 321] width 25 height 12
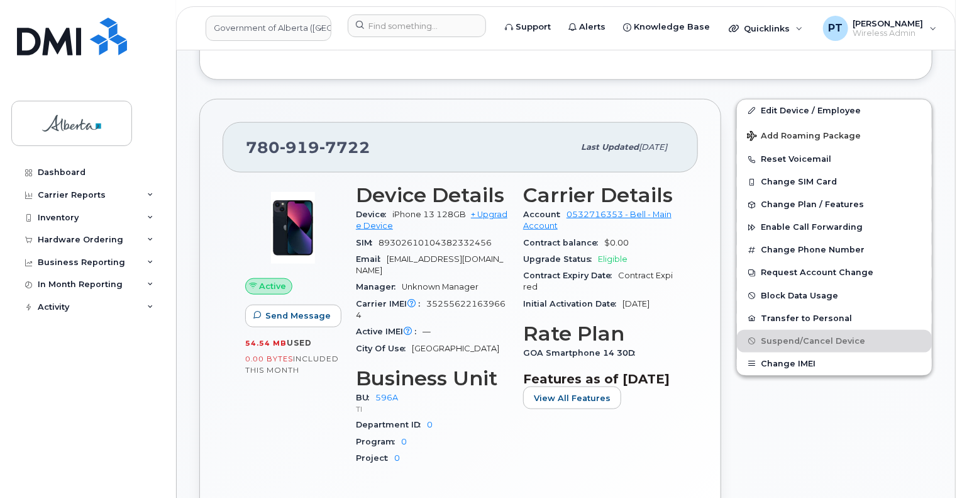
scroll to position [358, 0]
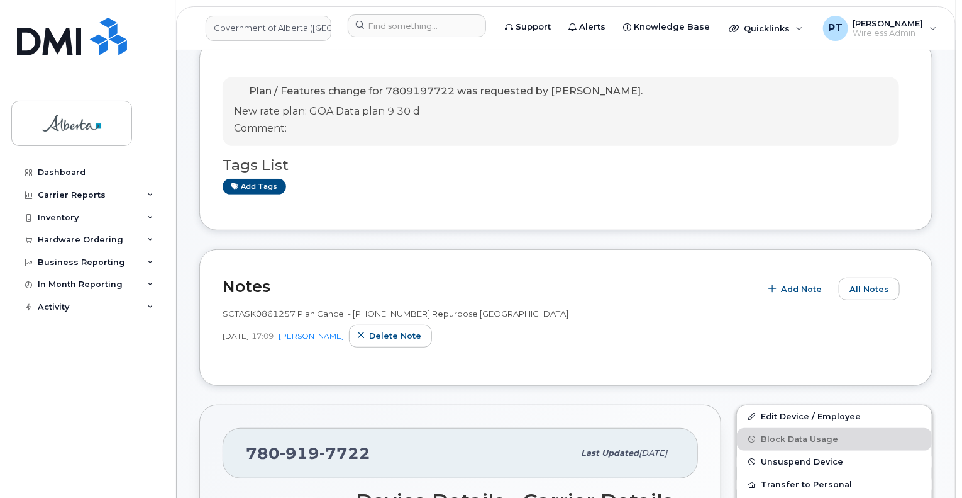
scroll to position [189, 0]
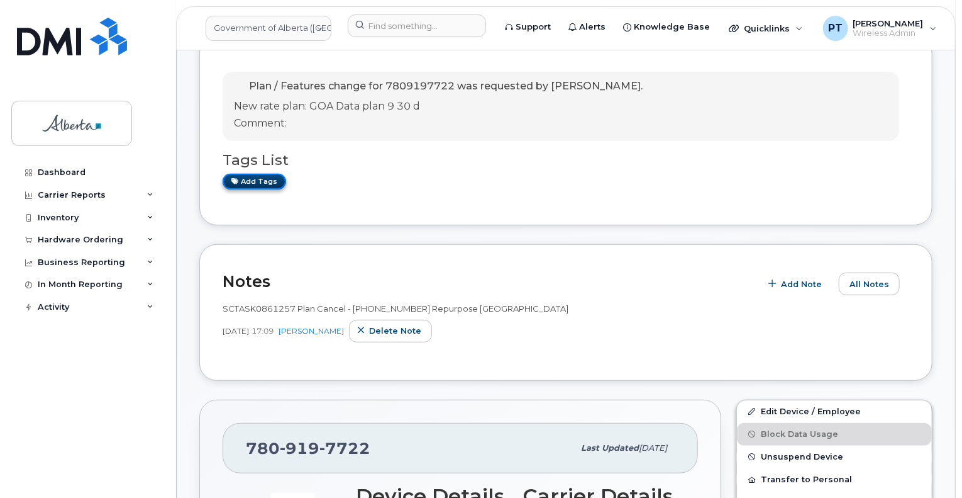
click at [235, 183] on icon at bounding box center [234, 180] width 7 height 7
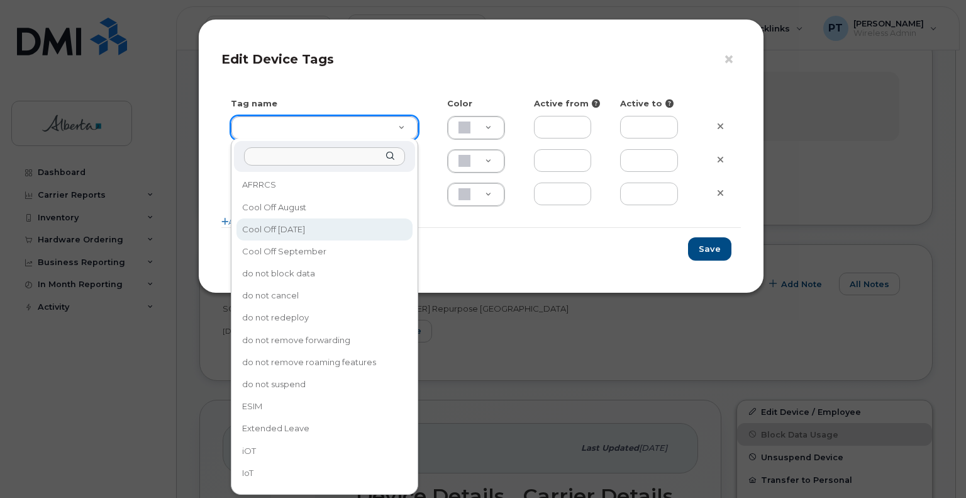
drag, startPoint x: 284, startPoint y: 230, endPoint x: 338, endPoint y: 226, distance: 53.6
type input "Cool Off [DATE]"
type input "D6CDC1"
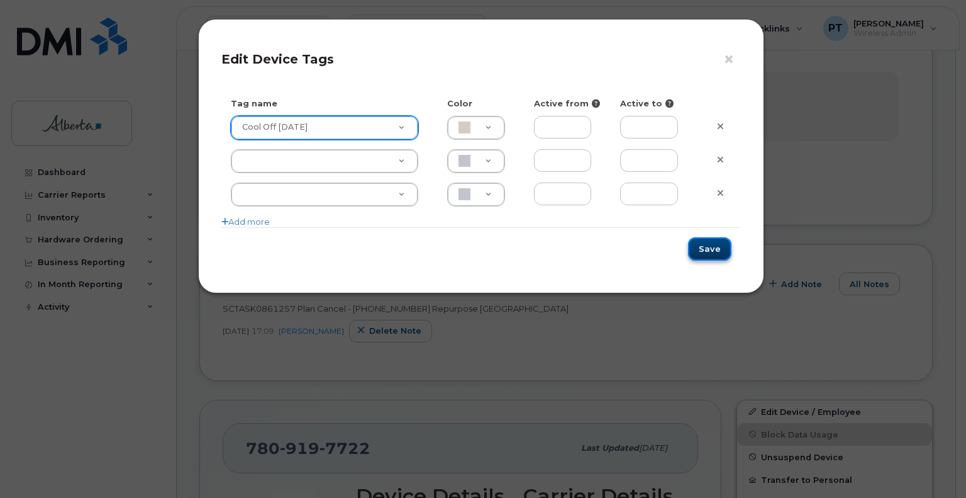
click at [693, 248] on button "Save" at bounding box center [709, 248] width 43 height 23
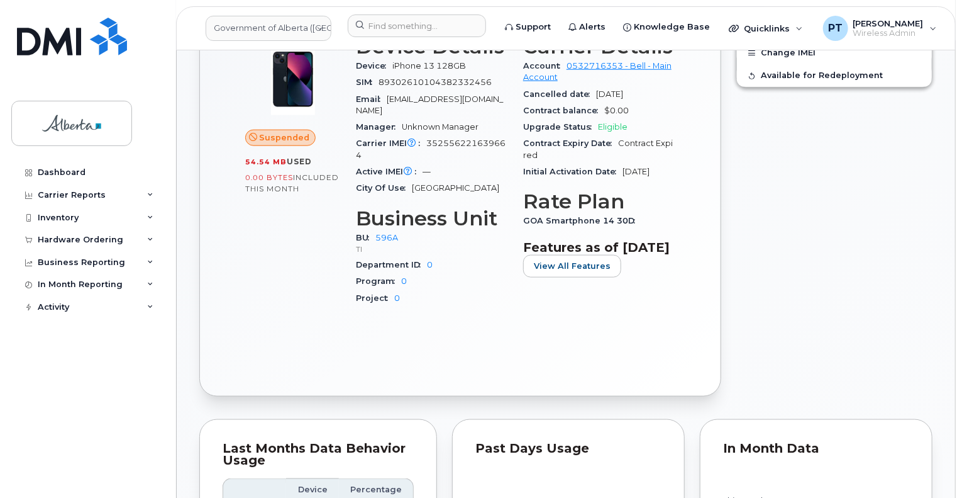
scroll to position [692, 0]
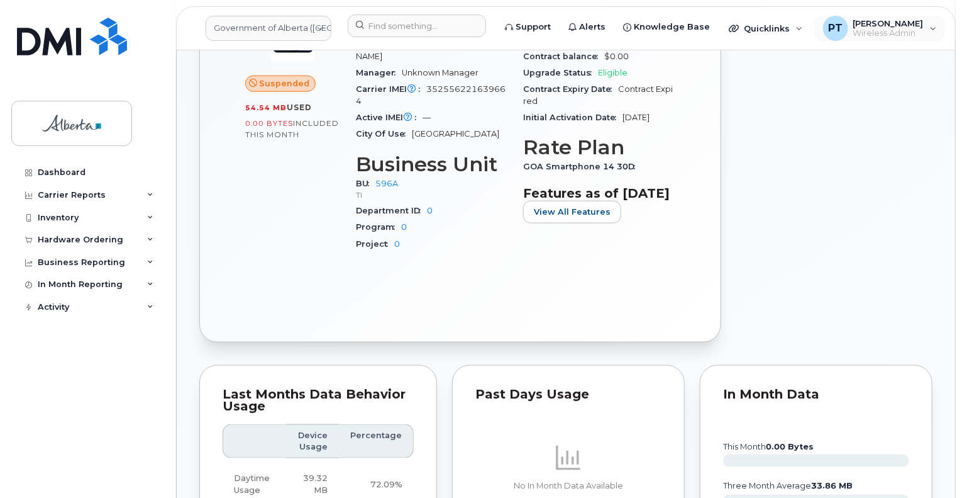
drag, startPoint x: 906, startPoint y: 30, endPoint x: 892, endPoint y: 99, distance: 70.6
click at [906, 34] on span "Wireless Admin" at bounding box center [889, 33] width 70 height 10
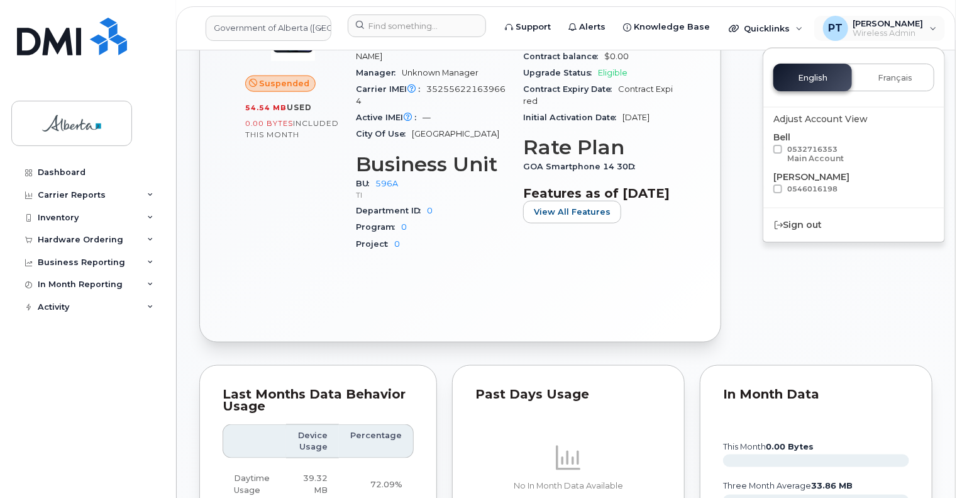
drag, startPoint x: 801, startPoint y: 231, endPoint x: 538, endPoint y: 174, distance: 268.6
click at [800, 231] on div "Sign out" at bounding box center [854, 224] width 181 height 23
